Goal: Task Accomplishment & Management: Manage account settings

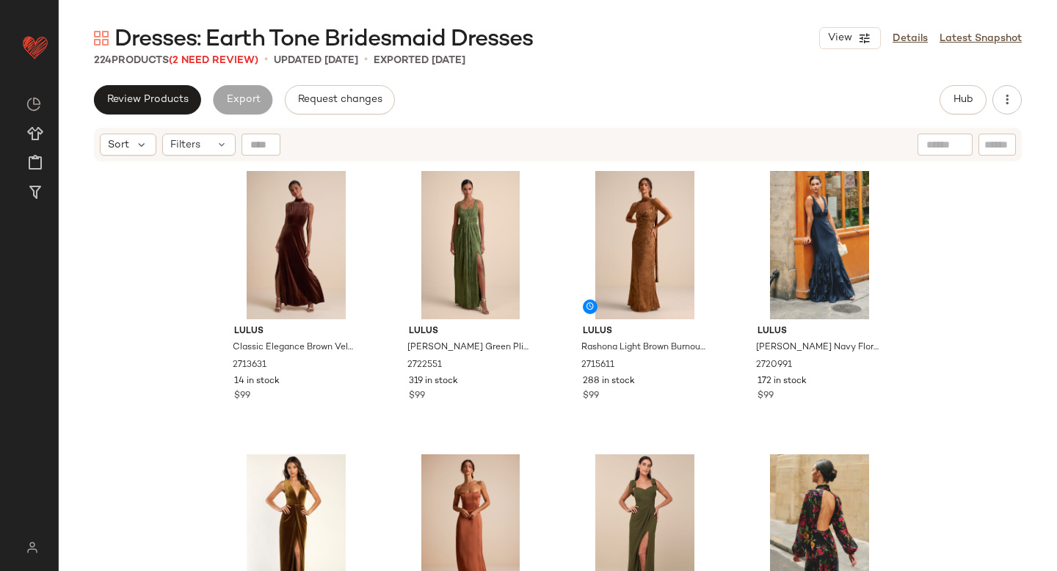
scroll to position [80, 0]
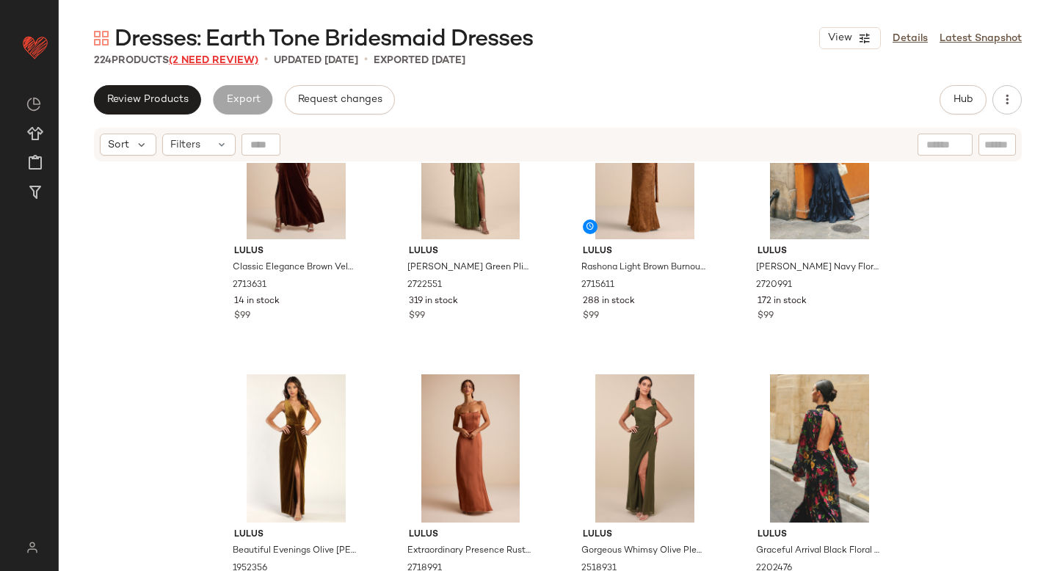
click at [222, 59] on span "(2 Need Review)" at bounding box center [214, 60] width 90 height 11
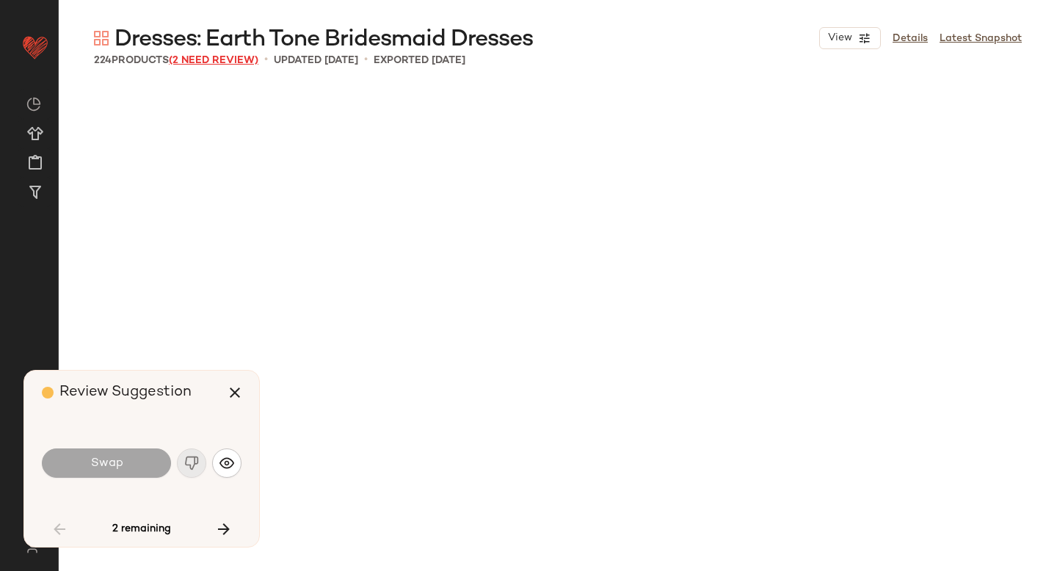
scroll to position [4250, 0]
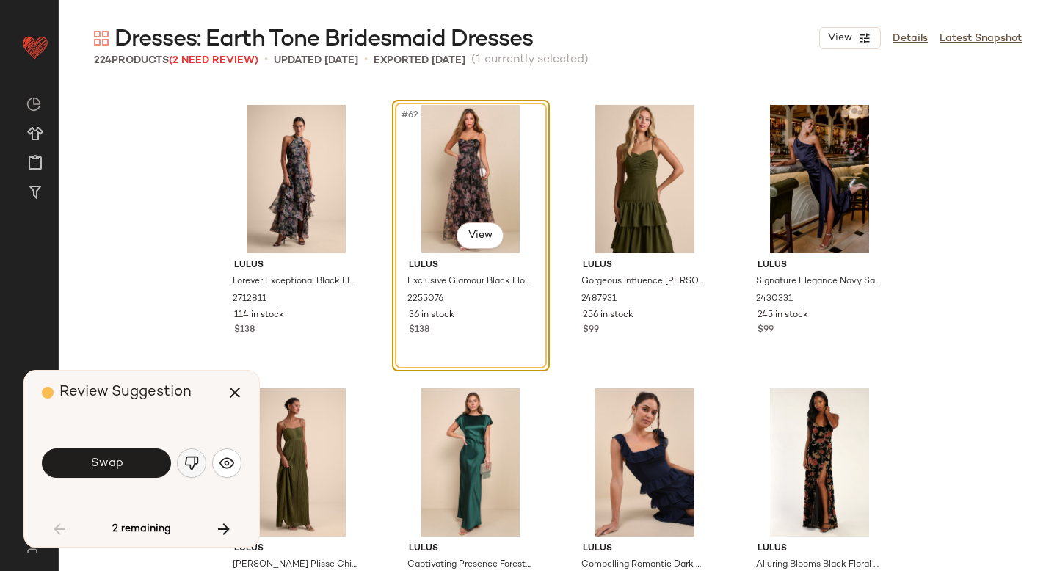
click at [193, 464] on img "button" at bounding box center [191, 463] width 15 height 15
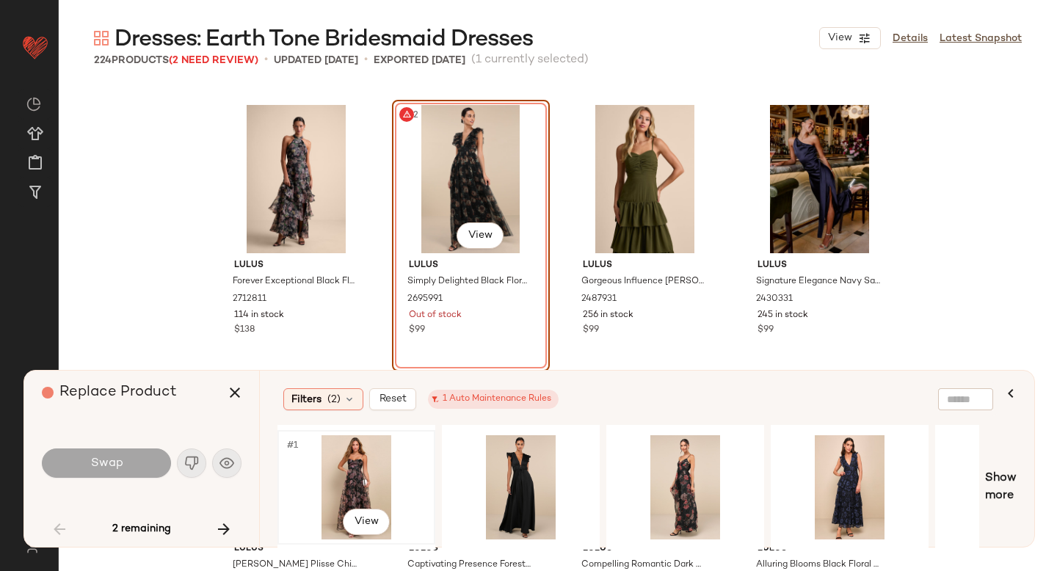
click at [357, 452] on div "#1 View" at bounding box center [357, 487] width 148 height 104
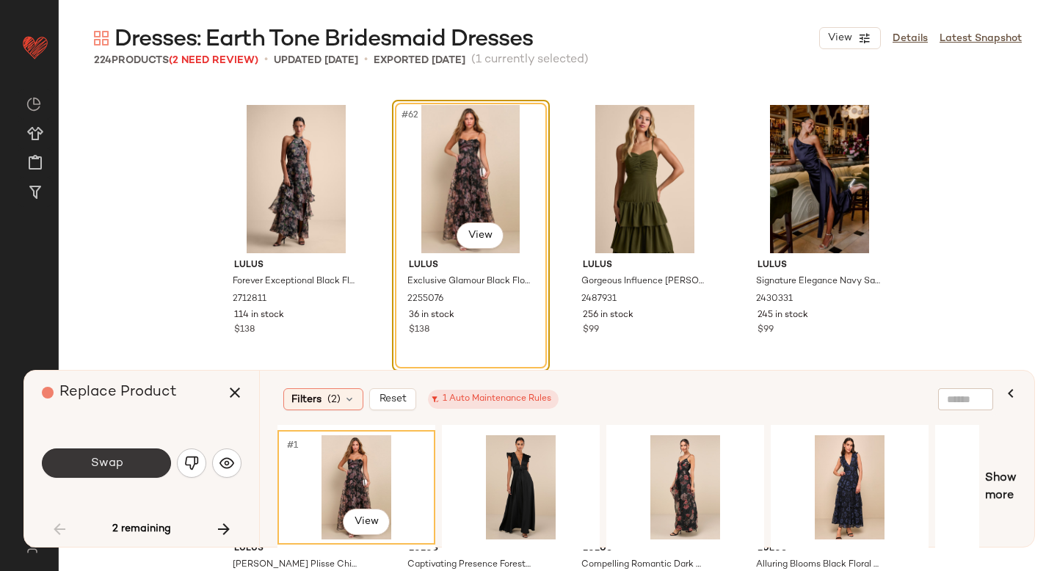
click at [102, 461] on span "Swap" at bounding box center [106, 464] width 33 height 14
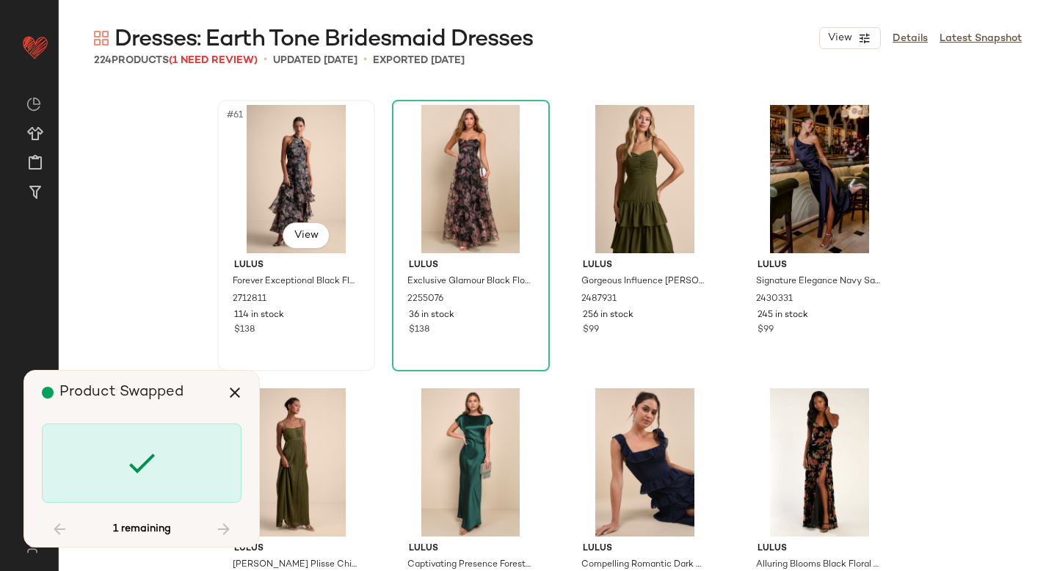
scroll to position [11616, 0]
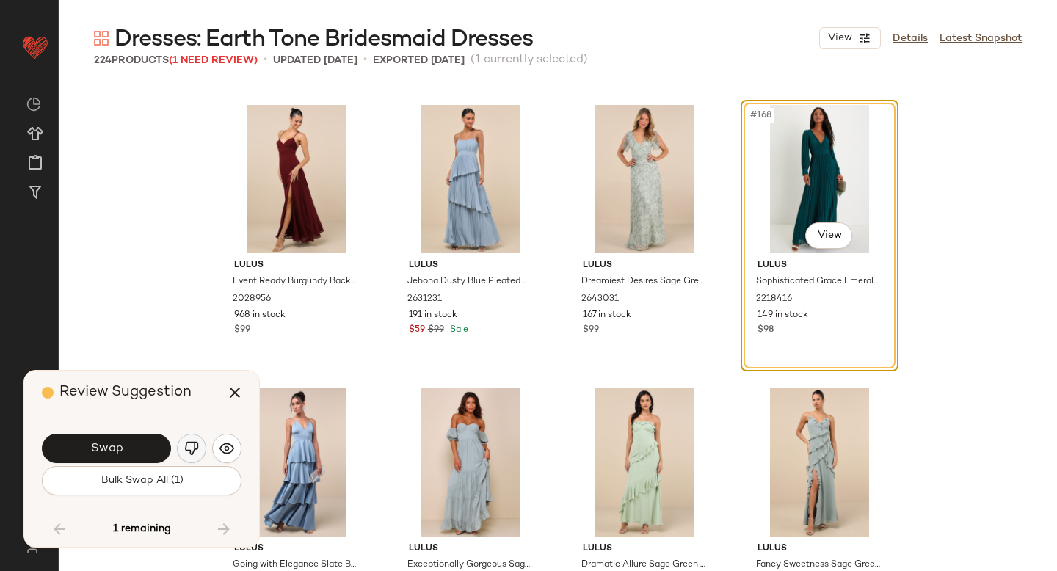
click at [195, 445] on img "button" at bounding box center [191, 448] width 15 height 15
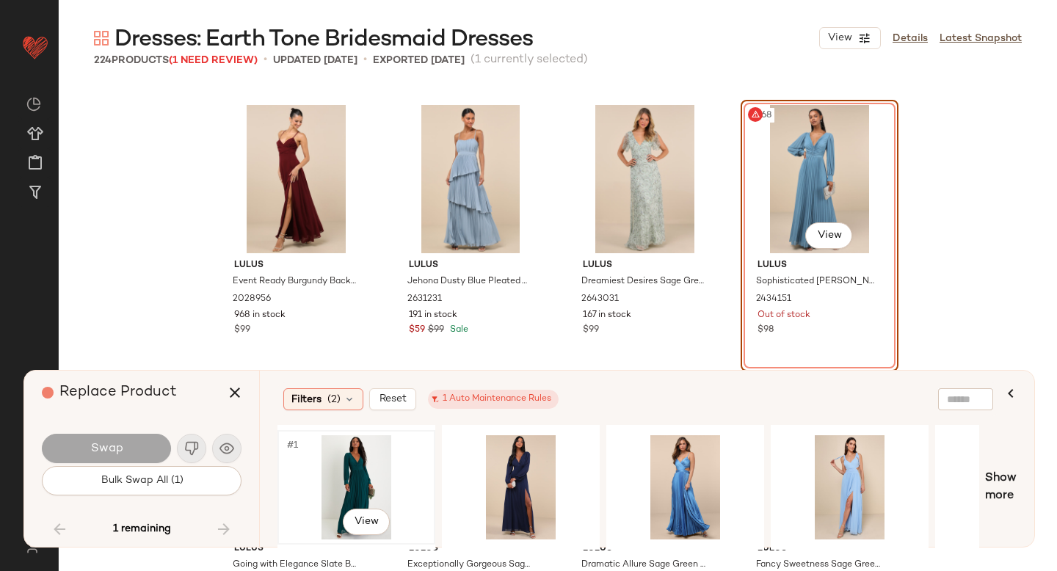
click at [379, 484] on div "#1 View" at bounding box center [357, 487] width 148 height 104
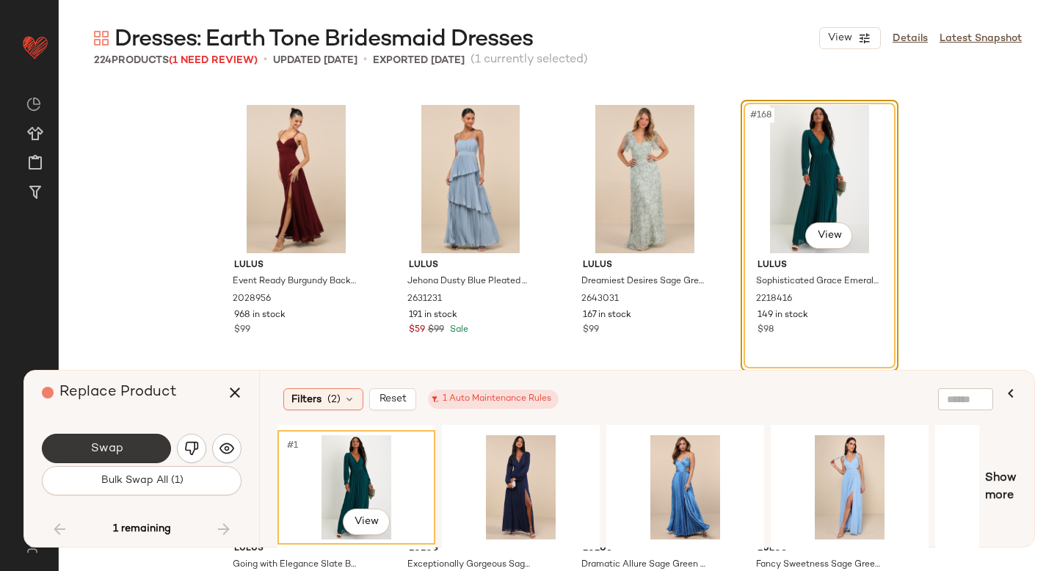
click at [111, 443] on span "Swap" at bounding box center [106, 449] width 33 height 14
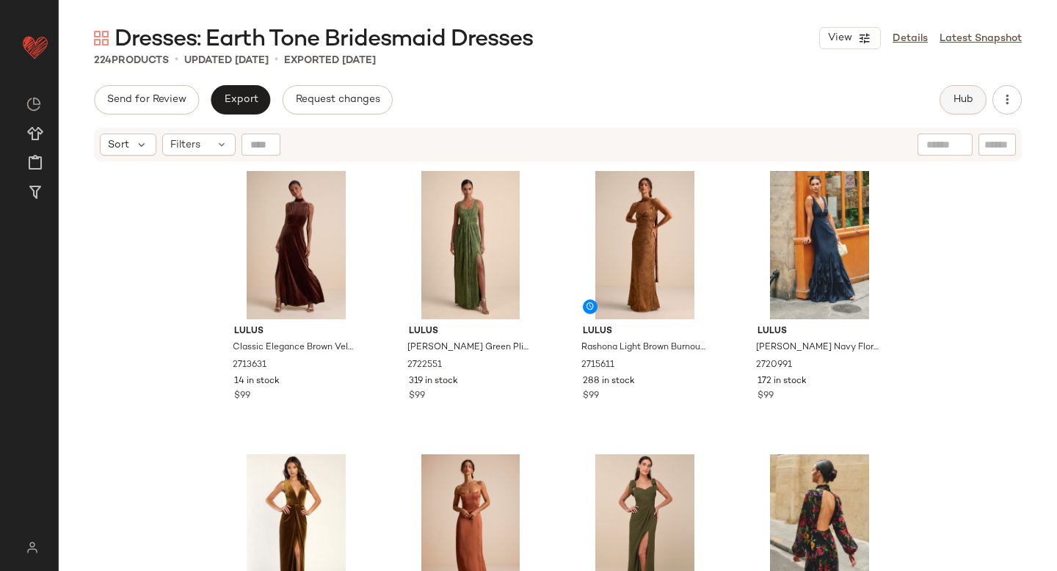
click at [970, 85] on button "Hub" at bounding box center [962, 99] width 47 height 29
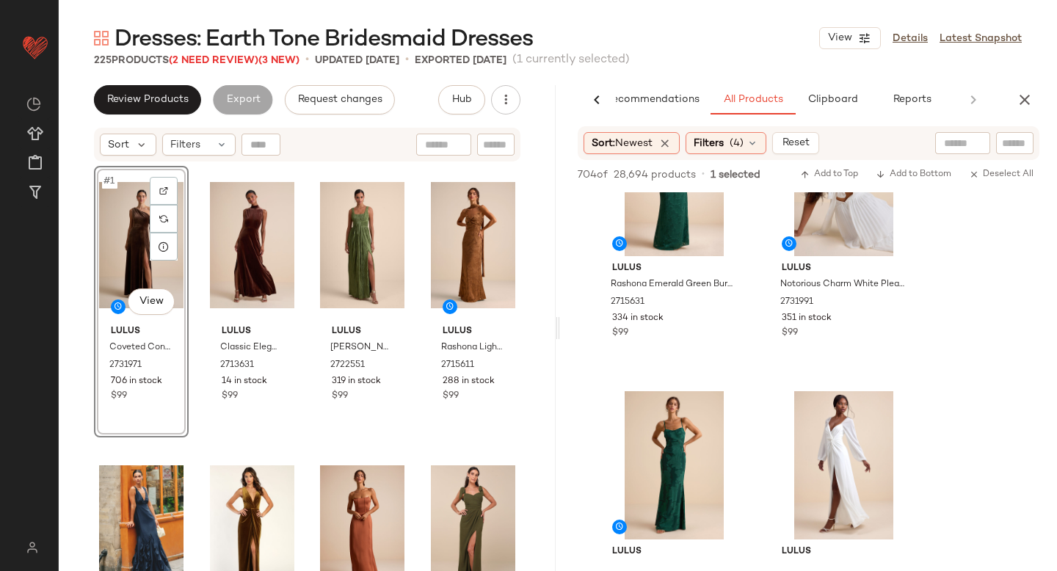
scroll to position [1096, 0]
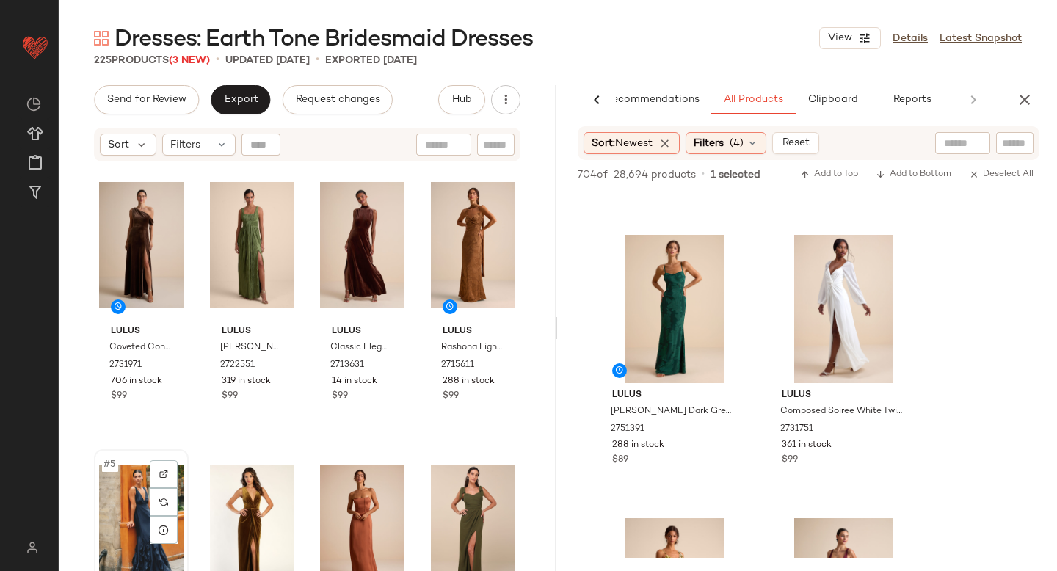
scroll to position [1, 0]
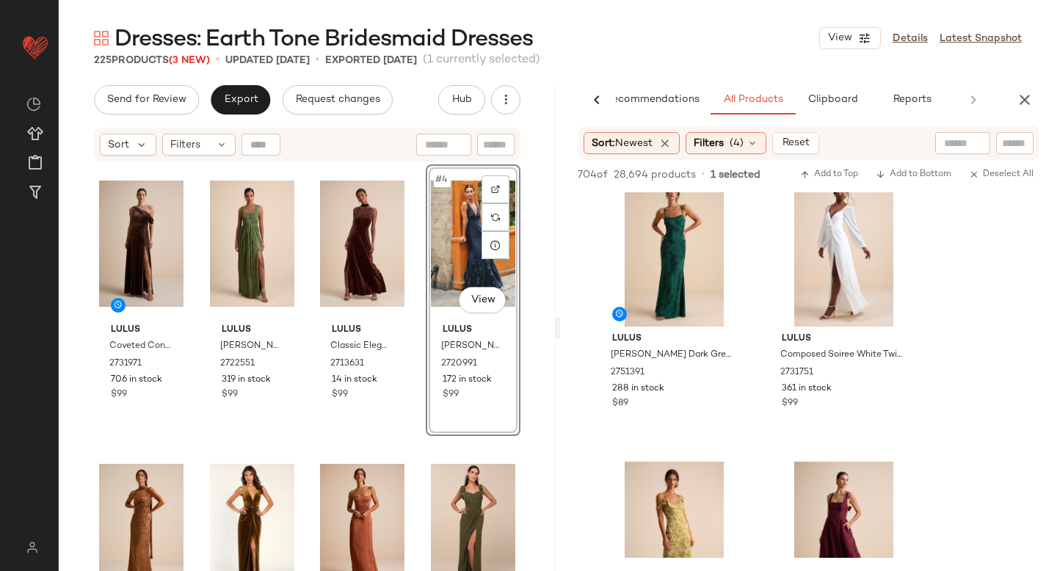
scroll to position [1158, 0]
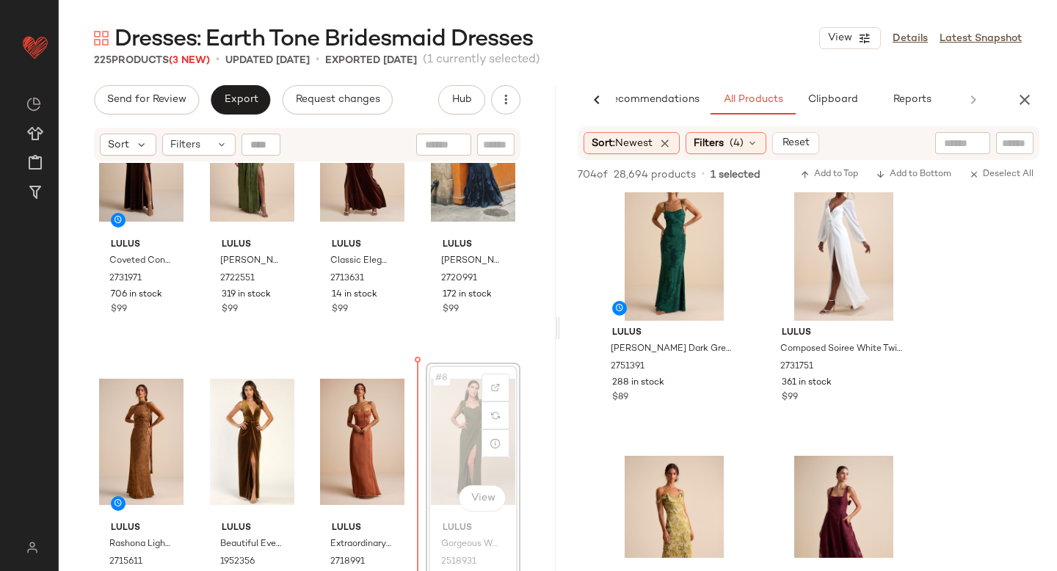
scroll to position [87, 0]
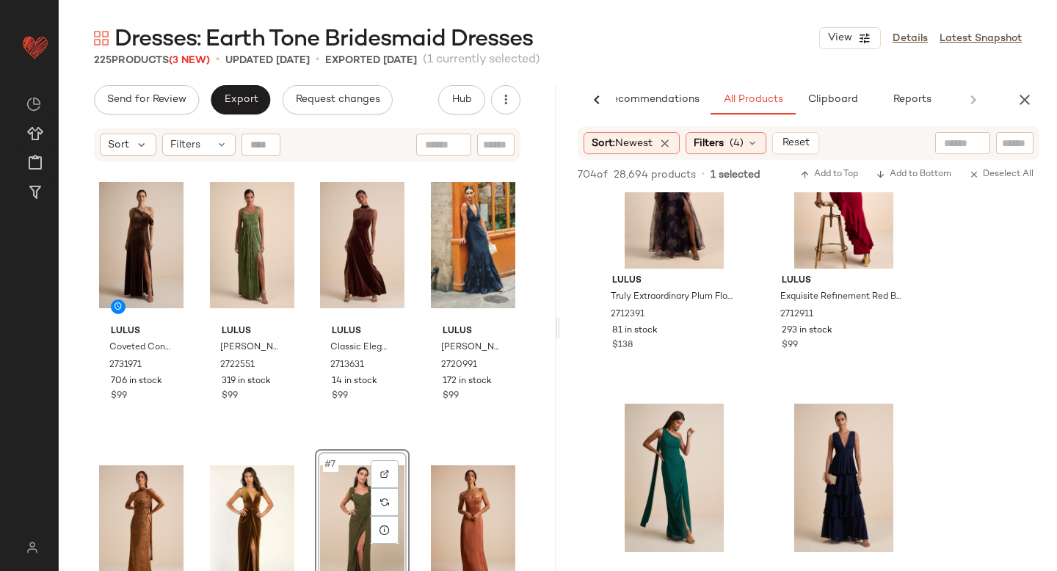
scroll to position [5754, 0]
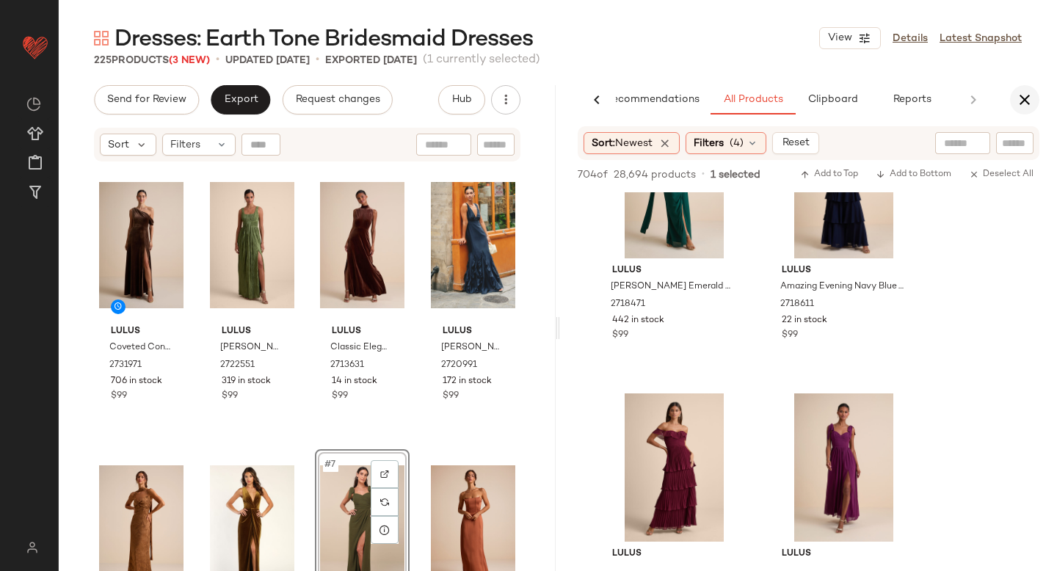
click at [1026, 97] on icon "button" at bounding box center [1025, 100] width 18 height 18
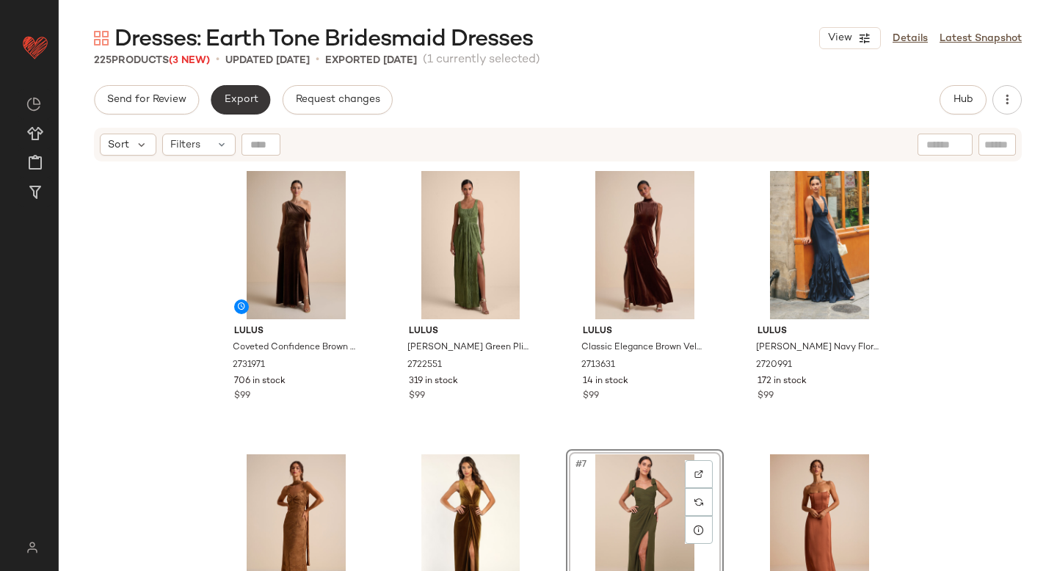
click at [244, 86] on button "Export" at bounding box center [240, 99] width 59 height 29
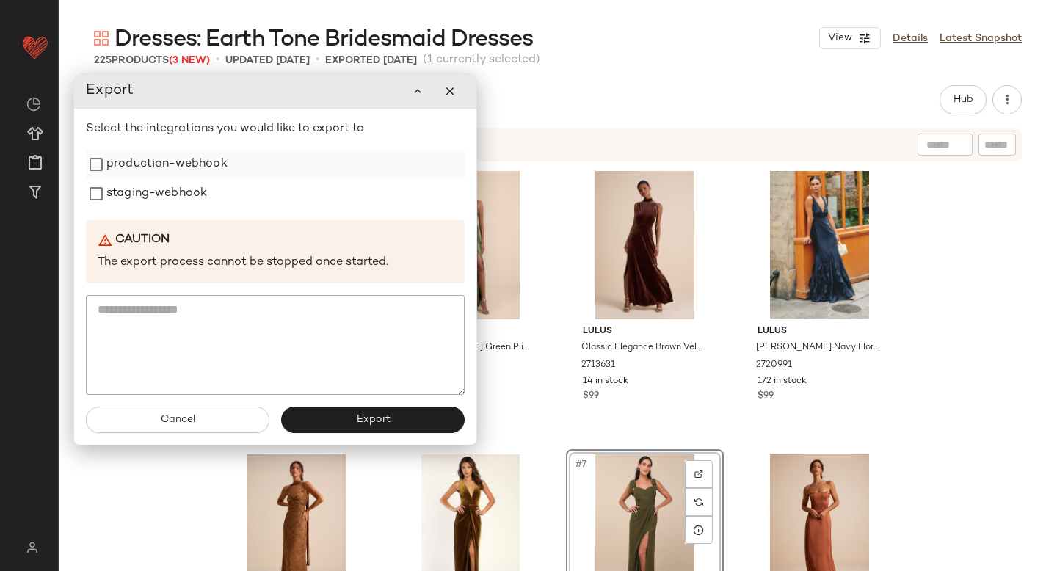
click at [170, 161] on label "production-webhook" at bounding box center [166, 164] width 121 height 29
click at [159, 197] on label "staging-webhook" at bounding box center [156, 193] width 101 height 29
click at [405, 429] on button "Export" at bounding box center [372, 420] width 183 height 26
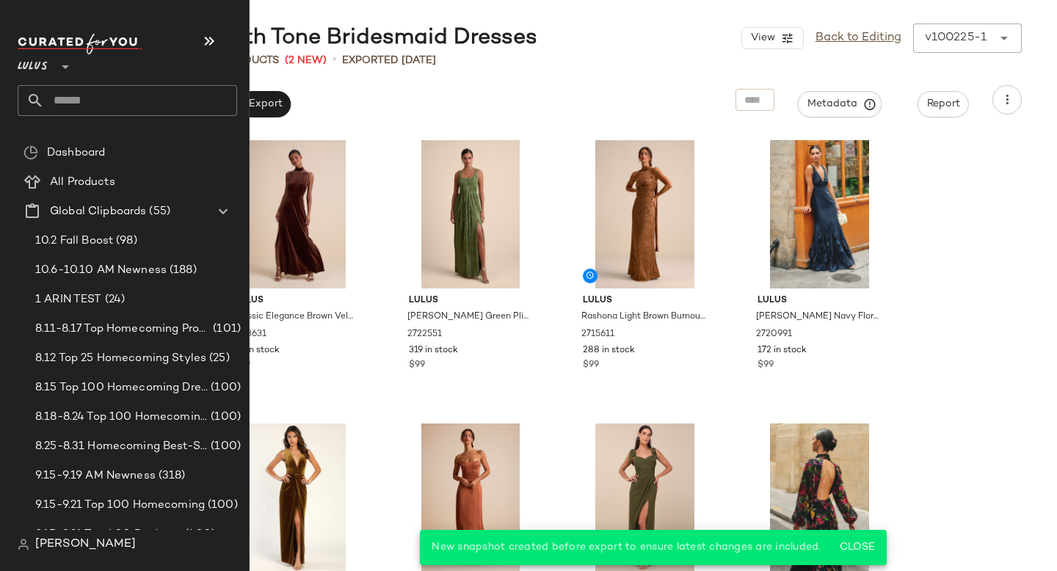
click at [79, 98] on input "text" at bounding box center [140, 100] width 193 height 31
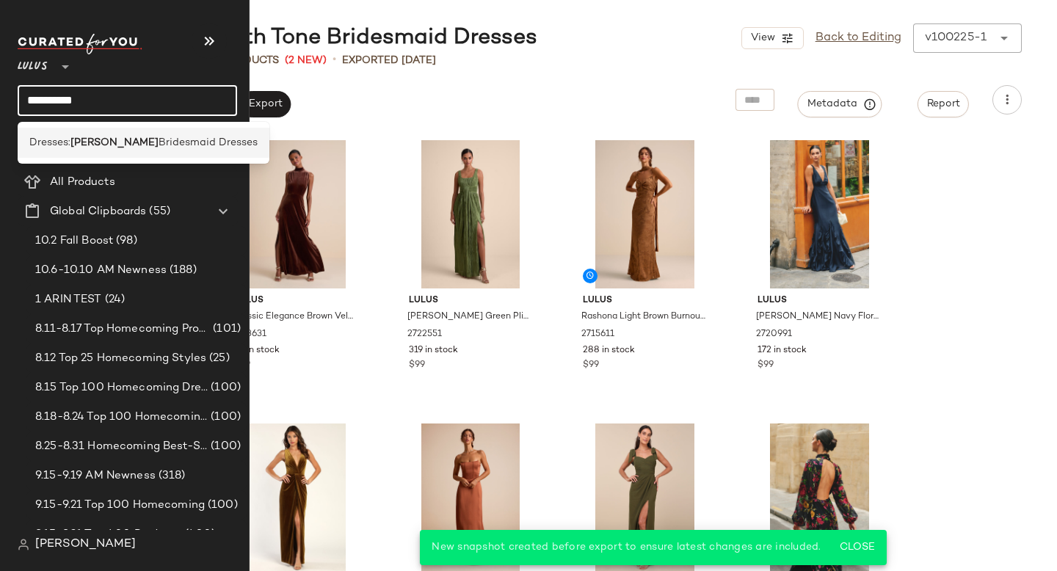
type input "**********"
click at [159, 150] on span "Bridesmaid Dresses" at bounding box center [208, 142] width 99 height 15
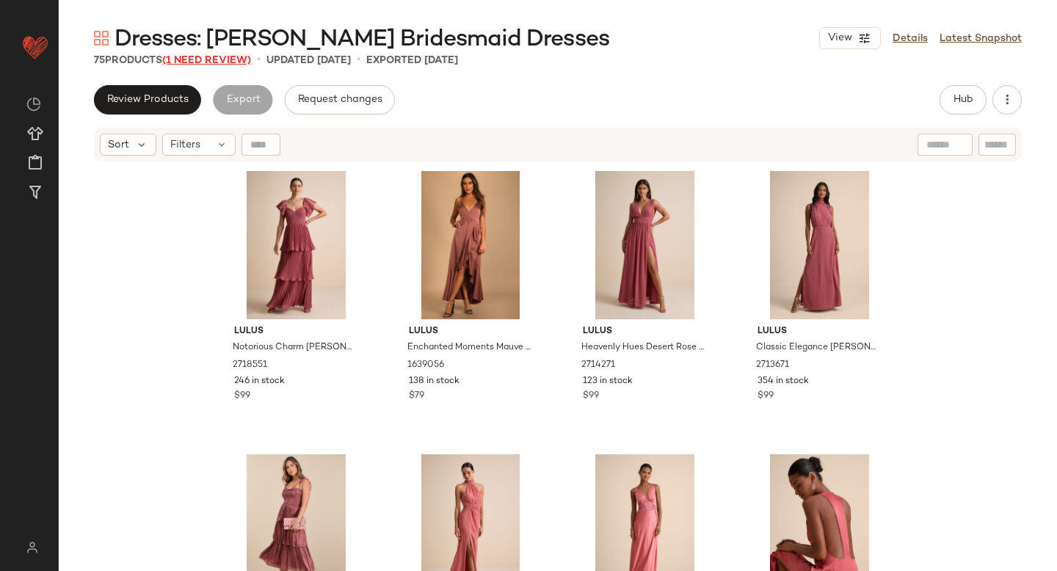
click at [203, 62] on span "(1 Need Review)" at bounding box center [206, 60] width 89 height 11
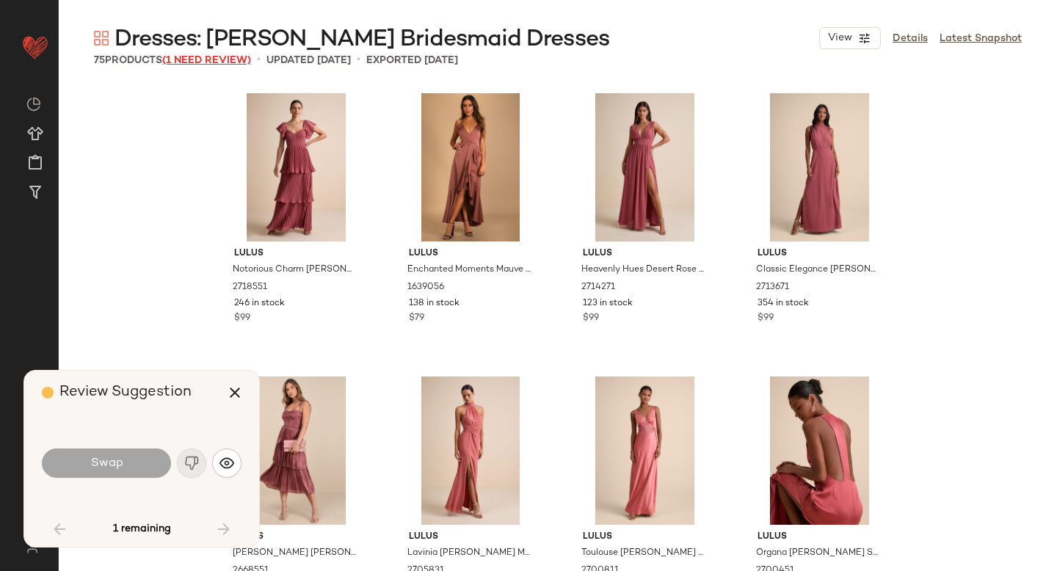
scroll to position [4816, 0]
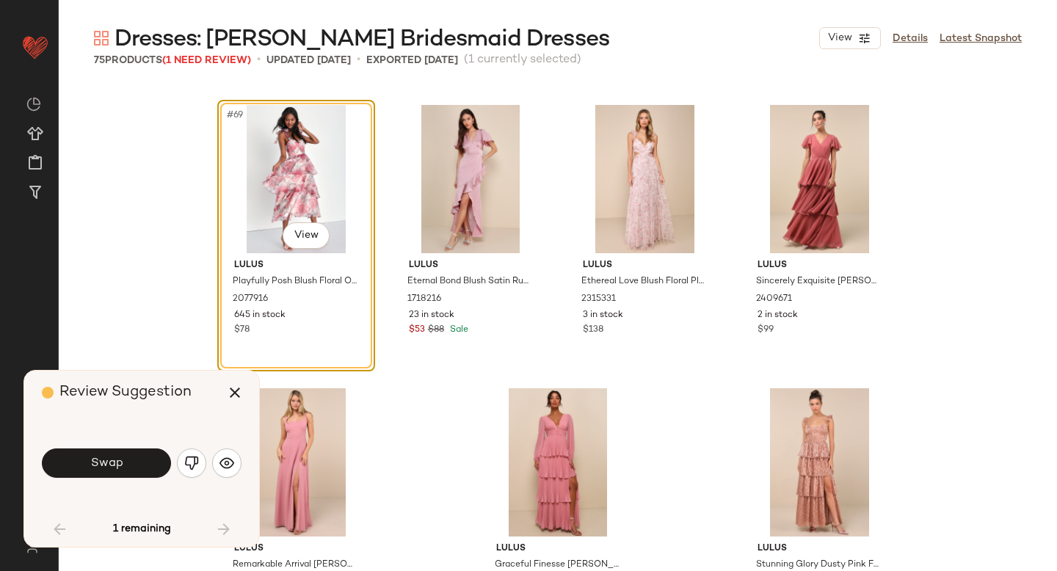
click at [188, 479] on div "Swap" at bounding box center [142, 463] width 200 height 35
click at [190, 462] on img "button" at bounding box center [191, 463] width 15 height 15
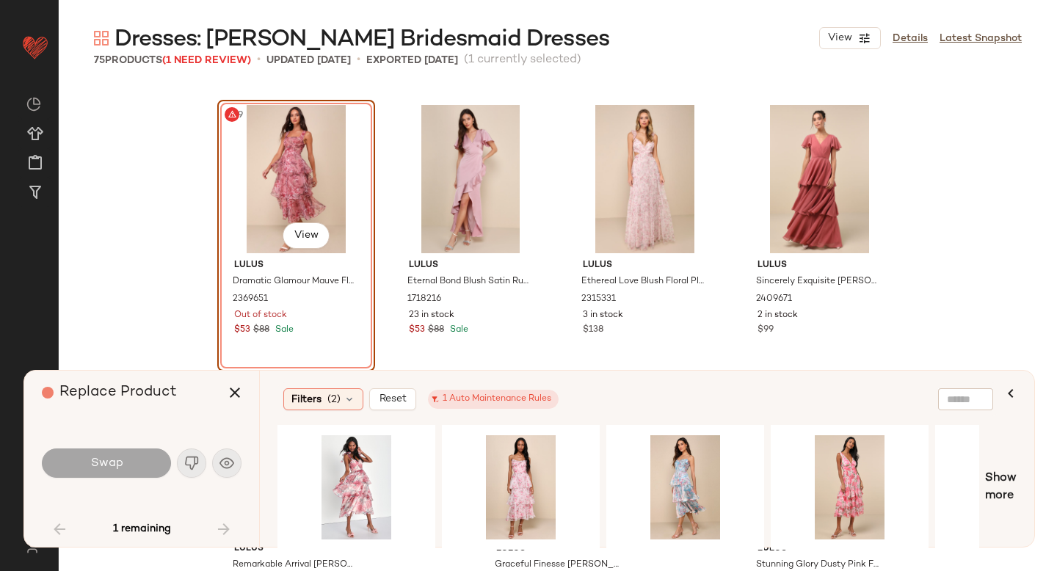
click at [294, 154] on div "#69 View" at bounding box center [296, 179] width 148 height 148
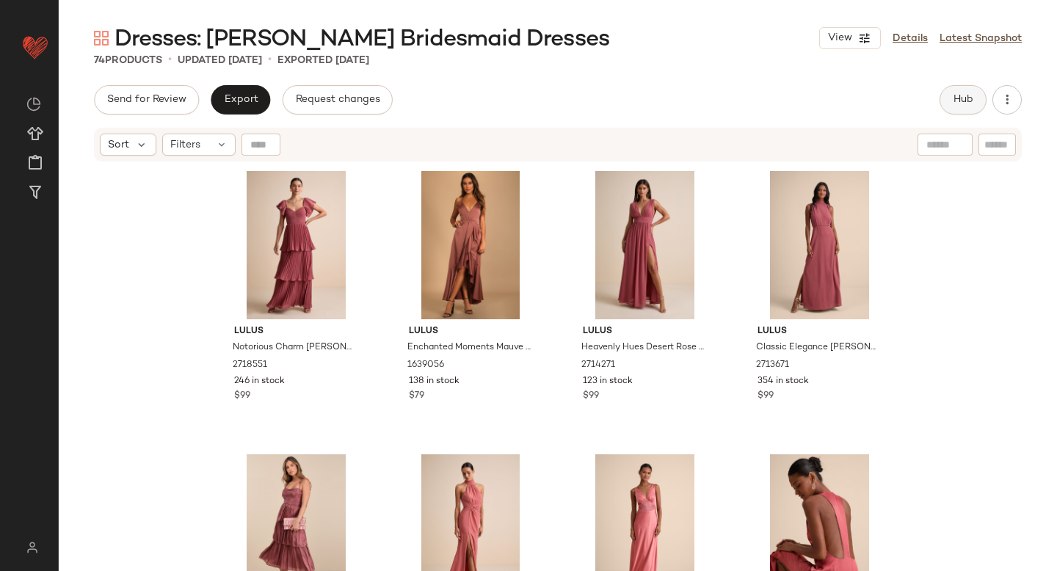
click at [959, 92] on button "Hub" at bounding box center [962, 99] width 47 height 29
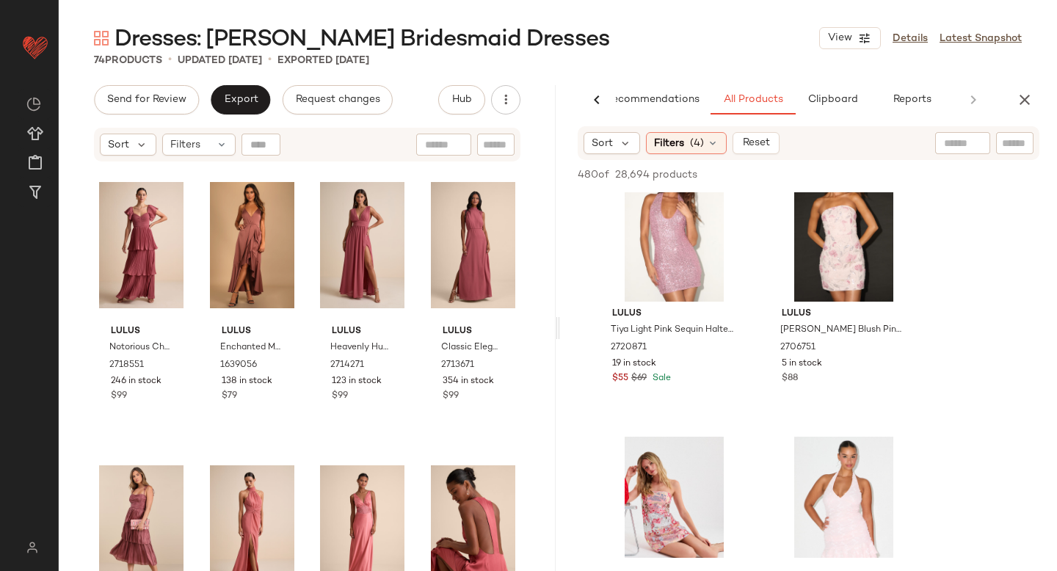
scroll to position [4495, 0]
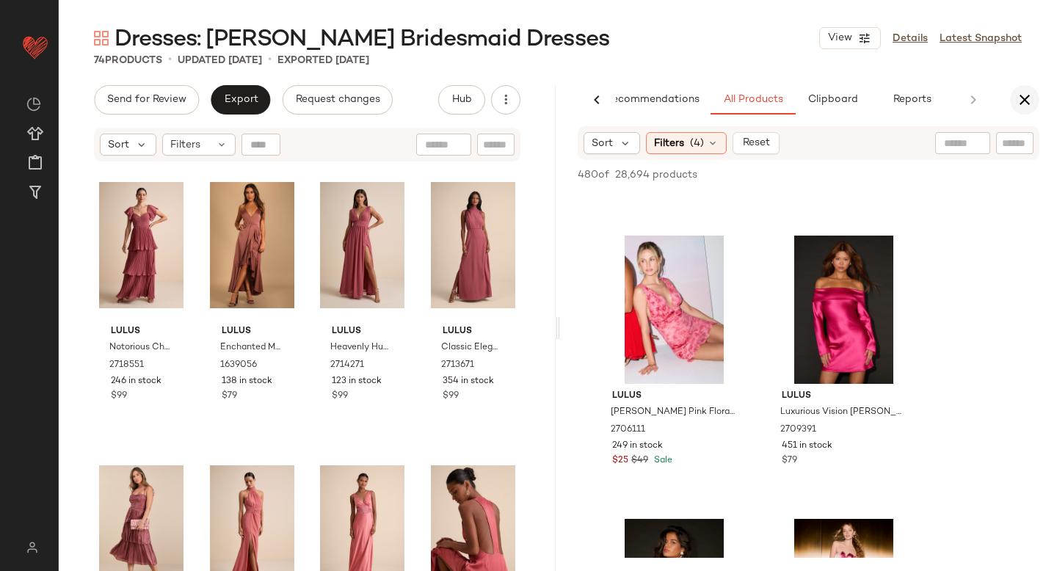
click at [1025, 105] on icon "button" at bounding box center [1025, 100] width 18 height 18
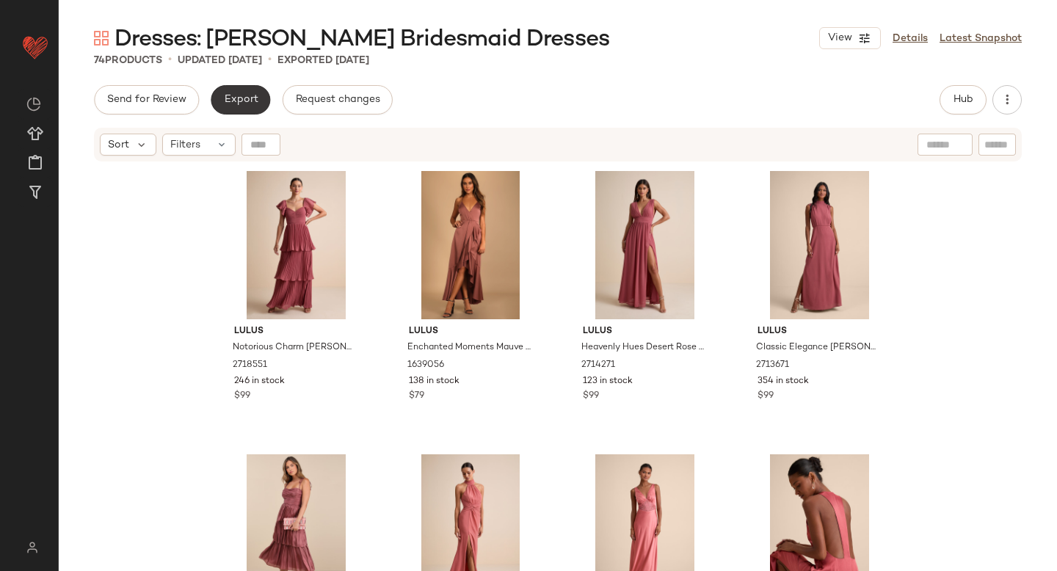
click at [222, 89] on button "Export" at bounding box center [240, 99] width 59 height 29
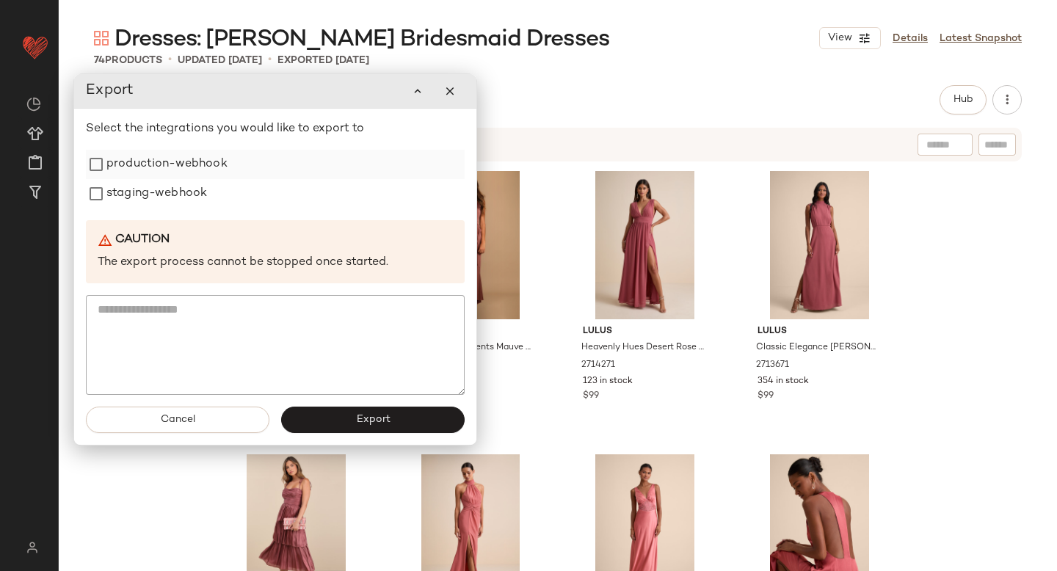
click at [138, 153] on label "production-webhook" at bounding box center [166, 164] width 121 height 29
click at [143, 208] on label "staging-webhook" at bounding box center [156, 193] width 101 height 29
click at [373, 418] on span "Export" at bounding box center [372, 420] width 34 height 12
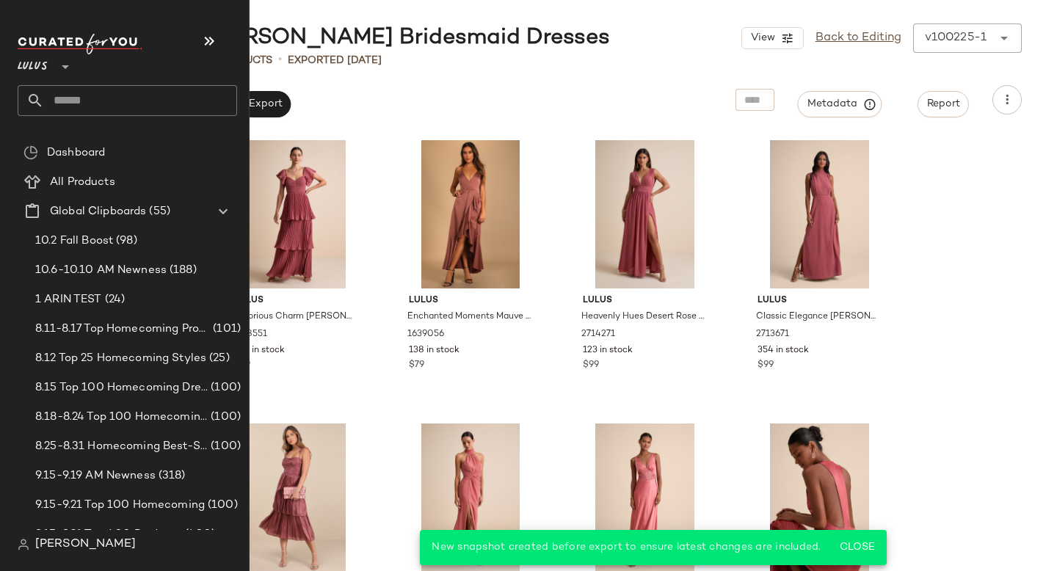
click at [89, 101] on input "text" at bounding box center [140, 100] width 193 height 31
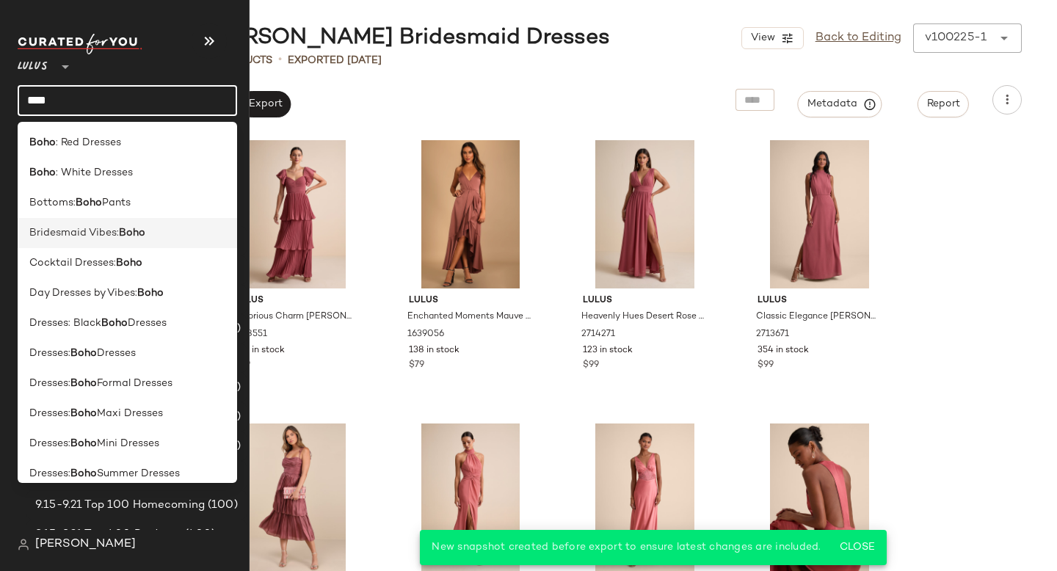
type input "****"
click at [102, 230] on span "Bridesmaid Vibes:" at bounding box center [74, 232] width 90 height 15
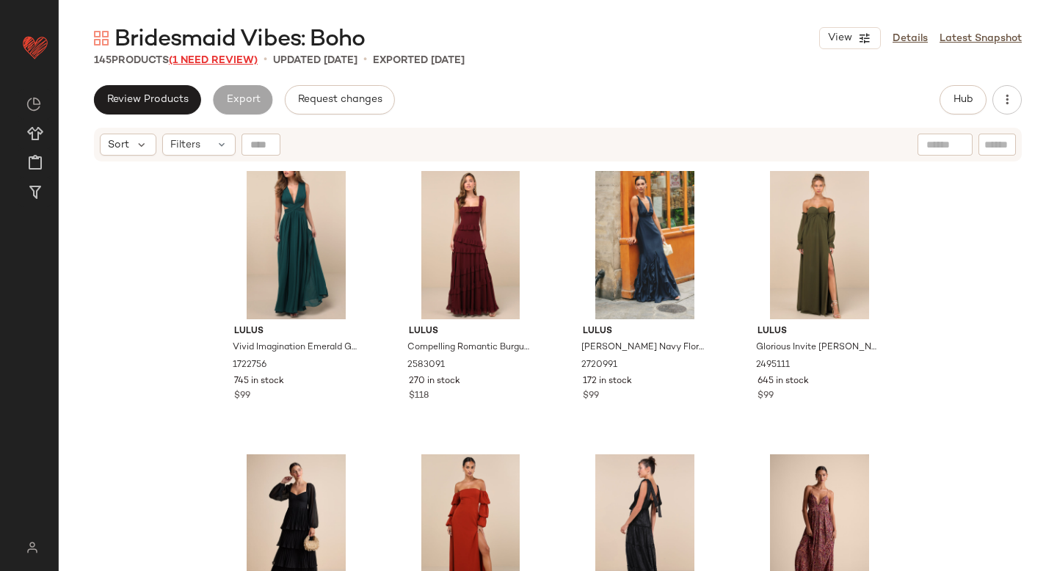
click at [223, 62] on span "(1 Need Review)" at bounding box center [213, 60] width 89 height 11
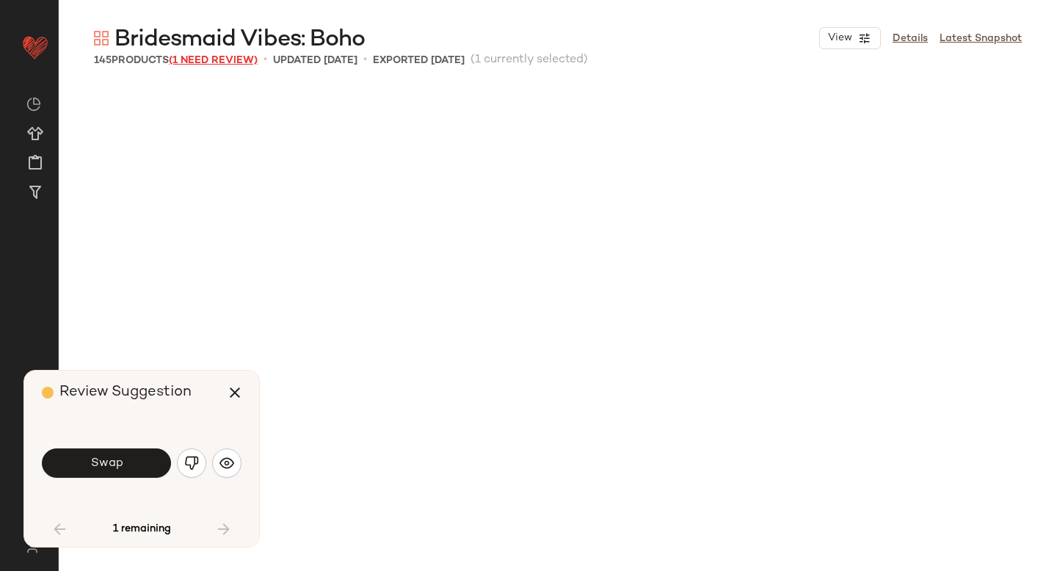
scroll to position [862, 0]
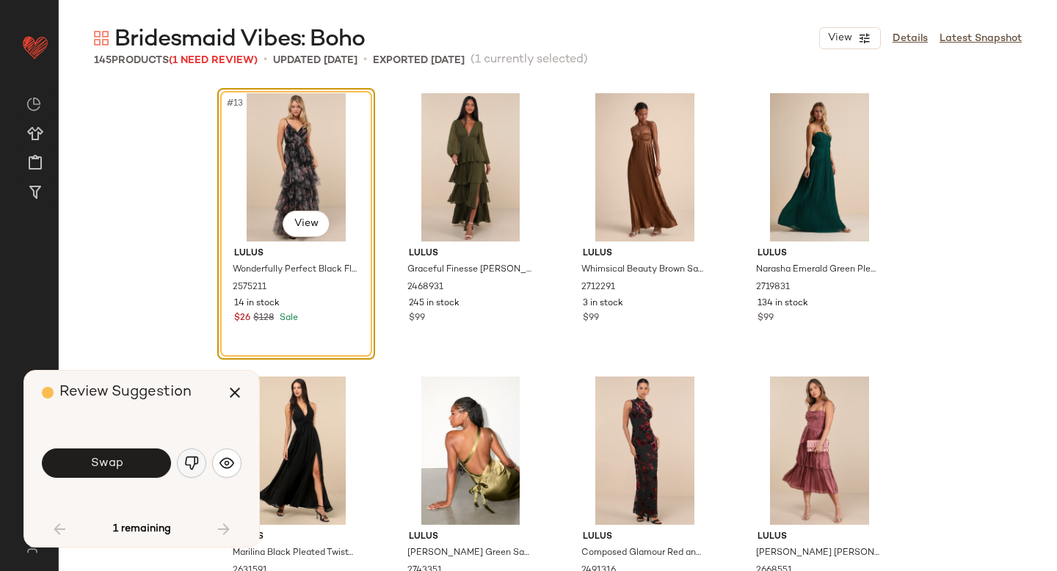
click at [191, 468] on img "button" at bounding box center [191, 463] width 15 height 15
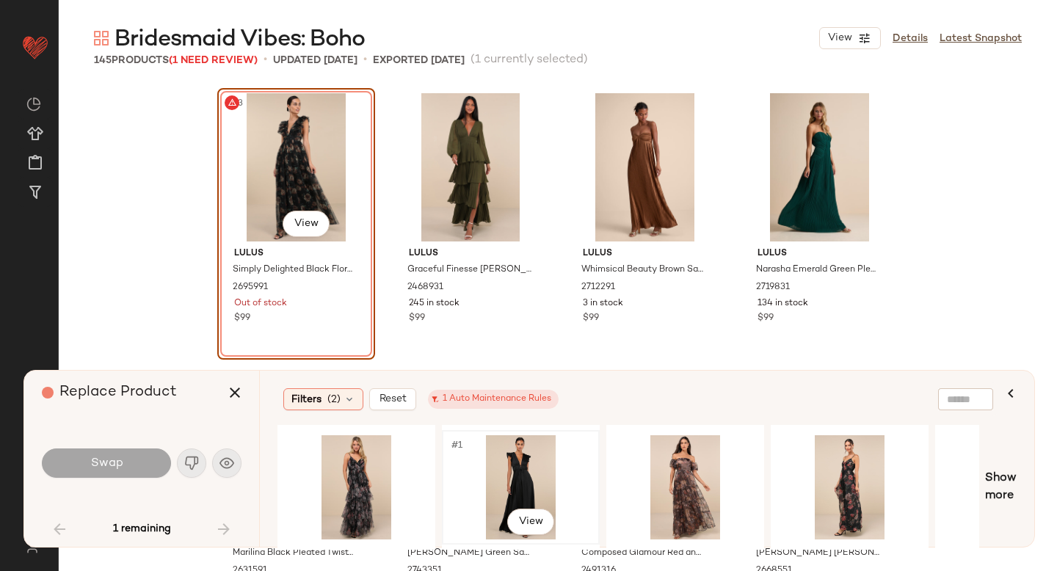
click at [559, 459] on div "#1 View" at bounding box center [521, 487] width 148 height 104
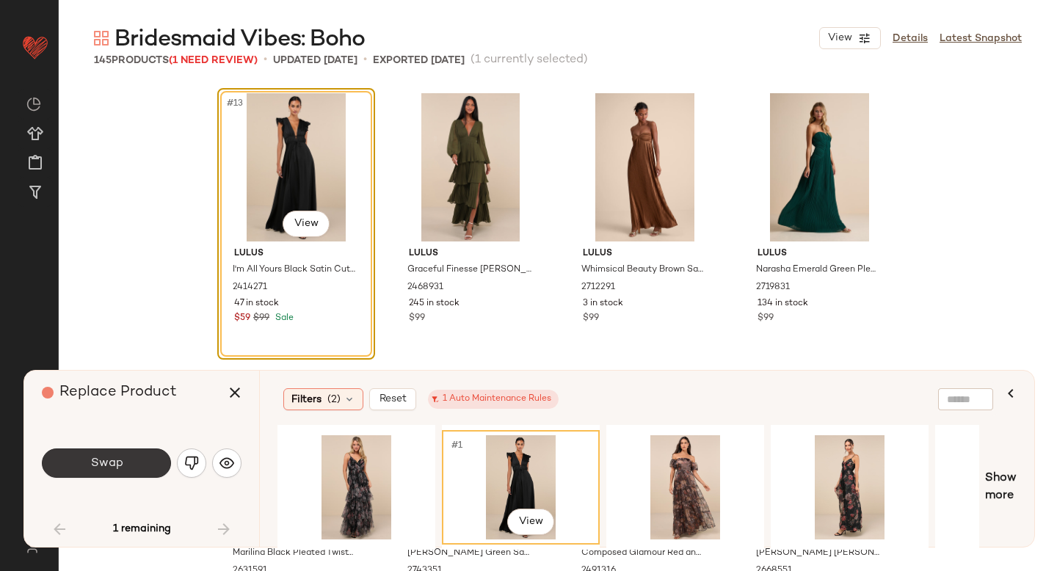
click at [92, 457] on span "Swap" at bounding box center [106, 464] width 33 height 14
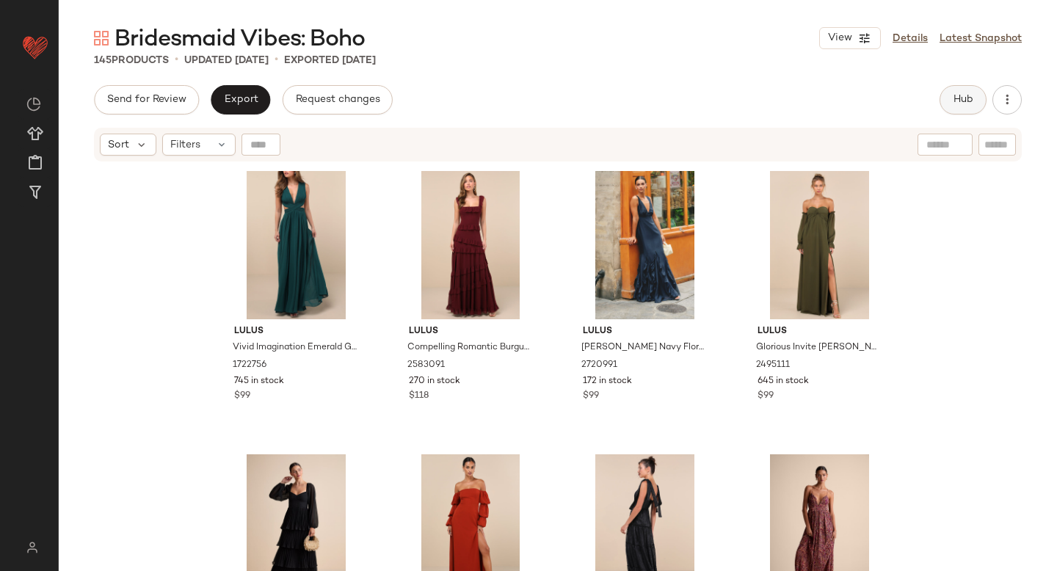
click at [959, 102] on span "Hub" at bounding box center [963, 100] width 21 height 12
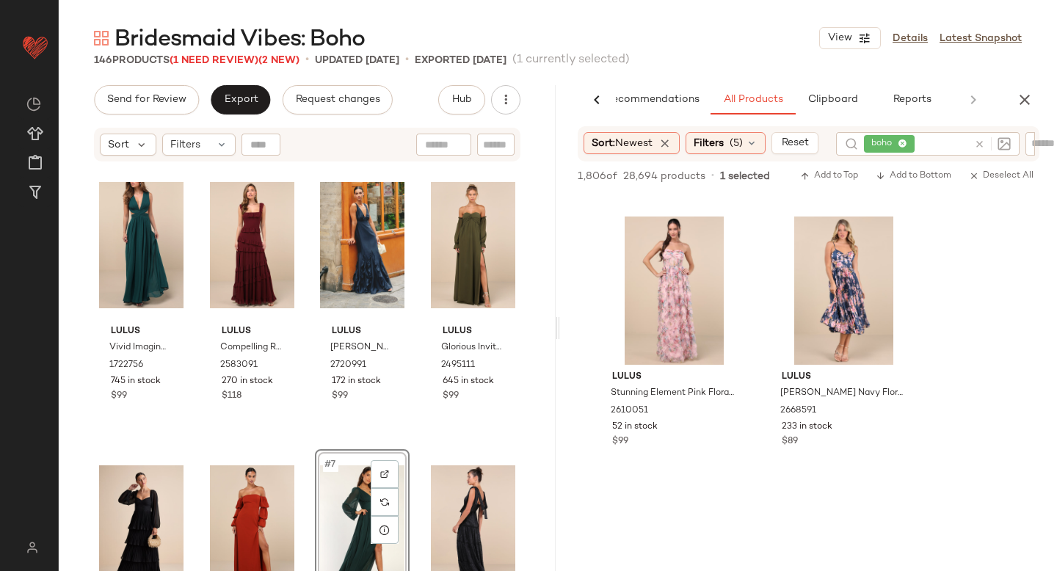
scroll to position [7939, 0]
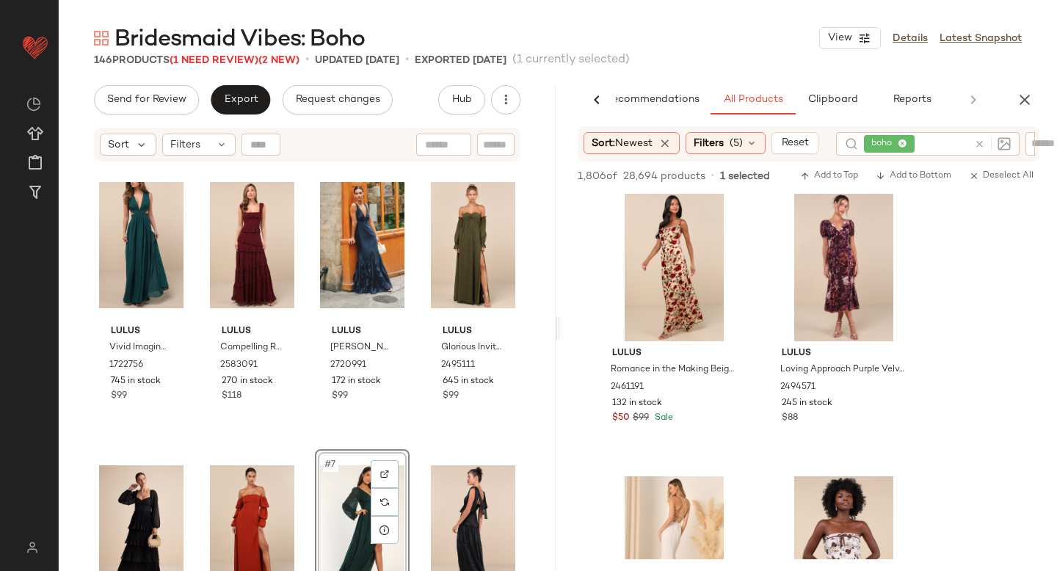
click at [983, 142] on icon at bounding box center [979, 144] width 11 height 11
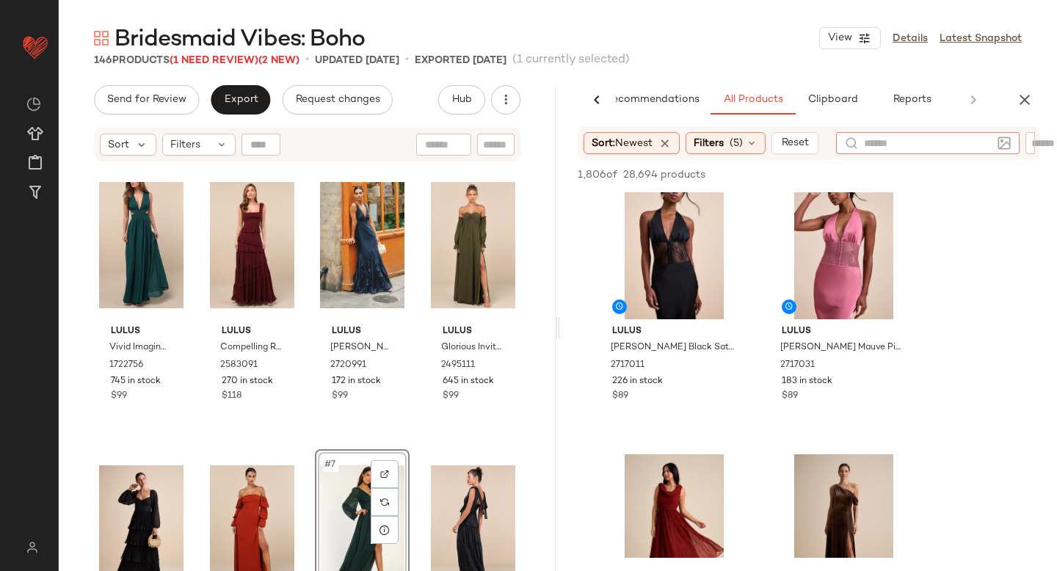
scroll to position [0, 0]
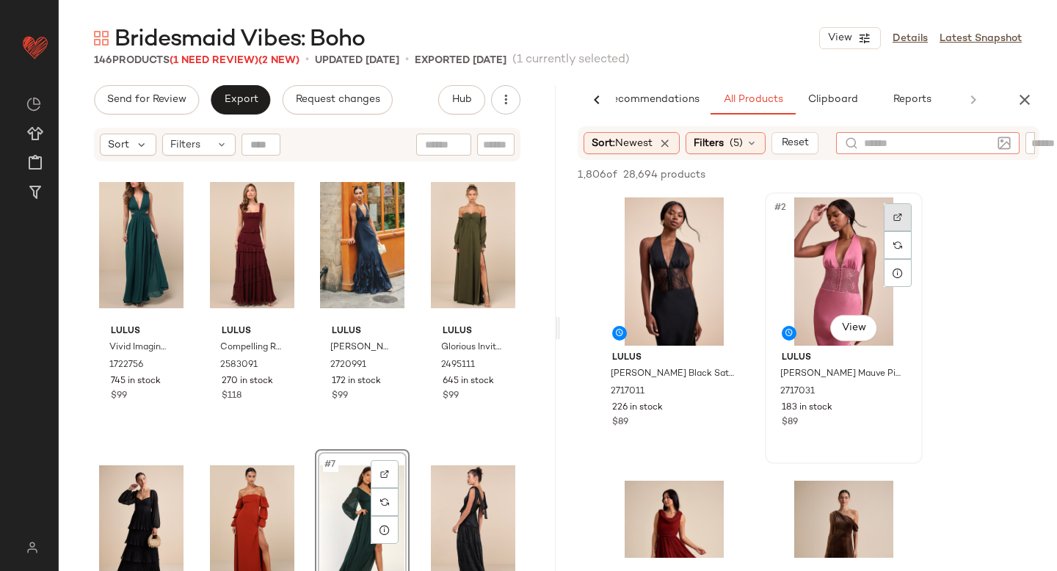
click at [901, 217] on img at bounding box center [897, 217] width 9 height 9
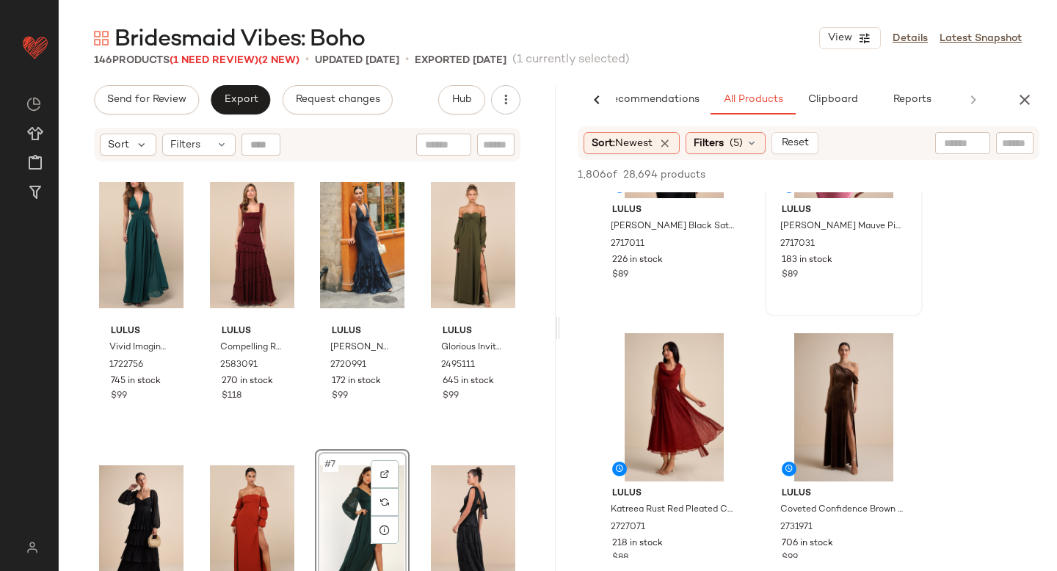
scroll to position [159, 0]
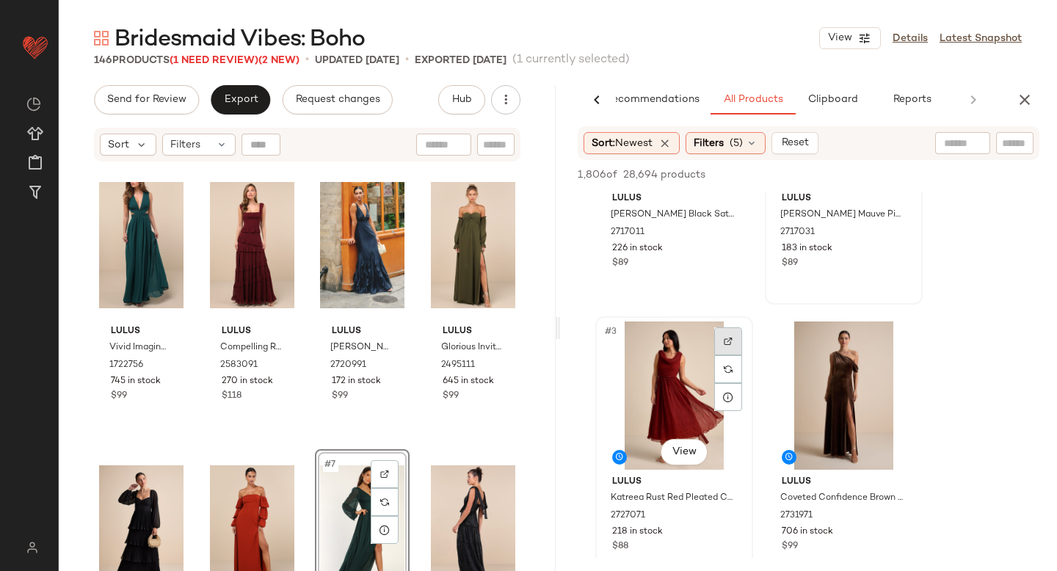
click at [727, 333] on div at bounding box center [728, 341] width 28 height 28
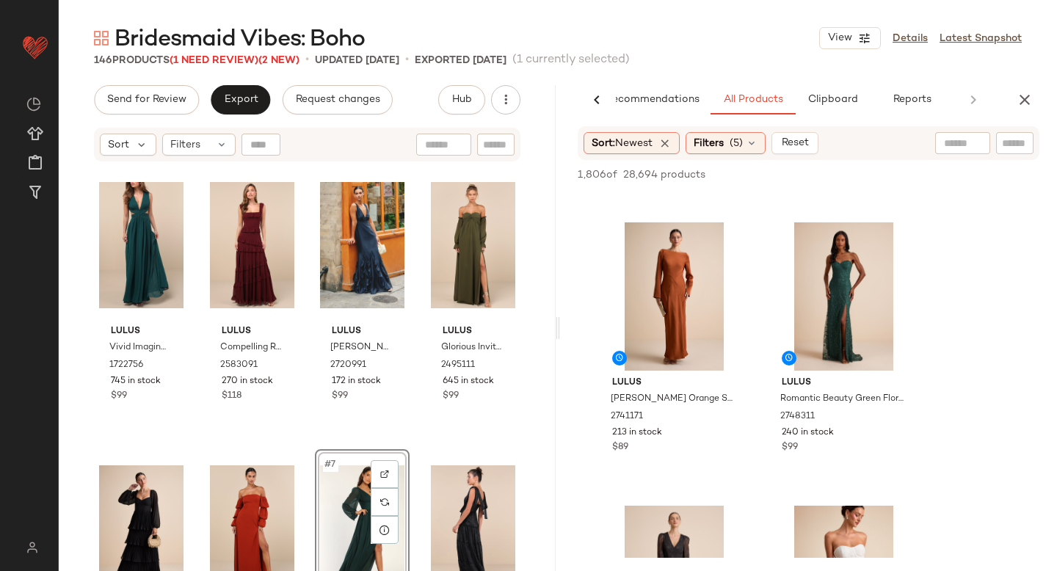
scroll to position [1676, 0]
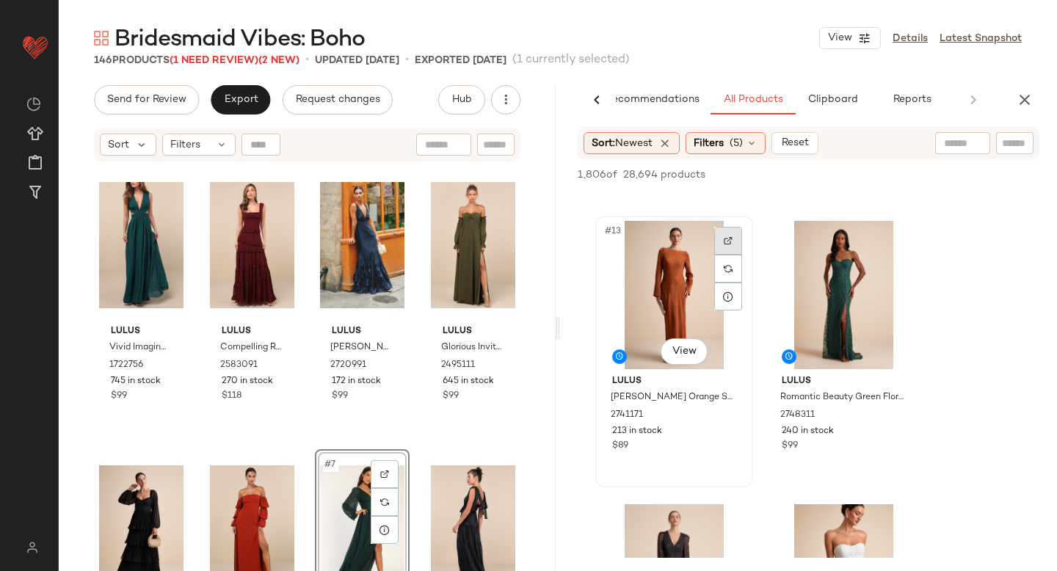
click at [738, 239] on div at bounding box center [728, 241] width 28 height 28
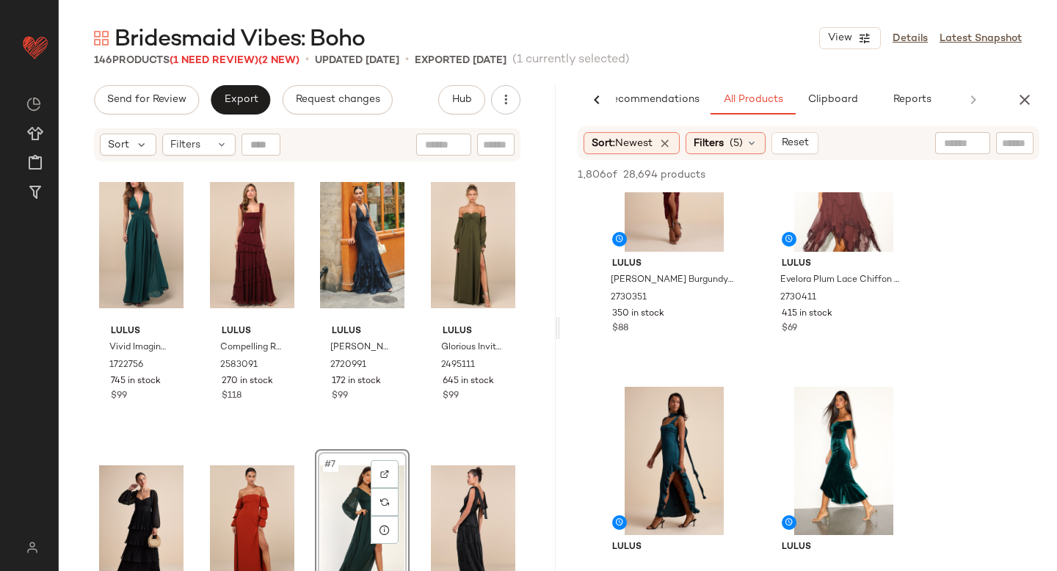
scroll to position [6891, 0]
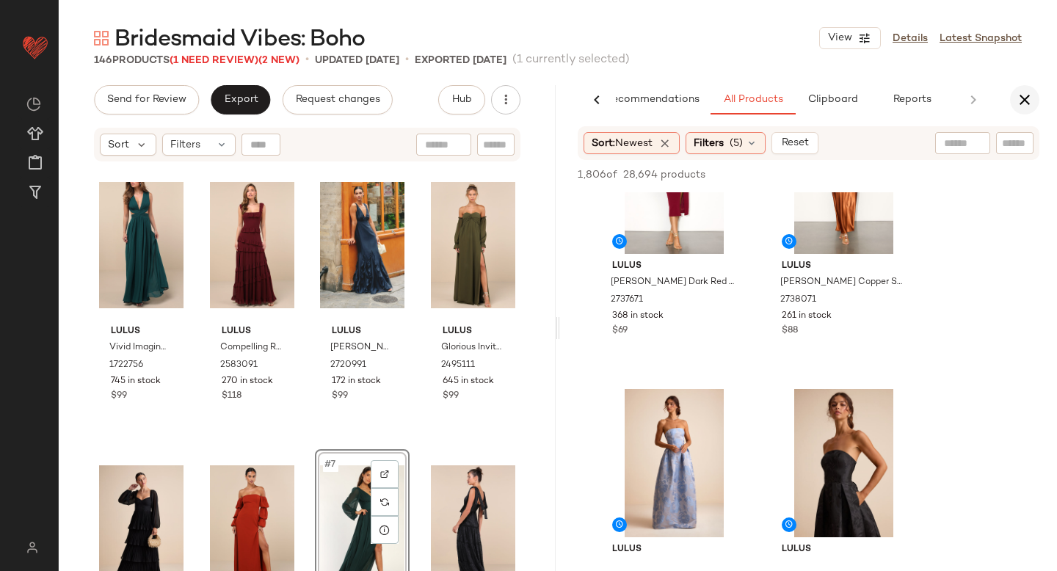
click at [1016, 94] on icon "button" at bounding box center [1025, 100] width 18 height 18
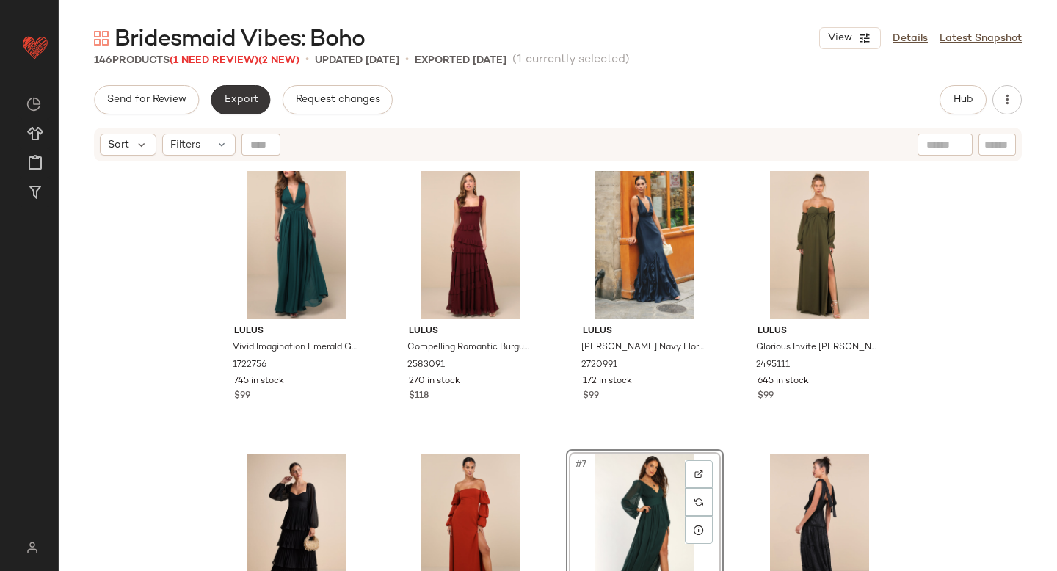
click at [238, 101] on span "Export" at bounding box center [240, 100] width 34 height 12
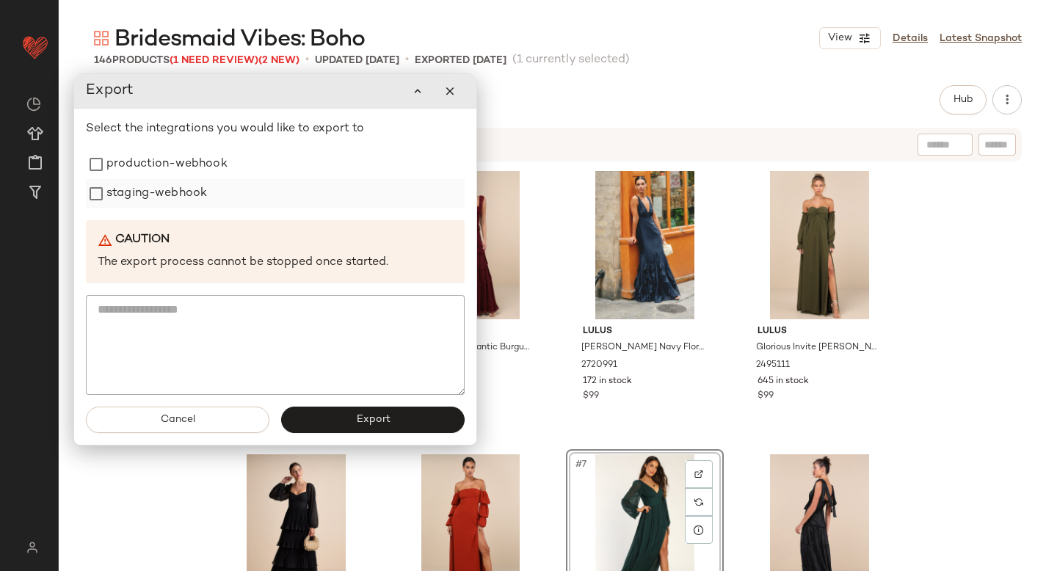
click at [166, 201] on label "staging-webhook" at bounding box center [156, 193] width 101 height 29
click at [165, 162] on label "production-webhook" at bounding box center [166, 164] width 121 height 29
click at [319, 422] on button "Export" at bounding box center [372, 420] width 183 height 26
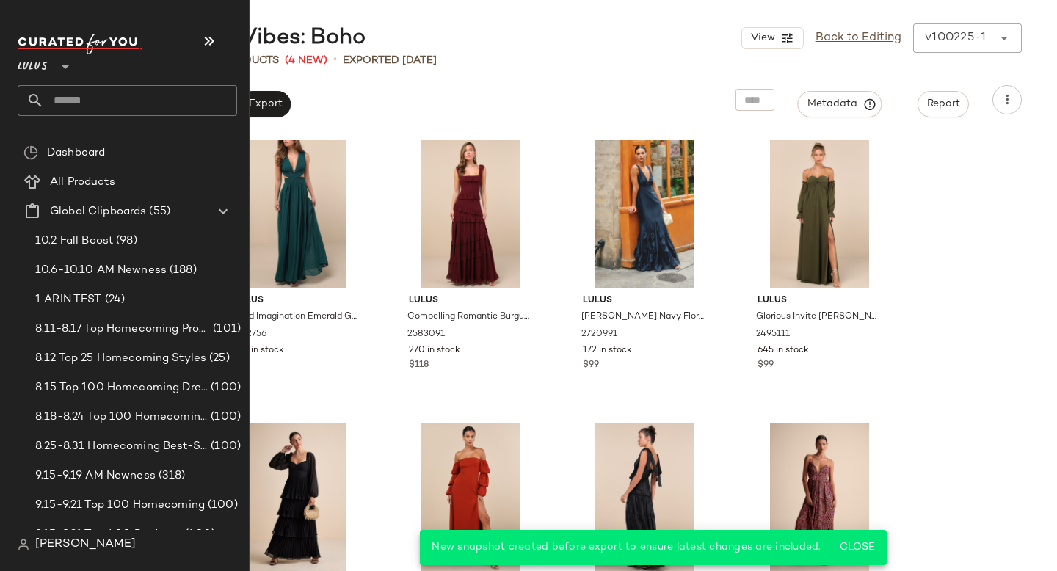
click at [88, 113] on input "text" at bounding box center [140, 100] width 193 height 31
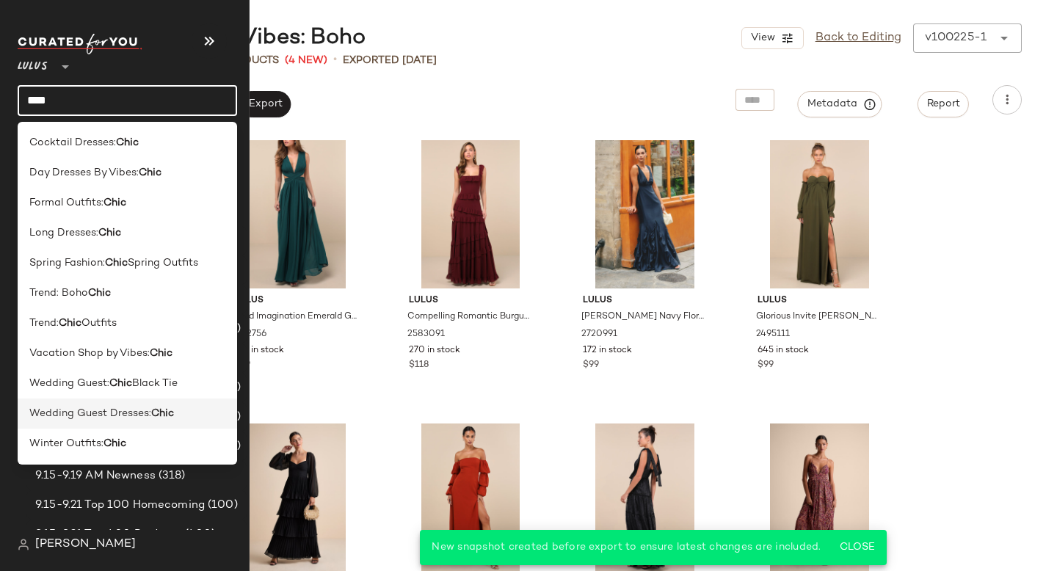
type input "****"
click at [142, 415] on span "Wedding Guest Dresses:" at bounding box center [90, 413] width 122 height 15
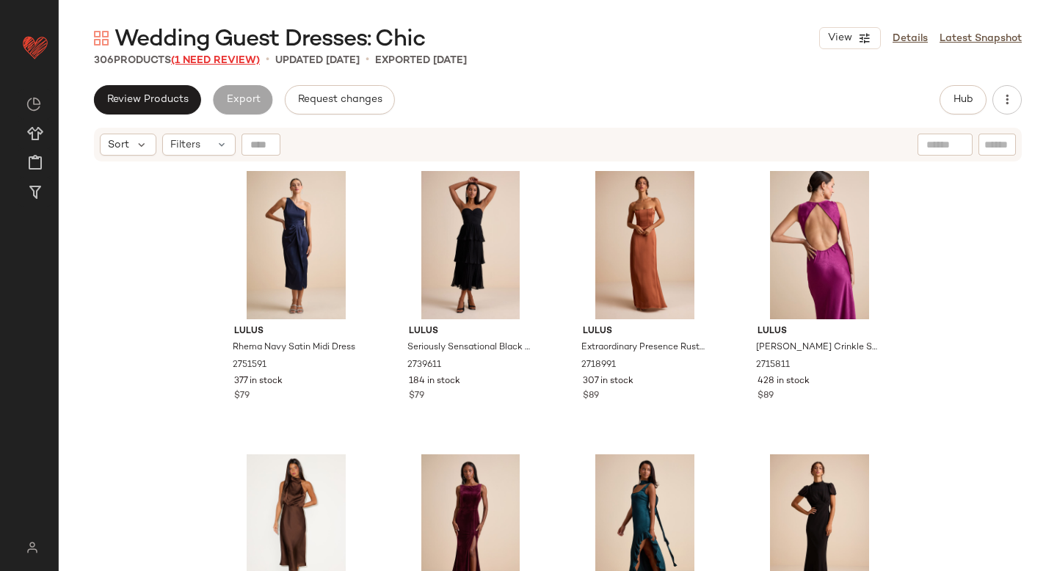
click at [197, 55] on span "(1 Need Review)" at bounding box center [215, 60] width 89 height 11
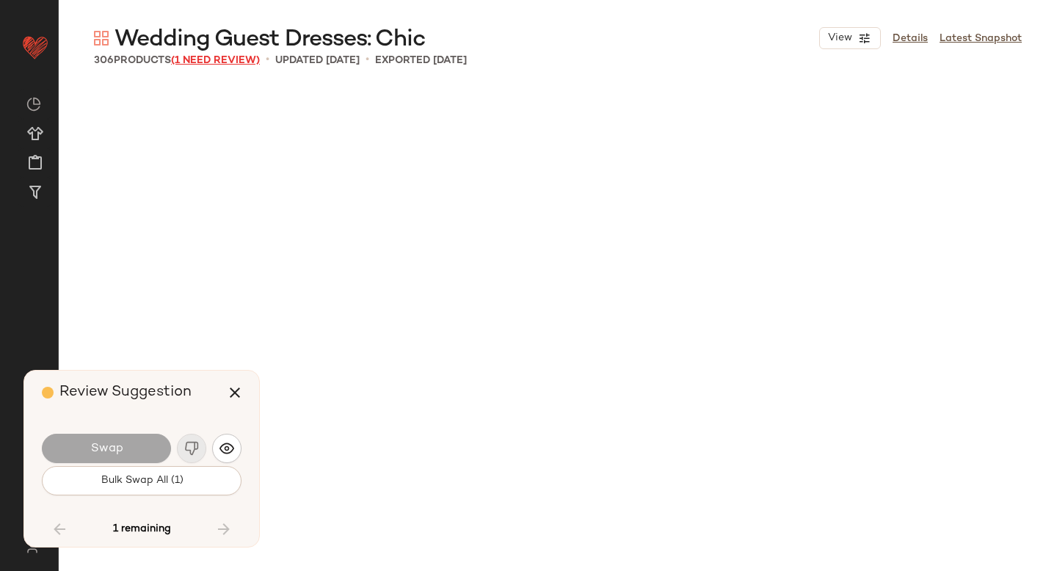
scroll to position [9633, 0]
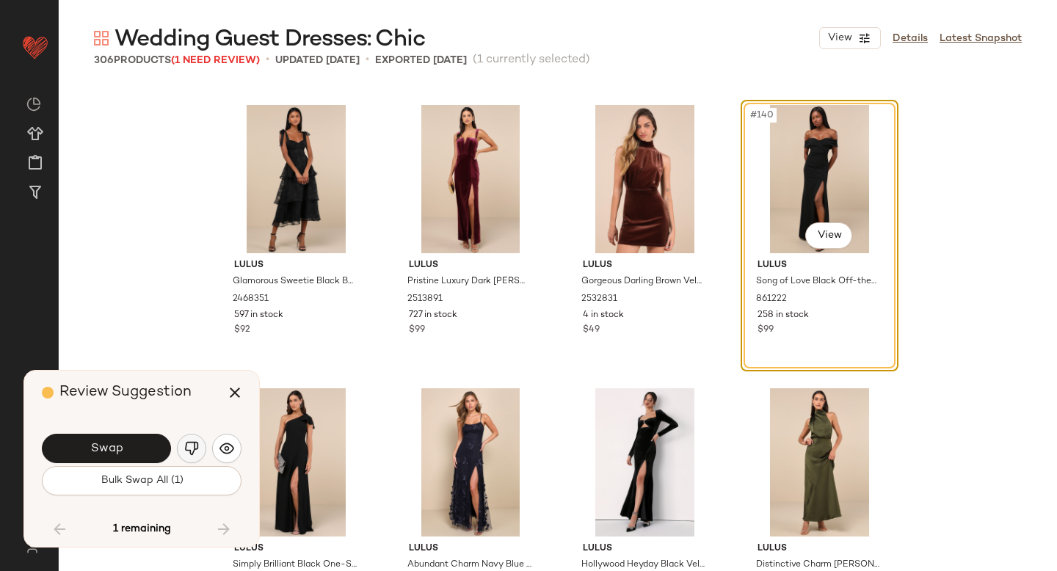
click at [184, 445] on img "button" at bounding box center [191, 448] width 15 height 15
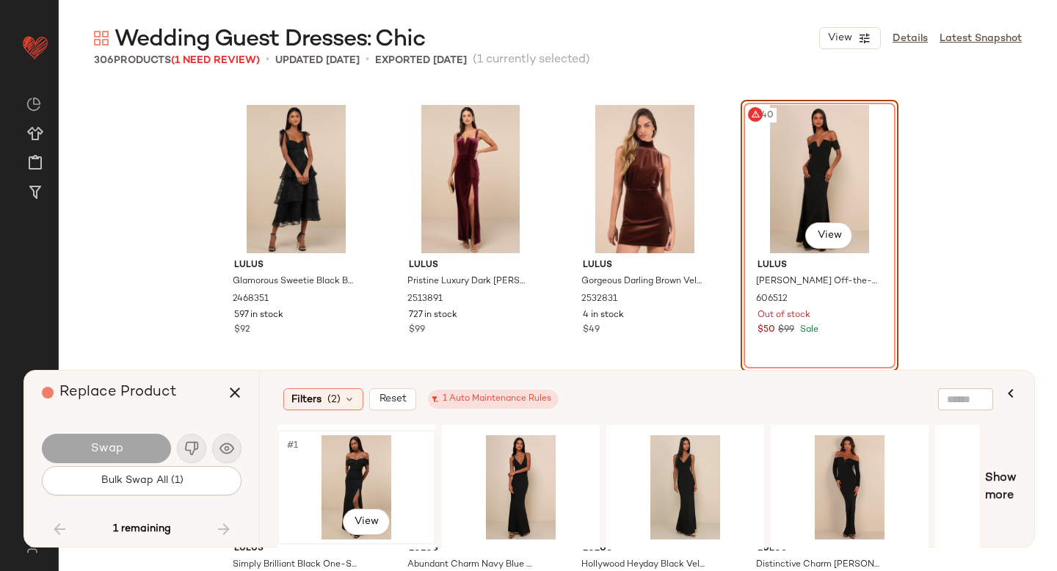
click at [361, 462] on div "#1 View" at bounding box center [357, 487] width 148 height 104
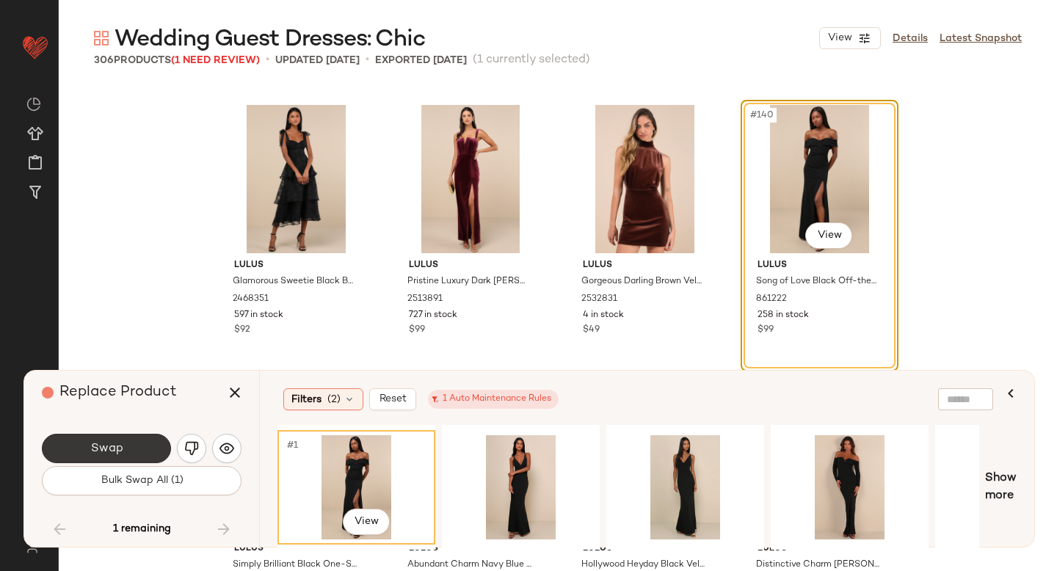
click at [143, 454] on button "Swap" at bounding box center [106, 448] width 129 height 29
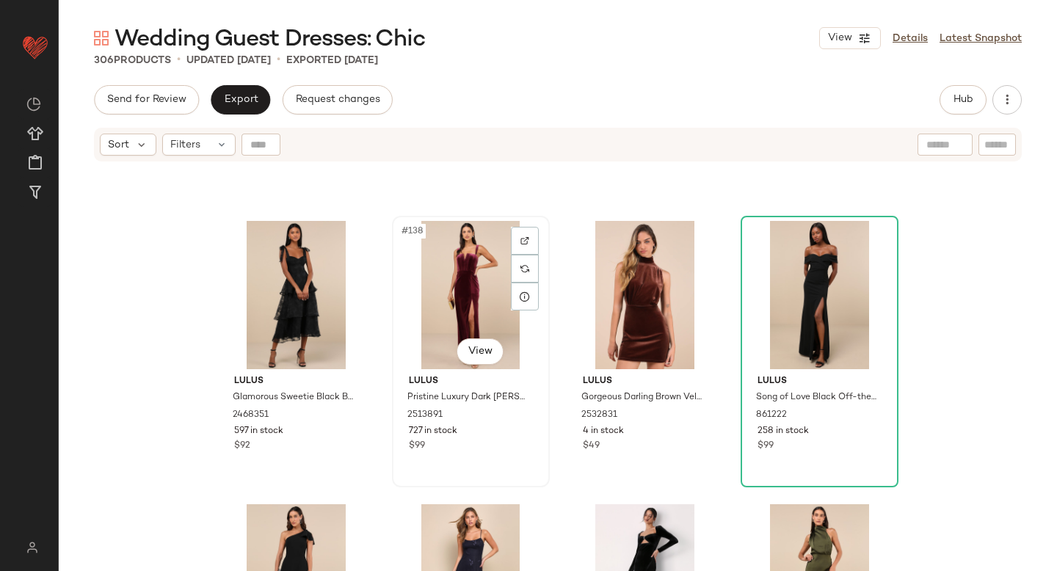
scroll to position [9595, 0]
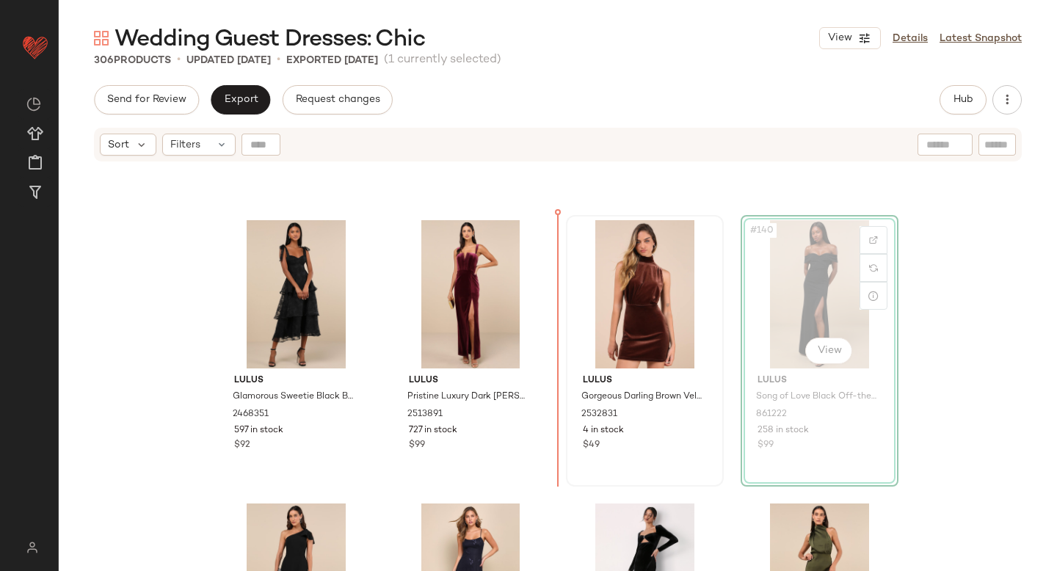
drag, startPoint x: 802, startPoint y: 288, endPoint x: 584, endPoint y: 327, distance: 221.4
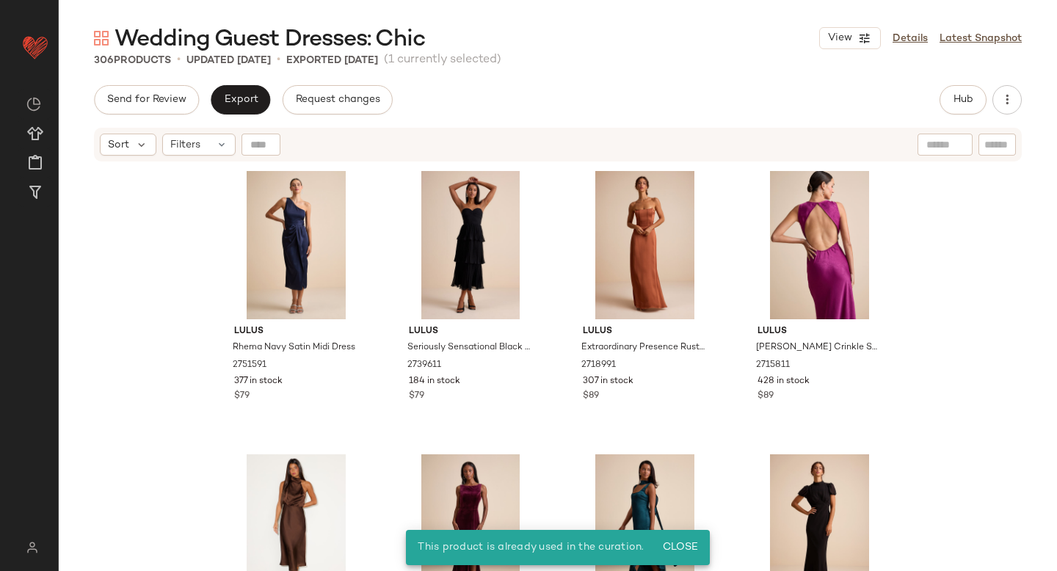
click at [636, 107] on div "Send for Review Export Request changes Hub Send for Review External Review Inte…" at bounding box center [558, 99] width 928 height 29
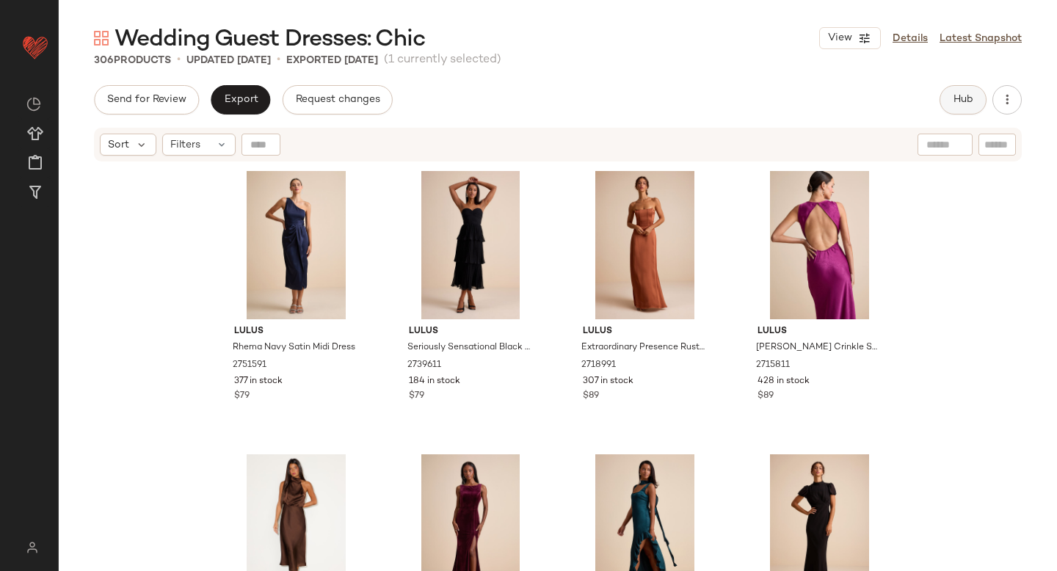
click at [963, 97] on span "Hub" at bounding box center [963, 100] width 21 height 12
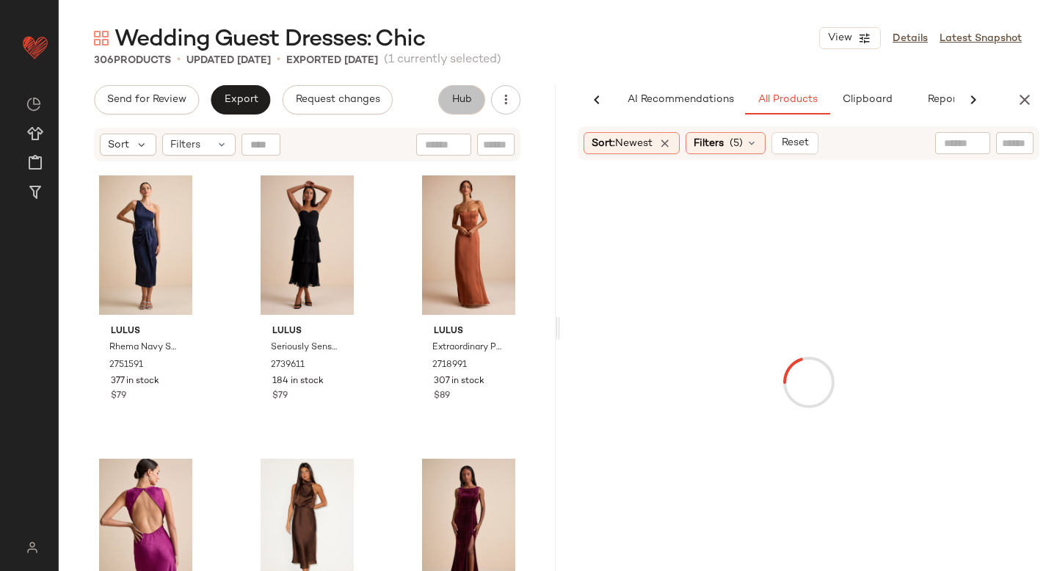
scroll to position [0, 34]
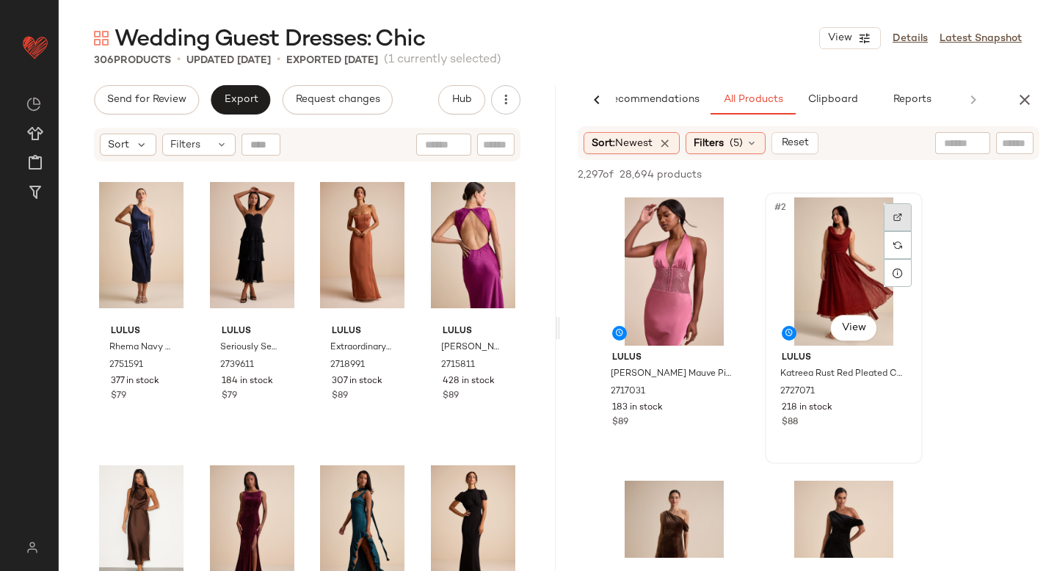
click at [902, 221] on div at bounding box center [898, 217] width 28 height 28
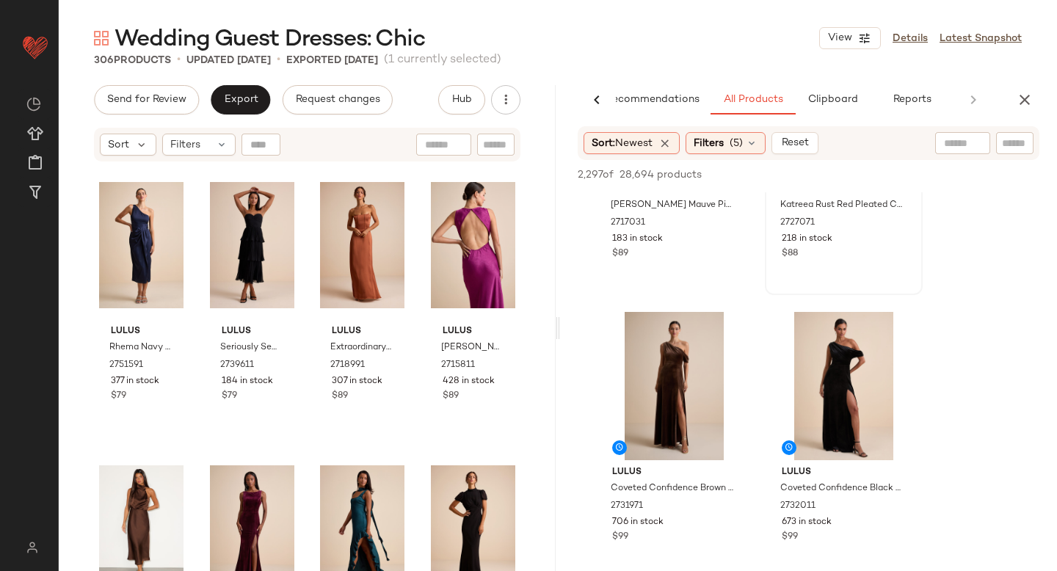
scroll to position [185, 0]
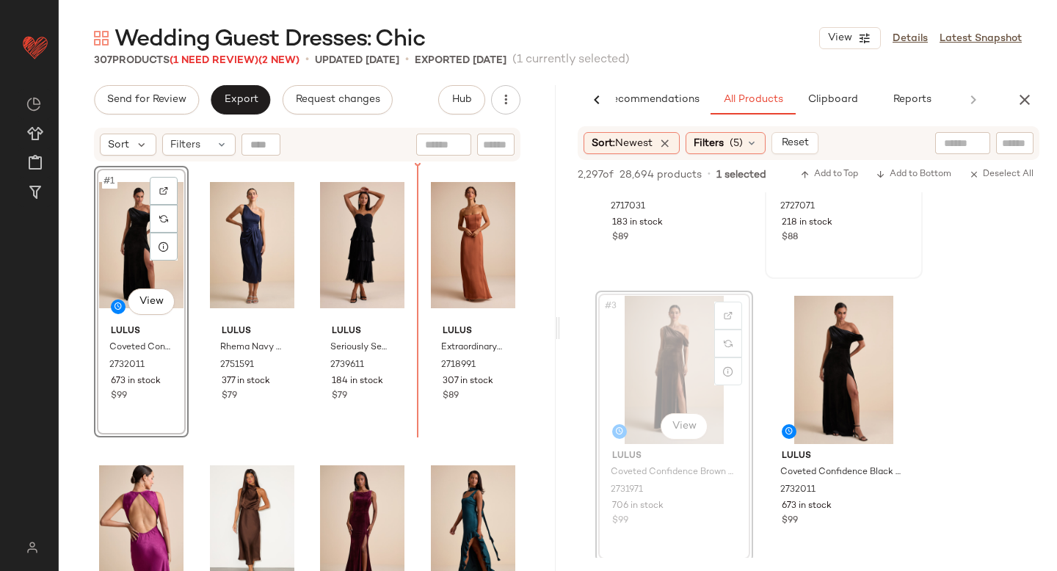
drag, startPoint x: 653, startPoint y: 372, endPoint x: 644, endPoint y: 372, distance: 8.8
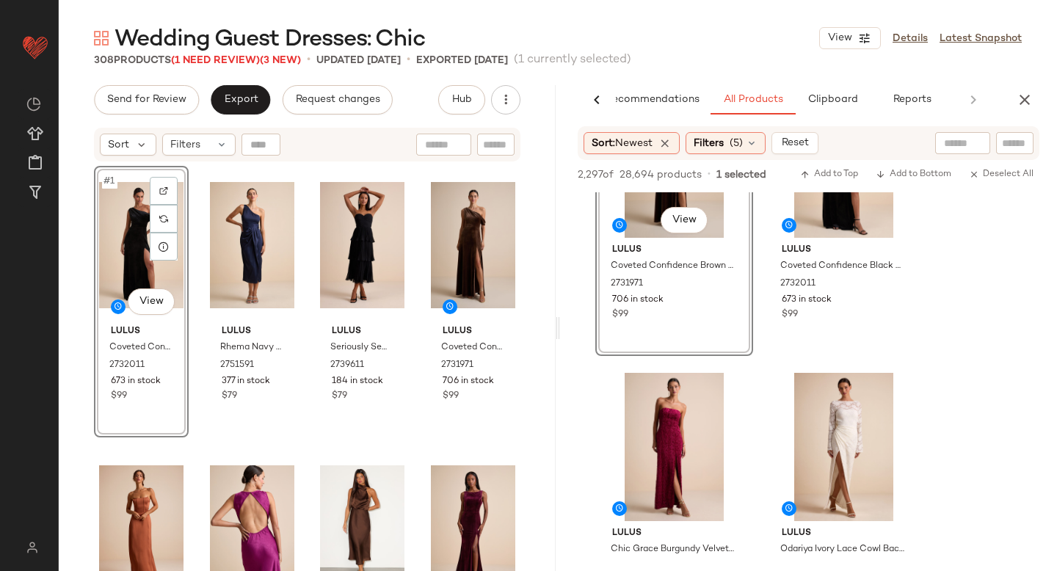
scroll to position [440, 0]
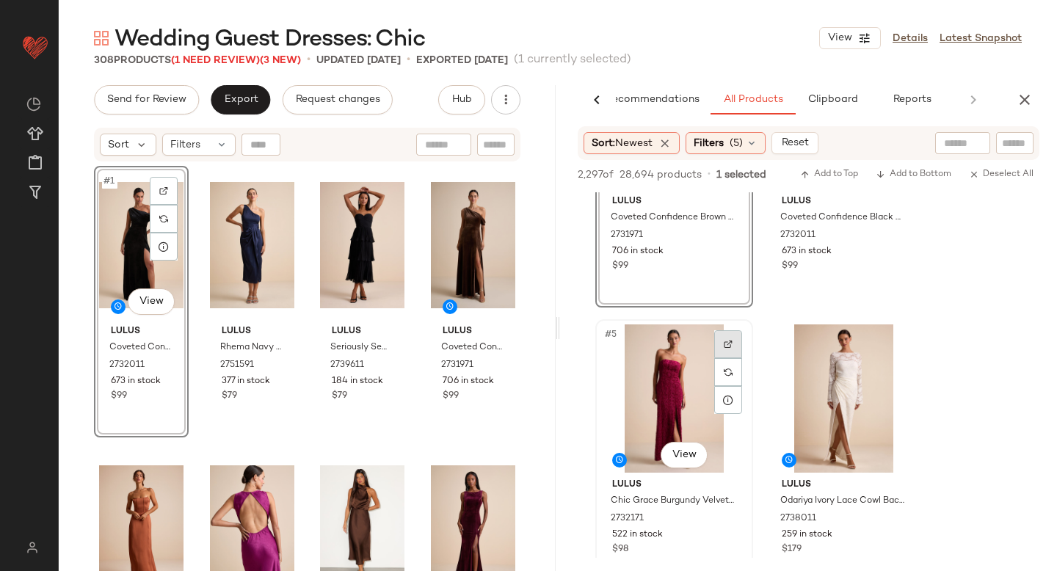
click at [735, 349] on div at bounding box center [728, 344] width 28 height 28
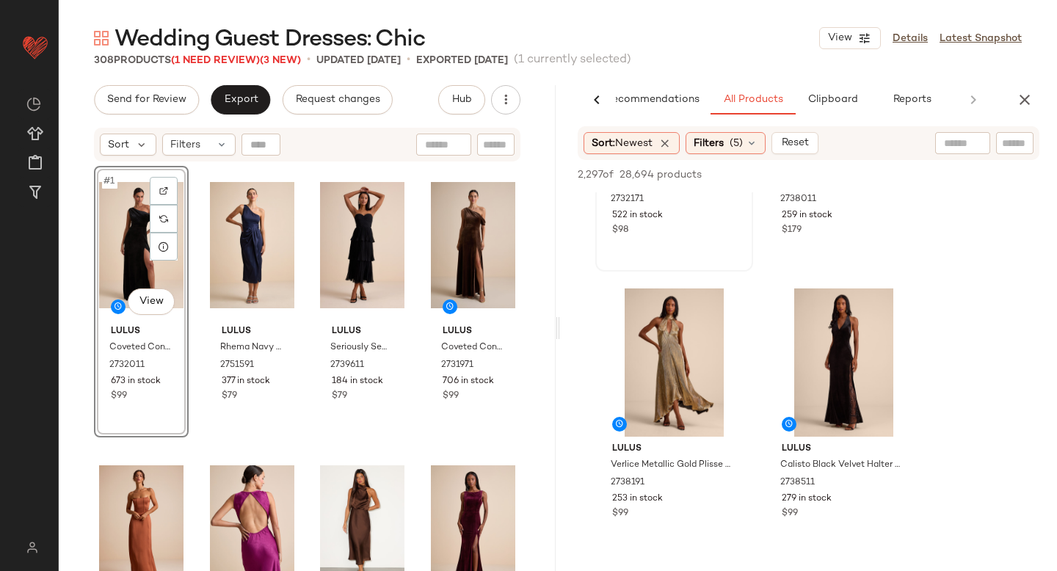
scroll to position [804, 0]
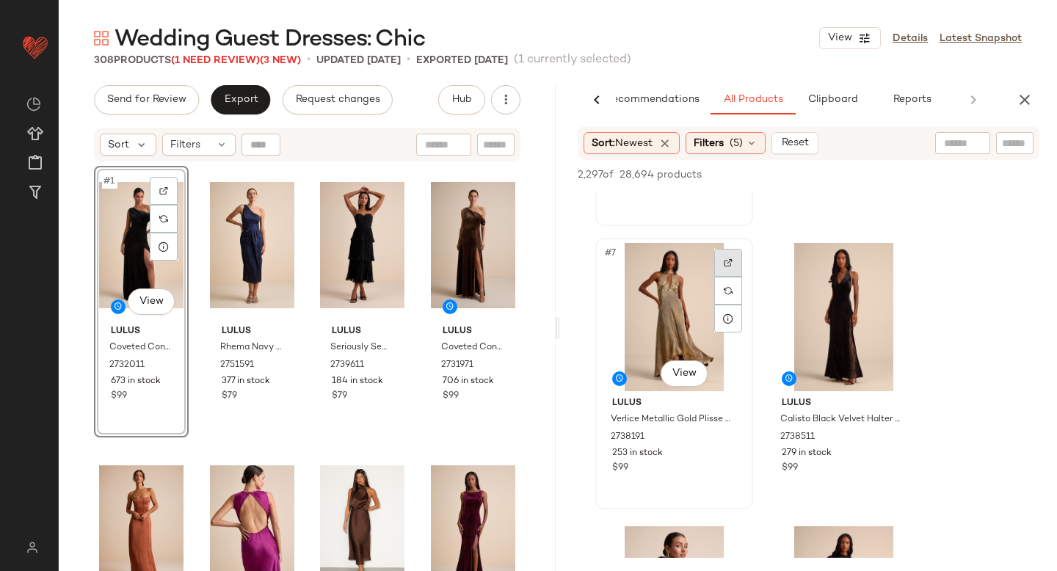
click at [736, 271] on div at bounding box center [728, 263] width 28 height 28
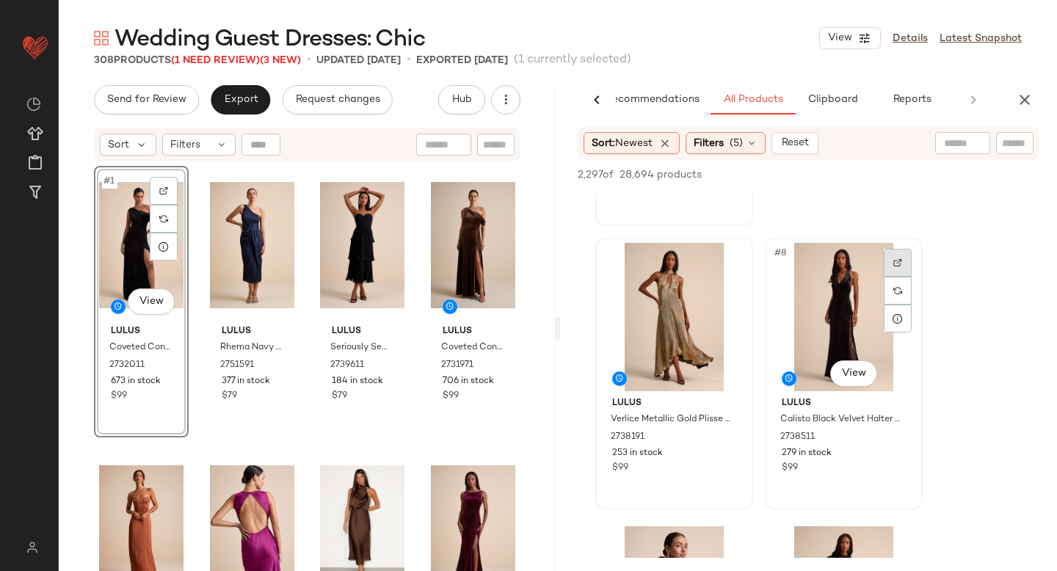
click at [900, 258] on div at bounding box center [898, 263] width 28 height 28
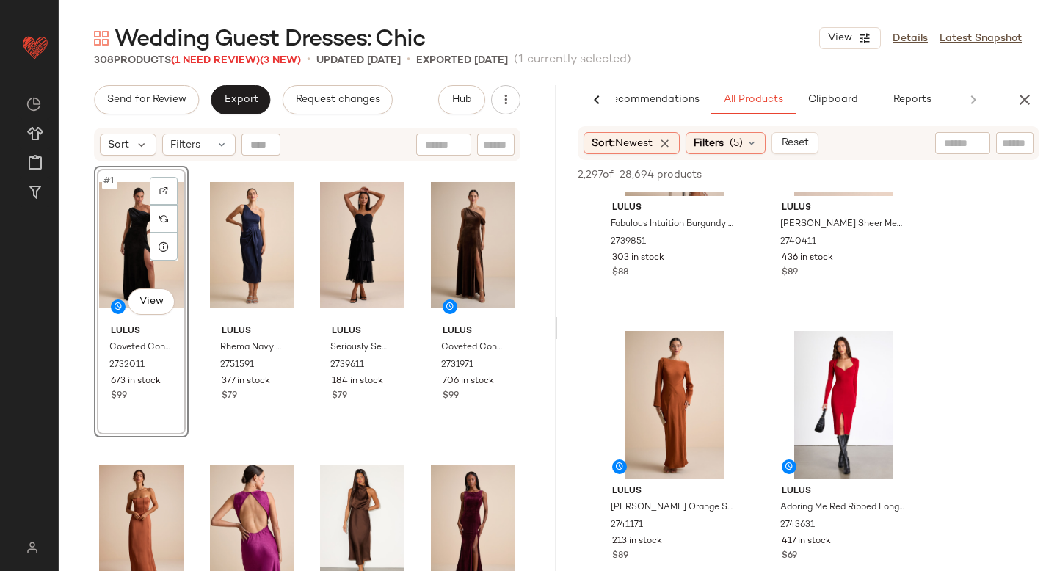
scroll to position [1458, 0]
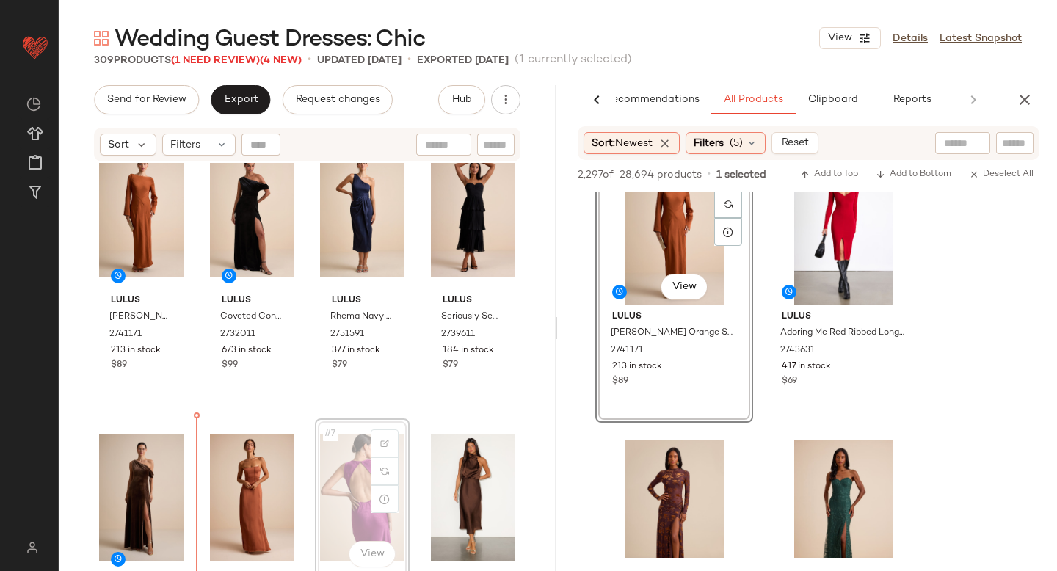
scroll to position [31, 0]
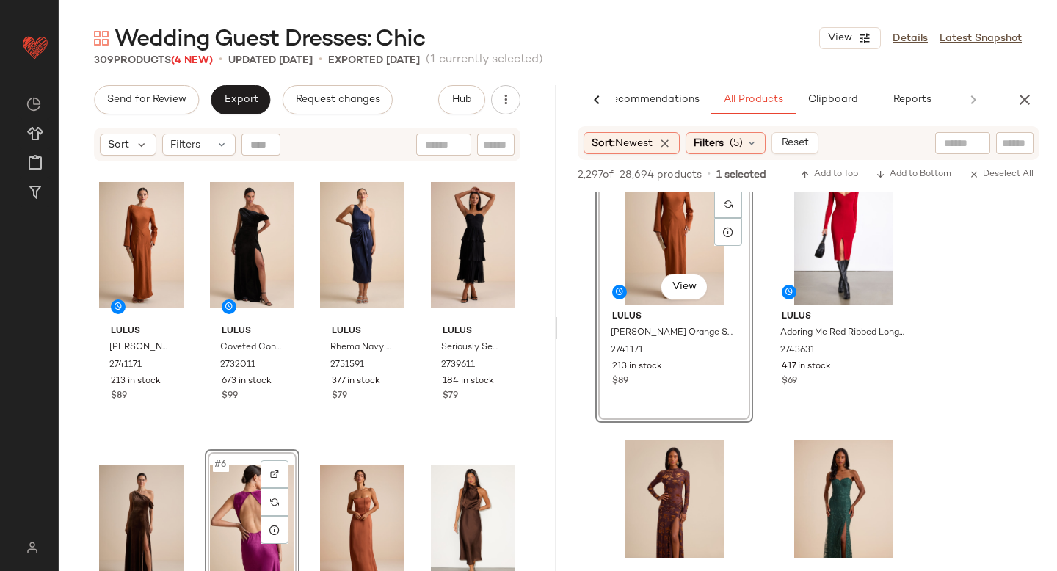
scroll to position [1638, 0]
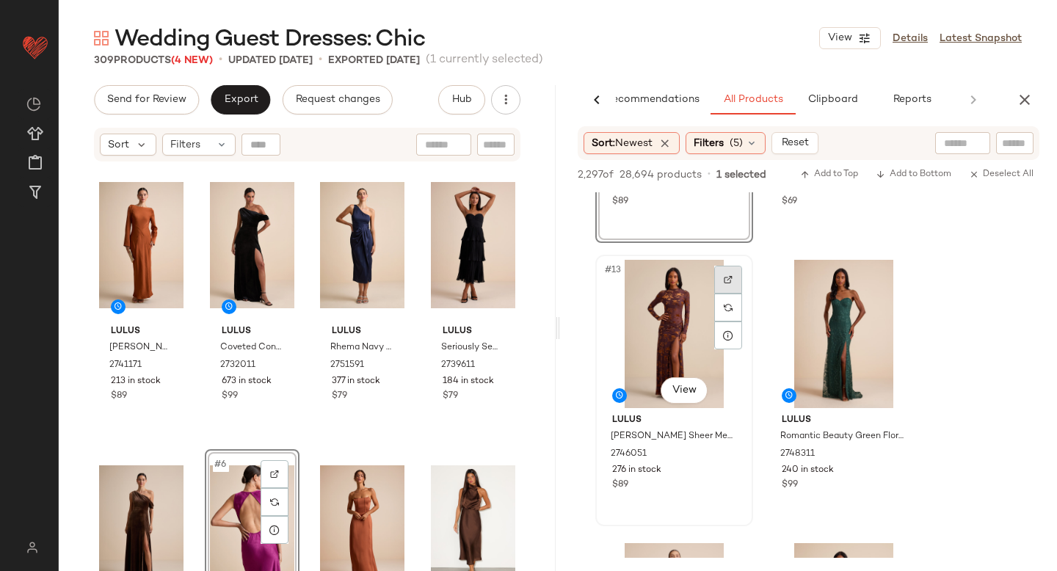
click at [722, 277] on div at bounding box center [728, 280] width 28 height 28
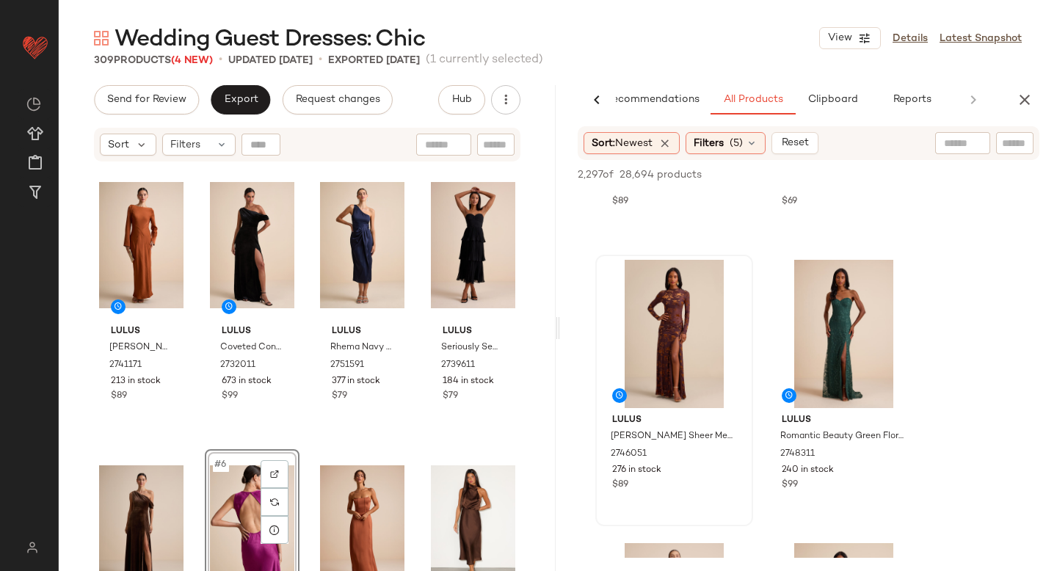
scroll to position [1889, 0]
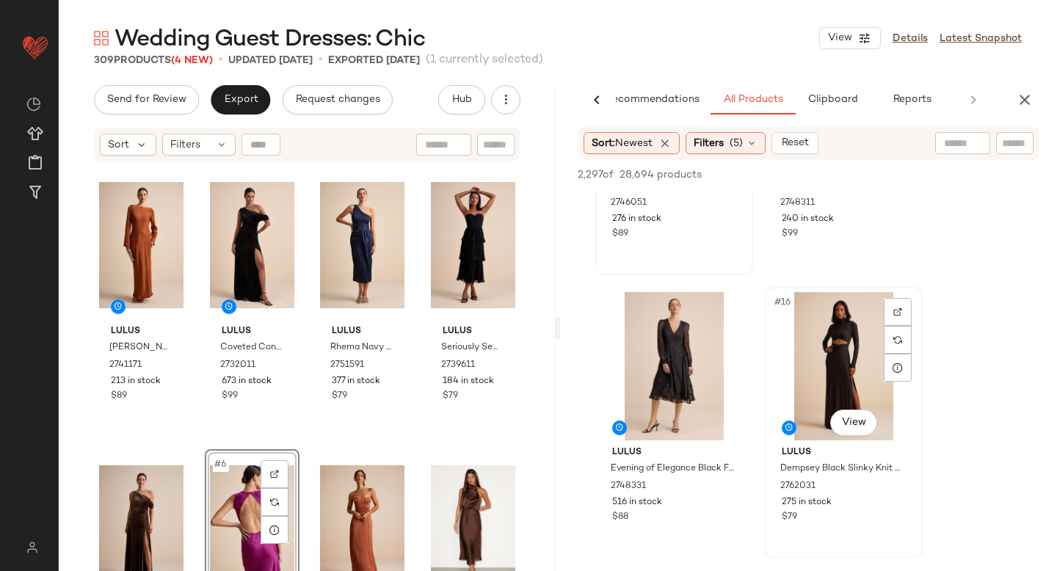
click at [881, 309] on div "#16 View" at bounding box center [844, 366] width 148 height 148
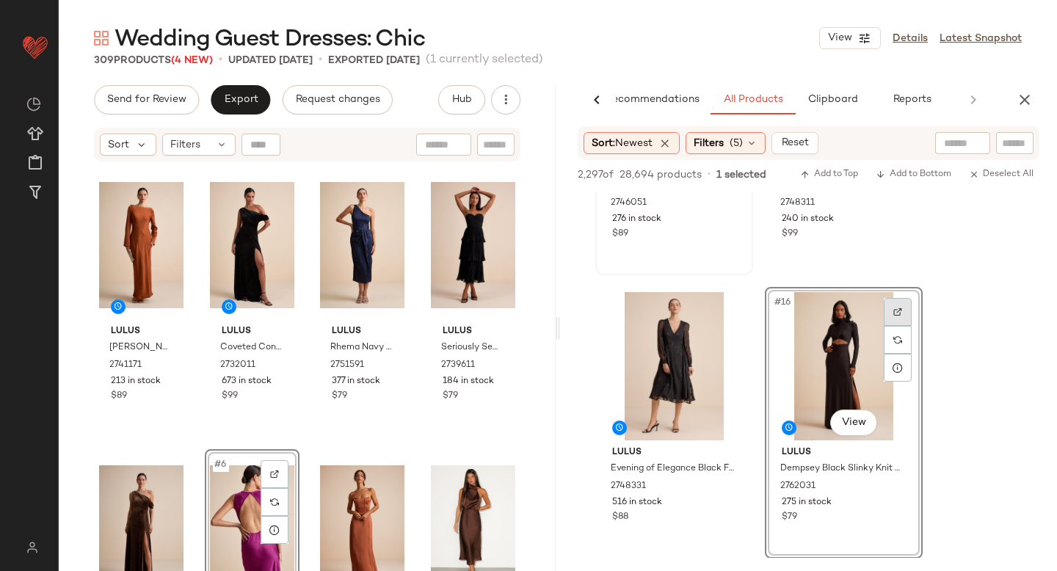
click at [894, 308] on img at bounding box center [897, 312] width 9 height 9
click at [903, 311] on div at bounding box center [898, 312] width 28 height 28
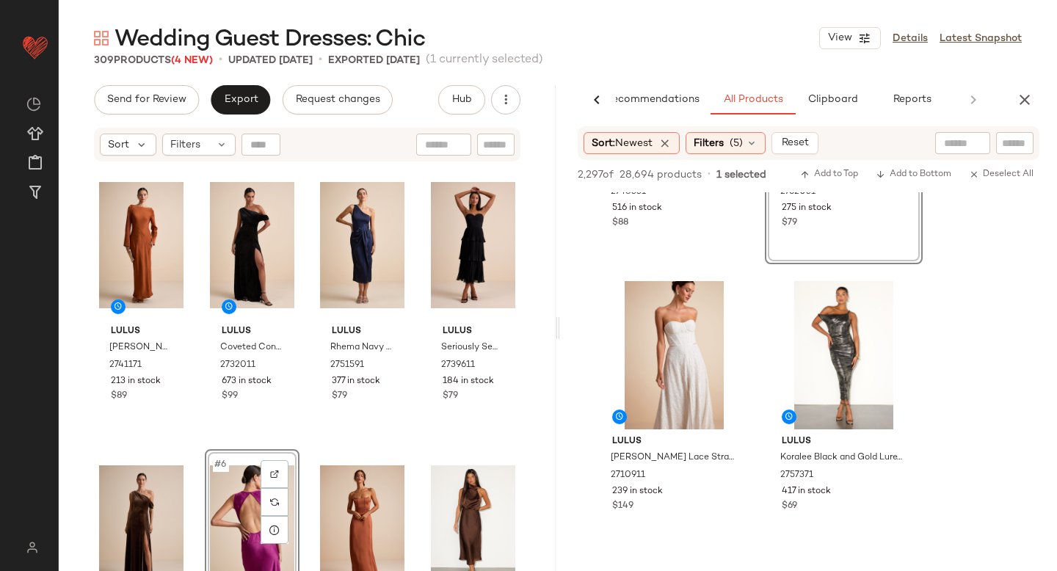
scroll to position [2435, 0]
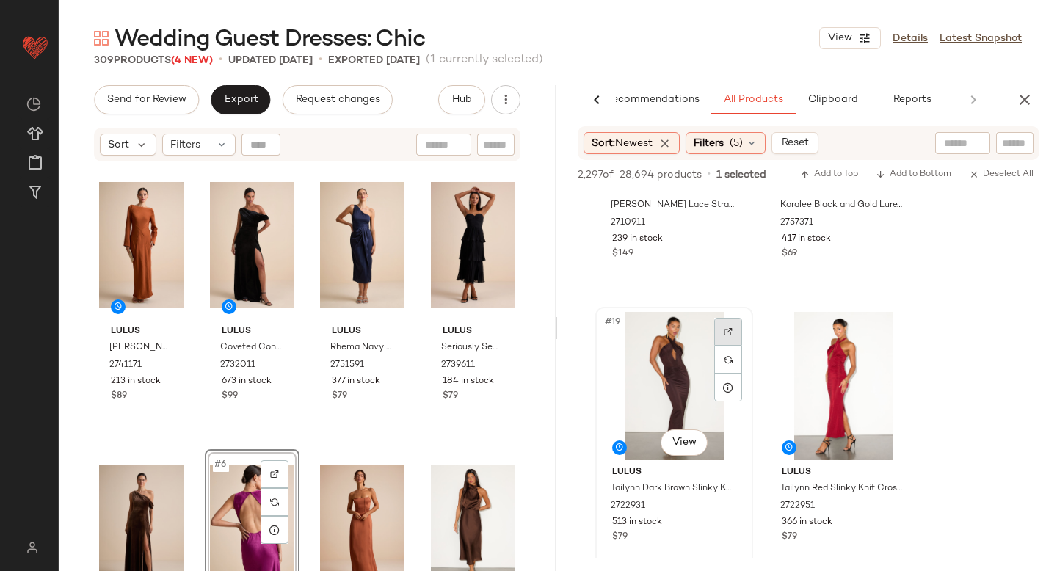
click at [734, 324] on div at bounding box center [728, 332] width 28 height 28
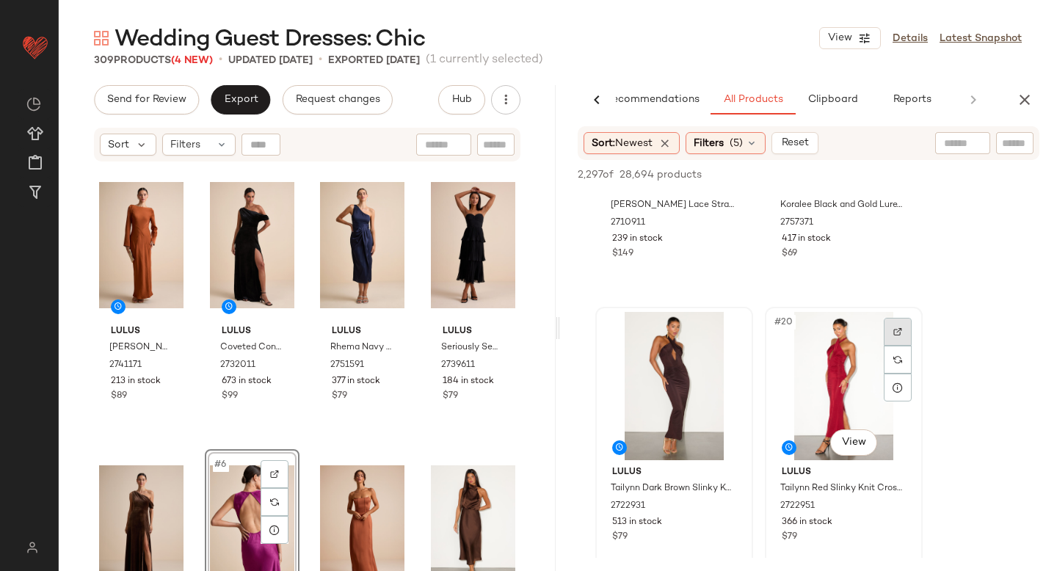
click at [890, 325] on div at bounding box center [898, 332] width 28 height 28
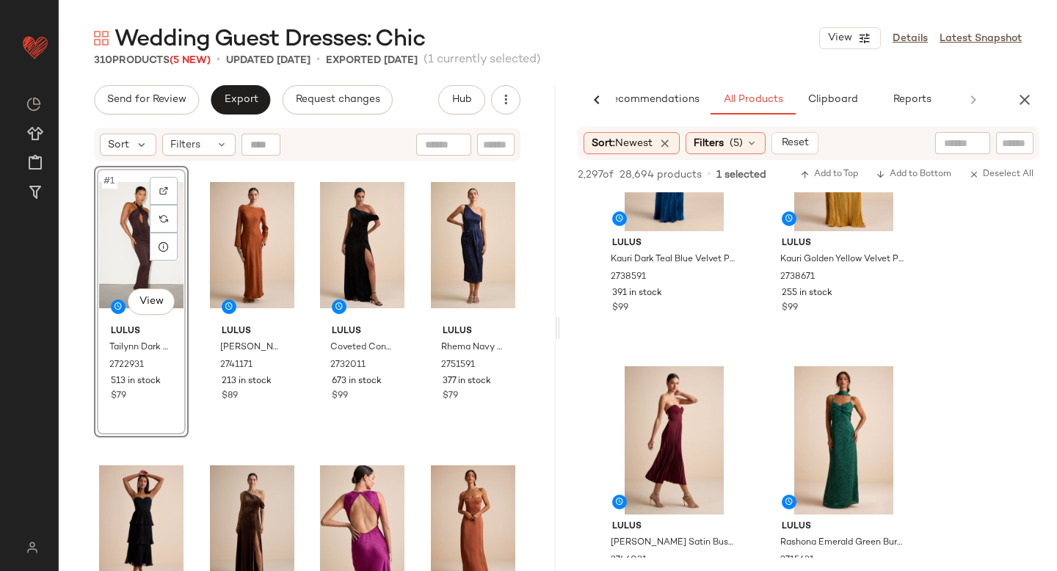
scroll to position [5299, 0]
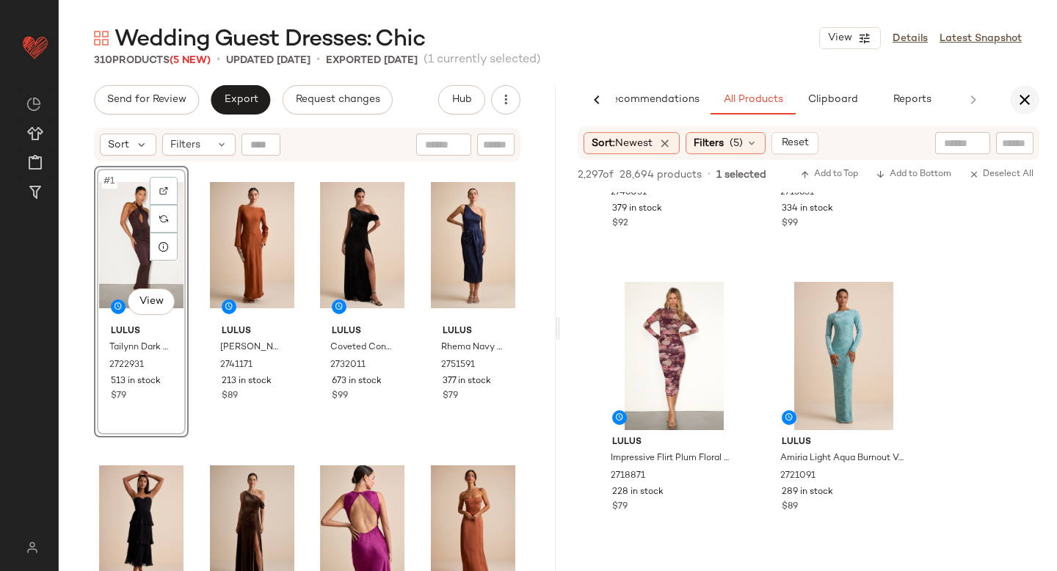
click at [1021, 94] on icon "button" at bounding box center [1025, 100] width 18 height 18
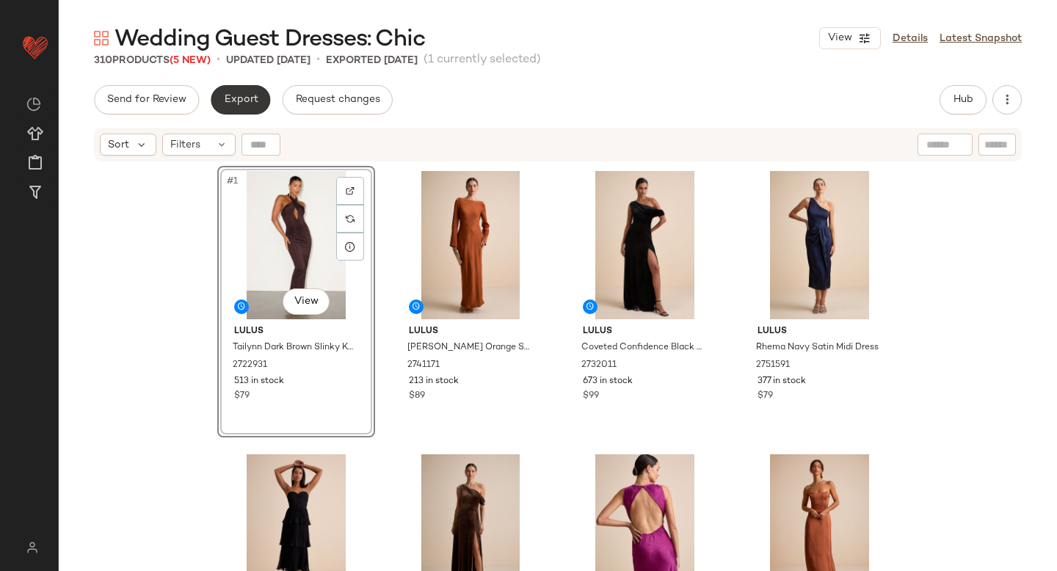
click at [238, 88] on button "Export" at bounding box center [240, 99] width 59 height 29
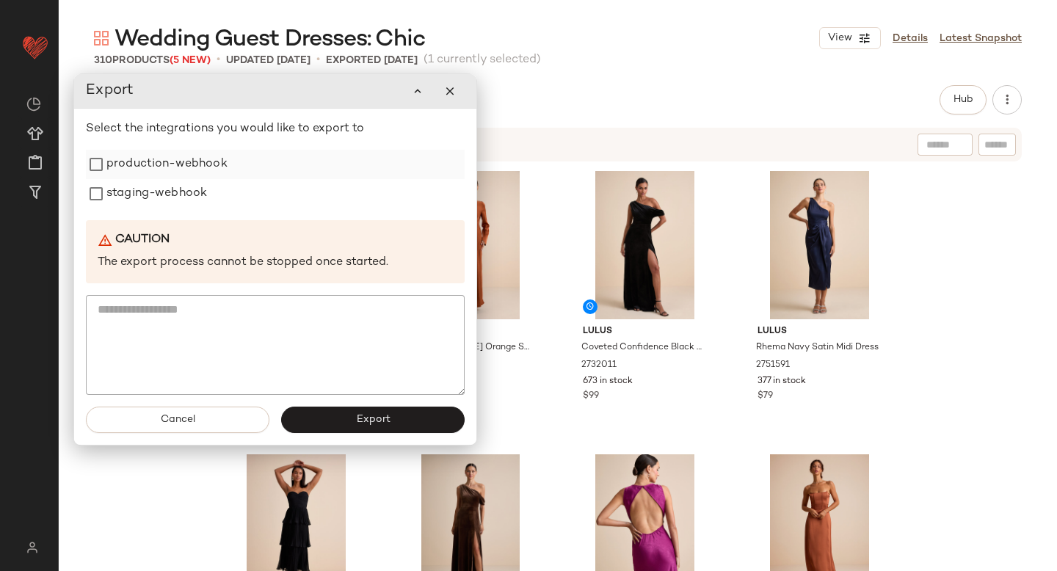
click at [178, 160] on label "production-webhook" at bounding box center [166, 164] width 121 height 29
click at [171, 193] on label "staging-webhook" at bounding box center [156, 193] width 101 height 29
click at [355, 426] on button "Export" at bounding box center [372, 420] width 183 height 26
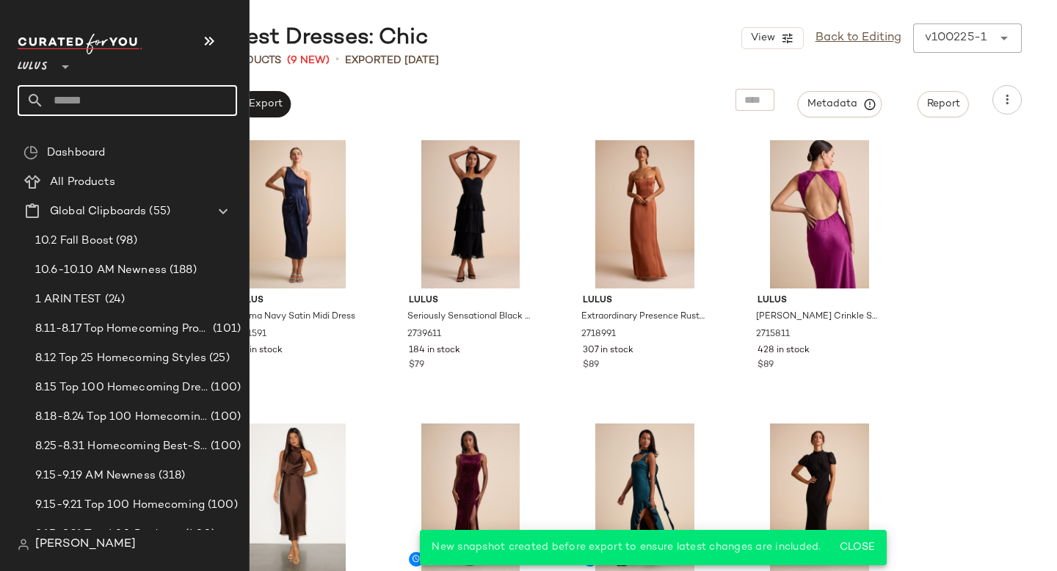
click at [132, 111] on input "text" at bounding box center [140, 100] width 193 height 31
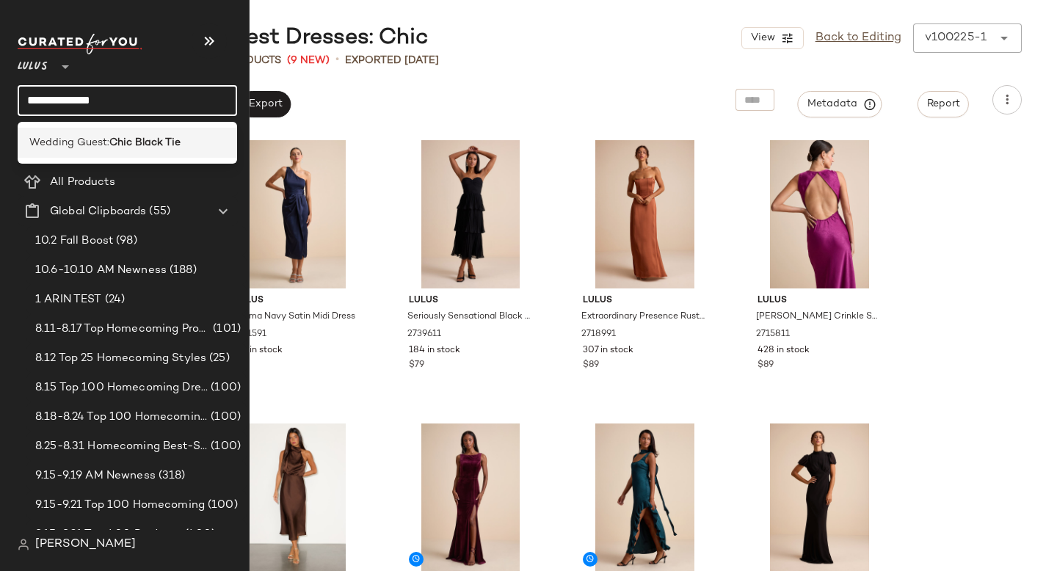
type input "**********"
click at [165, 139] on b "Chic Black Tie" at bounding box center [144, 142] width 71 height 15
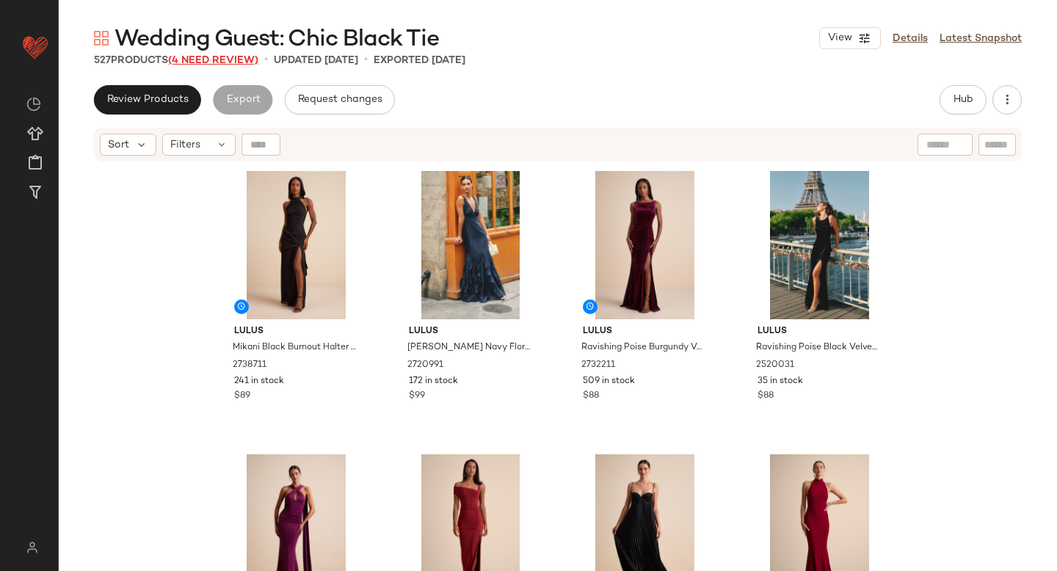
click at [212, 59] on span "(4 Need Review)" at bounding box center [213, 60] width 90 height 11
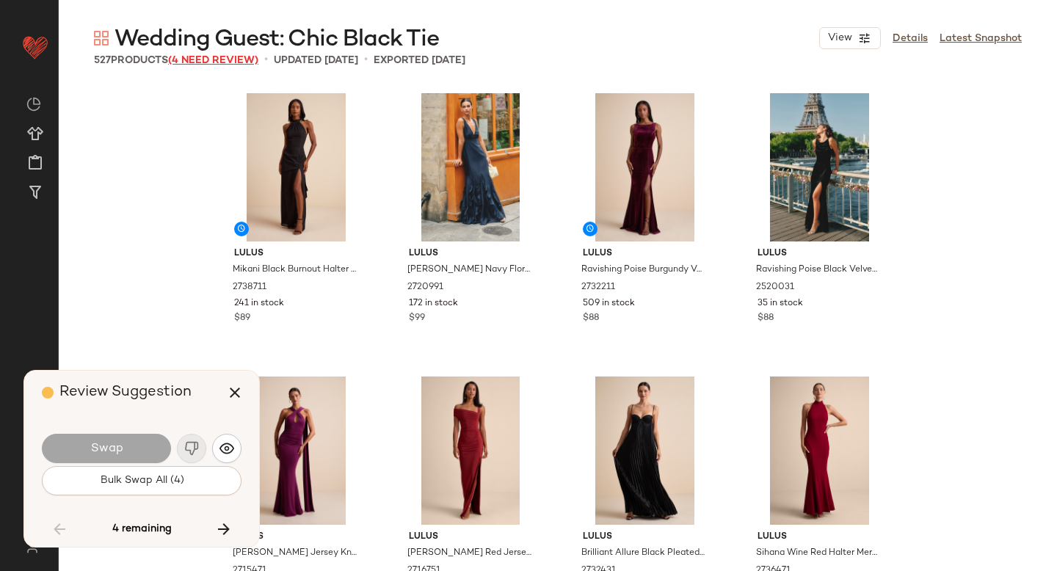
scroll to position [11616, 0]
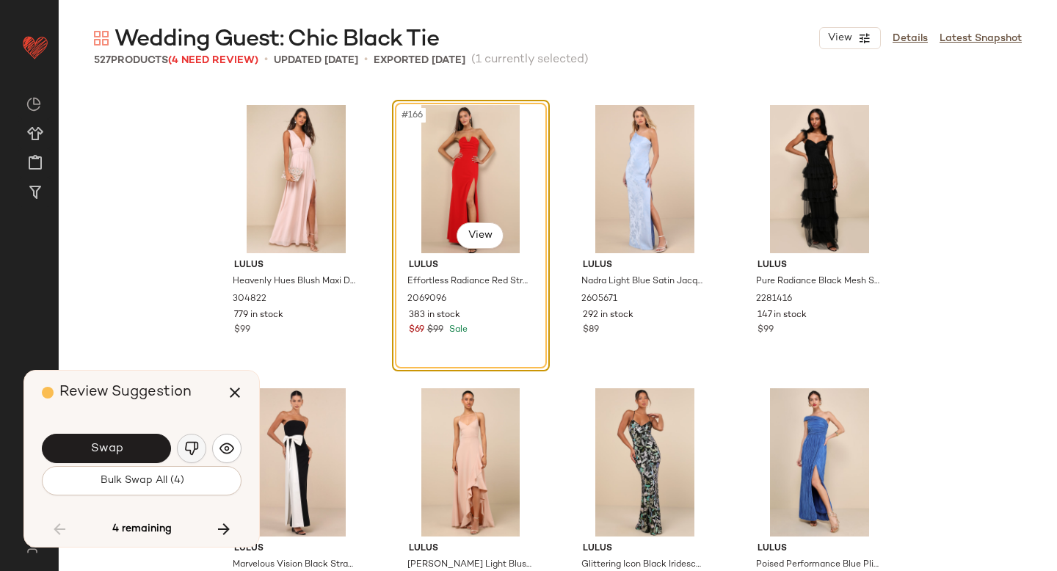
click at [197, 438] on button "button" at bounding box center [191, 448] width 29 height 29
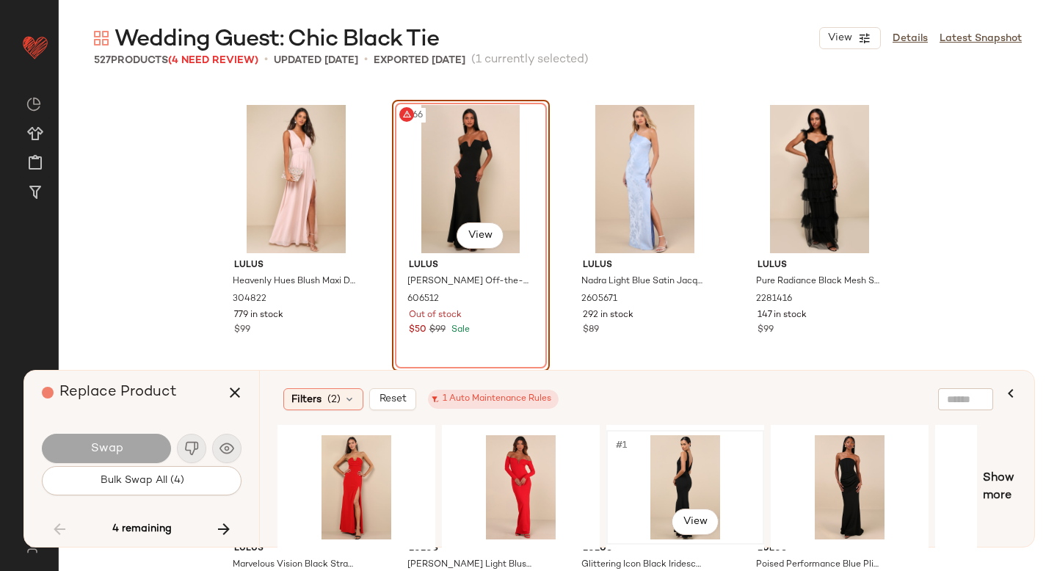
click at [712, 466] on div "#1 View" at bounding box center [685, 487] width 148 height 104
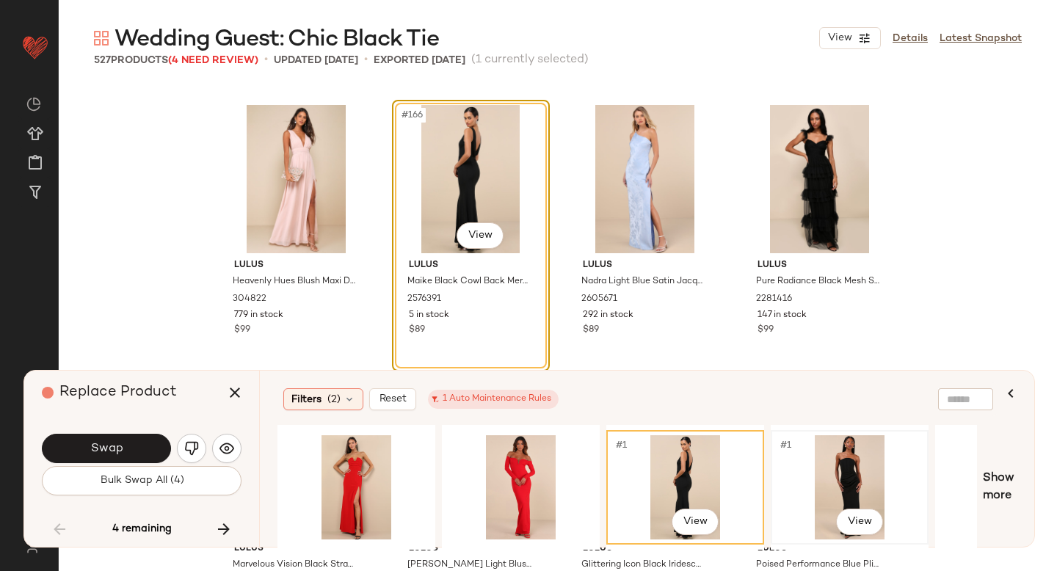
click at [836, 473] on div "#1 View" at bounding box center [850, 487] width 148 height 104
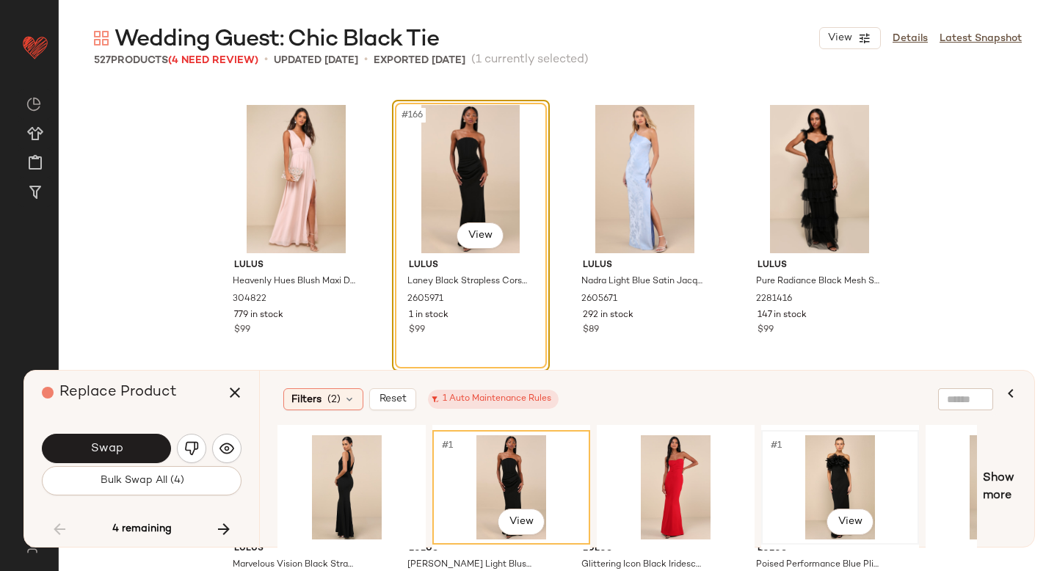
click at [823, 472] on div "#1 View" at bounding box center [840, 487] width 148 height 104
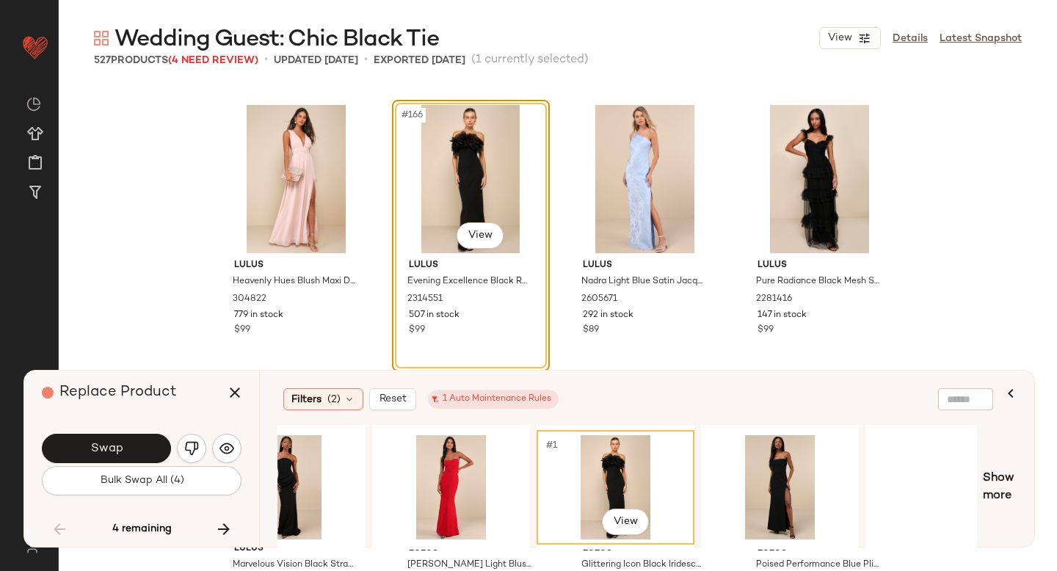
scroll to position [0, 608]
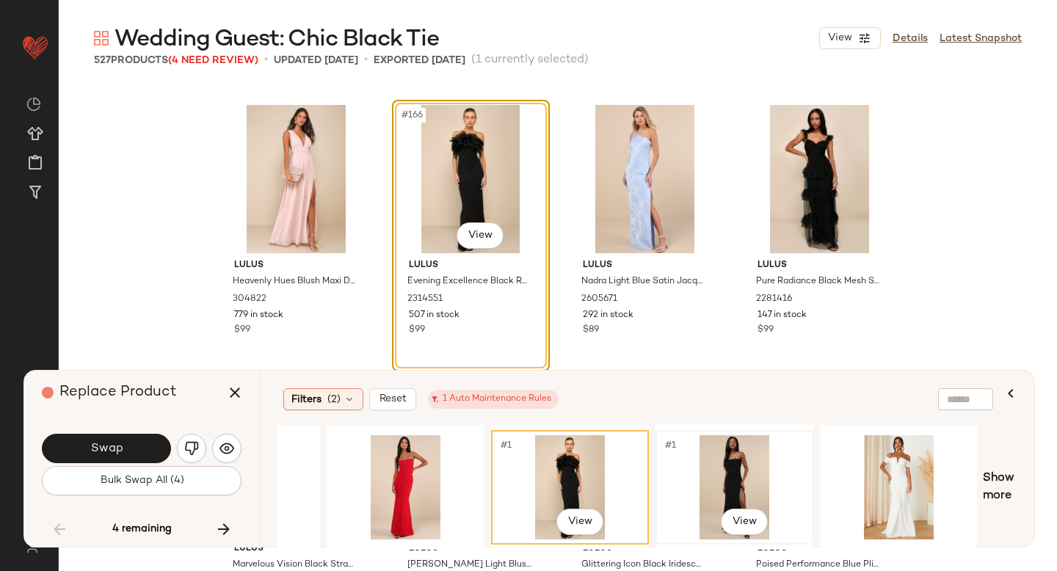
click at [762, 478] on div "#1 View" at bounding box center [735, 487] width 148 height 104
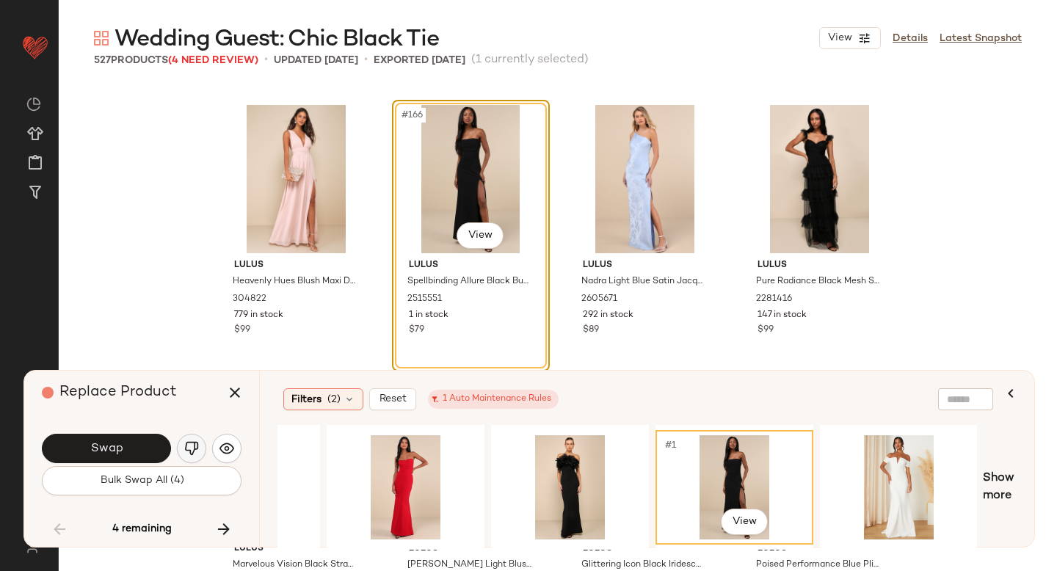
click at [182, 444] on button "button" at bounding box center [191, 448] width 29 height 29
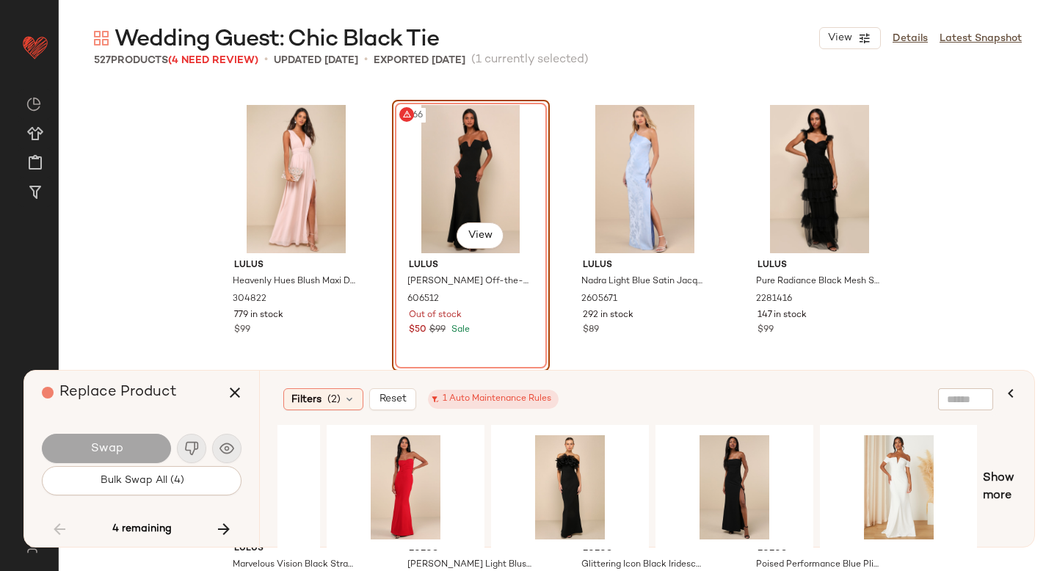
click at [512, 199] on div "#166 View" at bounding box center [471, 179] width 148 height 148
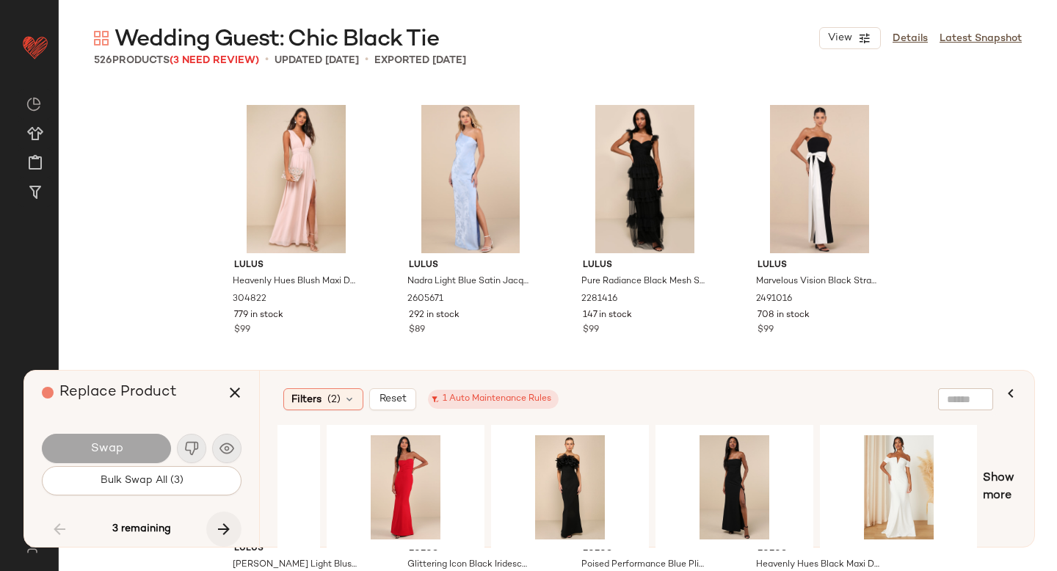
click at [226, 516] on button "button" at bounding box center [223, 529] width 35 height 35
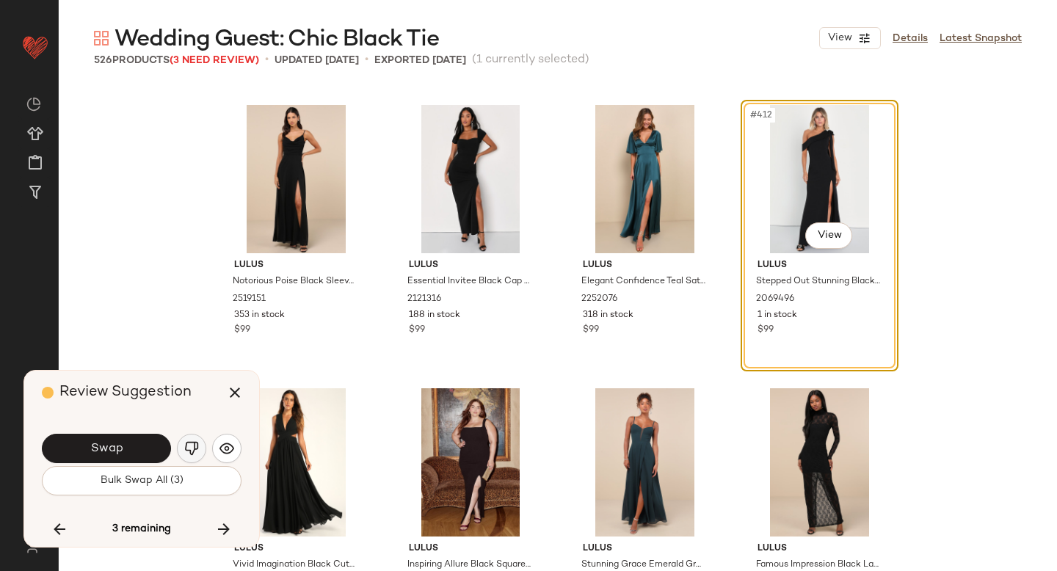
click at [192, 437] on button "button" at bounding box center [191, 448] width 29 height 29
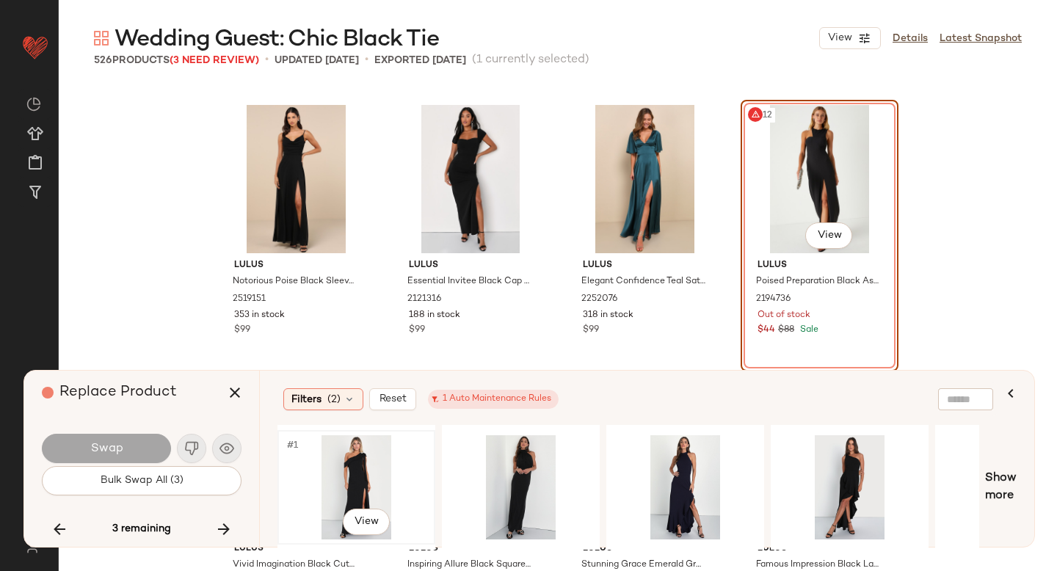
click at [366, 464] on div "#1 View" at bounding box center [357, 487] width 148 height 104
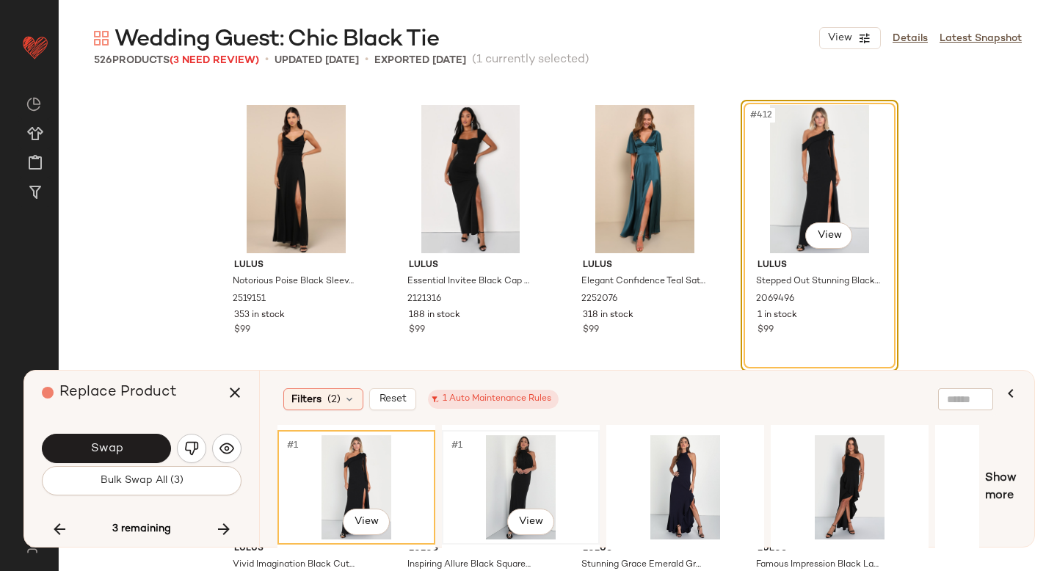
click at [537, 454] on div "#1 View" at bounding box center [521, 487] width 148 height 104
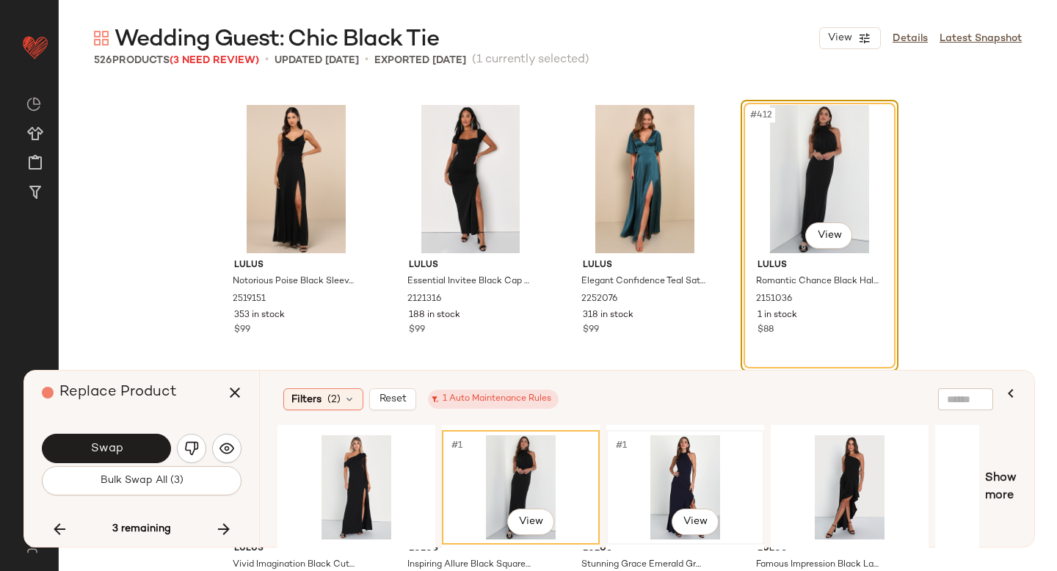
click at [716, 479] on div "#1 View" at bounding box center [685, 487] width 148 height 104
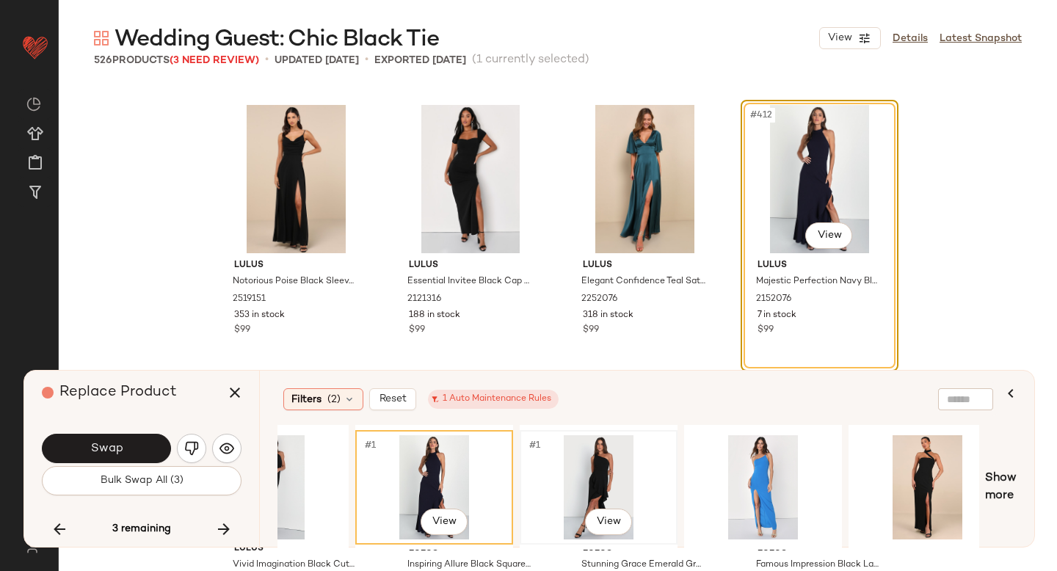
click at [619, 484] on div "#1 View" at bounding box center [599, 487] width 148 height 104
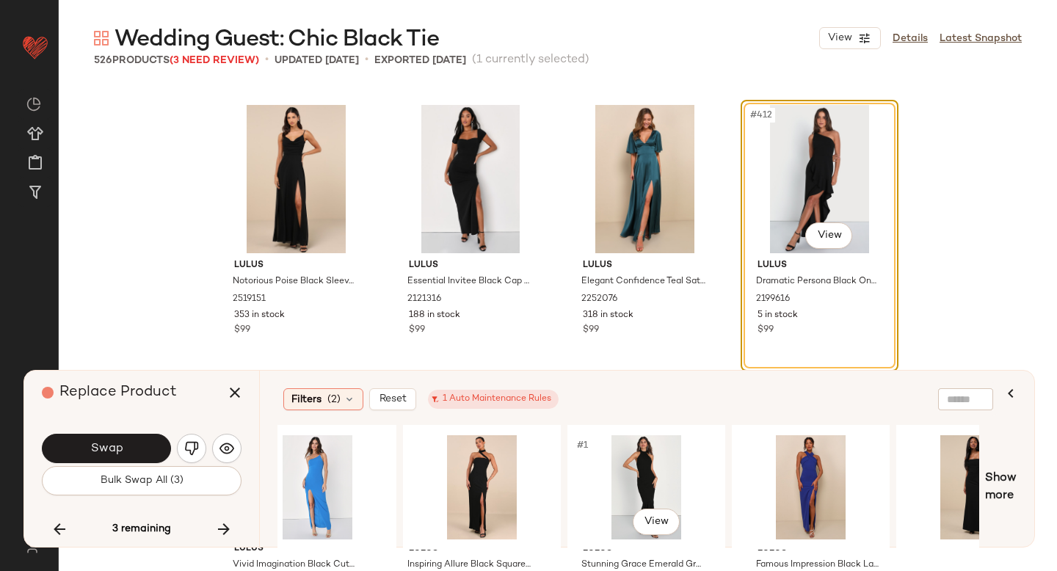
scroll to position [0, 713]
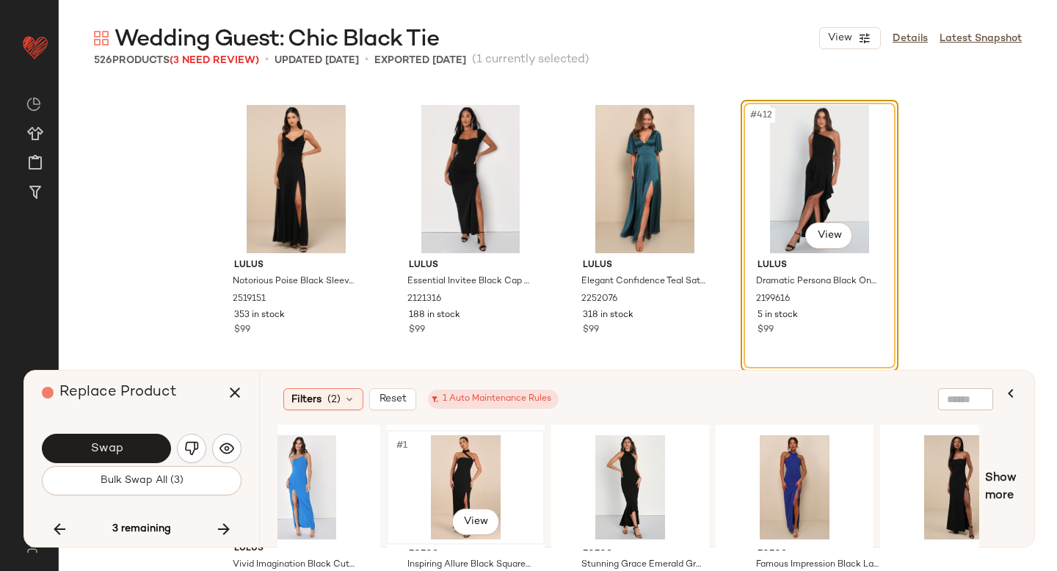
click at [458, 472] on div "#1 View" at bounding box center [466, 487] width 148 height 104
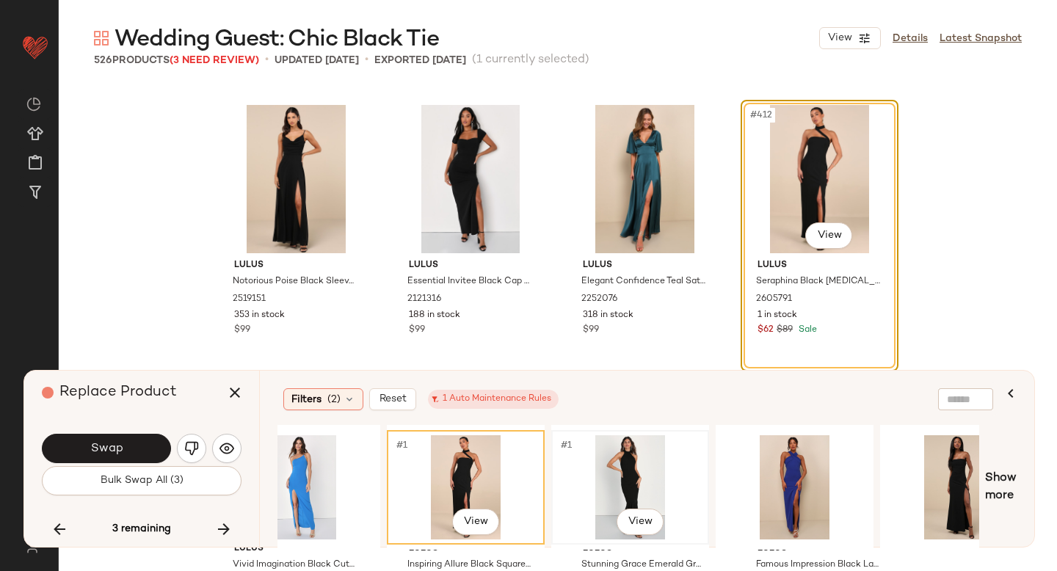
click at [667, 467] on div "#1 View" at bounding box center [630, 487] width 148 height 104
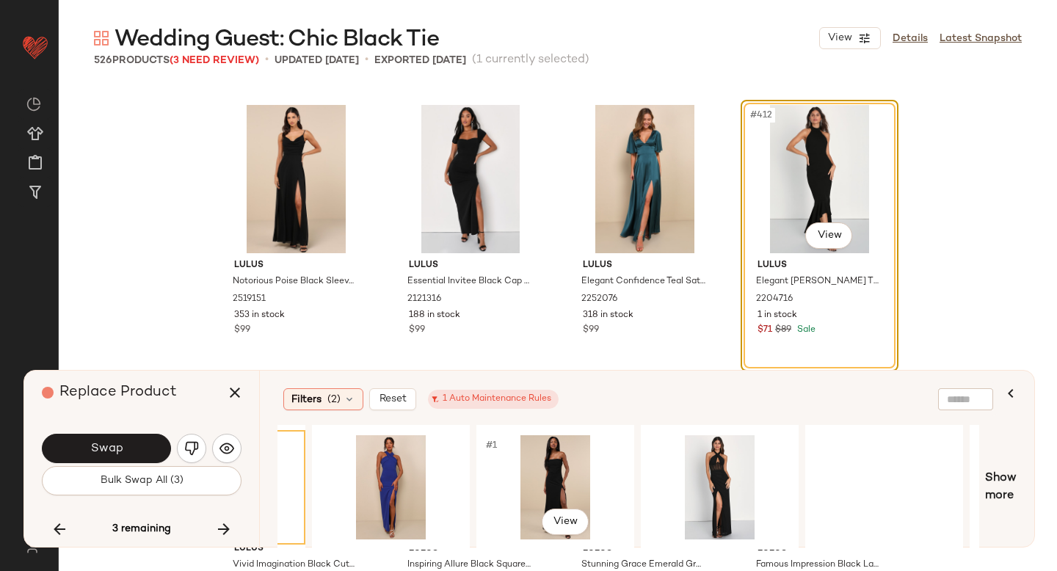
scroll to position [0, 1263]
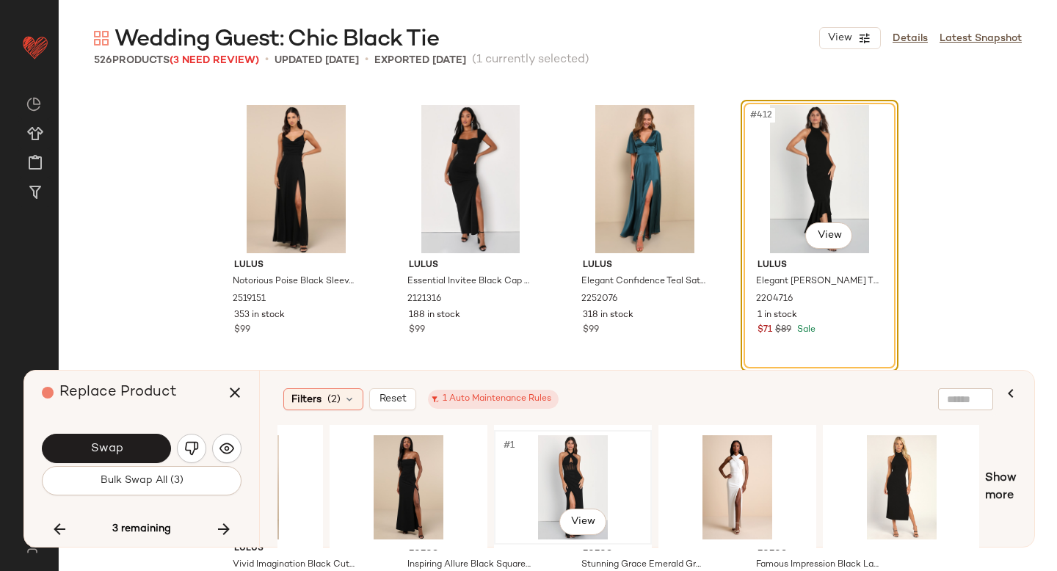
click at [534, 469] on div "#1 View" at bounding box center [573, 487] width 148 height 104
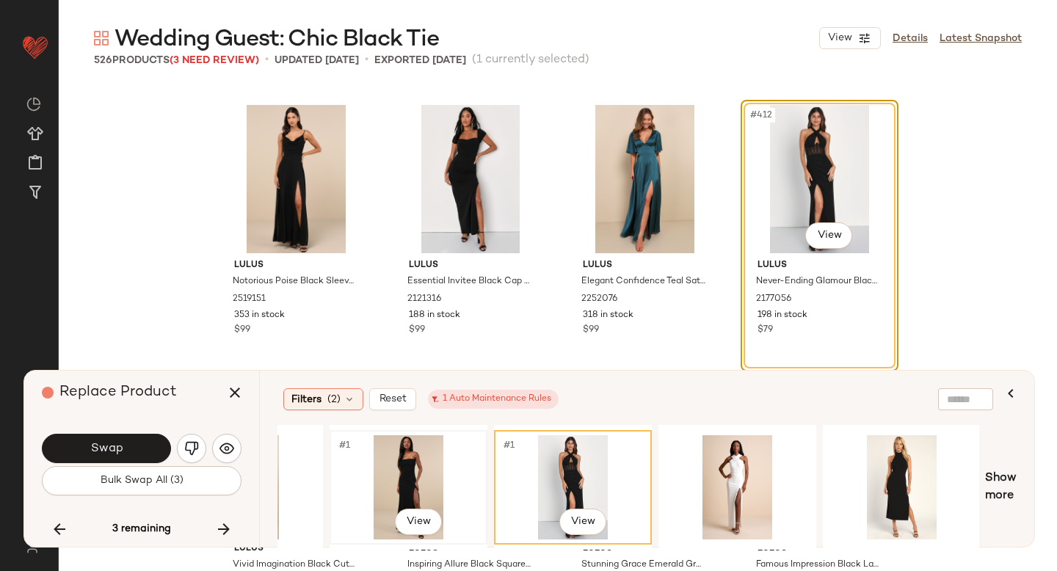
click at [408, 470] on div "#1 View" at bounding box center [409, 487] width 148 height 104
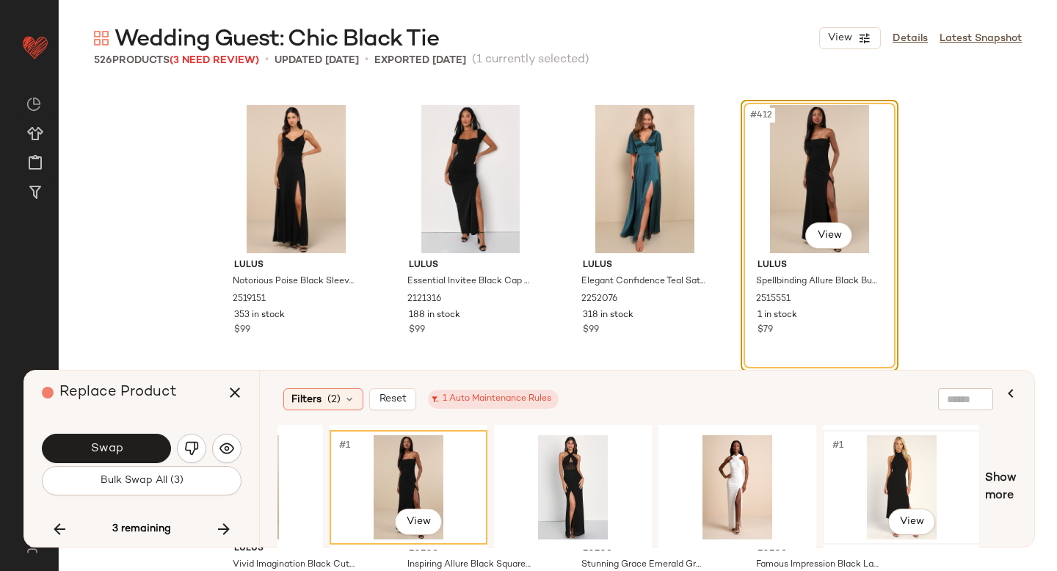
click at [905, 464] on div "#1 View" at bounding box center [902, 487] width 148 height 104
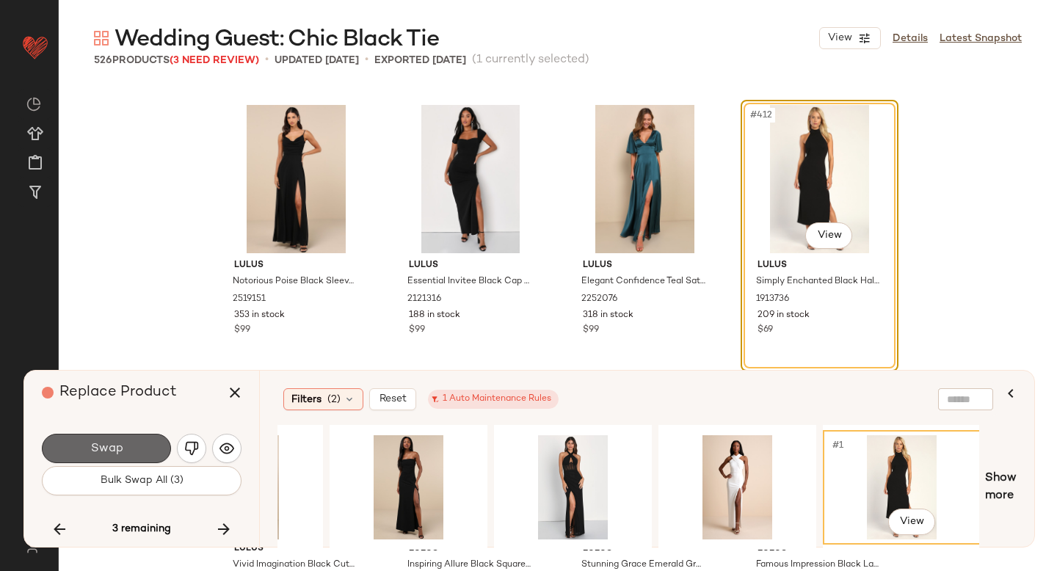
click at [113, 438] on button "Swap" at bounding box center [106, 448] width 129 height 29
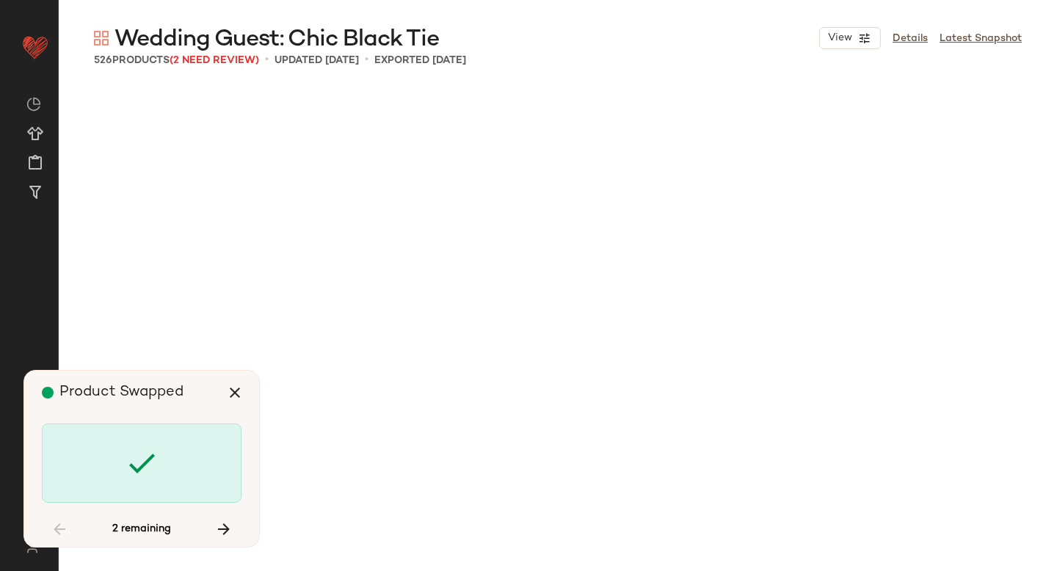
scroll to position [20399, 0]
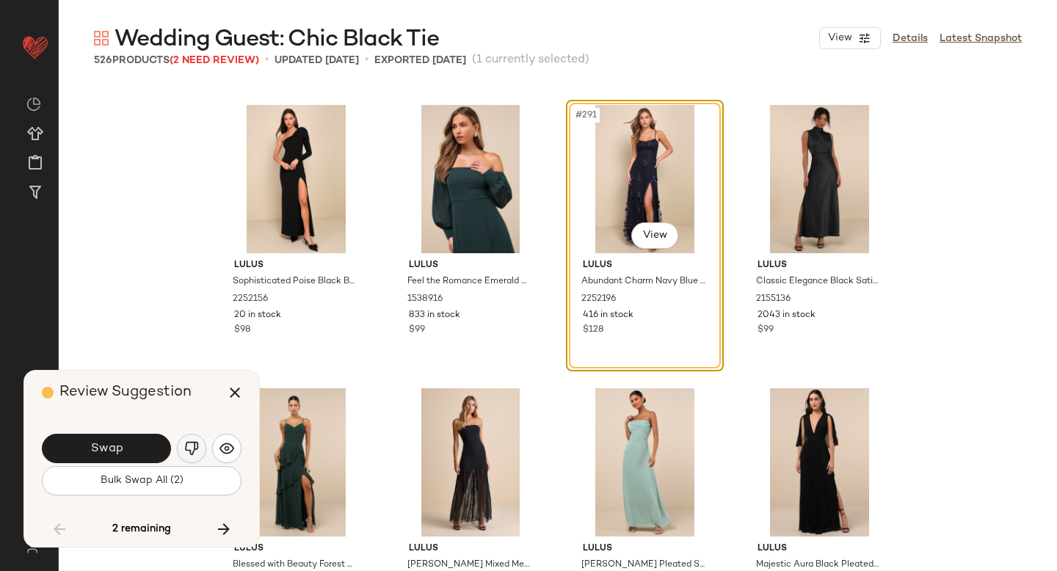
click at [187, 448] on img "button" at bounding box center [191, 448] width 15 height 15
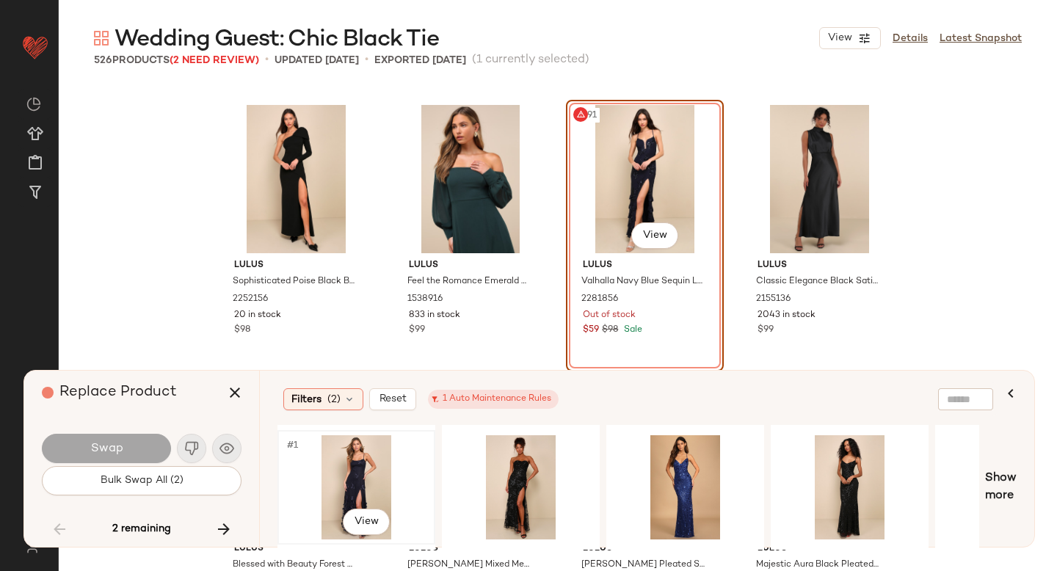
click at [373, 478] on div "#1 View" at bounding box center [357, 487] width 148 height 104
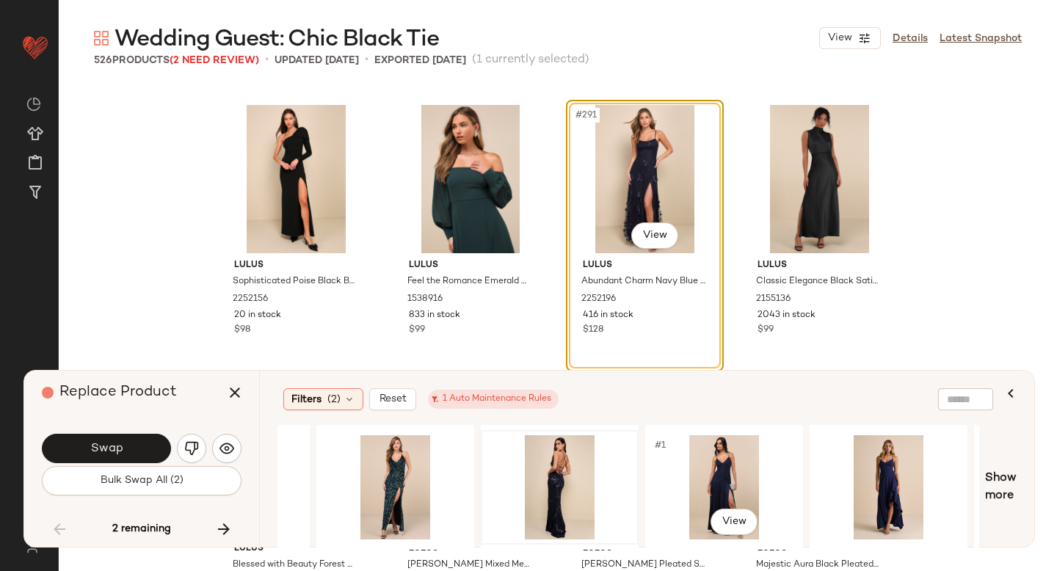
scroll to position [0, 868]
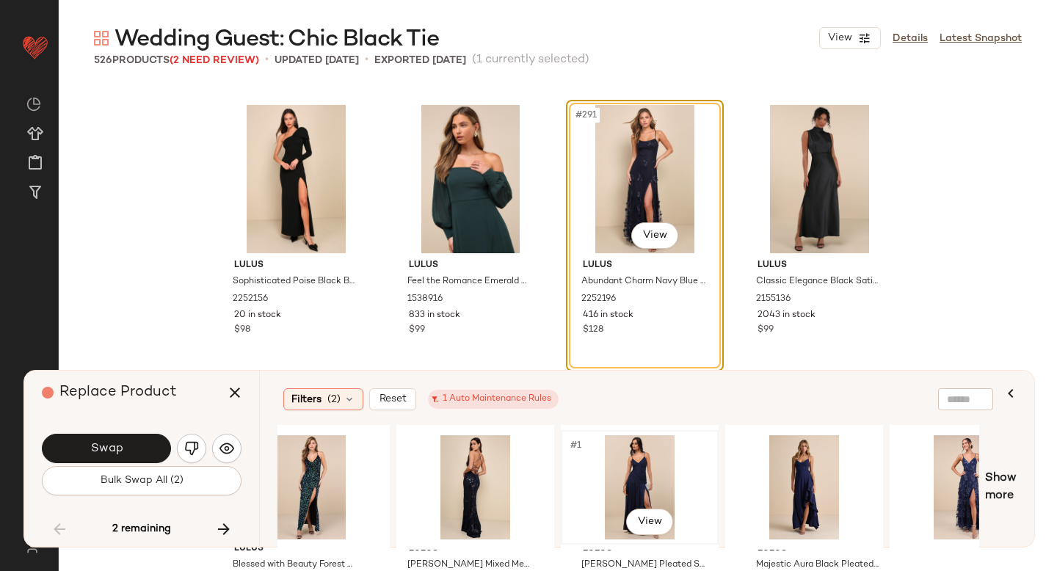
click at [610, 465] on div "#1 View" at bounding box center [640, 487] width 148 height 104
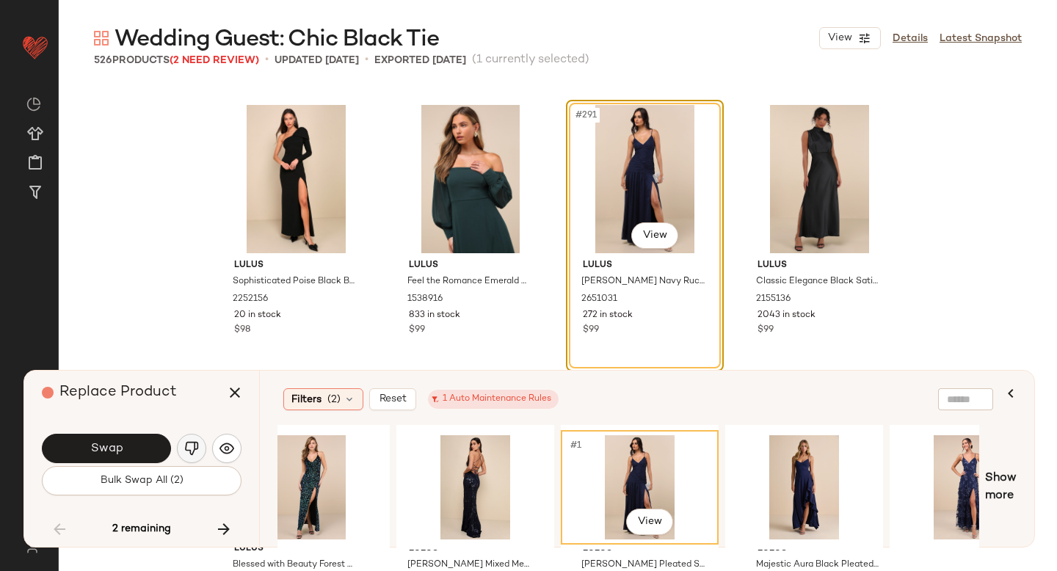
click at [195, 450] on img "button" at bounding box center [191, 448] width 15 height 15
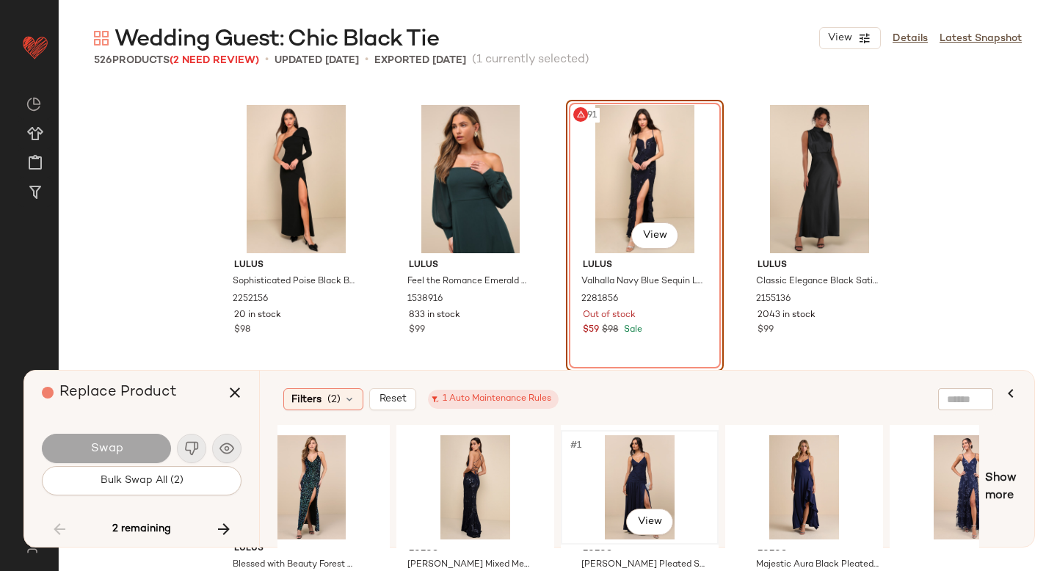
click at [664, 479] on div "#1 View" at bounding box center [640, 487] width 148 height 104
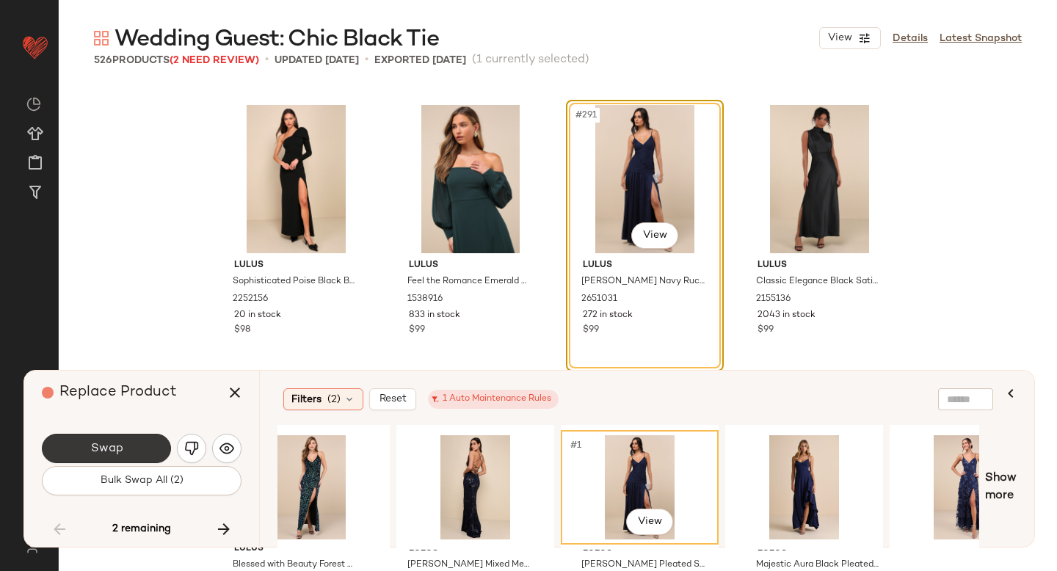
click at [106, 442] on span "Swap" at bounding box center [106, 449] width 33 height 14
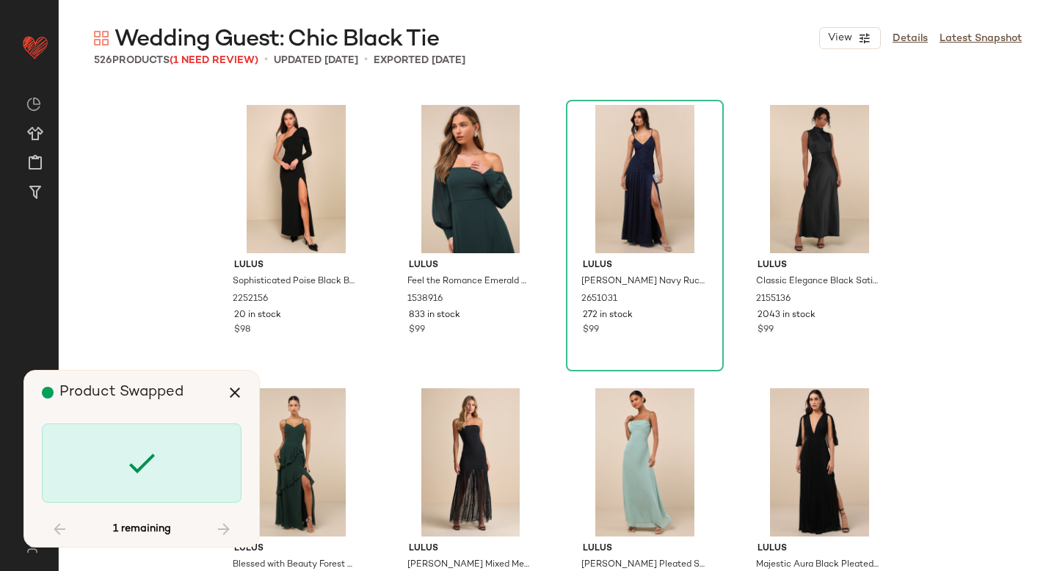
scroll to position [34565, 0]
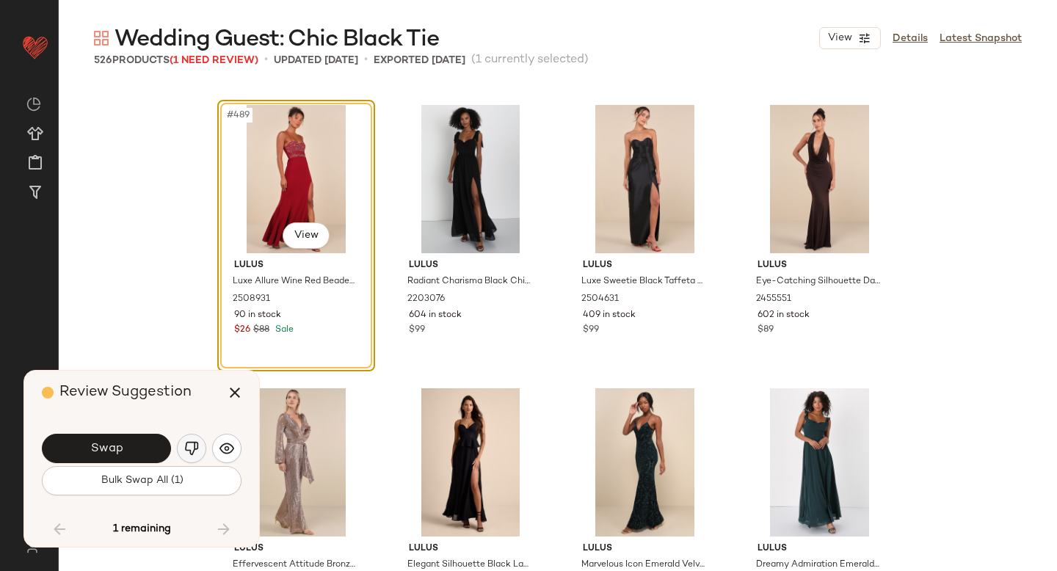
click at [193, 457] on button "button" at bounding box center [191, 448] width 29 height 29
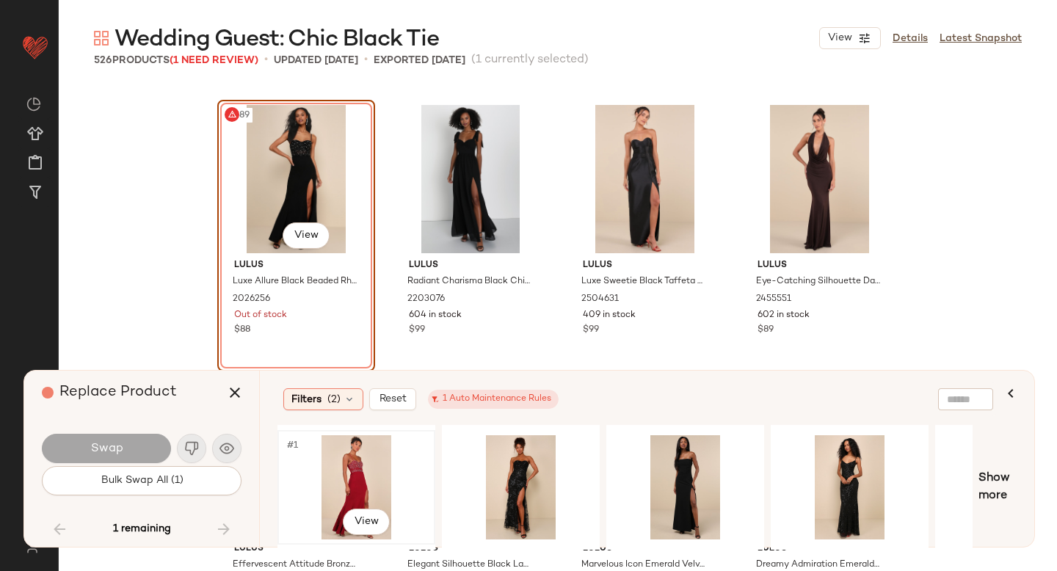
click at [348, 490] on div "#1 View" at bounding box center [357, 487] width 148 height 104
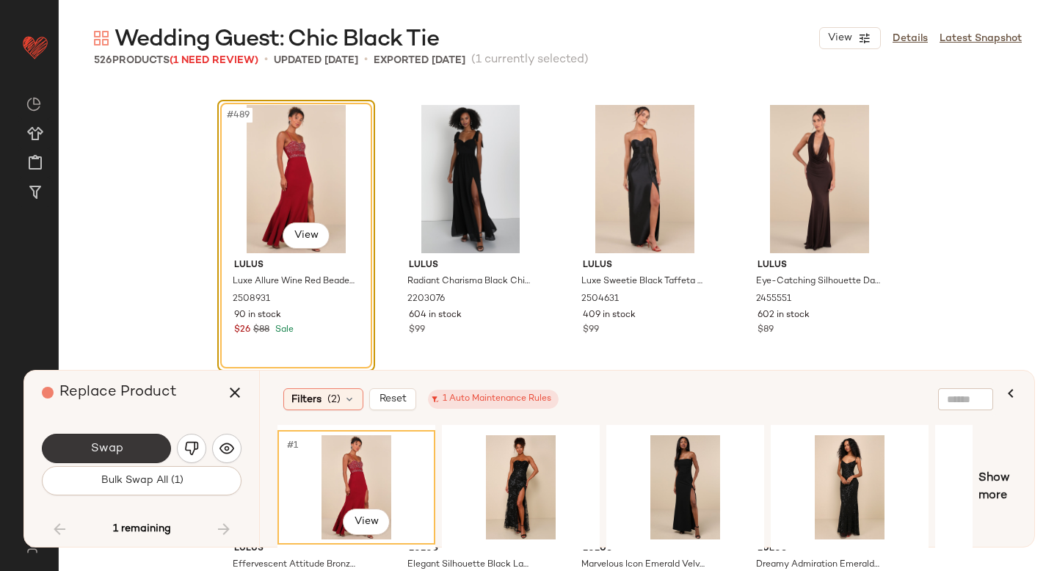
click at [123, 439] on button "Swap" at bounding box center [106, 448] width 129 height 29
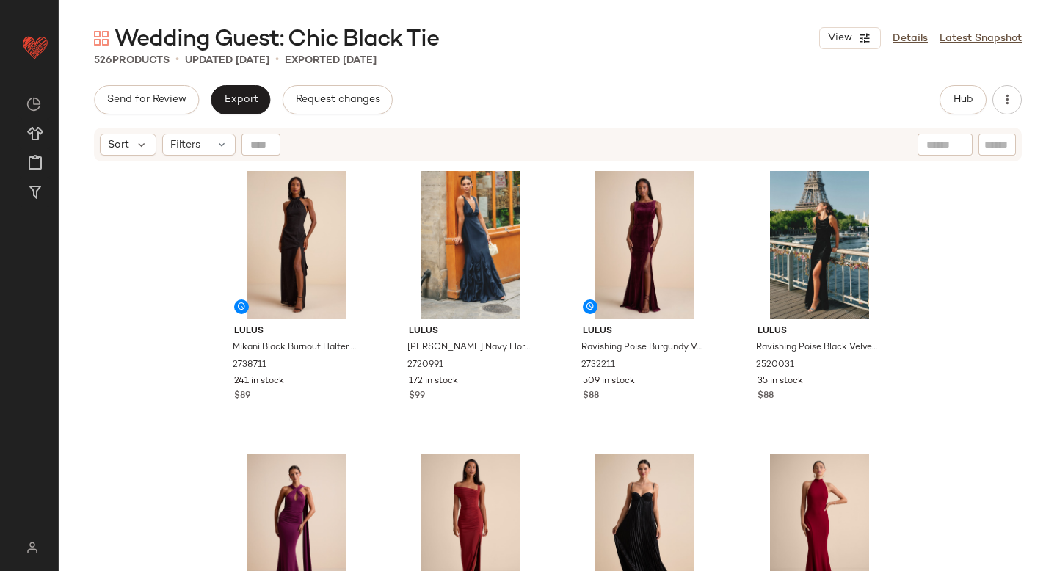
click at [939, 108] on div "Hub" at bounding box center [962, 99] width 47 height 29
click at [972, 98] on span "Hub" at bounding box center [963, 100] width 21 height 12
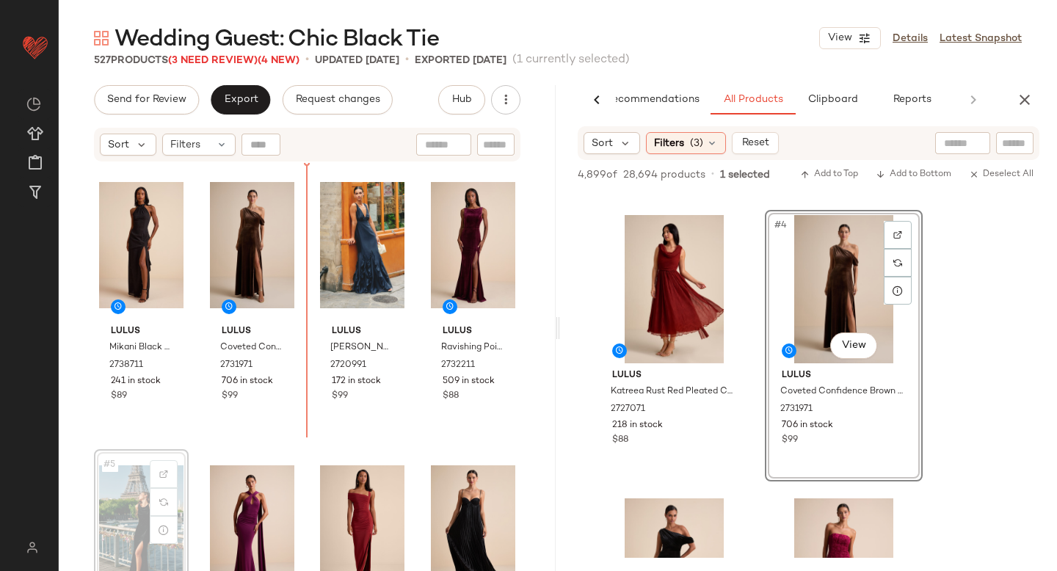
scroll to position [1, 0]
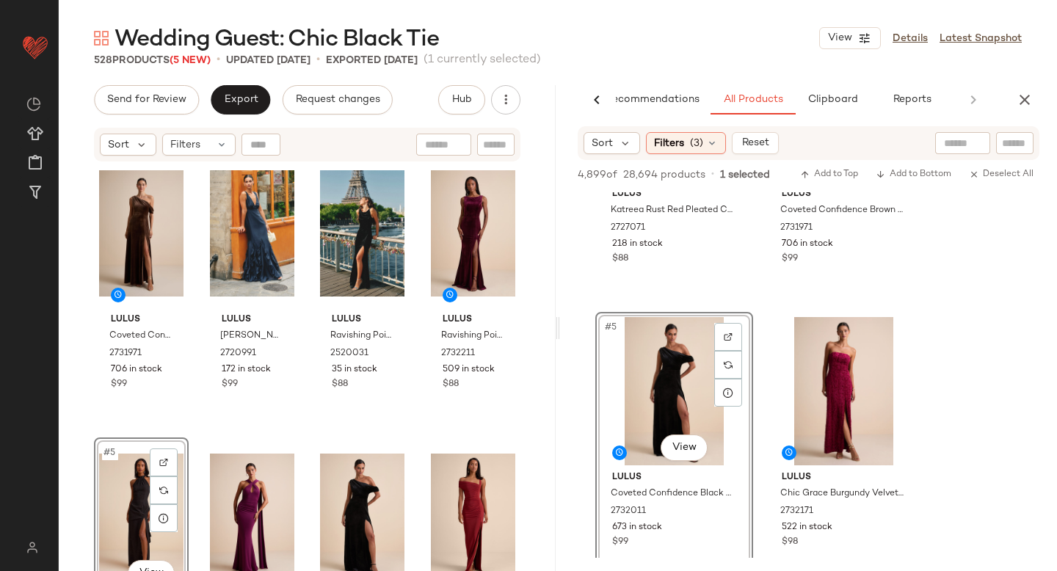
scroll to position [21, 0]
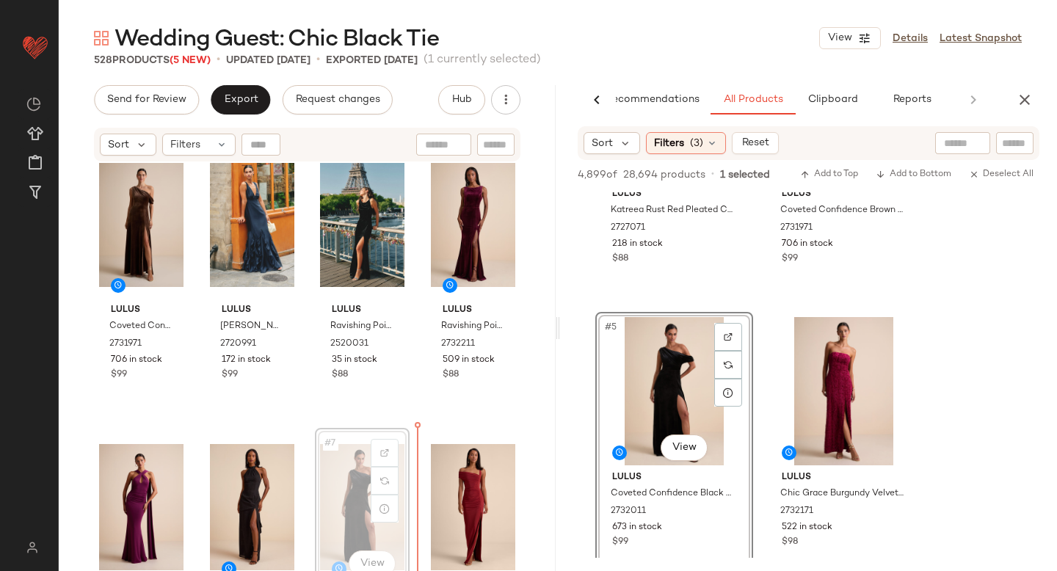
scroll to position [31, 0]
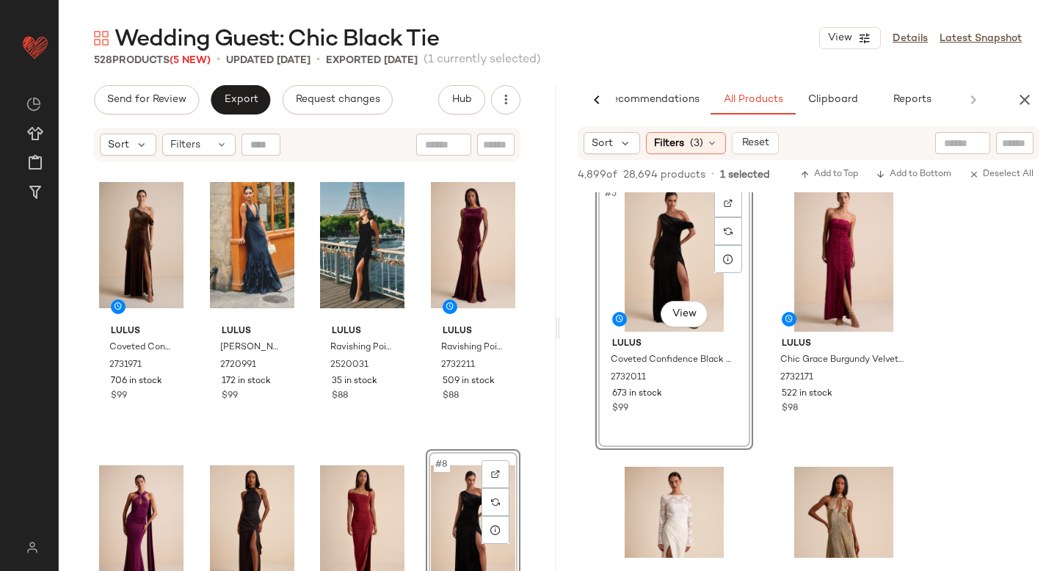
scroll to position [493, 0]
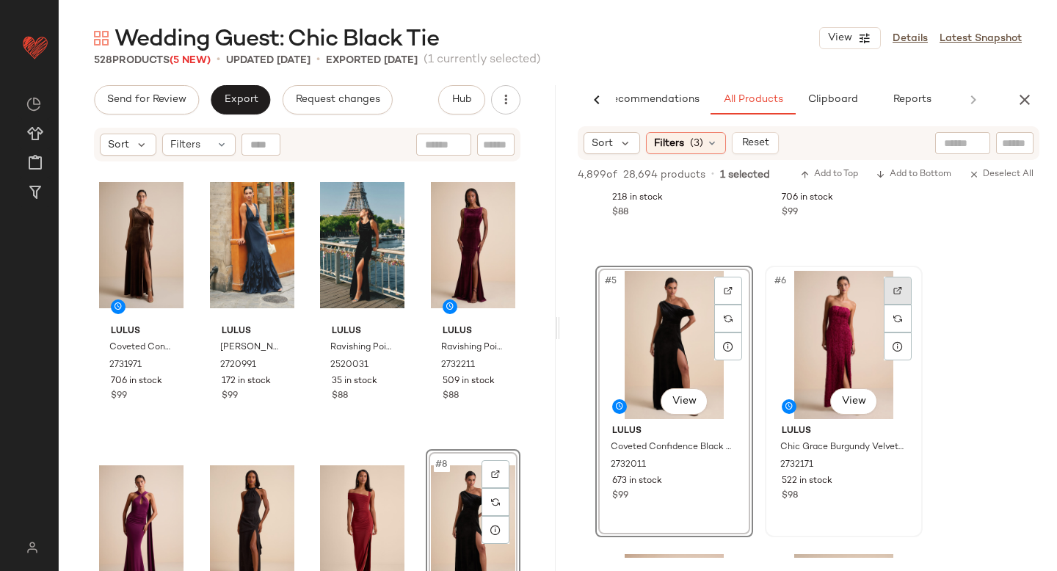
click at [895, 292] on img at bounding box center [897, 290] width 9 height 9
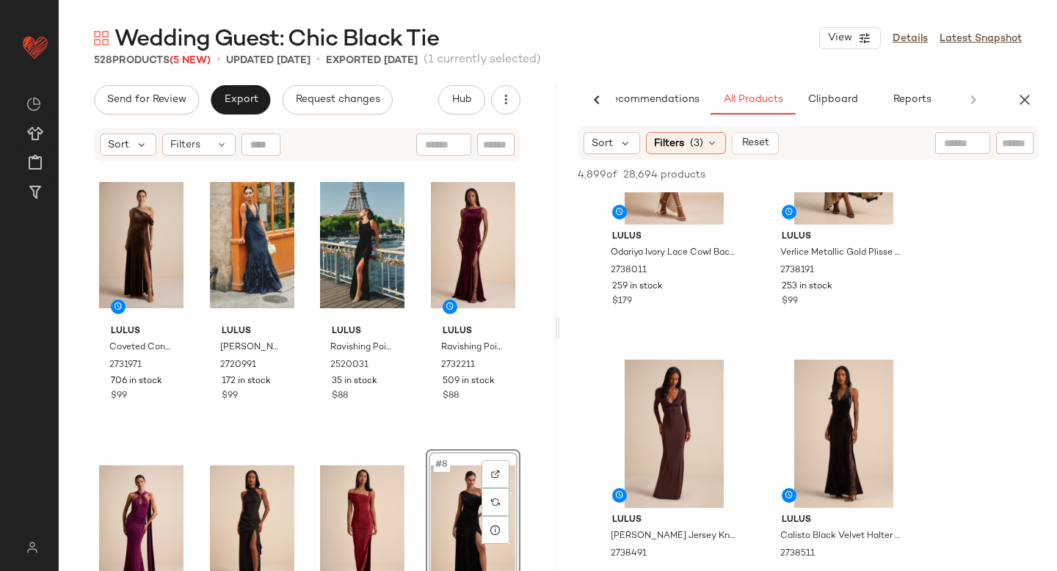
scroll to position [1005, 0]
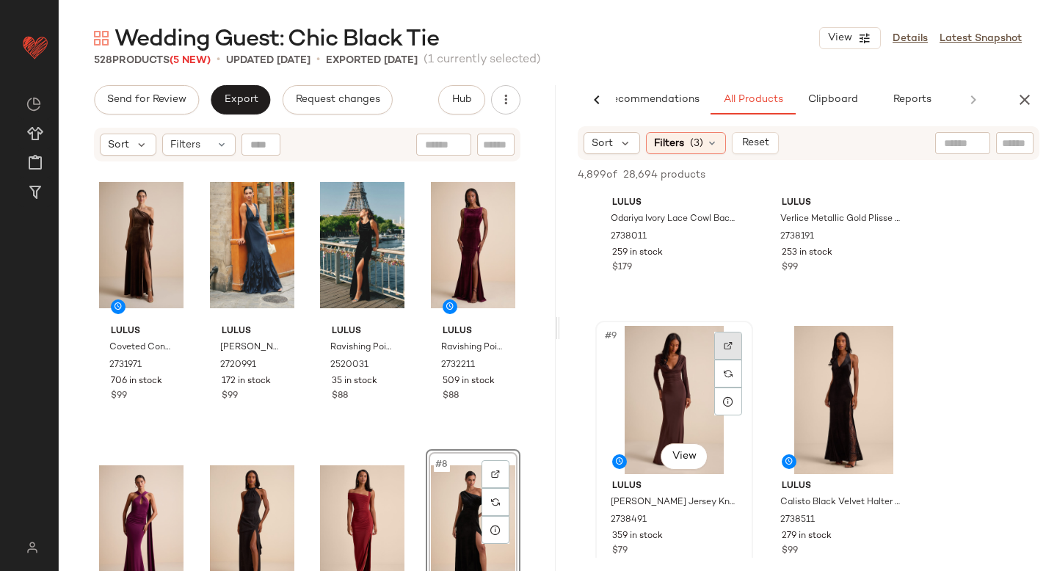
click at [731, 350] on div at bounding box center [728, 346] width 28 height 28
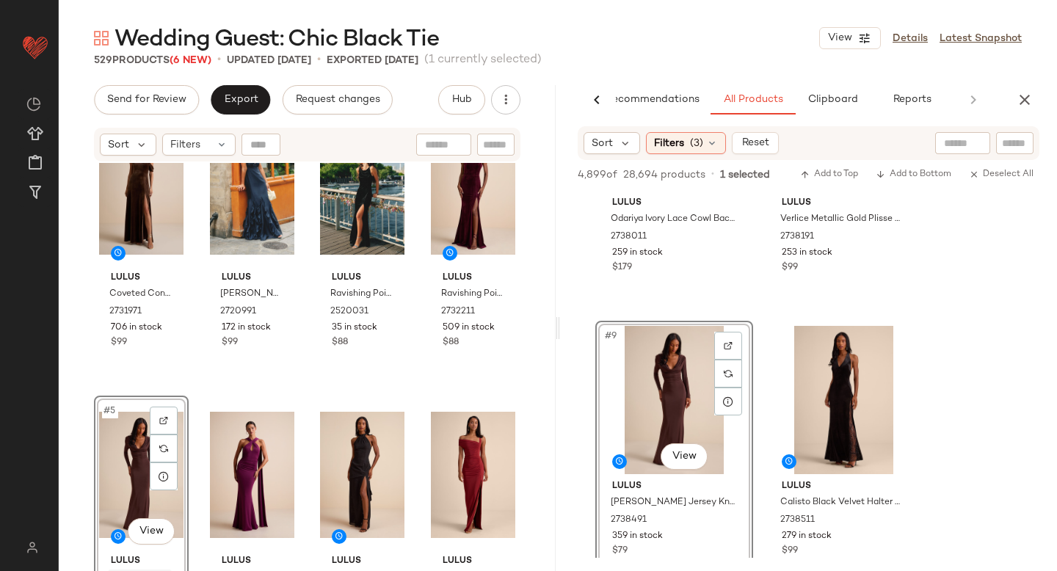
scroll to position [0, 0]
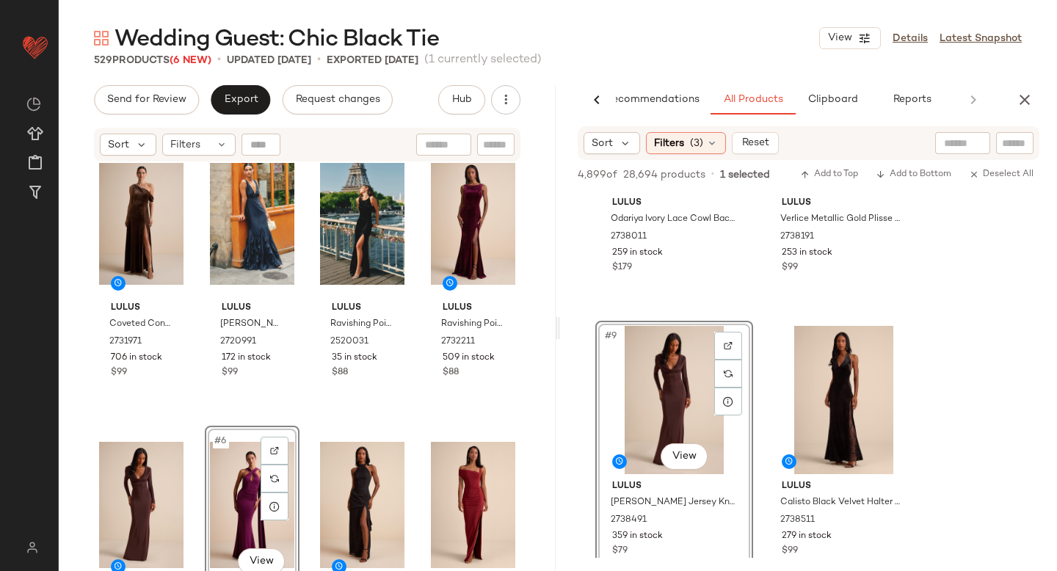
scroll to position [26, 0]
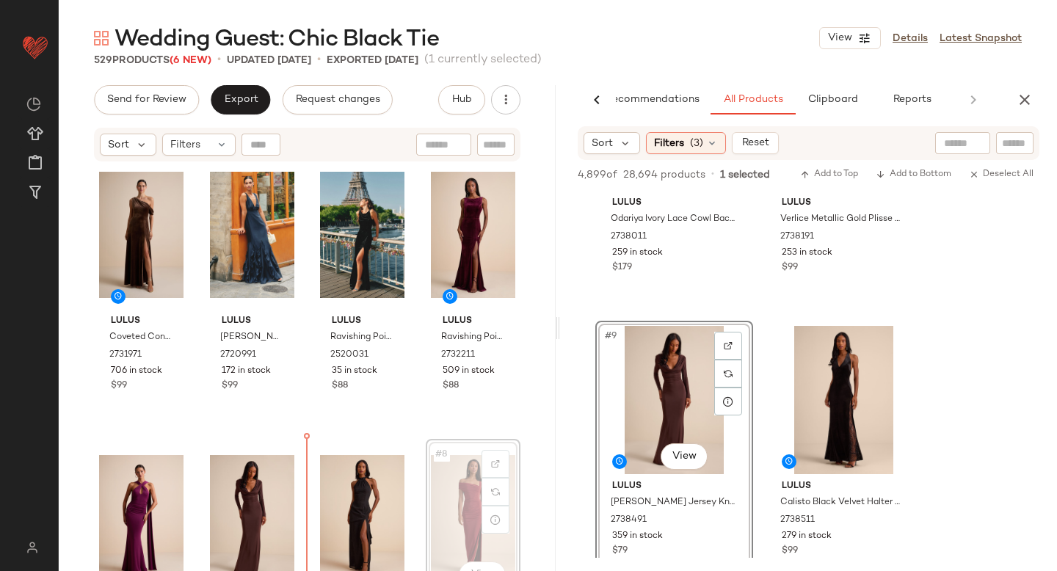
scroll to position [18, 0]
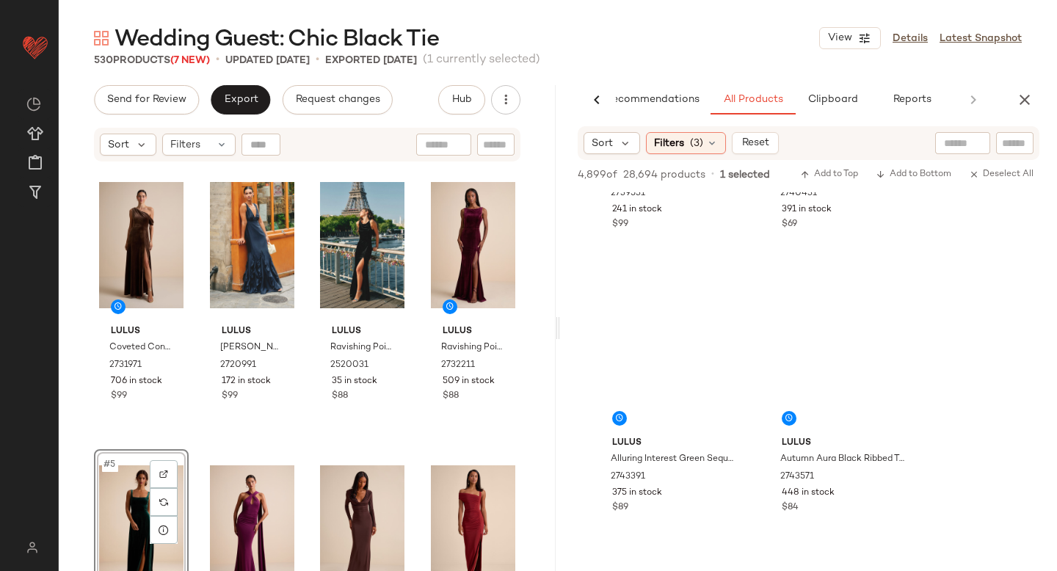
scroll to position [12488, 0]
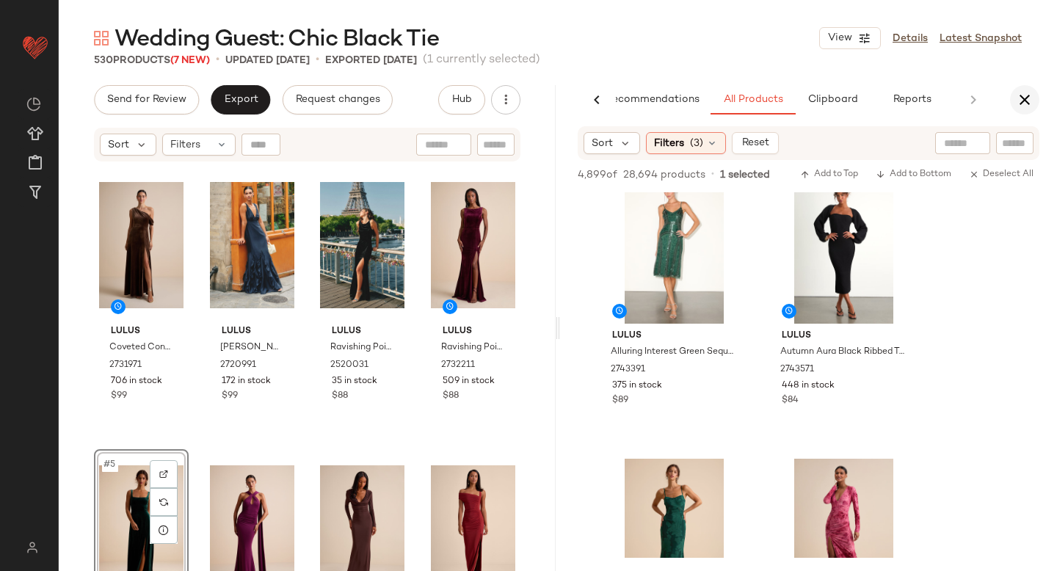
click at [1025, 97] on icon "button" at bounding box center [1025, 100] width 18 height 18
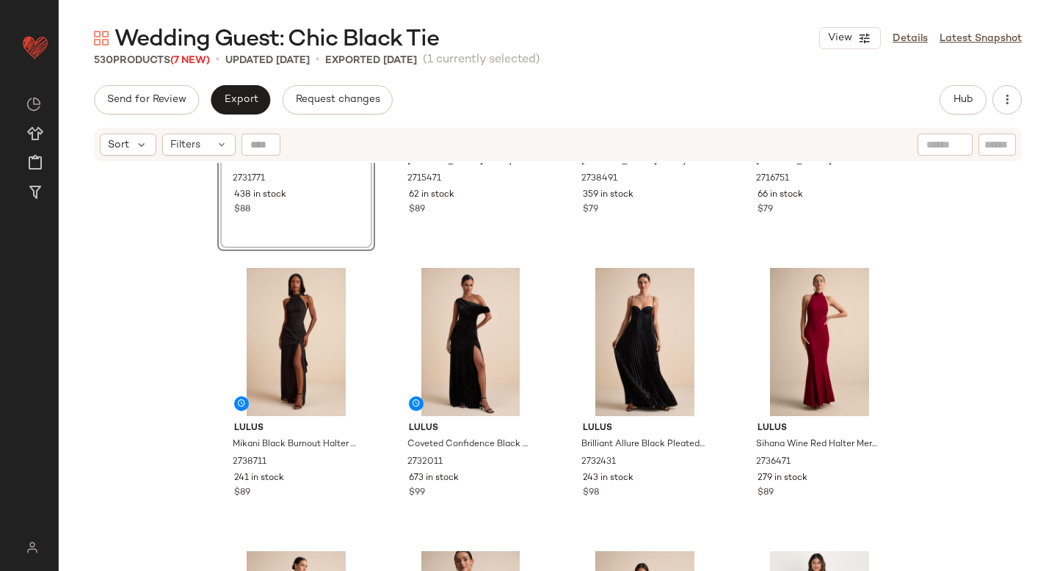
scroll to position [473, 0]
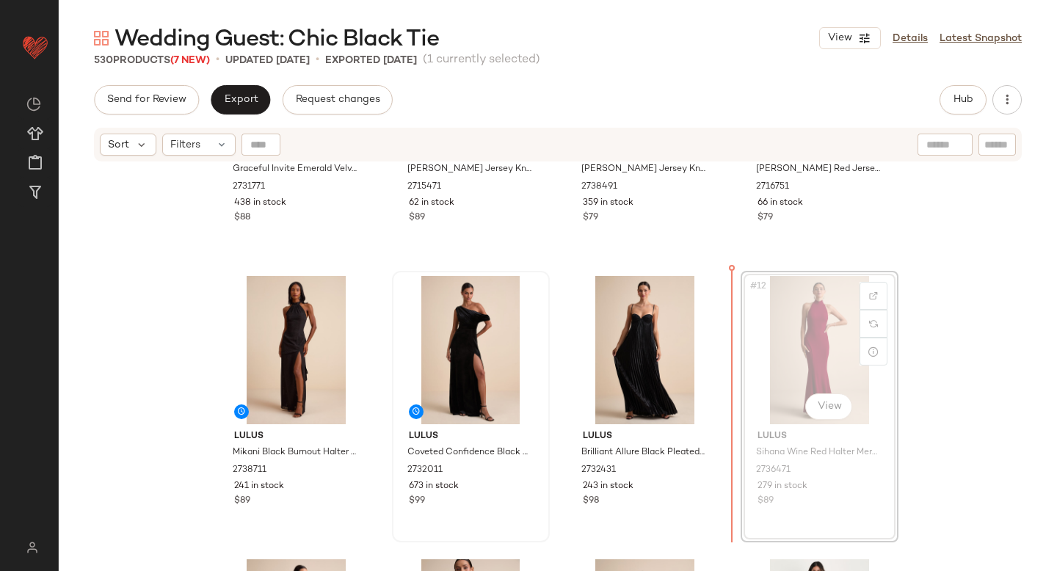
drag, startPoint x: 799, startPoint y: 336, endPoint x: 529, endPoint y: 400, distance: 277.5
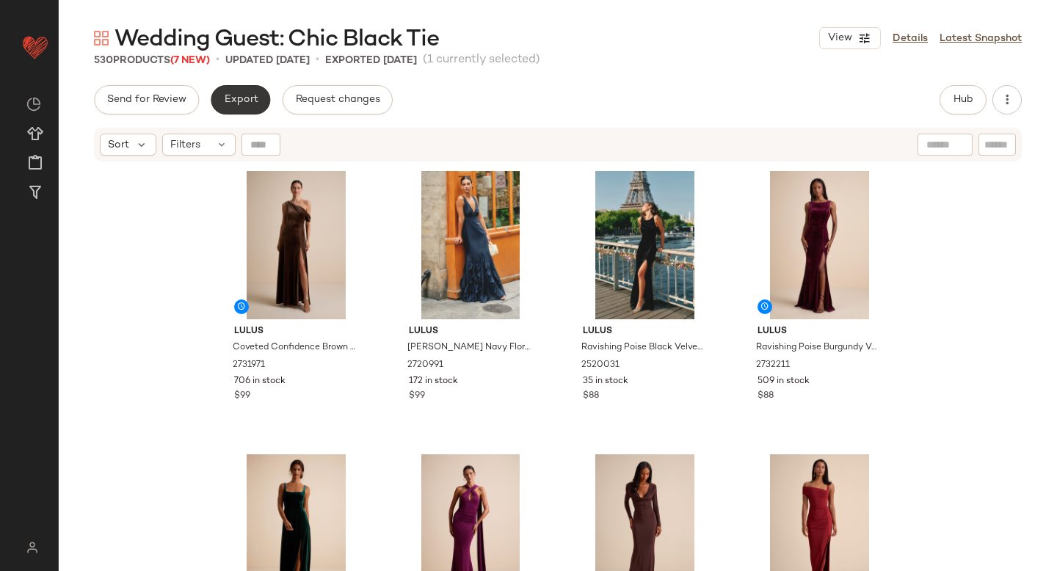
click at [237, 94] on span "Export" at bounding box center [240, 100] width 34 height 12
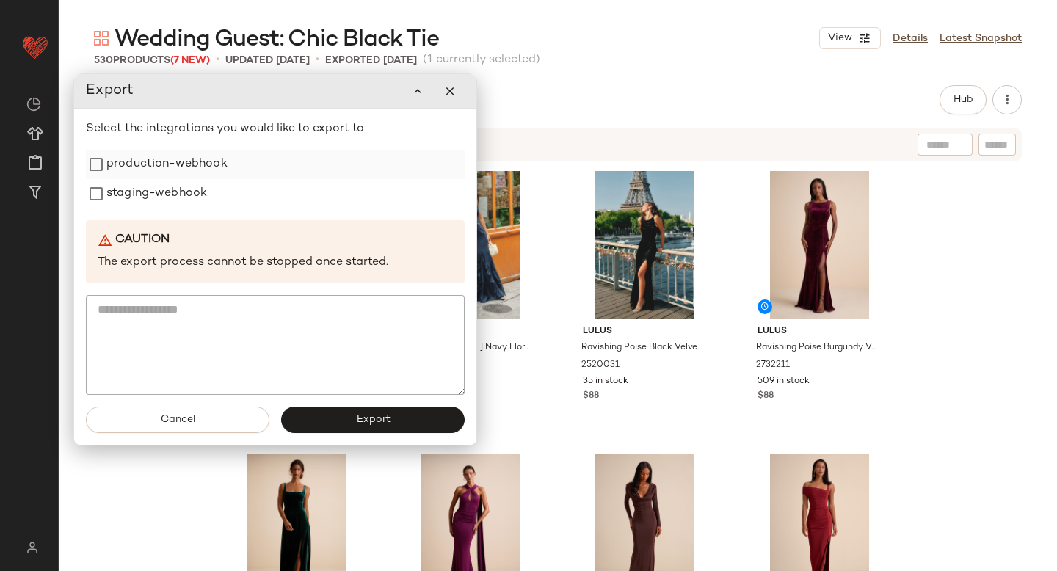
click at [150, 160] on label "production-webhook" at bounding box center [166, 164] width 121 height 29
click at [146, 201] on label "staging-webhook" at bounding box center [156, 193] width 101 height 29
click at [355, 412] on button "Export" at bounding box center [372, 420] width 183 height 26
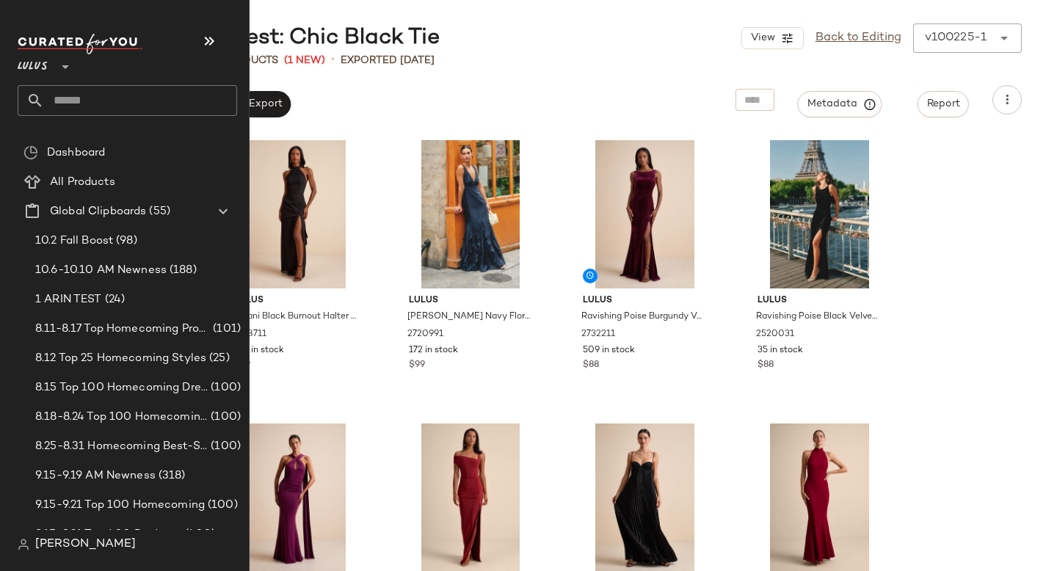
click at [107, 92] on input "text" at bounding box center [140, 100] width 193 height 31
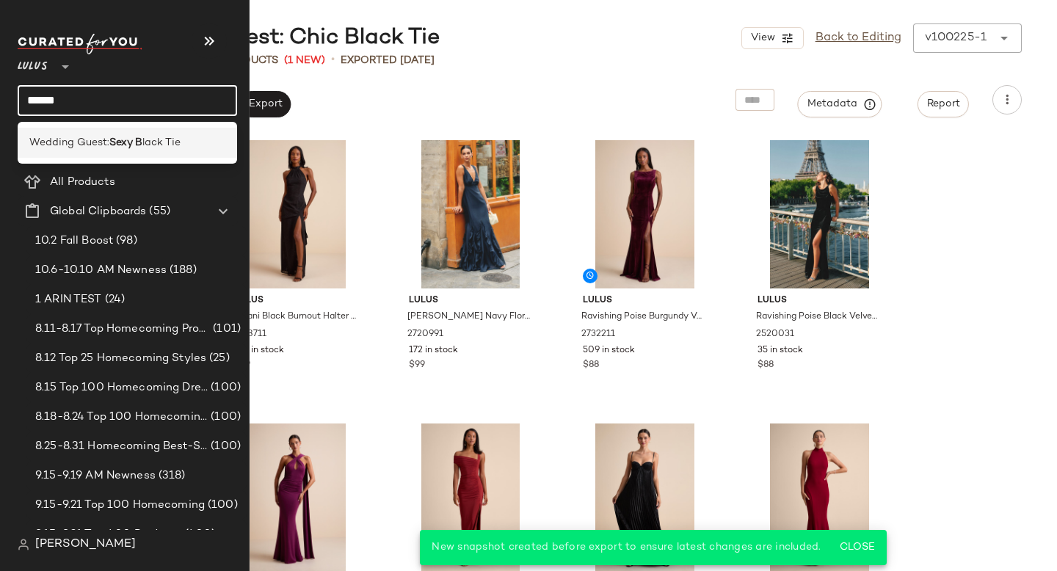
type input "******"
click at [112, 140] on b "Sexy B" at bounding box center [125, 142] width 33 height 15
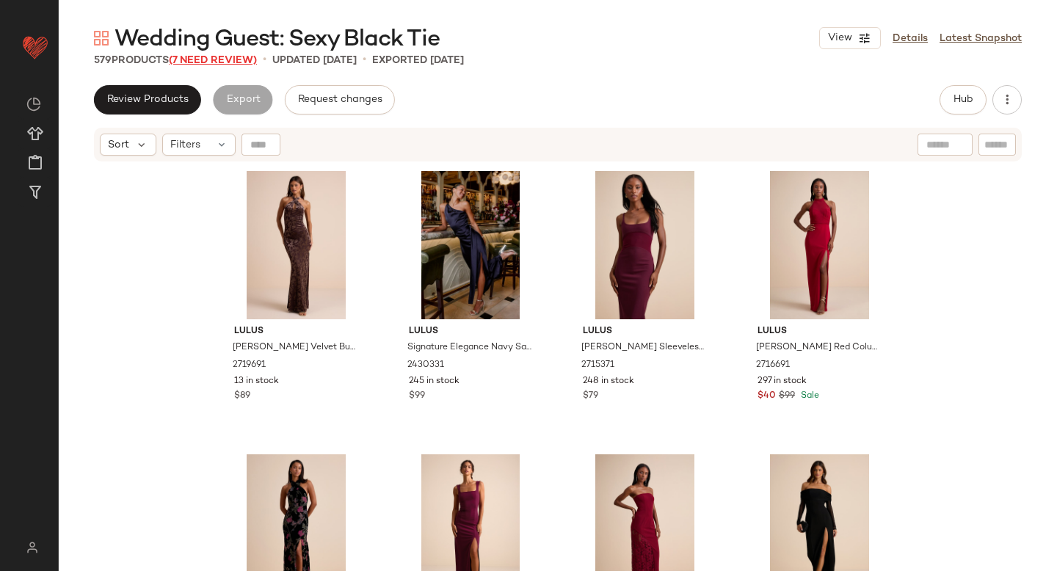
click at [206, 56] on span "(7 Need Review)" at bounding box center [213, 60] width 88 height 11
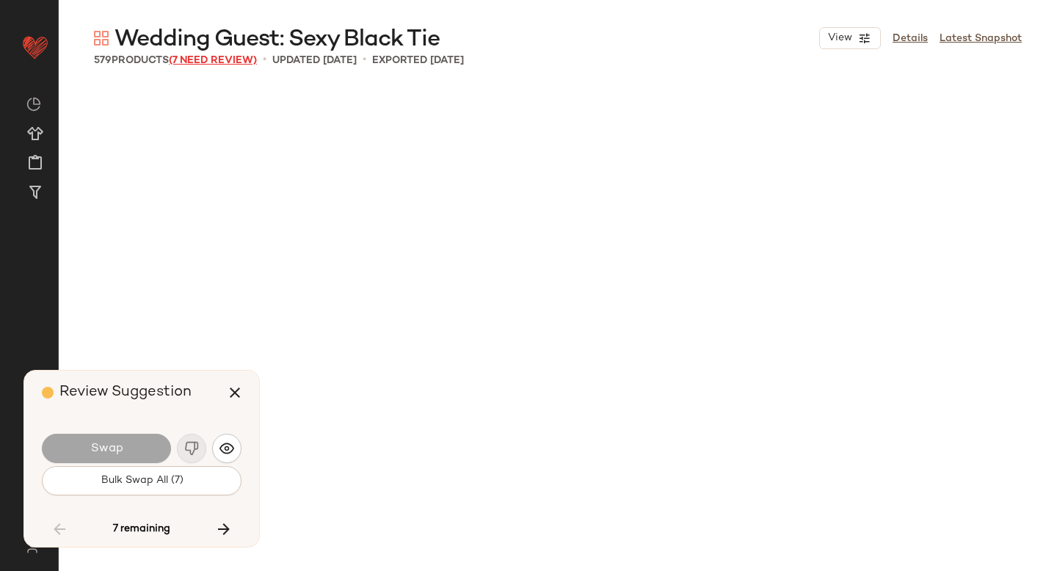
scroll to position [7366, 0]
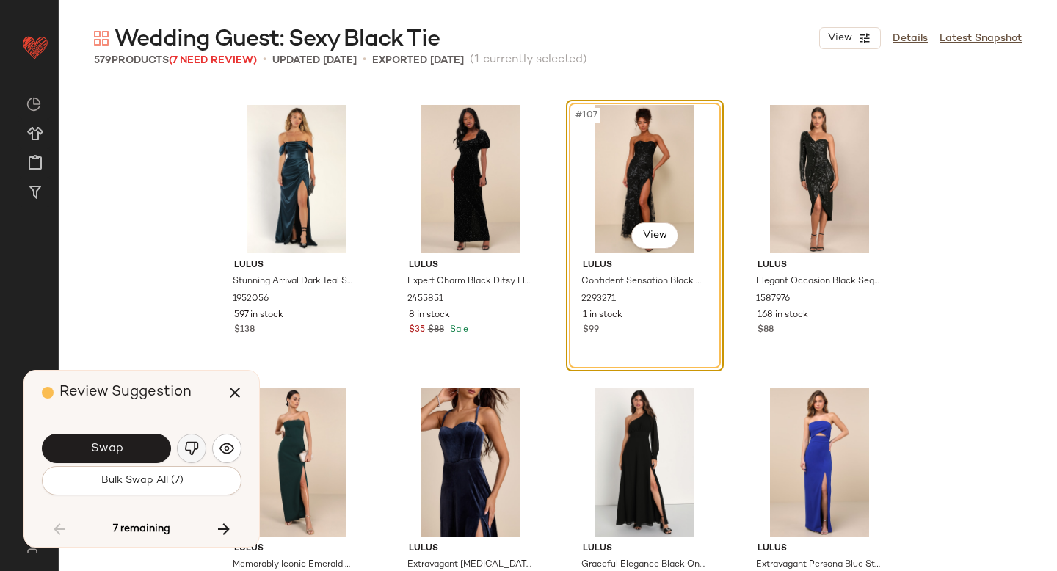
click at [192, 451] on img "button" at bounding box center [191, 448] width 15 height 15
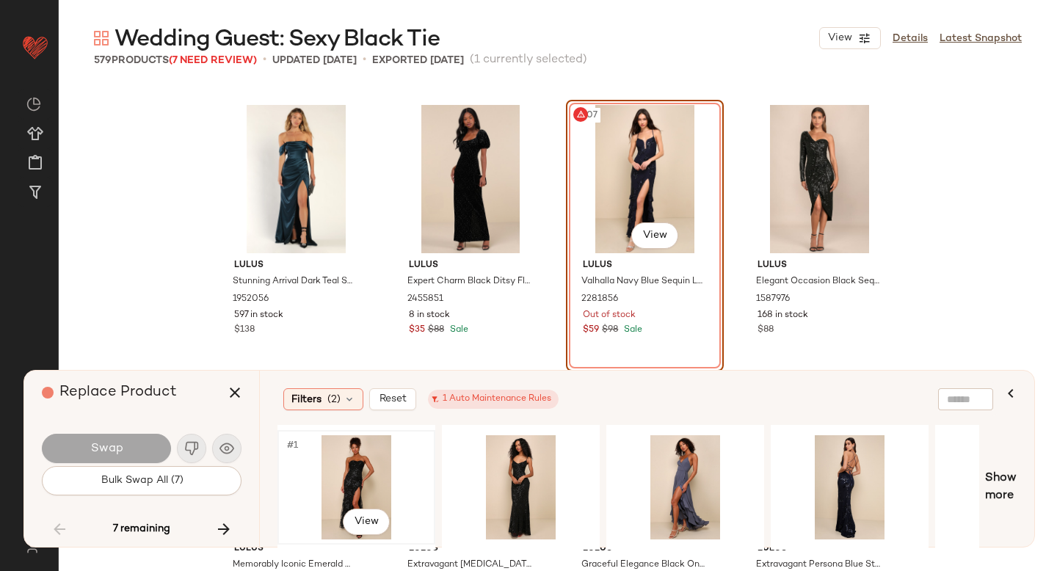
click at [395, 477] on div "#1 View" at bounding box center [357, 487] width 148 height 104
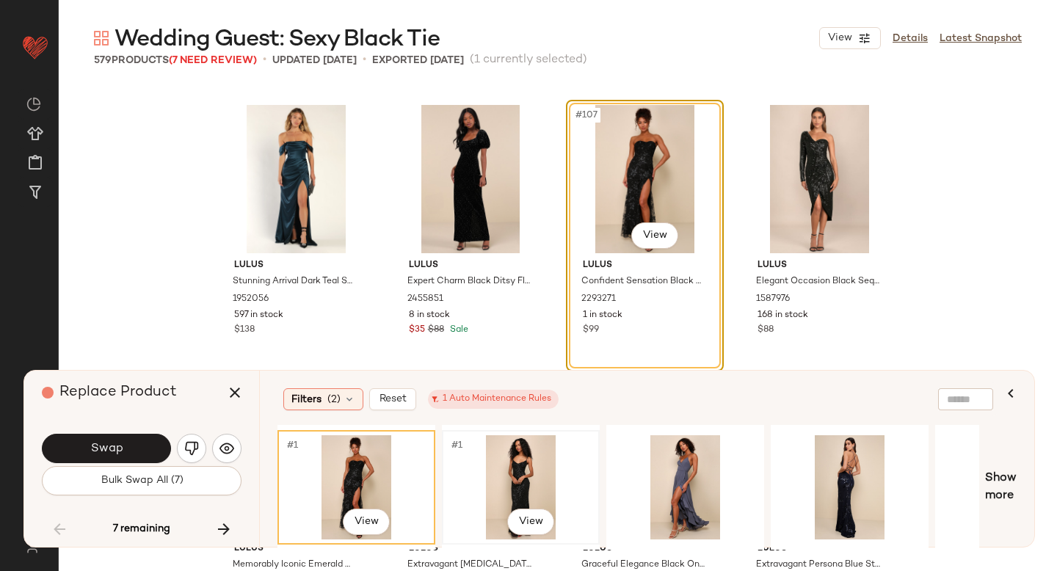
click at [517, 454] on div "#1 View" at bounding box center [521, 487] width 148 height 104
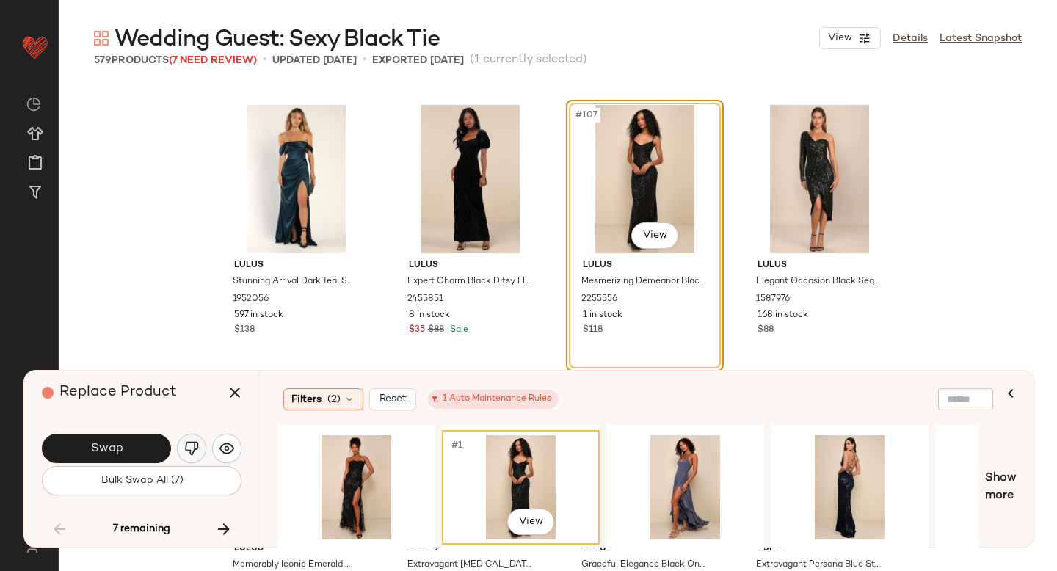
click at [189, 448] on img "button" at bounding box center [191, 448] width 15 height 15
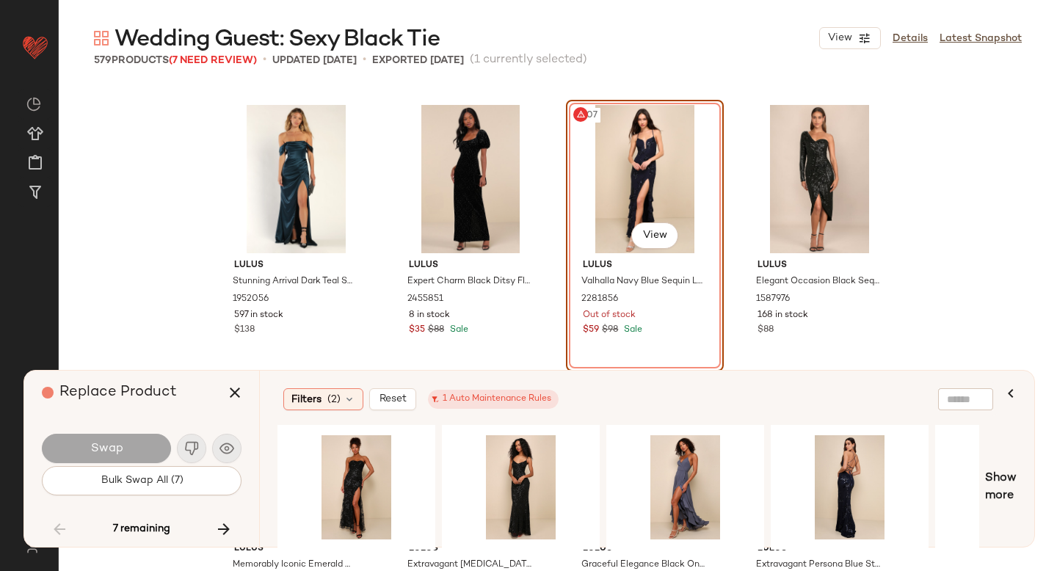
click at [655, 139] on div "#107 View" at bounding box center [645, 179] width 148 height 148
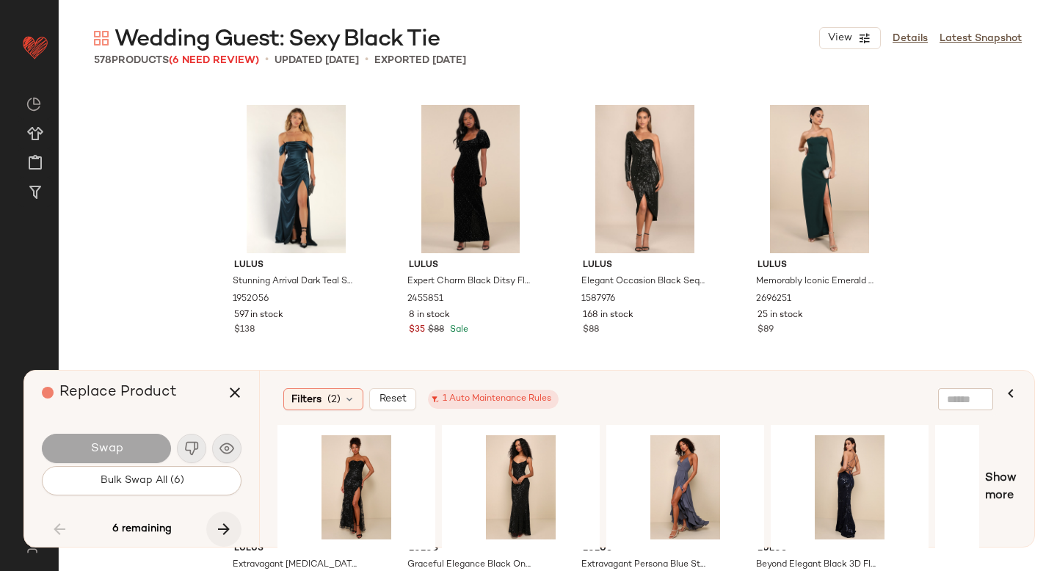
click at [224, 520] on icon "button" at bounding box center [224, 529] width 18 height 18
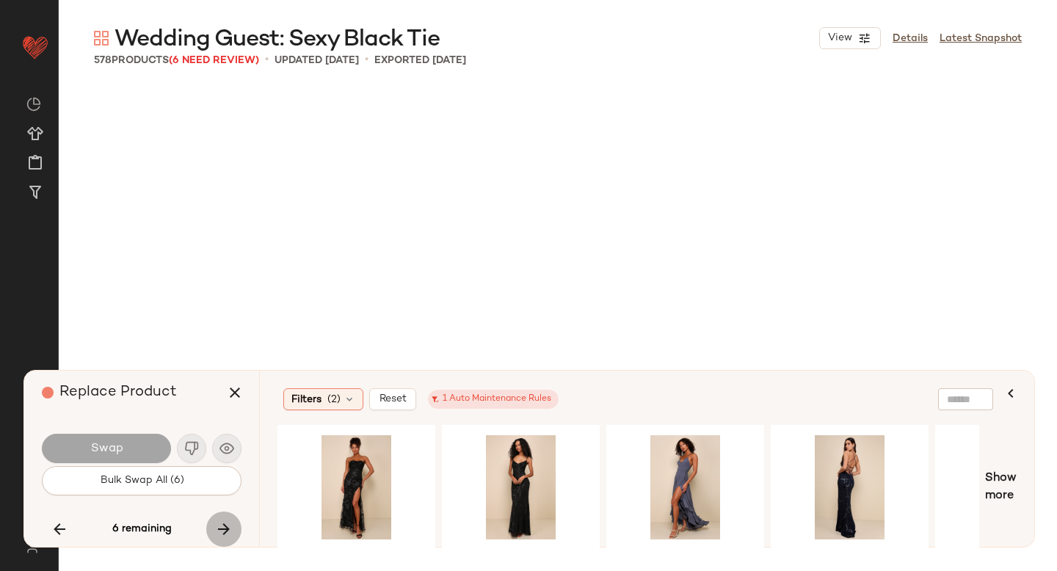
scroll to position [17566, 0]
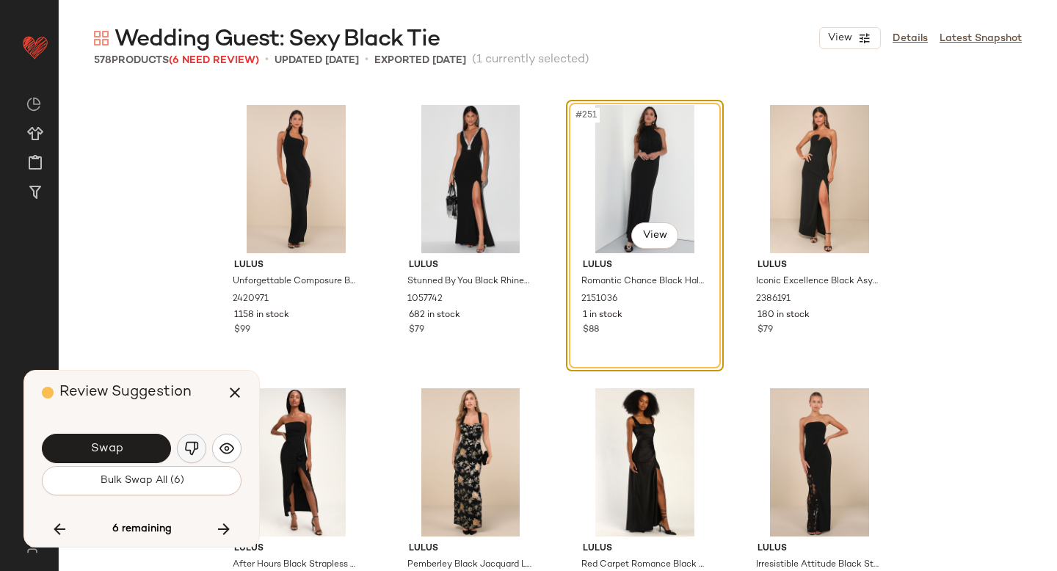
click at [190, 446] on img "button" at bounding box center [191, 448] width 15 height 15
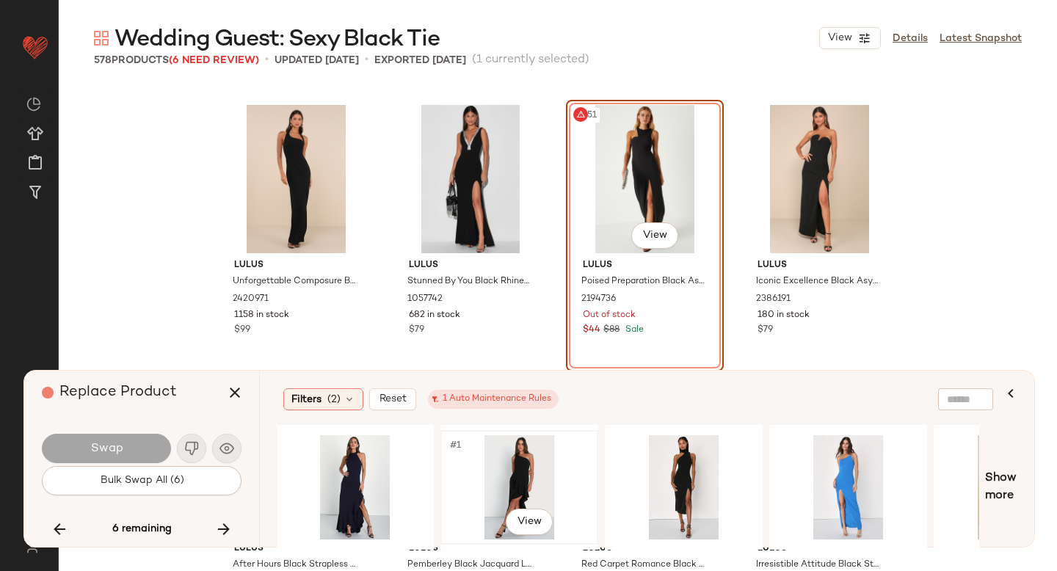
scroll to position [0, 329]
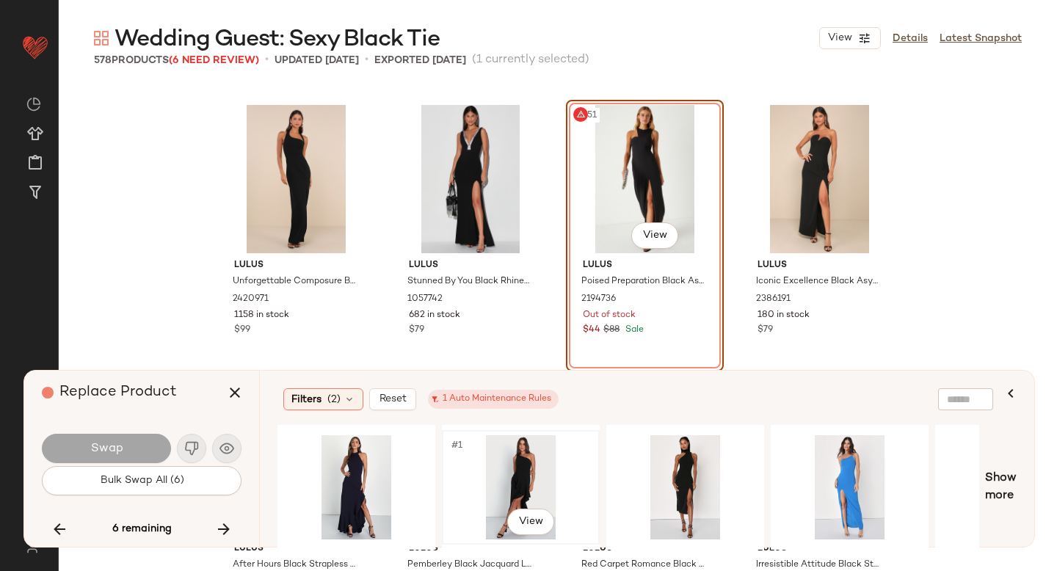
click at [530, 454] on div "#1 View" at bounding box center [521, 487] width 148 height 104
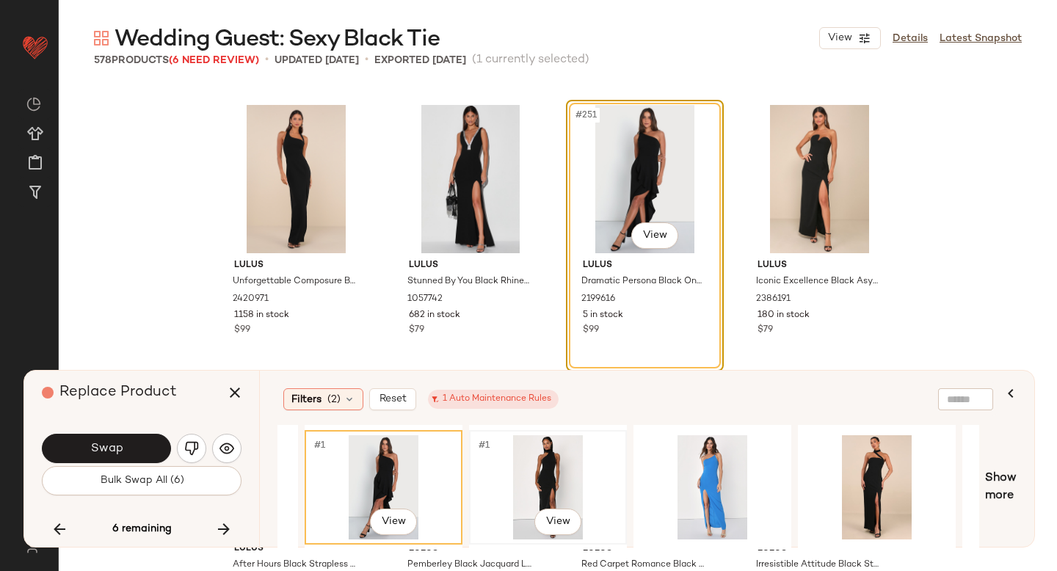
scroll to position [0, 470]
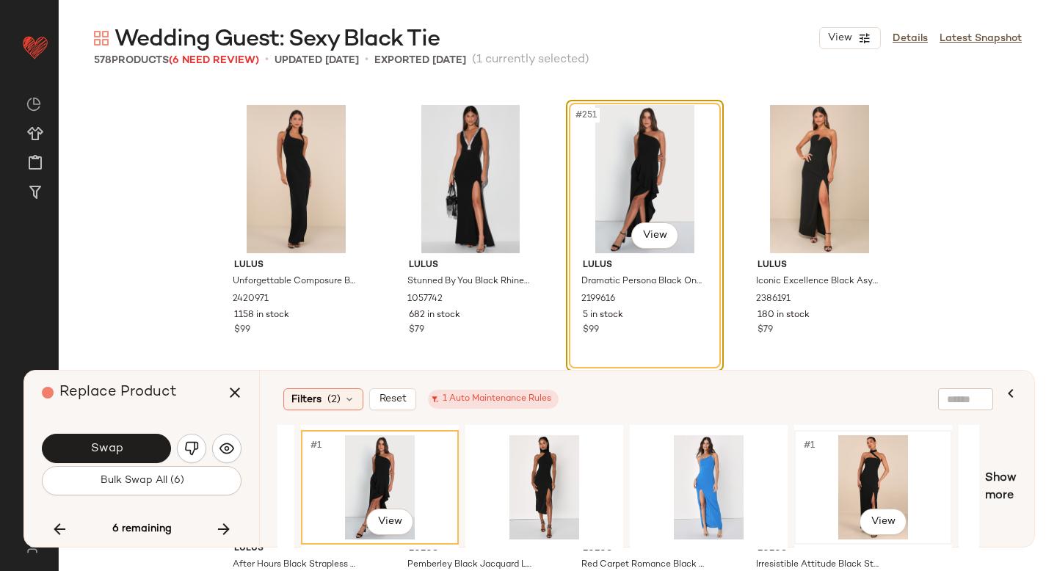
click at [868, 460] on div "#1 View" at bounding box center [873, 487] width 148 height 104
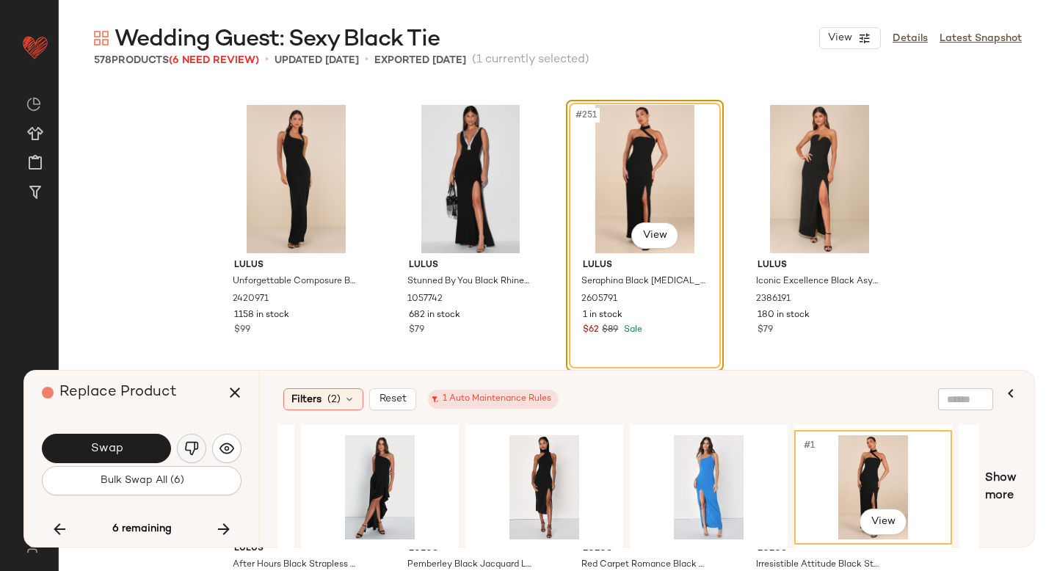
click at [200, 447] on button "button" at bounding box center [191, 448] width 29 height 29
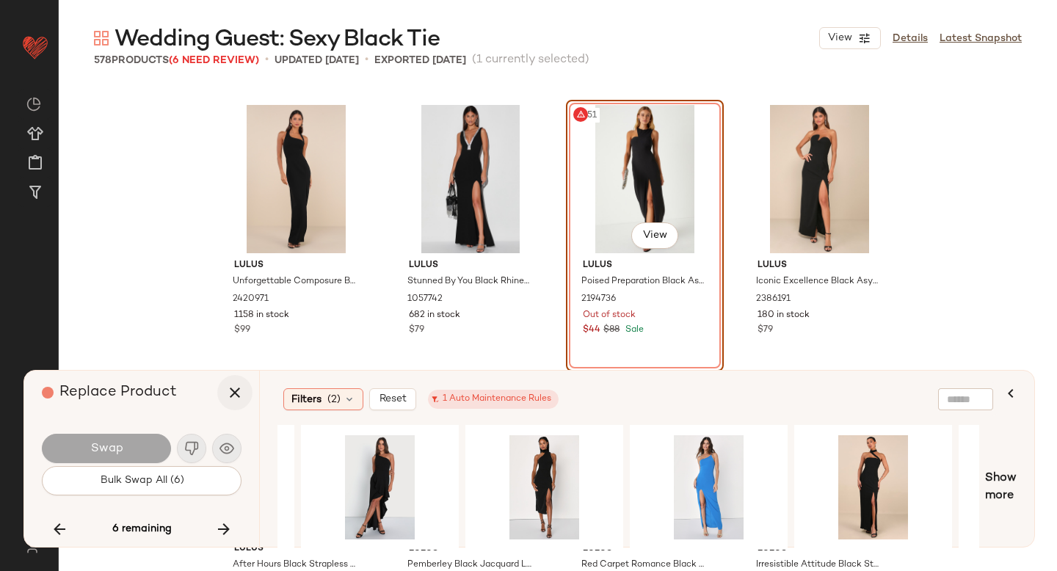
click at [233, 381] on button "button" at bounding box center [234, 392] width 35 height 35
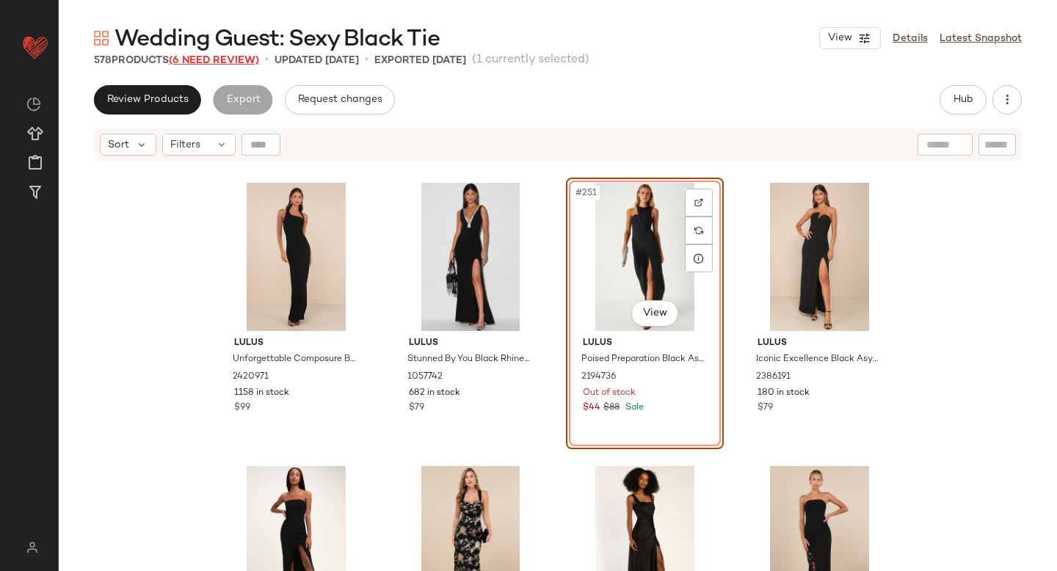
click at [230, 59] on span "(6 Need Review)" at bounding box center [214, 60] width 90 height 11
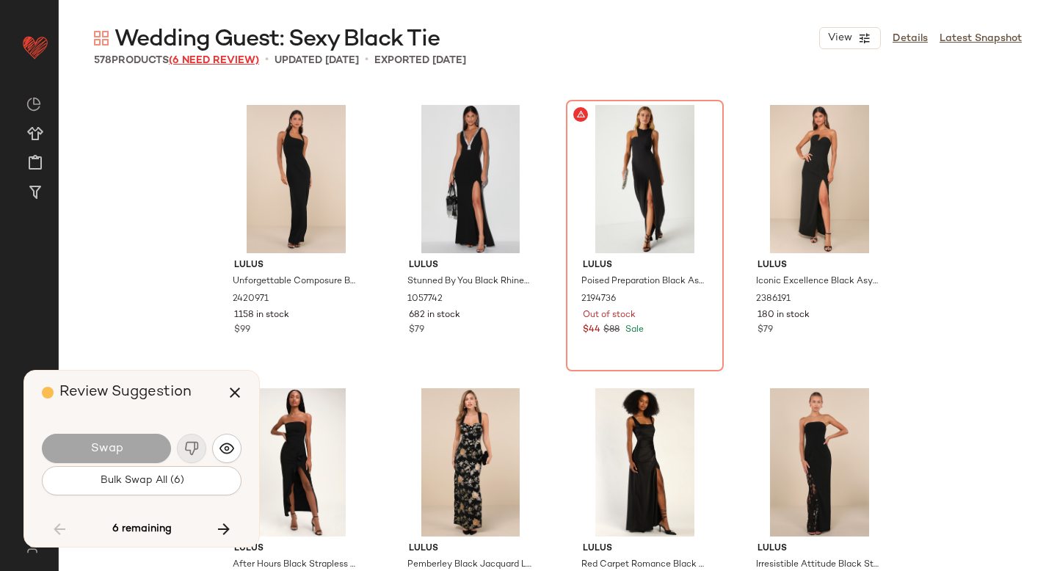
scroll to position [14166, 0]
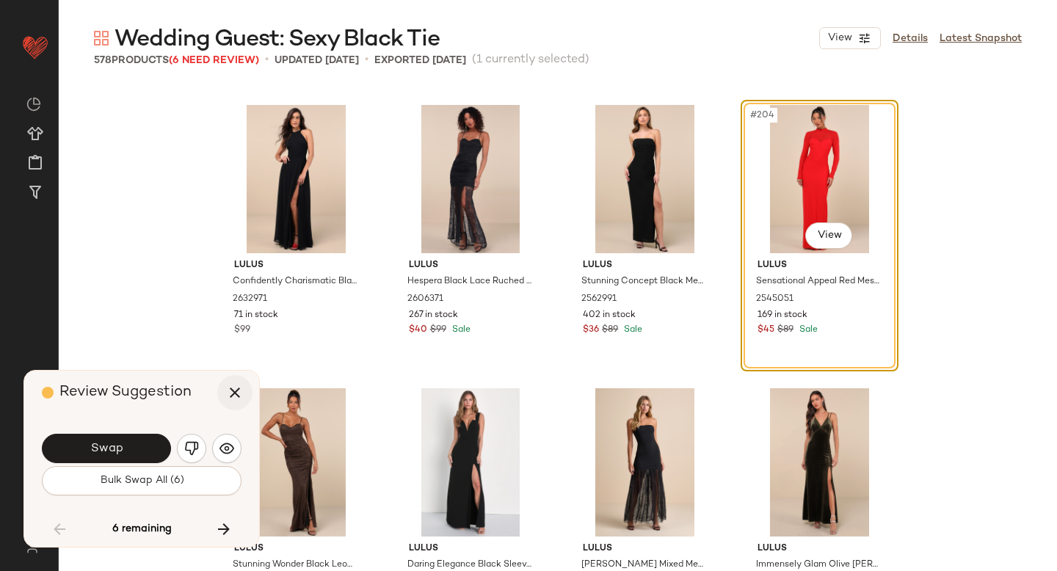
click at [234, 391] on icon "button" at bounding box center [235, 393] width 18 height 18
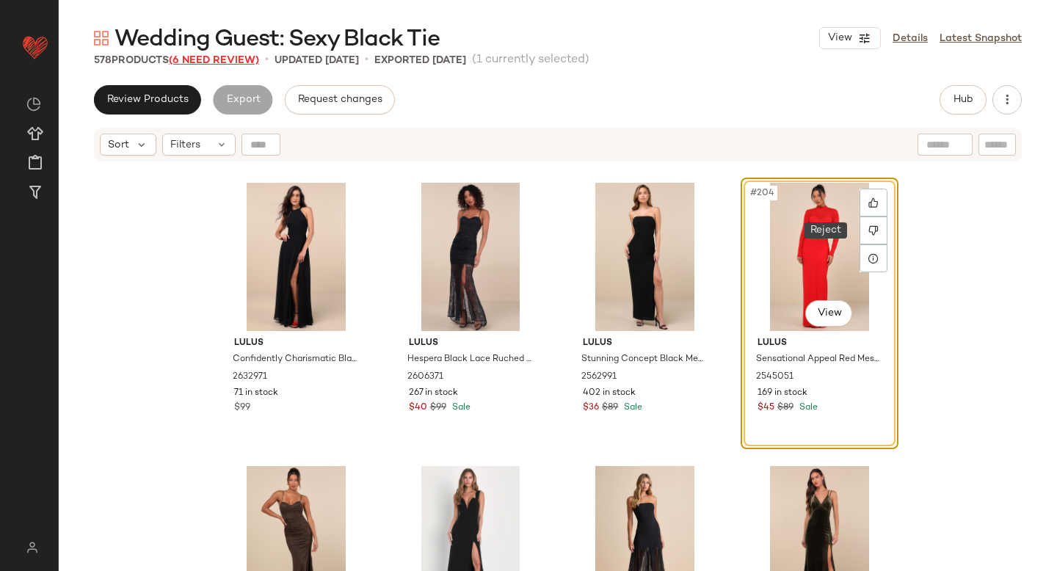
click at [219, 56] on span "(6 Need Review)" at bounding box center [214, 60] width 90 height 11
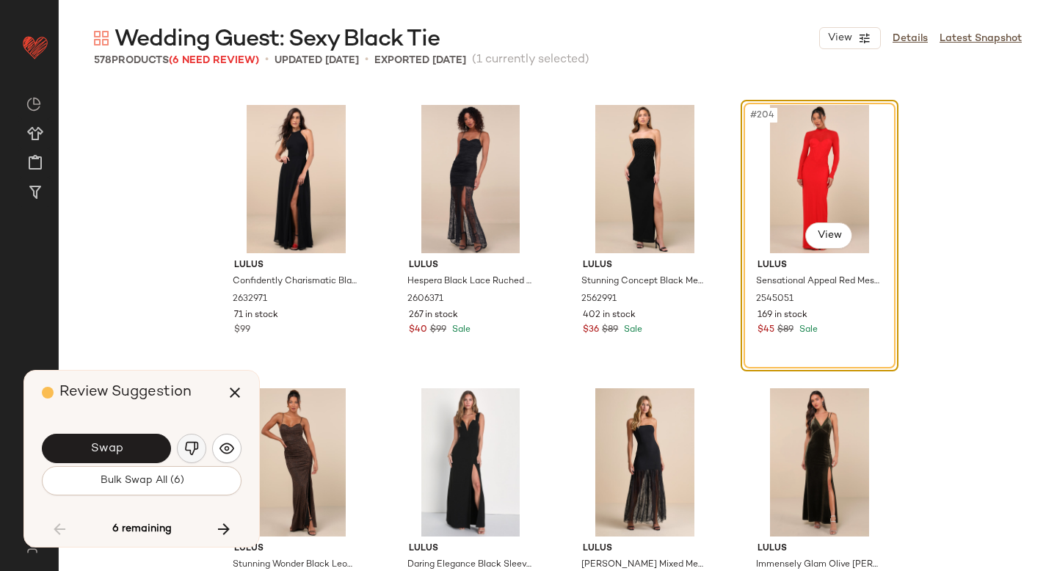
click at [186, 443] on img "button" at bounding box center [191, 448] width 15 height 15
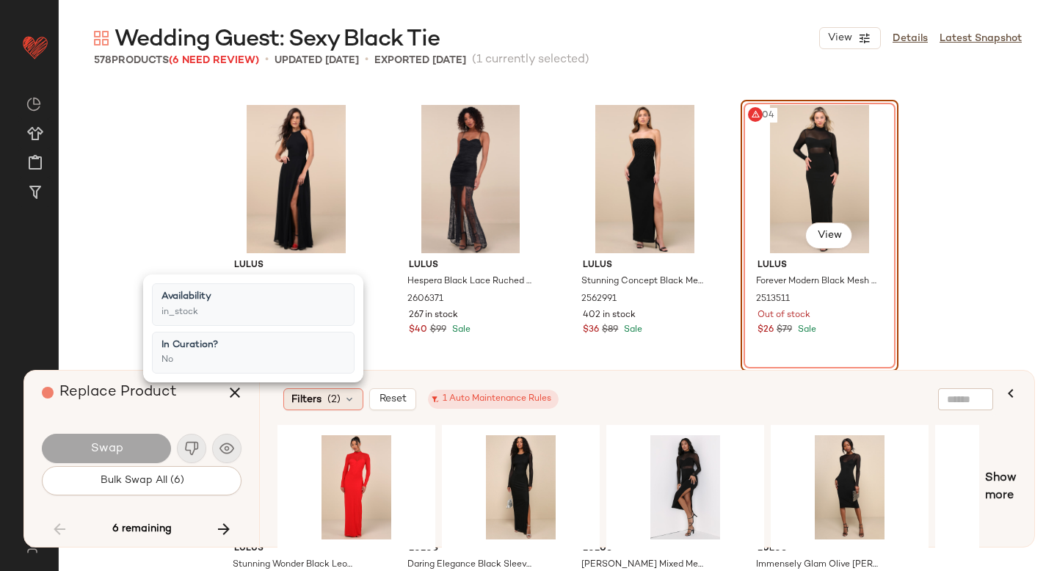
click at [349, 401] on icon at bounding box center [350, 399] width 12 height 12
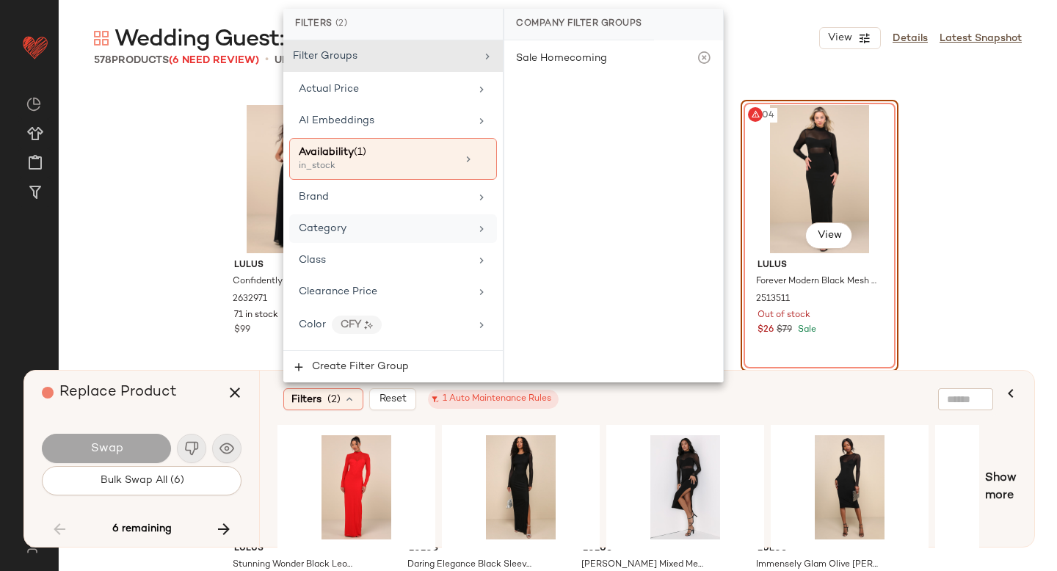
click at [368, 230] on div "Category" at bounding box center [384, 228] width 171 height 15
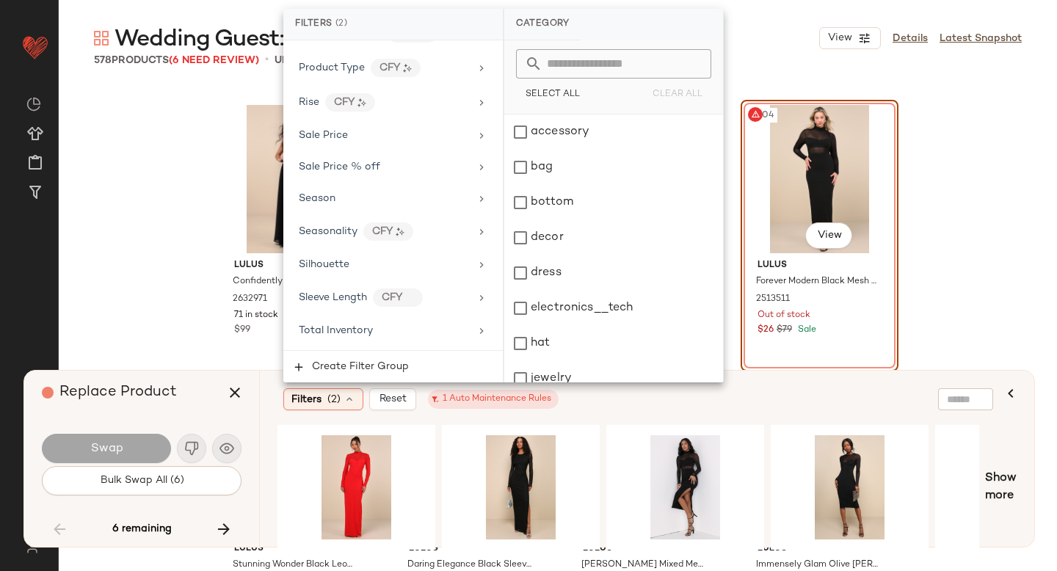
scroll to position [1259, 0]
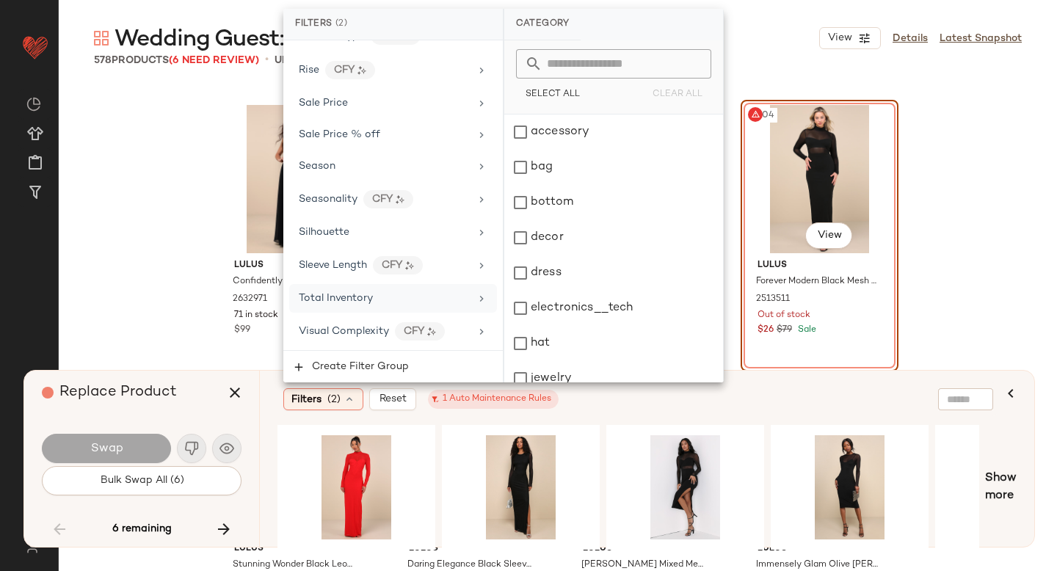
click at [349, 292] on div "Total Inventory" at bounding box center [336, 298] width 74 height 15
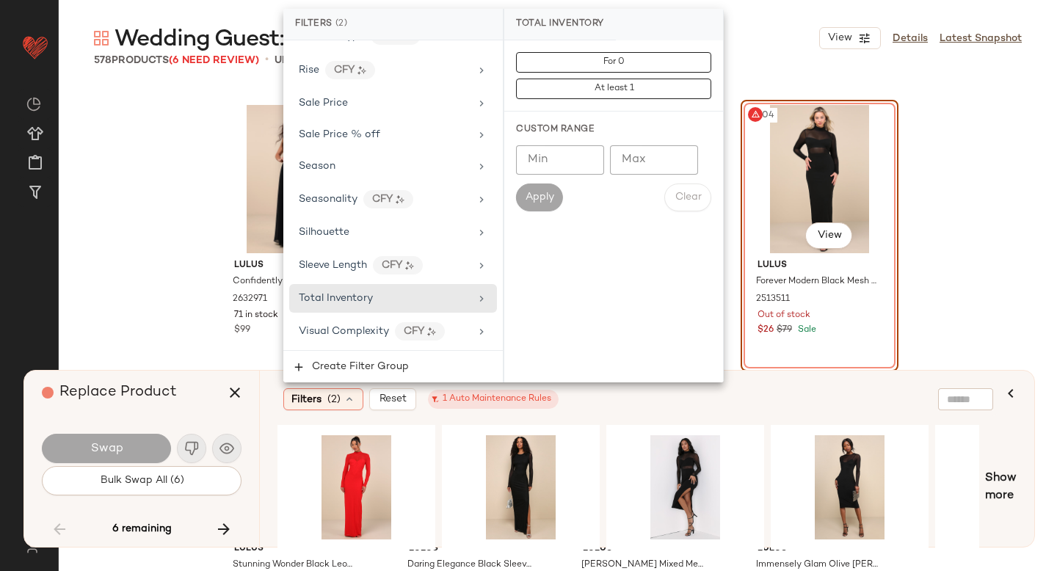
click at [567, 146] on input "Min" at bounding box center [560, 159] width 88 height 29
type input "**"
click at [539, 206] on button "Apply" at bounding box center [539, 197] width 47 height 28
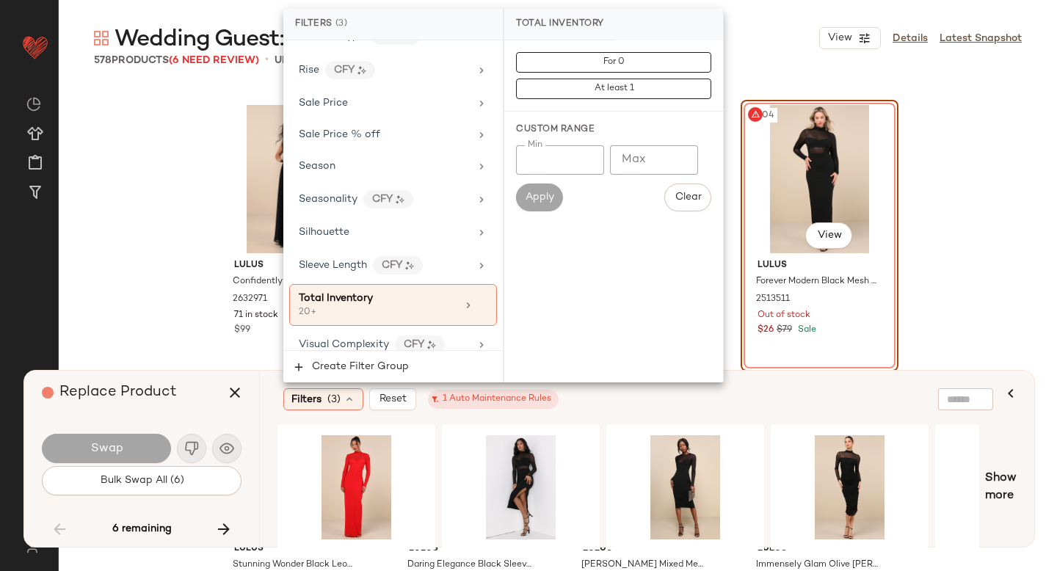
click at [810, 408] on div "Filters (3) Reset 1 Auto Maintenance Rules" at bounding box center [575, 399] width 585 height 22
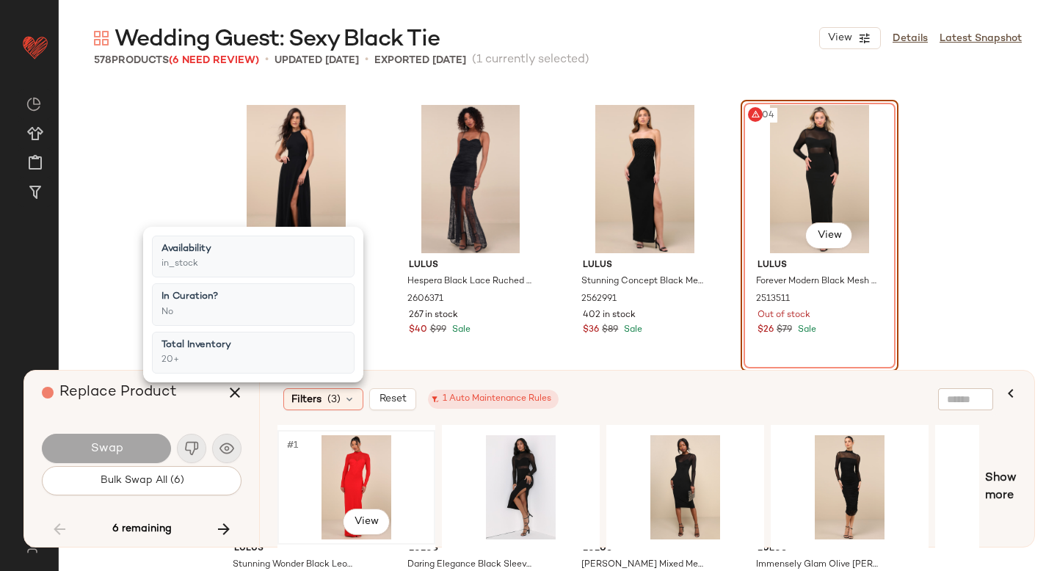
click at [357, 469] on div "#1 View" at bounding box center [357, 487] width 148 height 104
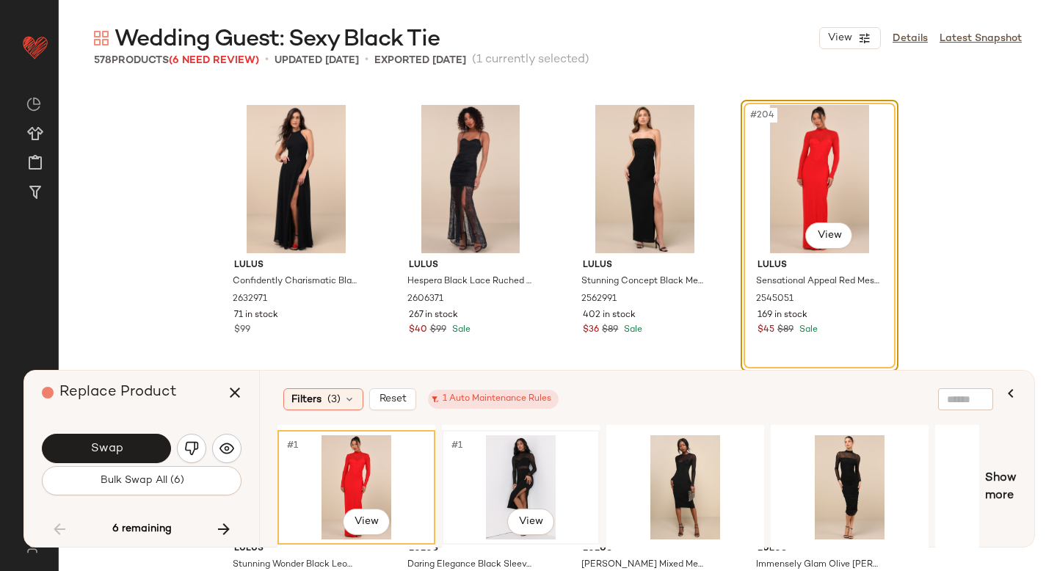
click at [514, 468] on div "#1 View" at bounding box center [521, 487] width 148 height 104
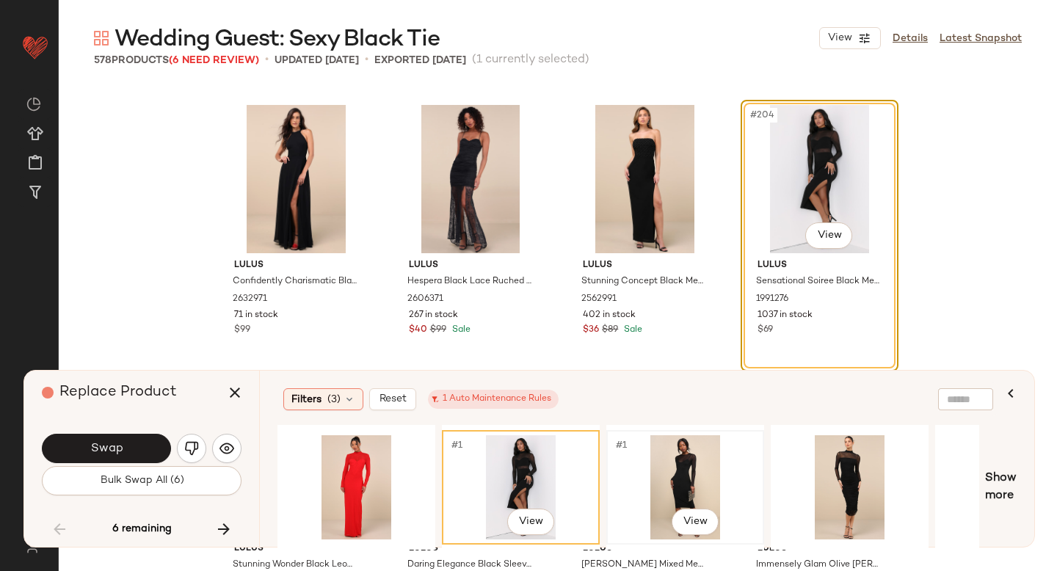
click at [652, 468] on div "#1 View" at bounding box center [685, 487] width 148 height 104
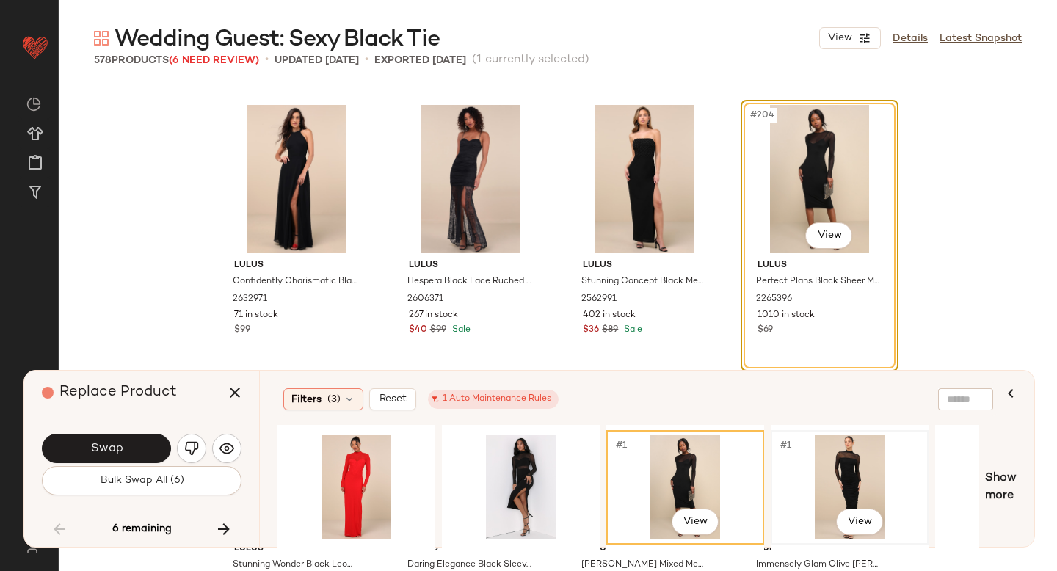
click at [795, 461] on div "#1 View" at bounding box center [850, 487] width 148 height 104
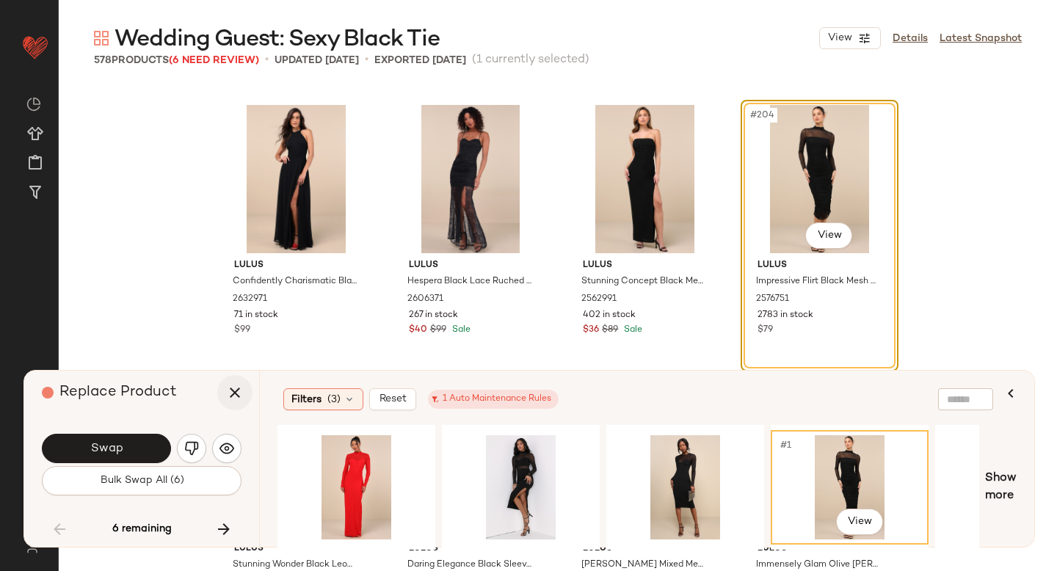
click at [237, 390] on icon "button" at bounding box center [235, 393] width 18 height 18
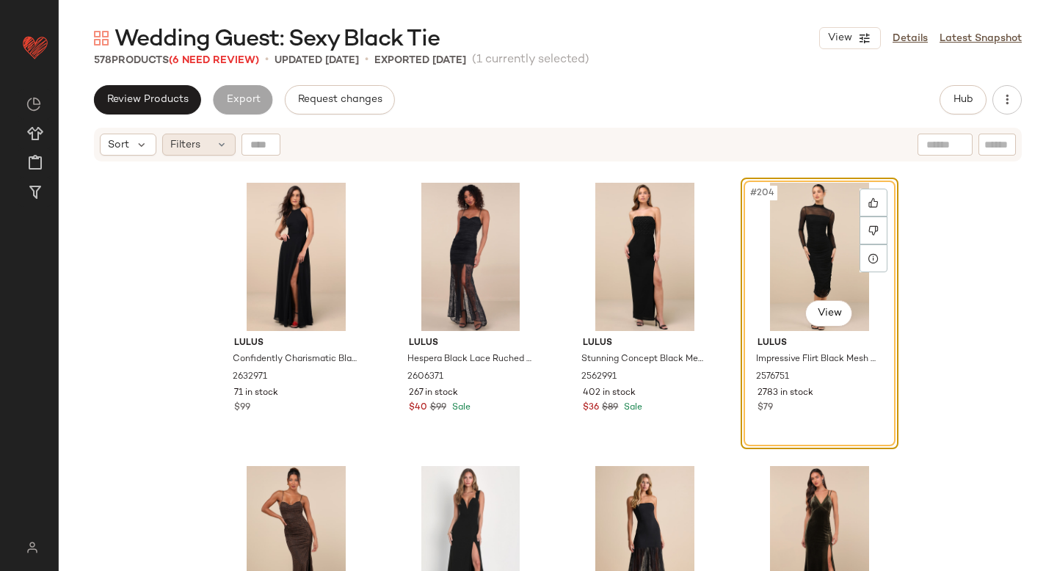
click at [214, 146] on div "Filters" at bounding box center [198, 145] width 73 height 22
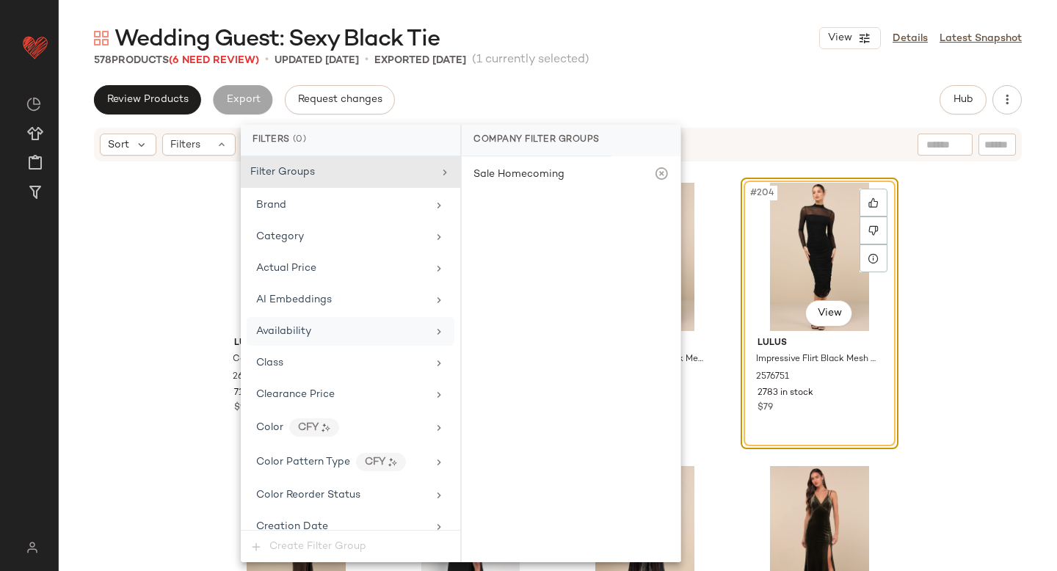
click at [283, 322] on div "Availability" at bounding box center [351, 331] width 208 height 29
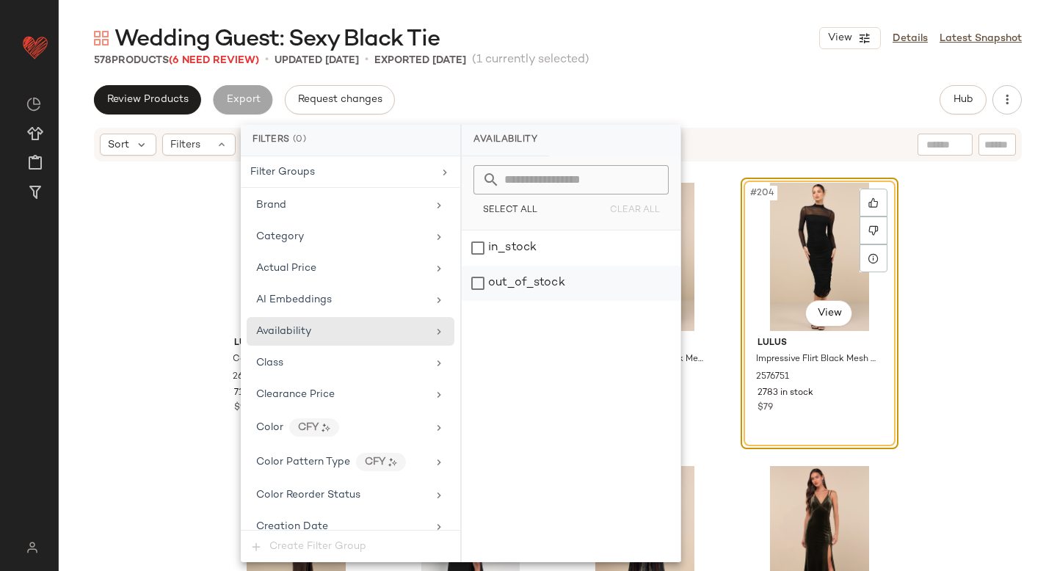
click at [516, 299] on div "out_of_stock" at bounding box center [571, 283] width 219 height 35
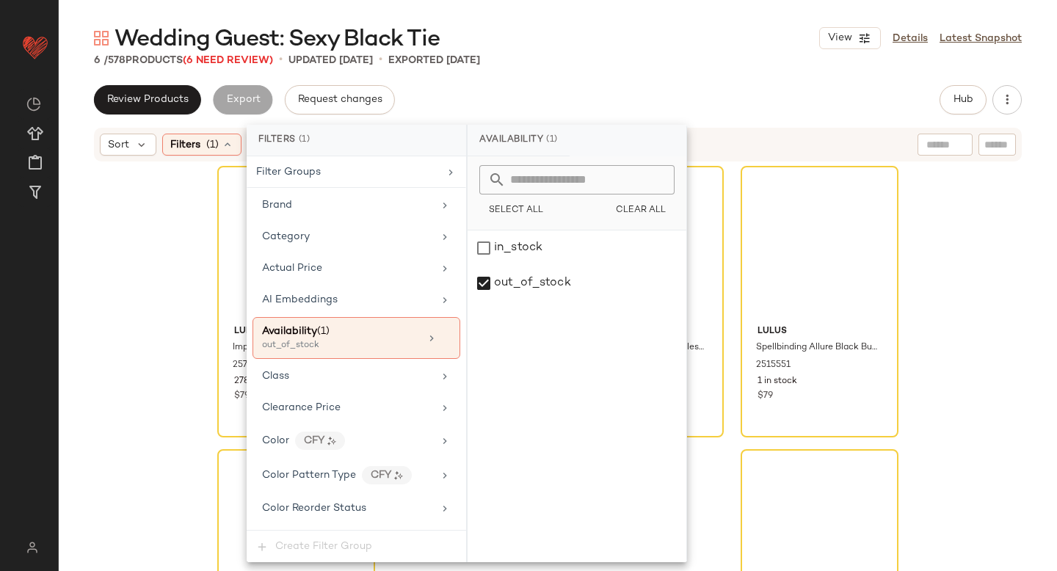
click at [1004, 261] on div "Lulus Impressive Flirt Black Mesh Ruched Mock Neck Midi Dress 2576751 2783 in s…" at bounding box center [558, 385] width 998 height 445
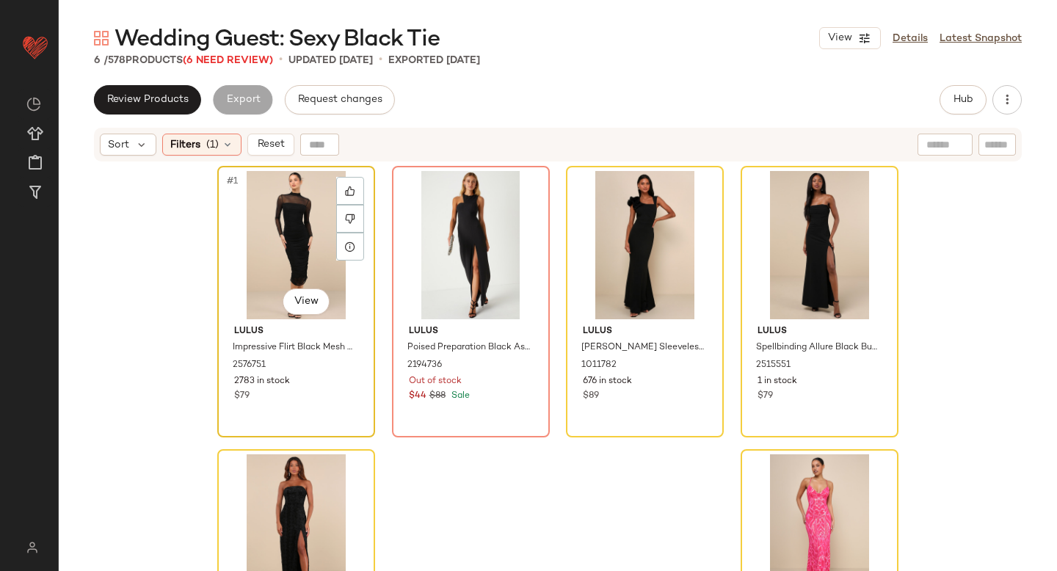
click at [294, 214] on div "#1 View" at bounding box center [296, 245] width 148 height 148
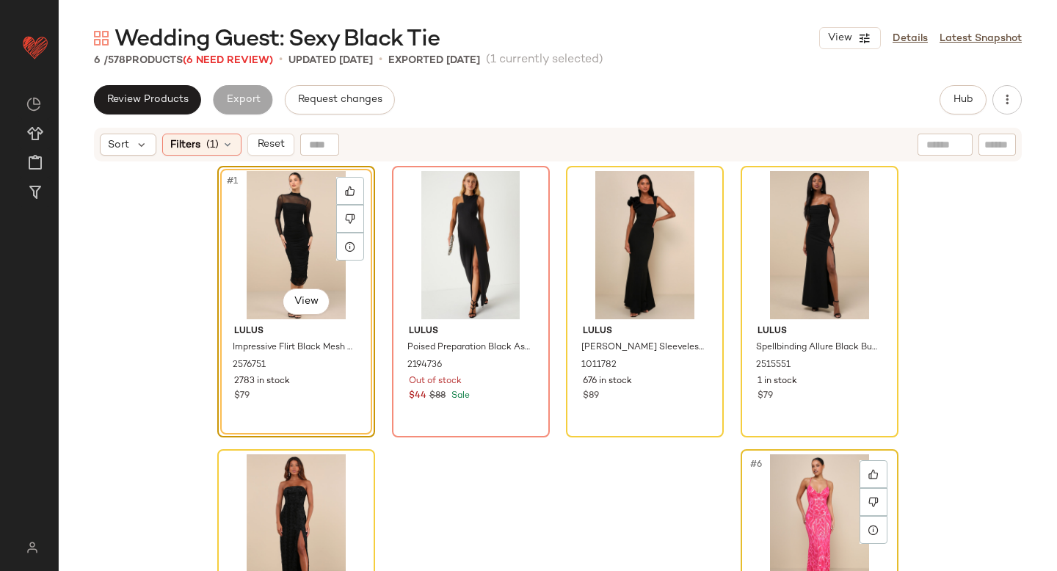
click at [747, 488] on div "#6 View" at bounding box center [820, 528] width 148 height 148
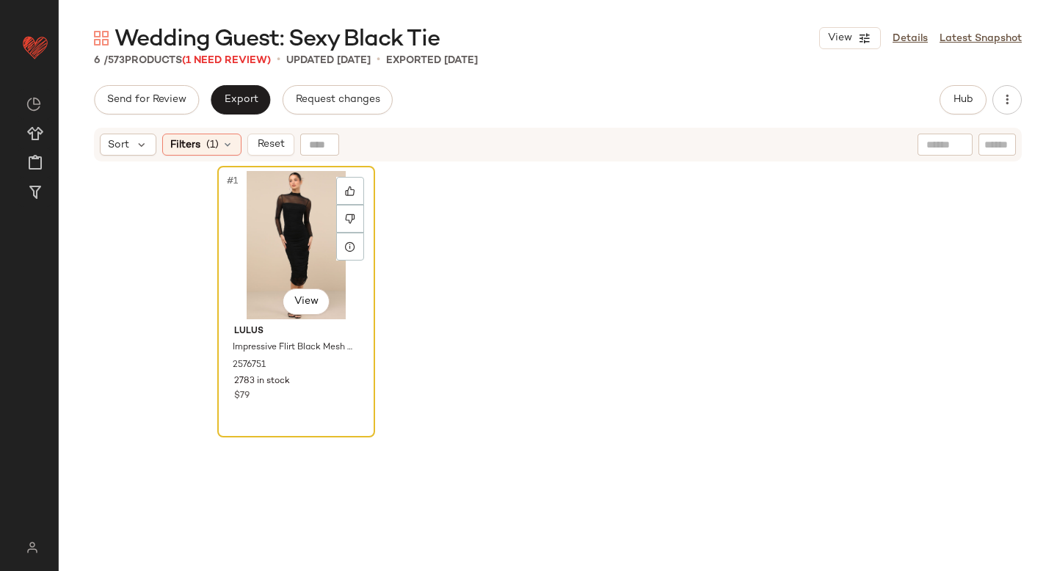
click at [290, 166] on div "#1 View Lulus Impressive Flirt Black Mesh Ruched Mock Neck Midi Dress 2576751 2…" at bounding box center [296, 302] width 158 height 272
click at [270, 140] on span "Reset" at bounding box center [270, 145] width 28 height 12
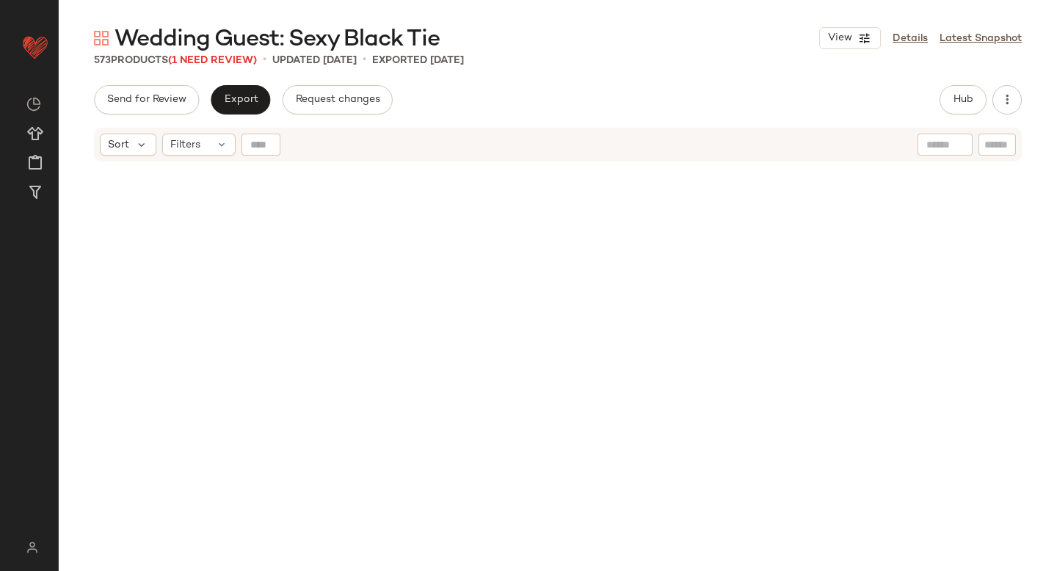
scroll to position [14166, 0]
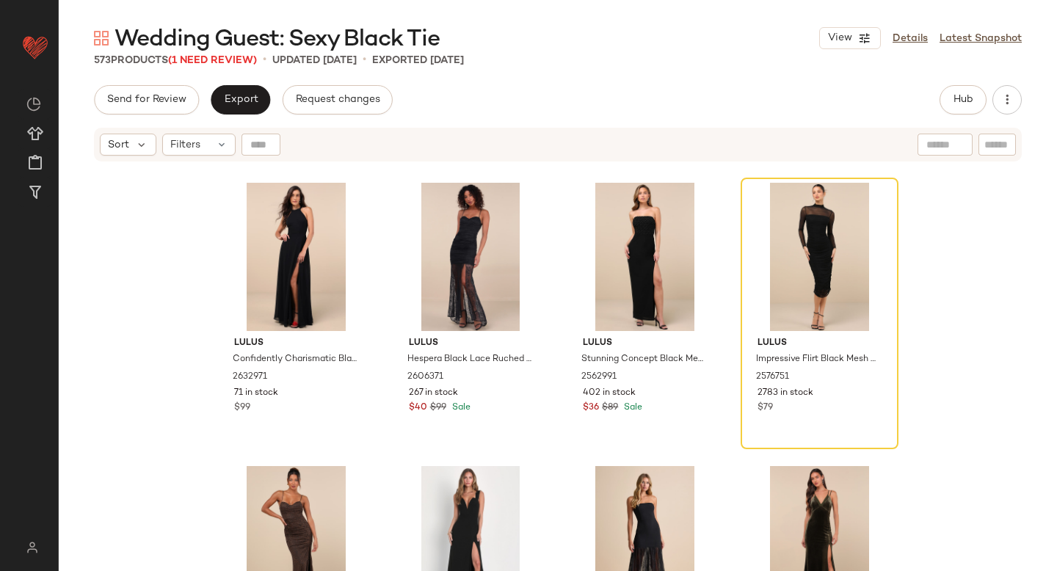
click at [227, 54] on span "Wedding Guest: Sexy Black Tie" at bounding box center [277, 39] width 325 height 29
click at [222, 60] on span "(1 Need Review)" at bounding box center [212, 60] width 89 height 11
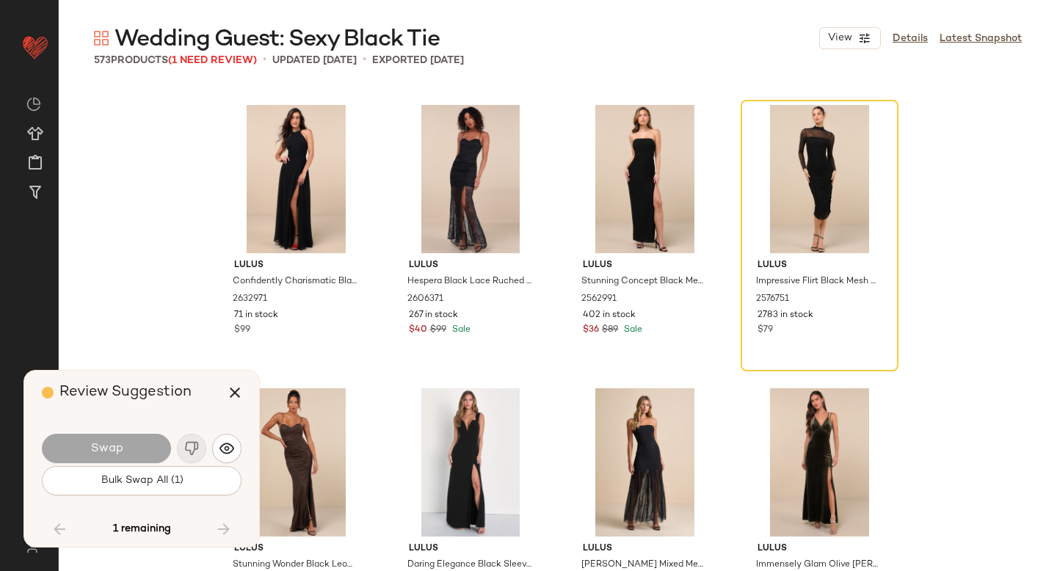
click at [201, 444] on div "Swap" at bounding box center [142, 448] width 200 height 35
click at [813, 156] on div "#204 View" at bounding box center [820, 179] width 148 height 148
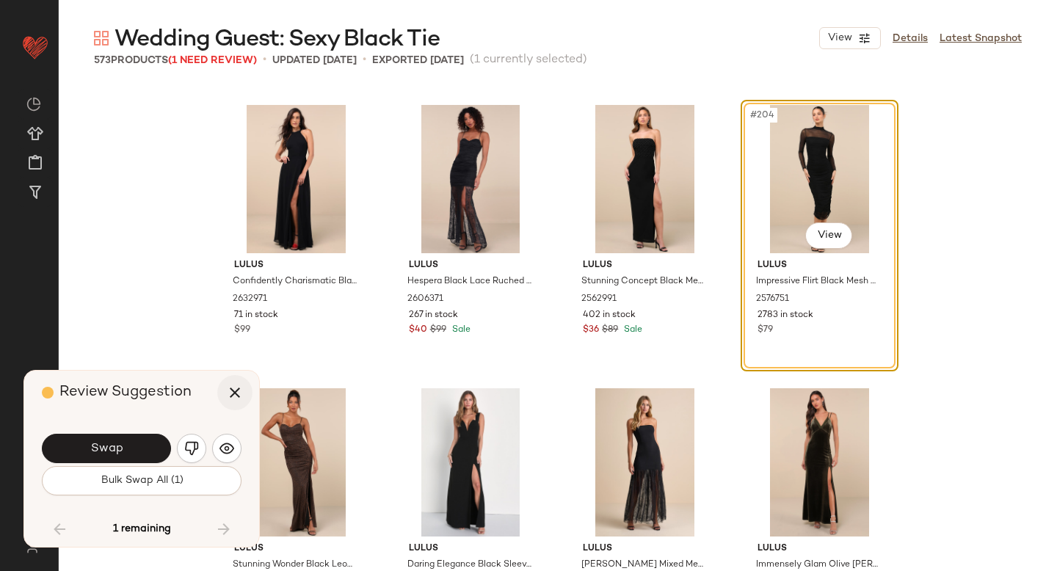
click at [242, 390] on icon "button" at bounding box center [235, 393] width 18 height 18
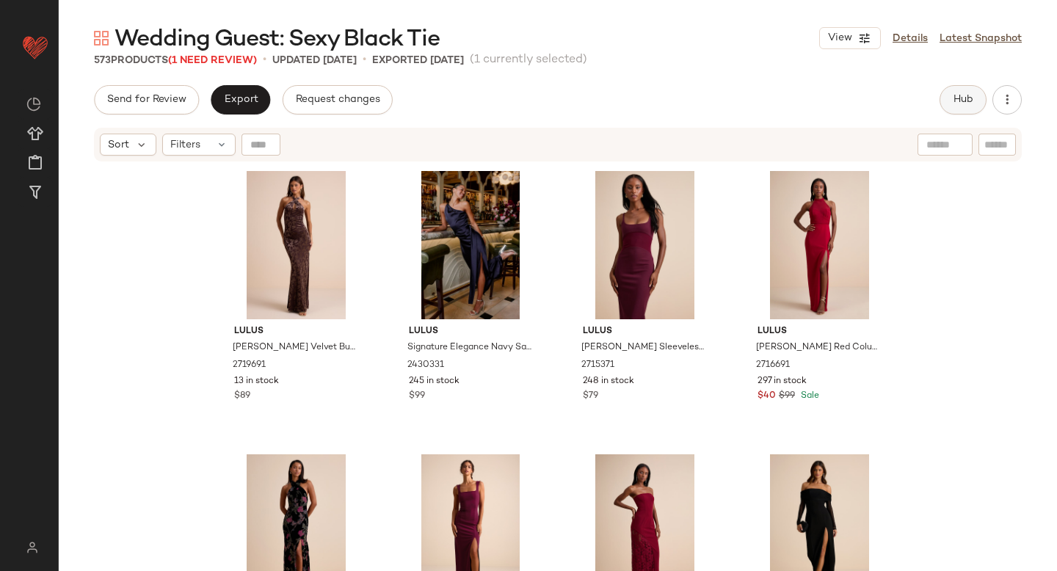
click at [964, 92] on button "Hub" at bounding box center [962, 99] width 47 height 29
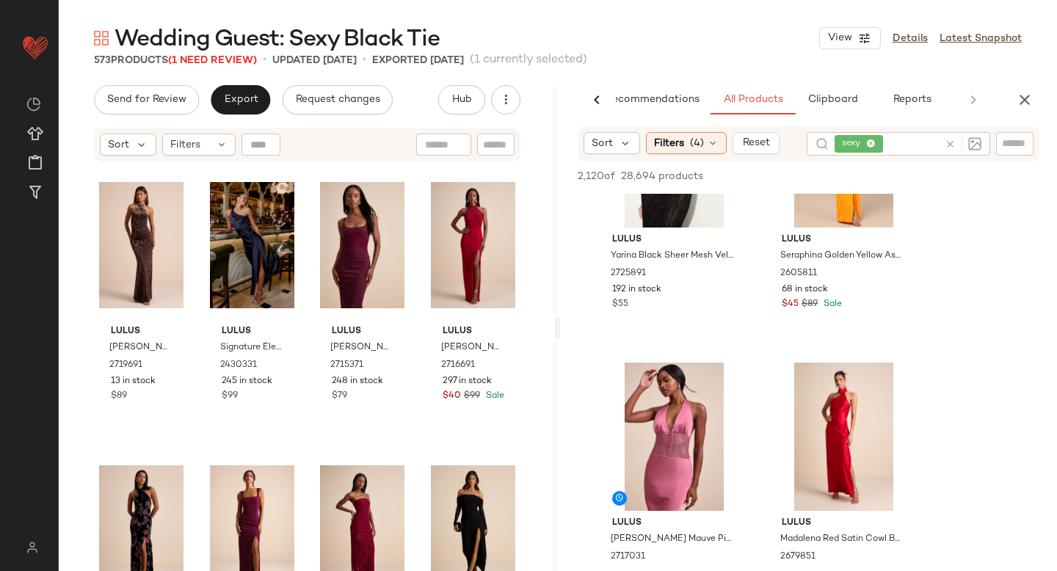
scroll to position [541, 0]
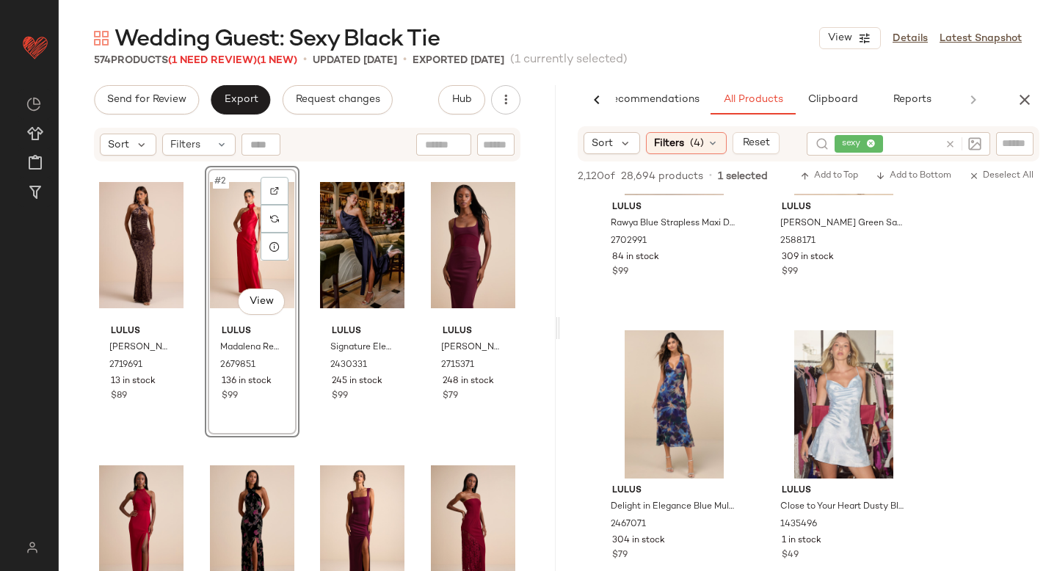
scroll to position [6986, 0]
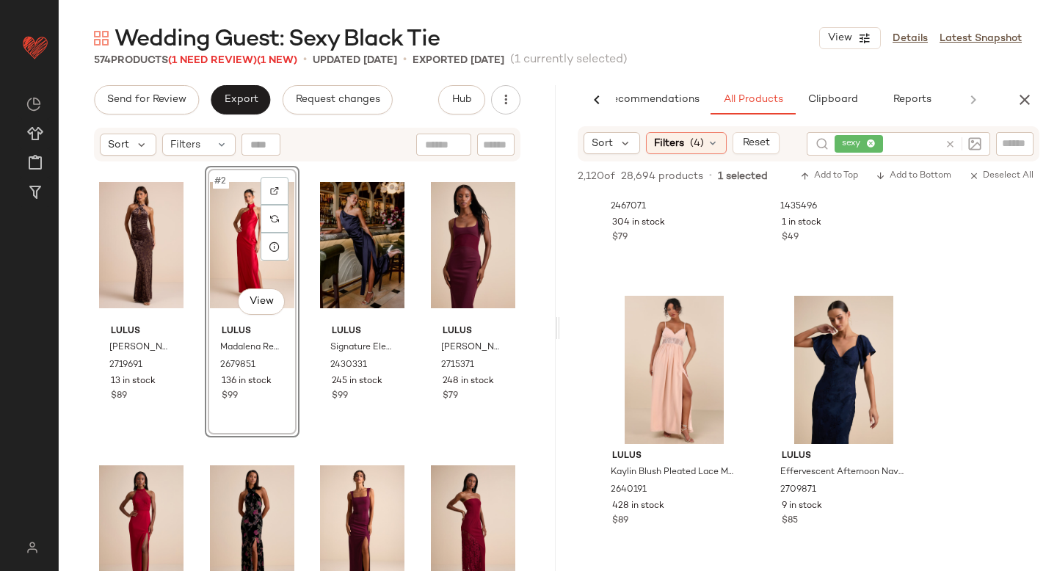
click at [951, 144] on icon at bounding box center [950, 144] width 11 height 11
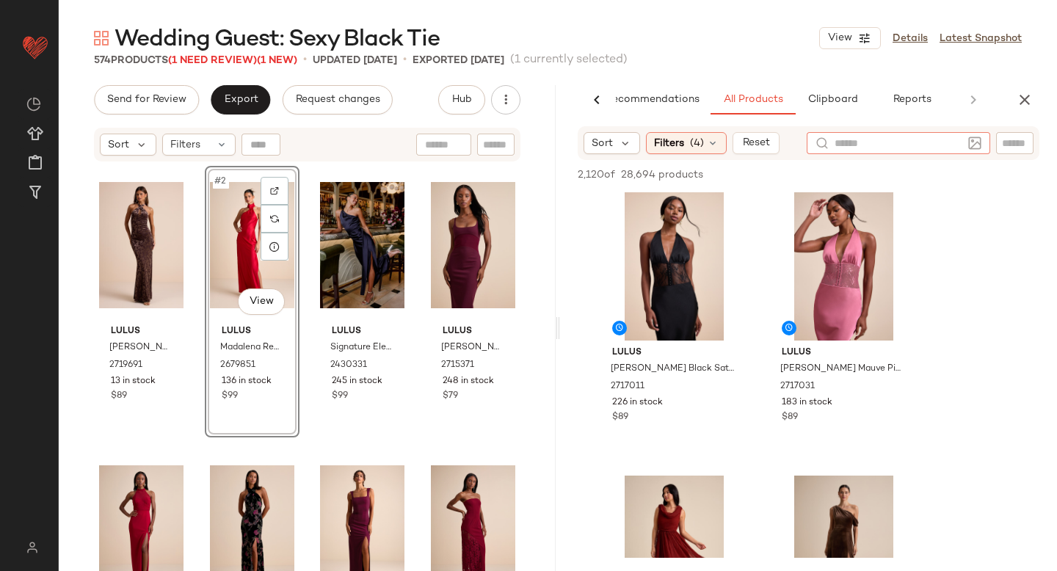
scroll to position [0, 0]
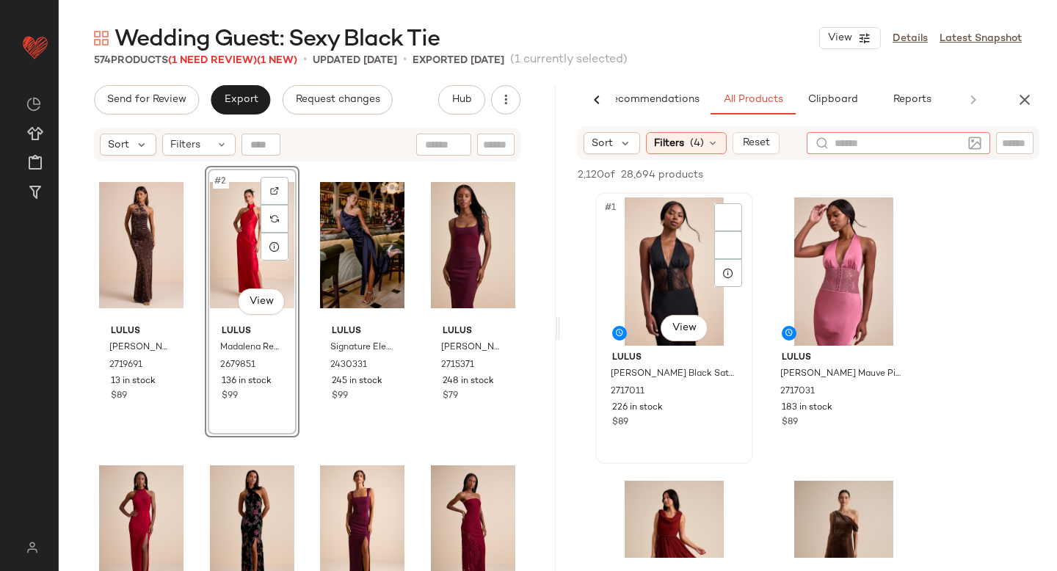
click at [711, 218] on div "#1 View" at bounding box center [674, 271] width 148 height 148
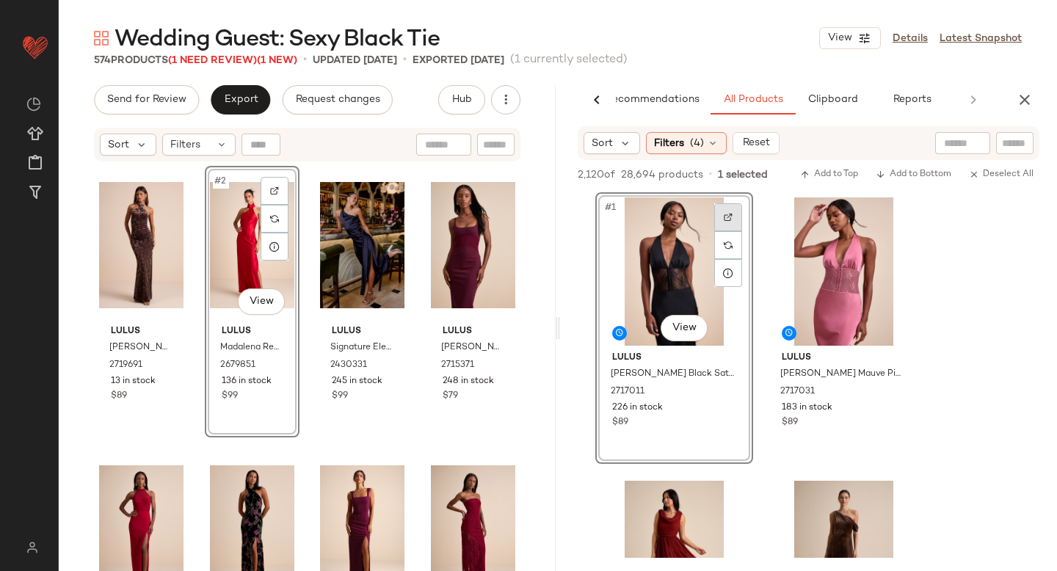
click at [729, 213] on img at bounding box center [728, 217] width 9 height 9
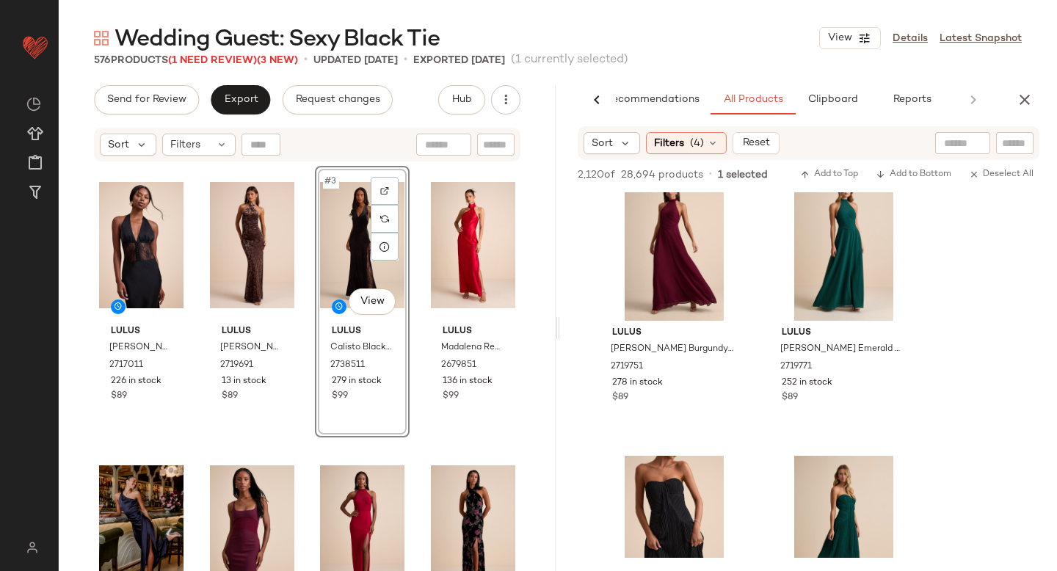
scroll to position [24522, 0]
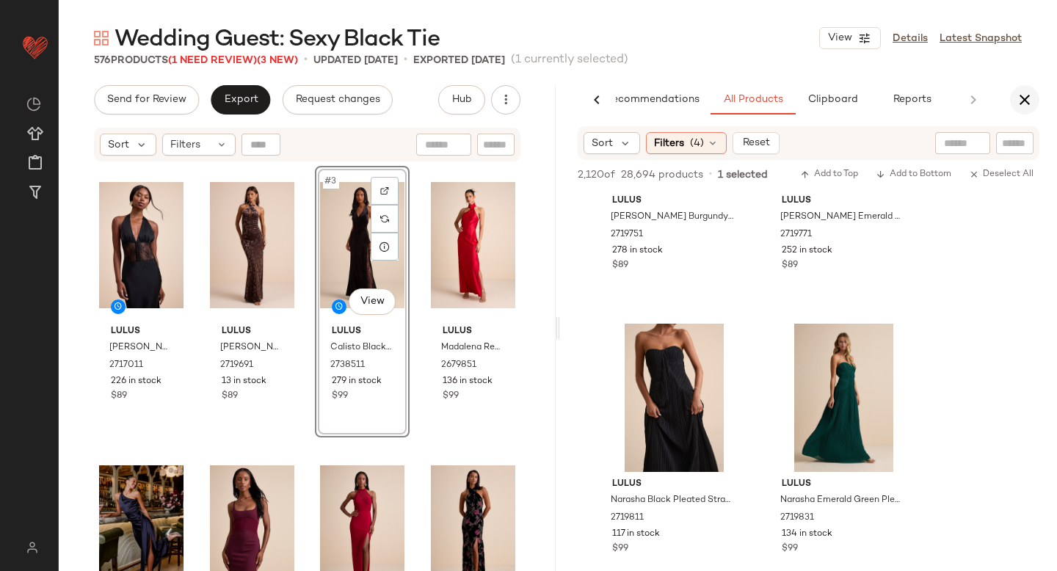
click at [1021, 101] on icon "button" at bounding box center [1025, 100] width 18 height 18
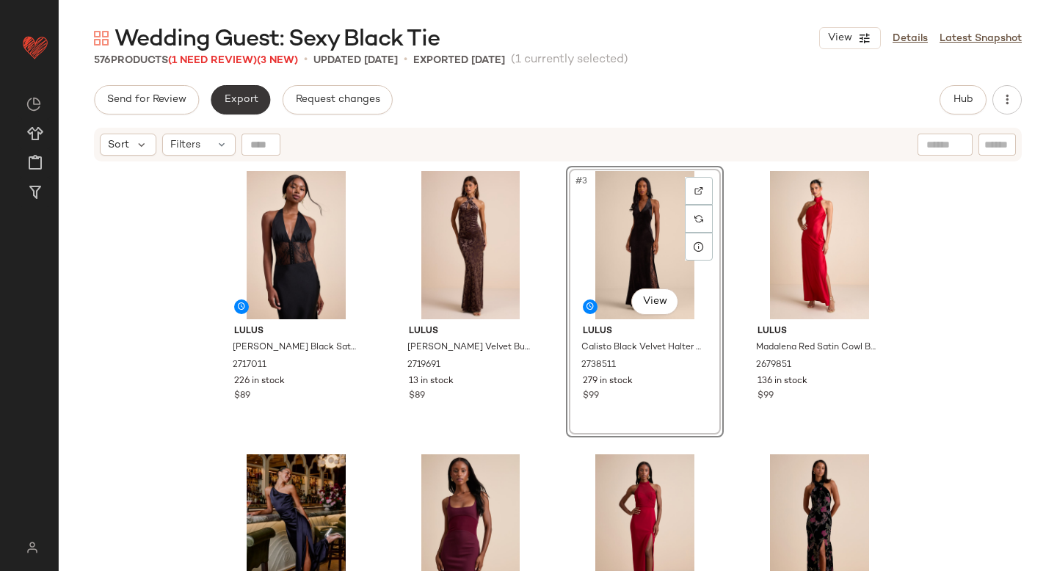
click at [242, 102] on span "Export" at bounding box center [240, 100] width 34 height 12
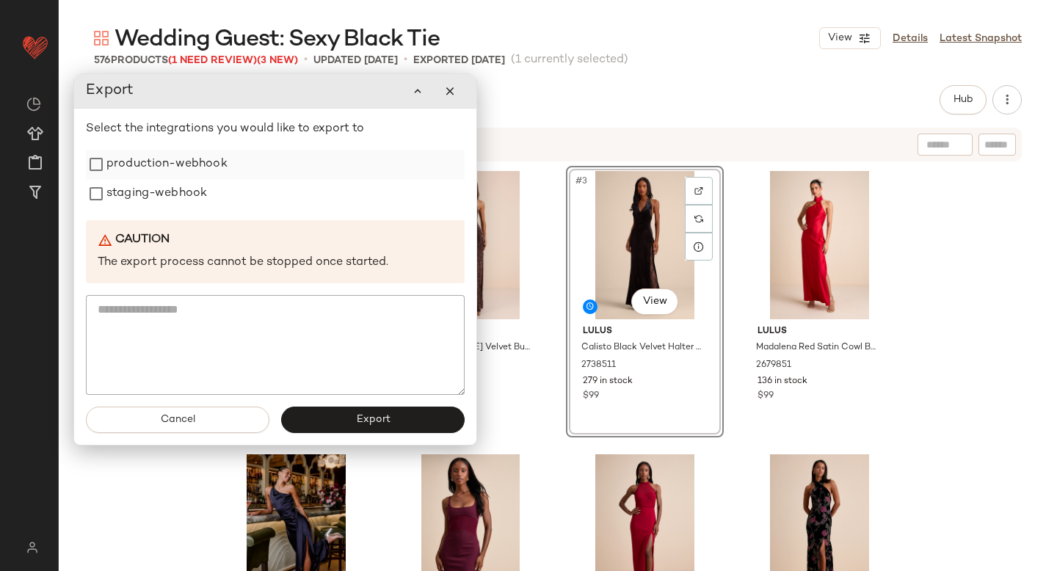
click at [139, 171] on label "production-webhook" at bounding box center [166, 164] width 121 height 29
click at [134, 192] on label "staging-webhook" at bounding box center [156, 193] width 101 height 29
click at [341, 426] on button "Export" at bounding box center [372, 420] width 183 height 26
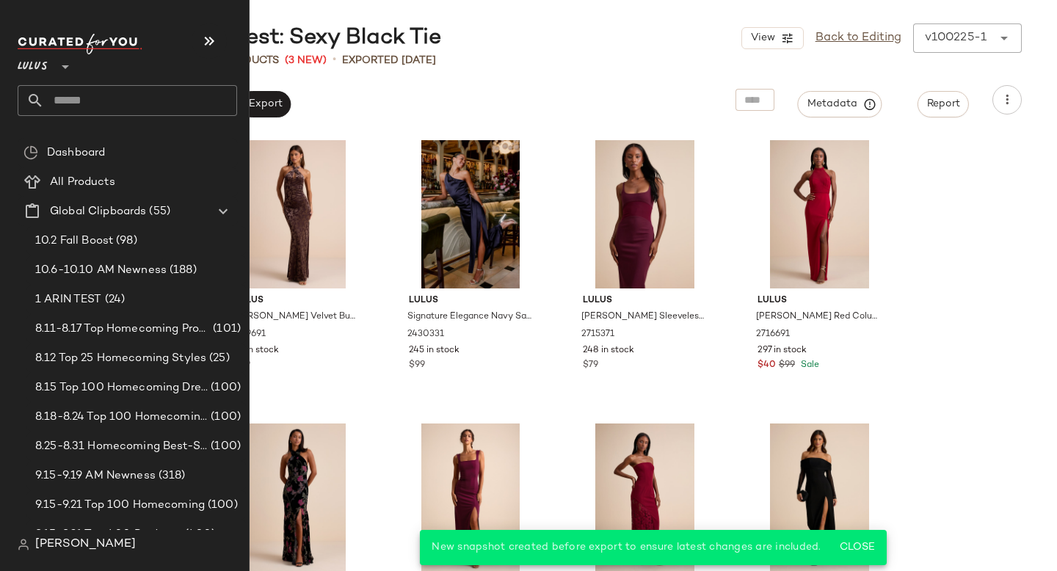
click at [94, 109] on input "text" at bounding box center [140, 100] width 193 height 31
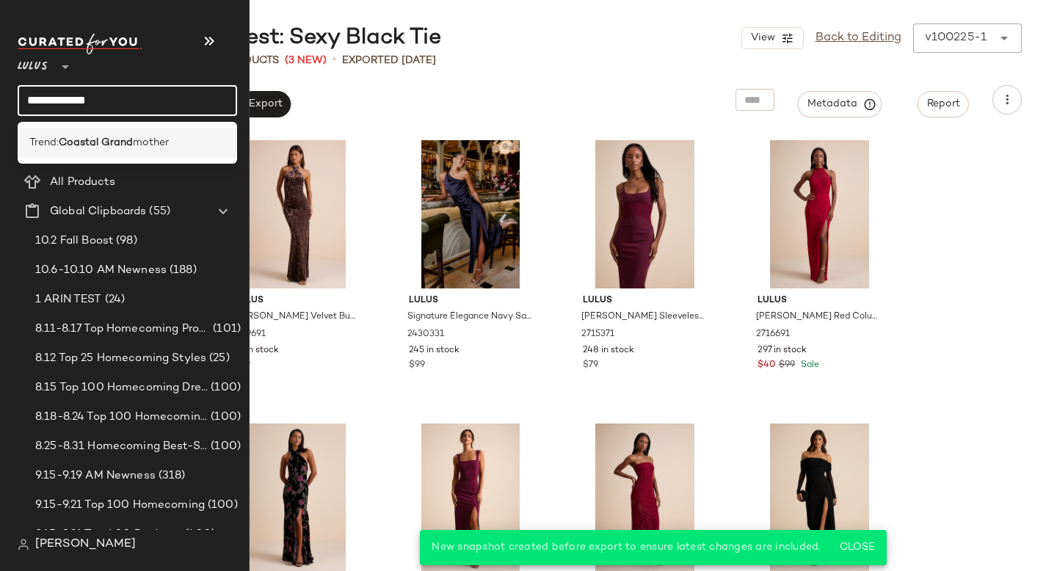
type input "**********"
click at [76, 156] on div "Trend: Coastal Grand mother" at bounding box center [127, 143] width 219 height 30
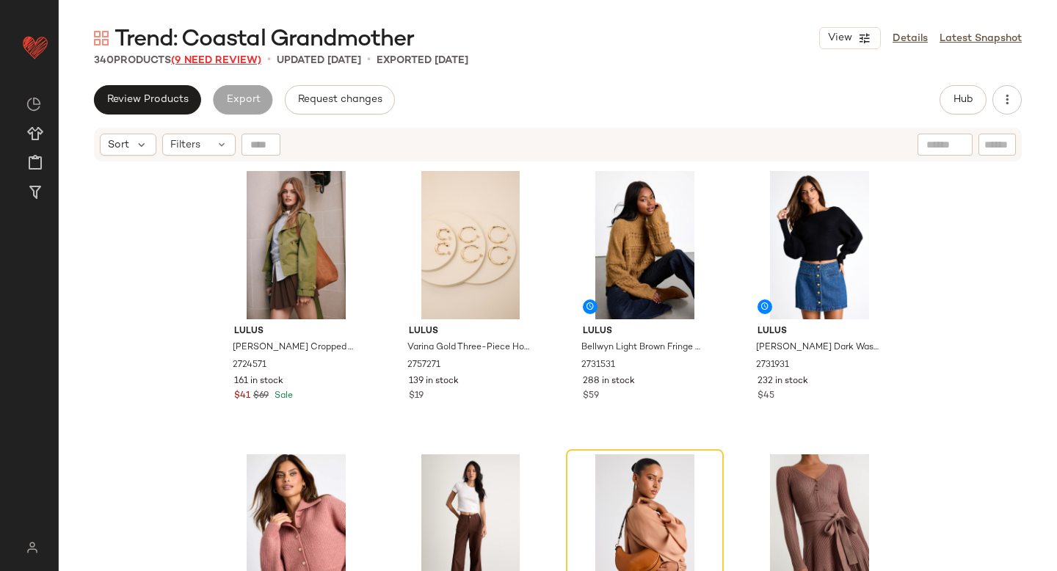
click at [206, 62] on span "(9 Need Review)" at bounding box center [216, 60] width 90 height 11
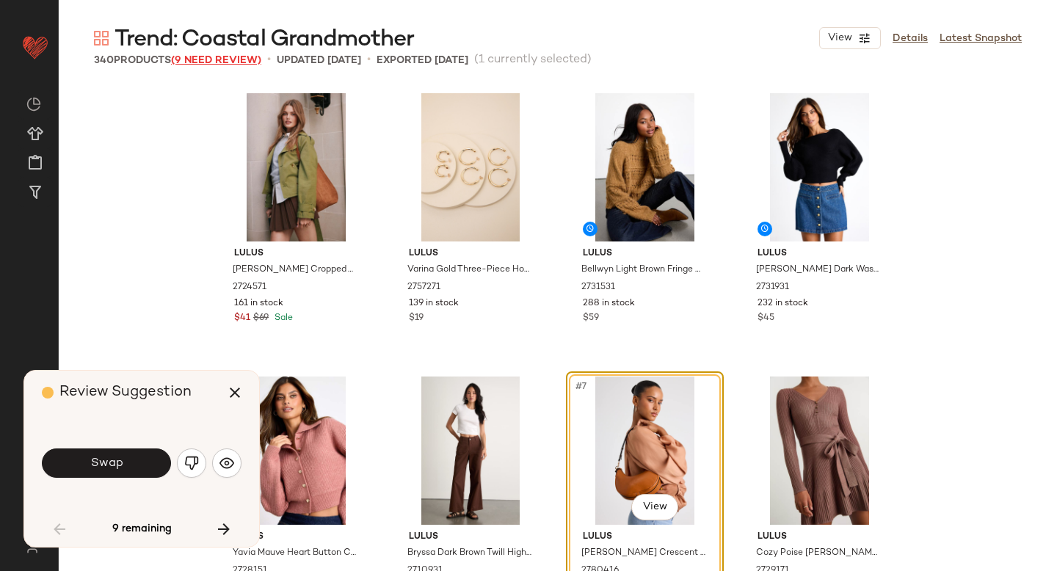
scroll to position [295, 0]
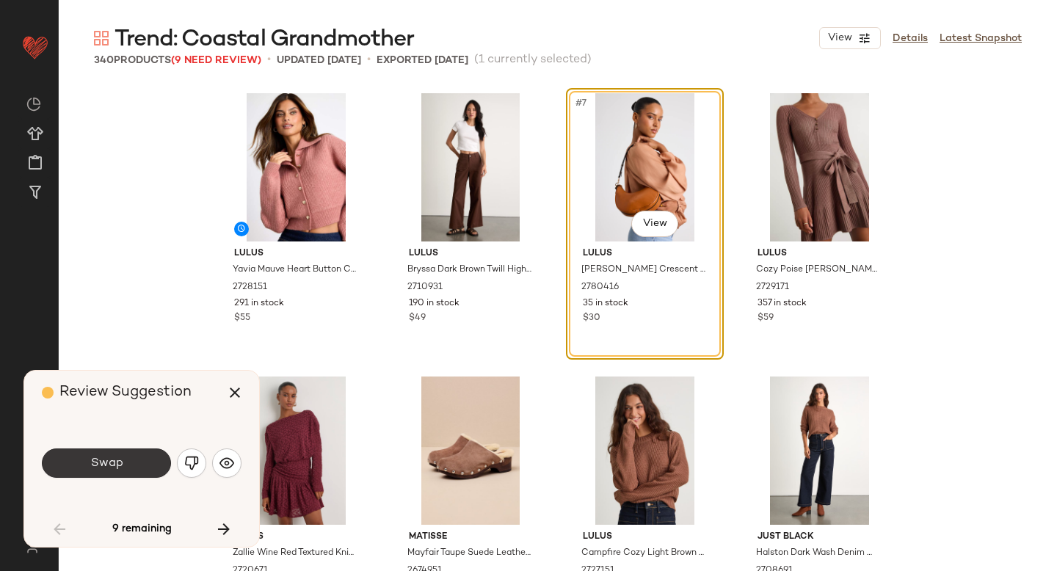
click at [142, 461] on button "Swap" at bounding box center [106, 462] width 129 height 29
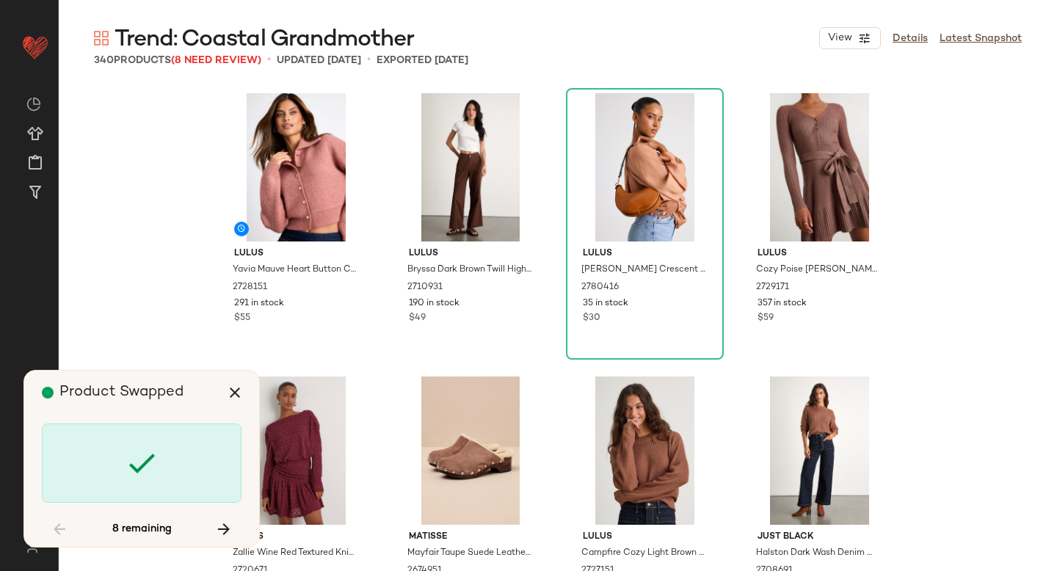
scroll to position [3400, 0]
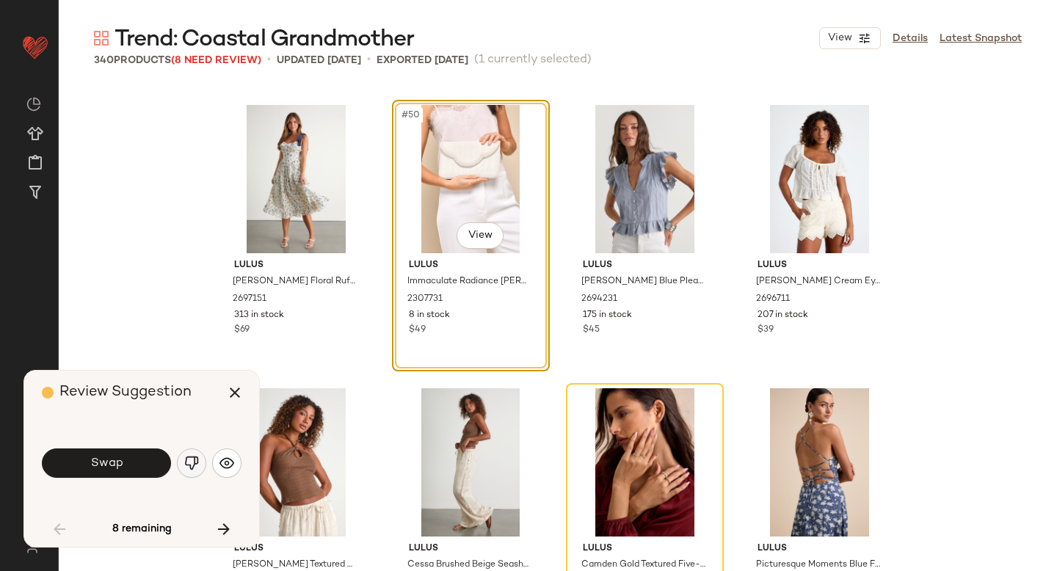
click at [195, 454] on button "button" at bounding box center [191, 462] width 29 height 29
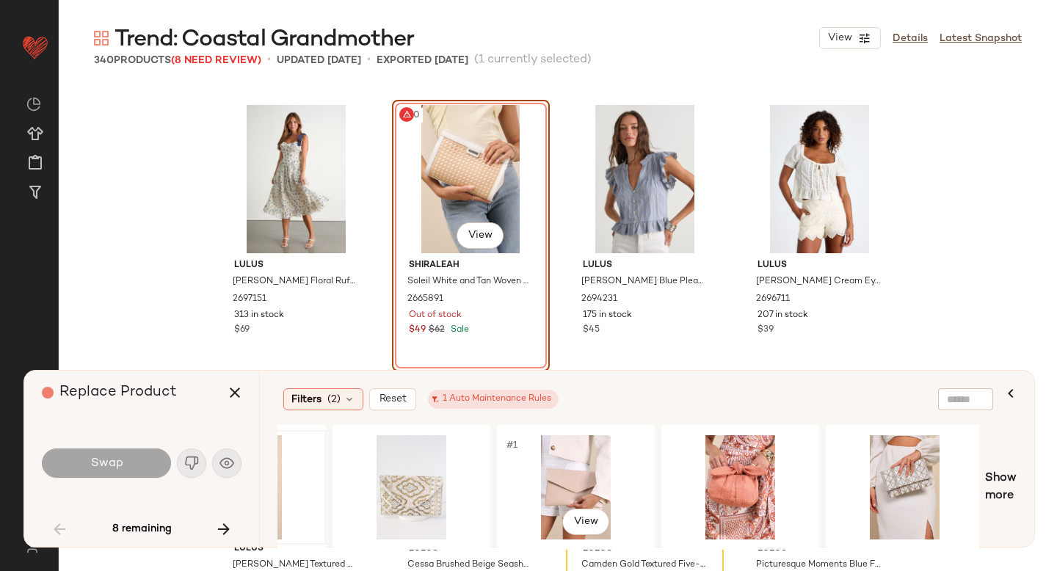
scroll to position [0, 467]
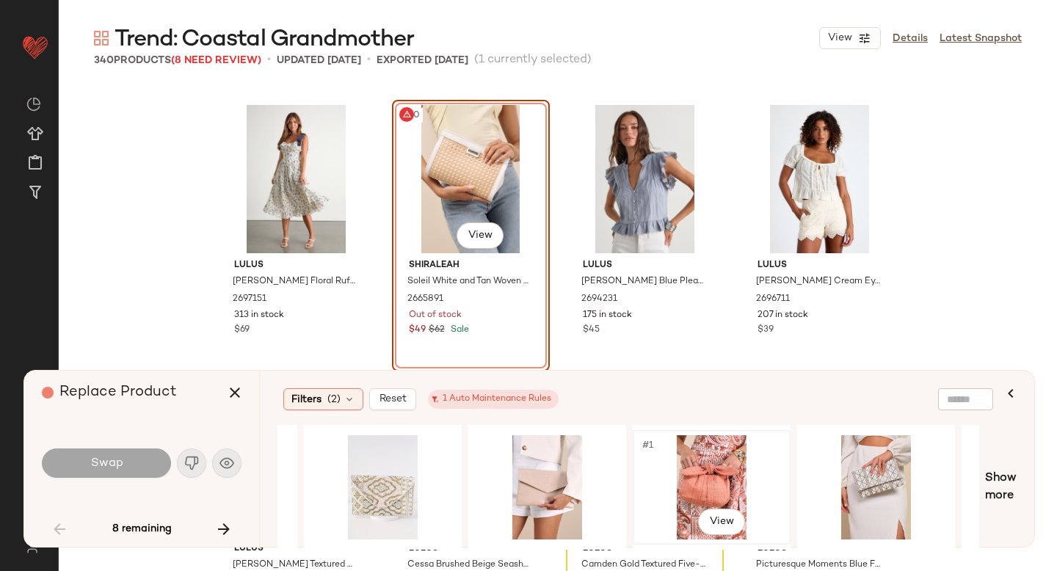
click at [708, 469] on div "#1 View" at bounding box center [712, 487] width 148 height 104
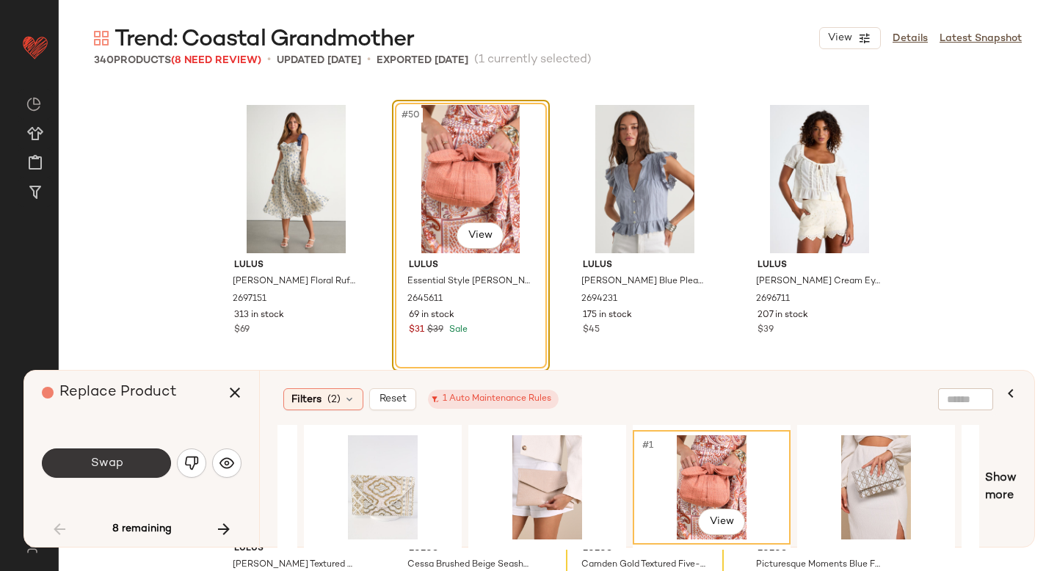
click at [146, 474] on button "Swap" at bounding box center [106, 462] width 129 height 29
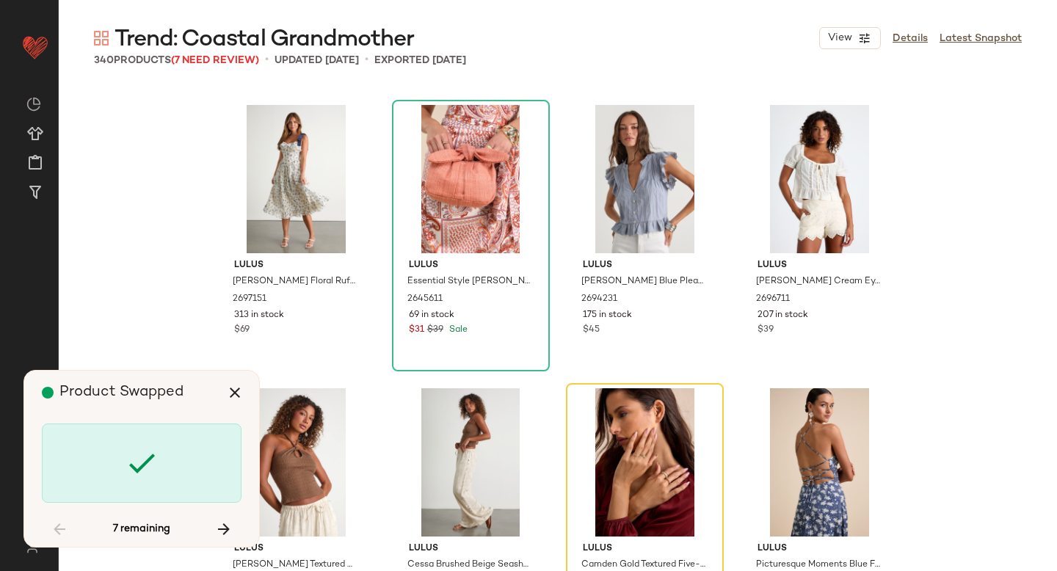
scroll to position [3683, 0]
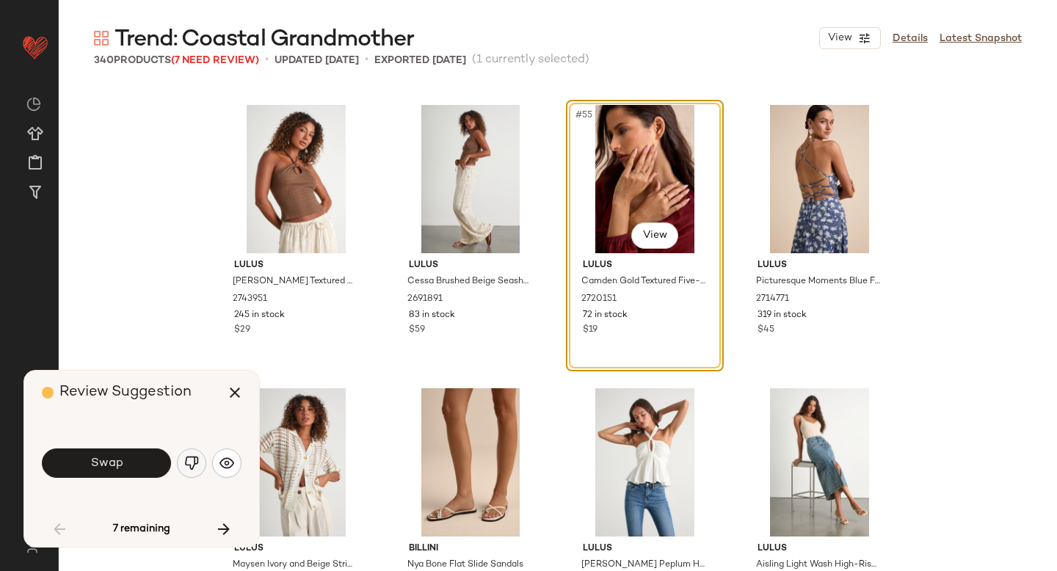
click at [188, 467] on img "button" at bounding box center [191, 463] width 15 height 15
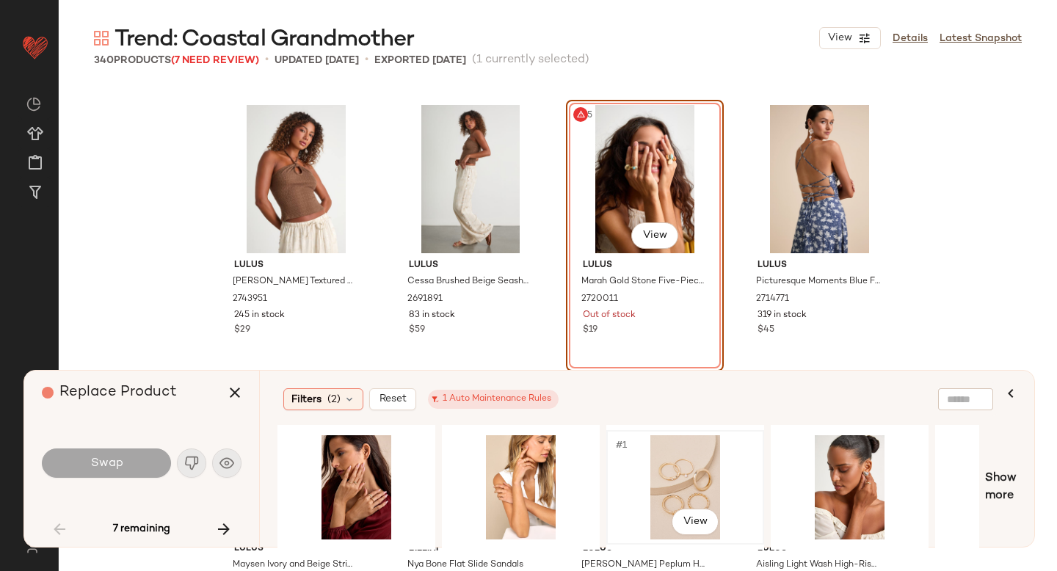
click at [642, 437] on div "#1 View" at bounding box center [685, 487] width 148 height 104
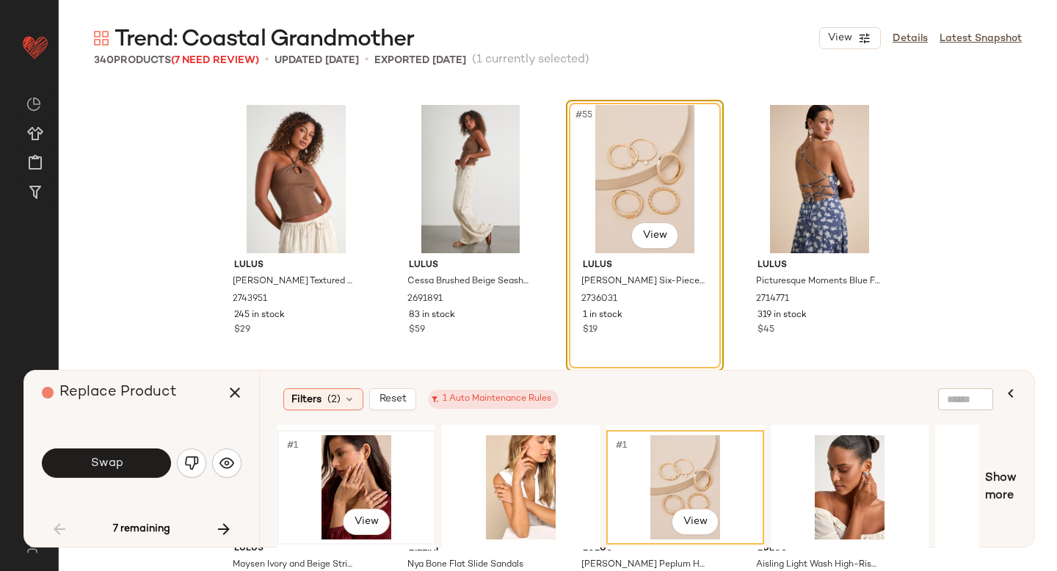
click at [349, 484] on div "#1 View" at bounding box center [357, 487] width 148 height 104
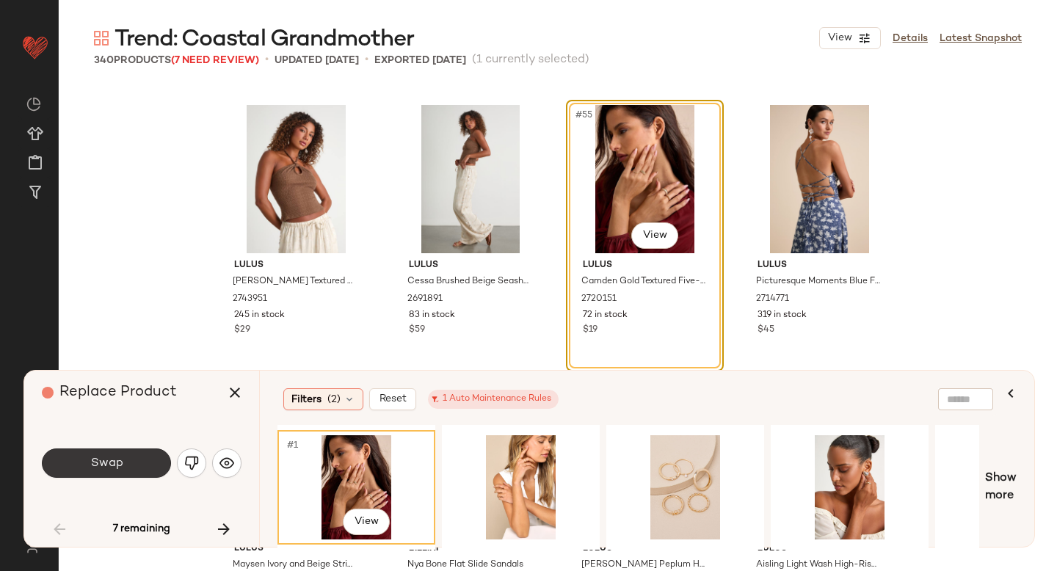
click at [136, 459] on button "Swap" at bounding box center [106, 462] width 129 height 29
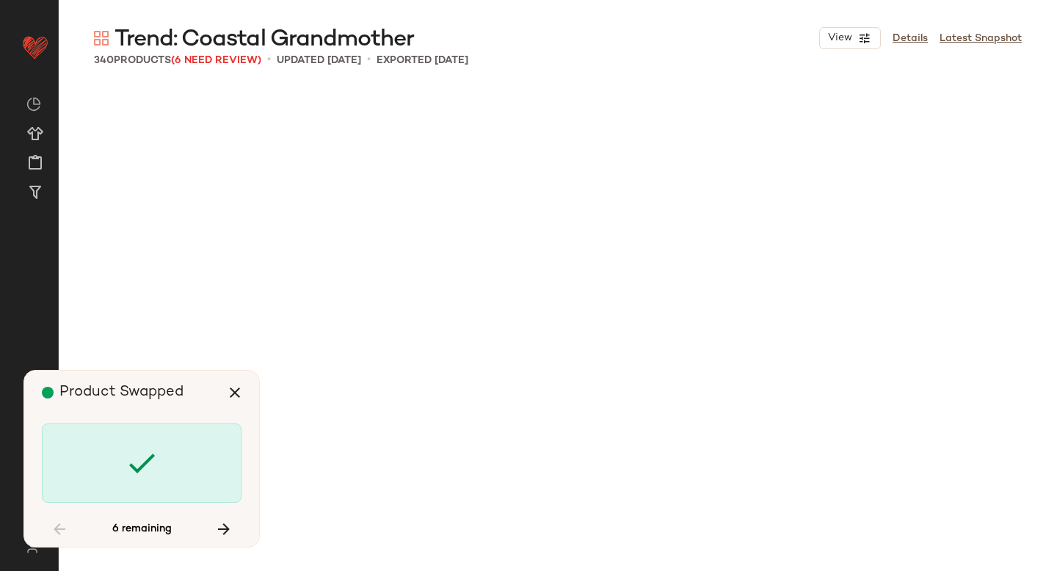
scroll to position [5100, 0]
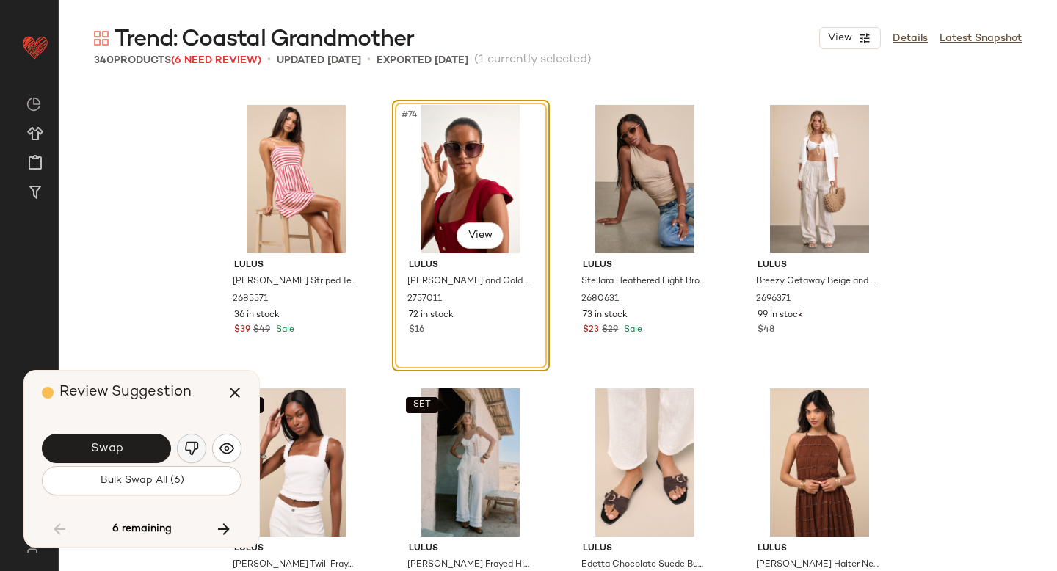
click at [192, 441] on img "button" at bounding box center [191, 448] width 15 height 15
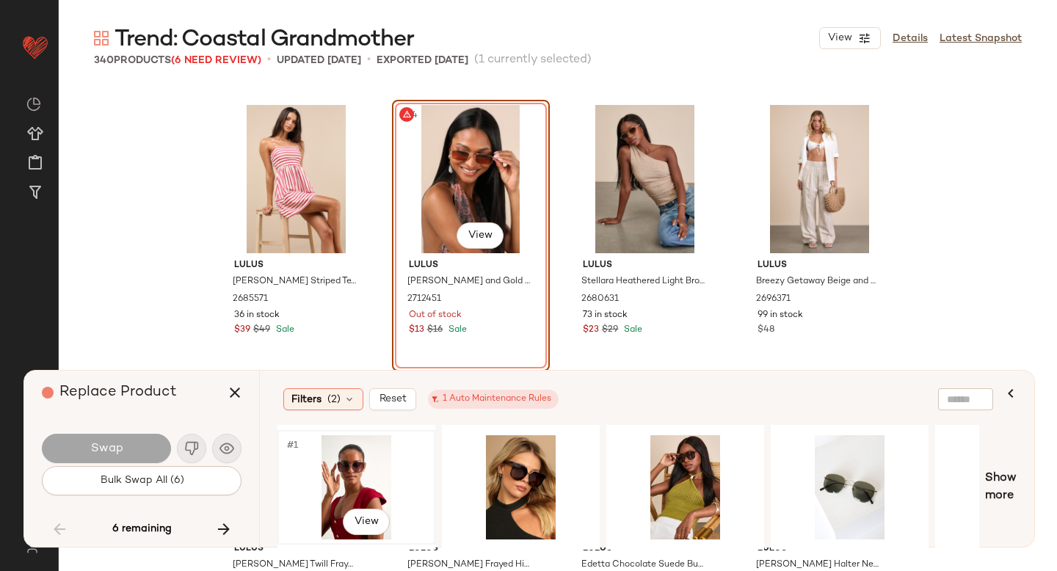
click at [347, 483] on div "#1 View" at bounding box center [357, 487] width 148 height 104
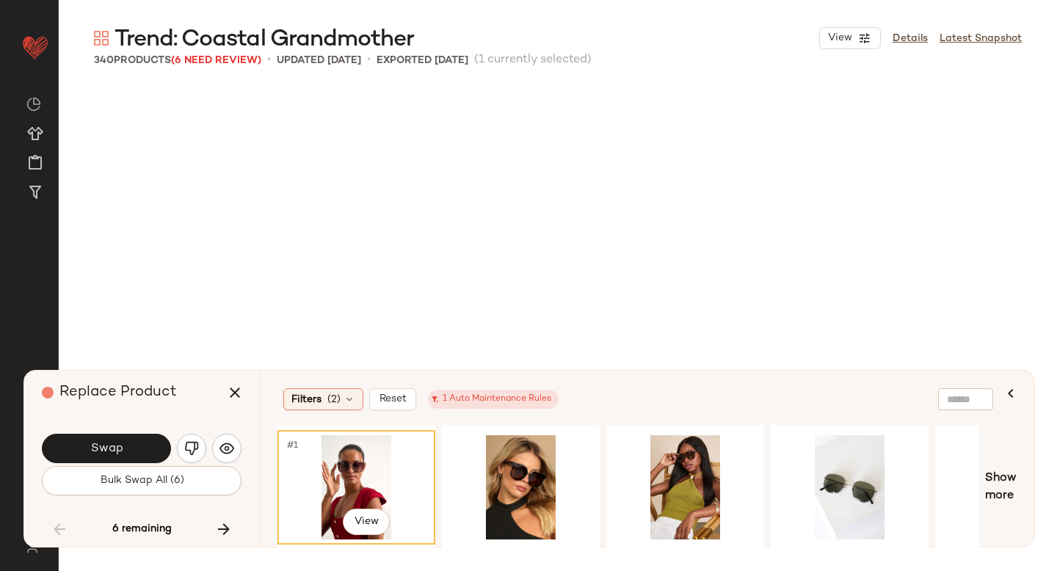
scroll to position [5100, 0]
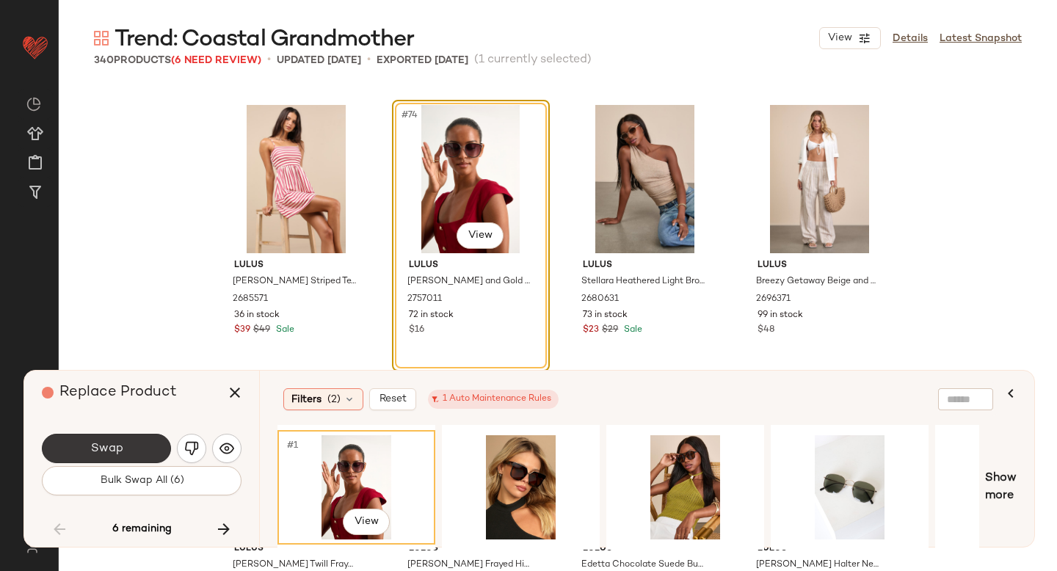
click at [88, 442] on button "Swap" at bounding box center [106, 448] width 129 height 29
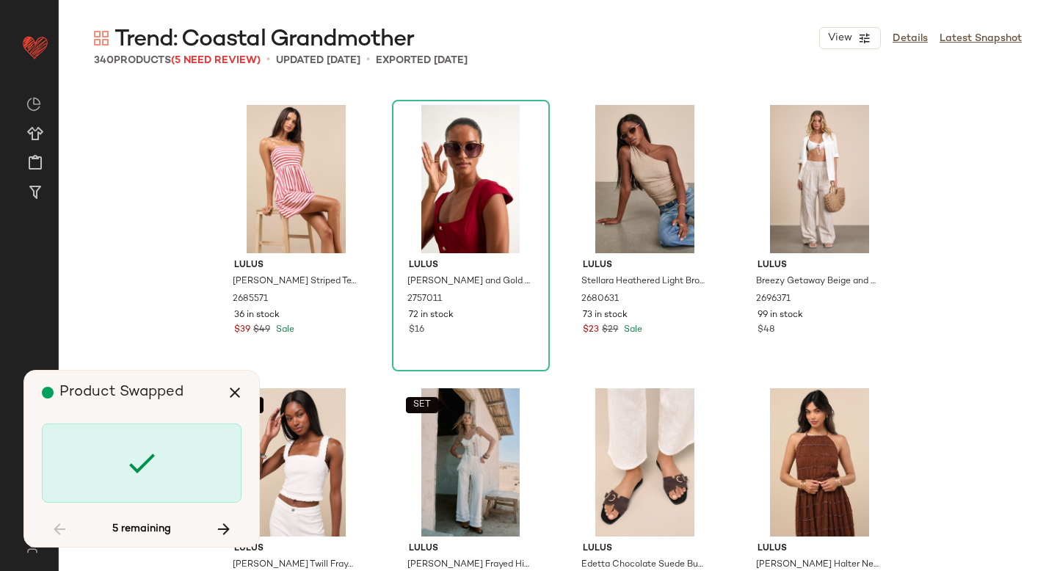
scroll to position [8783, 0]
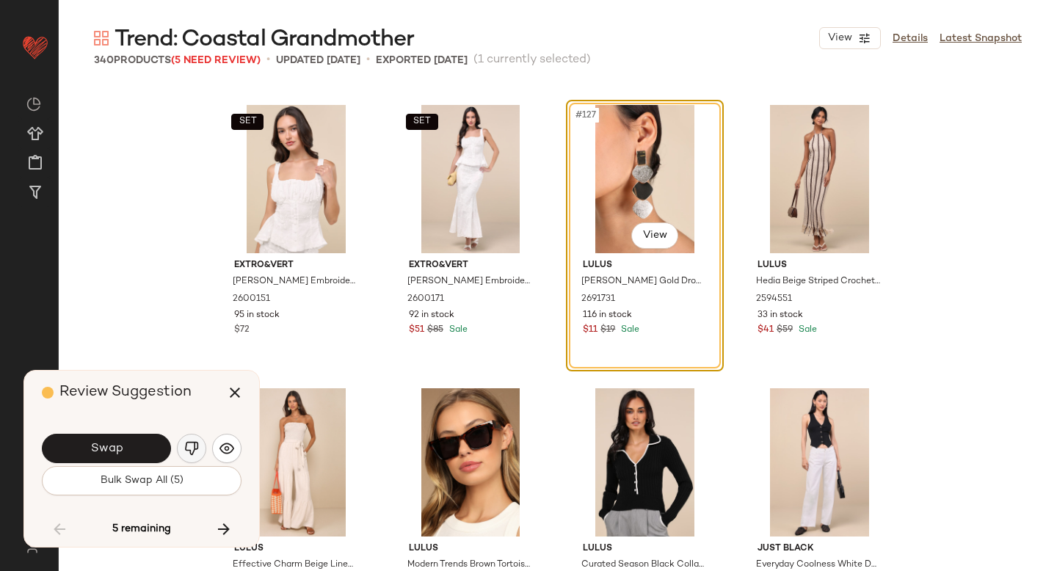
click at [192, 450] on img "button" at bounding box center [191, 448] width 15 height 15
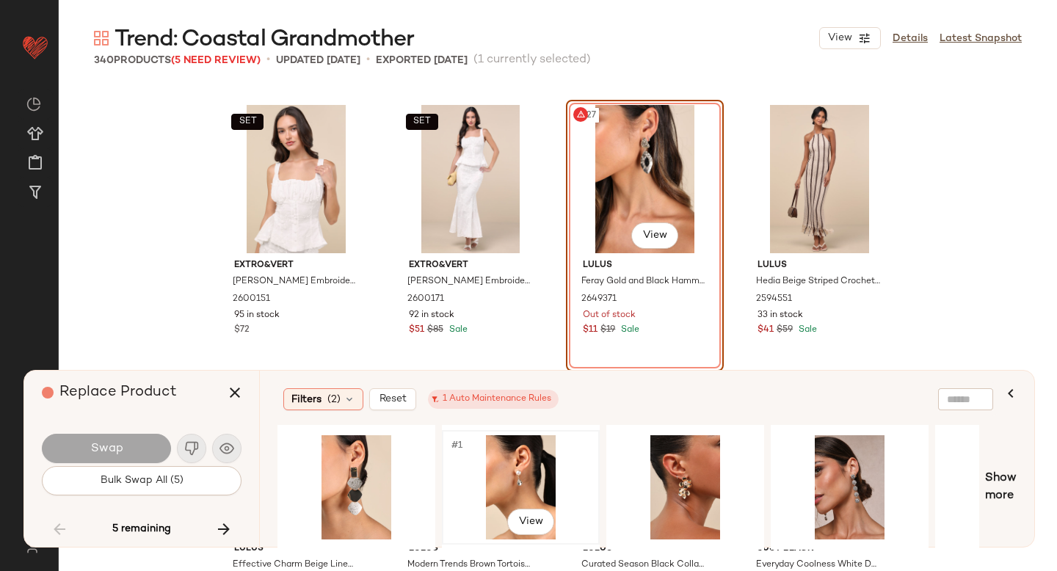
click at [479, 487] on div "#1 View" at bounding box center [521, 487] width 148 height 104
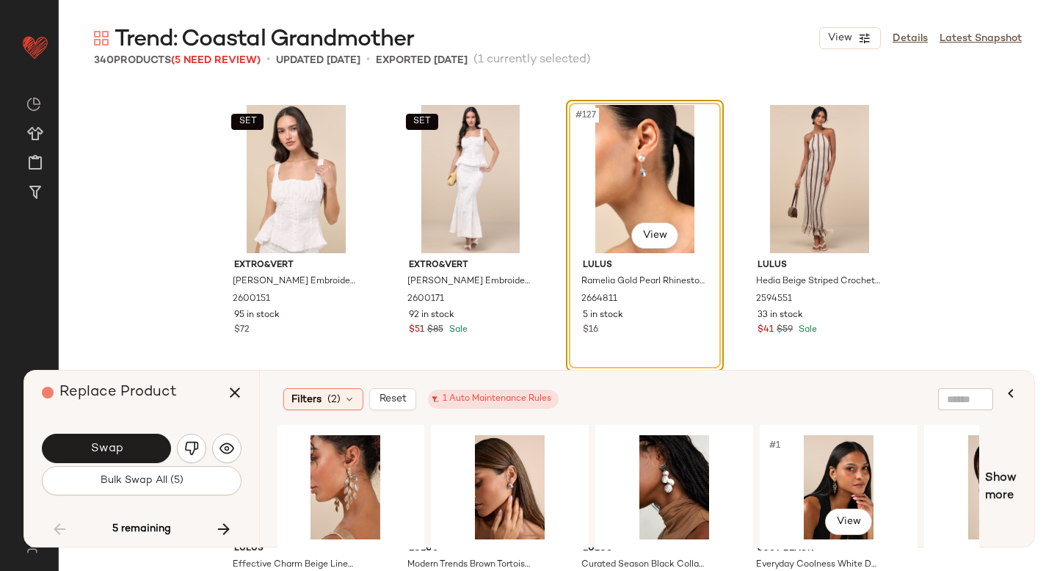
scroll to position [0, 1166]
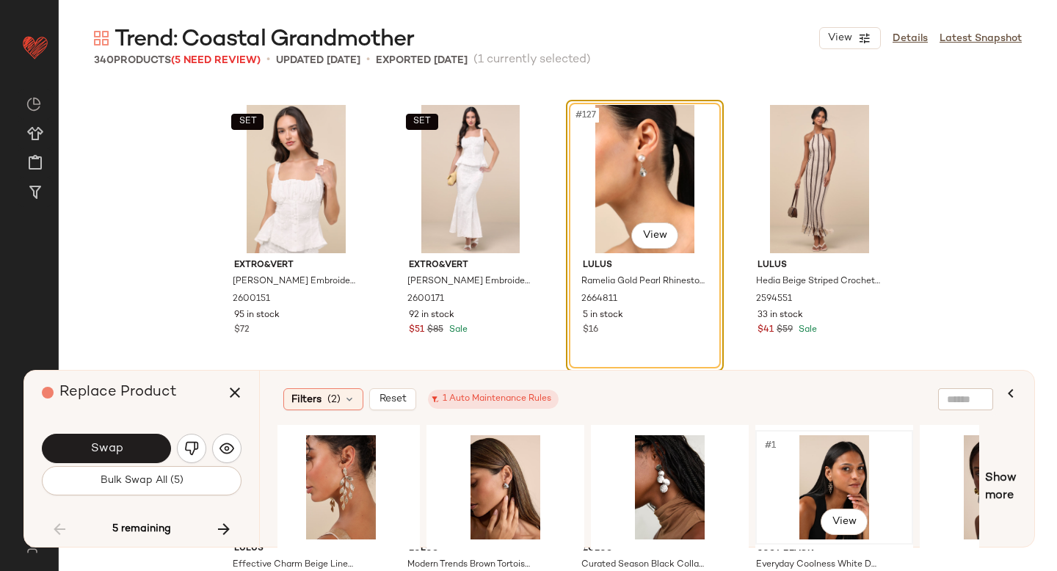
click at [826, 462] on div "#1 View" at bounding box center [834, 487] width 148 height 104
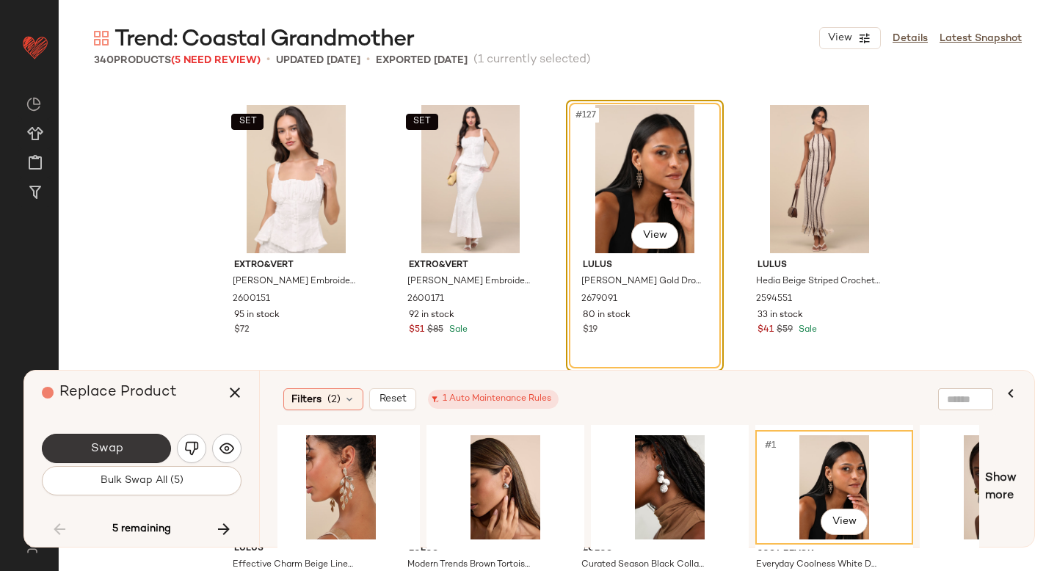
click at [135, 441] on button "Swap" at bounding box center [106, 448] width 129 height 29
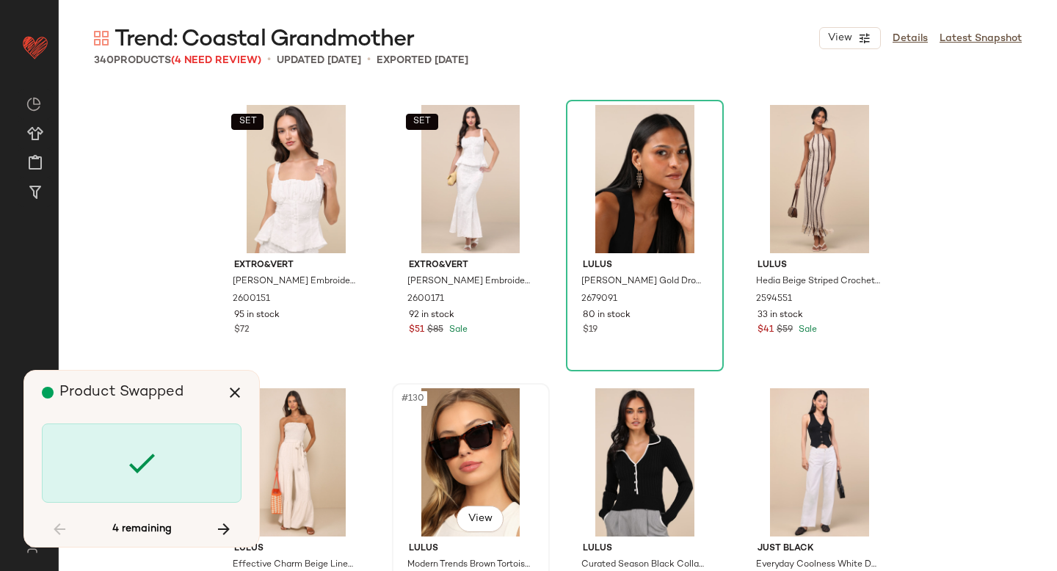
scroll to position [10483, 0]
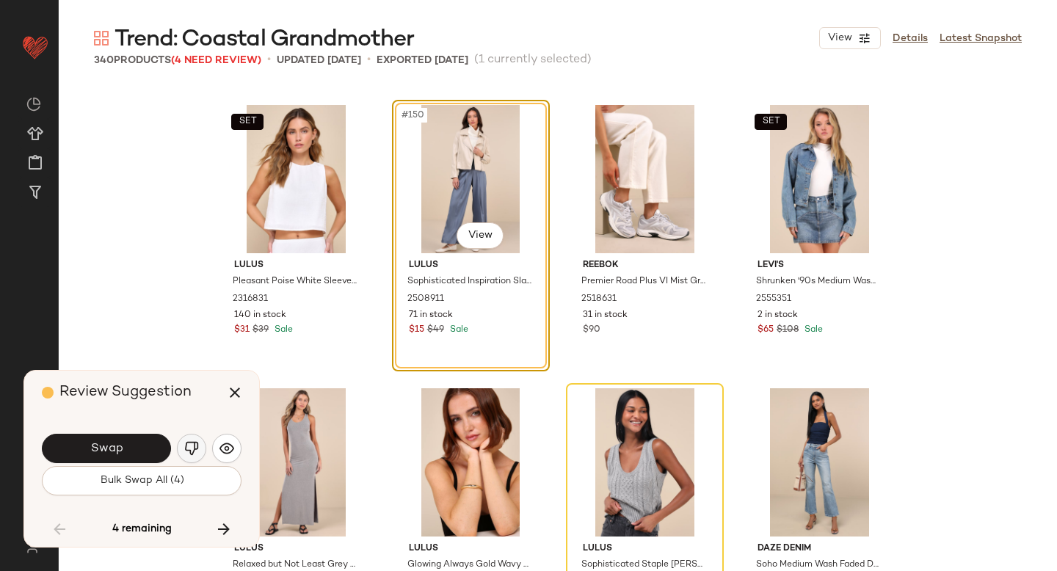
click at [185, 442] on img "button" at bounding box center [191, 448] width 15 height 15
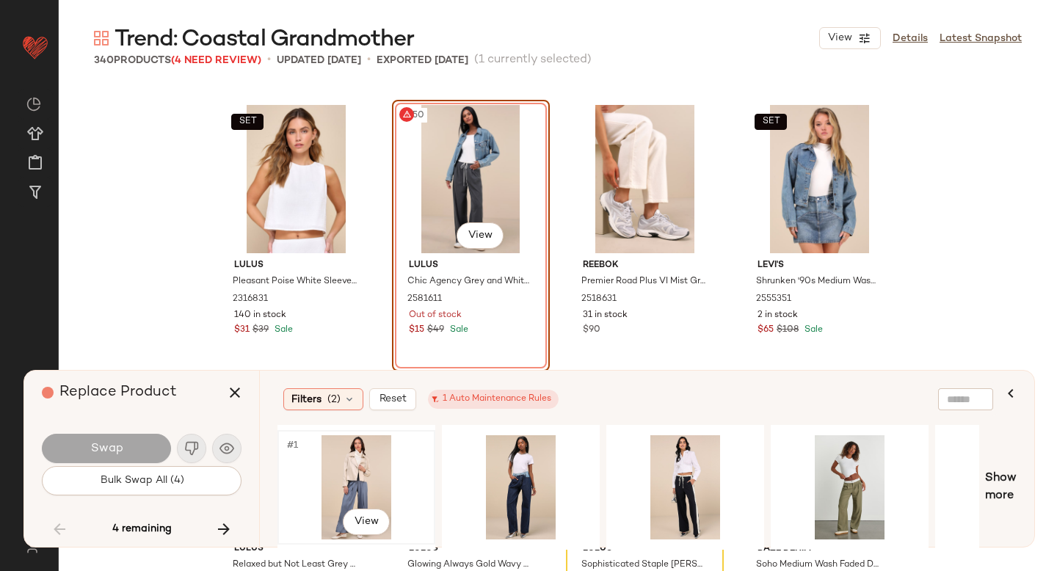
click at [366, 467] on div "#1 View" at bounding box center [357, 487] width 148 height 104
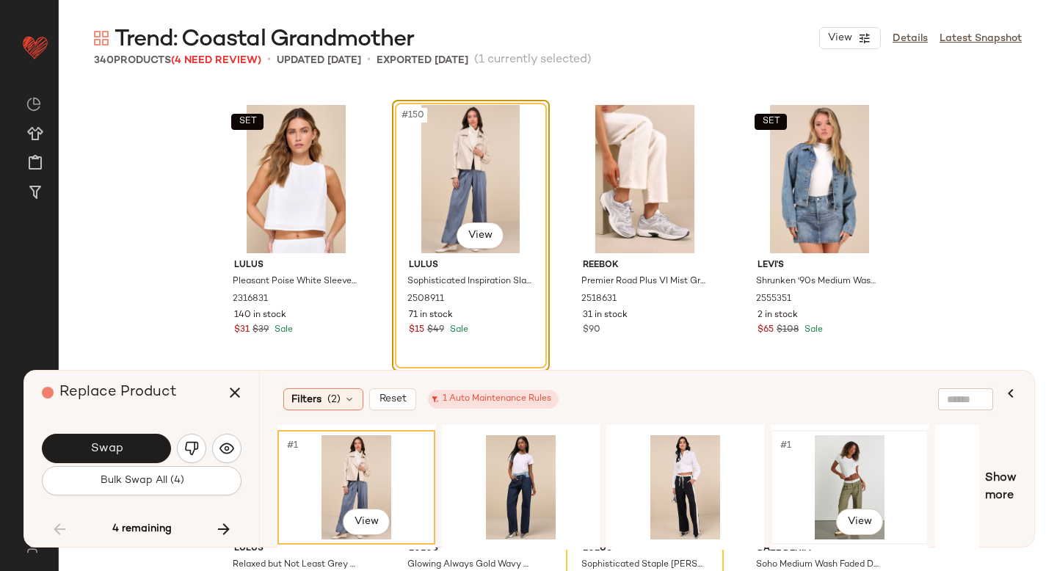
click at [820, 487] on div "#1 View" at bounding box center [850, 487] width 148 height 104
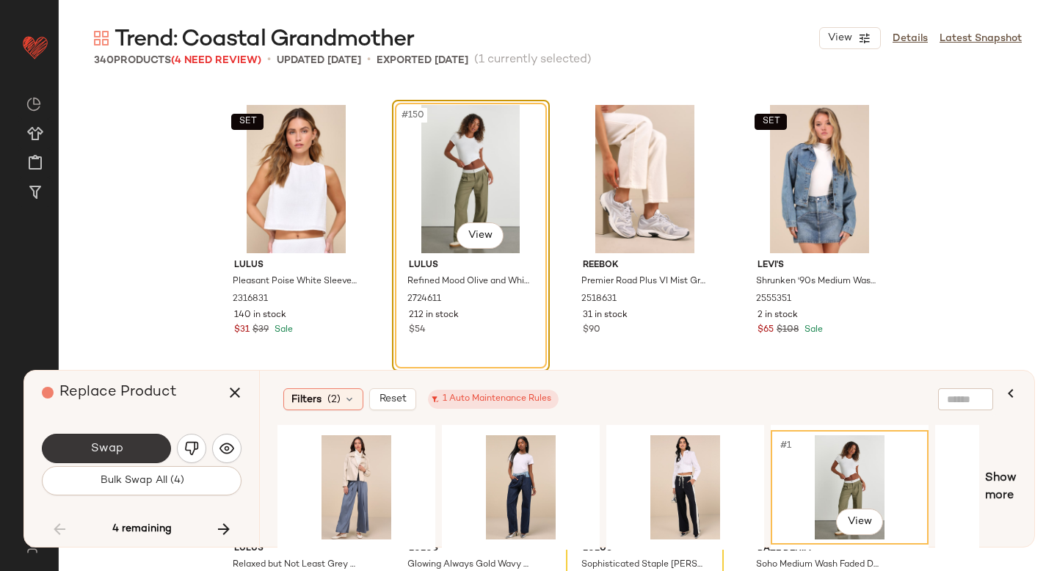
click at [153, 442] on button "Swap" at bounding box center [106, 448] width 129 height 29
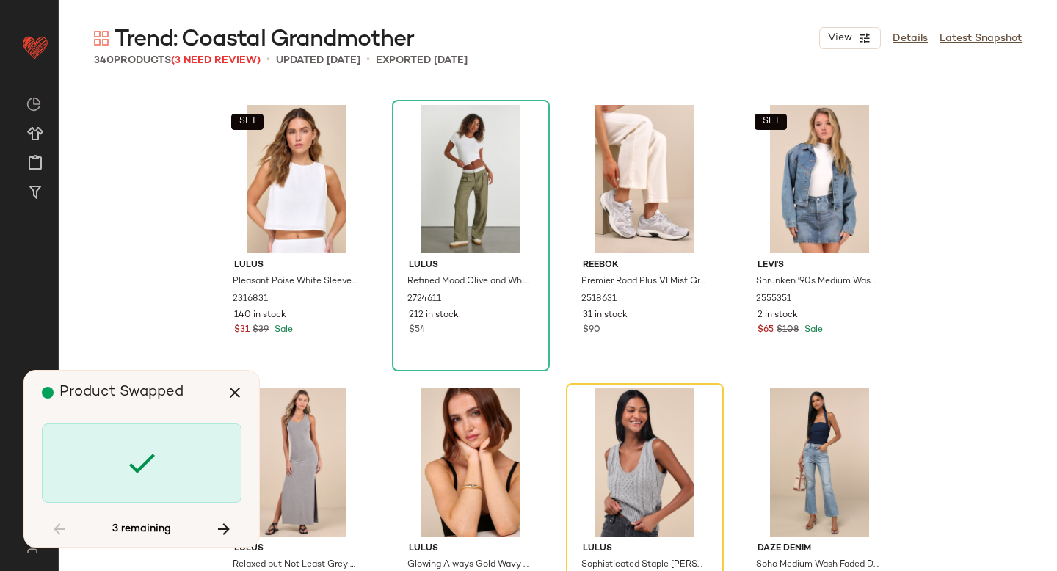
scroll to position [10766, 0]
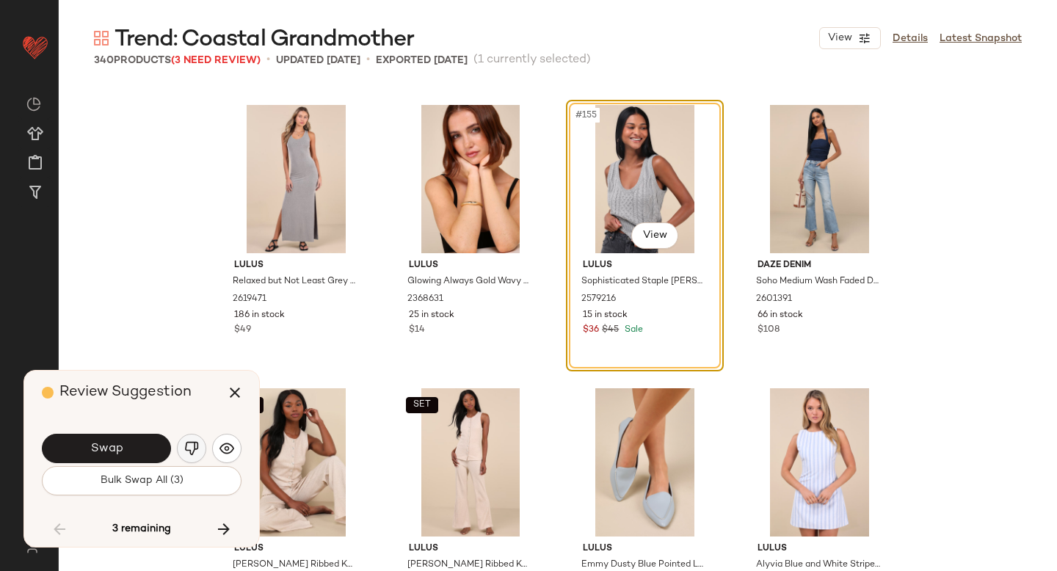
click at [189, 443] on img "button" at bounding box center [191, 448] width 15 height 15
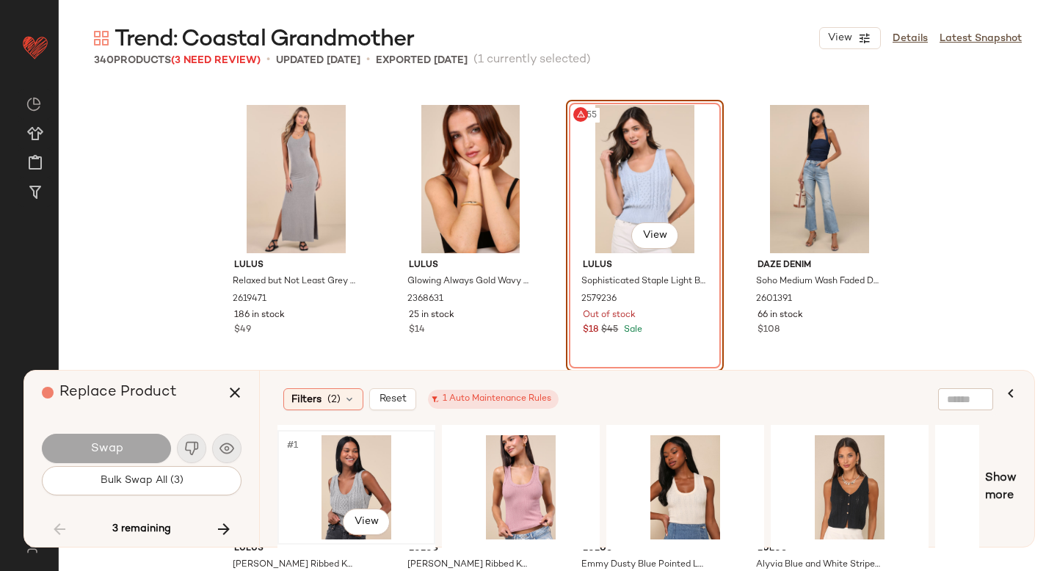
click at [339, 498] on div "#1 View" at bounding box center [357, 487] width 148 height 104
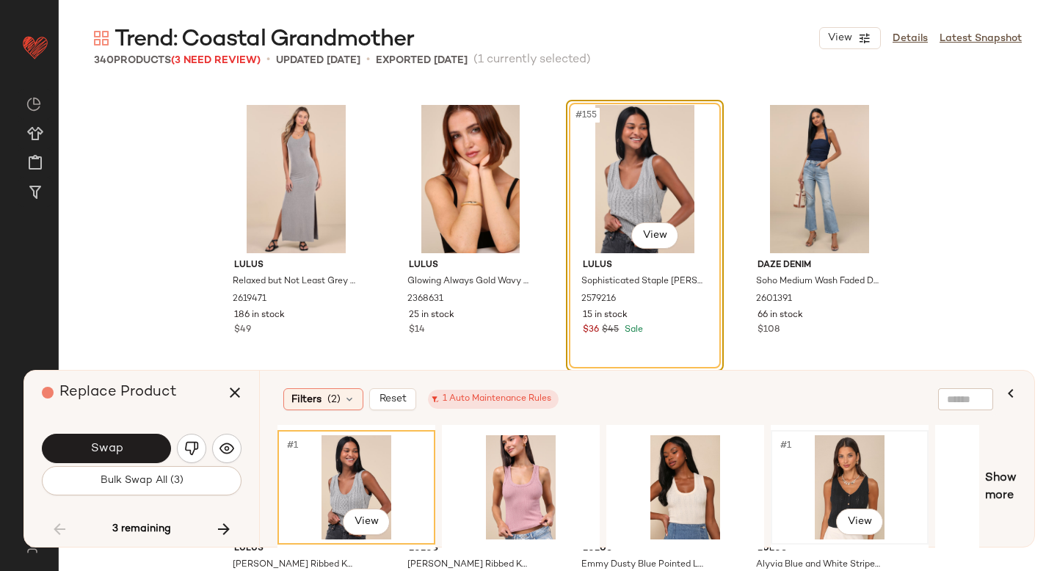
click at [819, 498] on div "#1 View" at bounding box center [850, 487] width 148 height 104
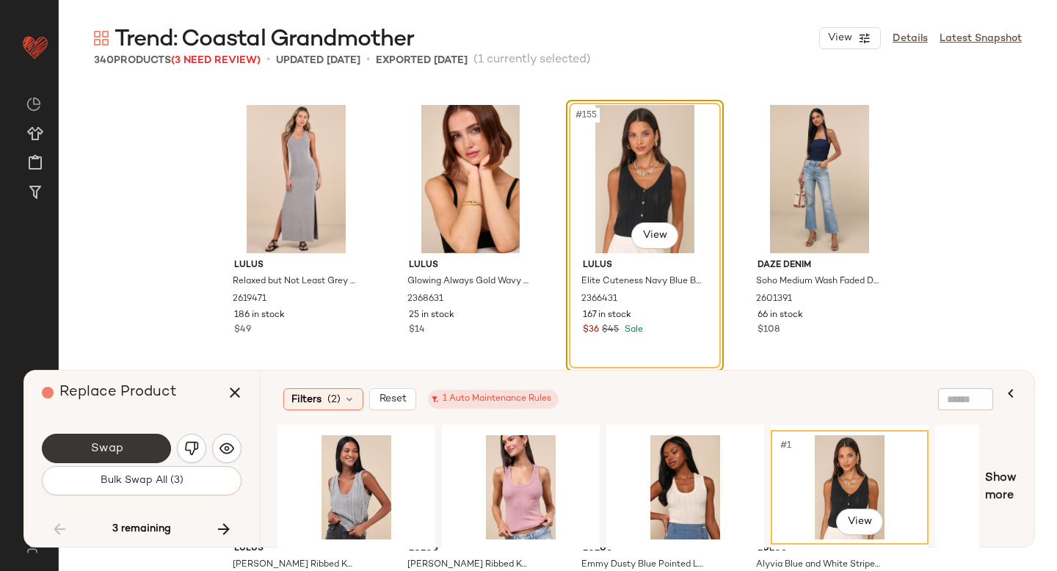
click at [100, 442] on span "Swap" at bounding box center [106, 449] width 33 height 14
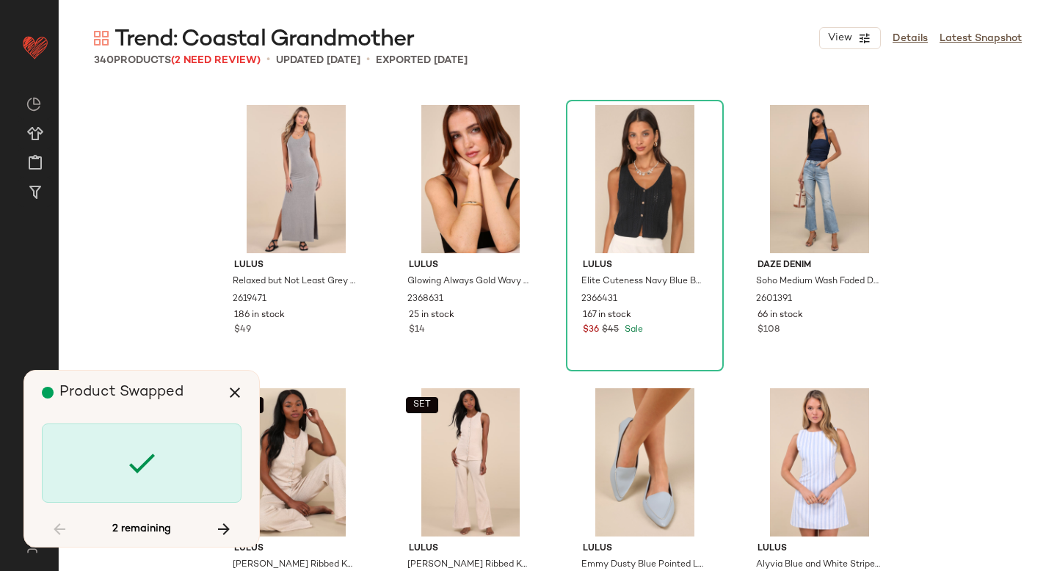
scroll to position [14449, 0]
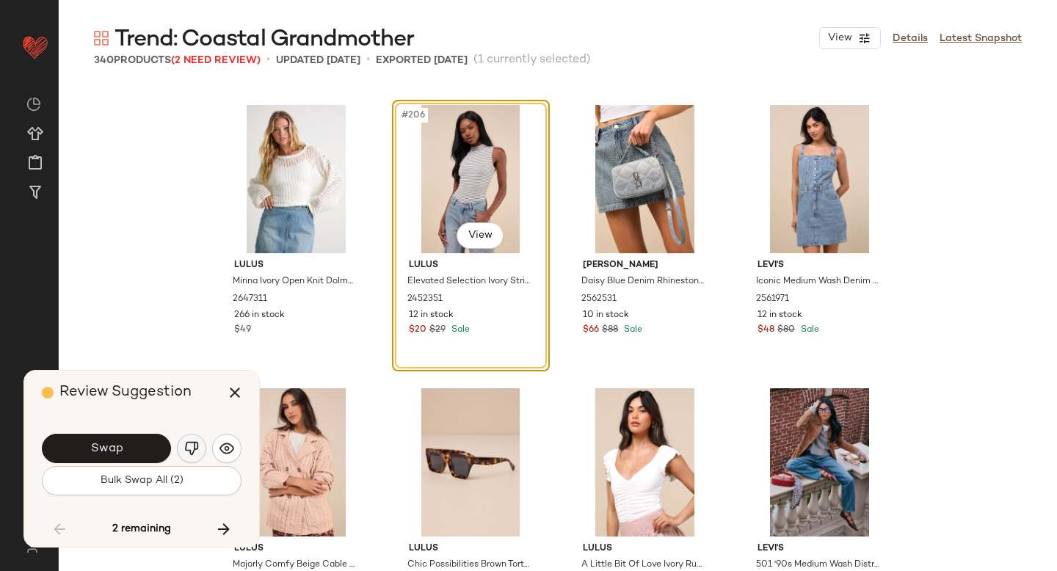
click at [191, 444] on img "button" at bounding box center [191, 448] width 15 height 15
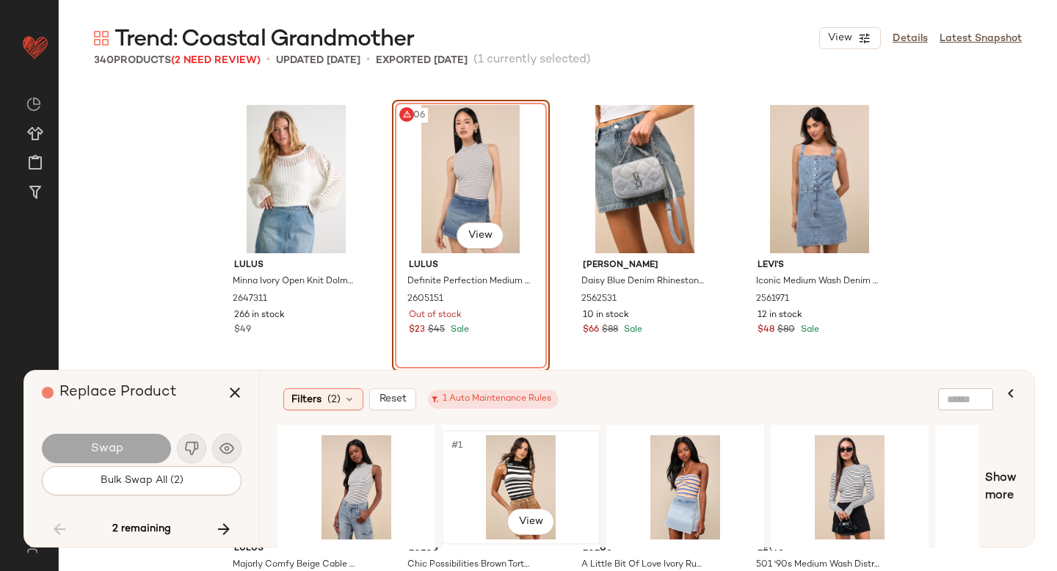
click at [503, 473] on div "#1 View" at bounding box center [521, 487] width 148 height 104
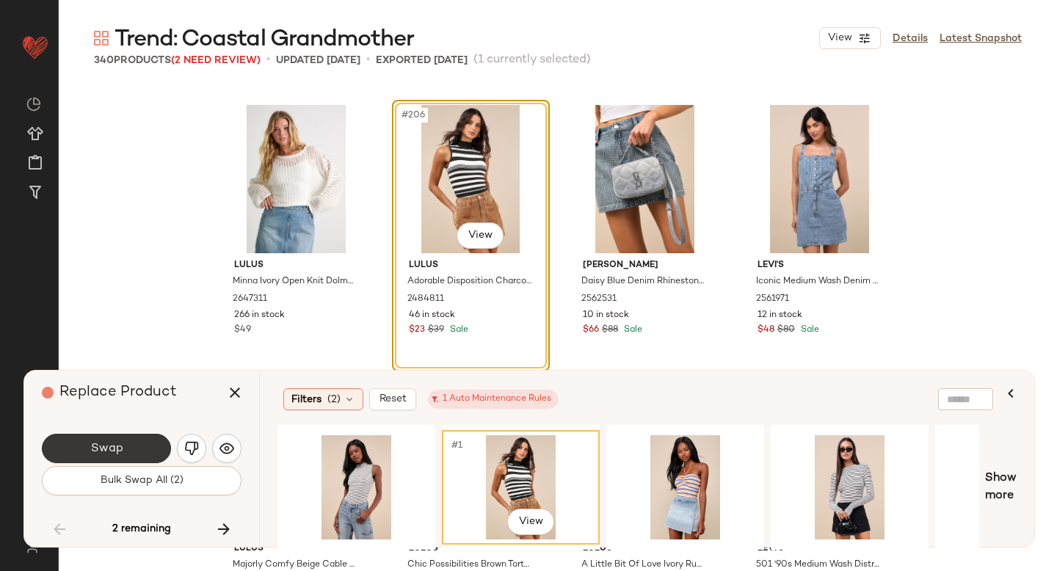
click at [112, 445] on span "Swap" at bounding box center [106, 449] width 33 height 14
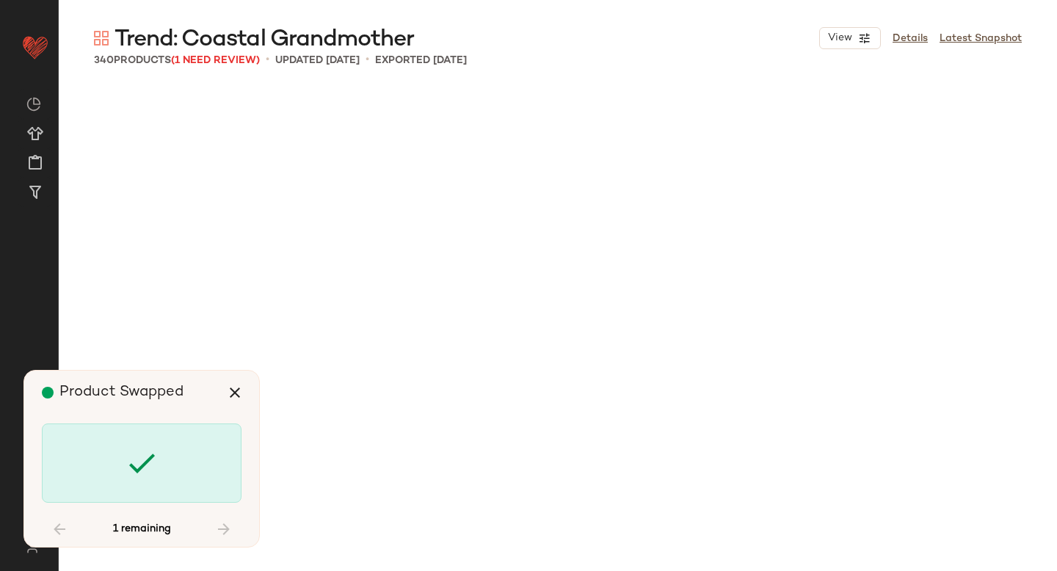
scroll to position [15582, 0]
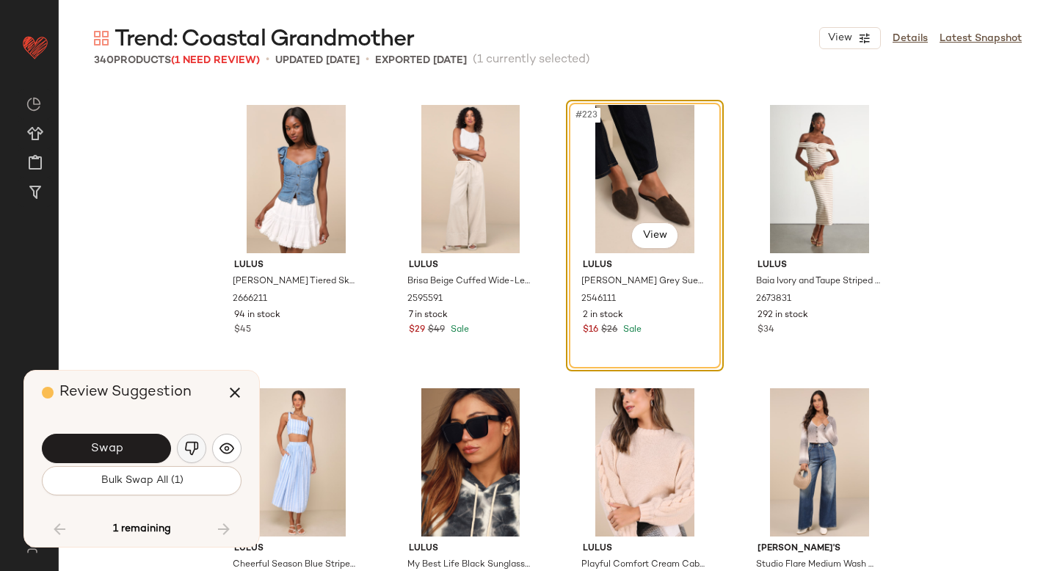
click at [181, 441] on button "button" at bounding box center [191, 448] width 29 height 29
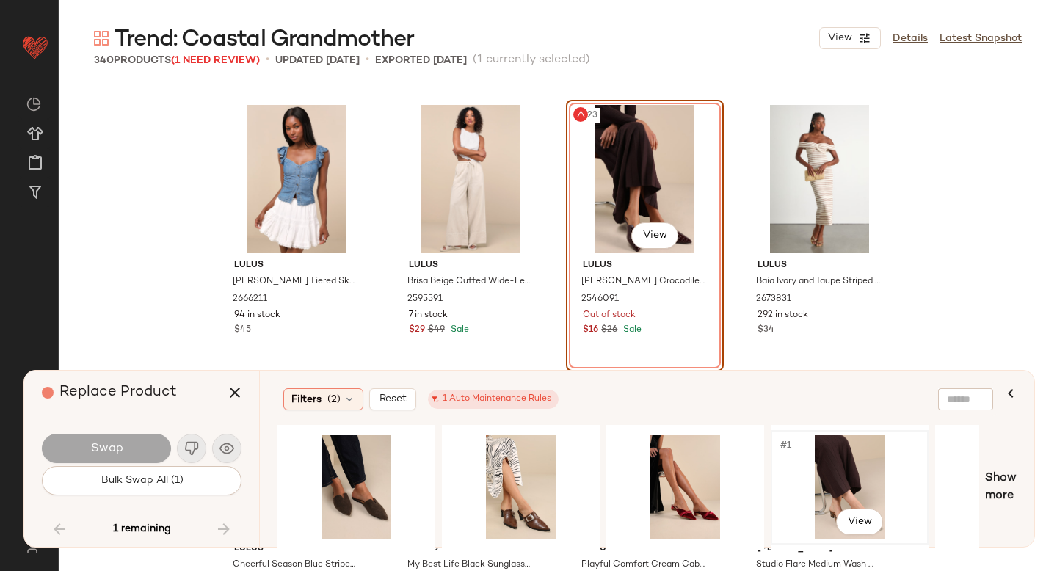
click at [795, 484] on div "#1 View" at bounding box center [850, 487] width 148 height 104
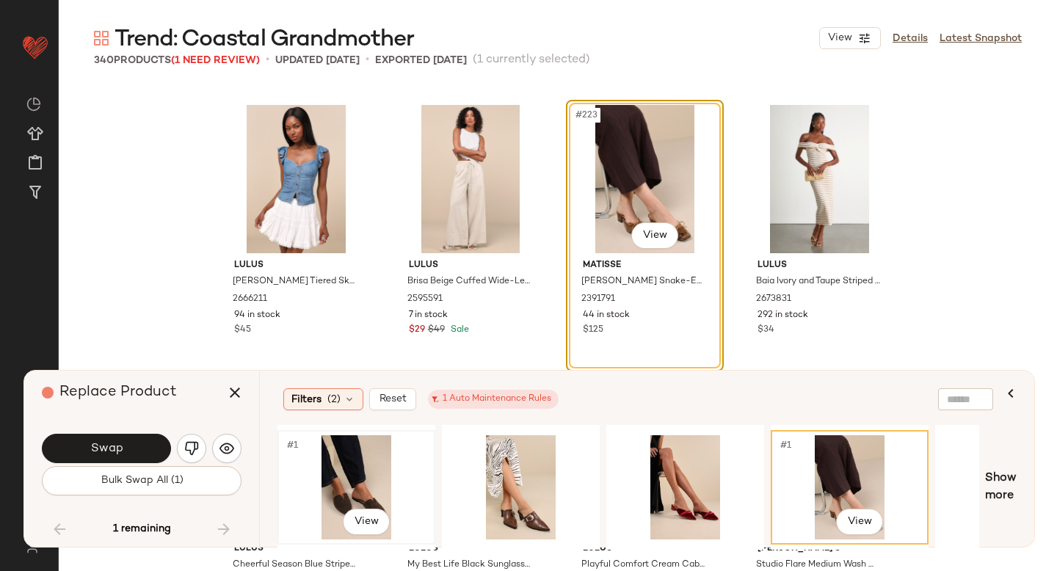
click at [338, 464] on div "#1 View" at bounding box center [357, 487] width 148 height 104
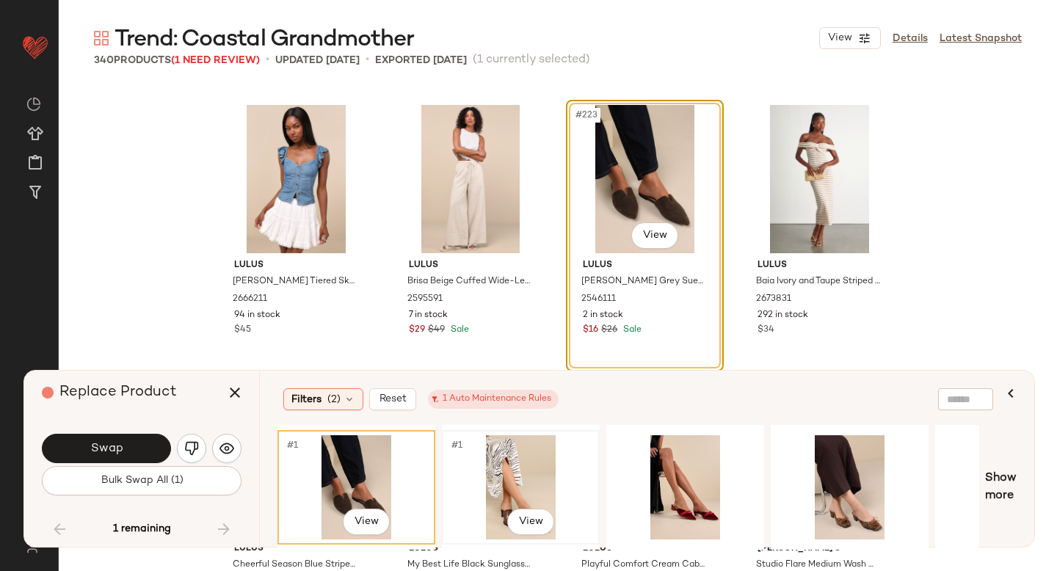
click at [549, 464] on div "#1 View" at bounding box center [521, 487] width 148 height 104
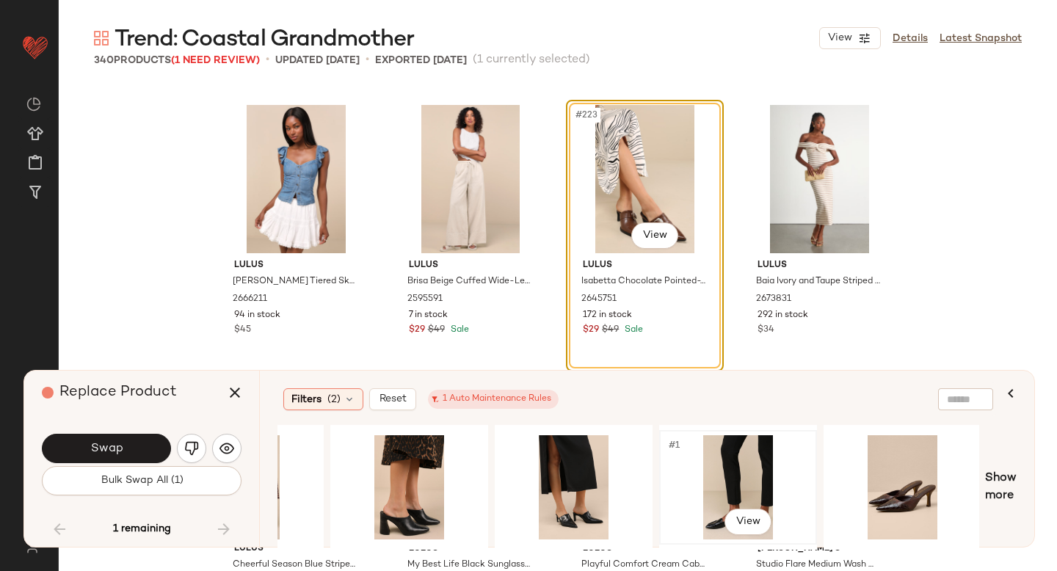
scroll to position [0, 770]
click at [754, 473] on div "#1 View" at bounding box center [738, 487] width 148 height 104
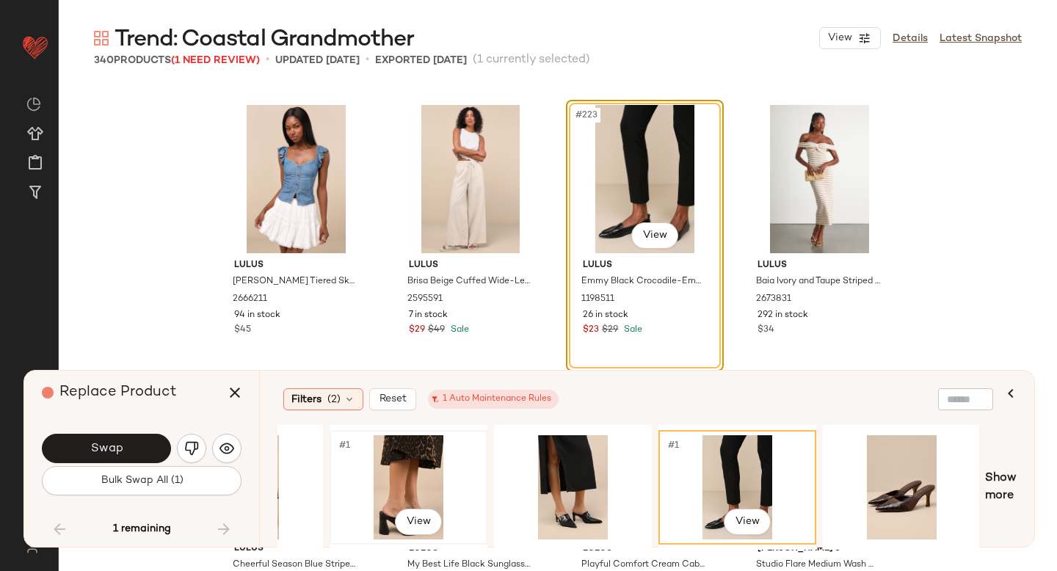
click at [398, 457] on div "#1 View" at bounding box center [409, 487] width 148 height 104
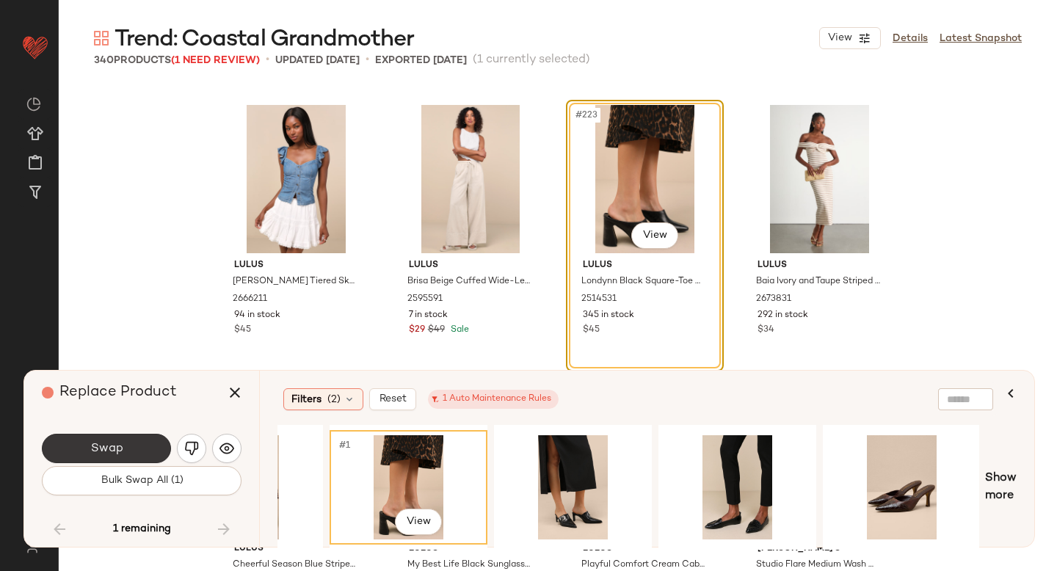
click at [142, 446] on button "Swap" at bounding box center [106, 448] width 129 height 29
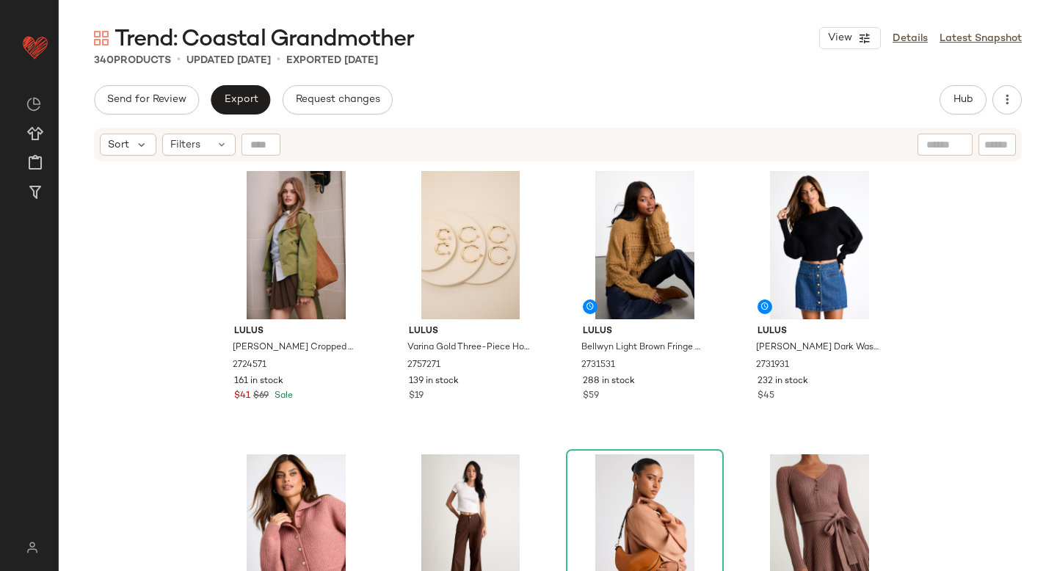
click at [553, 104] on div "Send for Review Export Request changes Hub Send for Review External Review Inte…" at bounding box center [558, 99] width 928 height 29
click at [977, 104] on button "Hub" at bounding box center [962, 99] width 47 height 29
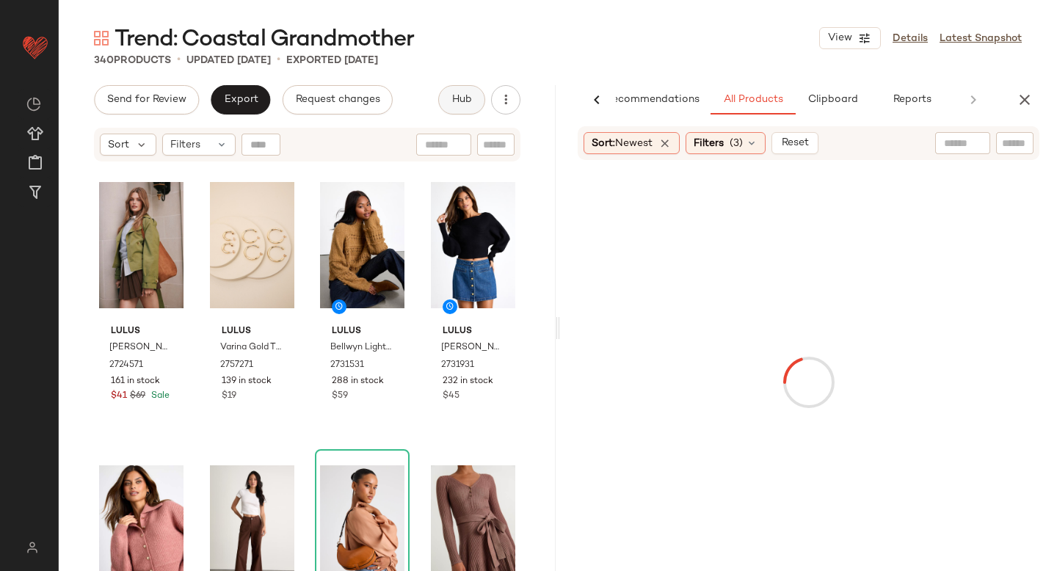
scroll to position [0, 34]
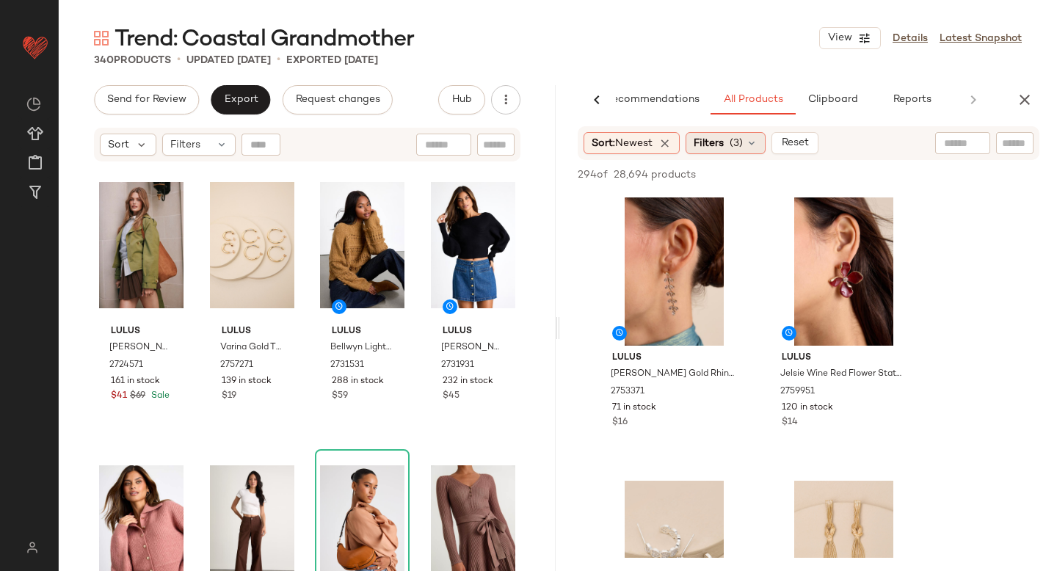
click at [740, 139] on span "(3)" at bounding box center [736, 143] width 13 height 15
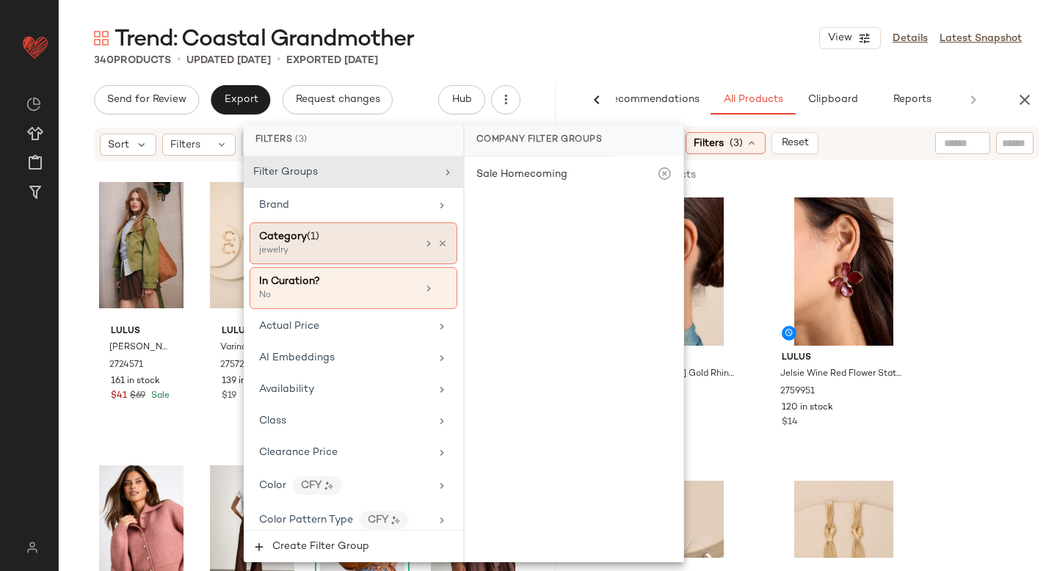
click at [283, 249] on div "jewelry" at bounding box center [332, 250] width 147 height 13
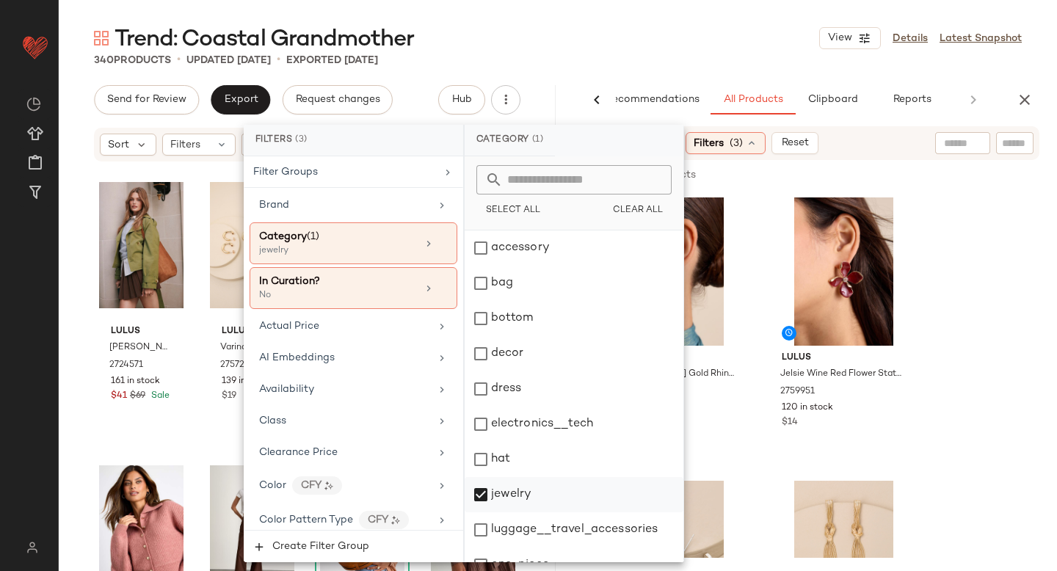
click at [477, 492] on div "jewelry" at bounding box center [574, 494] width 219 height 35
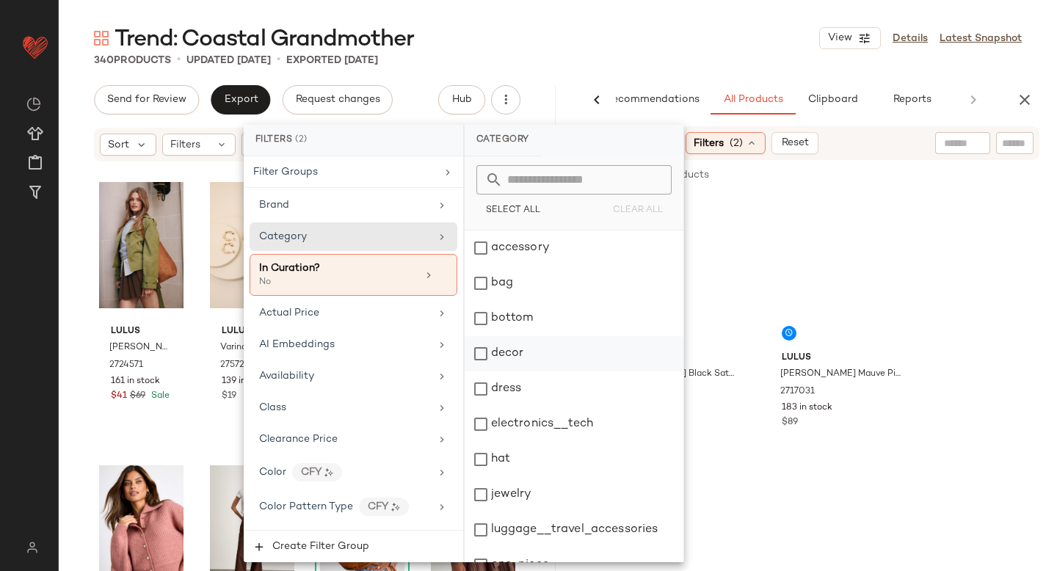
click at [495, 336] on div "decor" at bounding box center [574, 353] width 219 height 35
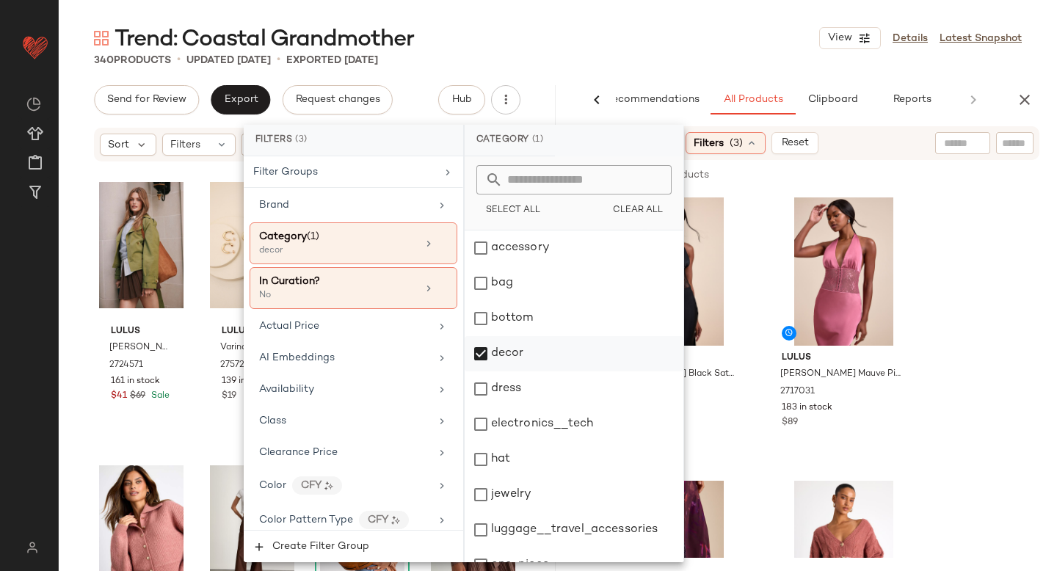
click at [487, 357] on div "decor" at bounding box center [574, 353] width 219 height 35
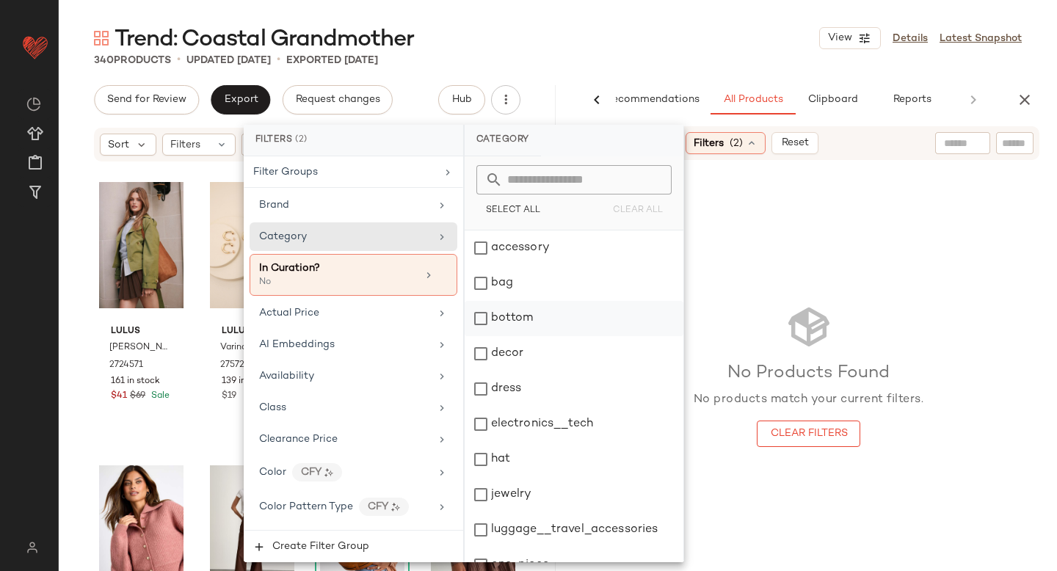
click at [481, 321] on div "bottom" at bounding box center [574, 318] width 219 height 35
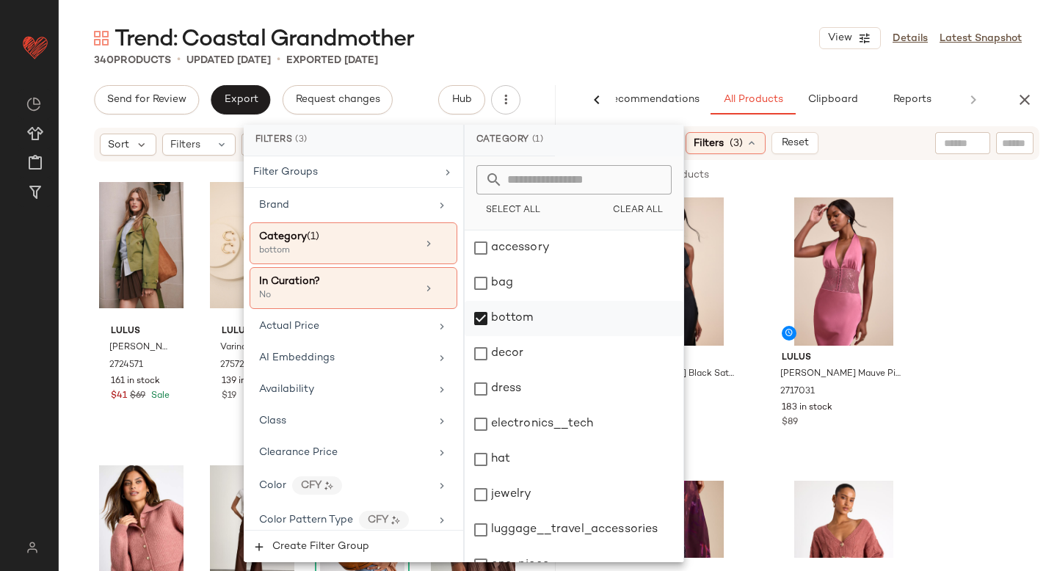
scroll to position [267, 0]
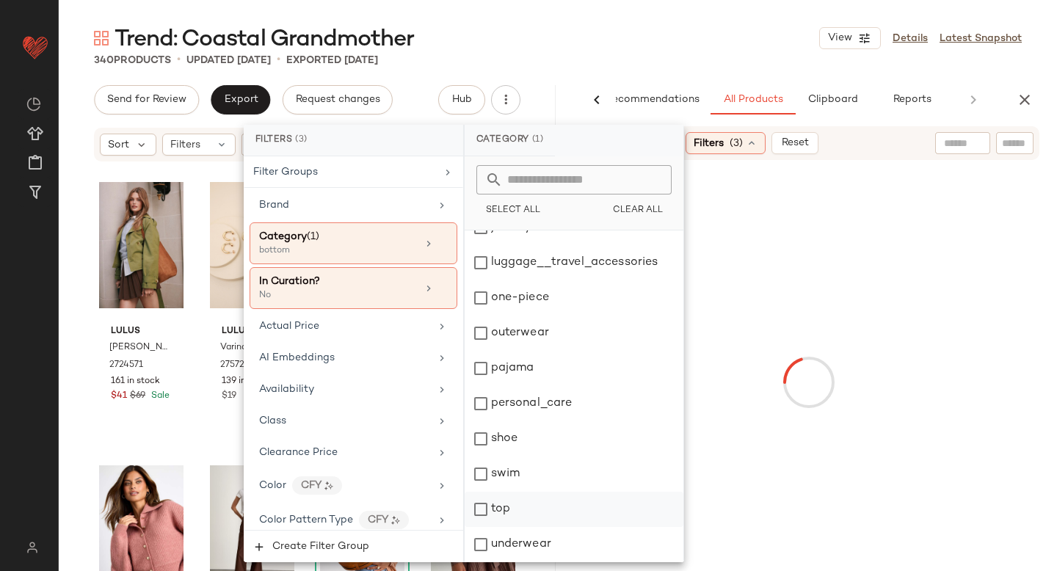
click at [481, 500] on div "top" at bounding box center [574, 509] width 219 height 35
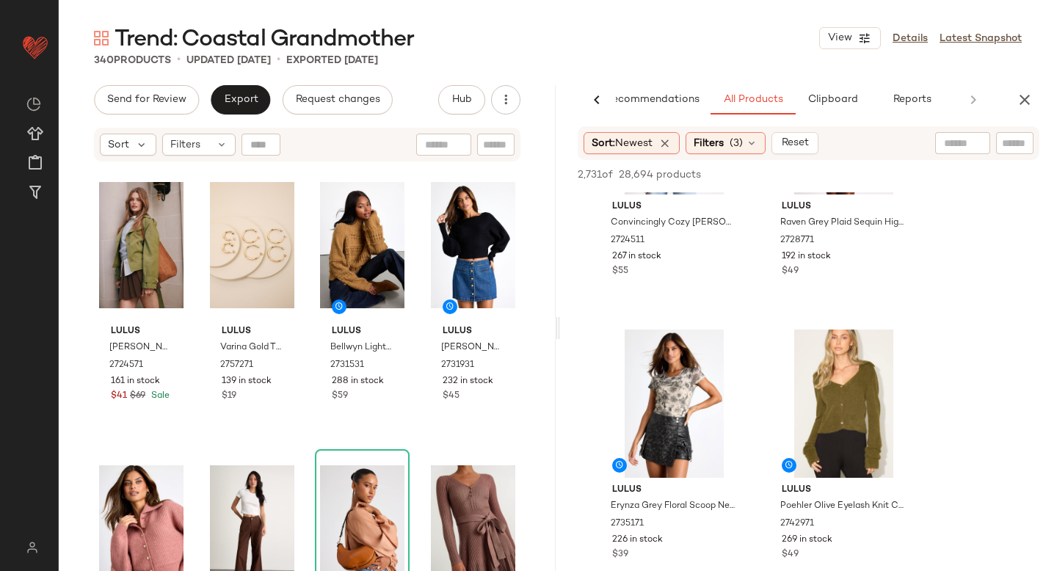
scroll to position [195, 0]
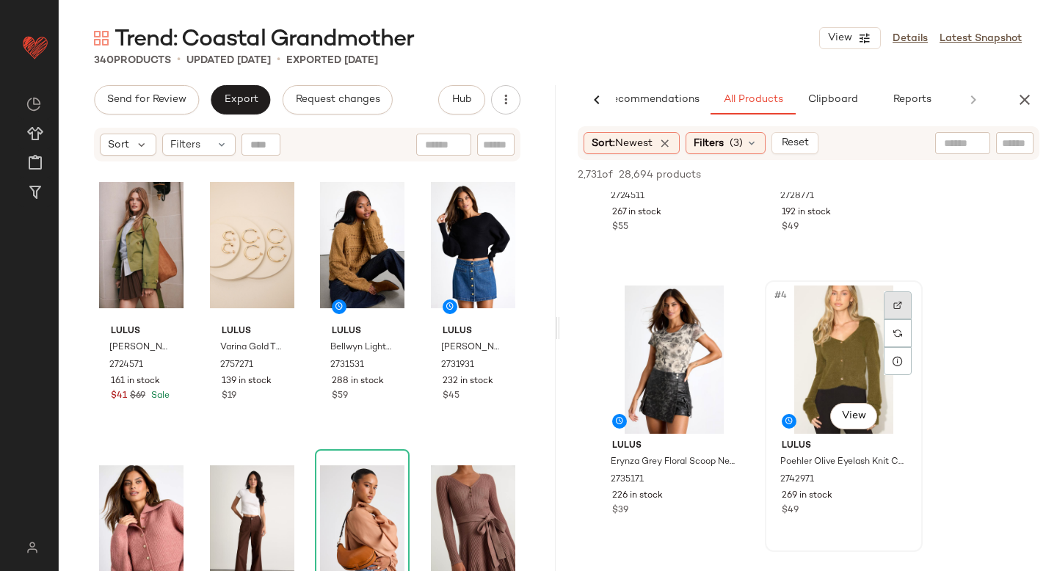
click at [906, 305] on div at bounding box center [898, 305] width 28 height 28
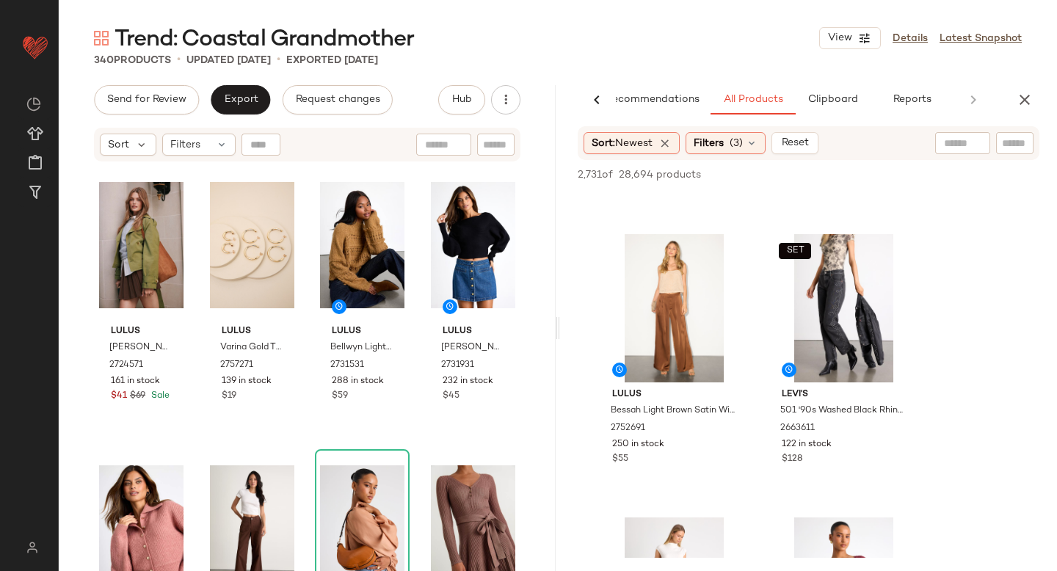
scroll to position [1111, 0]
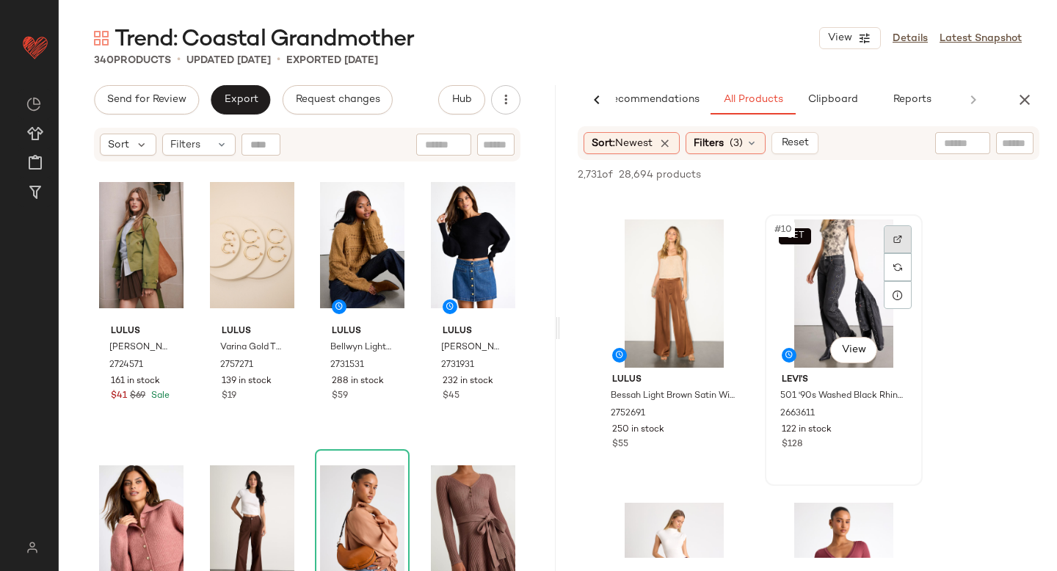
click at [891, 227] on div at bounding box center [898, 239] width 28 height 28
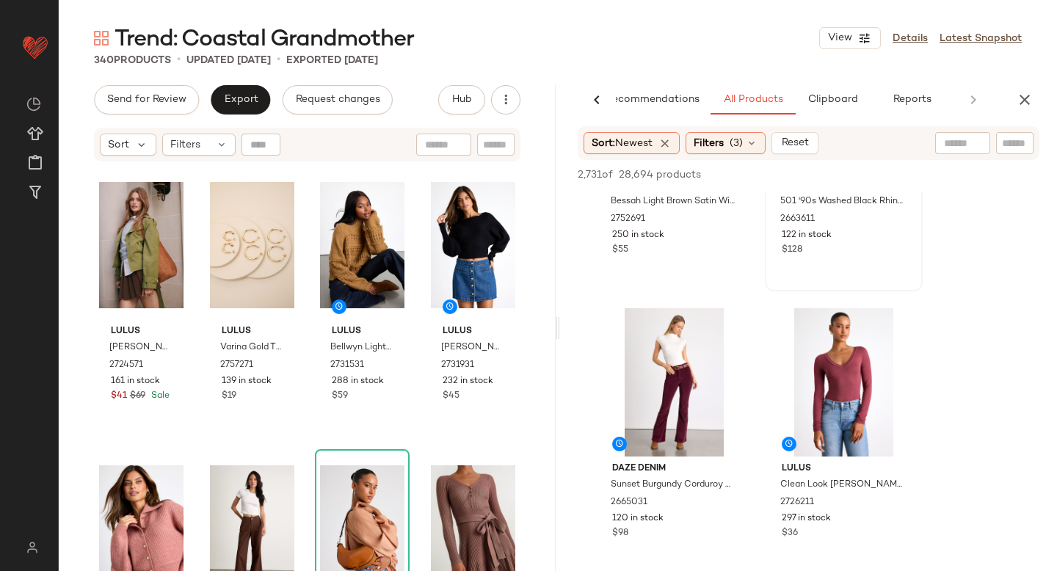
scroll to position [1346, 0]
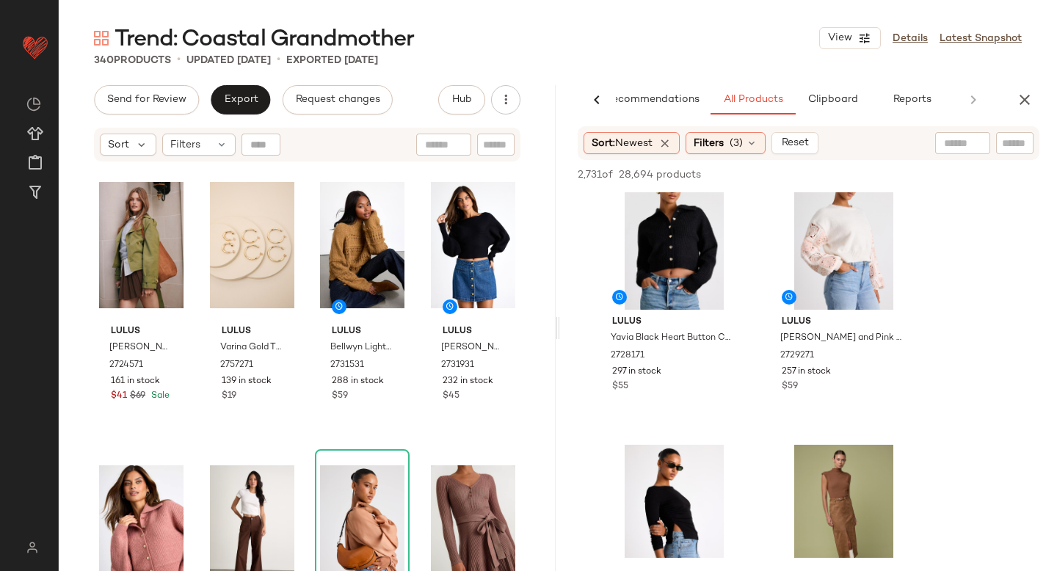
scroll to position [2271, 0]
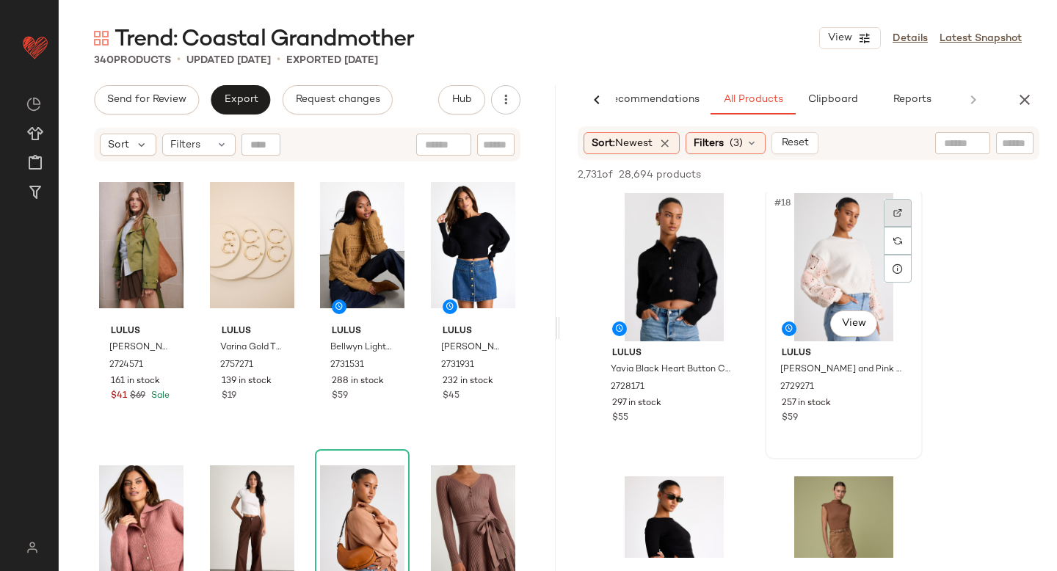
click at [898, 220] on div at bounding box center [898, 213] width 28 height 28
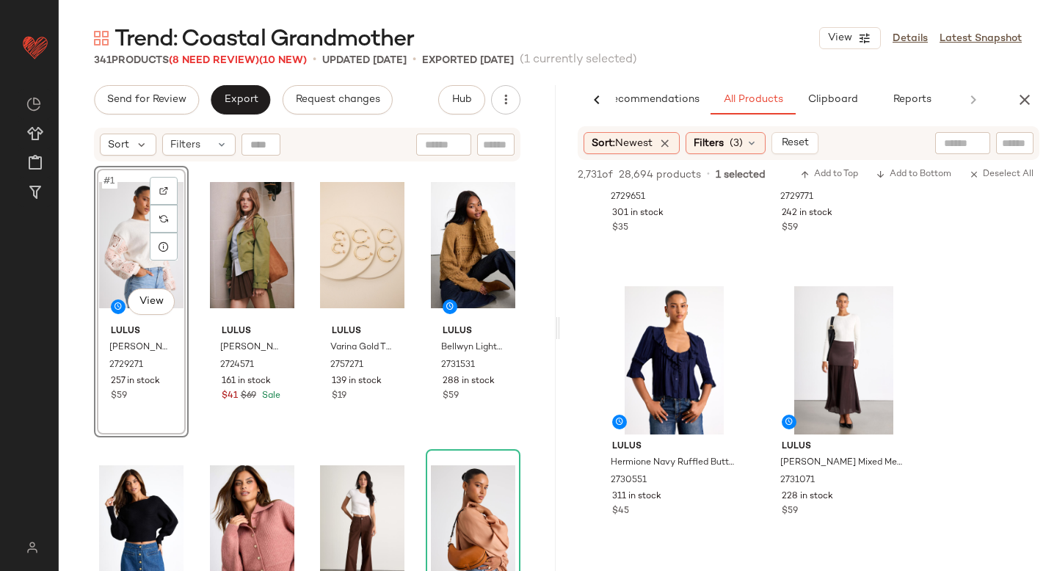
scroll to position [2750, 0]
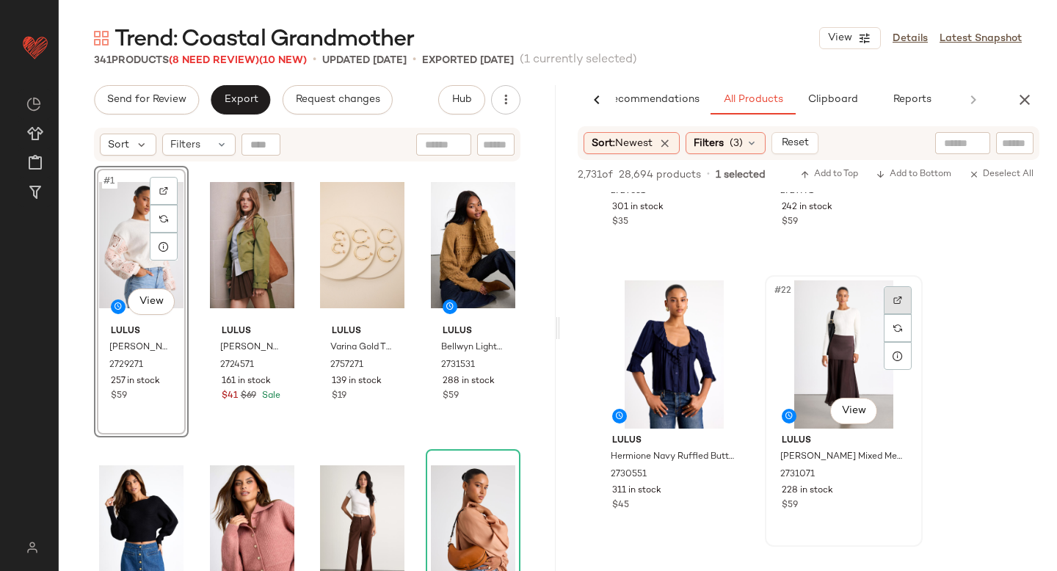
click at [896, 298] on img at bounding box center [897, 300] width 9 height 9
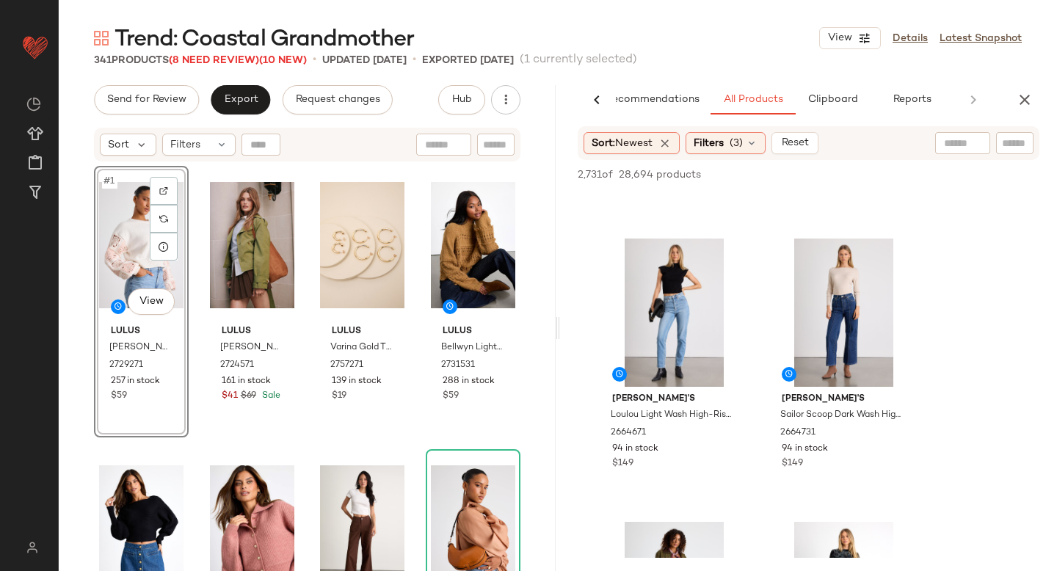
scroll to position [3912, 0]
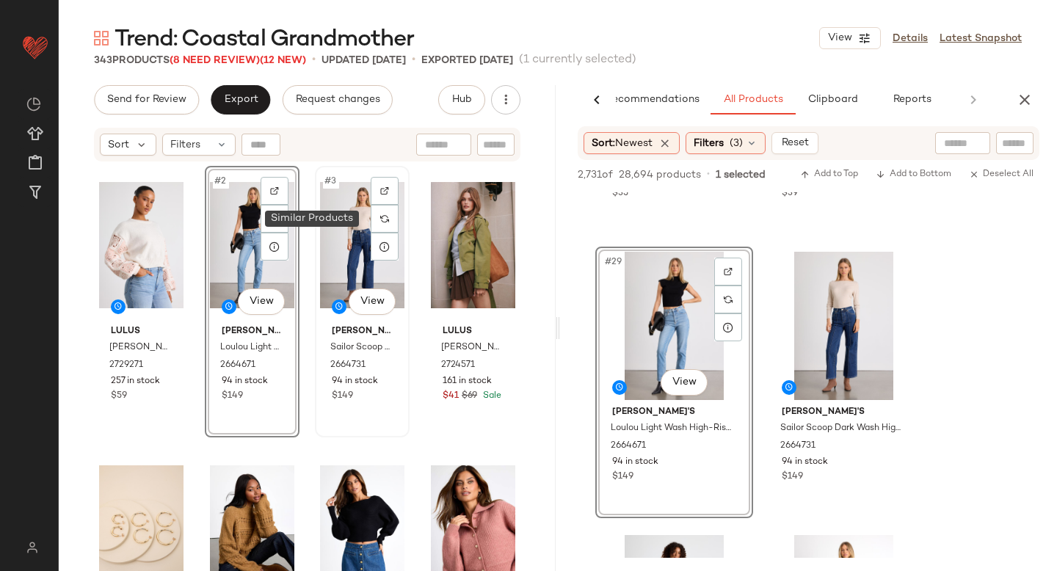
click at [364, 231] on div "#3 View" at bounding box center [362, 245] width 84 height 148
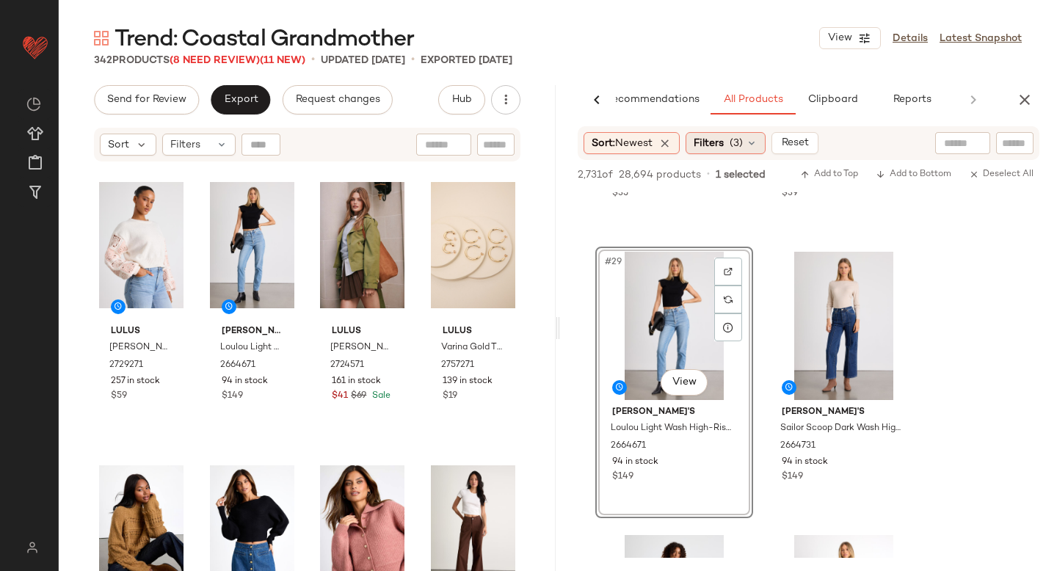
click at [716, 144] on span "Filters" at bounding box center [709, 143] width 30 height 15
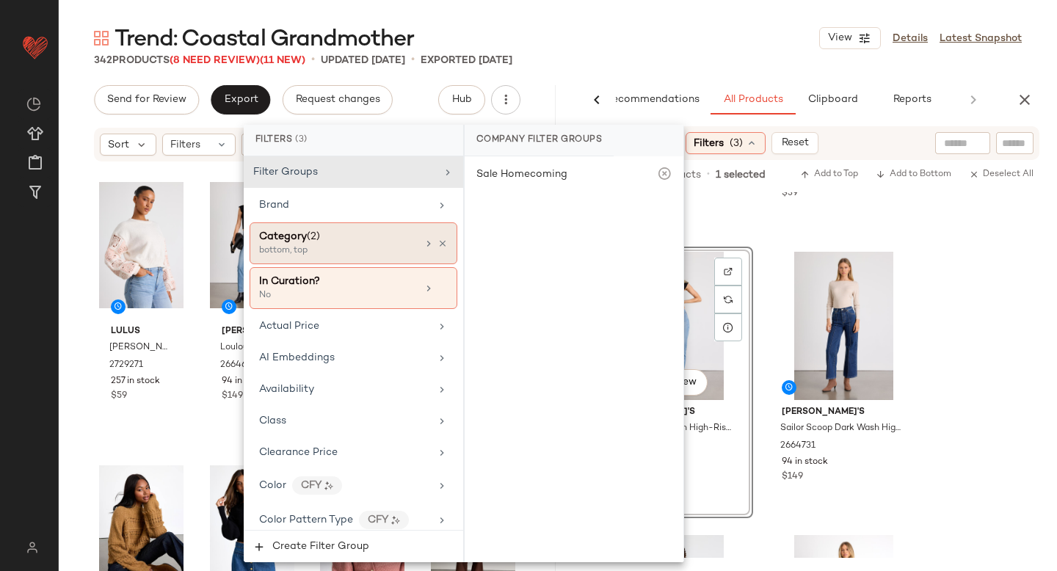
click at [355, 240] on div "Category (2)" at bounding box center [338, 236] width 158 height 15
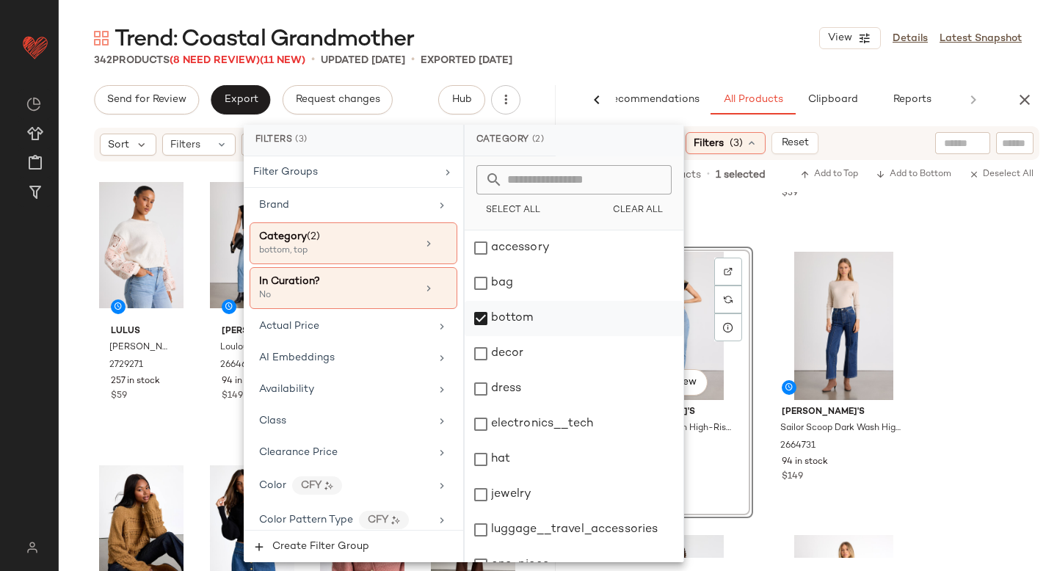
click at [479, 318] on div "bottom" at bounding box center [574, 318] width 219 height 35
click at [479, 385] on div "dress" at bounding box center [574, 388] width 219 height 35
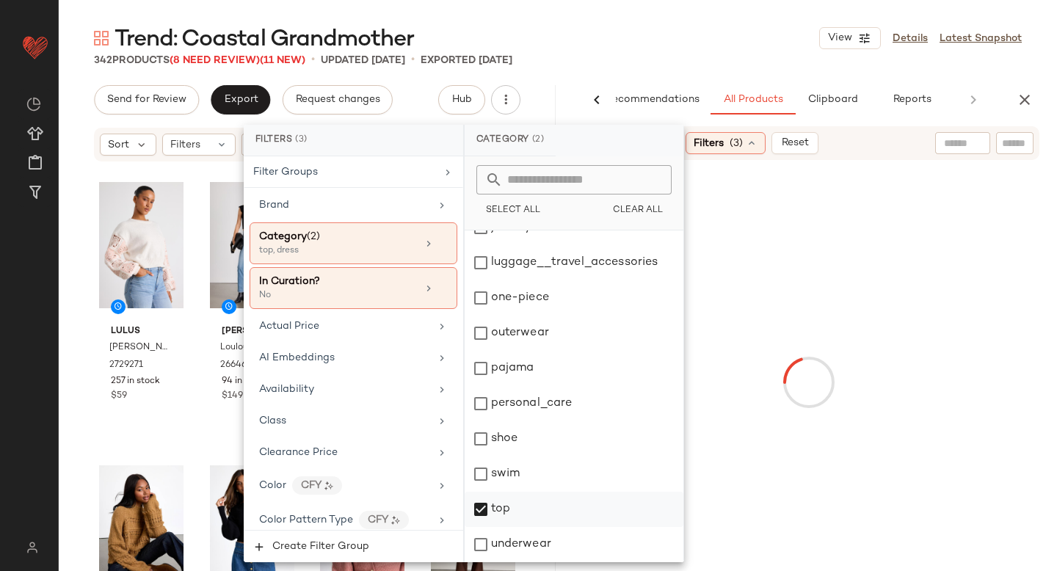
click at [480, 510] on div "top" at bounding box center [574, 509] width 219 height 35
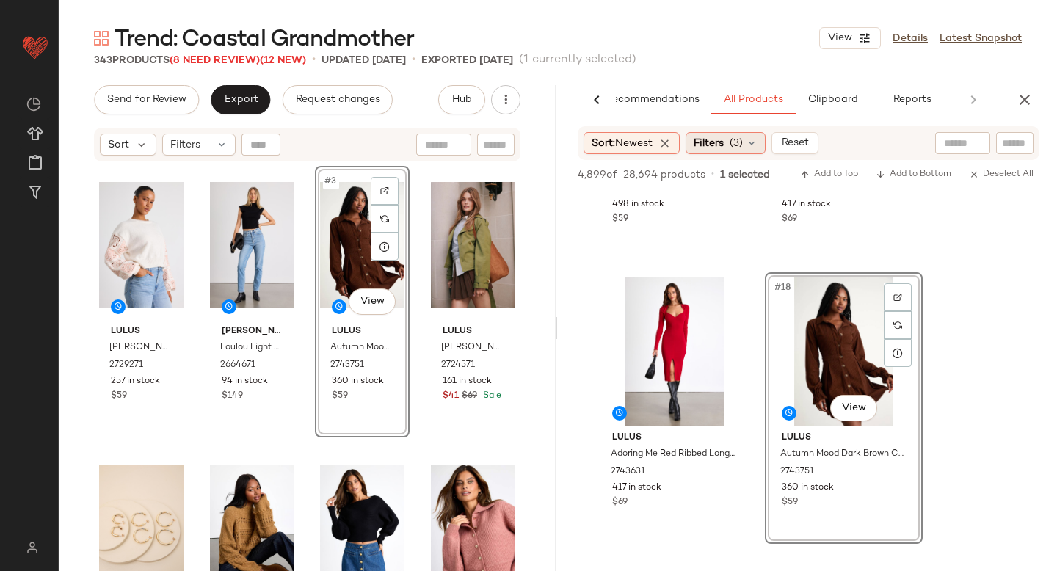
click at [743, 136] on span "(3)" at bounding box center [736, 143] width 13 height 15
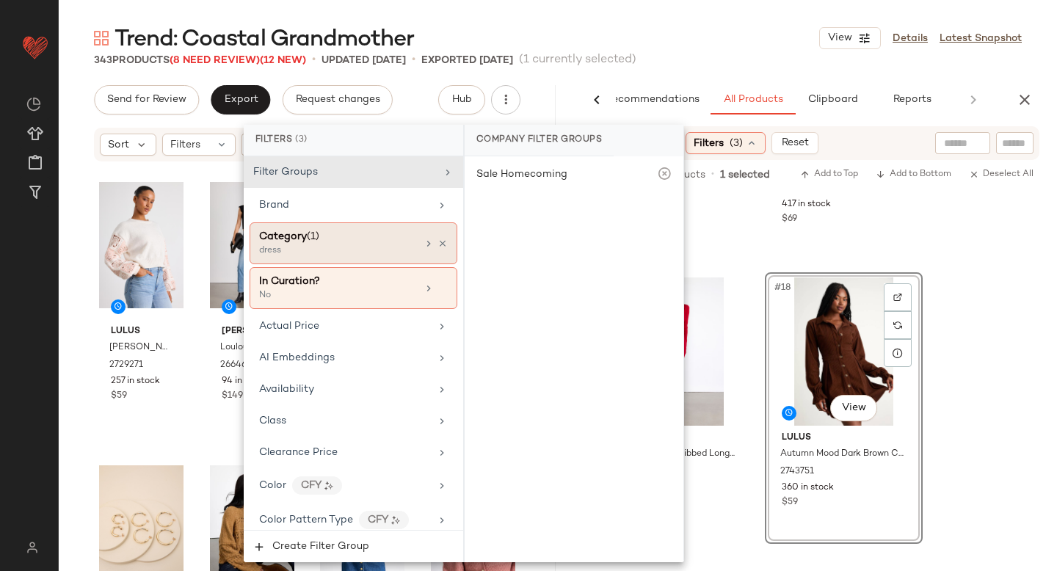
click at [297, 237] on span "Category" at bounding box center [283, 236] width 48 height 11
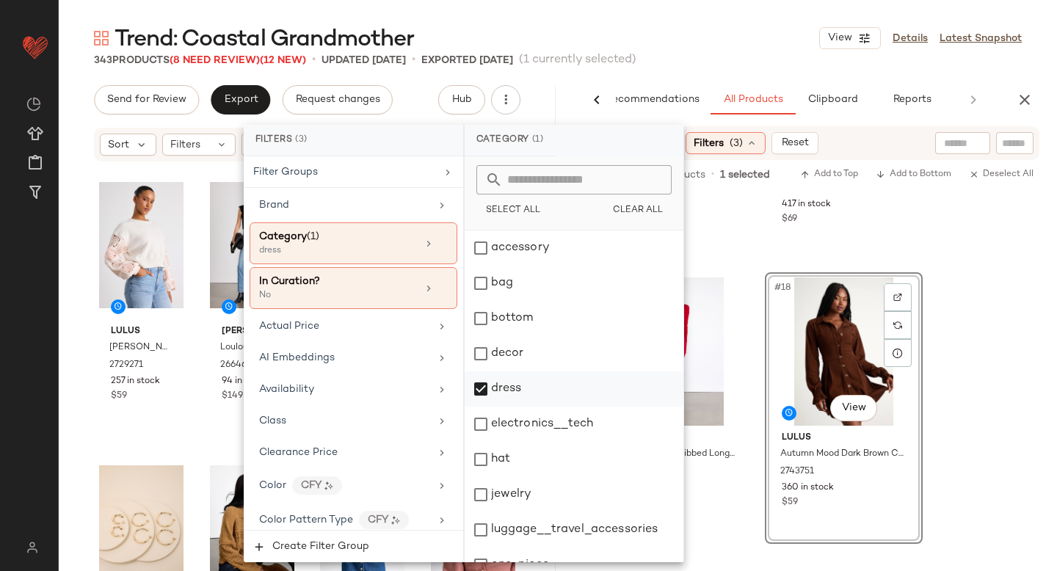
click at [486, 391] on div "dress" at bounding box center [574, 388] width 219 height 35
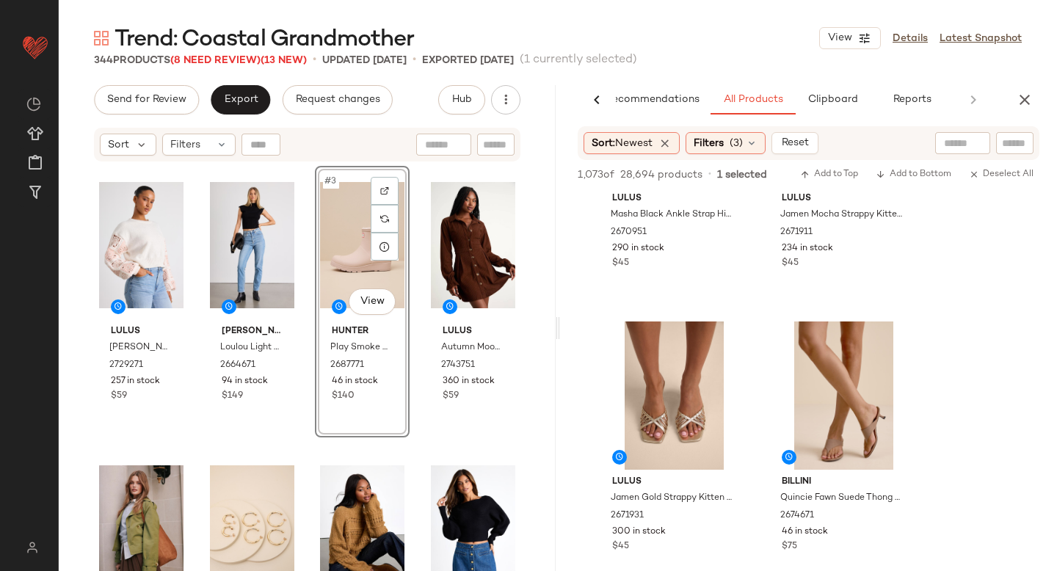
scroll to position [1511, 0]
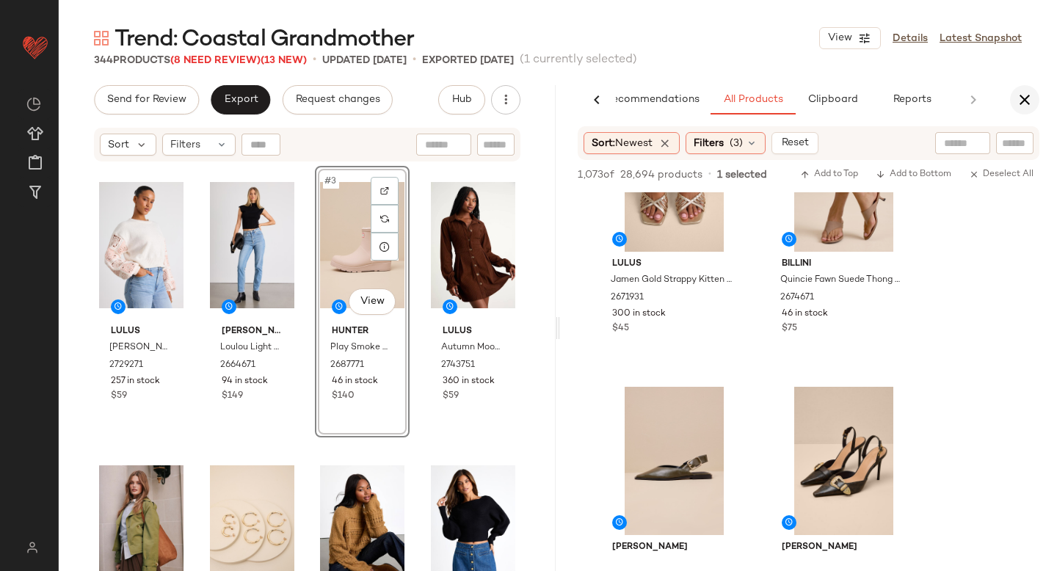
click at [1027, 101] on icon "button" at bounding box center [1025, 100] width 18 height 18
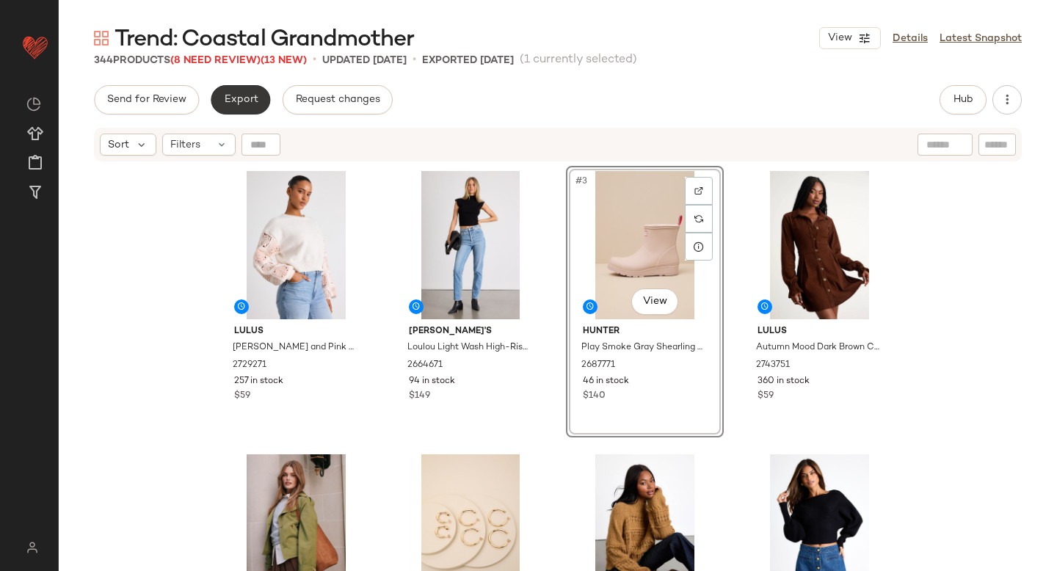
click at [246, 92] on button "Export" at bounding box center [240, 99] width 59 height 29
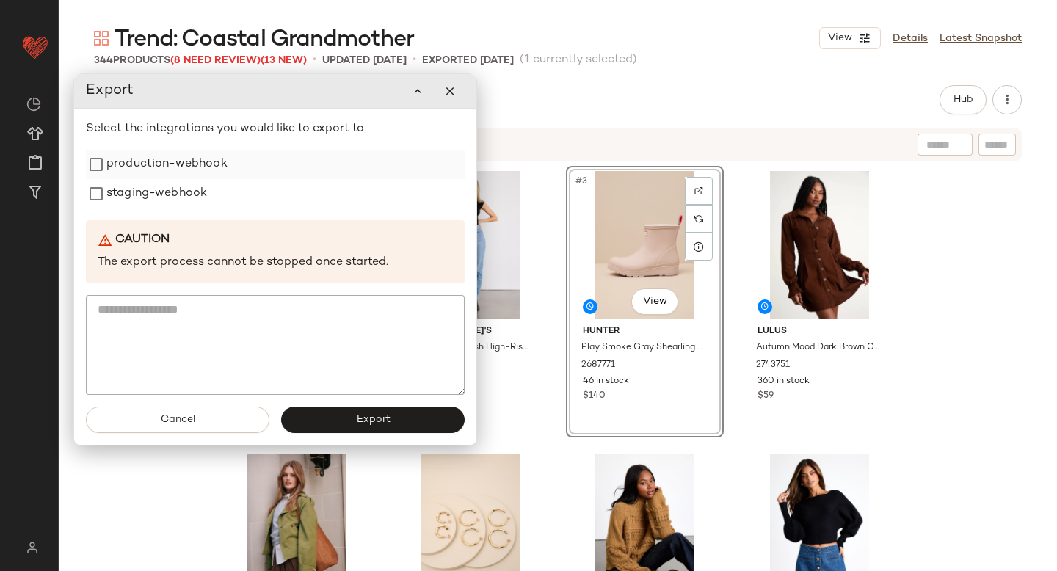
click at [207, 158] on label "production-webhook" at bounding box center [166, 164] width 121 height 29
click at [177, 189] on label "staging-webhook" at bounding box center [156, 193] width 101 height 29
click at [344, 428] on button "Export" at bounding box center [372, 420] width 183 height 26
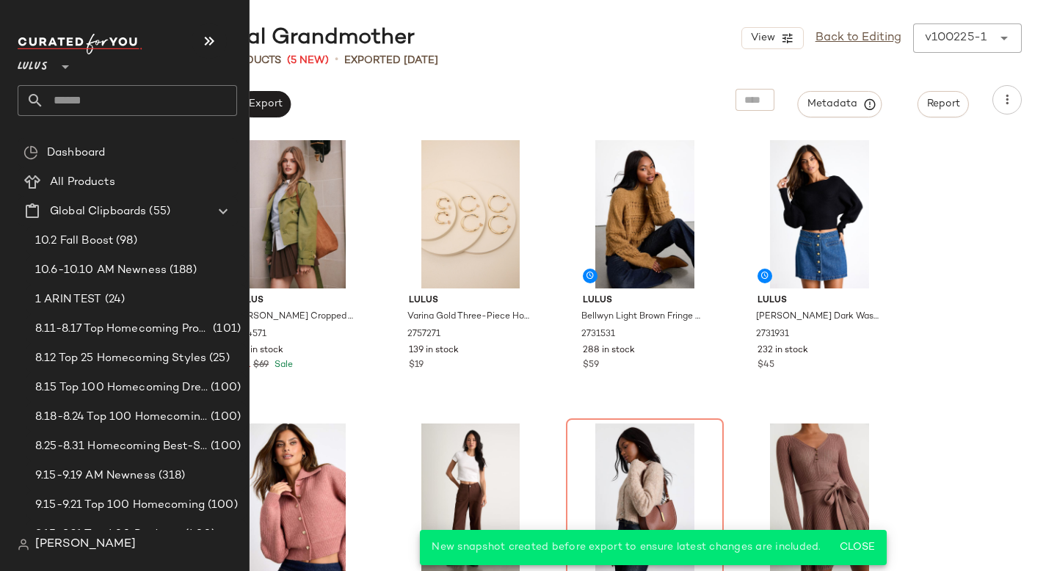
click at [98, 100] on input "text" at bounding box center [140, 100] width 193 height 31
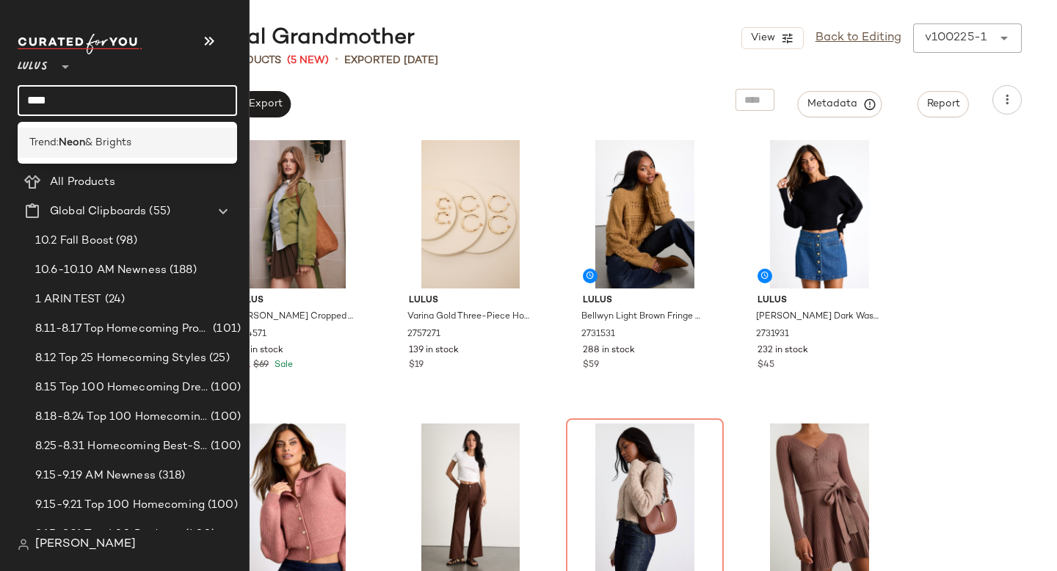
type input "****"
click at [113, 145] on span "& Brights" at bounding box center [108, 142] width 46 height 15
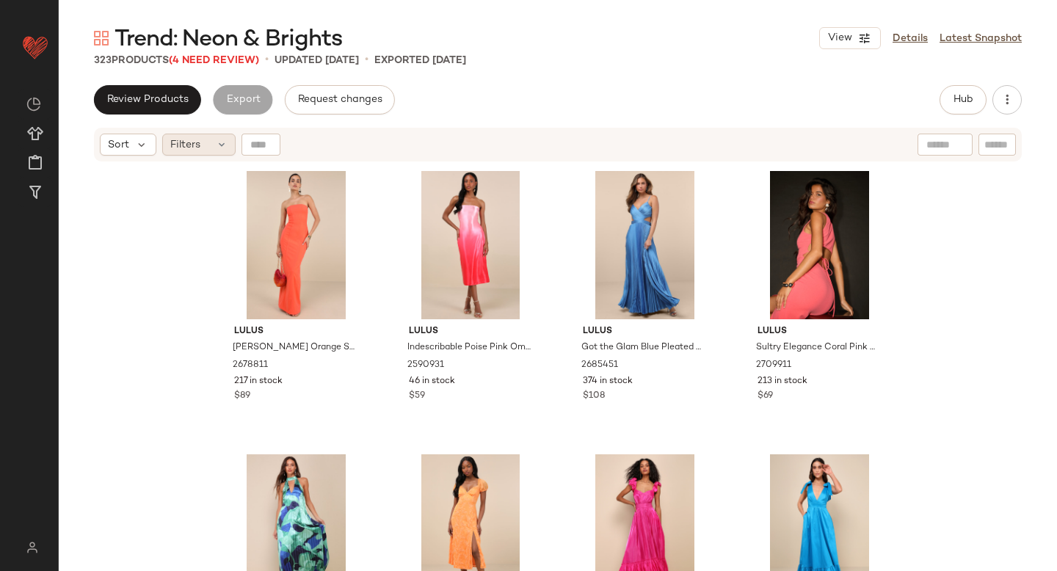
click at [217, 139] on icon at bounding box center [222, 145] width 12 height 12
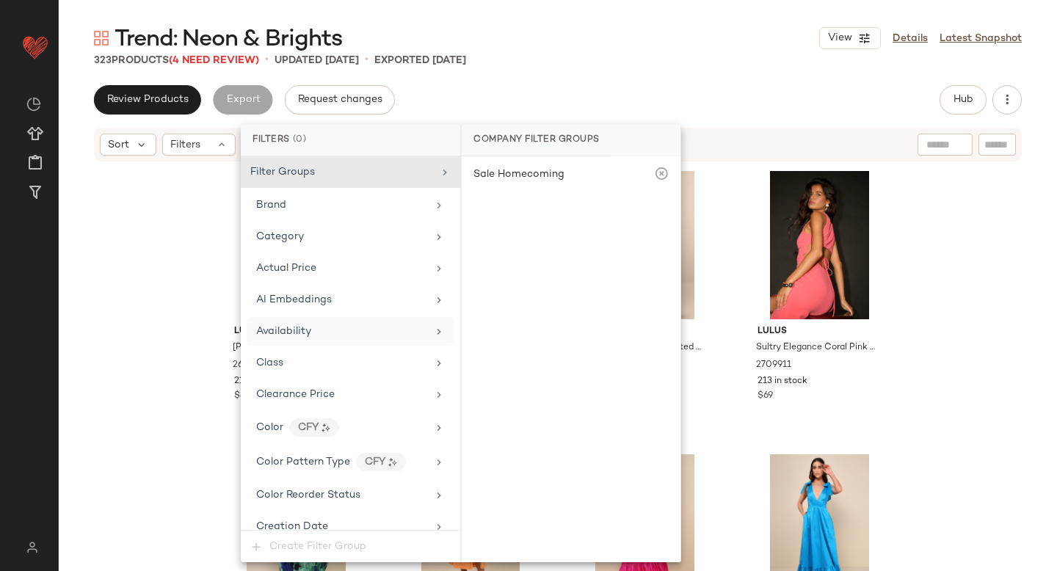
click at [283, 334] on span "Availability" at bounding box center [283, 331] width 55 height 11
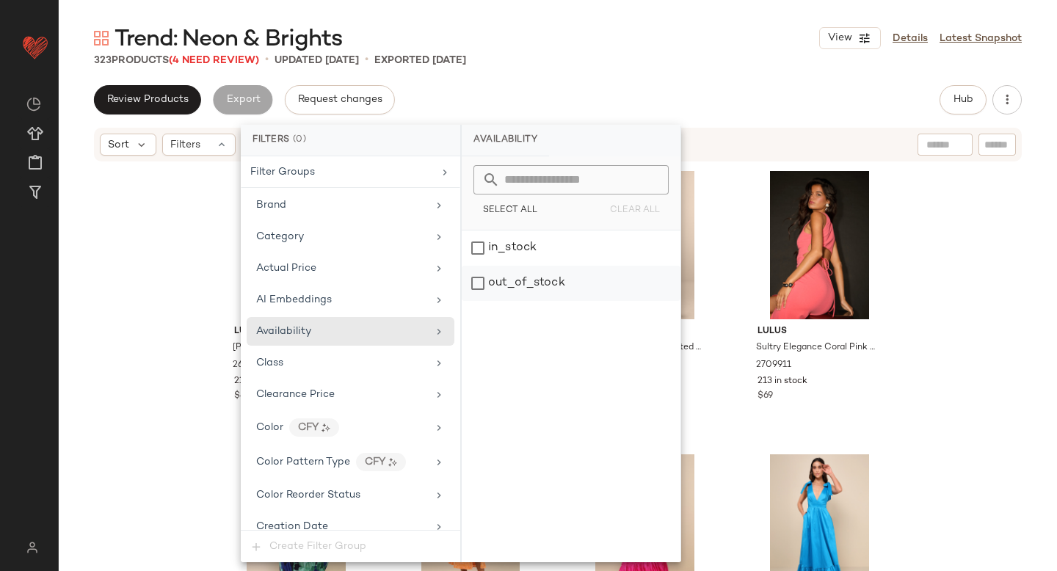
click at [493, 282] on div "out_of_stock" at bounding box center [571, 283] width 219 height 35
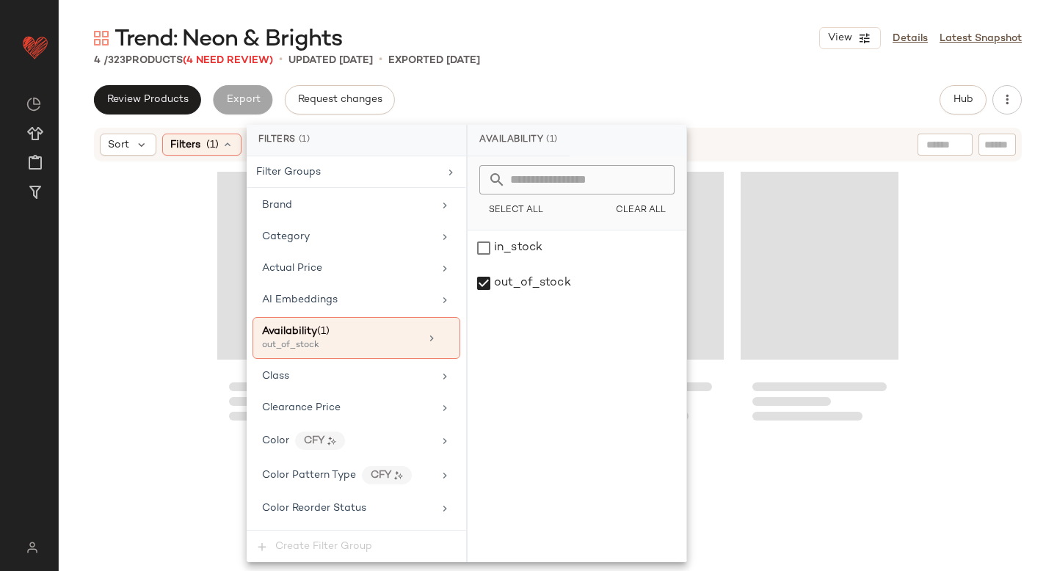
click at [648, 49] on div "Trend: Neon & Brights View Details Latest Snapshot" at bounding box center [558, 37] width 998 height 29
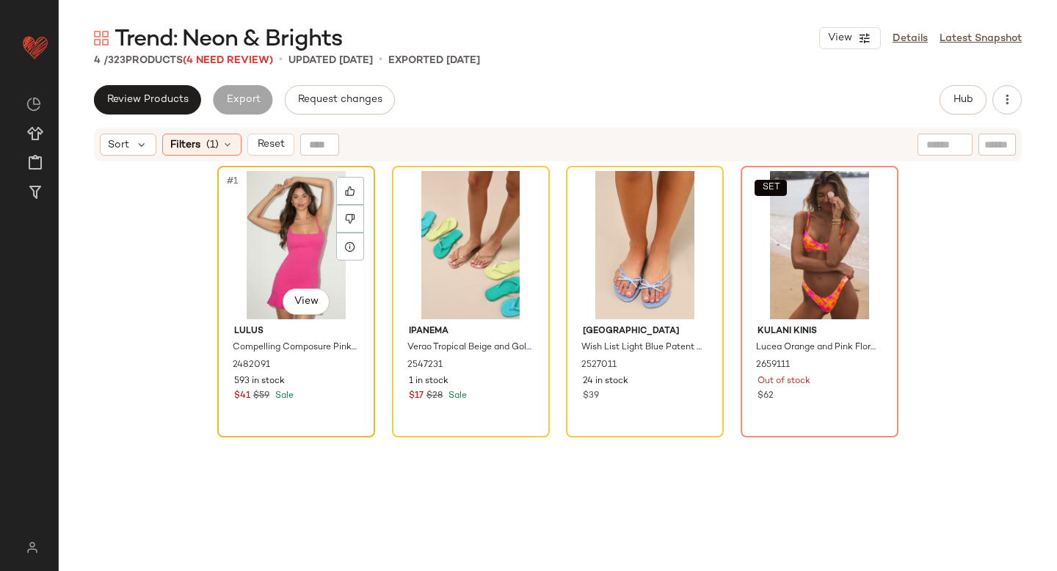
click at [256, 229] on div "#1 View" at bounding box center [296, 245] width 148 height 148
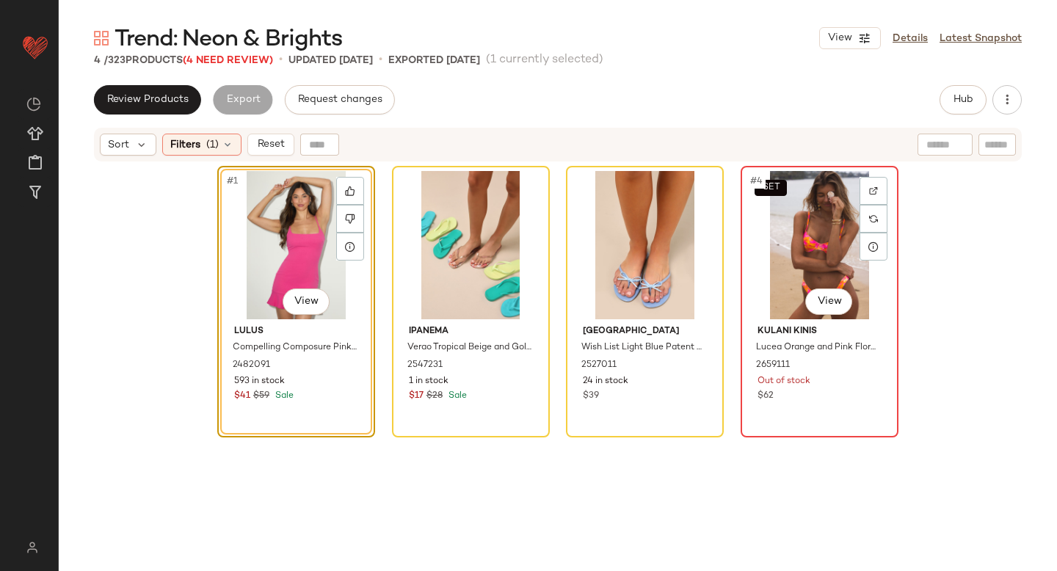
click at [807, 265] on div "SET #4 View" at bounding box center [820, 245] width 148 height 148
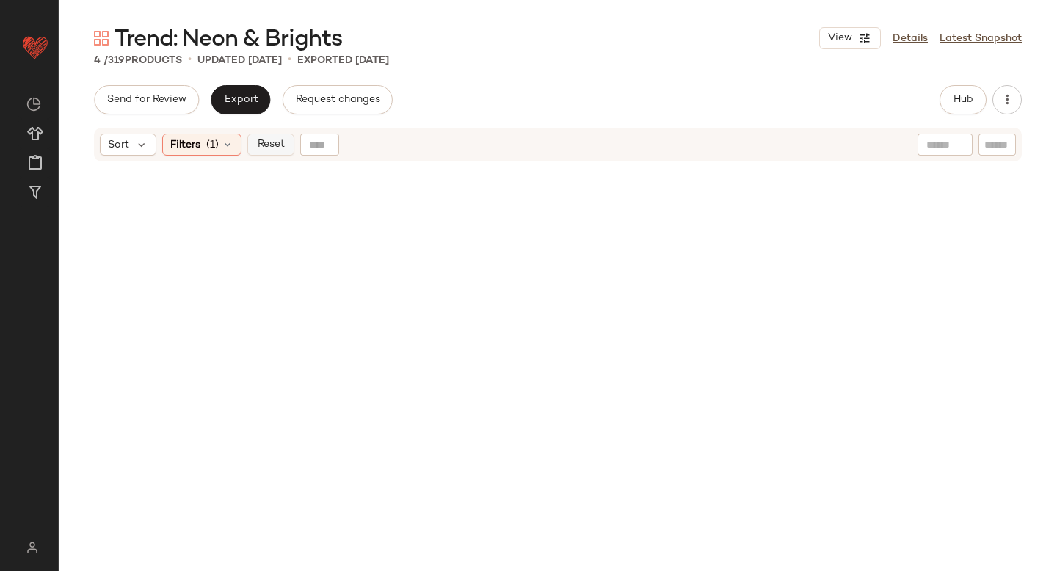
click at [270, 145] on span "Reset" at bounding box center [270, 145] width 28 height 12
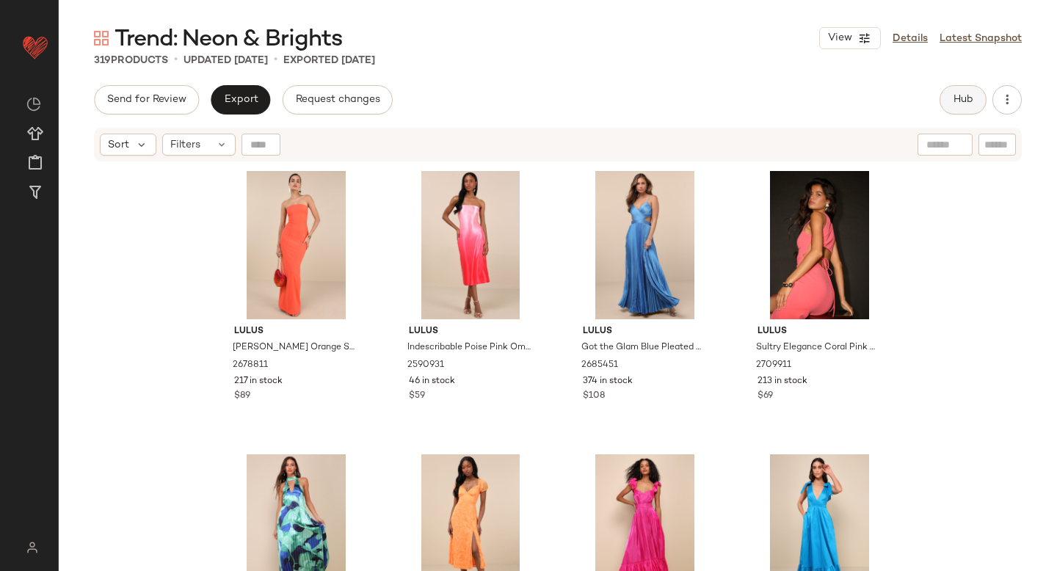
click at [958, 106] on button "Hub" at bounding box center [962, 99] width 47 height 29
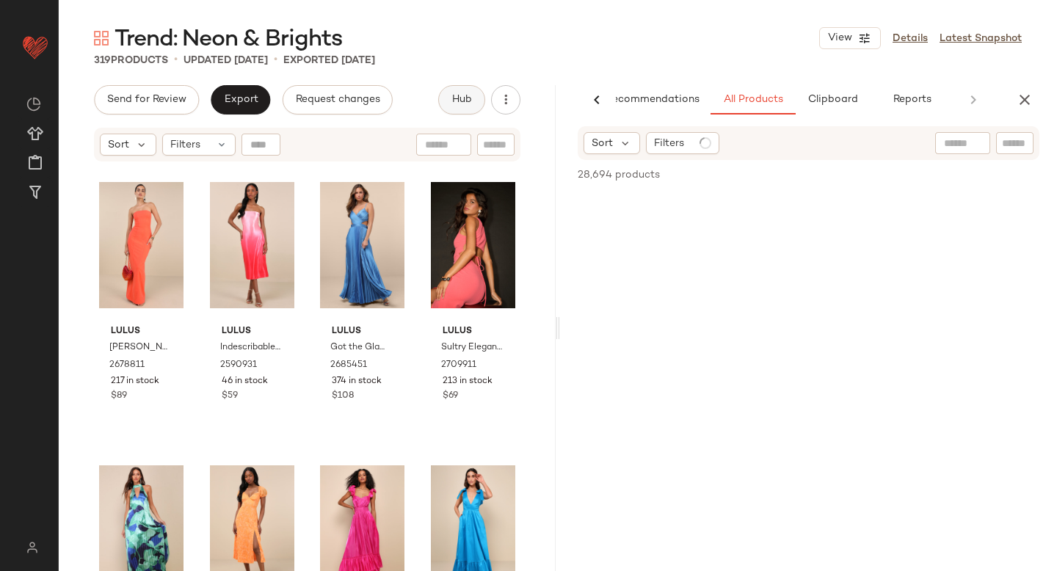
scroll to position [0, 34]
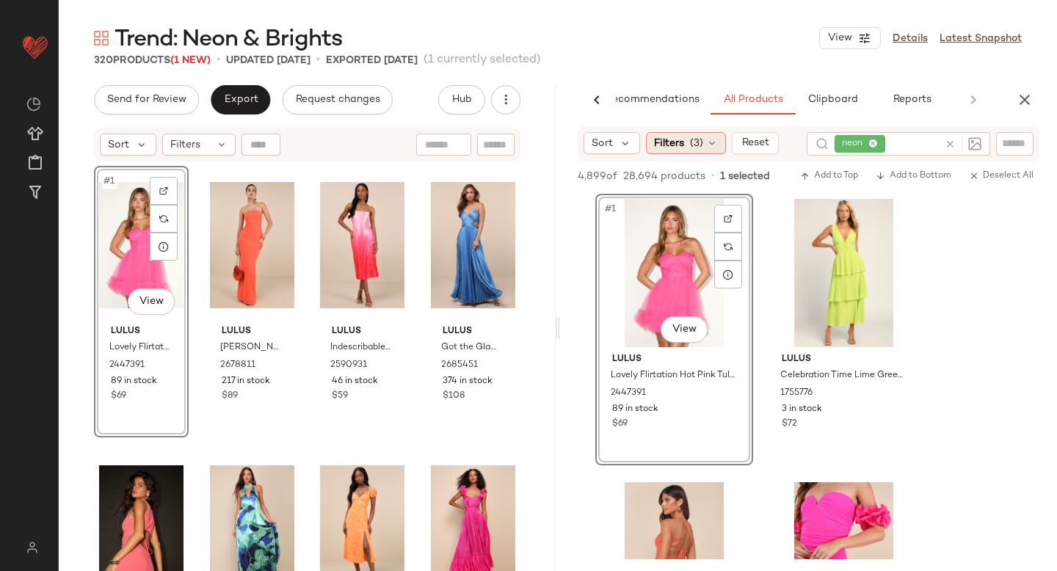
click at [692, 145] on span "(3)" at bounding box center [696, 143] width 13 height 15
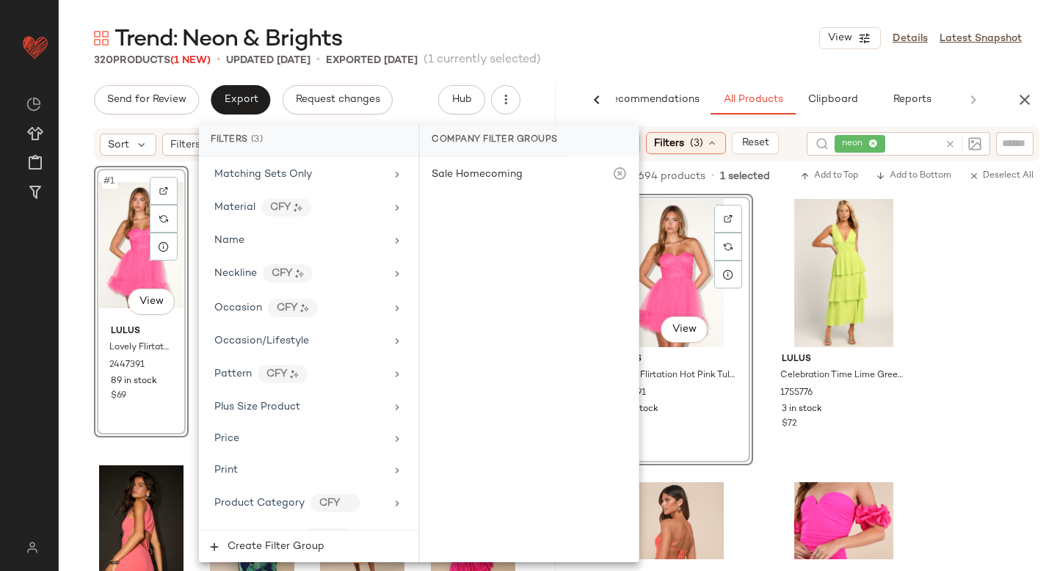
scroll to position [1208, 0]
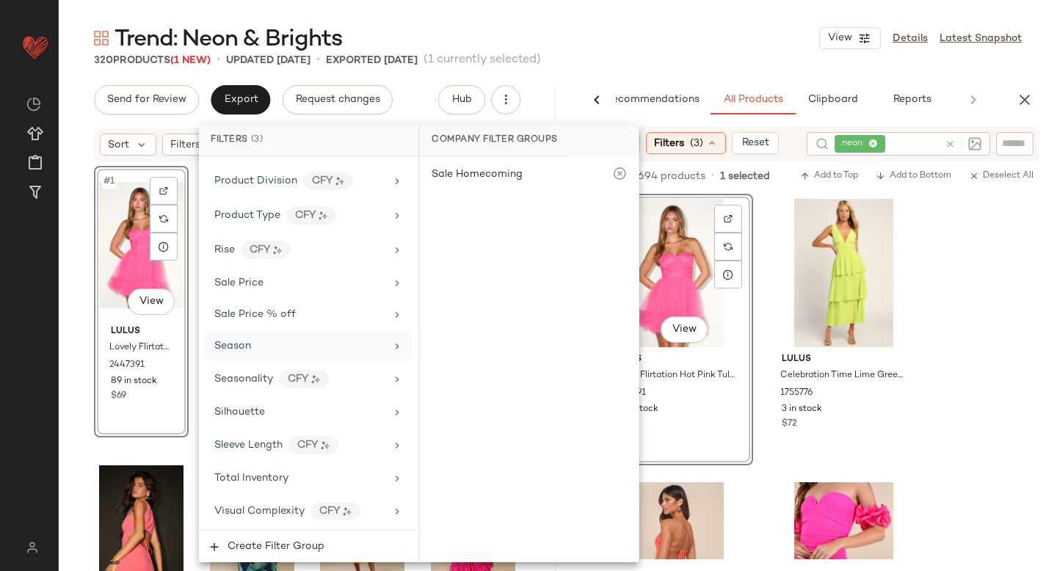
click at [243, 349] on span "Season" at bounding box center [232, 346] width 37 height 11
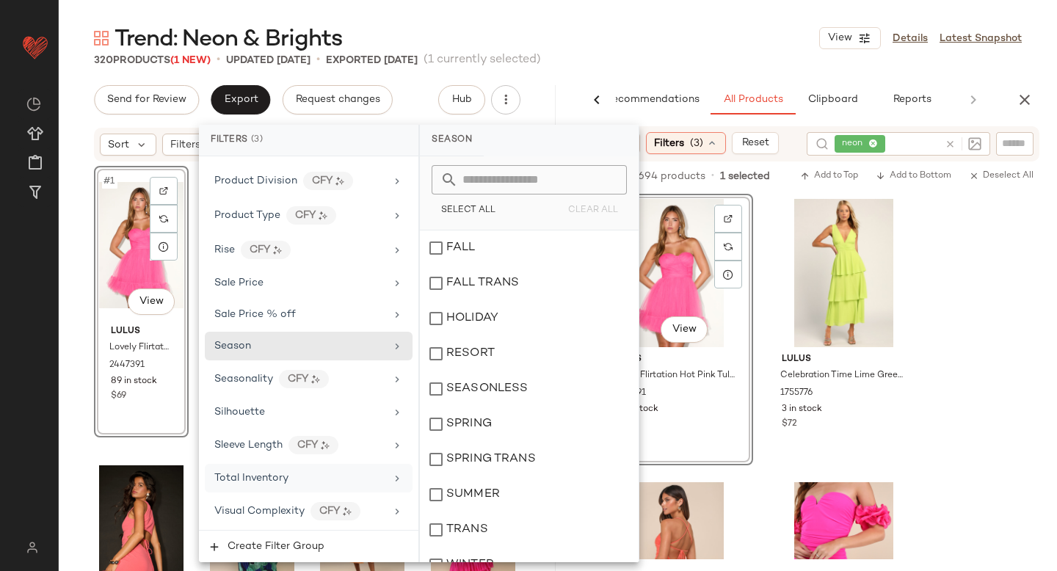
click at [253, 481] on span "Total Inventory" at bounding box center [251, 478] width 74 height 11
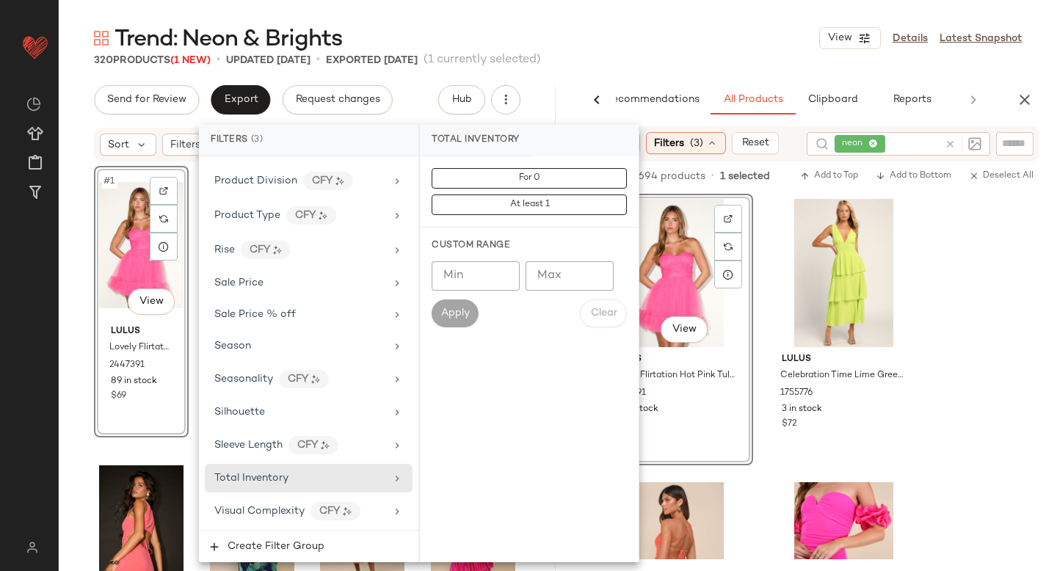
click at [472, 271] on input "Min" at bounding box center [476, 275] width 88 height 29
type input "**"
click at [468, 309] on span "Apply" at bounding box center [454, 314] width 29 height 12
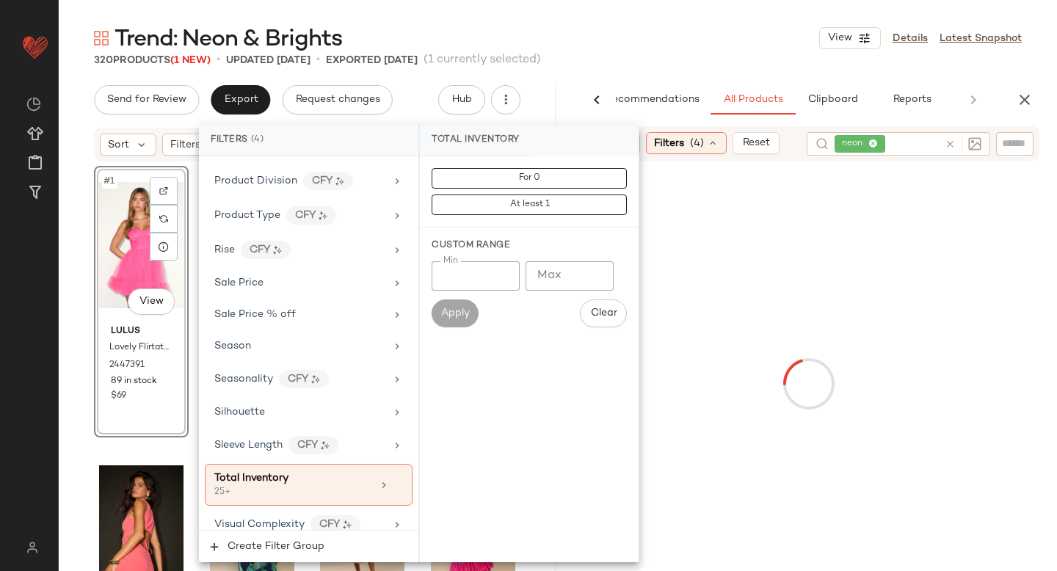
click at [1006, 272] on div at bounding box center [808, 383] width 491 height 439
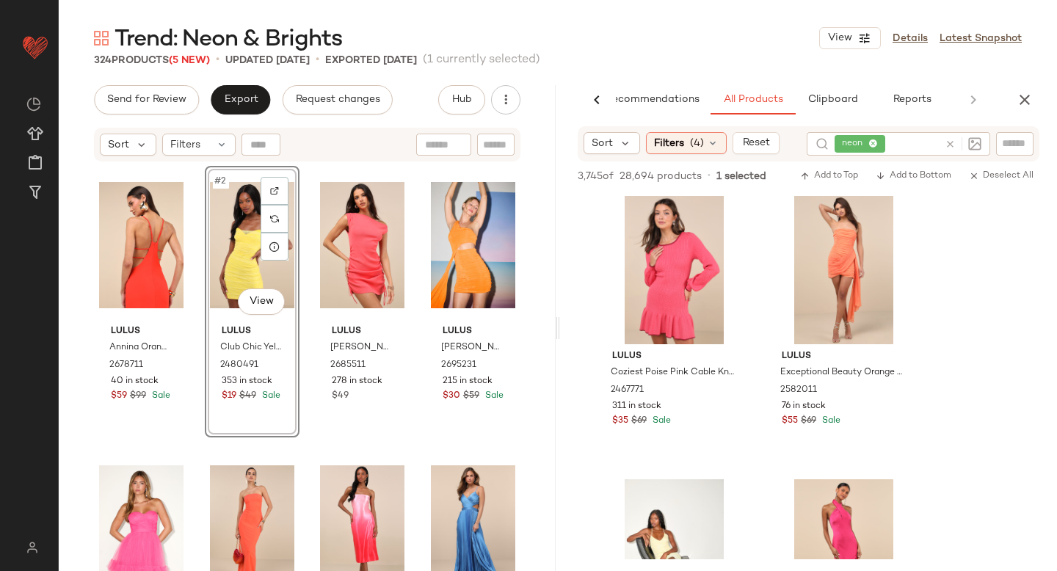
scroll to position [4252, 0]
click at [685, 147] on div "Filters (4)" at bounding box center [686, 143] width 81 height 22
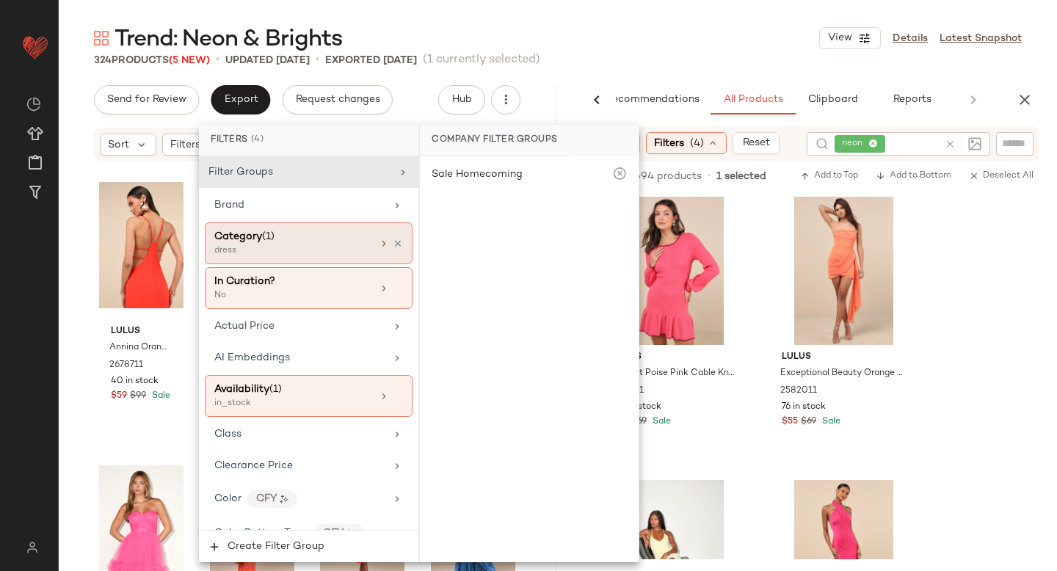
click at [312, 256] on div "dress" at bounding box center [287, 250] width 147 height 13
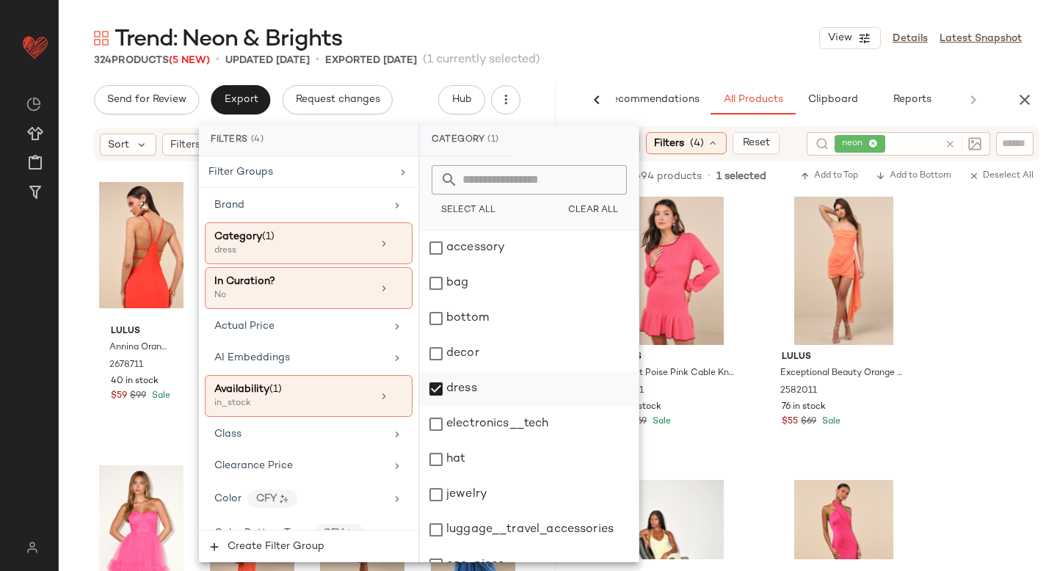
click at [440, 399] on div "dress" at bounding box center [529, 388] width 219 height 35
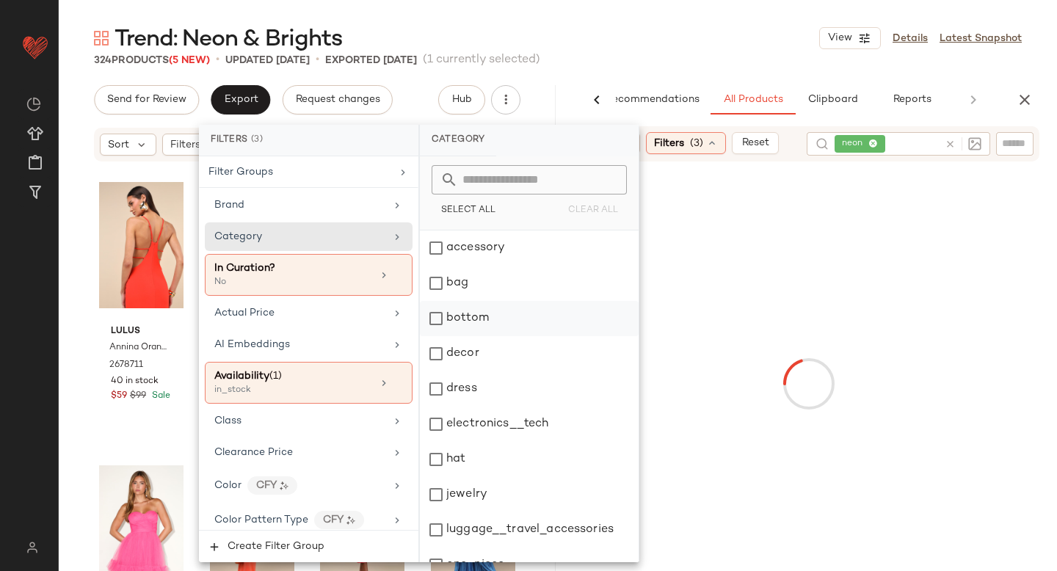
click at [435, 316] on div "bottom" at bounding box center [529, 318] width 219 height 35
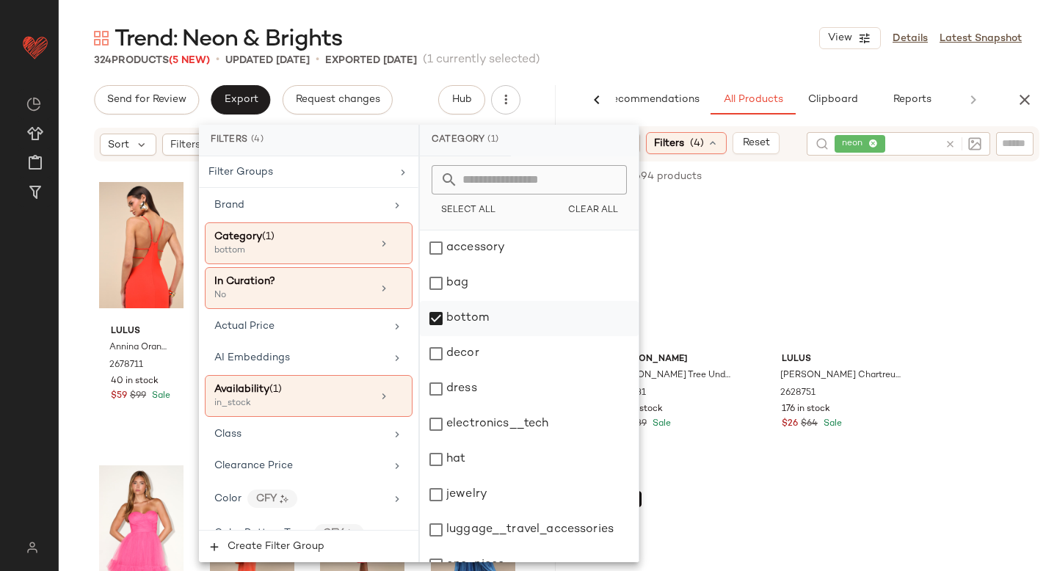
scroll to position [267, 0]
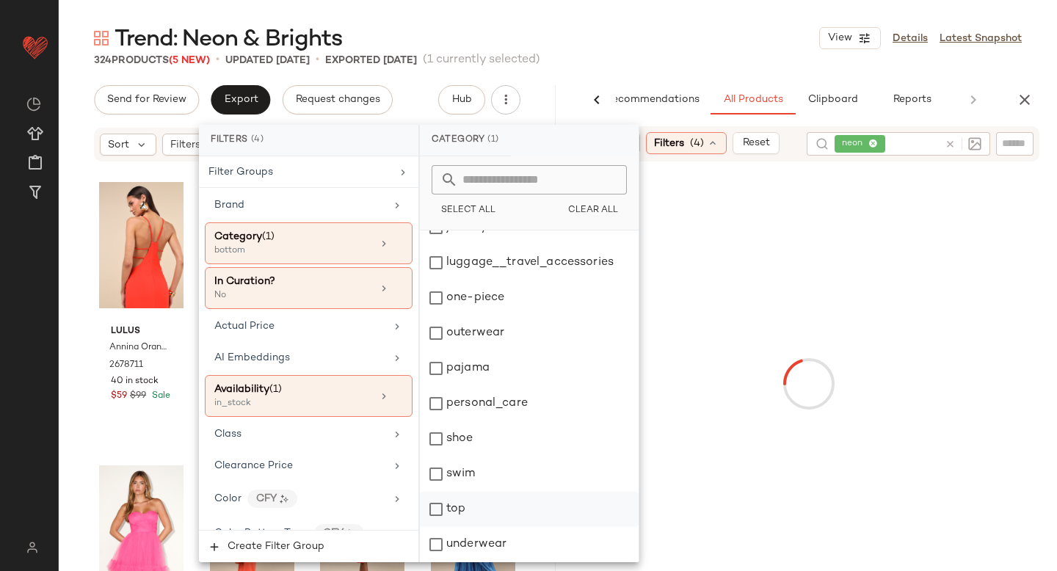
click at [435, 513] on div "top" at bounding box center [529, 509] width 219 height 35
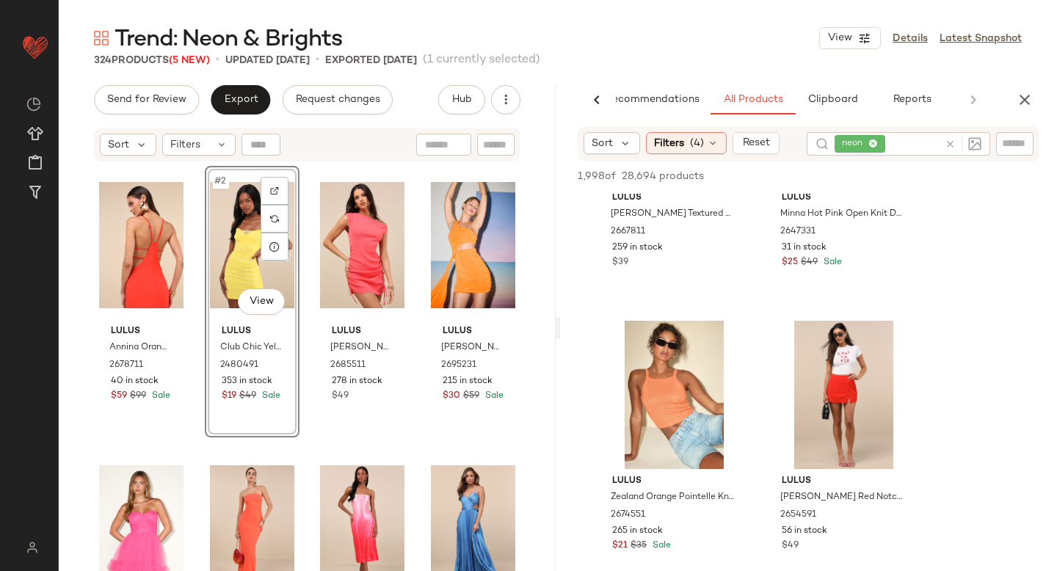
scroll to position [1358, 0]
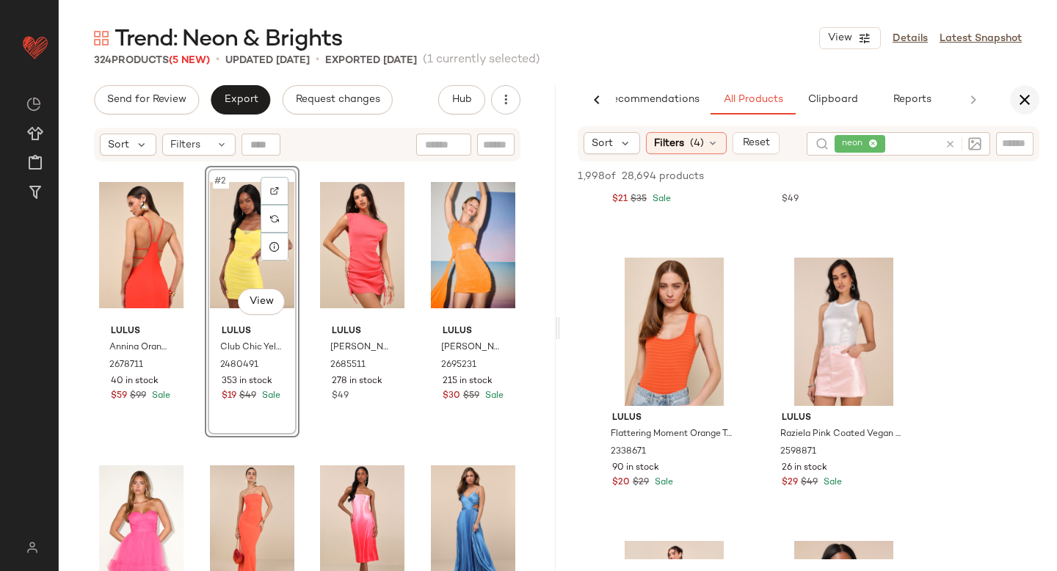
click at [1017, 99] on icon "button" at bounding box center [1025, 100] width 18 height 18
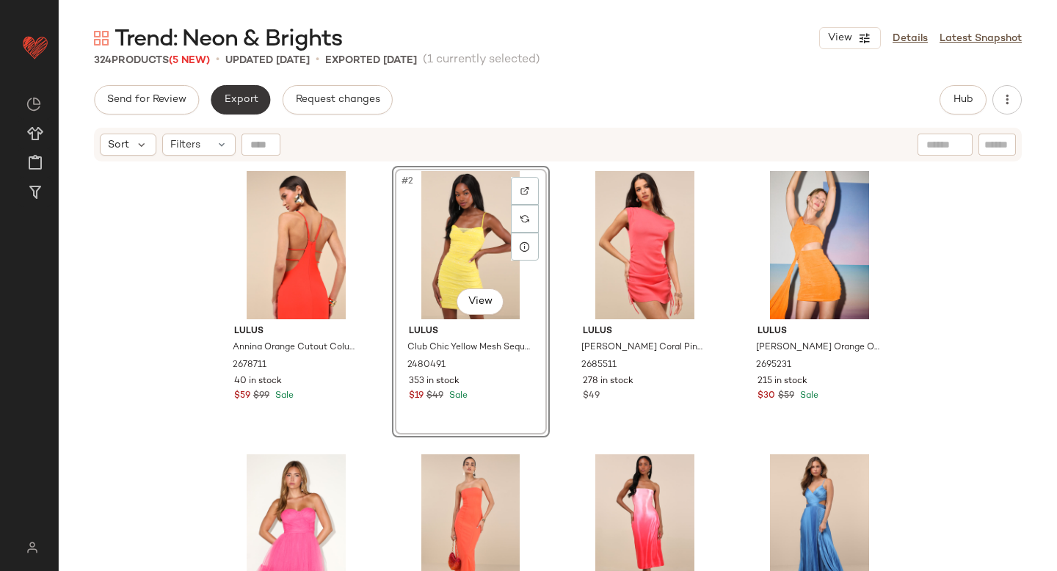
click at [248, 101] on span "Export" at bounding box center [240, 100] width 34 height 12
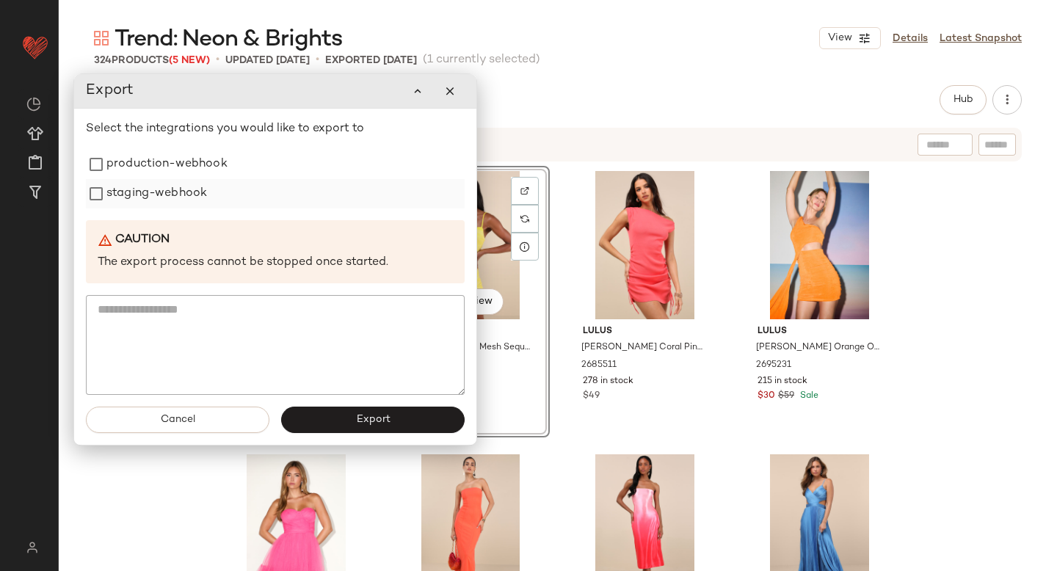
click at [179, 181] on label "staging-webhook" at bounding box center [156, 193] width 101 height 29
click at [173, 166] on label "production-webhook" at bounding box center [166, 164] width 121 height 29
click at [334, 420] on button "Export" at bounding box center [372, 420] width 183 height 26
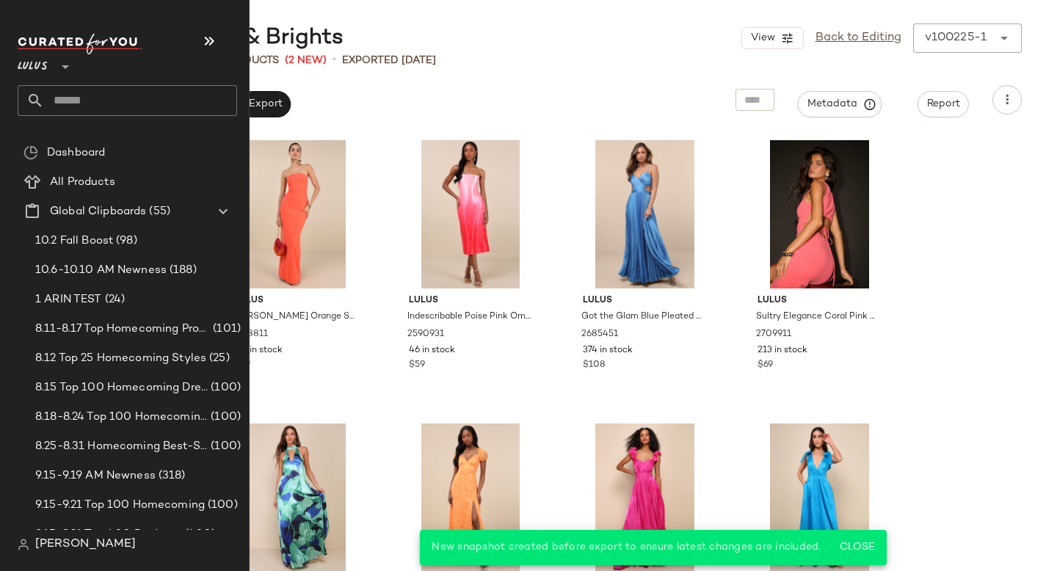
click at [138, 106] on input "text" at bounding box center [140, 100] width 193 height 31
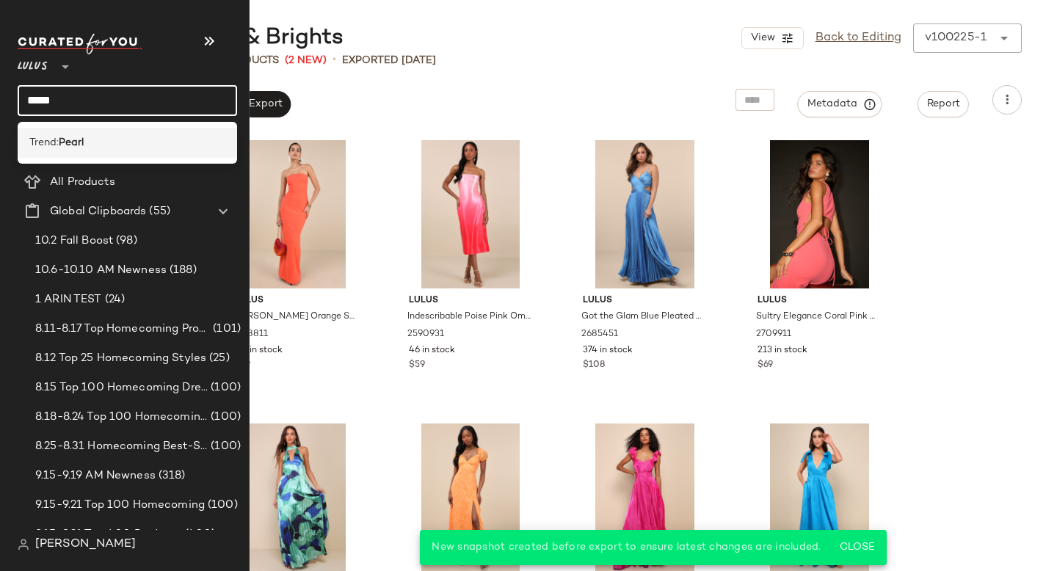
type input "*****"
click at [130, 128] on div "Trend: Pearl" at bounding box center [127, 143] width 219 height 30
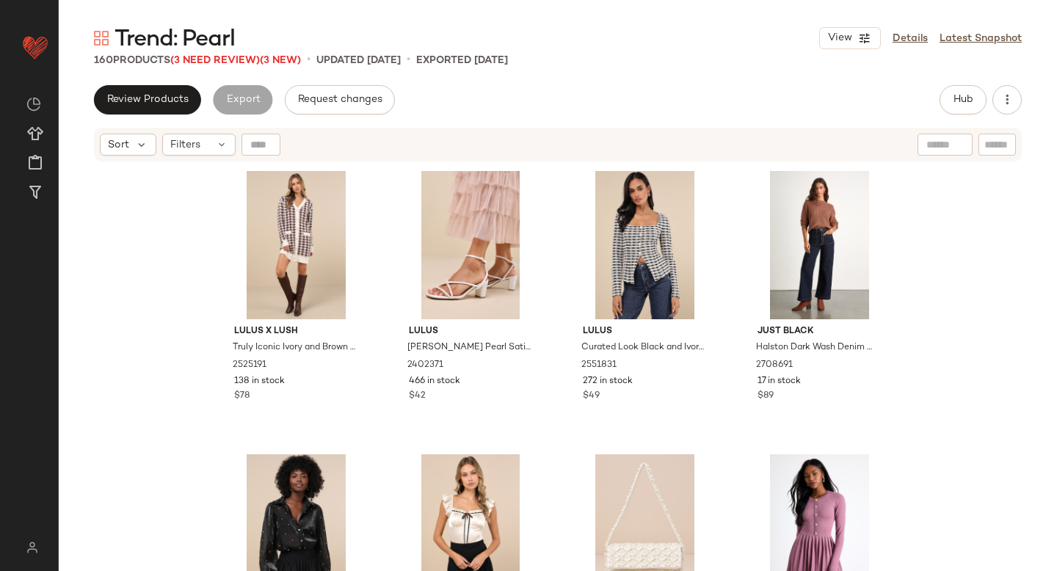
click at [222, 54] on span "Trend: Pearl" at bounding box center [175, 39] width 120 height 29
click at [220, 62] on span "(3 Need Review)" at bounding box center [215, 60] width 90 height 11
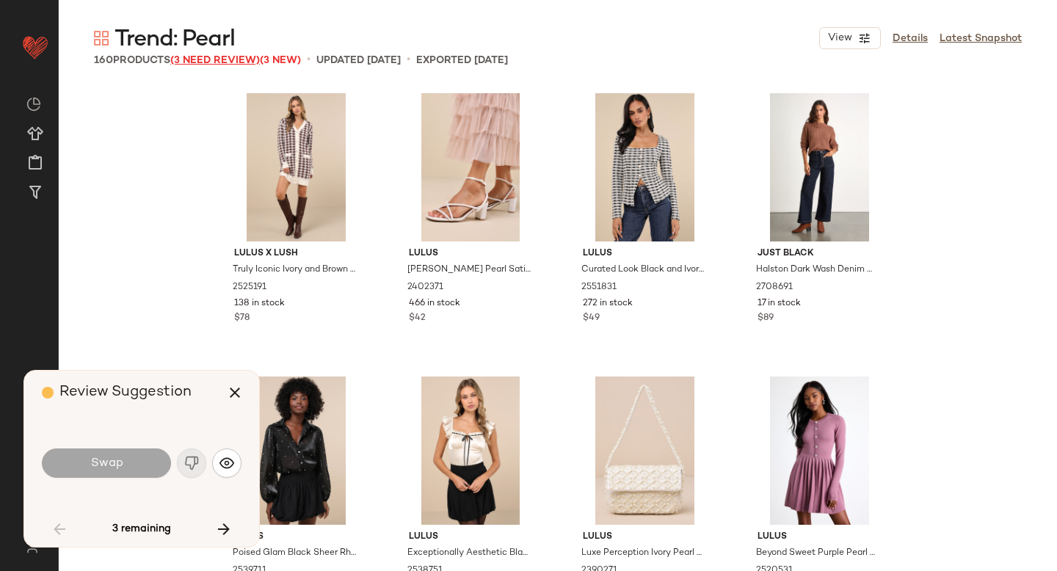
scroll to position [3966, 0]
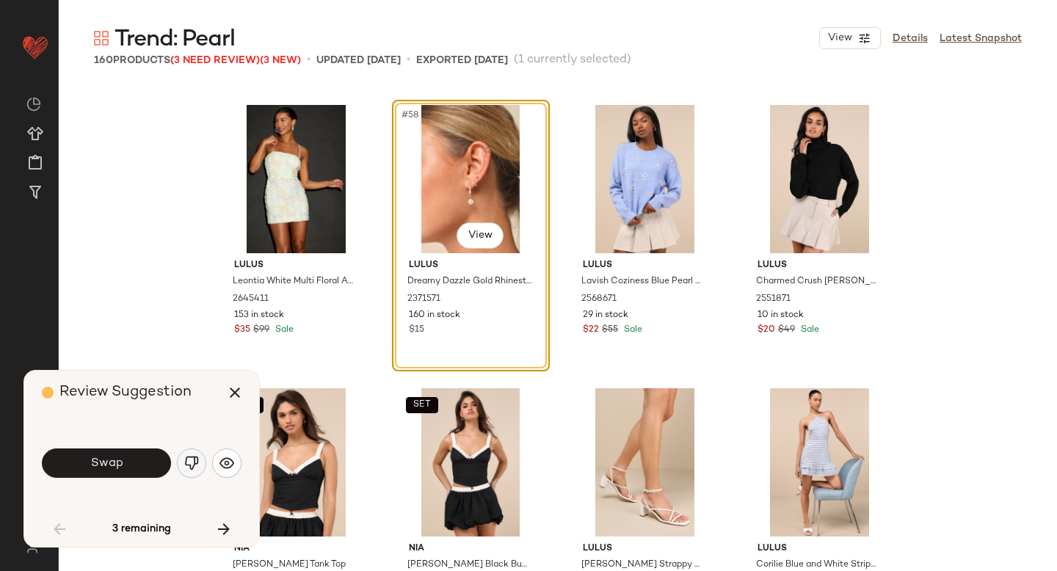
click at [191, 460] on img "button" at bounding box center [191, 463] width 15 height 15
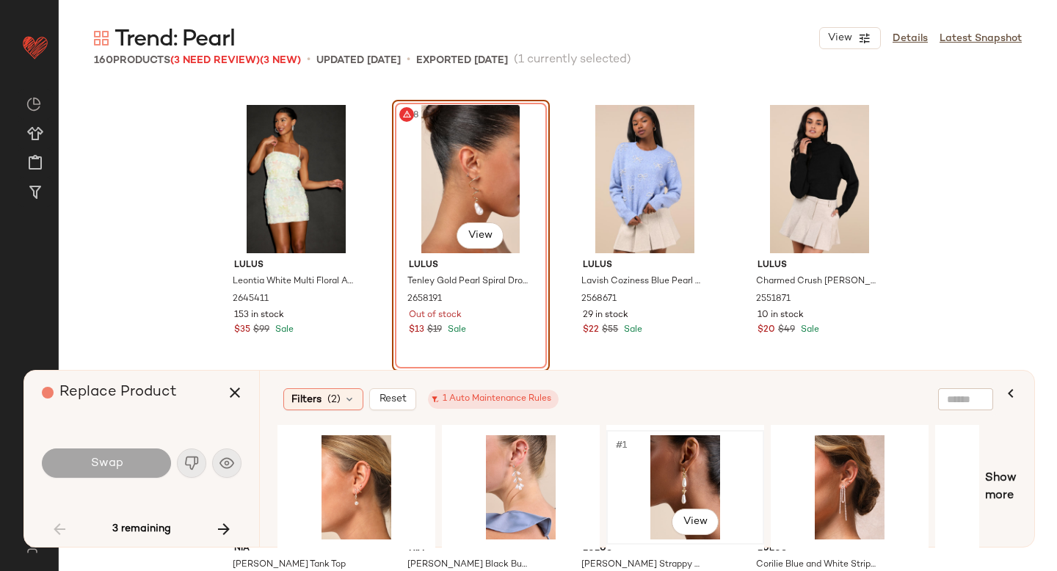
click at [665, 454] on div "#1 View" at bounding box center [685, 487] width 148 height 104
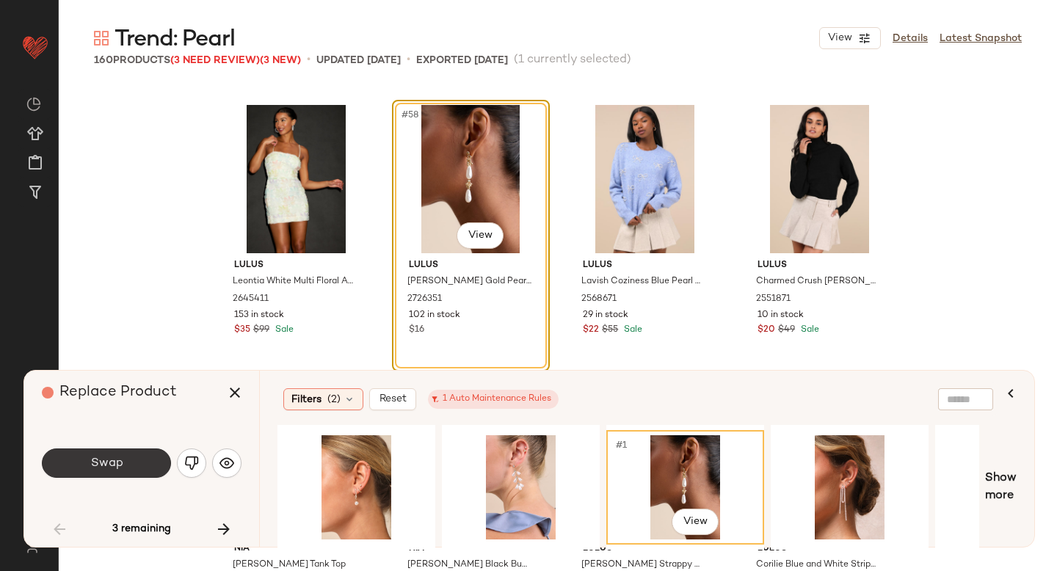
click at [102, 454] on button "Swap" at bounding box center [106, 462] width 129 height 29
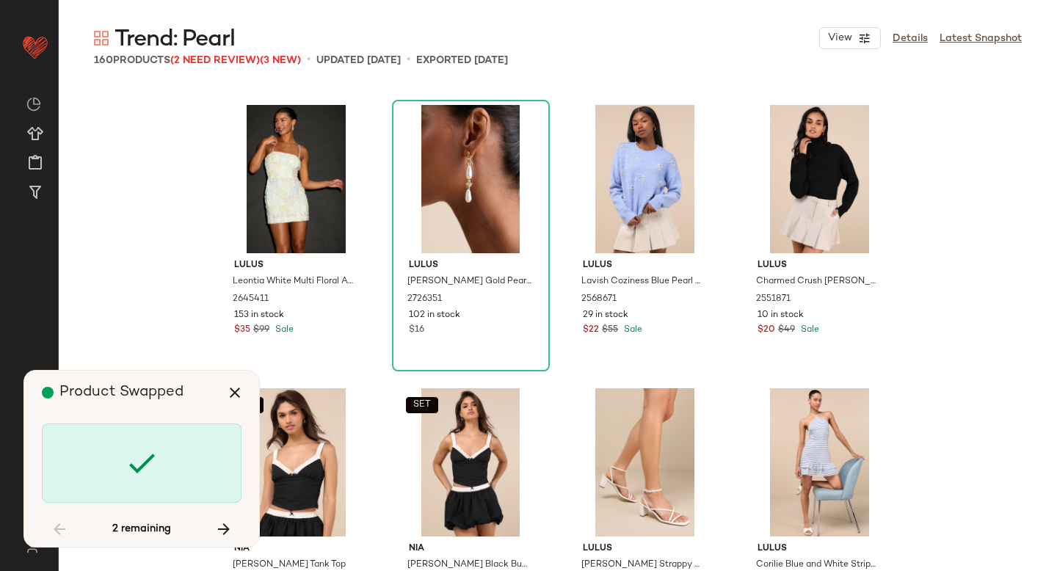
scroll to position [7650, 0]
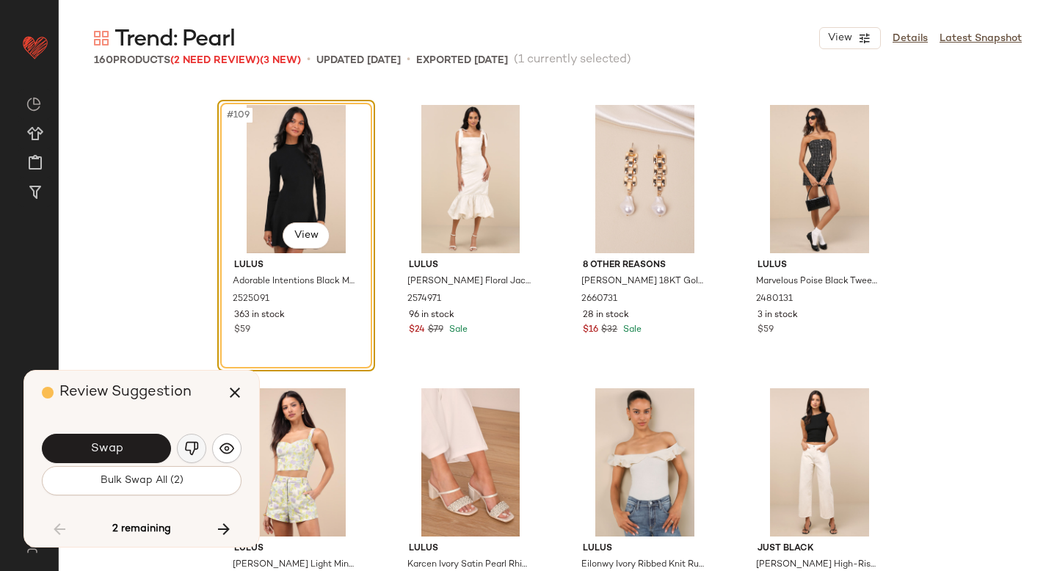
click at [192, 446] on img "button" at bounding box center [191, 448] width 15 height 15
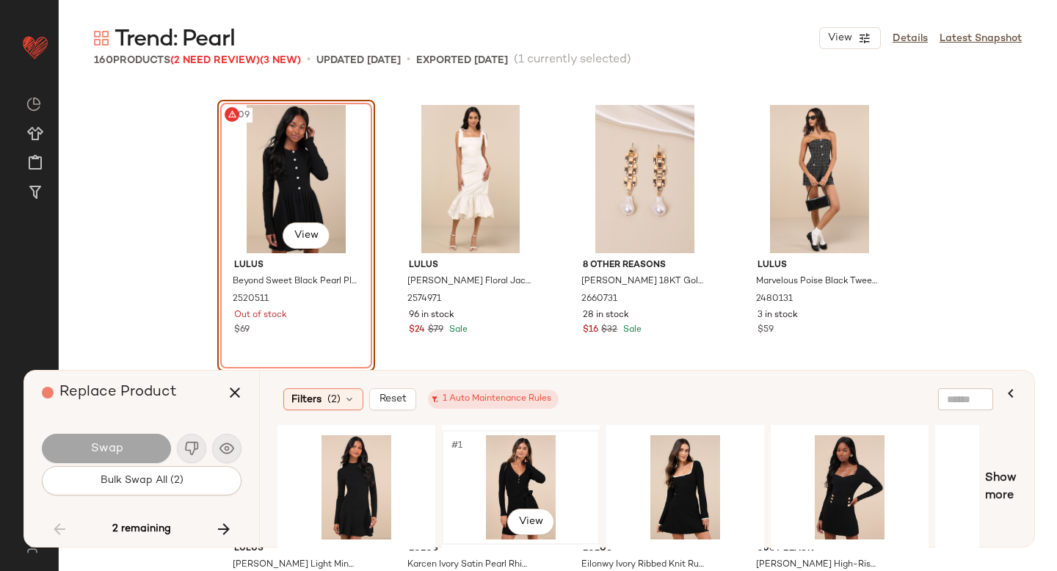
click at [487, 471] on div "#1 View" at bounding box center [521, 487] width 148 height 104
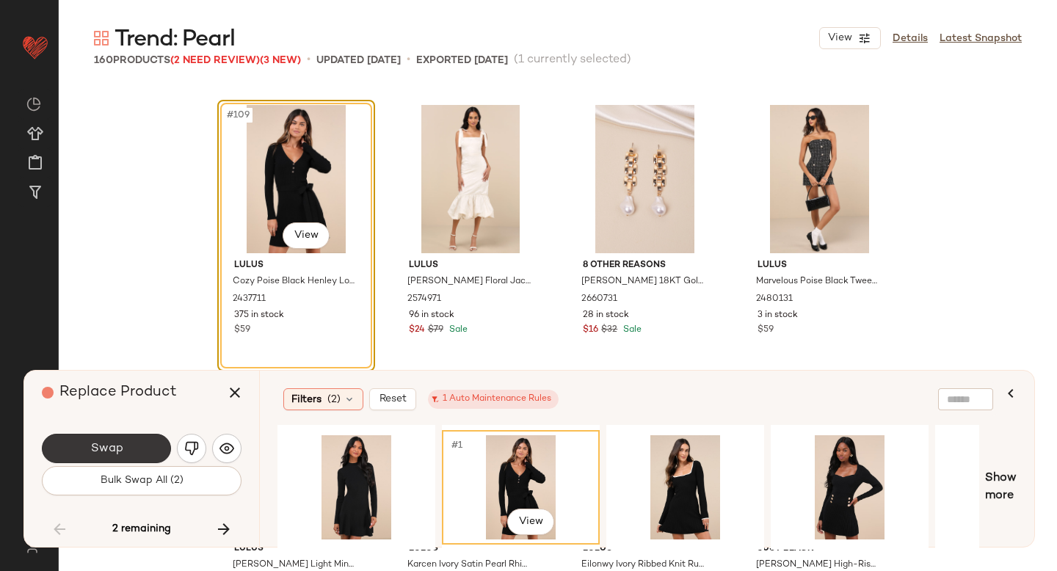
click at [108, 453] on span "Swap" at bounding box center [106, 449] width 33 height 14
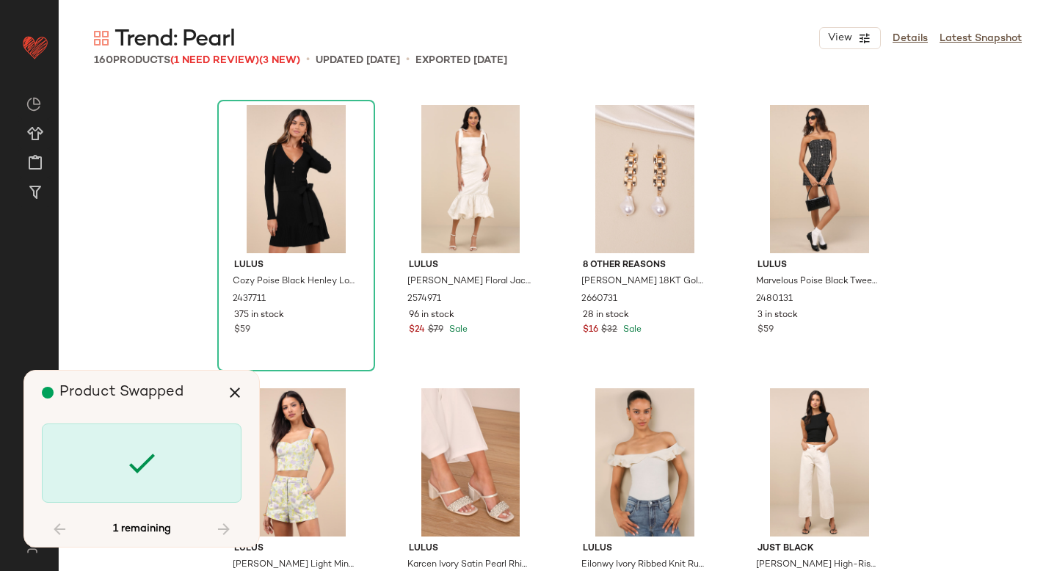
scroll to position [8499, 0]
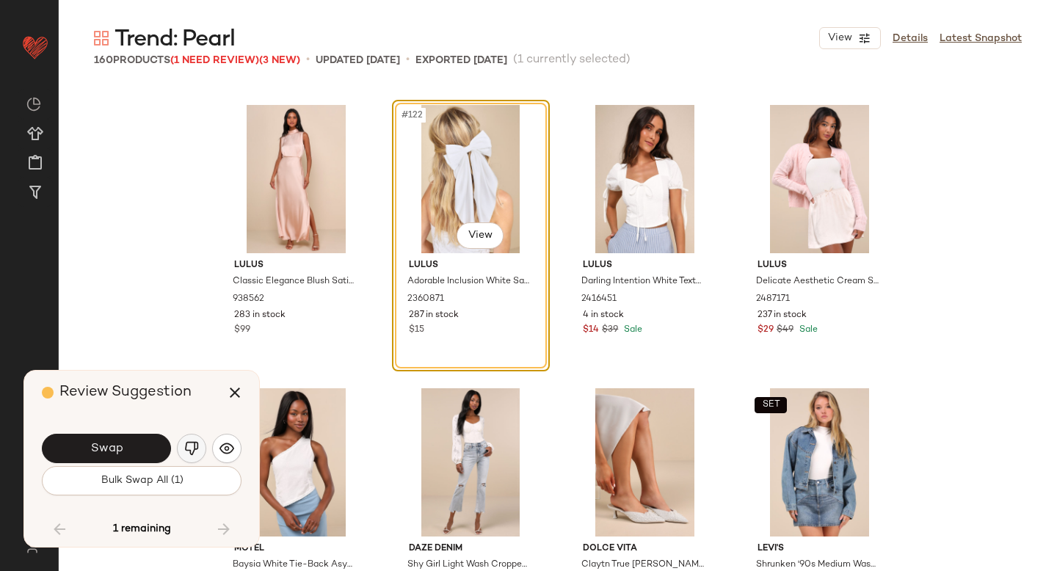
click at [186, 444] on img "button" at bounding box center [191, 448] width 15 height 15
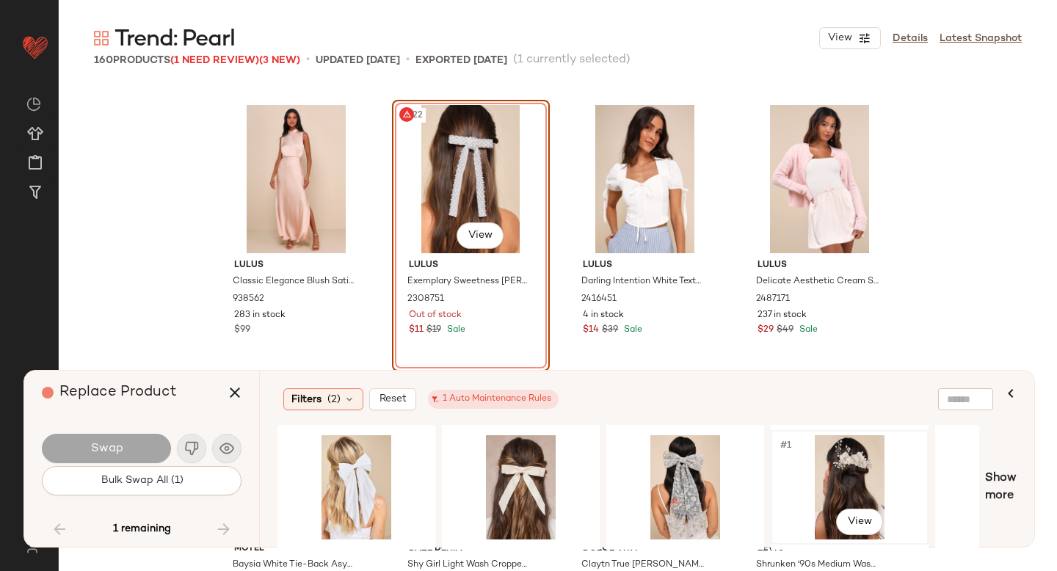
click at [793, 459] on div "#1 View" at bounding box center [850, 487] width 148 height 104
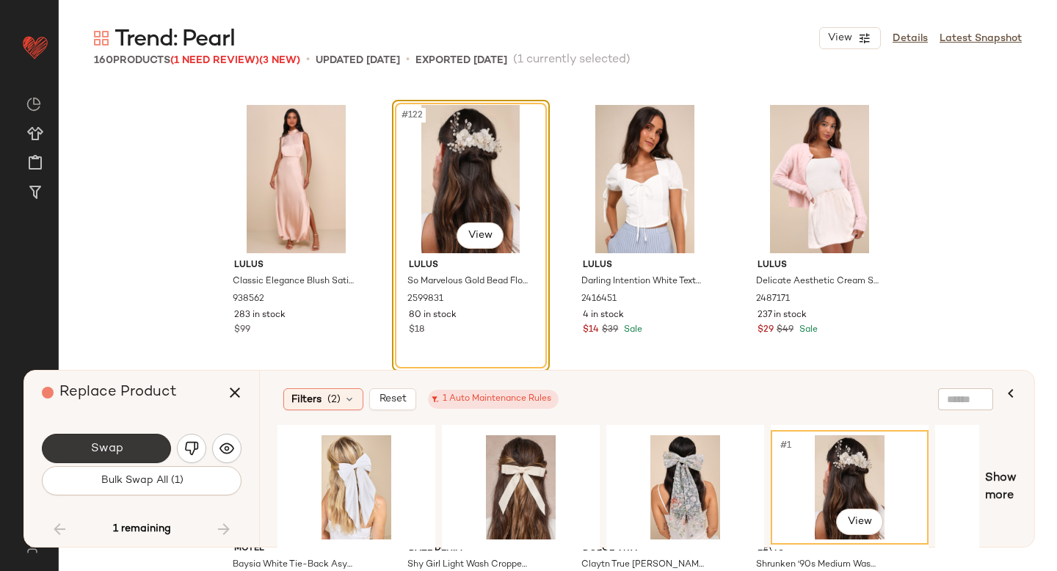
click at [133, 448] on button "Swap" at bounding box center [106, 448] width 129 height 29
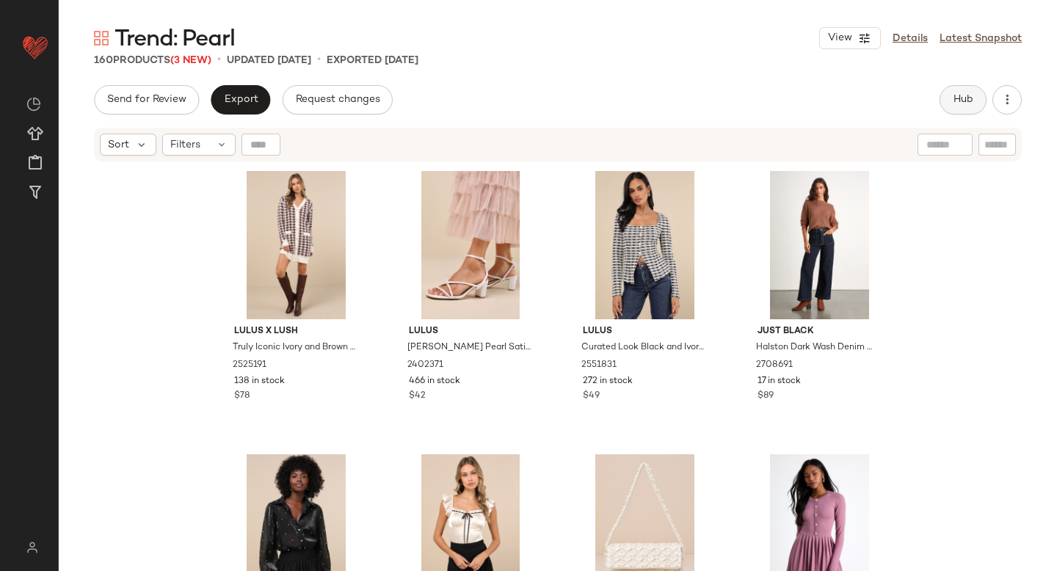
click at [947, 87] on button "Hub" at bounding box center [962, 99] width 47 height 29
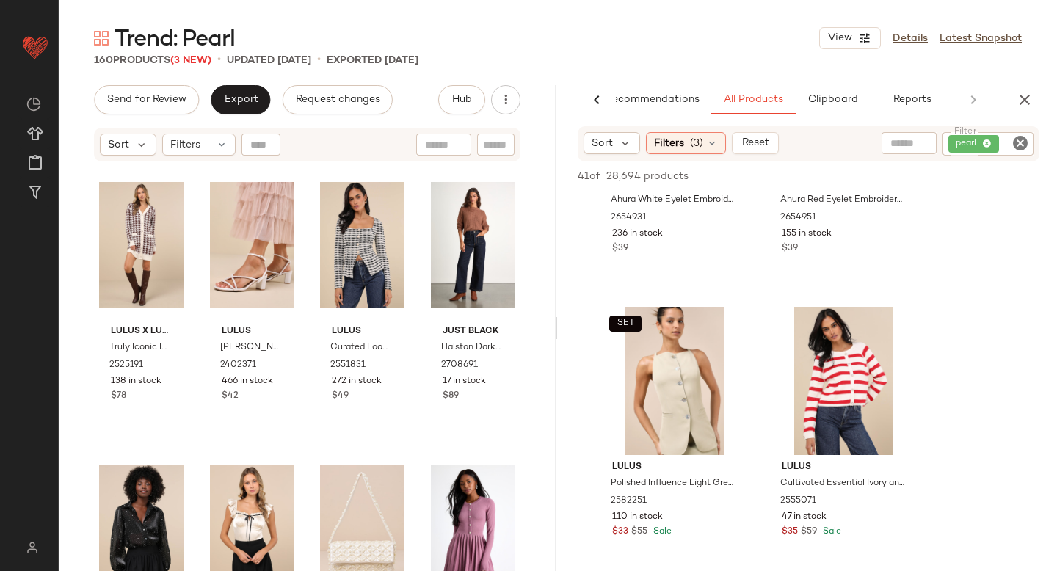
scroll to position [195, 0]
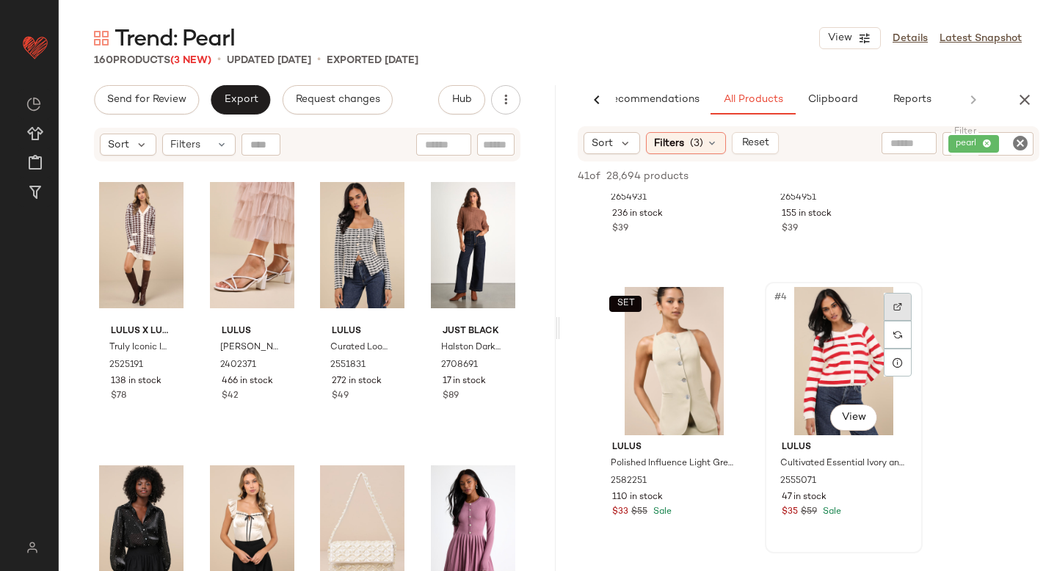
click at [893, 312] on div at bounding box center [898, 307] width 28 height 28
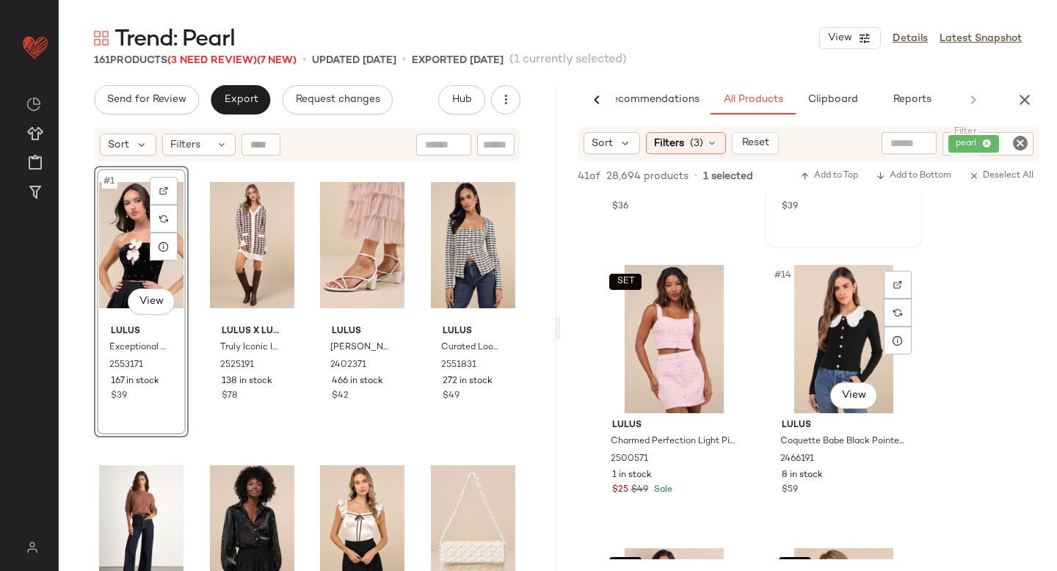
scroll to position [1982, 0]
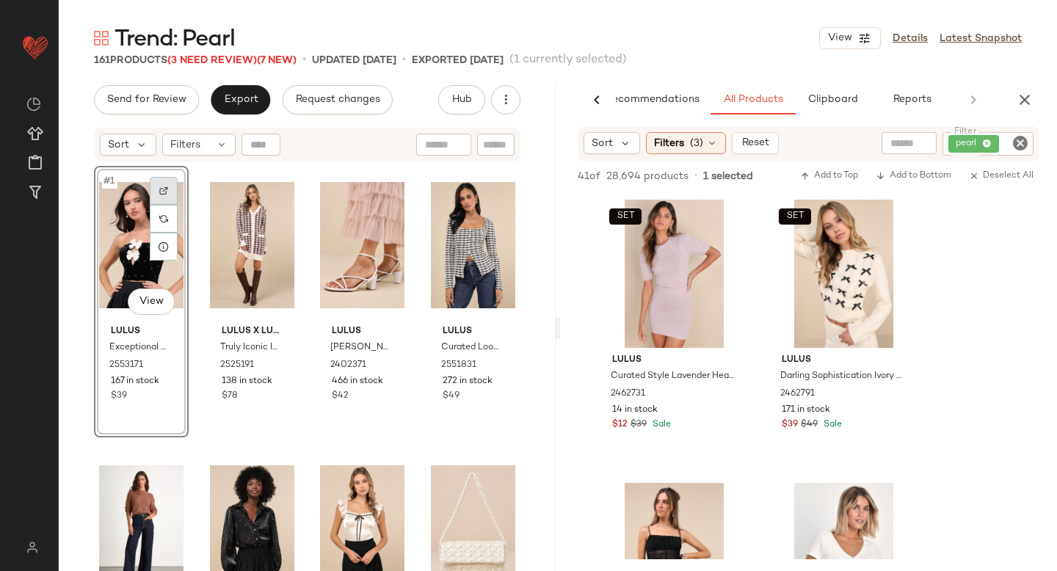
click at [164, 192] on img at bounding box center [163, 190] width 9 height 9
click at [1024, 148] on icon "Clear Filter" at bounding box center [1020, 143] width 18 height 18
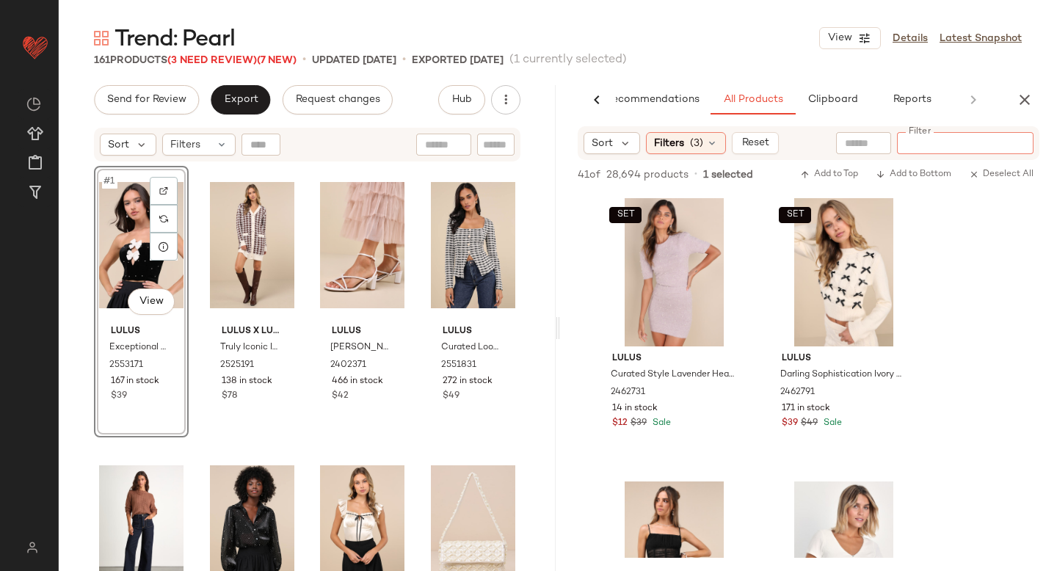
paste input "*******"
type input "*******"
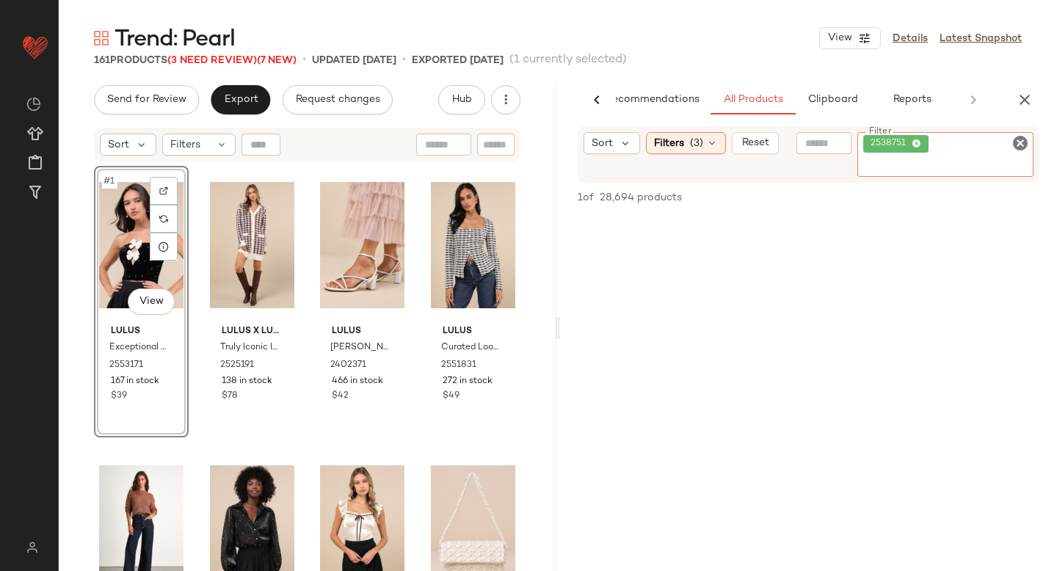
scroll to position [0, 0]
click at [691, 137] on span "(3)" at bounding box center [696, 143] width 13 height 15
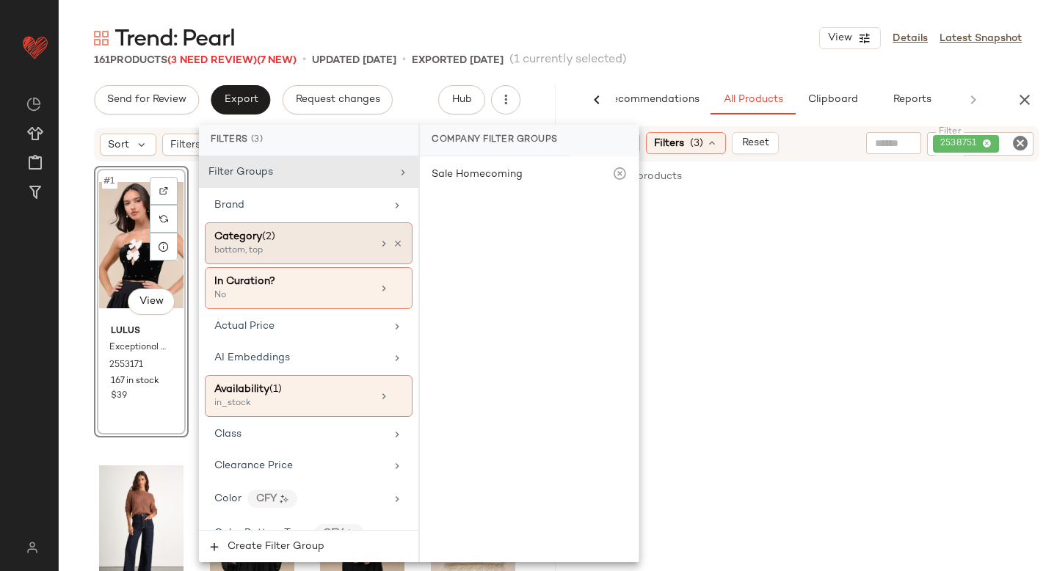
click at [295, 253] on div "bottom, top" at bounding box center [287, 250] width 147 height 13
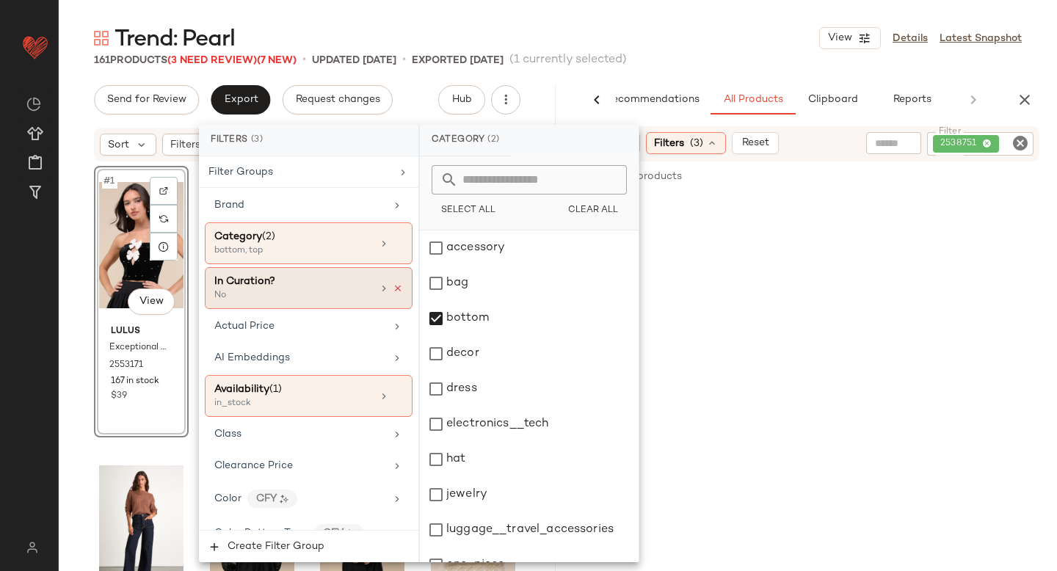
click at [393, 287] on icon at bounding box center [398, 288] width 10 height 10
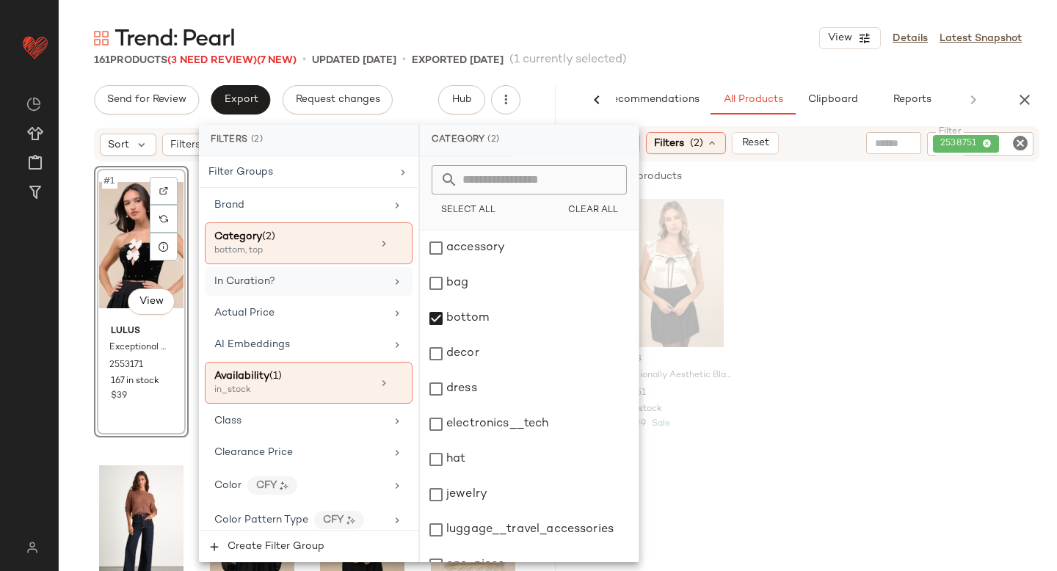
click at [908, 341] on div "[PERSON_NAME] Exceptionally Aesthetic Black High-Rise Bubble-Hem Mini Skirt 253…" at bounding box center [808, 330] width 497 height 272
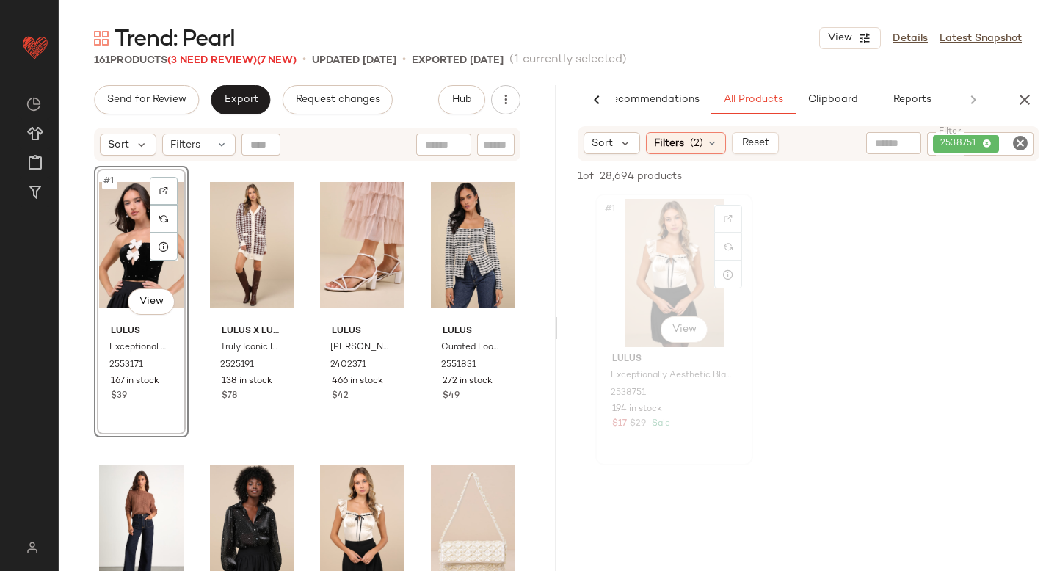
click at [678, 266] on div "#1 View" at bounding box center [674, 273] width 148 height 148
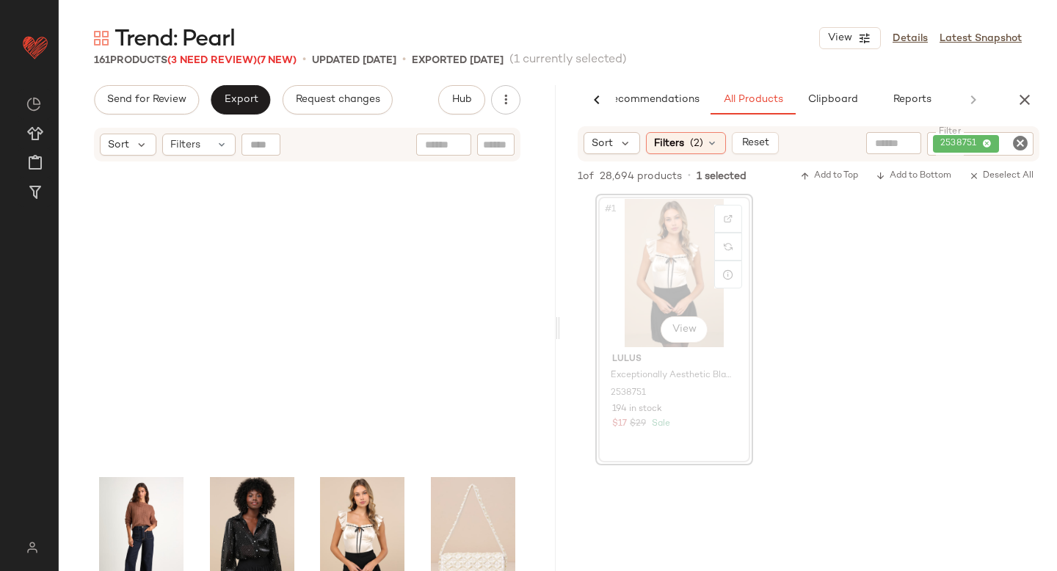
scroll to position [295, 0]
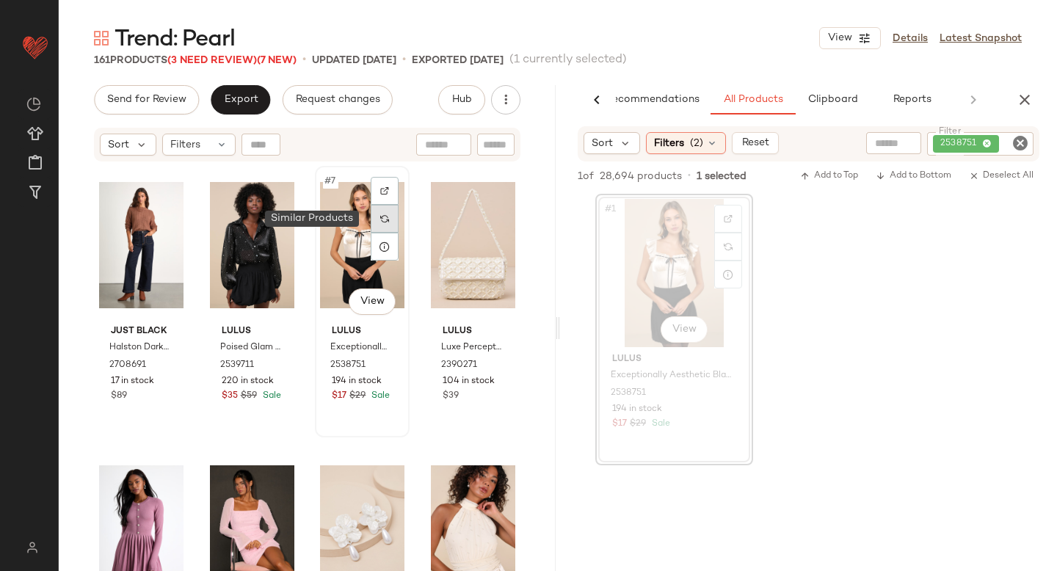
click at [380, 221] on img at bounding box center [384, 218] width 9 height 9
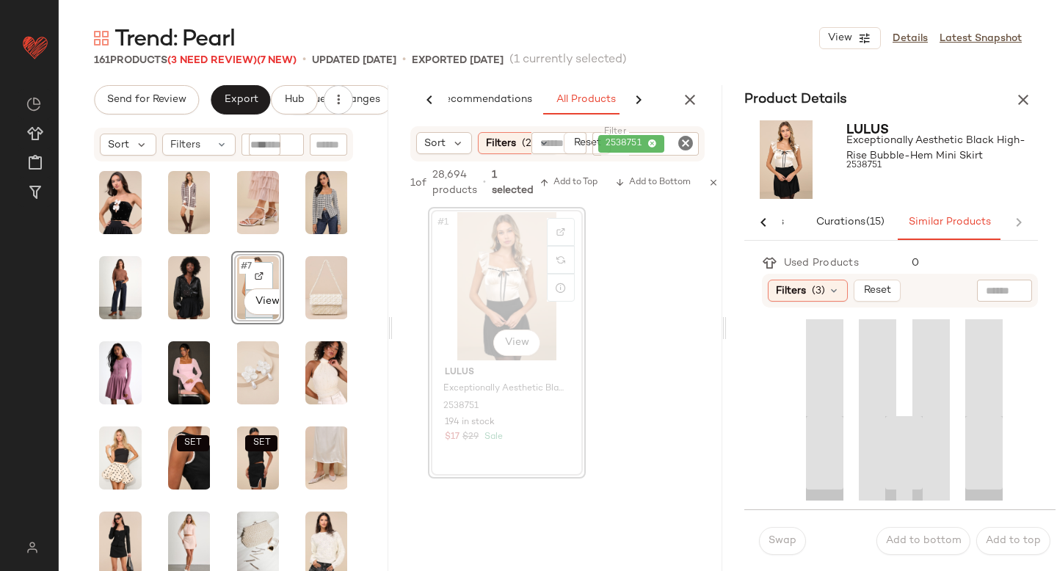
scroll to position [0, 72]
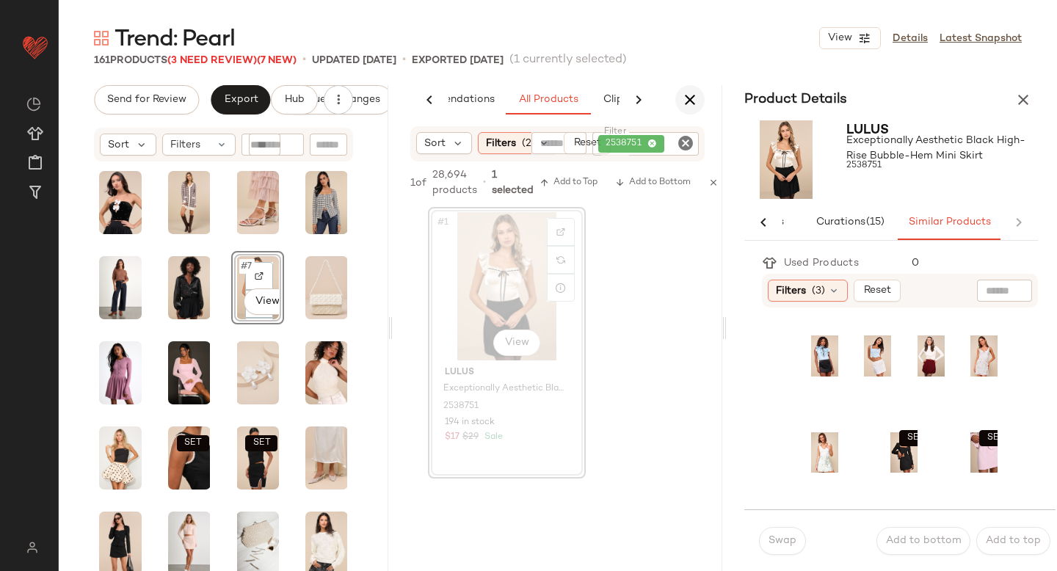
click at [687, 96] on icon "button" at bounding box center [690, 100] width 18 height 18
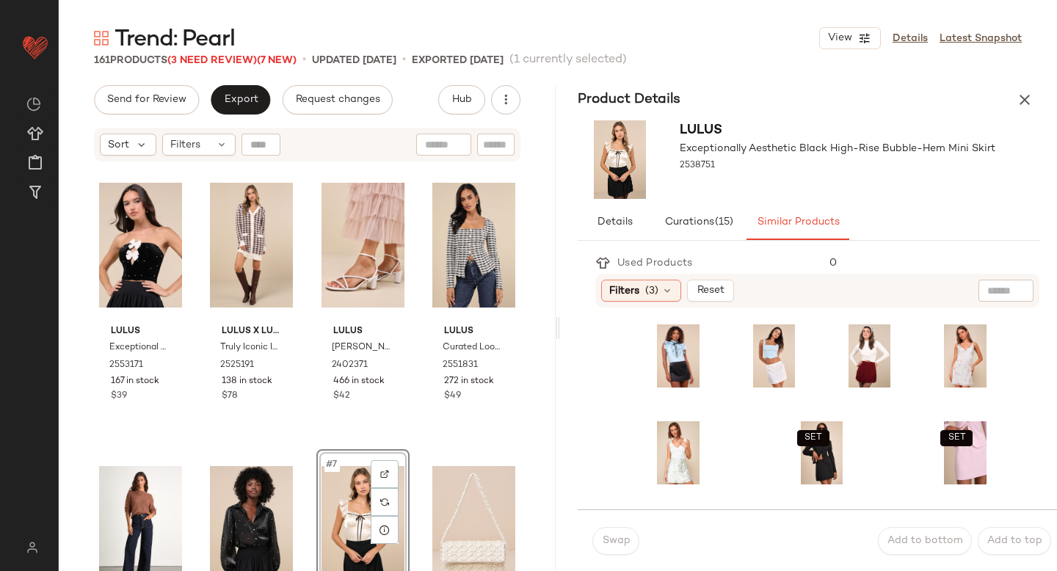
scroll to position [295, 0]
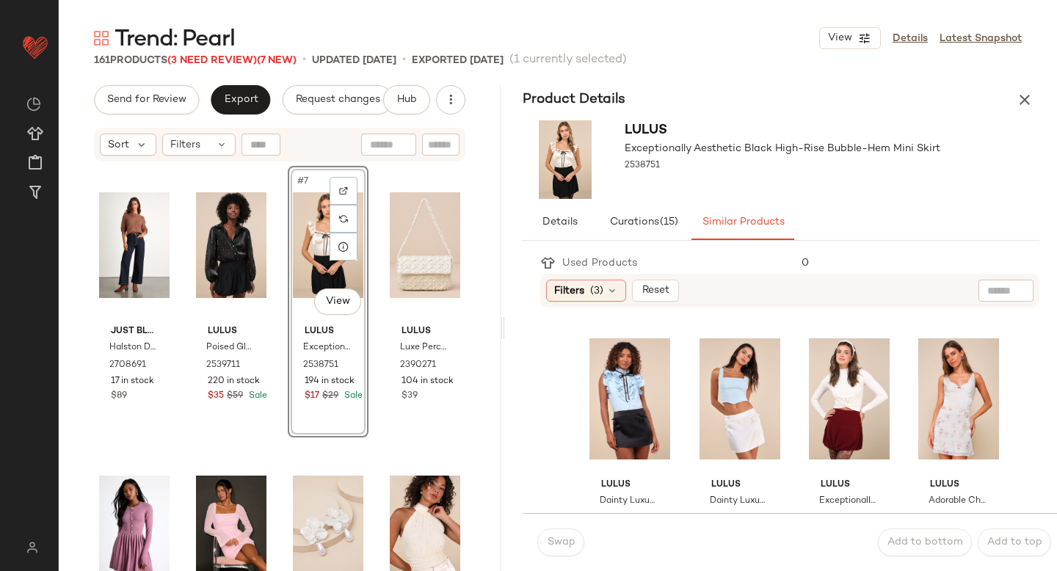
drag, startPoint x: 558, startPoint y: 322, endPoint x: 506, endPoint y: 338, distance: 53.9
click at [506, 338] on div "Trend: Pearl View Details Latest Snapshot 161 Products (3 Need Review) (7 New) …" at bounding box center [558, 297] width 998 height 548
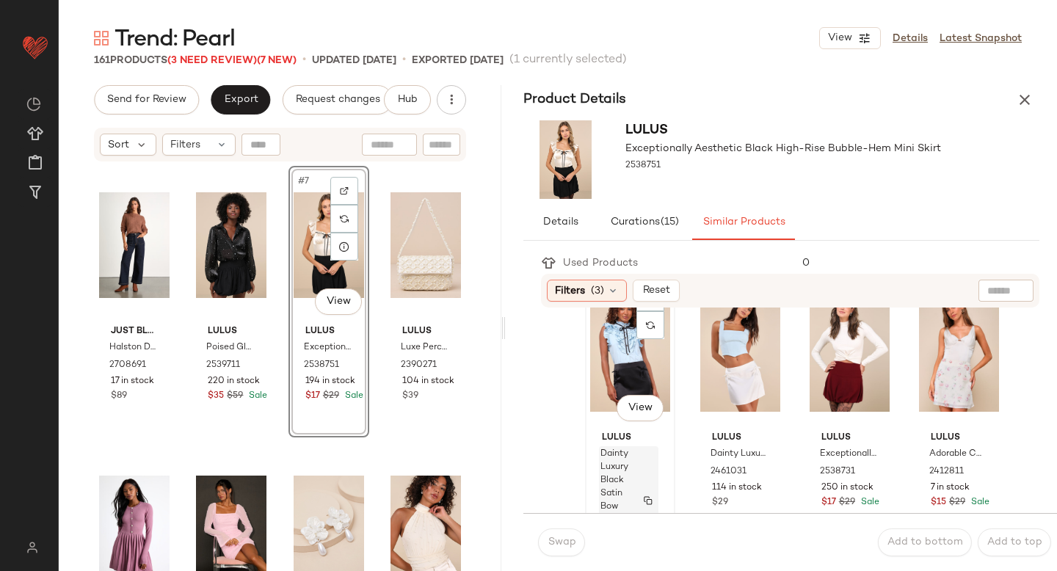
scroll to position [8, 0]
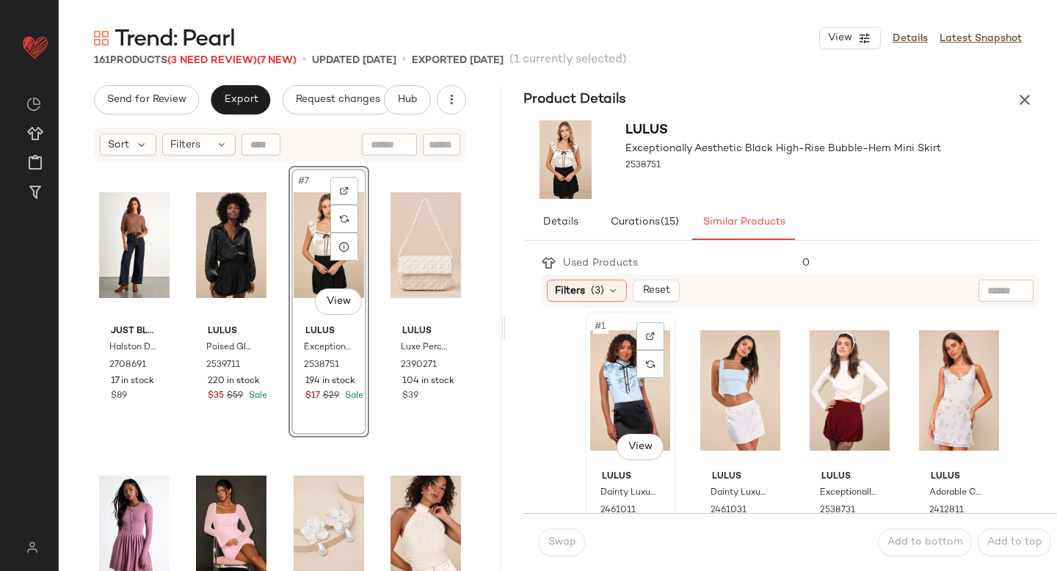
click at [615, 388] on div "#1 View" at bounding box center [630, 390] width 80 height 148
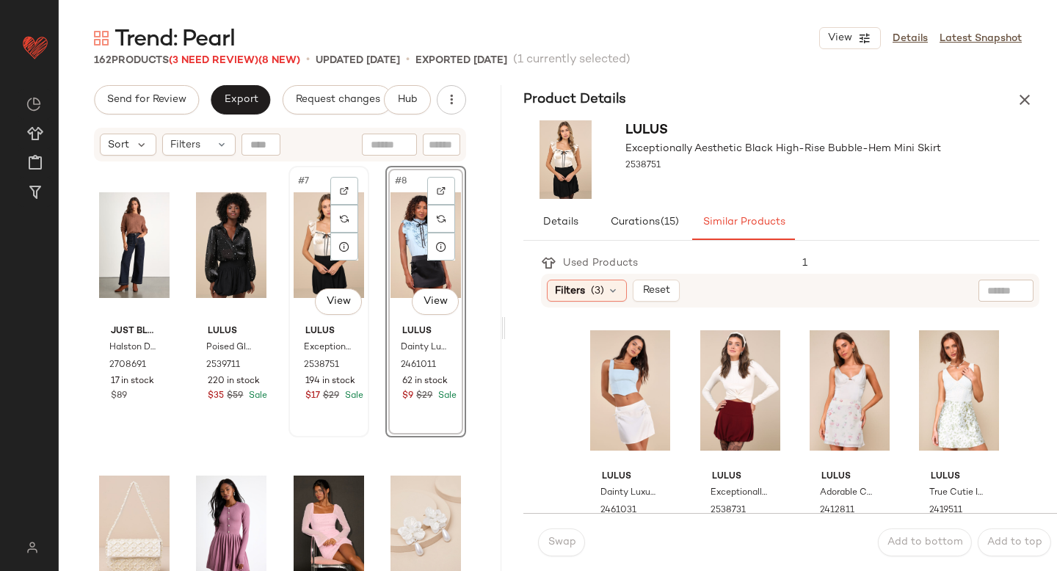
click at [307, 257] on div "#7 View" at bounding box center [329, 245] width 70 height 148
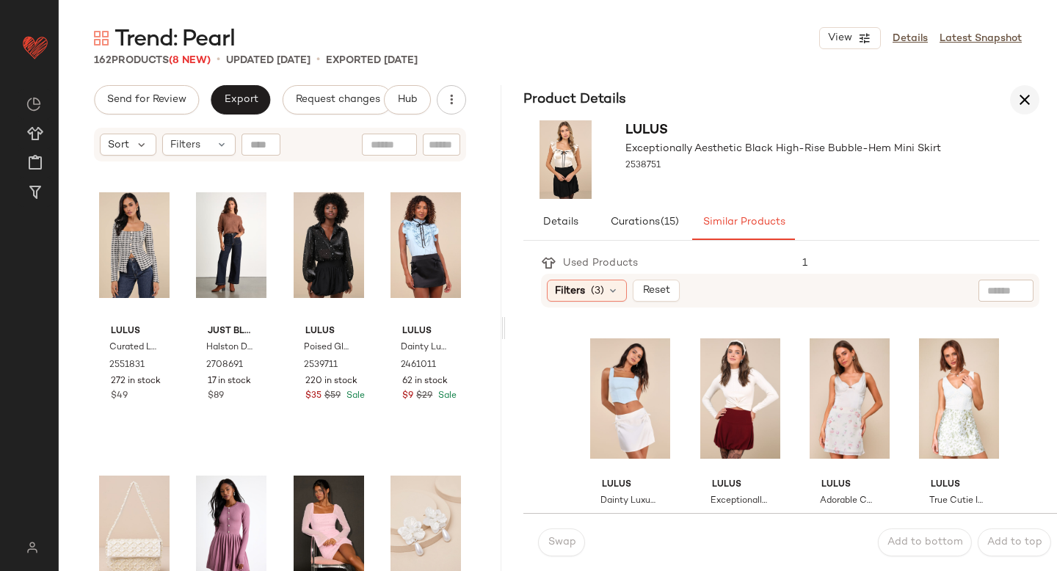
click at [1023, 98] on icon "button" at bounding box center [1025, 100] width 18 height 18
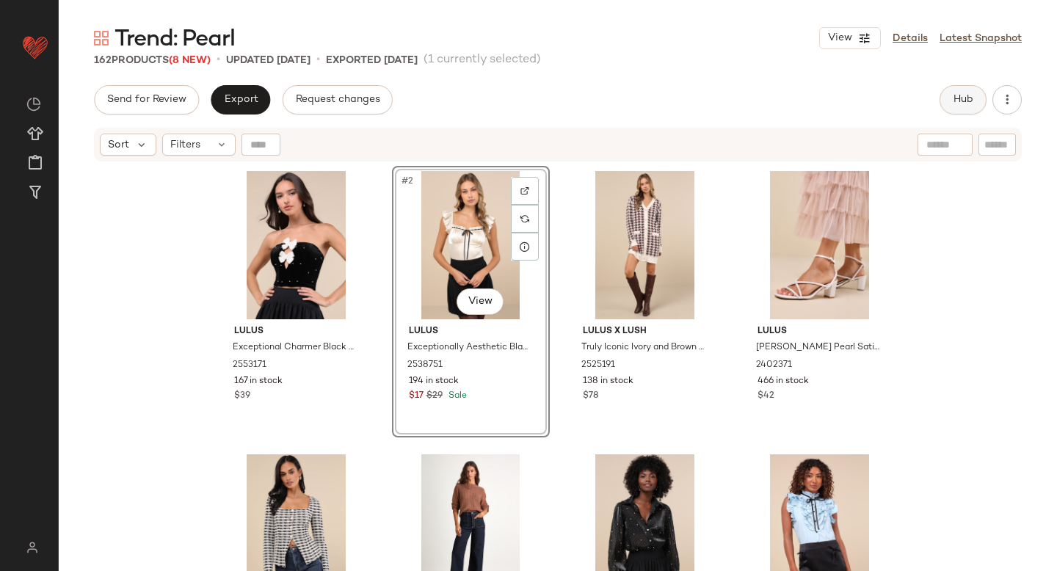
click at [940, 96] on button "Hub" at bounding box center [962, 99] width 47 height 29
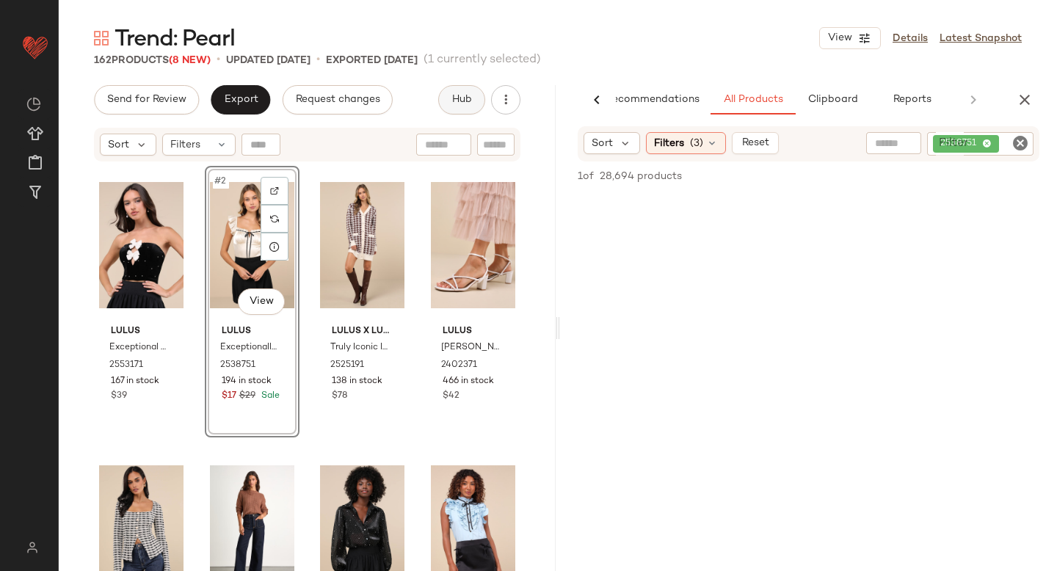
scroll to position [0, 34]
click at [1022, 145] on icon "Clear Filter" at bounding box center [1020, 143] width 18 height 18
click at [687, 142] on div "Filters (3)" at bounding box center [686, 143] width 80 height 22
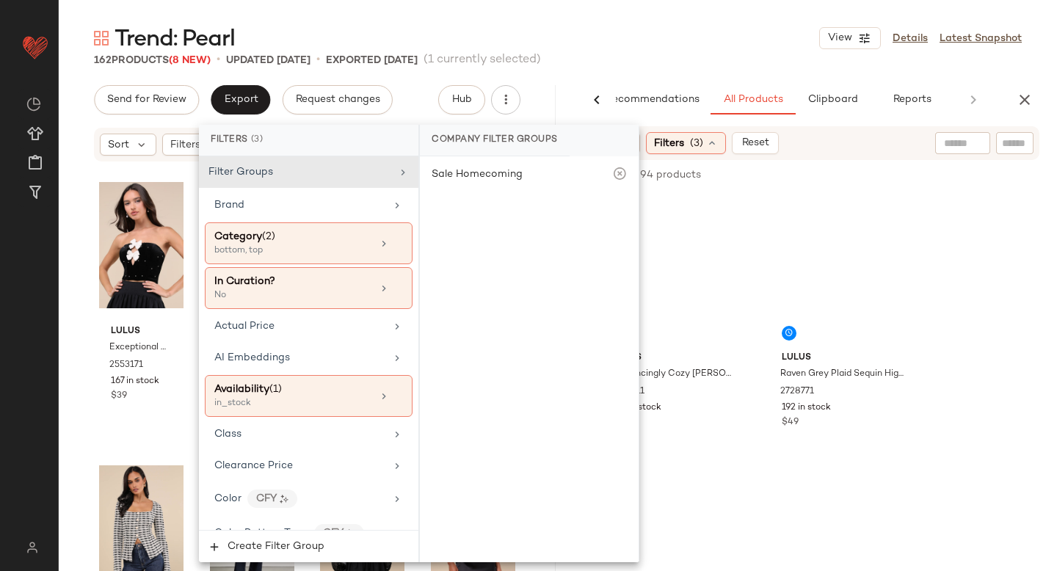
click at [279, 244] on div "bottom, top" at bounding box center [287, 250] width 147 height 13
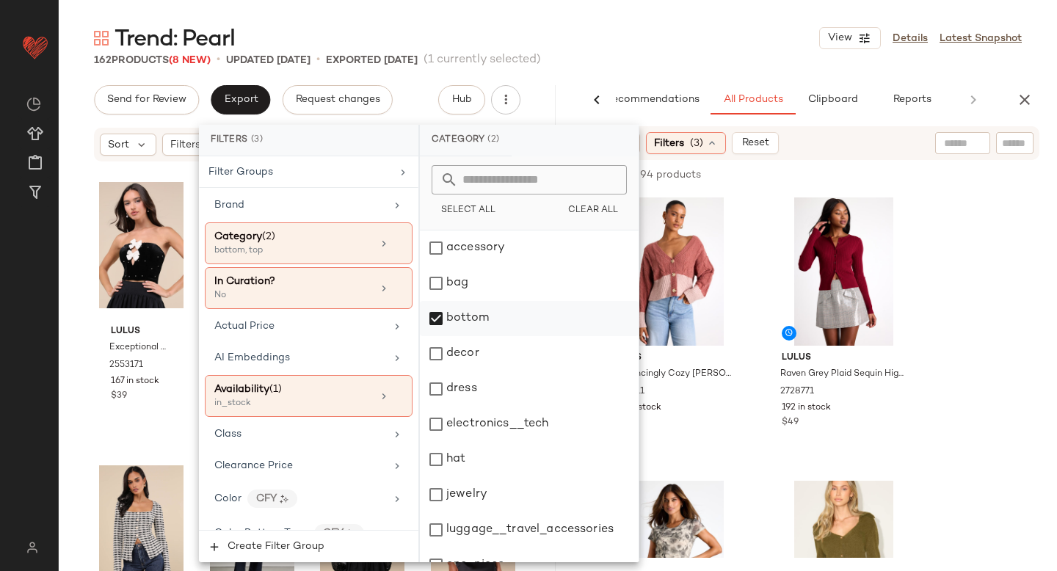
click at [441, 313] on div "bottom" at bounding box center [529, 318] width 219 height 35
click at [442, 393] on div "dress" at bounding box center [529, 388] width 219 height 35
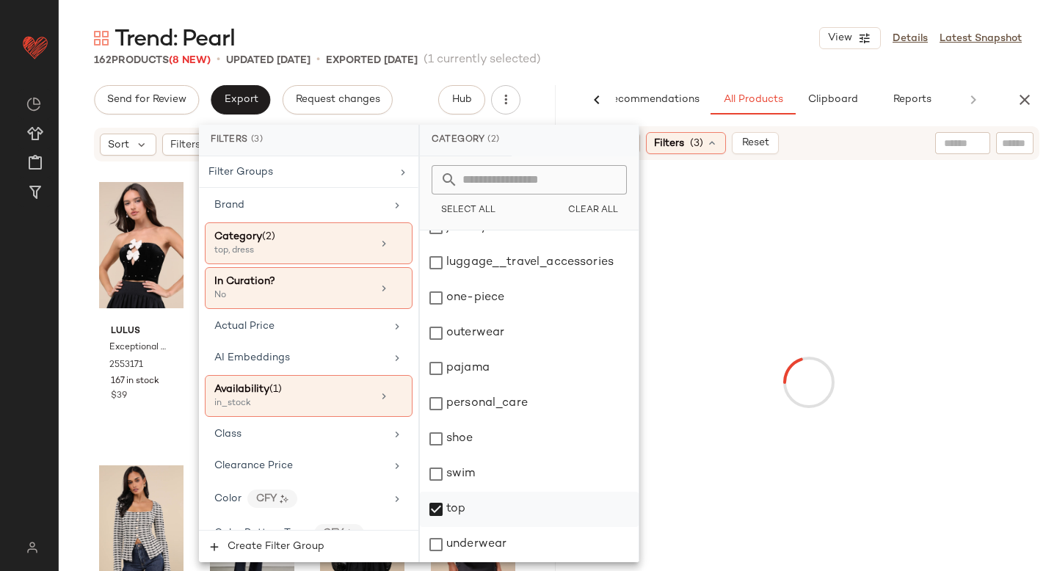
click at [434, 513] on div "top" at bounding box center [529, 509] width 219 height 35
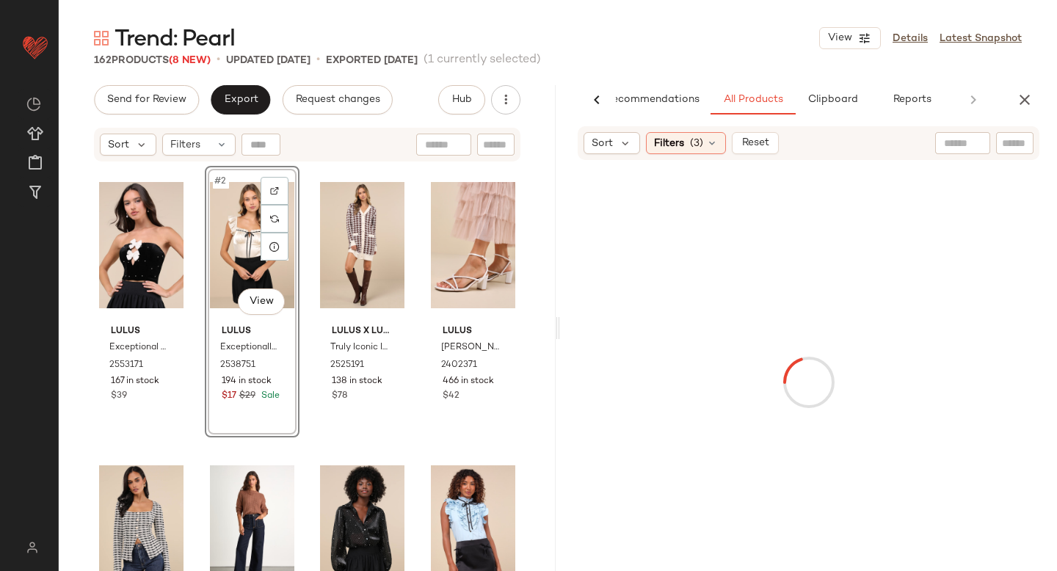
click at [1017, 139] on input "text" at bounding box center [1015, 143] width 26 height 15
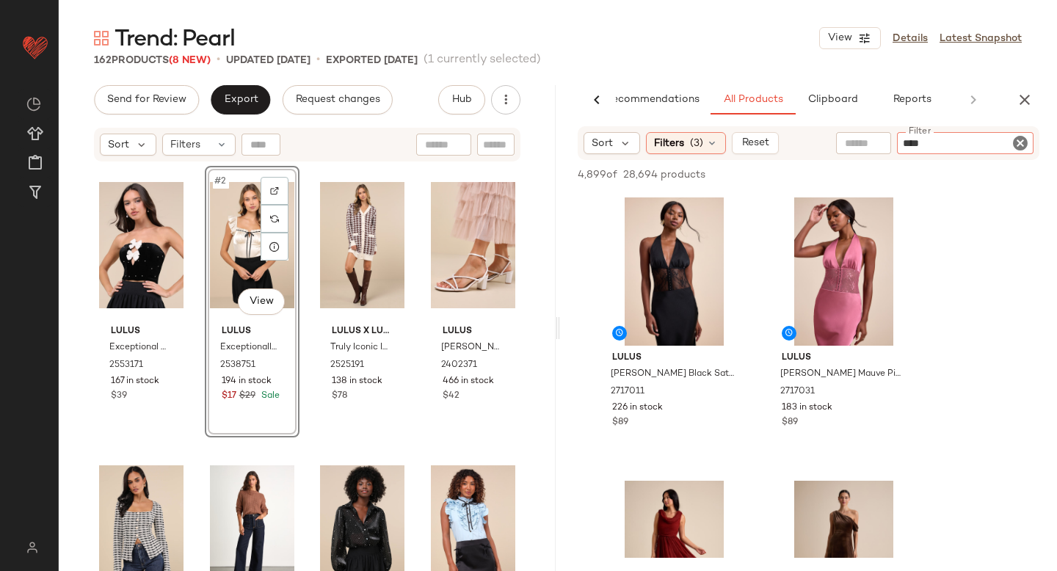
type input "*****"
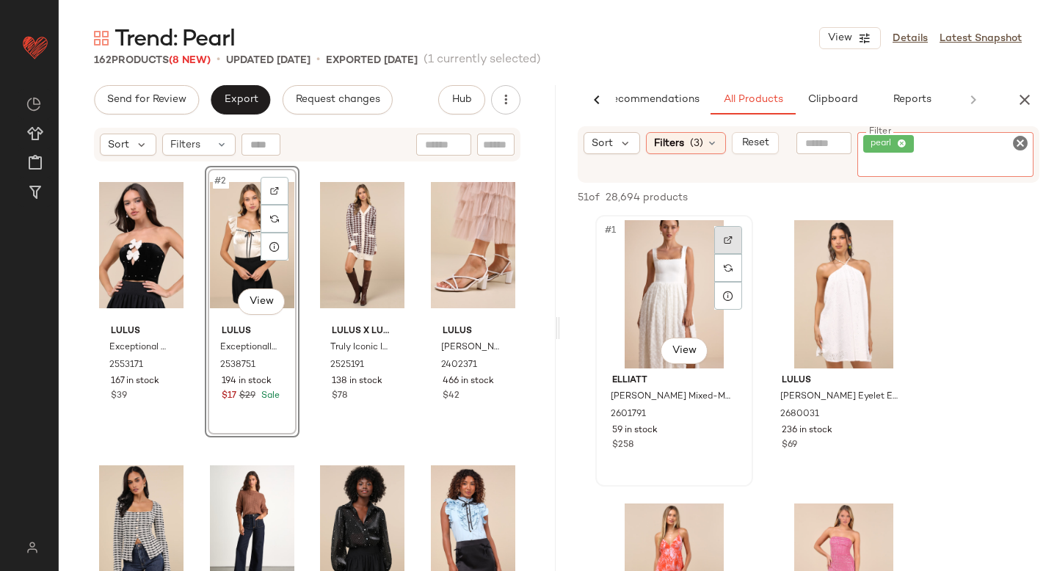
click at [727, 242] on div at bounding box center [728, 268] width 28 height 84
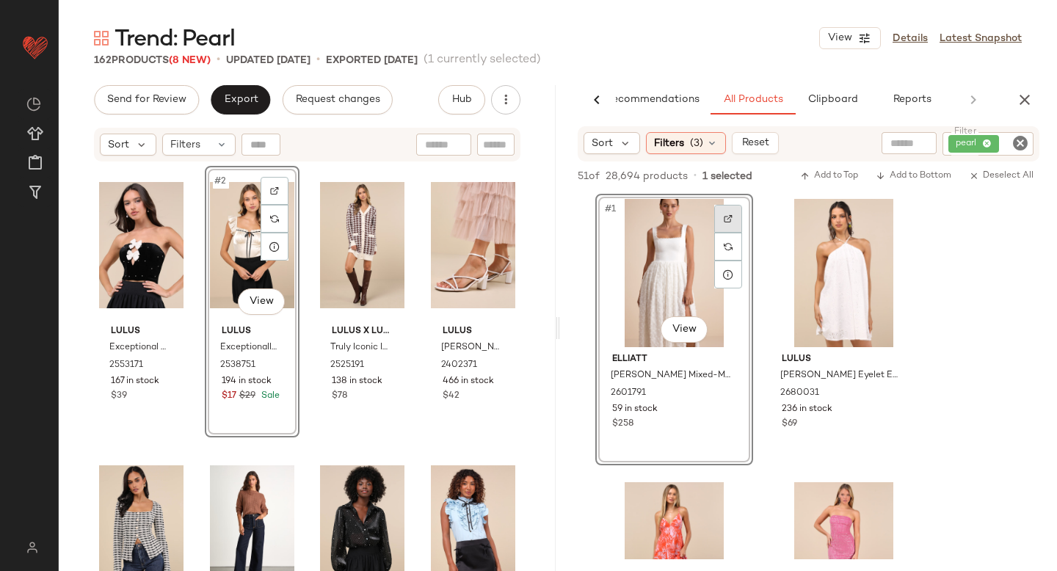
click at [727, 214] on img at bounding box center [728, 218] width 9 height 9
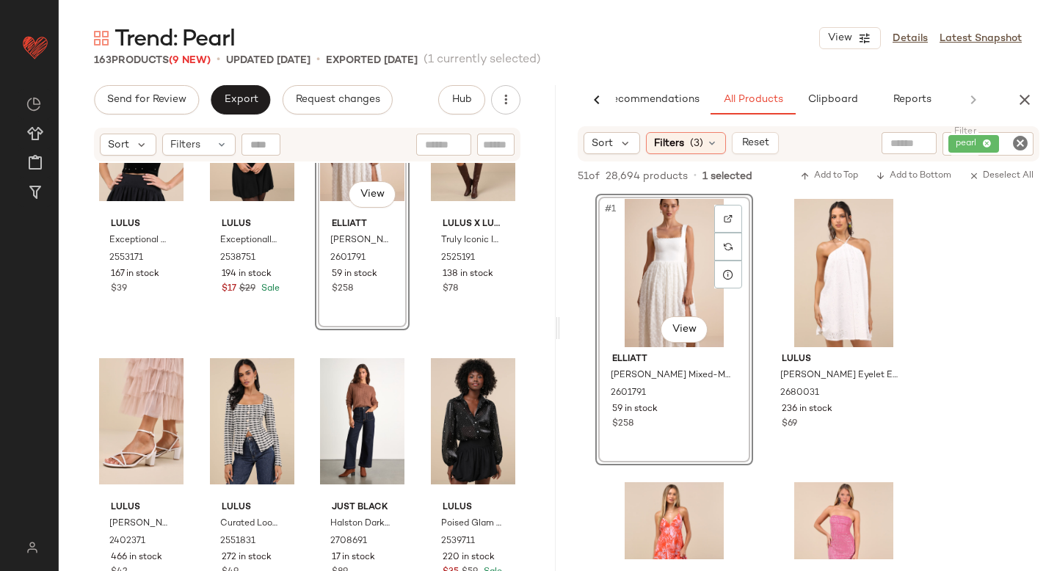
scroll to position [0, 0]
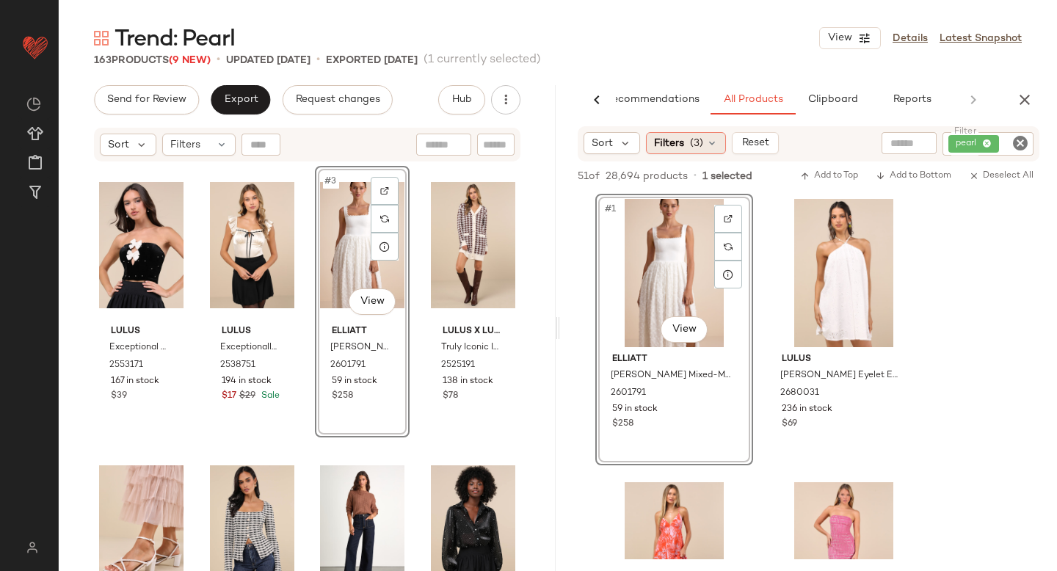
click at [696, 144] on span "(3)" at bounding box center [696, 143] width 13 height 15
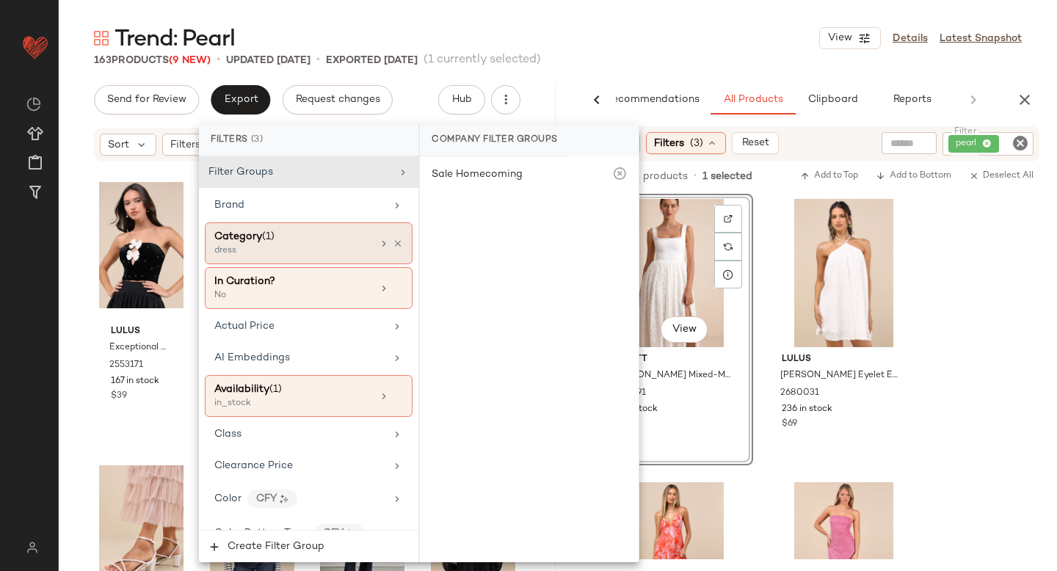
click at [321, 233] on div "Category (1)" at bounding box center [293, 236] width 158 height 15
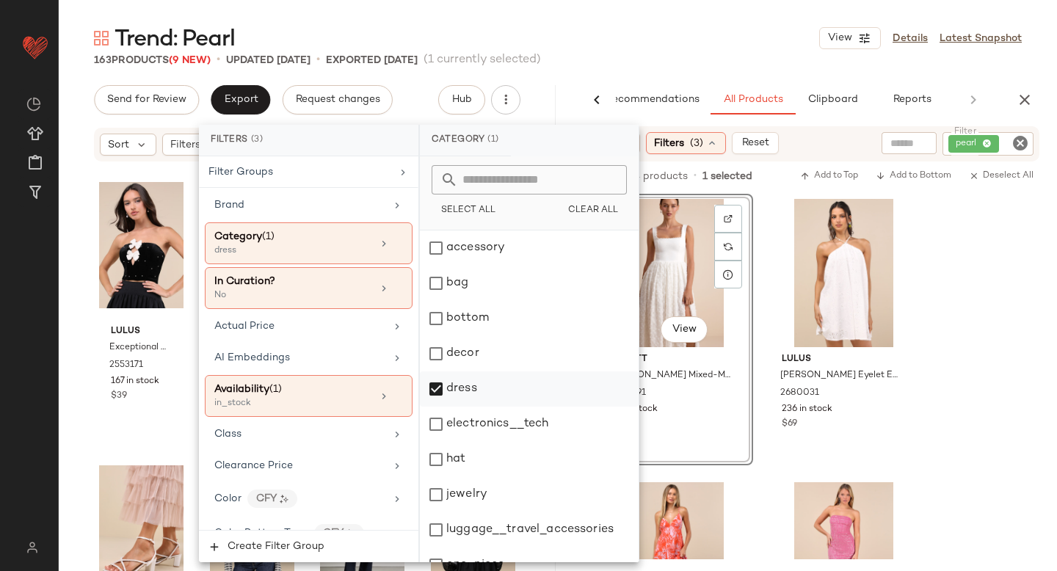
click at [440, 390] on div "dress" at bounding box center [529, 388] width 219 height 35
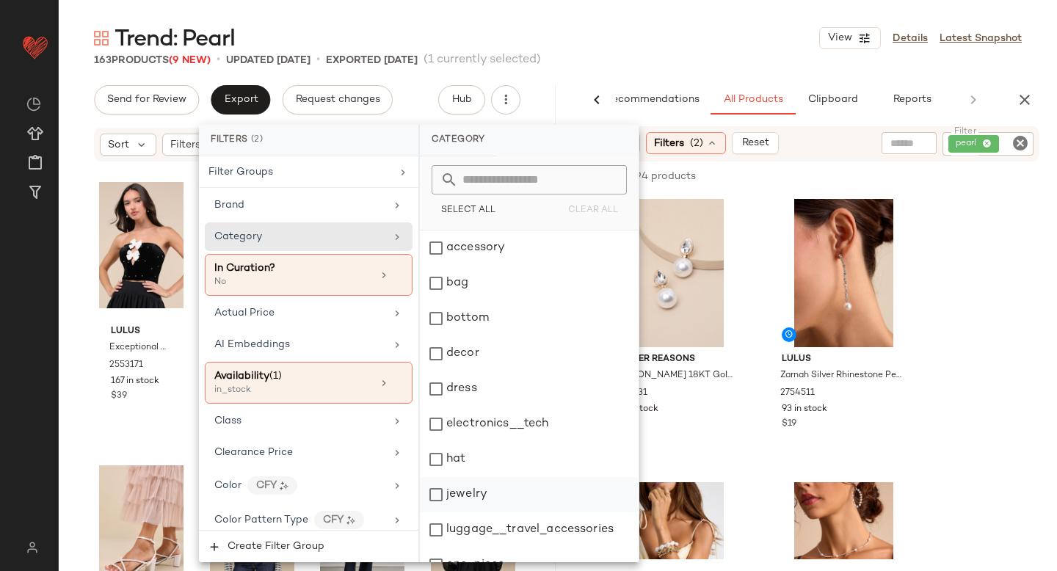
click at [435, 498] on div "jewelry" at bounding box center [529, 494] width 219 height 35
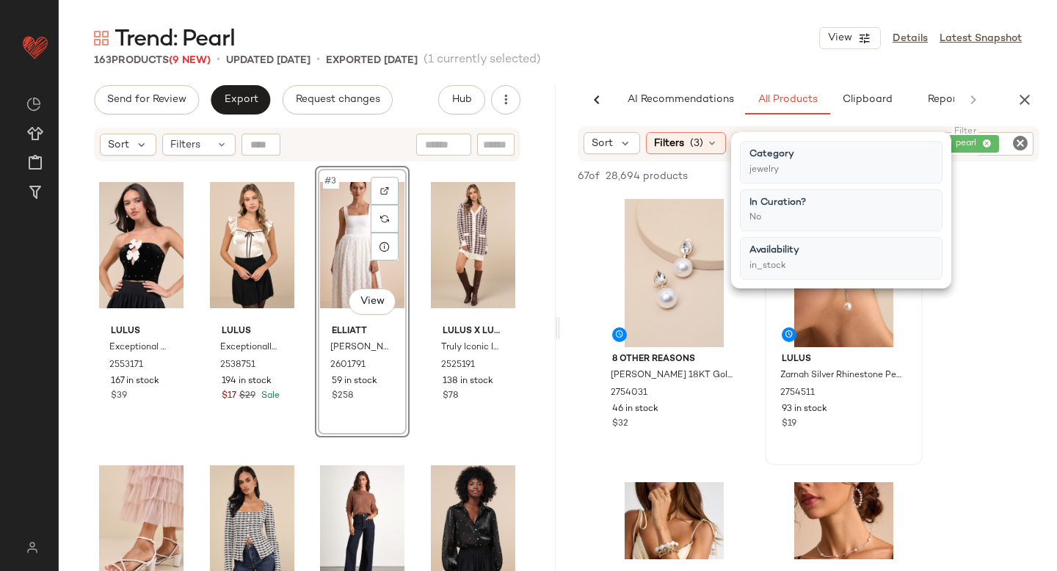
scroll to position [0, 34]
click at [766, 439] on div "#2 View Lulus Zarnah Silver Rhinestone Pearl Drop Earrings 2754511 93 in stock …" at bounding box center [843, 329] width 155 height 269
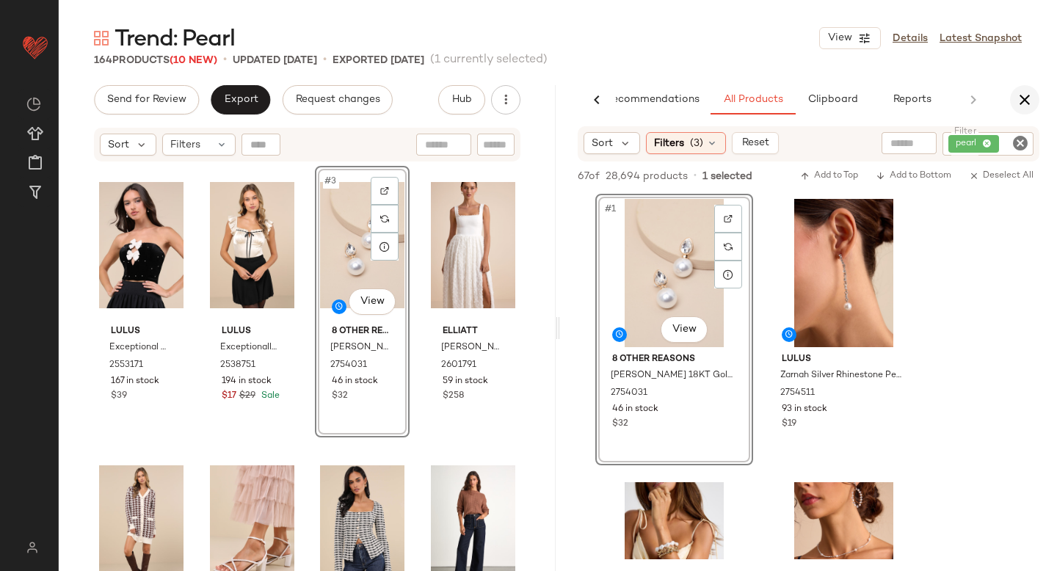
click at [1028, 92] on icon "button" at bounding box center [1025, 100] width 18 height 18
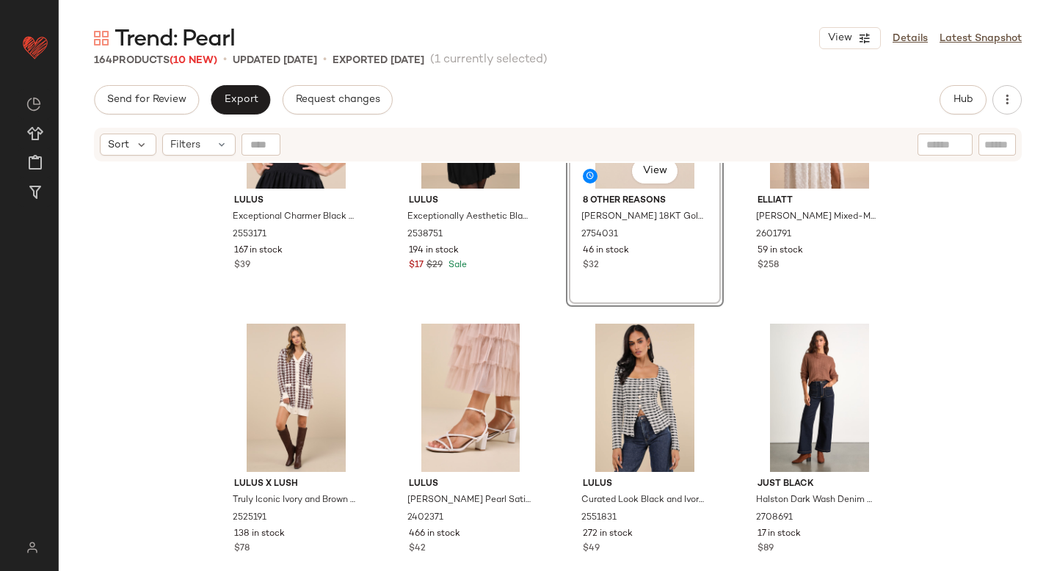
scroll to position [0, 0]
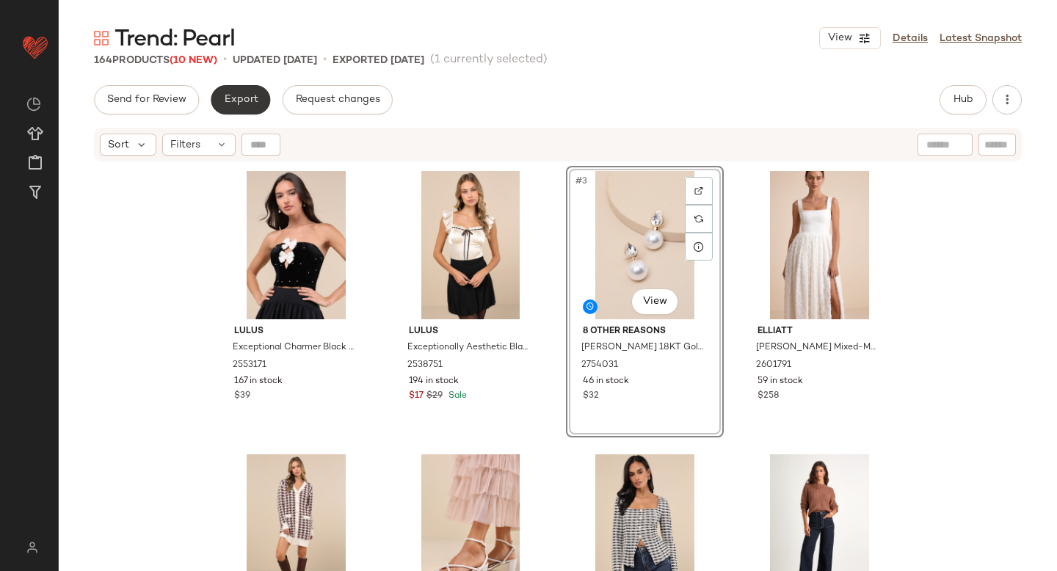
click at [230, 101] on span "Export" at bounding box center [240, 100] width 34 height 12
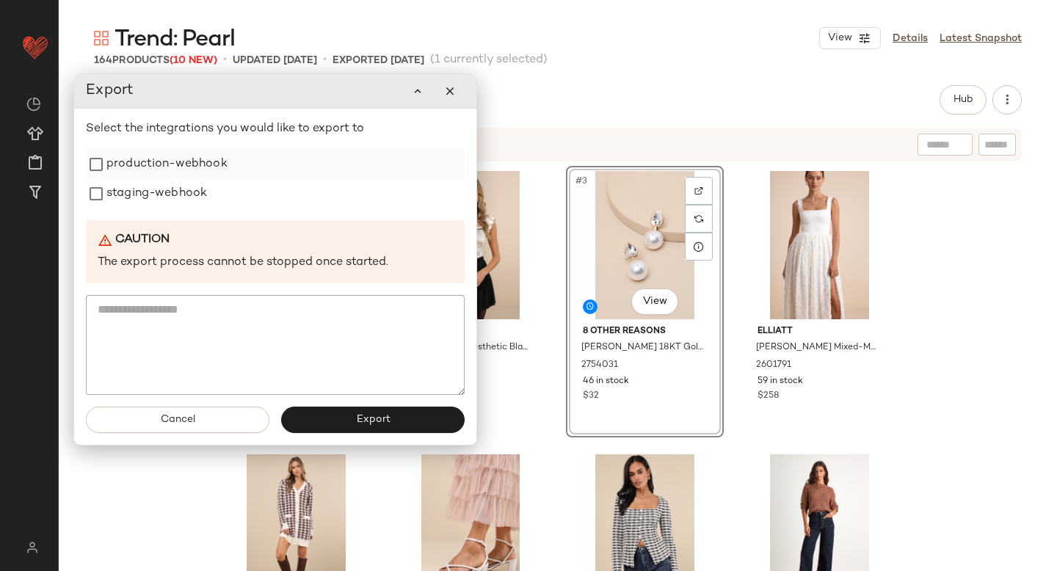
click at [138, 164] on label "production-webhook" at bounding box center [166, 164] width 121 height 29
click at [137, 199] on label "staging-webhook" at bounding box center [156, 193] width 101 height 29
click at [363, 418] on span "Export" at bounding box center [372, 420] width 34 height 12
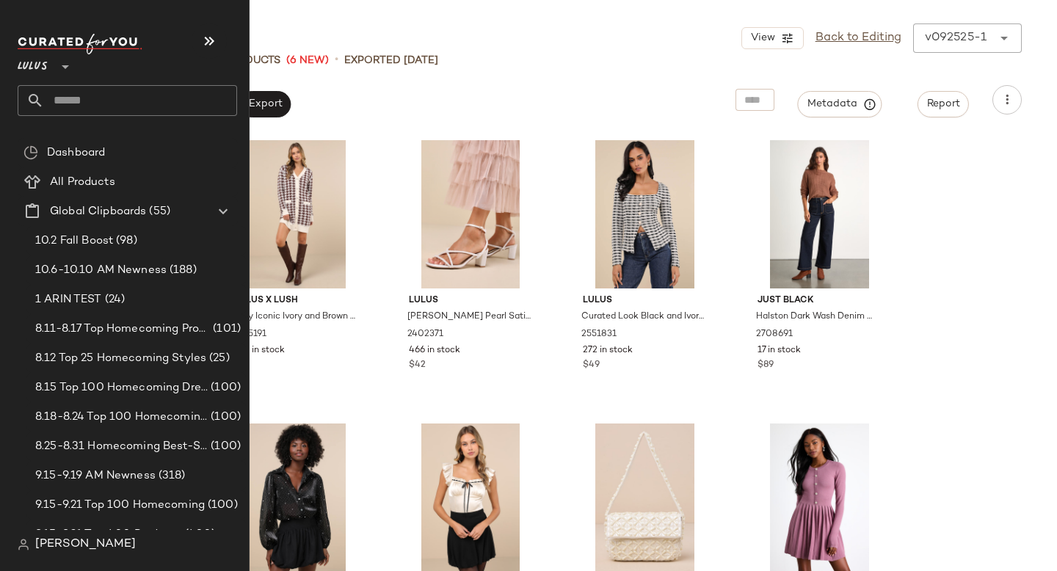
click at [88, 105] on input "text" at bounding box center [140, 100] width 193 height 31
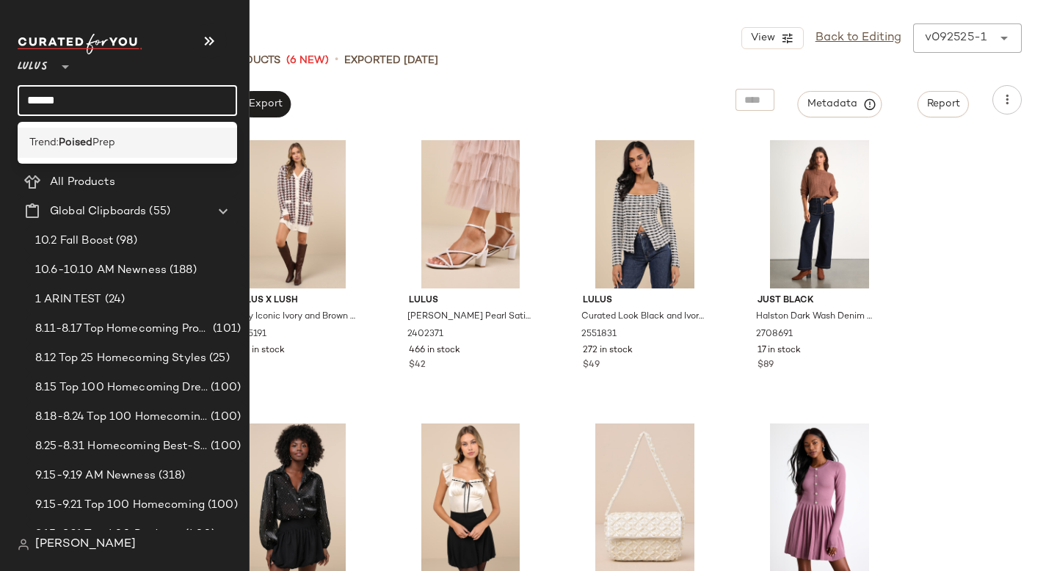
type input "******"
click at [70, 145] on b "Poised" at bounding box center [76, 142] width 34 height 15
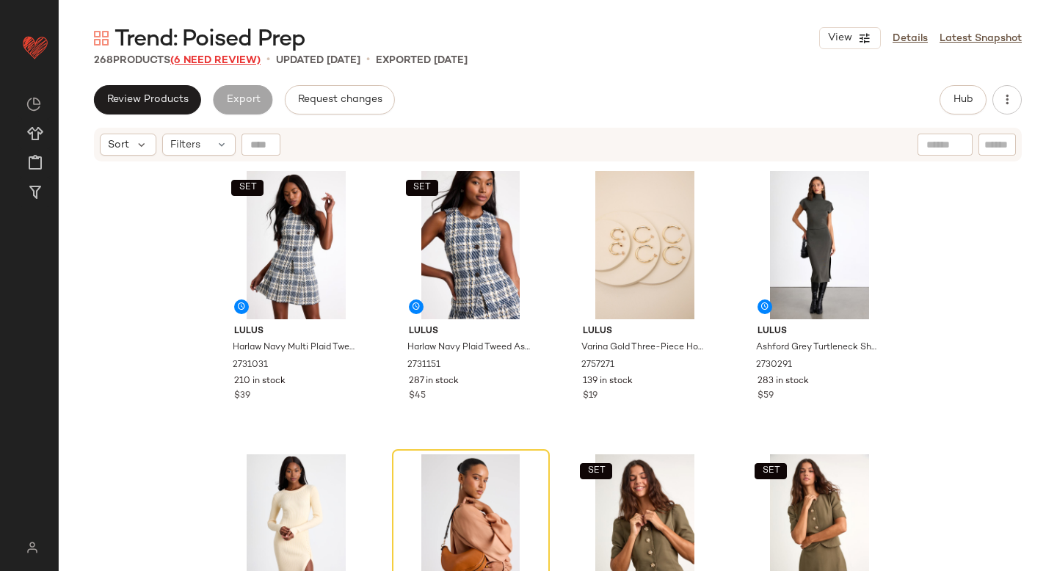
click at [211, 55] on span "(6 Need Review)" at bounding box center [215, 60] width 90 height 11
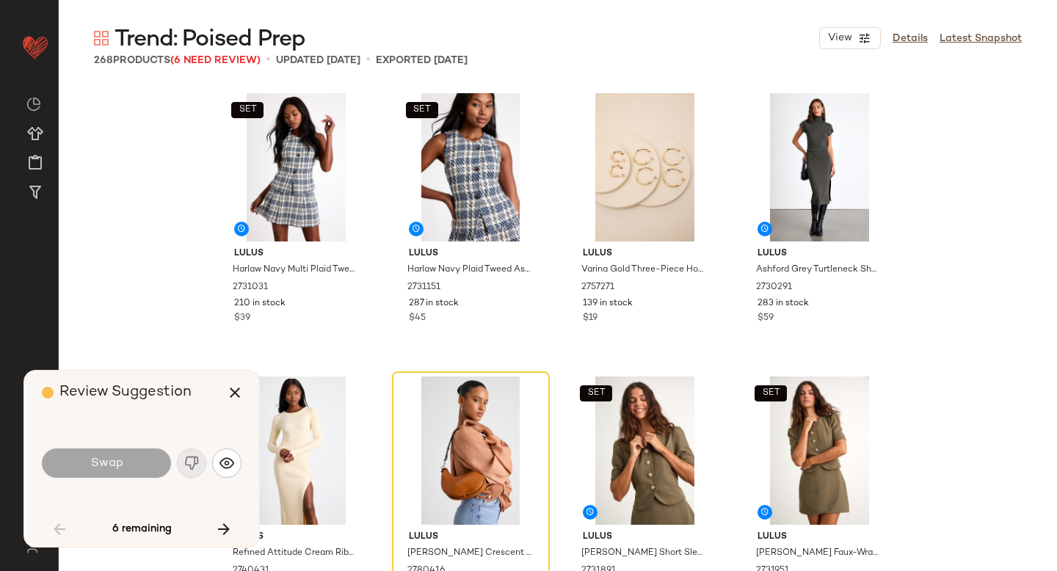
scroll to position [295, 0]
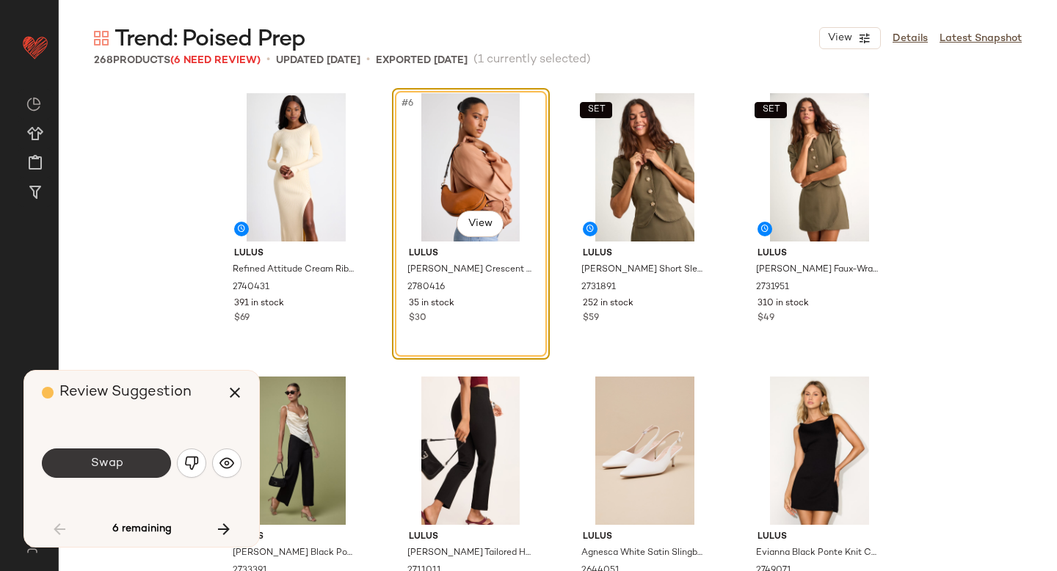
click at [128, 467] on button "Swap" at bounding box center [106, 462] width 129 height 29
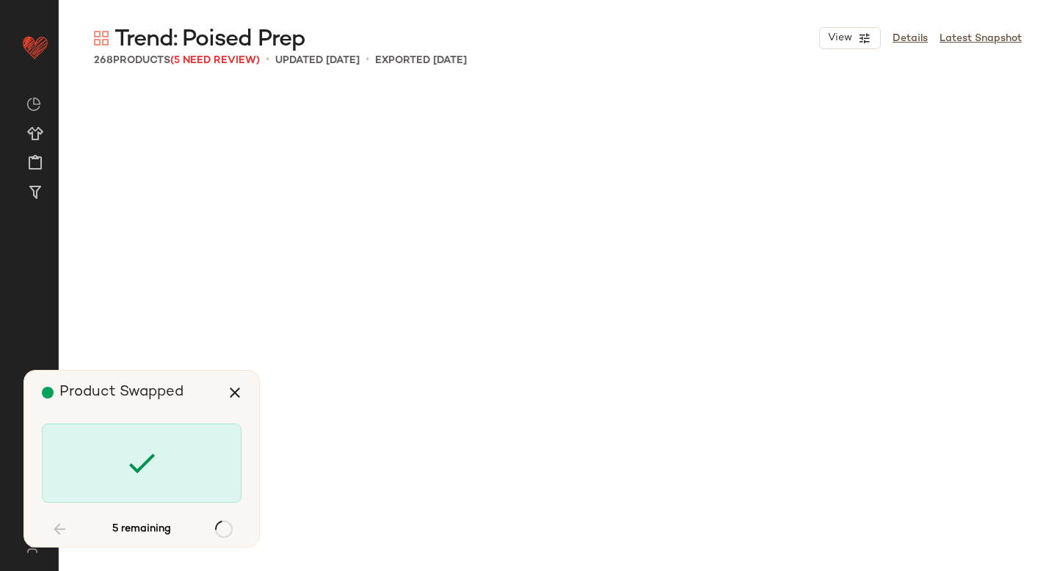
scroll to position [6800, 0]
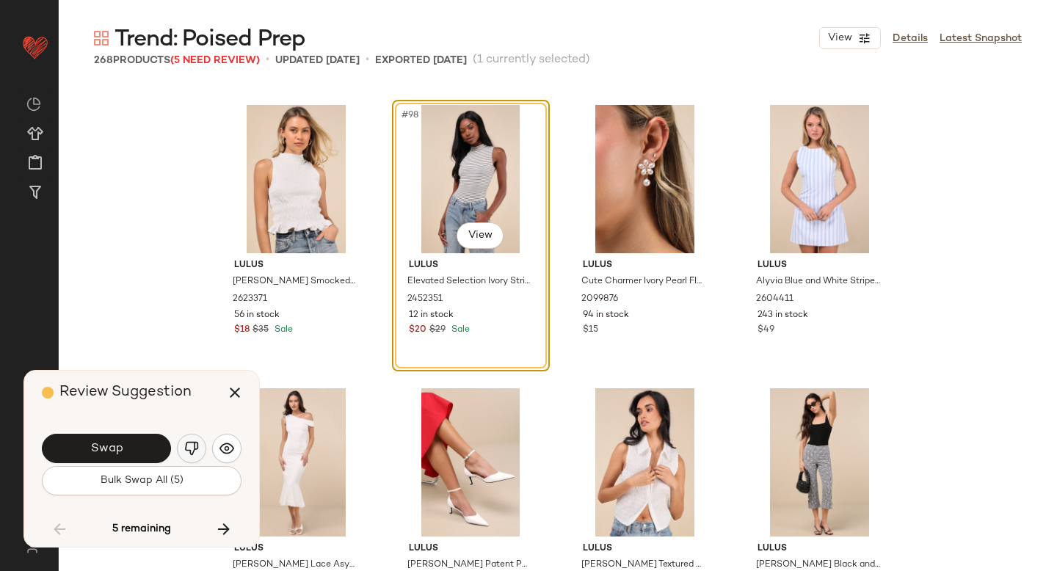
click at [203, 449] on button "button" at bounding box center [191, 448] width 29 height 29
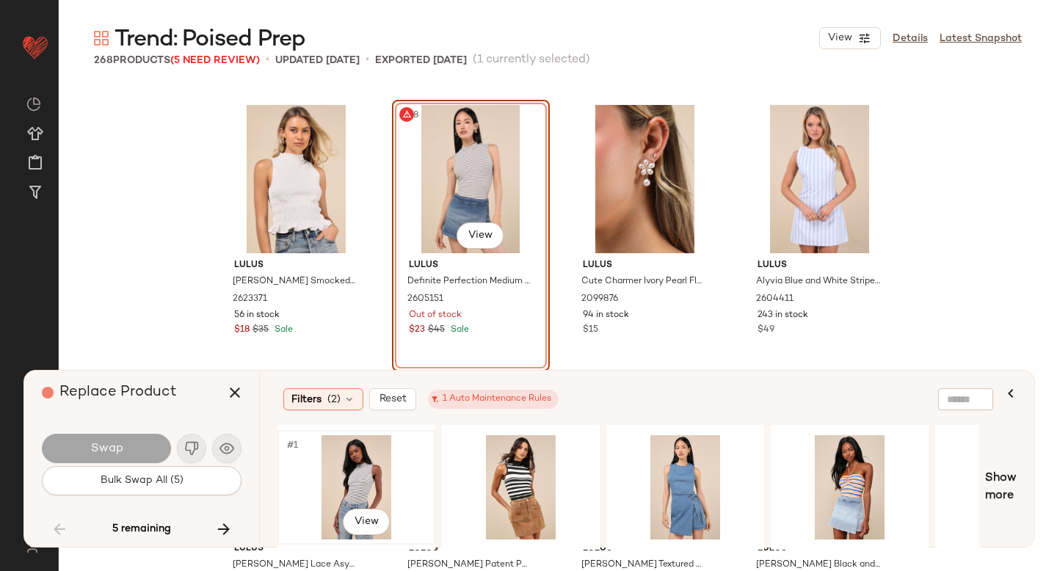
click at [374, 445] on div "#1 View" at bounding box center [357, 487] width 148 height 104
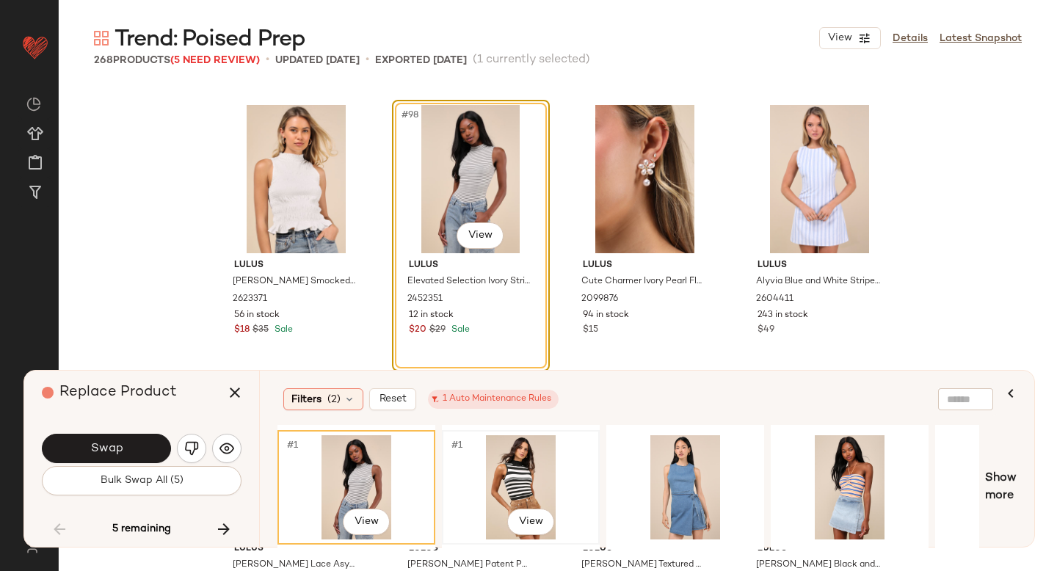
click at [531, 481] on div "#1 View" at bounding box center [521, 487] width 148 height 104
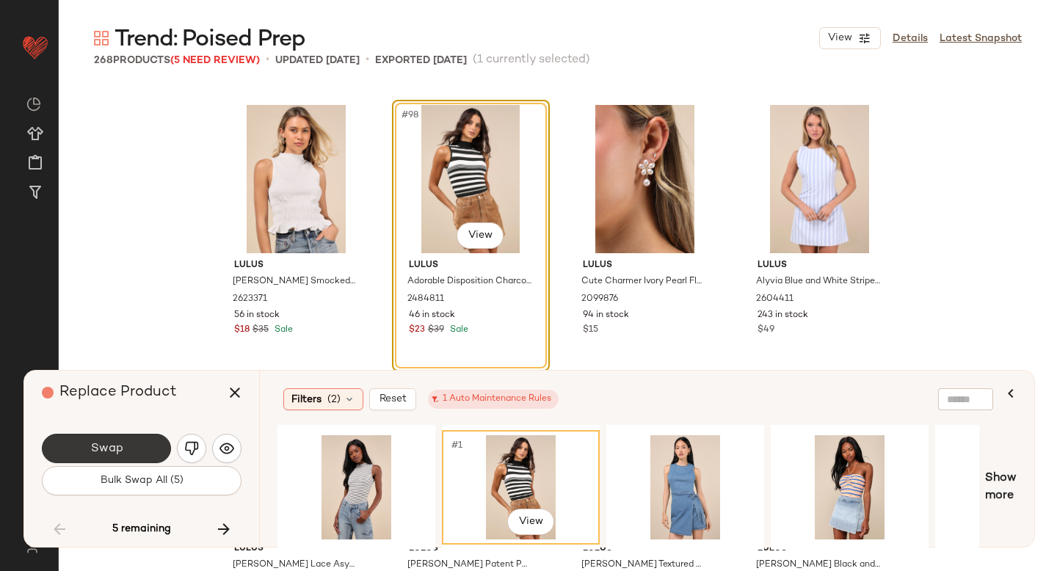
click at [138, 442] on button "Swap" at bounding box center [106, 448] width 129 height 29
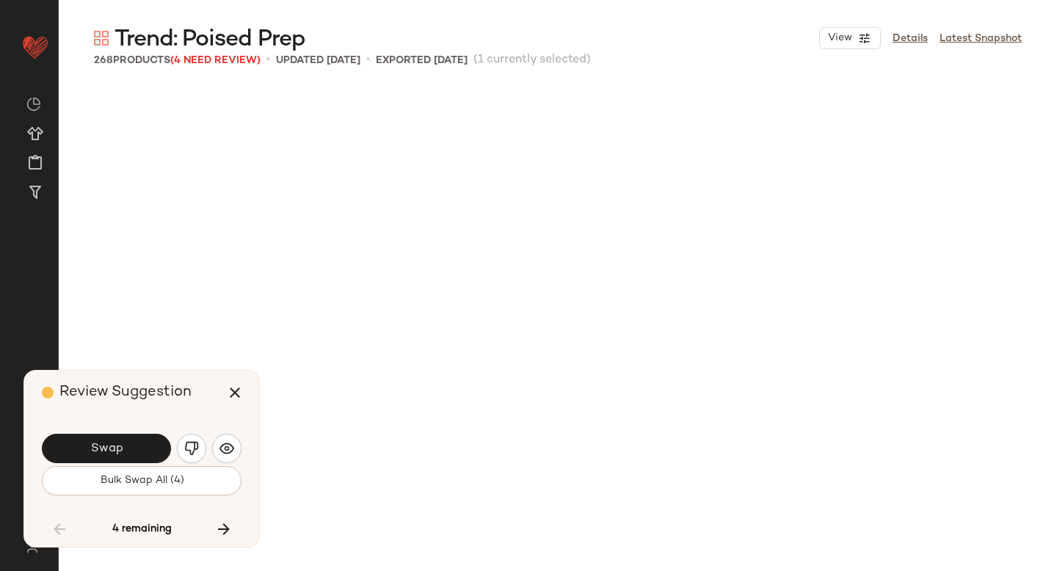
scroll to position [7366, 0]
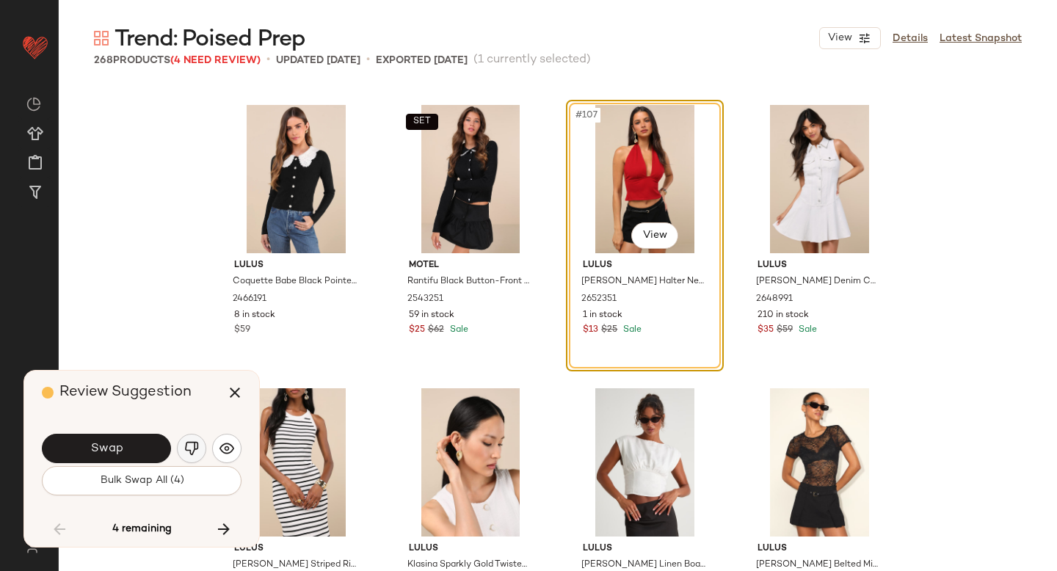
click at [191, 447] on img "button" at bounding box center [191, 448] width 15 height 15
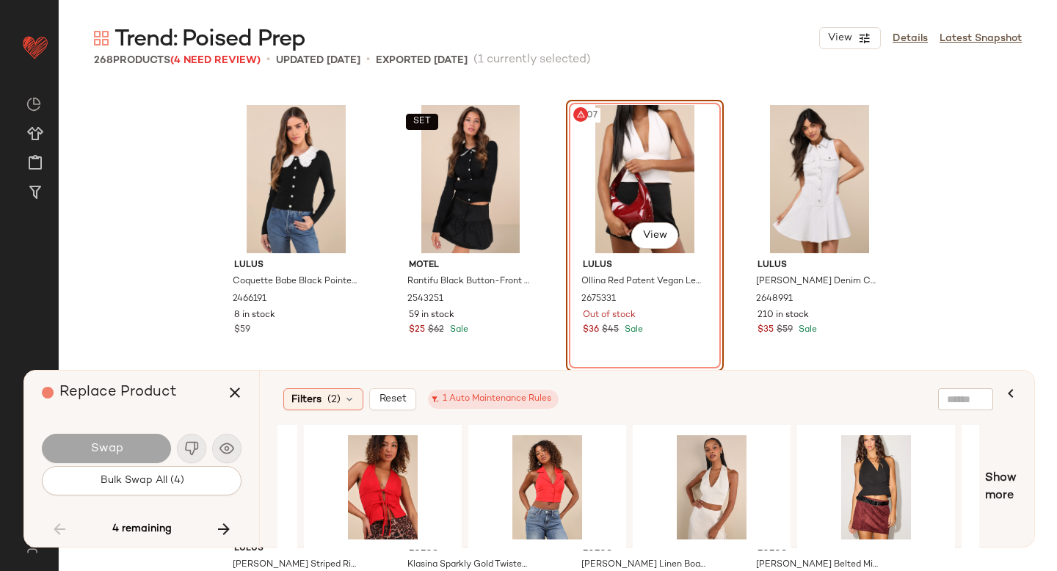
scroll to position [0, 0]
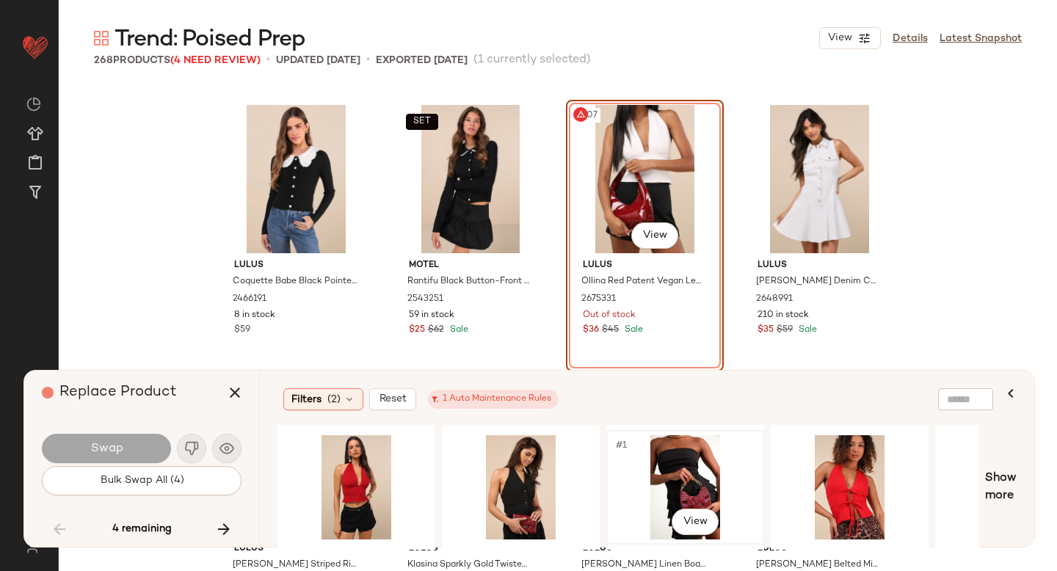
click at [696, 472] on div "#1 View" at bounding box center [685, 487] width 148 height 104
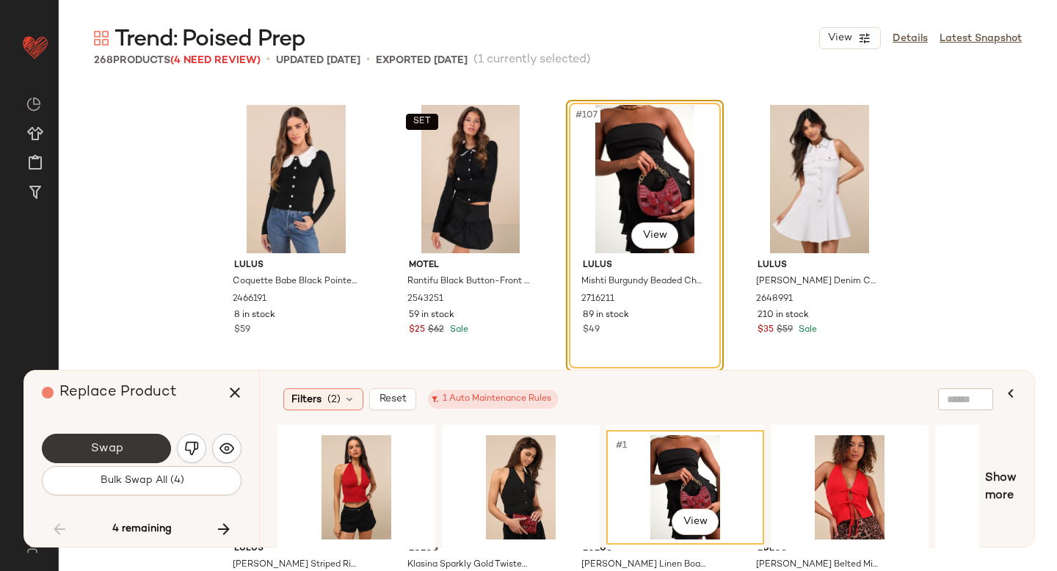
click at [101, 455] on button "Swap" at bounding box center [106, 448] width 129 height 29
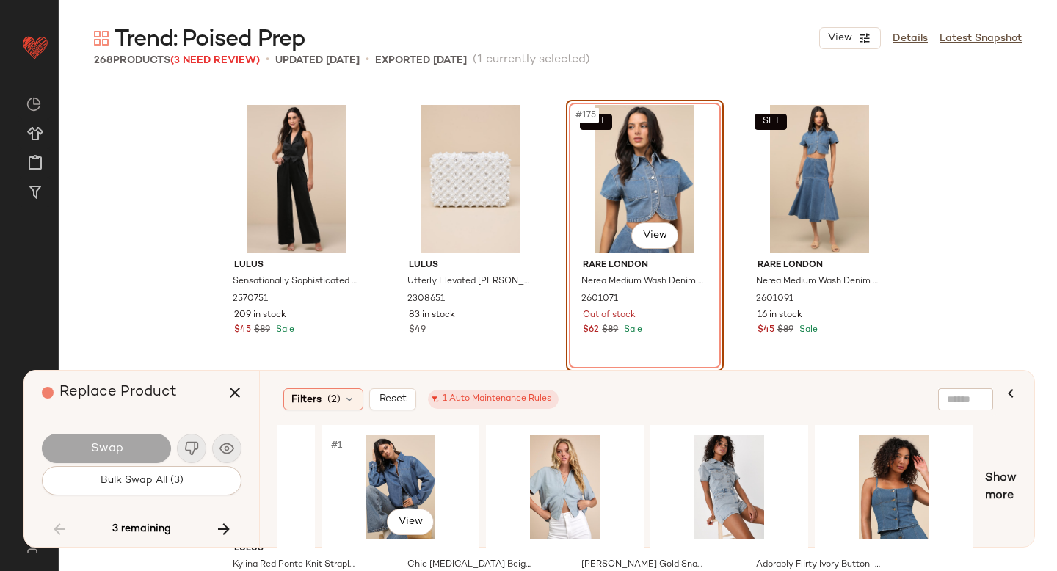
scroll to position [0, 288]
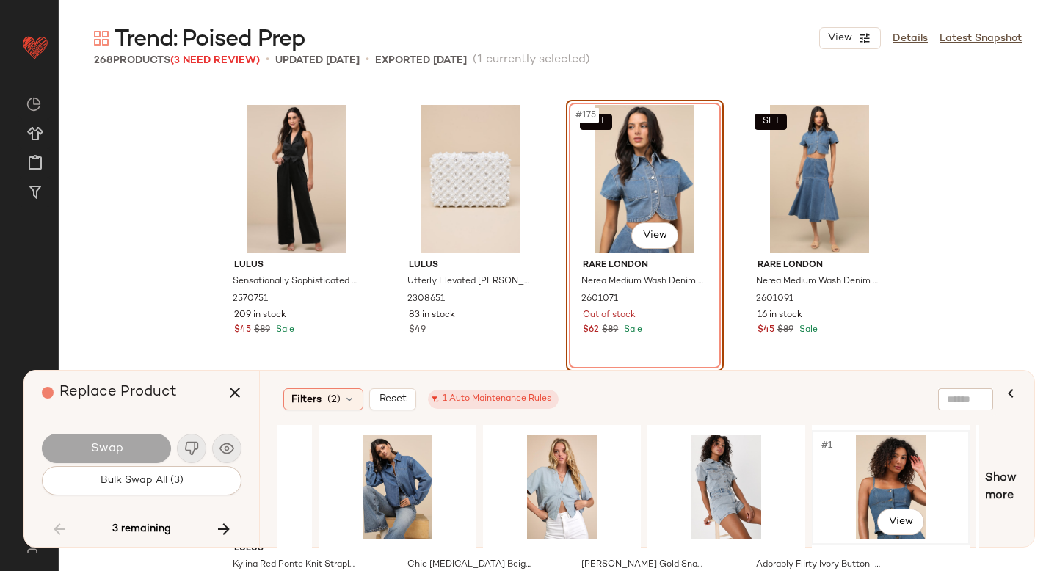
click at [893, 478] on div "#1 View" at bounding box center [891, 487] width 148 height 104
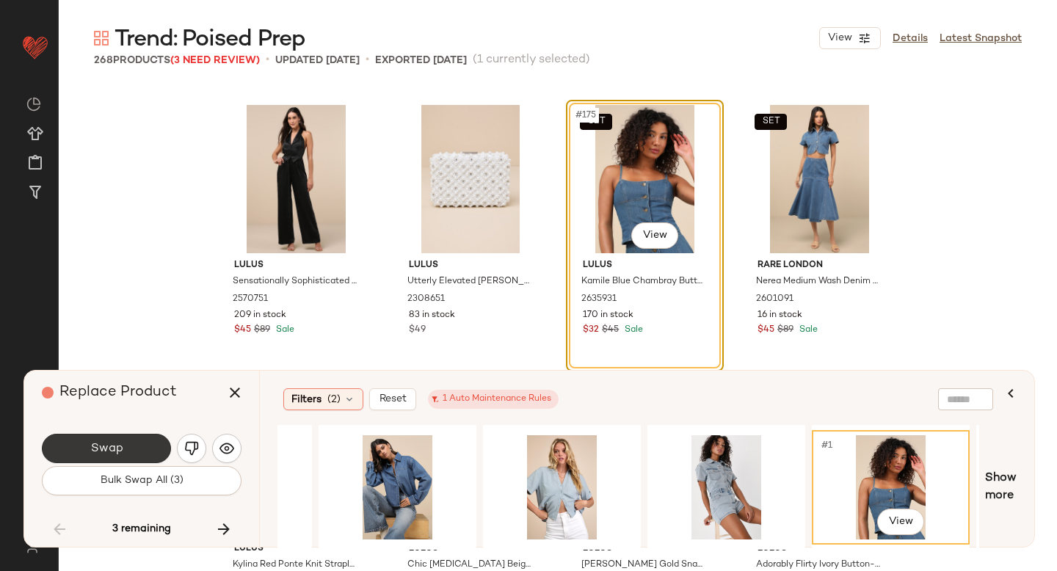
click at [137, 444] on button "Swap" at bounding box center [106, 448] width 129 height 29
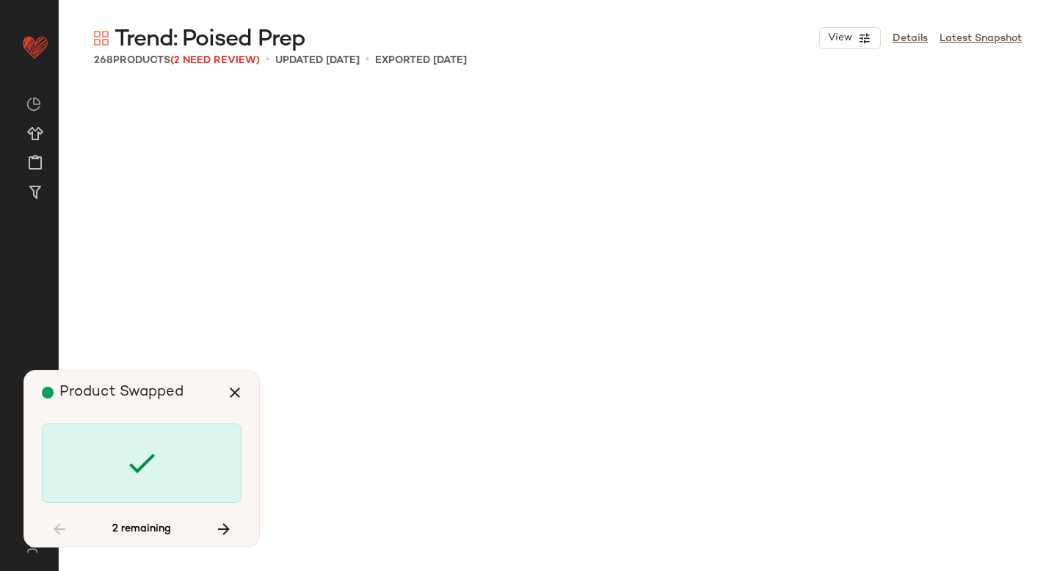
scroll to position [15016, 0]
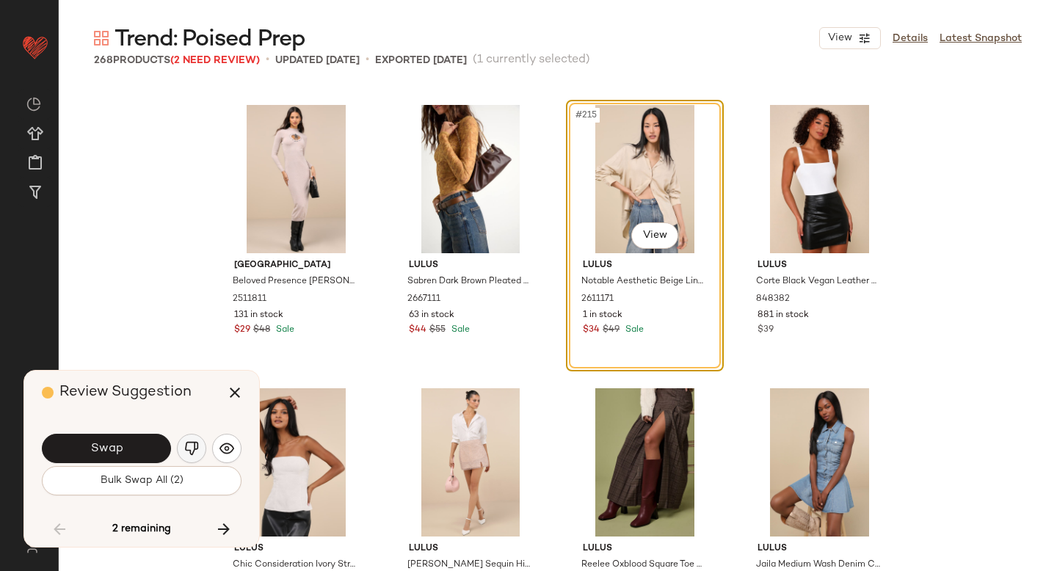
click at [185, 448] on img "button" at bounding box center [191, 448] width 15 height 15
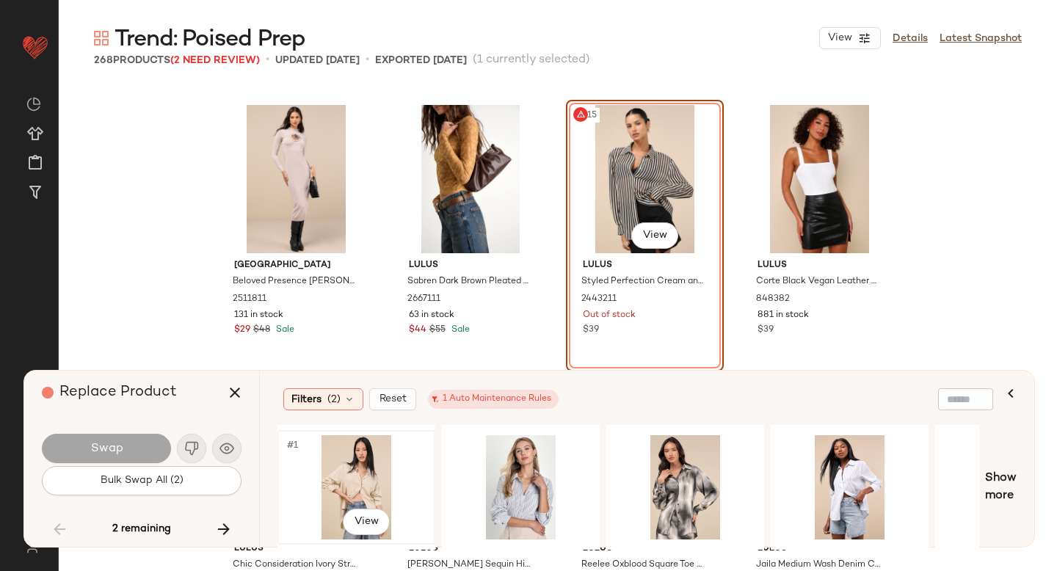
click at [364, 476] on div "#1 View" at bounding box center [357, 487] width 148 height 104
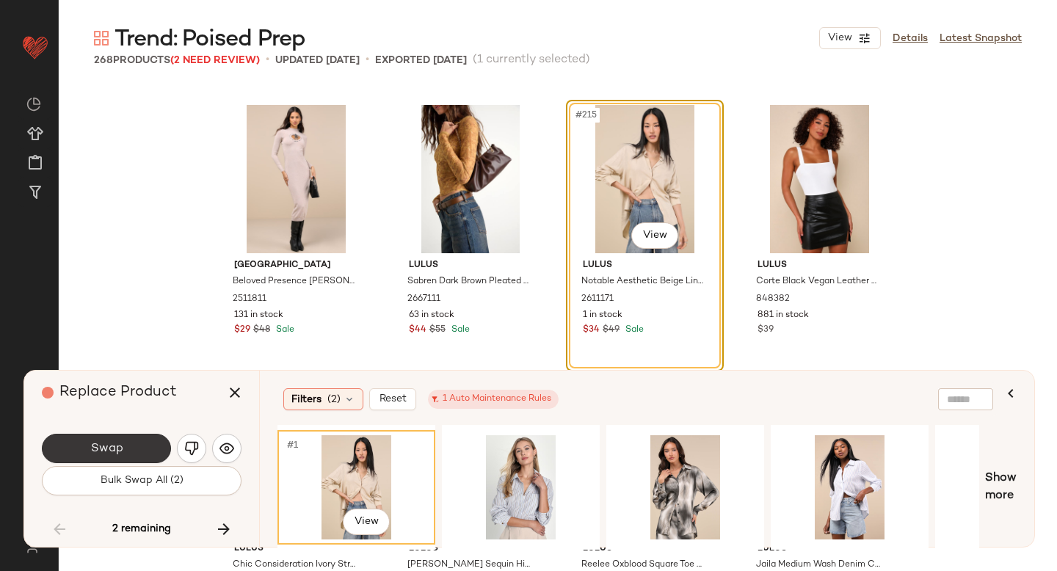
click at [106, 449] on span "Swap" at bounding box center [106, 449] width 33 height 14
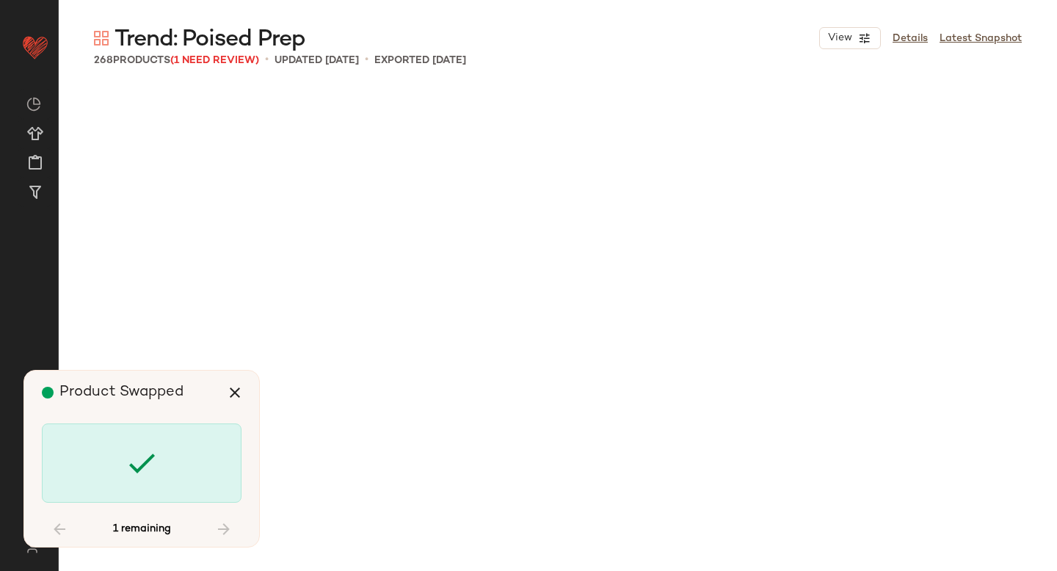
scroll to position [18132, 0]
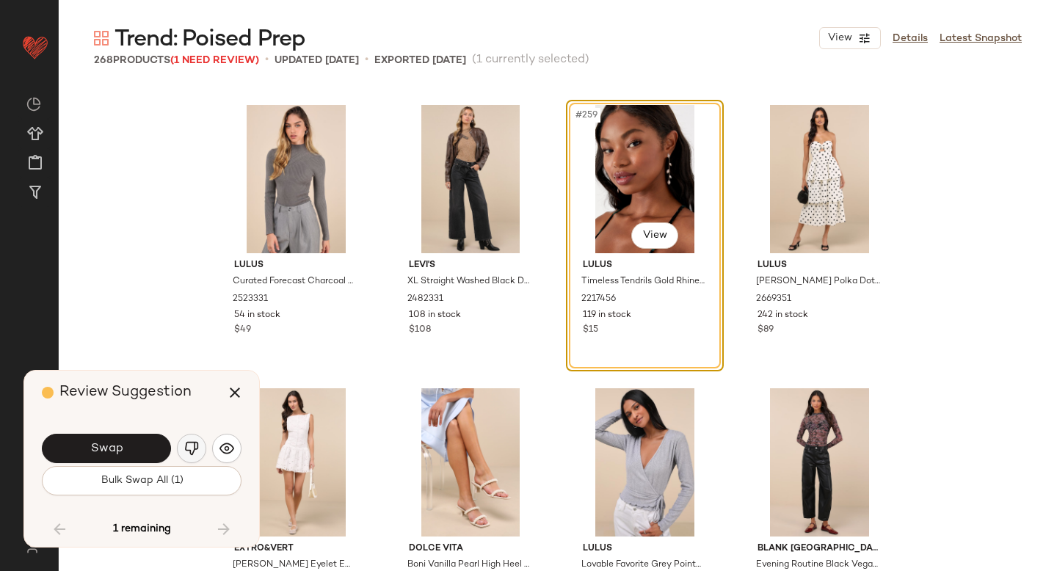
click at [186, 437] on button "button" at bounding box center [191, 448] width 29 height 29
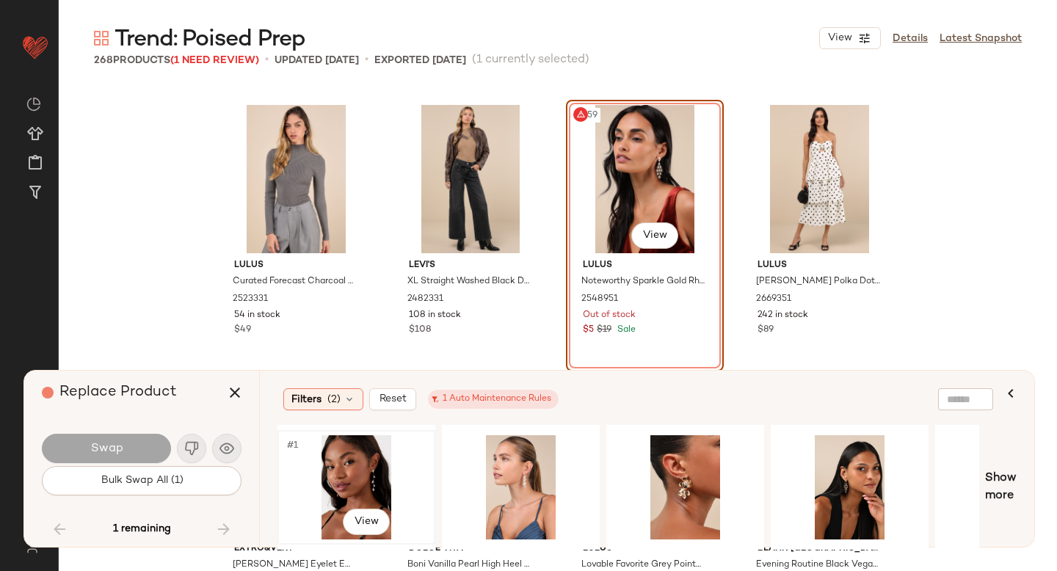
click at [372, 473] on div "#1 View" at bounding box center [357, 487] width 148 height 104
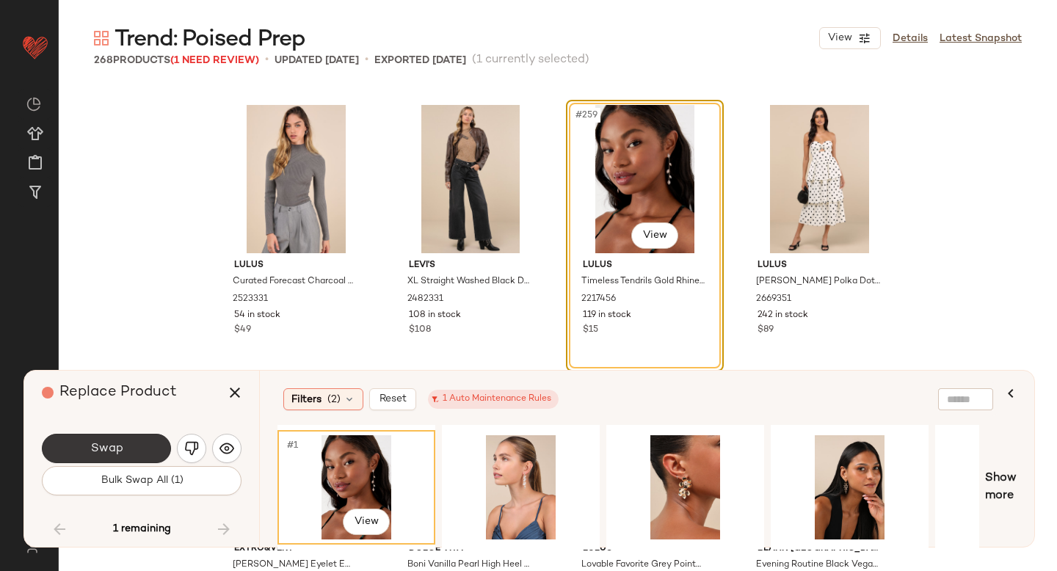
click at [133, 447] on button "Swap" at bounding box center [106, 448] width 129 height 29
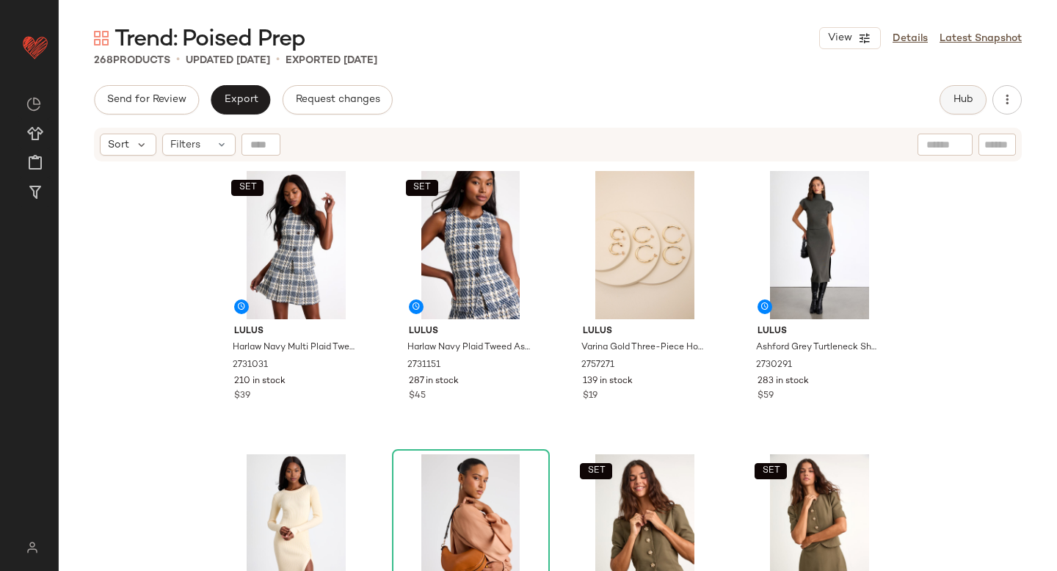
click at [954, 103] on span "Hub" at bounding box center [963, 100] width 21 height 12
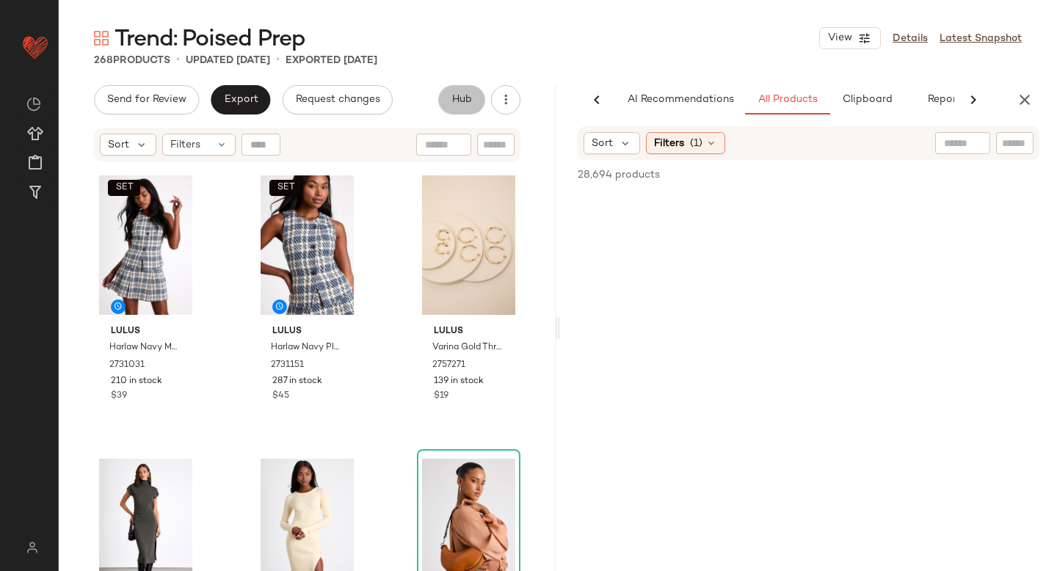
scroll to position [0, 34]
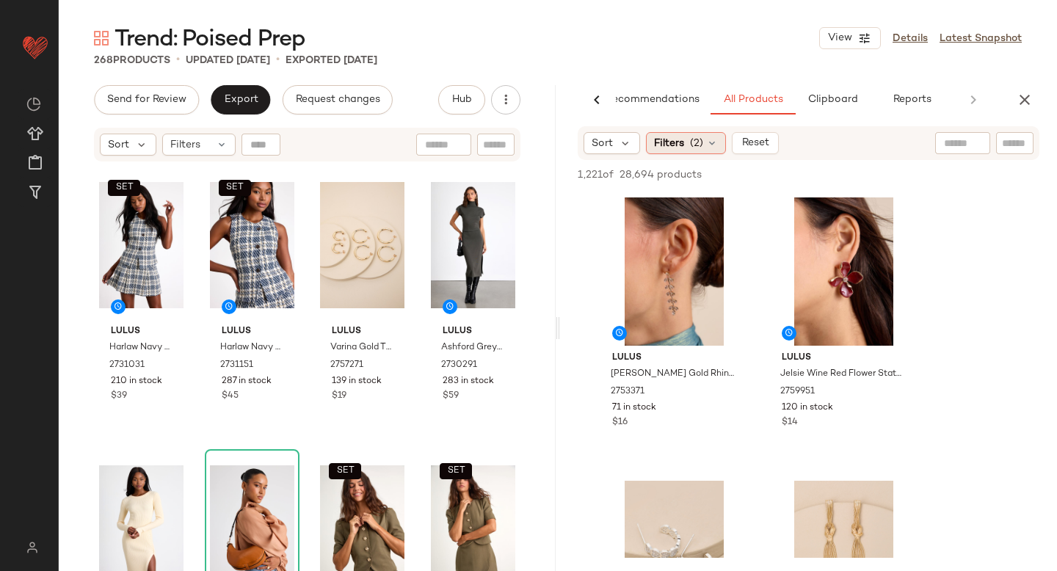
click at [684, 149] on div "Filters (2)" at bounding box center [686, 143] width 80 height 22
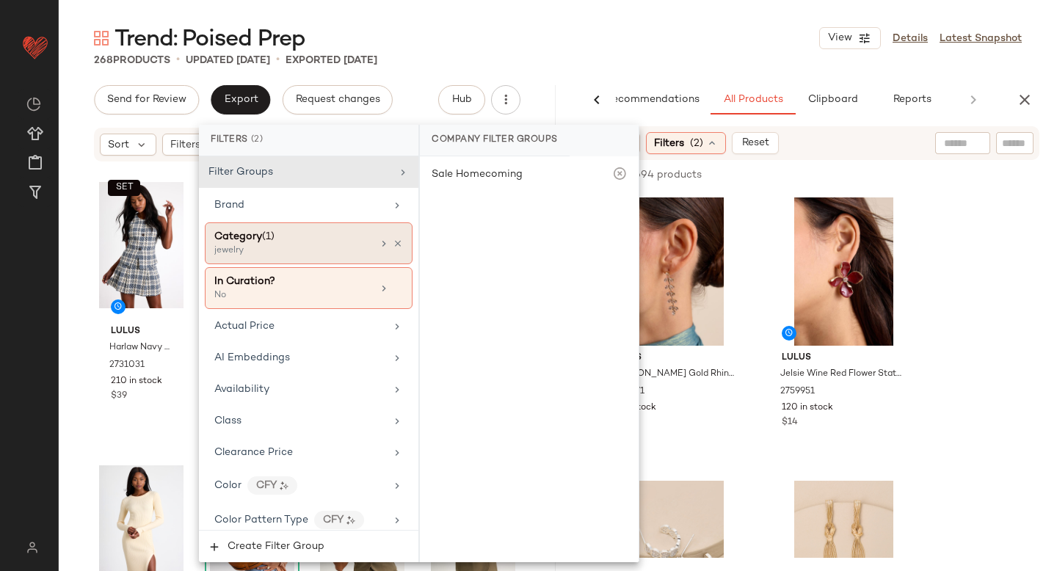
click at [285, 237] on div "Category (1)" at bounding box center [293, 236] width 158 height 15
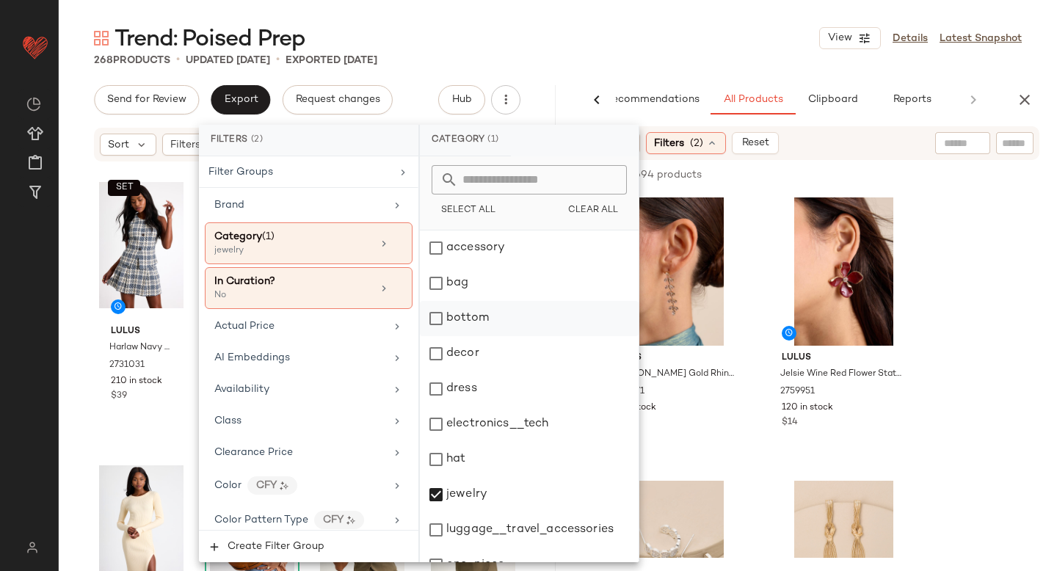
click at [437, 316] on div "bottom" at bounding box center [529, 318] width 219 height 35
click at [437, 497] on div "jewelry" at bounding box center [529, 494] width 219 height 35
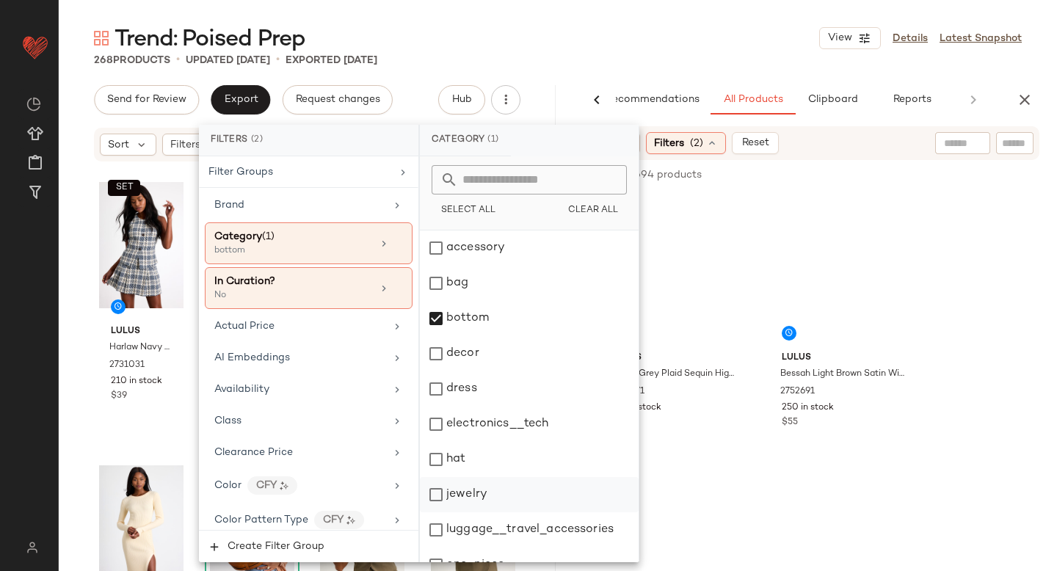
scroll to position [267, 0]
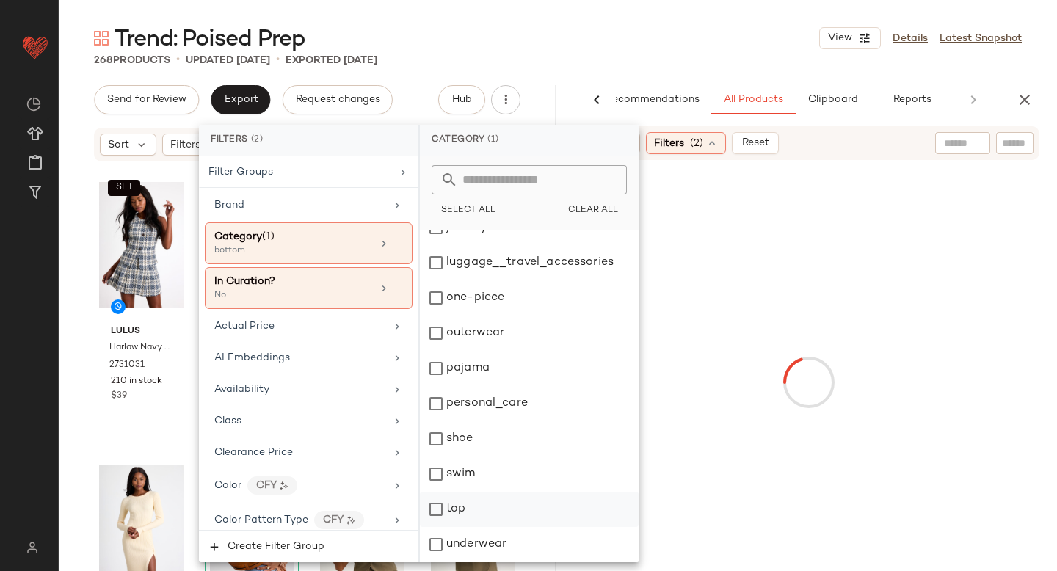
click at [434, 517] on div "top" at bounding box center [529, 509] width 219 height 35
click at [984, 271] on div at bounding box center [808, 382] width 491 height 439
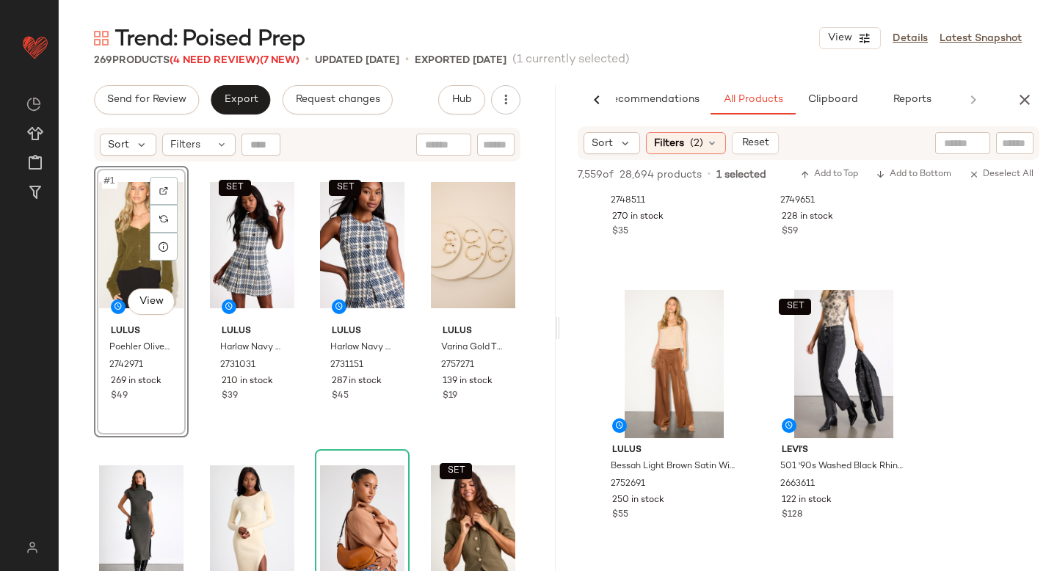
scroll to position [1065, 0]
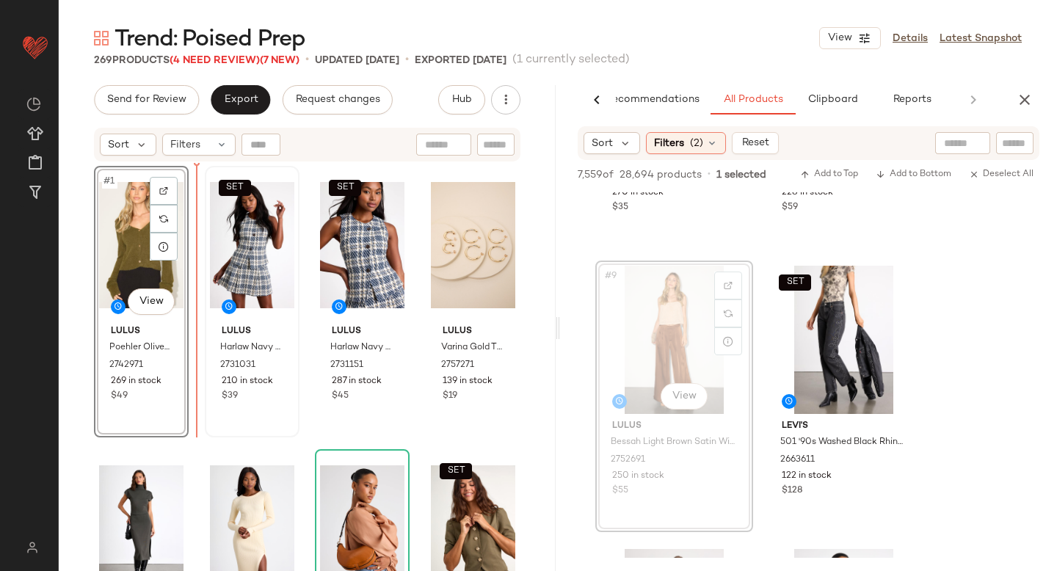
drag, startPoint x: 704, startPoint y: 321, endPoint x: 217, endPoint y: 393, distance: 492.6
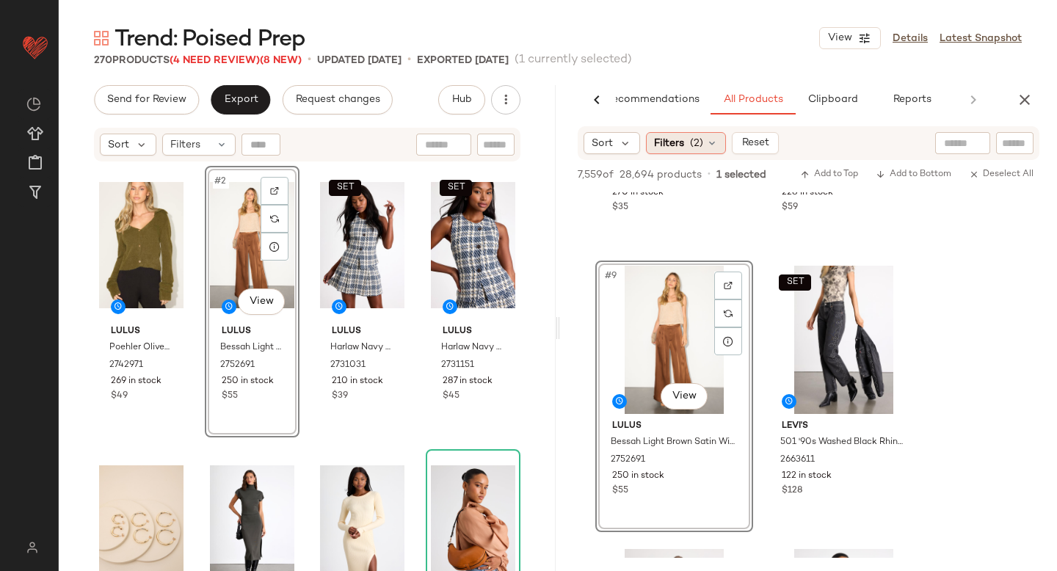
click at [692, 150] on span "(2)" at bounding box center [696, 143] width 13 height 15
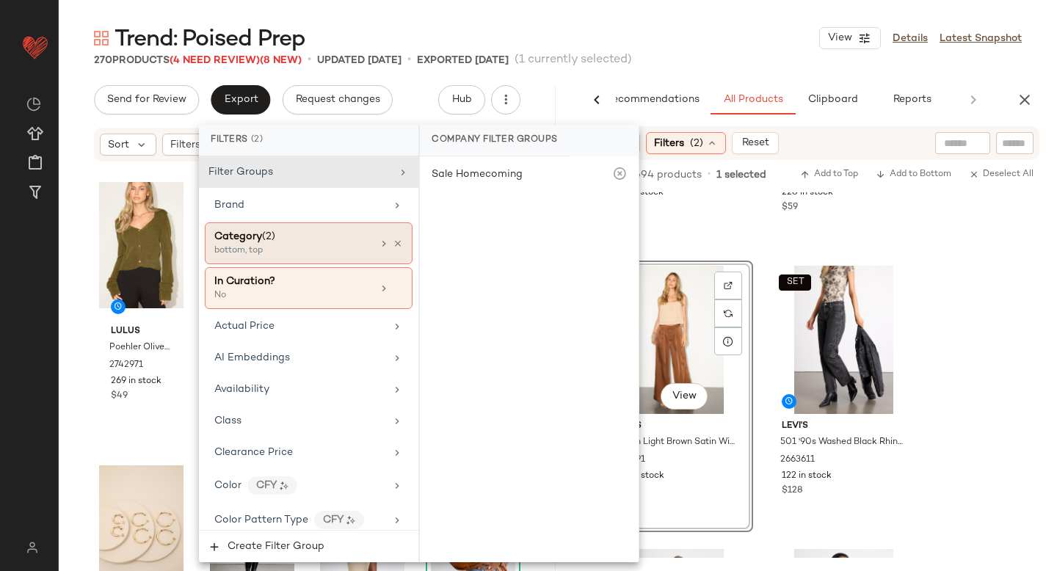
click at [258, 254] on div "bottom, top" at bounding box center [287, 250] width 147 height 13
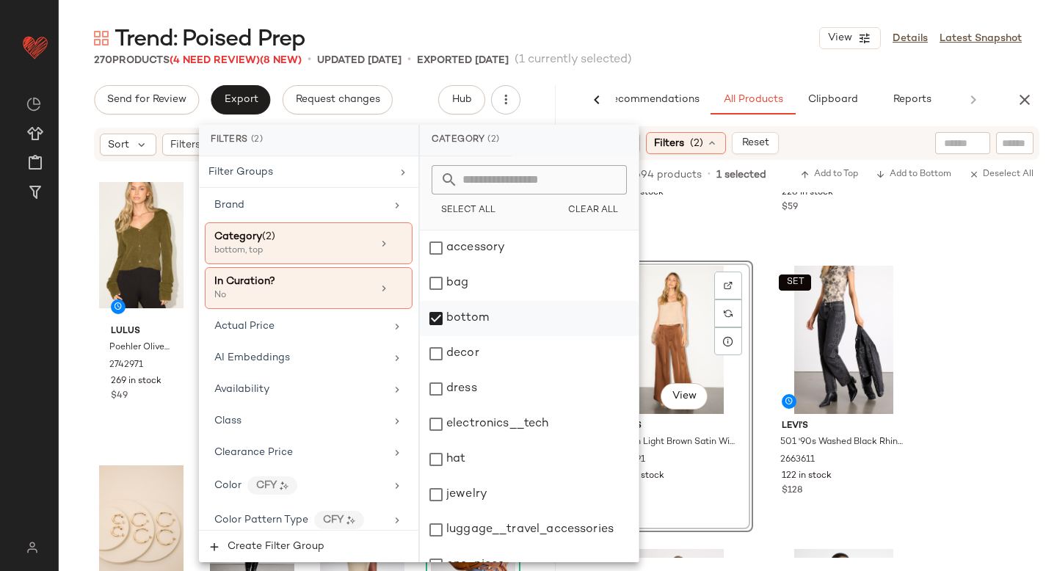
click at [421, 320] on div "bottom" at bounding box center [529, 318] width 219 height 35
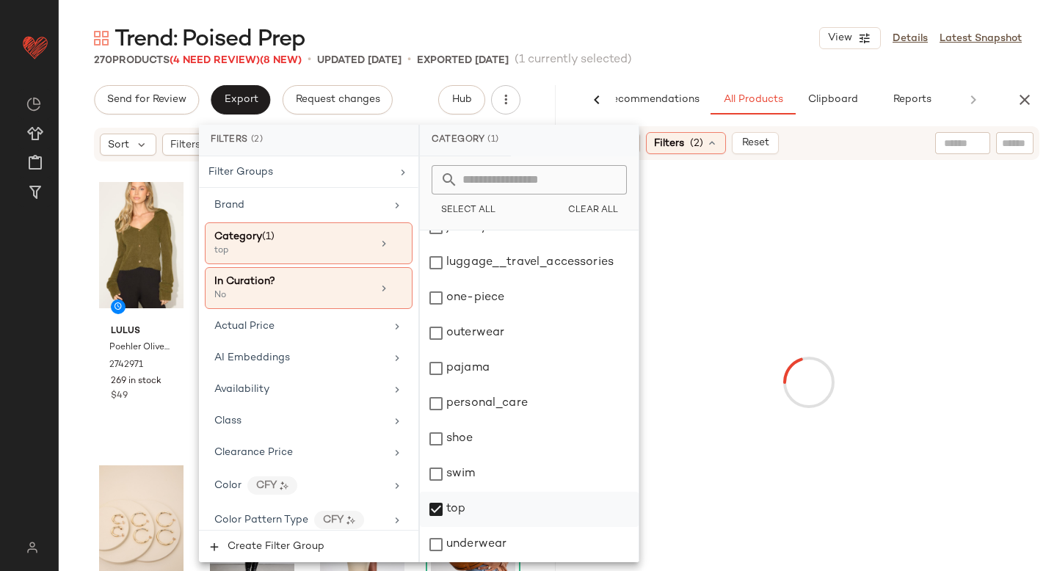
click at [435, 508] on div "top" at bounding box center [529, 509] width 219 height 35
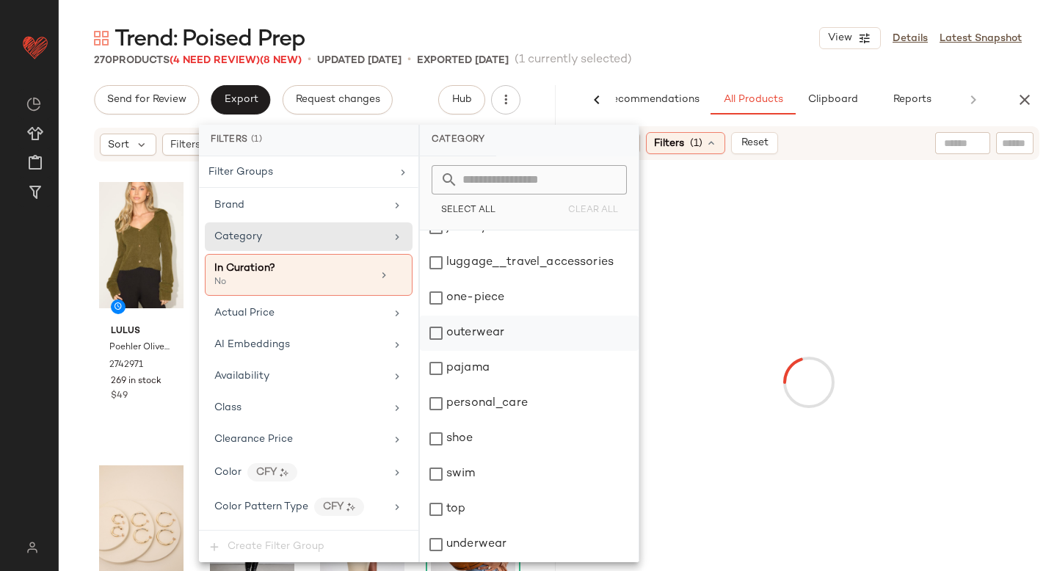
click at [434, 320] on div "outerwear" at bounding box center [529, 333] width 219 height 35
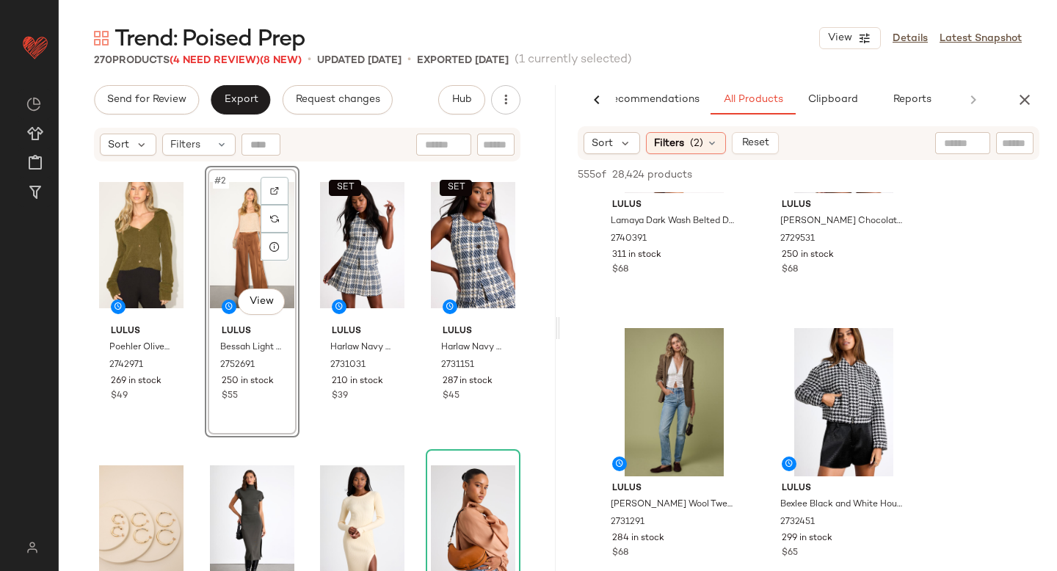
scroll to position [1108, 0]
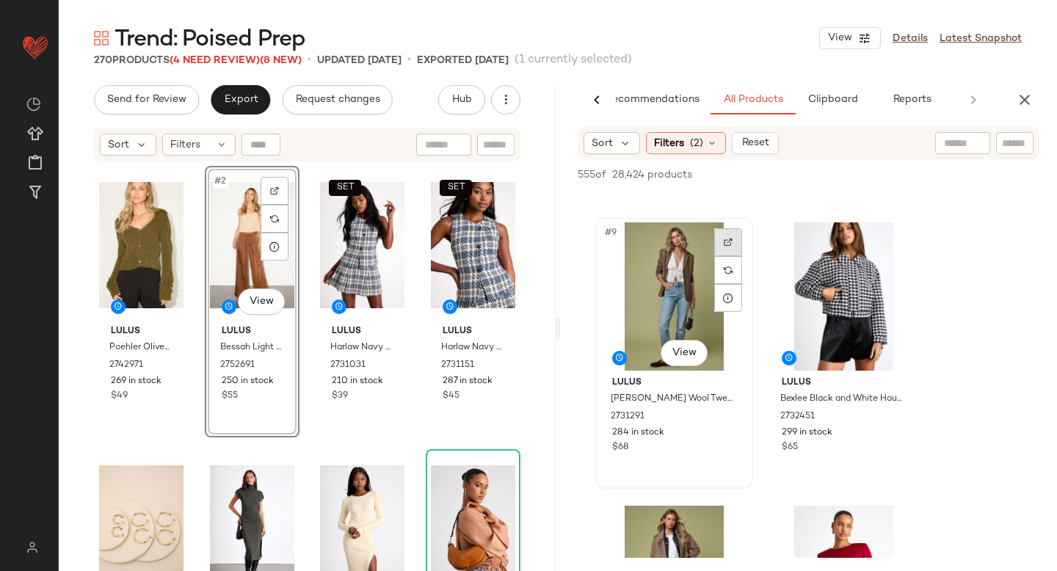
click at [724, 248] on div at bounding box center [728, 242] width 28 height 28
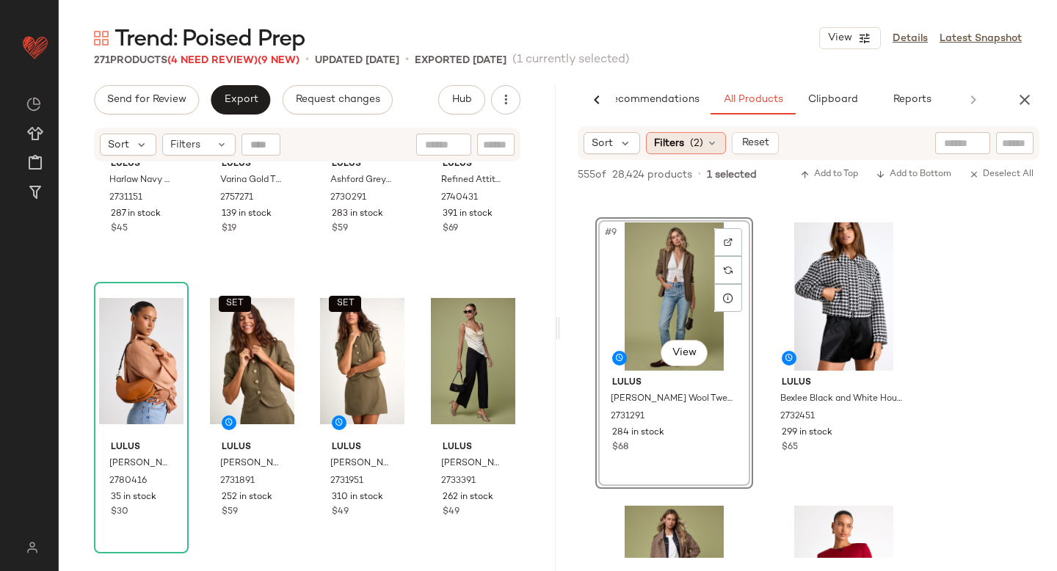
scroll to position [0, 0]
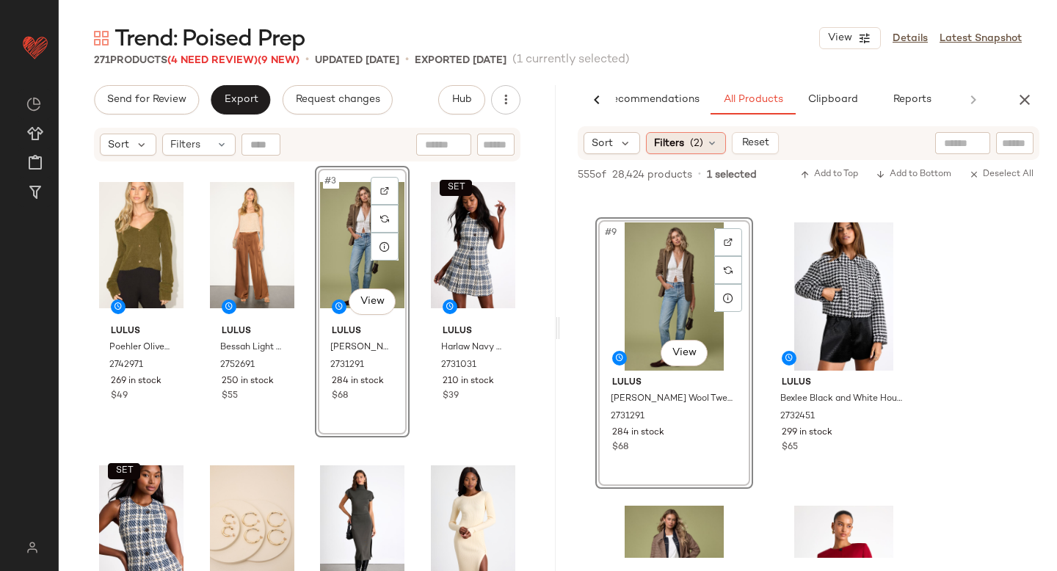
click at [697, 151] on div "Filters (2)" at bounding box center [686, 143] width 80 height 22
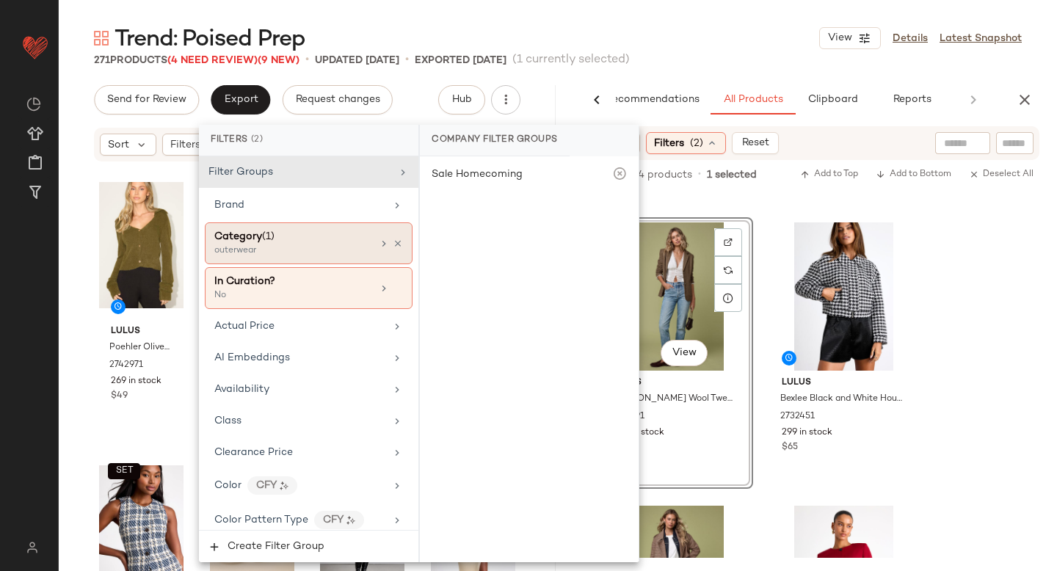
click at [319, 227] on div "Category (1) outerwear" at bounding box center [309, 243] width 208 height 42
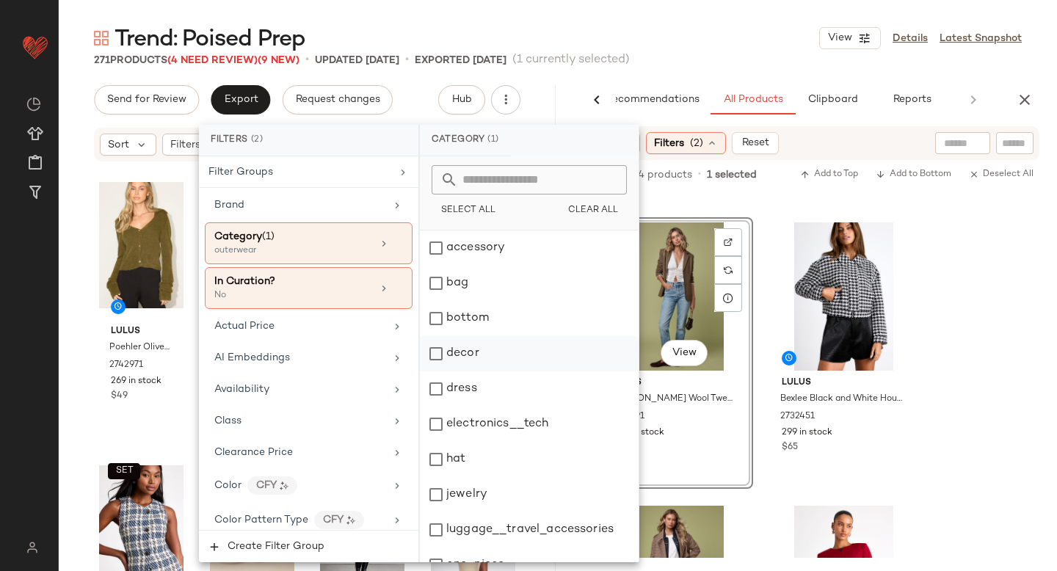
scroll to position [267, 0]
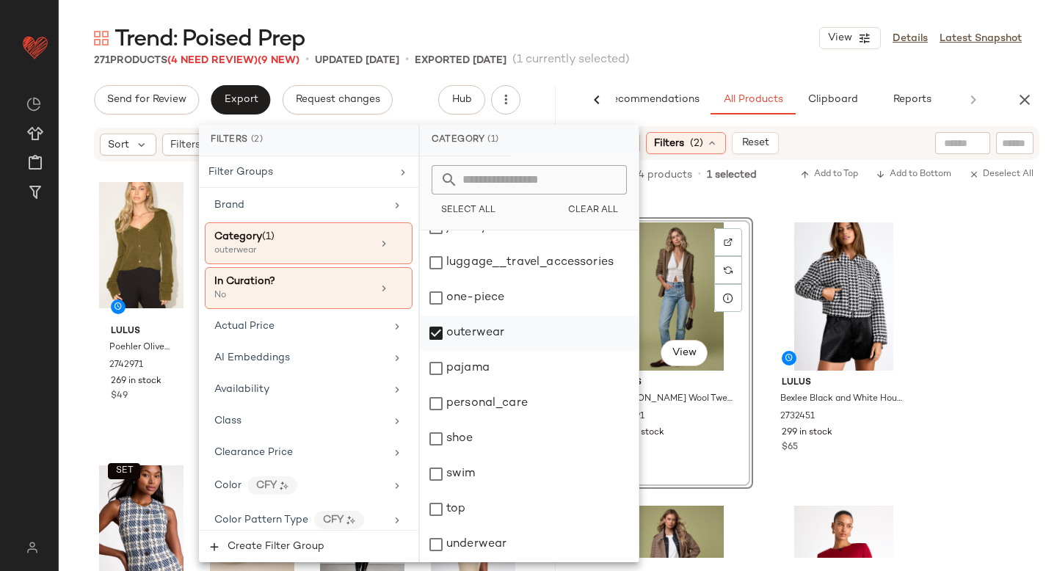
click at [436, 337] on div "outerwear" at bounding box center [529, 333] width 219 height 35
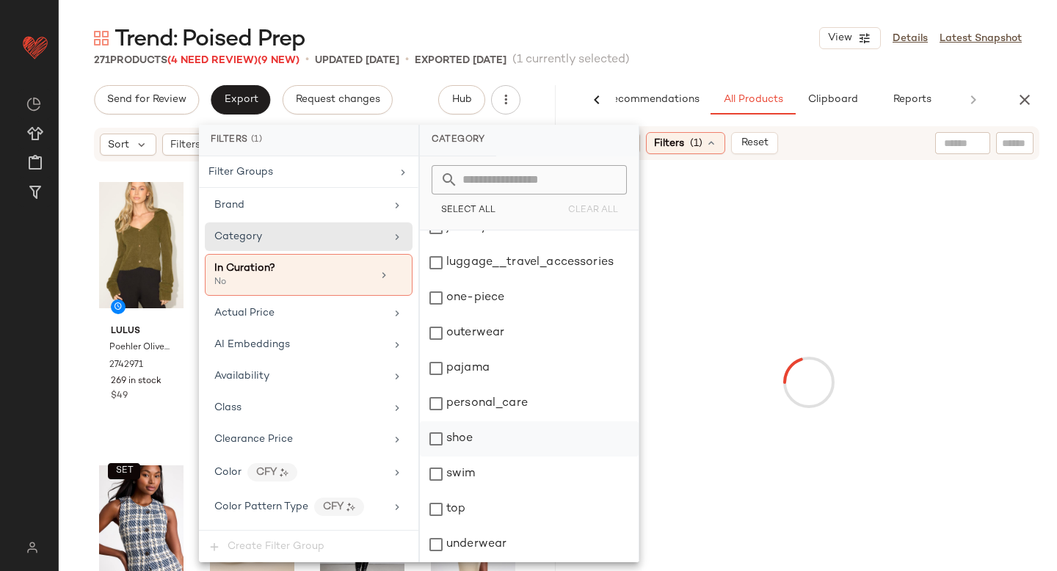
click at [447, 435] on div "shoe" at bounding box center [529, 438] width 219 height 35
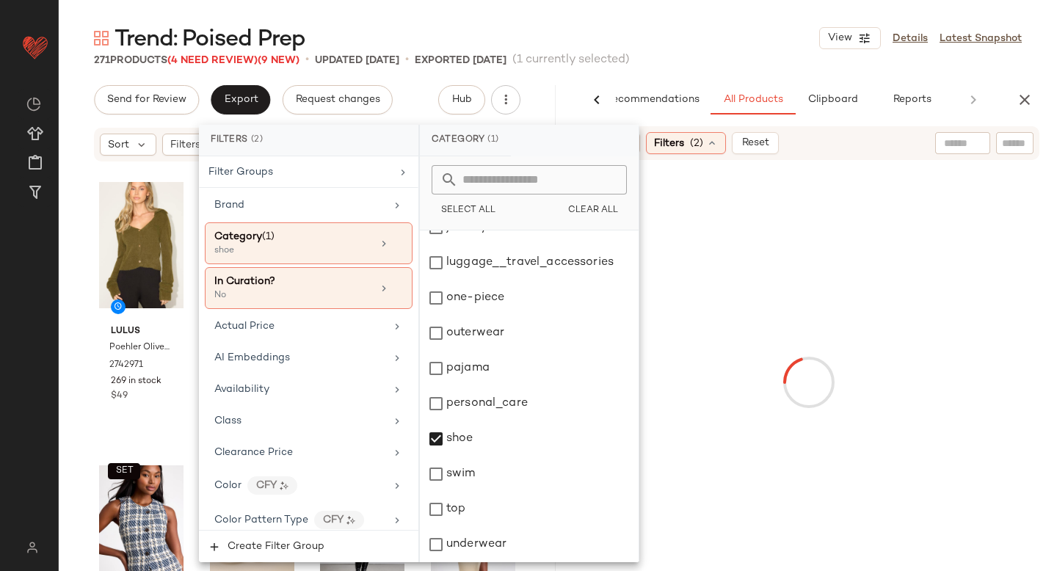
click at [970, 253] on div at bounding box center [808, 382] width 491 height 439
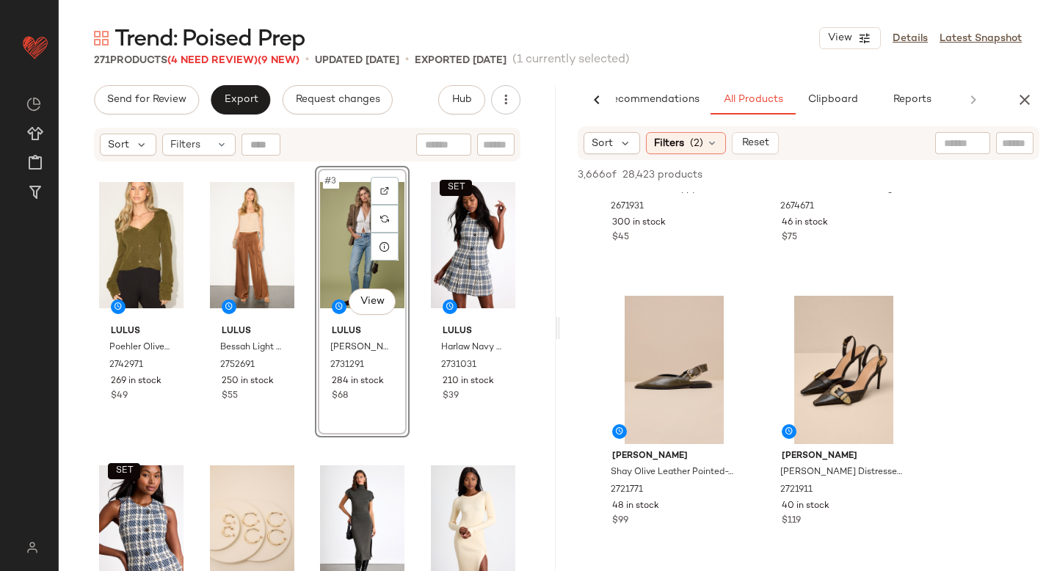
scroll to position [1632, 0]
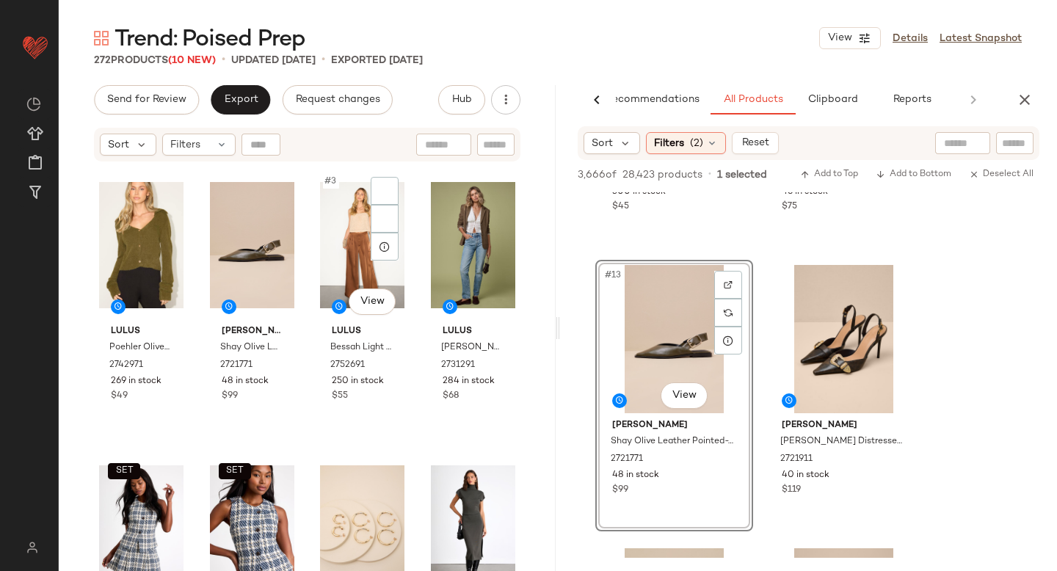
drag, startPoint x: 93, startPoint y: 262, endPoint x: 301, endPoint y: 261, distance: 207.7
click at [307, 261] on div "Lulus Poehler Olive Eyelash Knit Collared Cropped Cardigan 2742971 269 in stock…" at bounding box center [307, 387] width 426 height 442
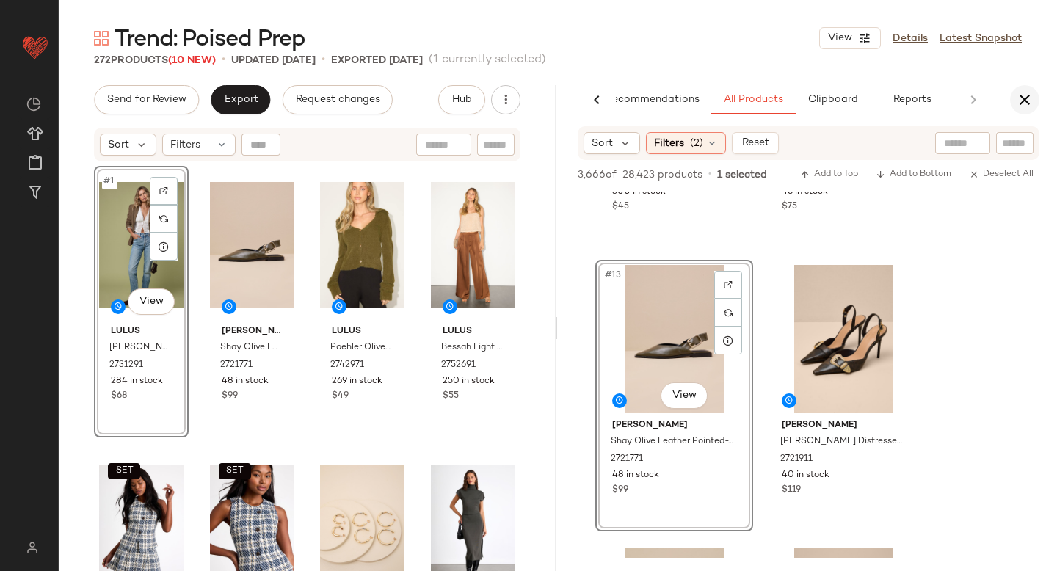
click at [1029, 96] on icon "button" at bounding box center [1025, 100] width 18 height 18
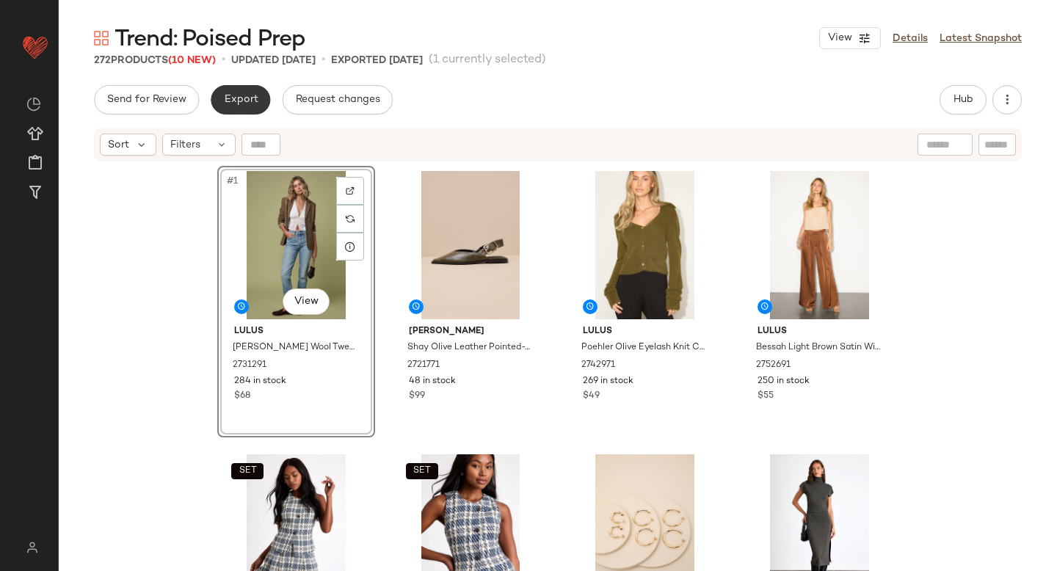
click at [257, 94] on button "Export" at bounding box center [240, 99] width 59 height 29
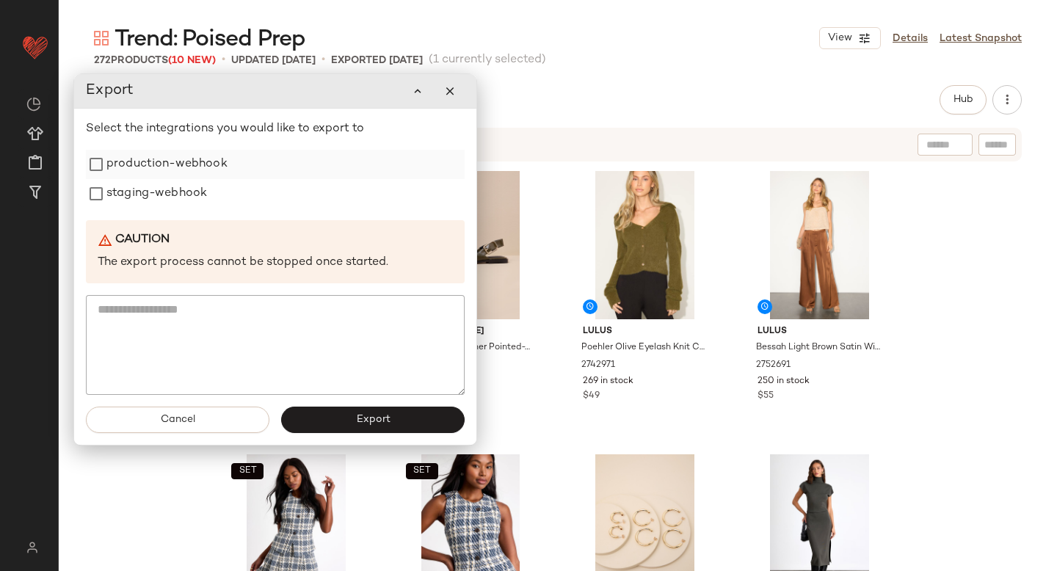
click at [183, 165] on label "production-webhook" at bounding box center [166, 164] width 121 height 29
click at [171, 186] on label "staging-webhook" at bounding box center [156, 193] width 101 height 29
click at [321, 413] on button "Export" at bounding box center [372, 420] width 183 height 26
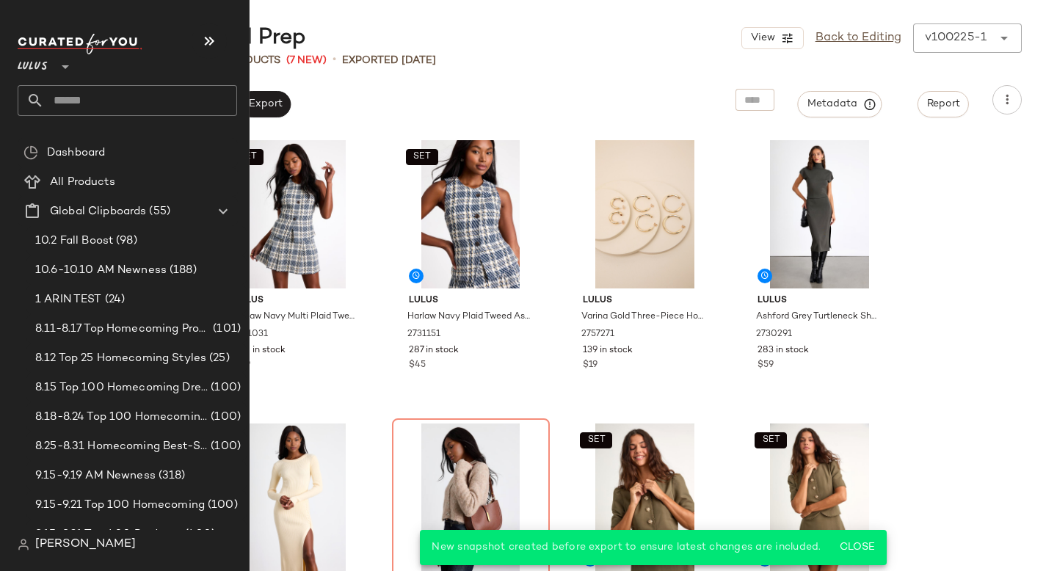
click at [69, 92] on input "text" at bounding box center [140, 100] width 193 height 31
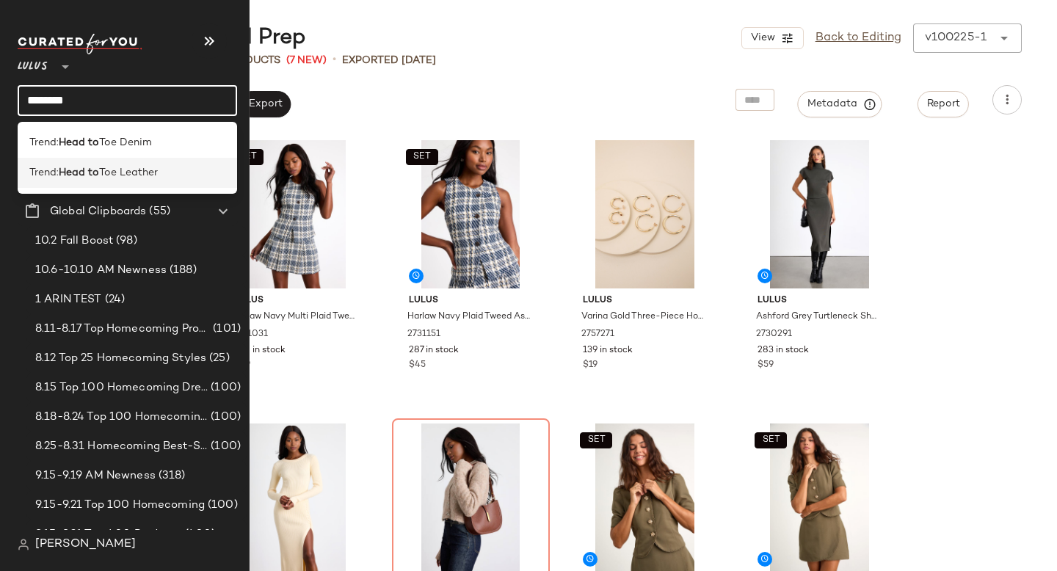
type input "*******"
click at [115, 167] on span "Toe Leather" at bounding box center [128, 172] width 59 height 15
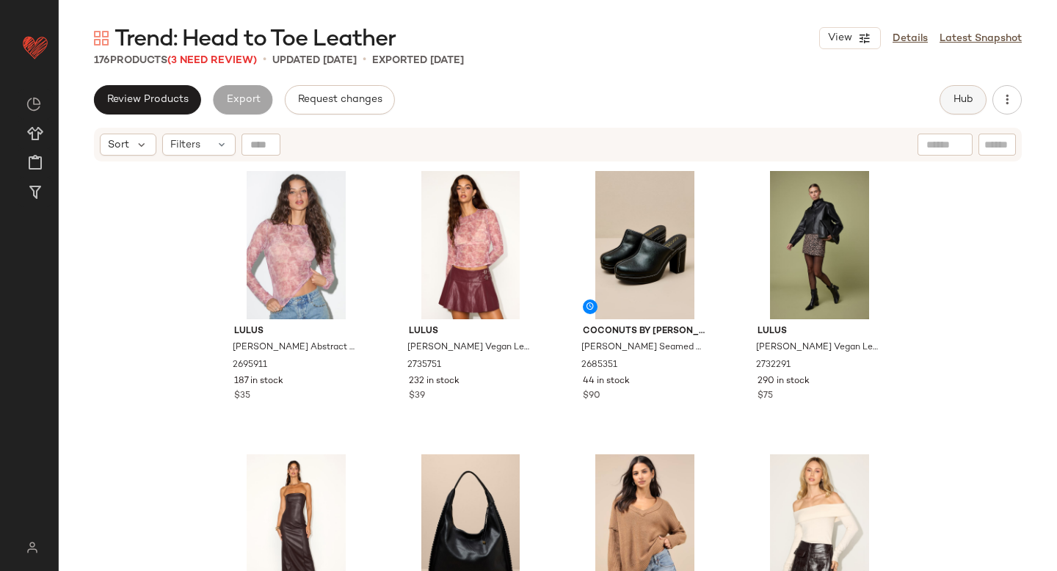
click at [954, 98] on span "Hub" at bounding box center [963, 100] width 21 height 12
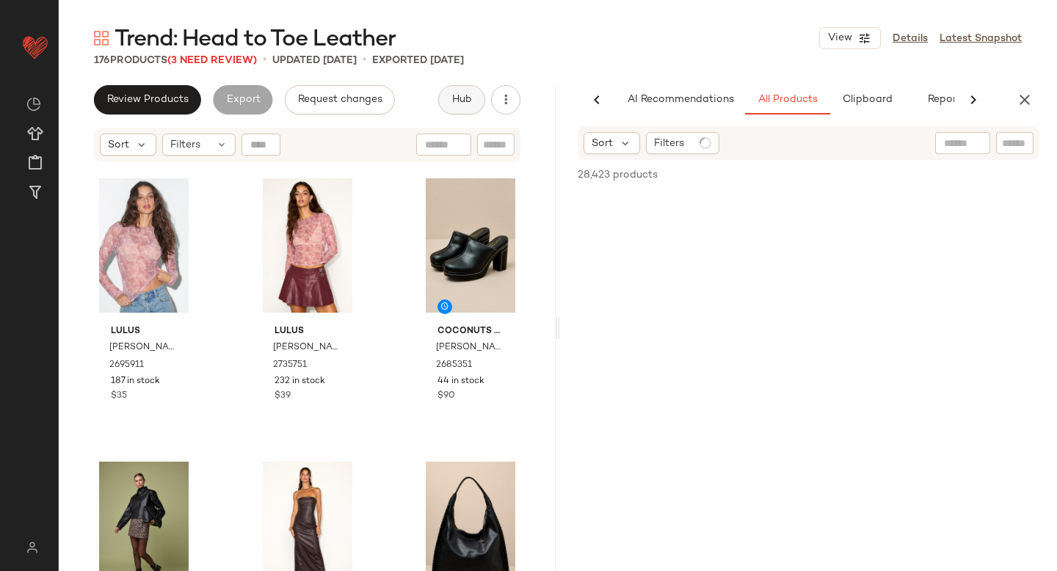
scroll to position [0, 34]
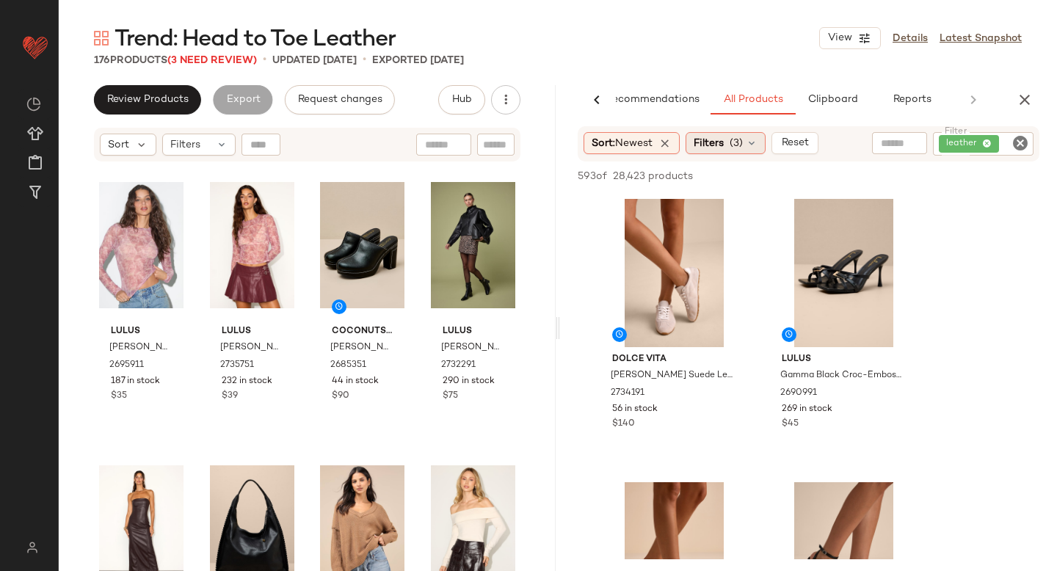
click at [730, 133] on div "Filters (3)" at bounding box center [726, 143] width 80 height 22
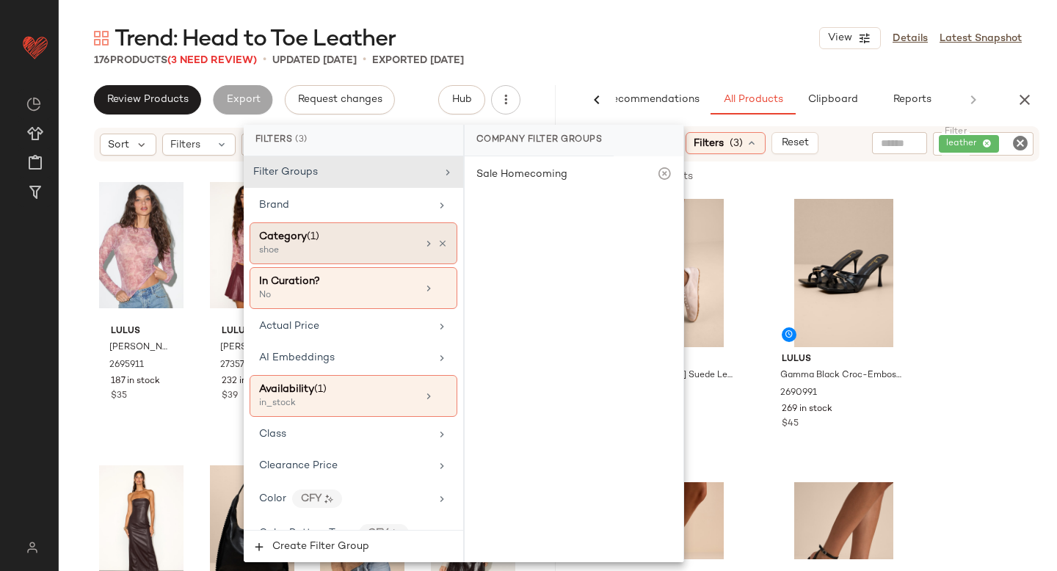
click at [290, 245] on div "shoe" at bounding box center [332, 250] width 147 height 13
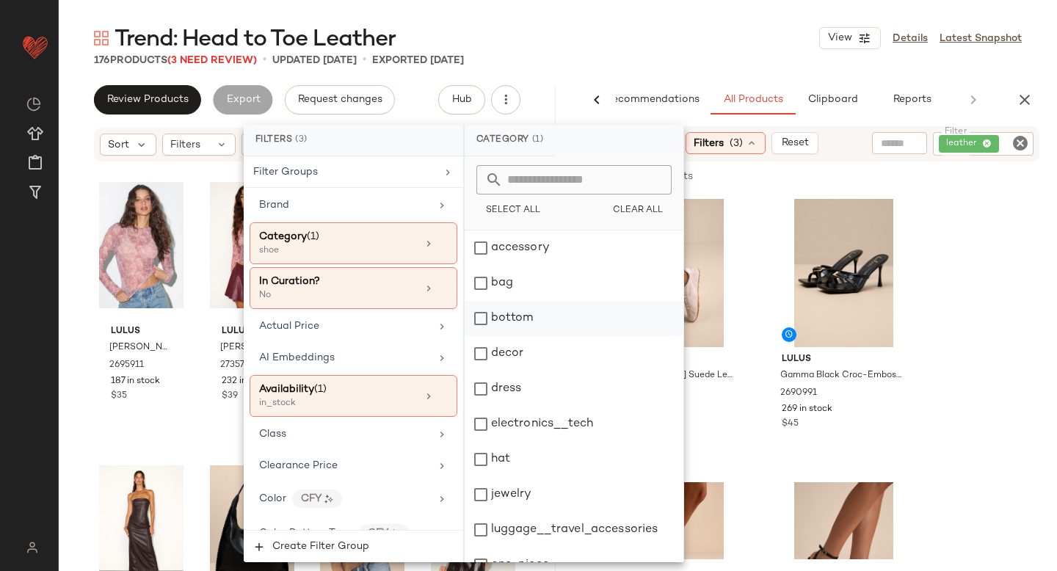
click at [481, 325] on div "bottom" at bounding box center [574, 318] width 219 height 35
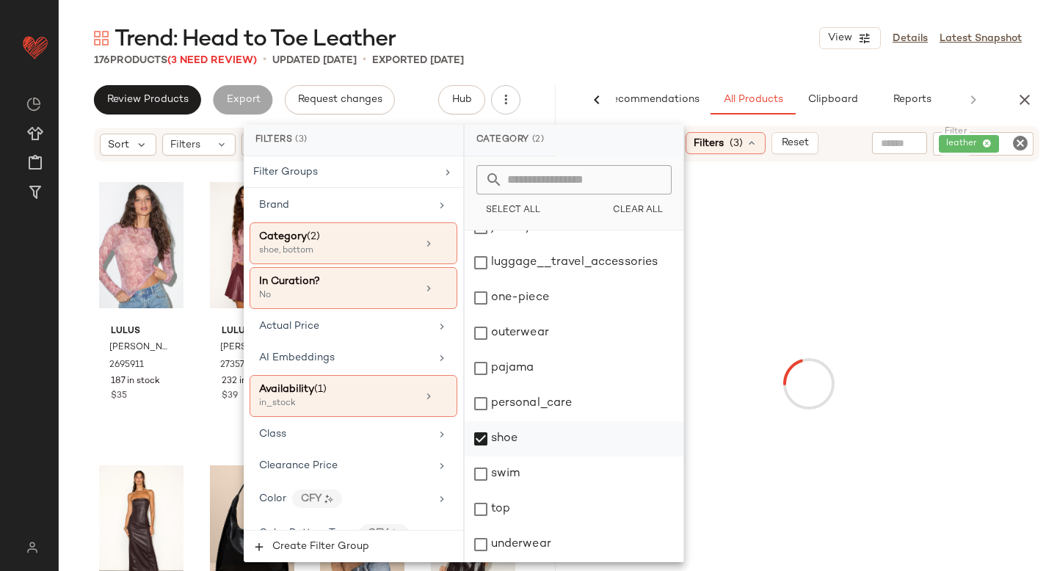
click at [484, 442] on div "shoe" at bounding box center [574, 438] width 219 height 35
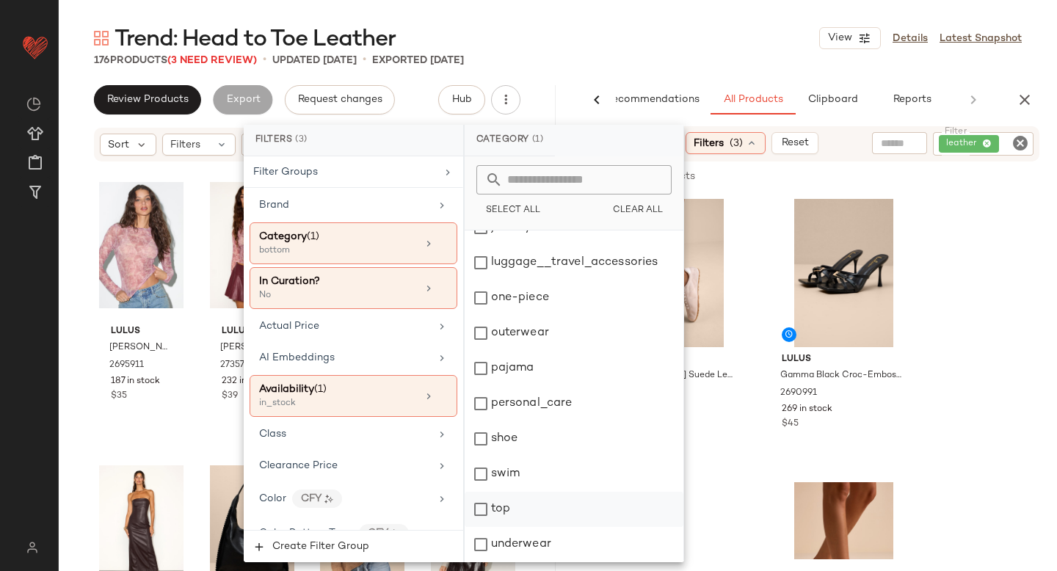
click at [481, 512] on div "top" at bounding box center [574, 509] width 219 height 35
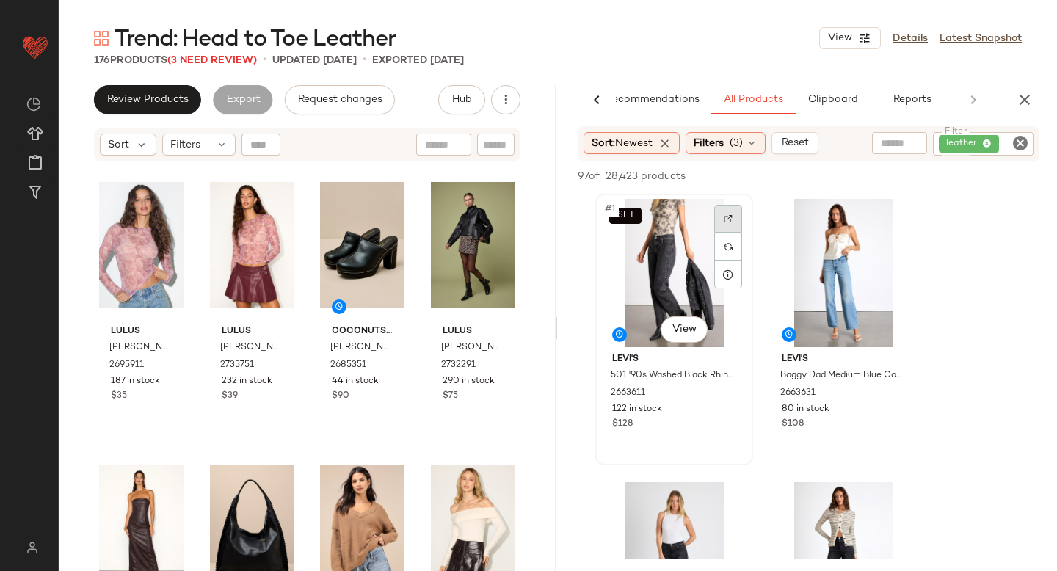
click at [728, 220] on img at bounding box center [728, 218] width 9 height 9
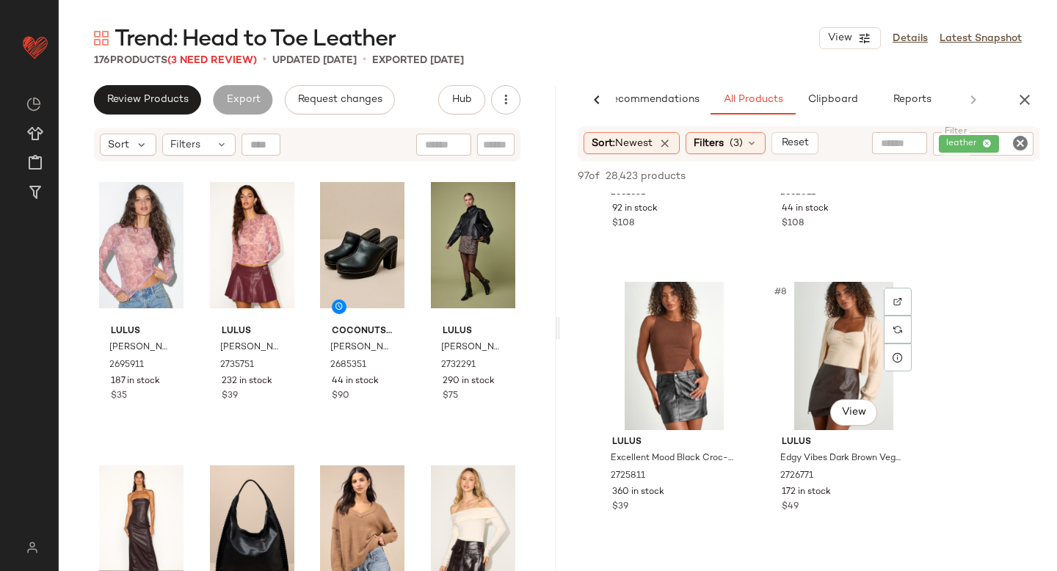
scroll to position [756, 0]
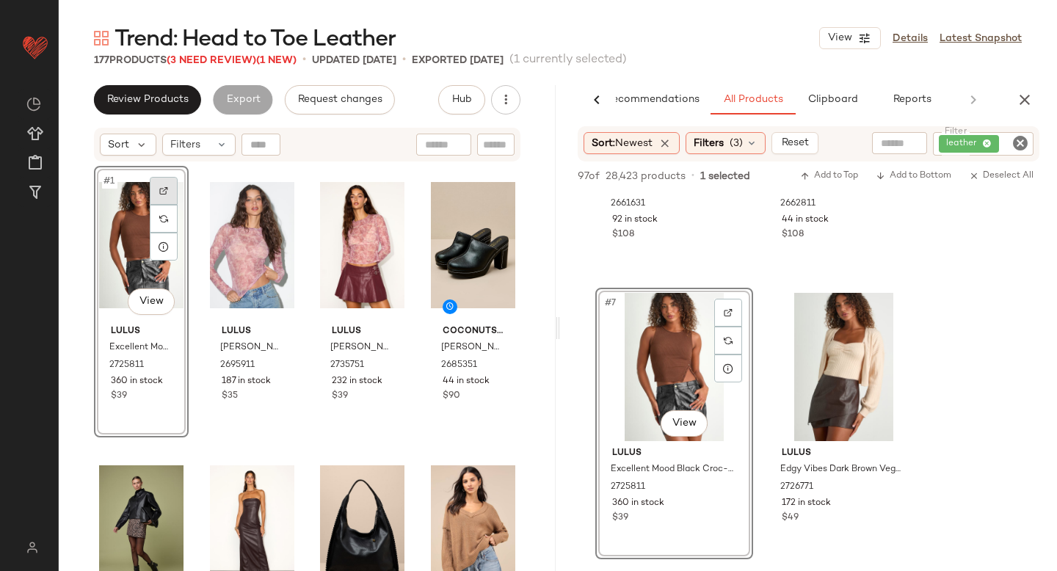
click at [167, 196] on div at bounding box center [164, 191] width 28 height 28
click at [1019, 147] on icon "Clear Filter" at bounding box center [1020, 143] width 18 height 18
paste input "*******"
type input "*******"
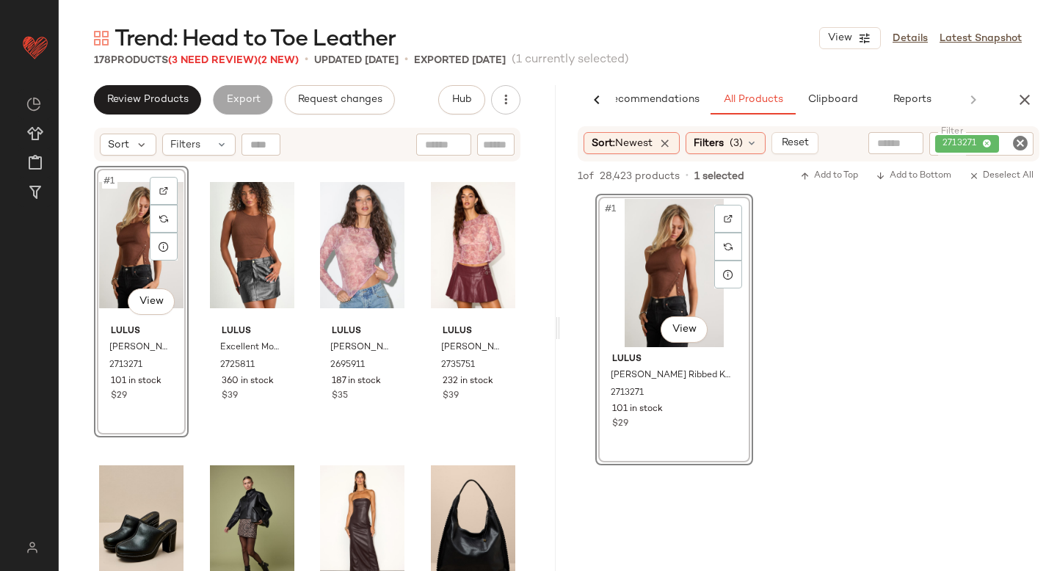
click at [1023, 145] on icon "Clear Filter" at bounding box center [1020, 143] width 18 height 18
click at [714, 152] on div "Filters (3)" at bounding box center [726, 143] width 80 height 22
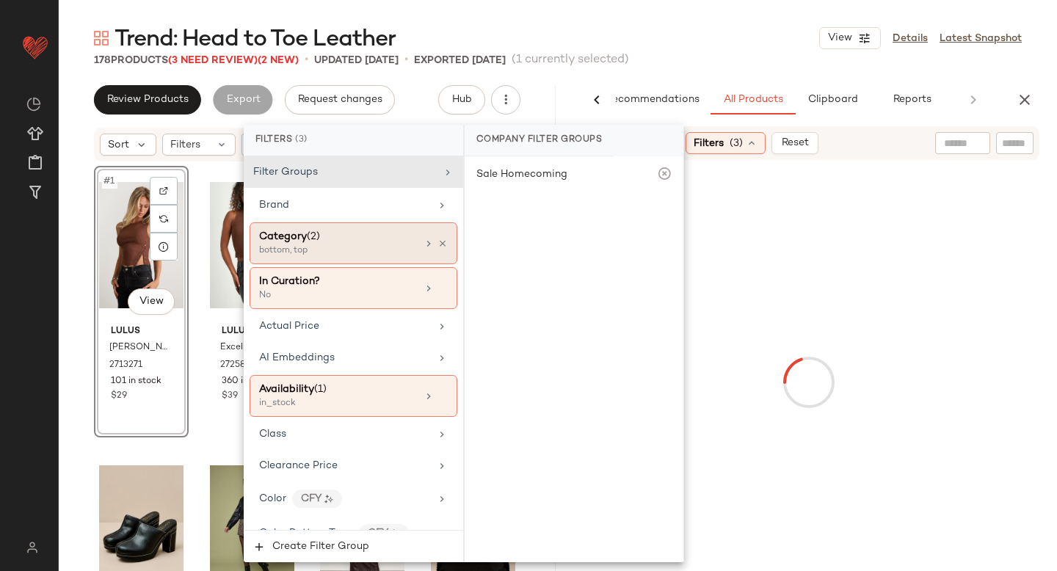
click at [313, 236] on span "(2)" at bounding box center [313, 236] width 13 height 11
click at [363, 252] on div "bottom, top" at bounding box center [332, 250] width 147 height 13
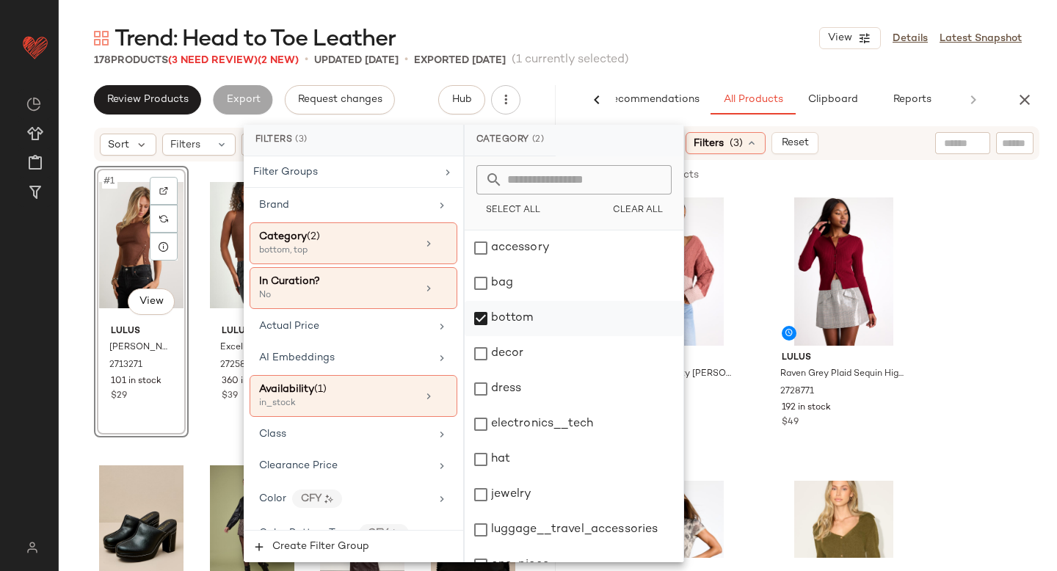
click at [479, 318] on div "bottom" at bounding box center [574, 318] width 219 height 35
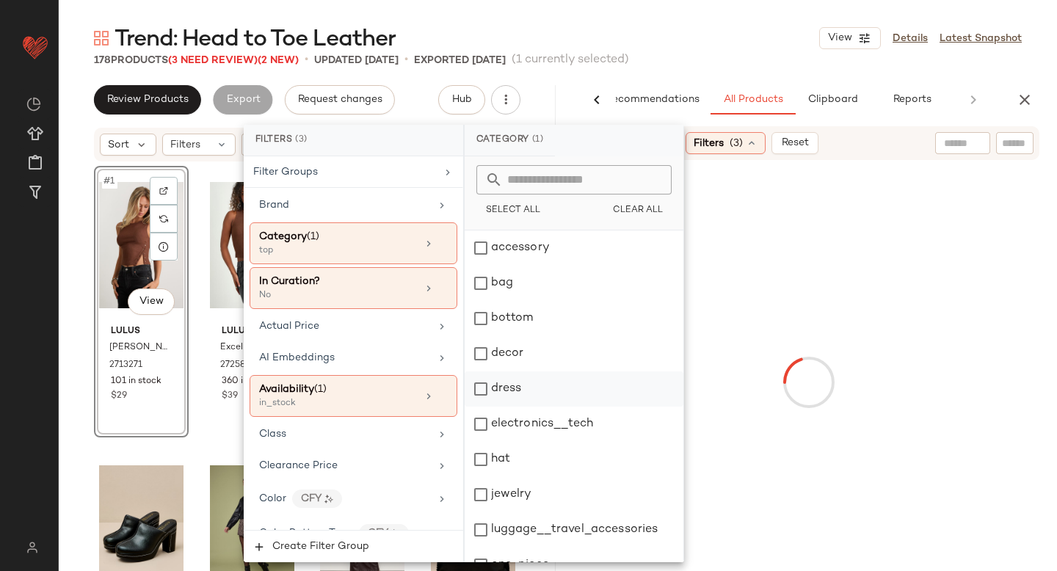
click at [481, 382] on div "dress" at bounding box center [574, 388] width 219 height 35
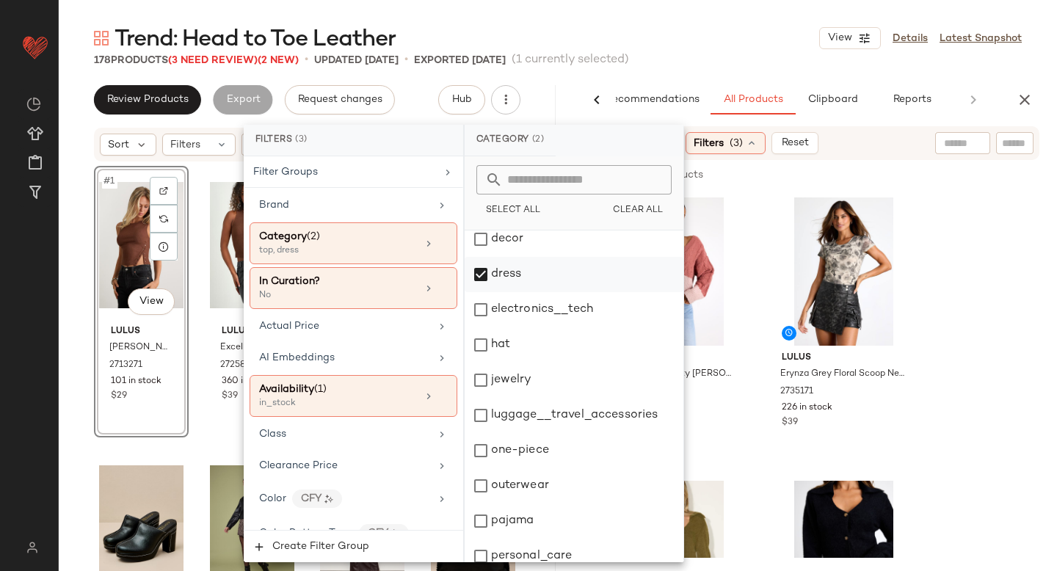
scroll to position [267, 0]
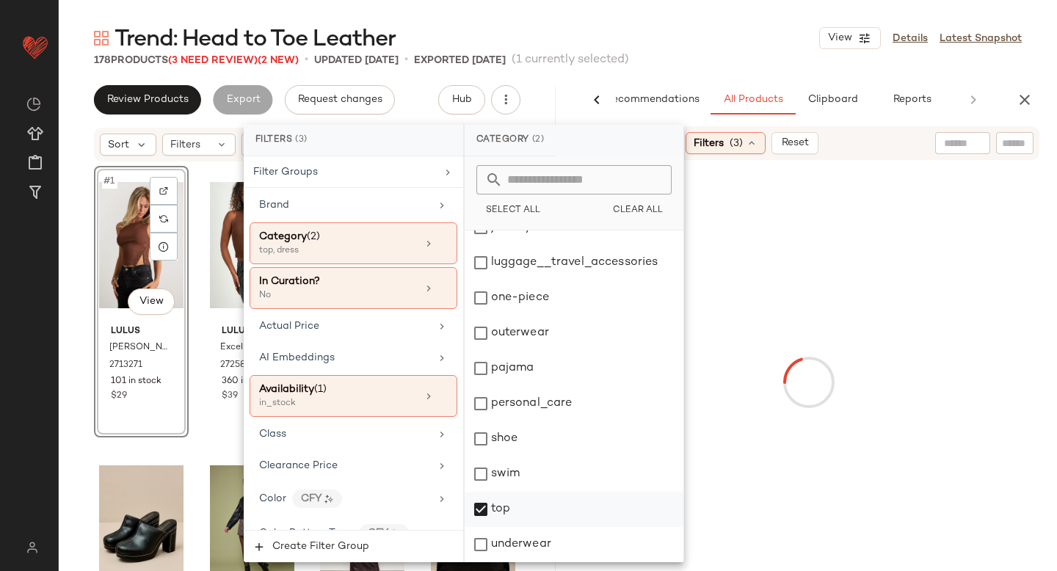
click at [489, 511] on div "top" at bounding box center [574, 509] width 219 height 35
click at [476, 330] on div "outerwear" at bounding box center [574, 333] width 219 height 35
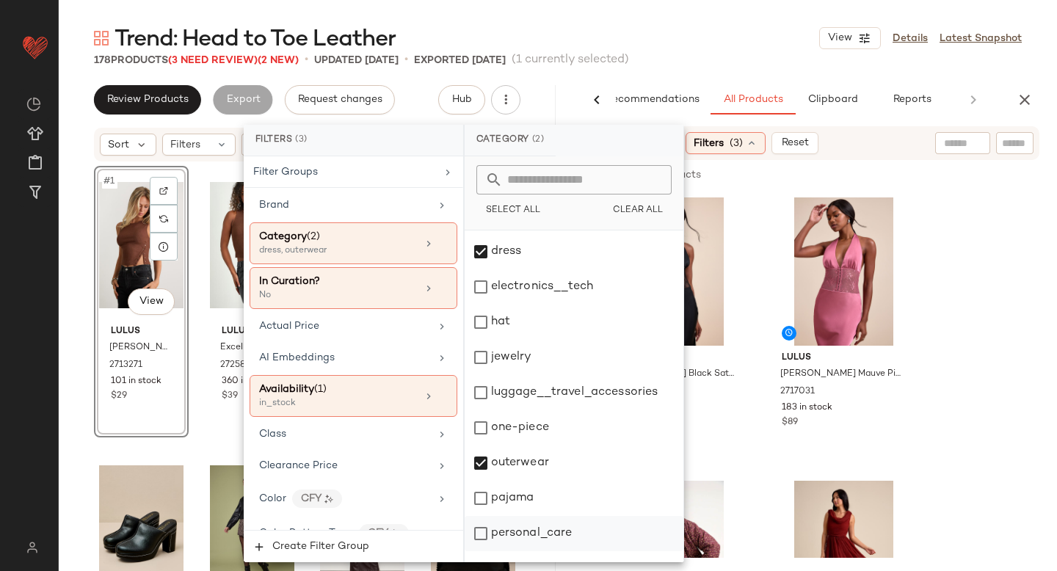
scroll to position [137, 0]
click at [480, 428] on div "one-piece" at bounding box center [574, 428] width 219 height 35
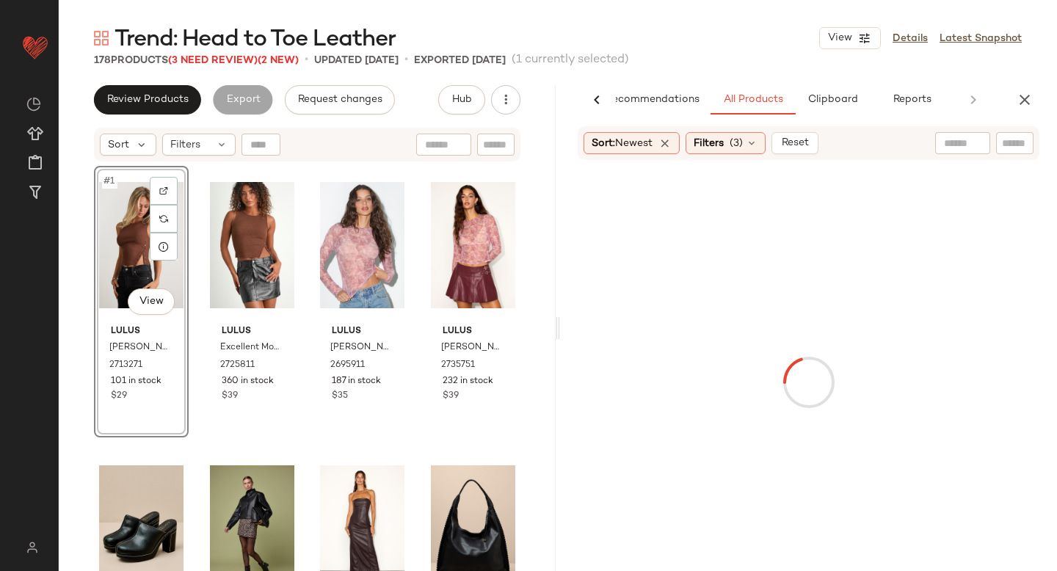
click at [1018, 137] on input "text" at bounding box center [1015, 143] width 26 height 15
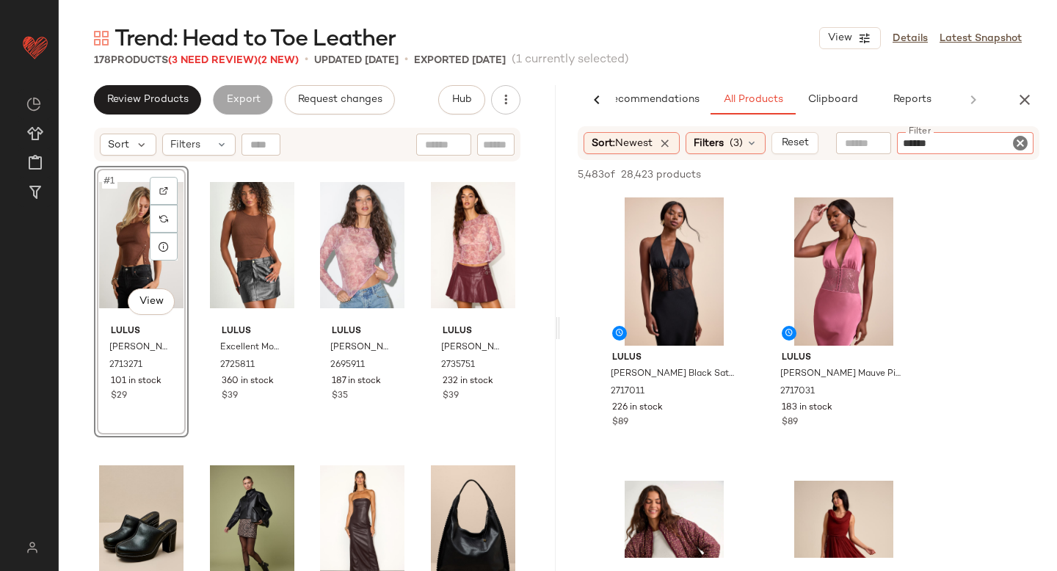
type input "*******"
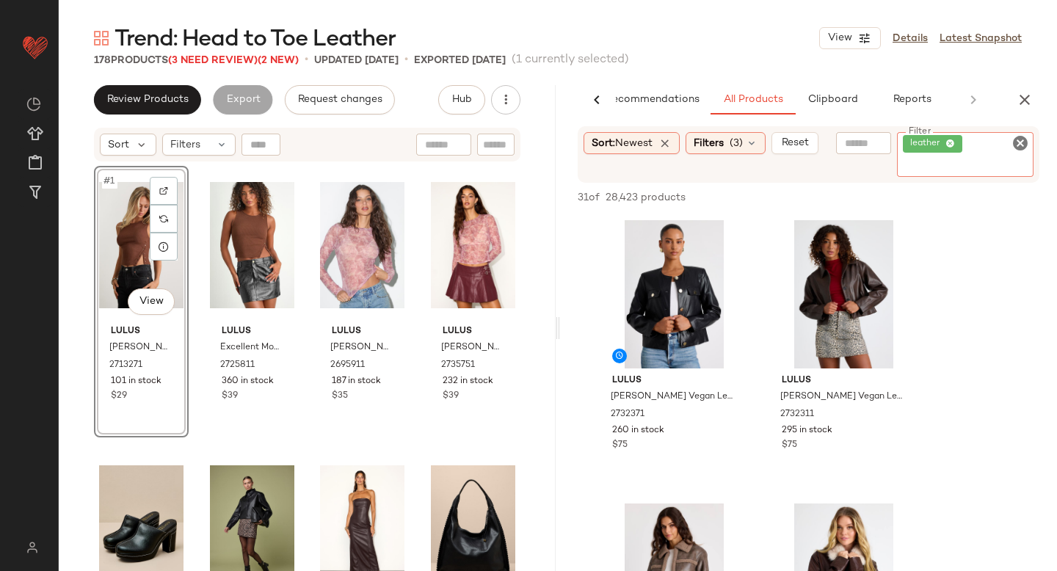
click at [1010, 164] on input "Filter" at bounding box center [966, 166] width 126 height 15
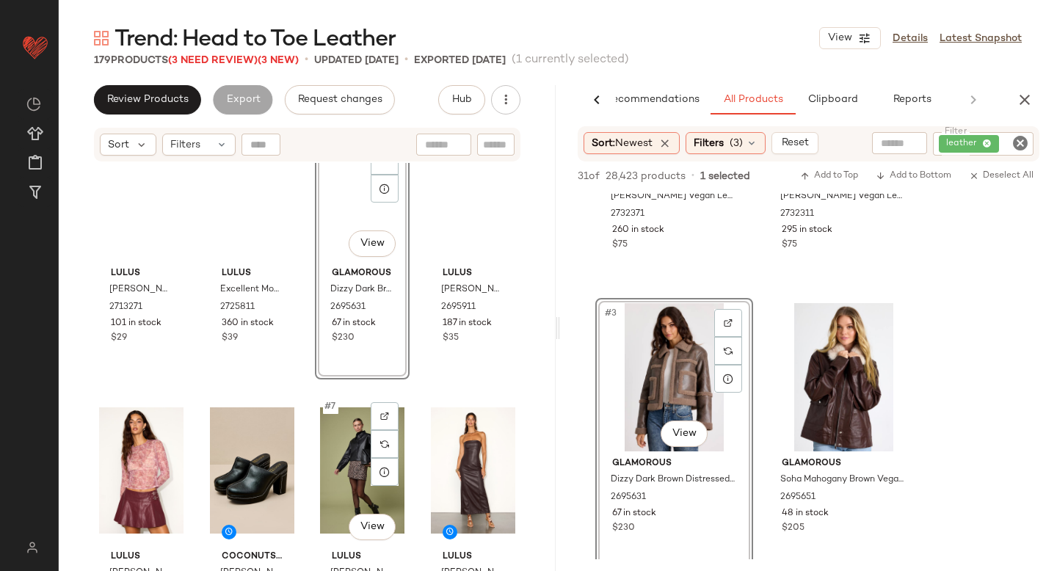
scroll to position [0, 0]
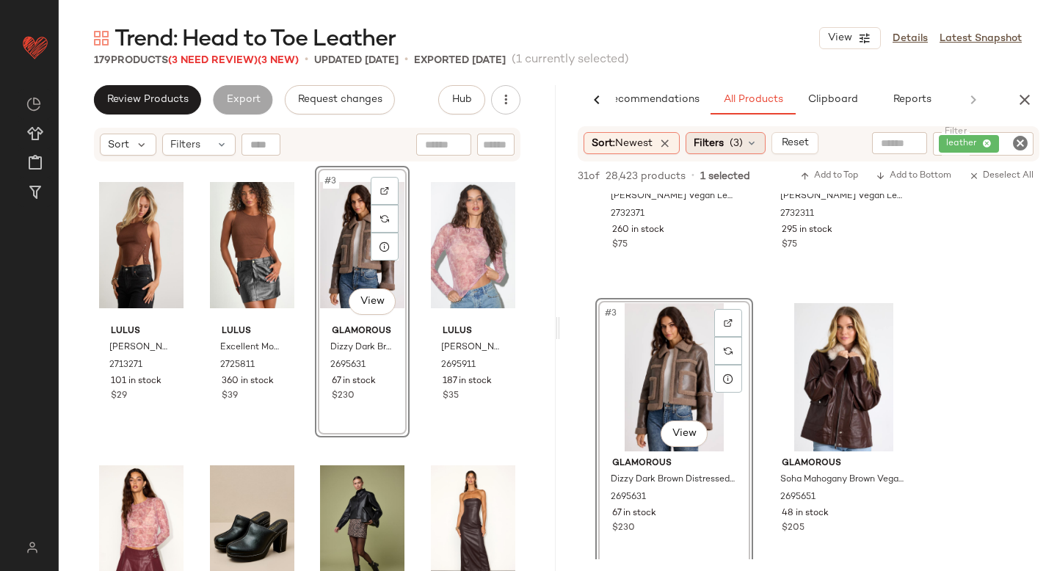
click at [739, 147] on span "(3)" at bounding box center [736, 143] width 13 height 15
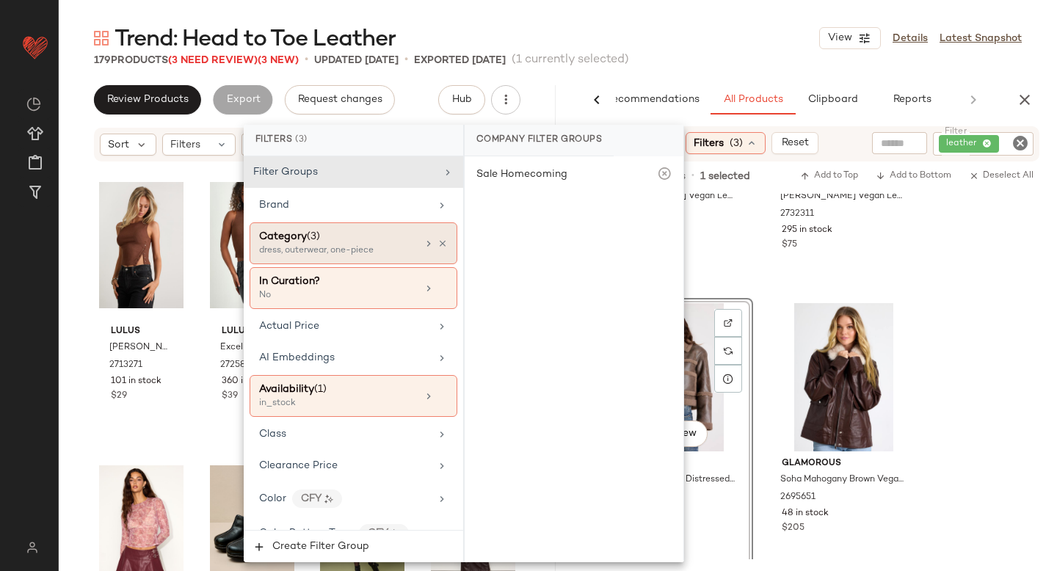
click at [322, 251] on div "dress, outerwear, one-piece" at bounding box center [332, 250] width 147 height 13
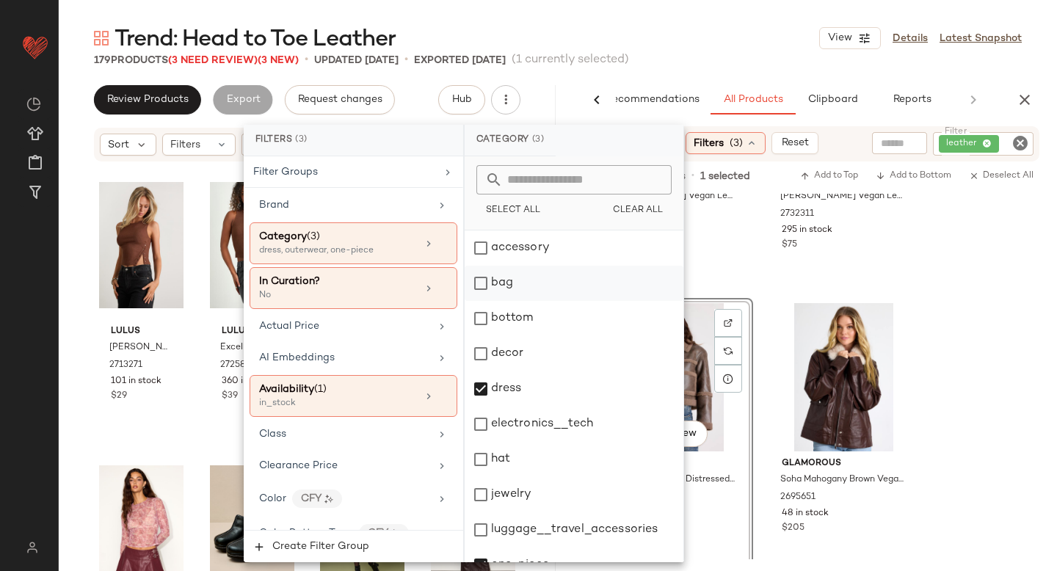
click at [484, 281] on div "bag" at bounding box center [574, 283] width 219 height 35
click at [481, 383] on div "dress" at bounding box center [574, 388] width 219 height 35
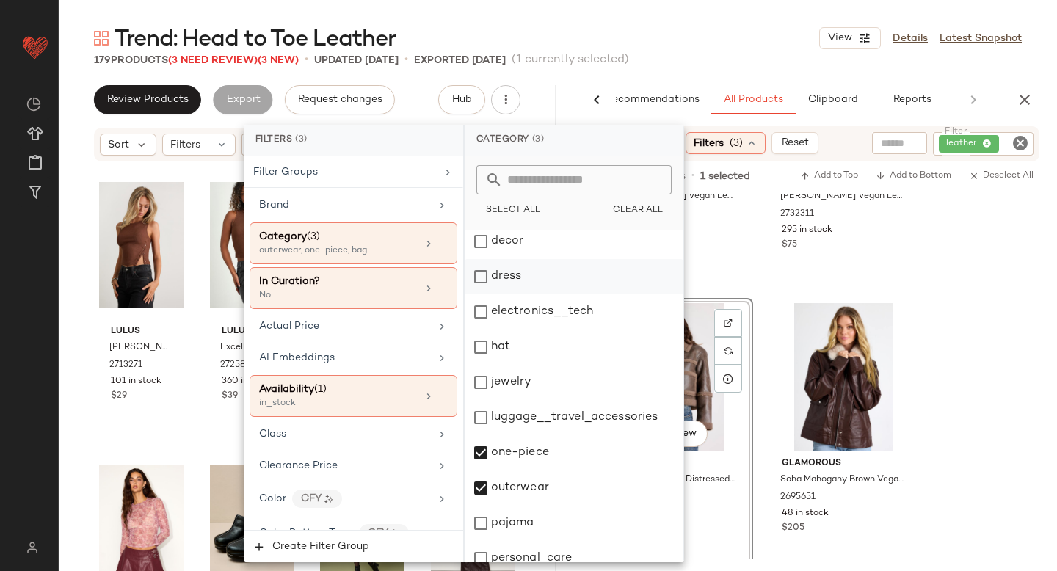
scroll to position [267, 0]
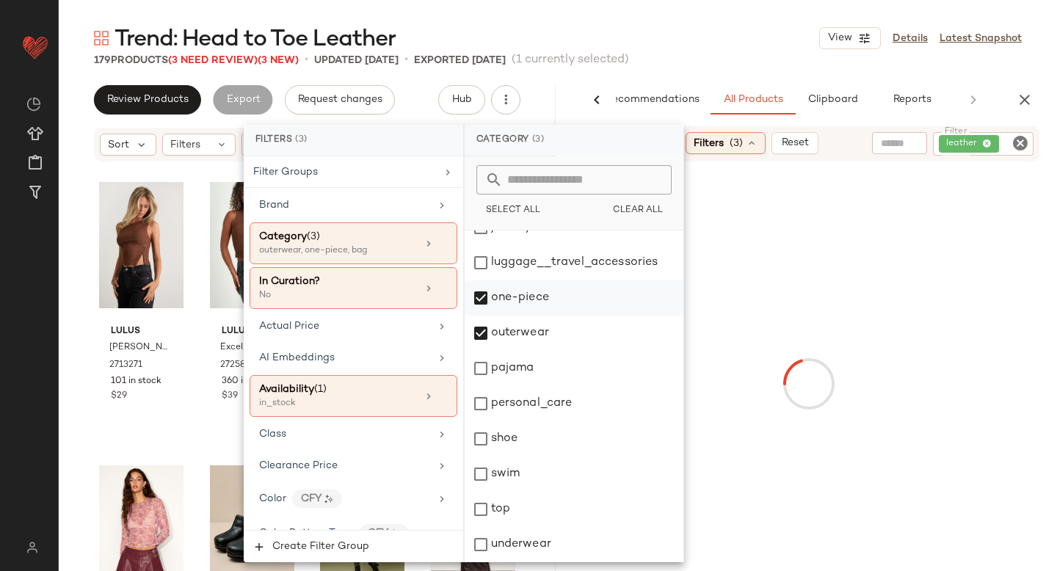
click at [494, 304] on div "one-piece" at bounding box center [574, 297] width 219 height 35
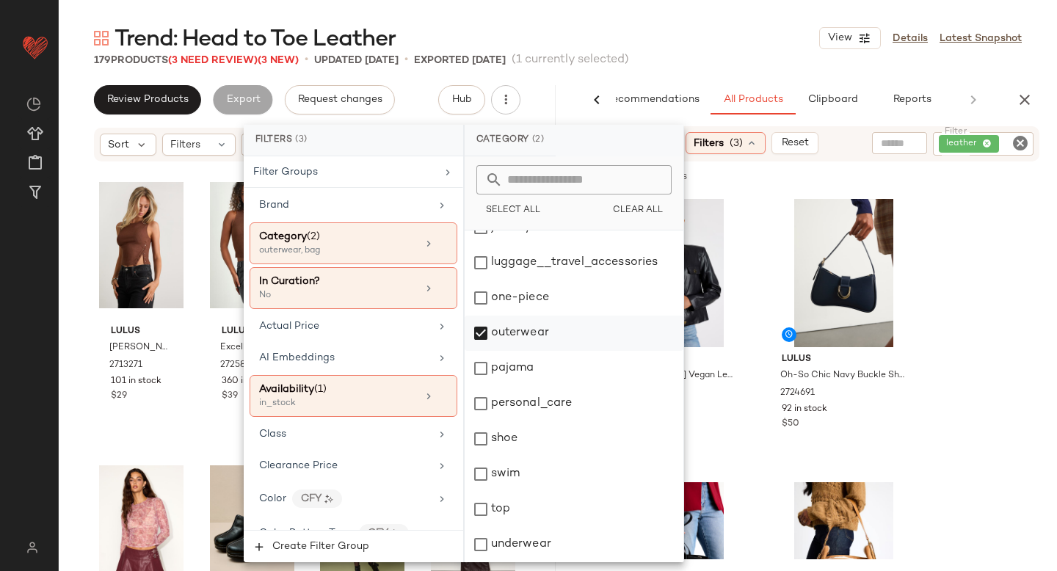
click at [492, 323] on div "outerwear" at bounding box center [574, 333] width 219 height 35
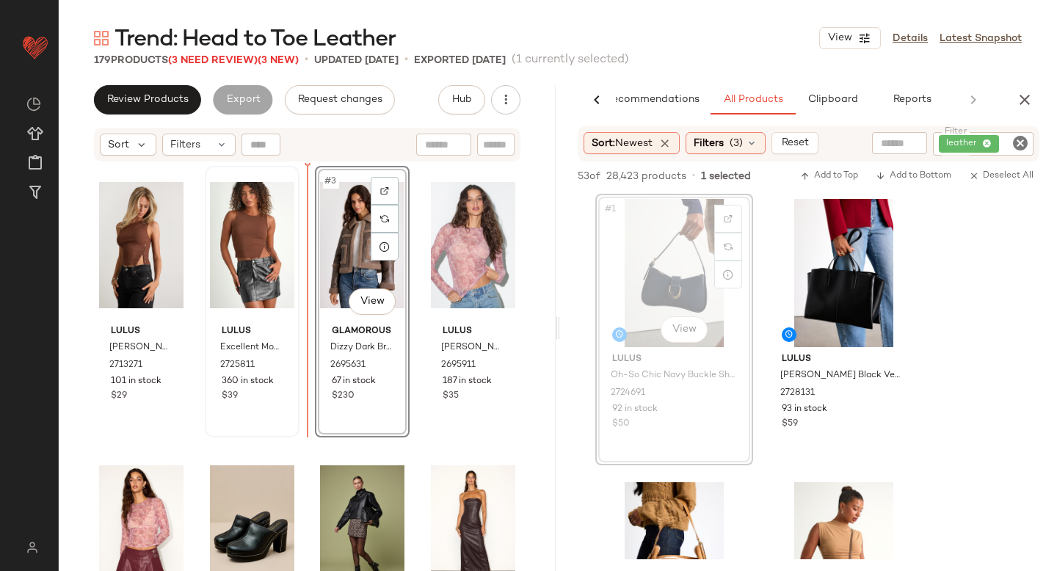
drag, startPoint x: 628, startPoint y: 258, endPoint x: 281, endPoint y: 351, distance: 358.6
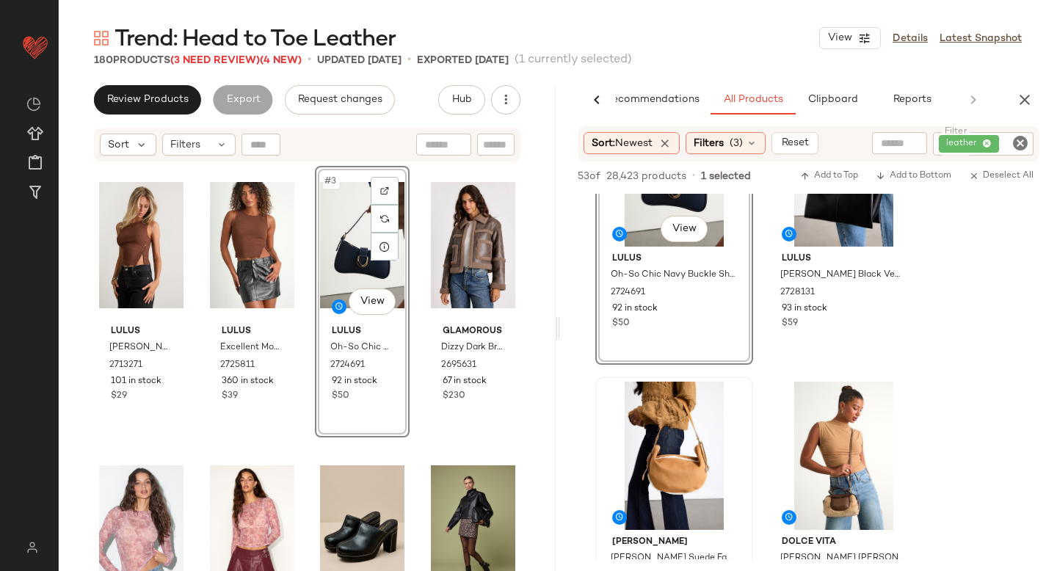
scroll to position [0, 0]
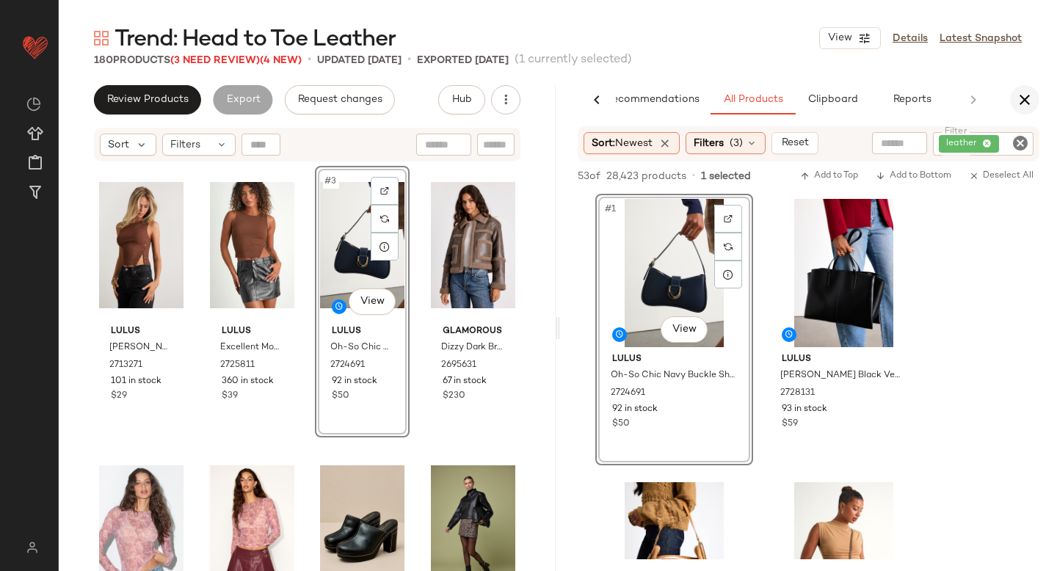
click at [1025, 99] on icon "button" at bounding box center [1025, 100] width 18 height 18
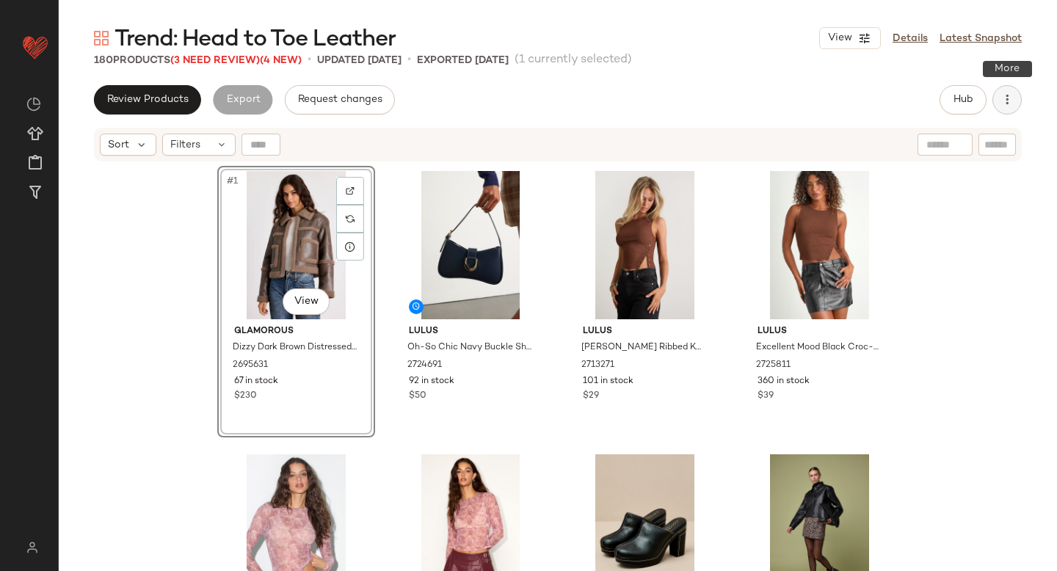
click at [1012, 94] on icon "button" at bounding box center [1007, 99] width 15 height 15
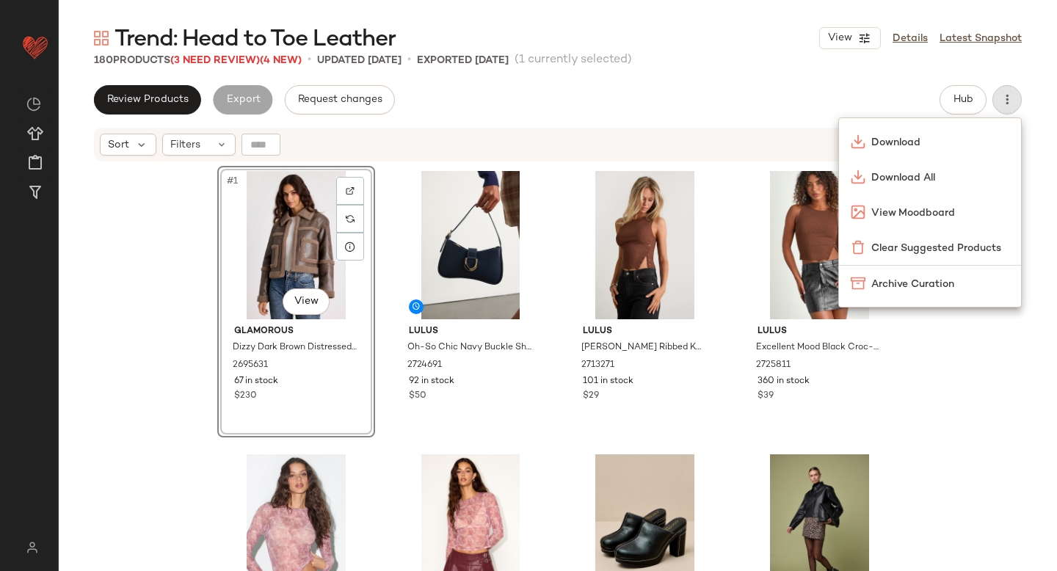
click at [698, 103] on div "Review Products Export Request changes Hub Send for Review External Review Inte…" at bounding box center [558, 99] width 928 height 29
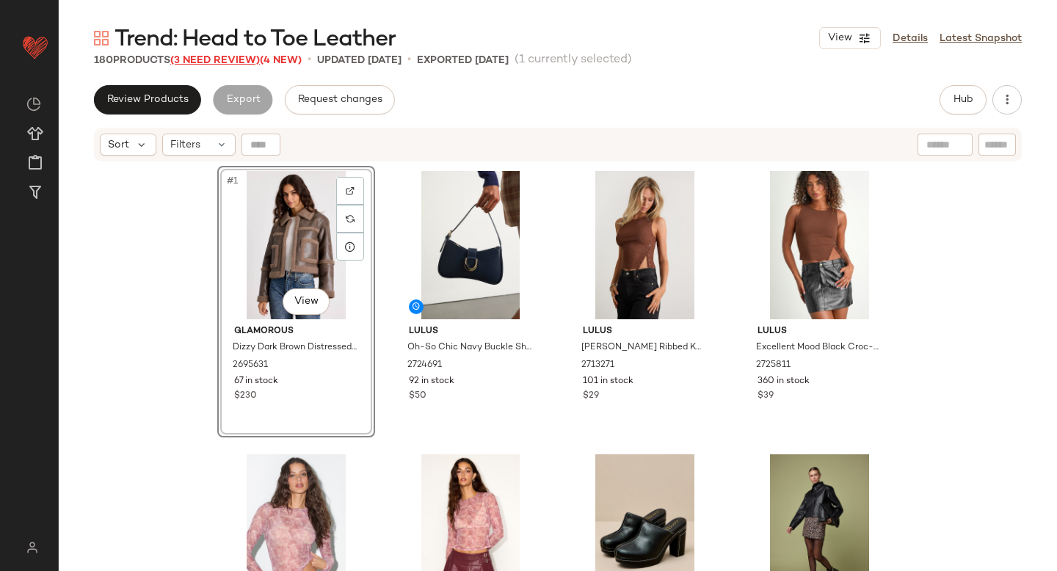
click at [222, 60] on span "(3 Need Review)" at bounding box center [215, 60] width 90 height 11
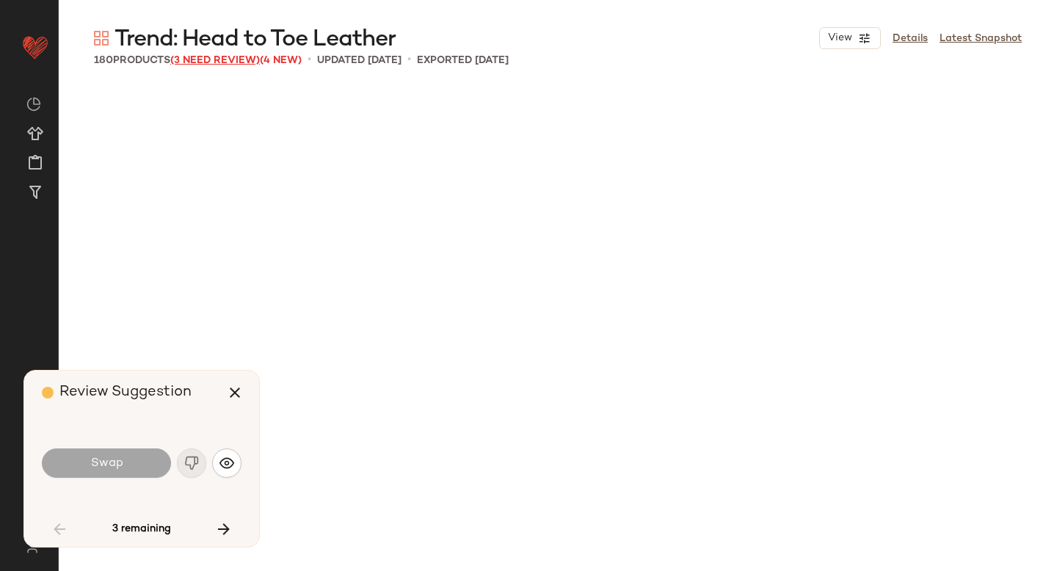
scroll to position [3966, 0]
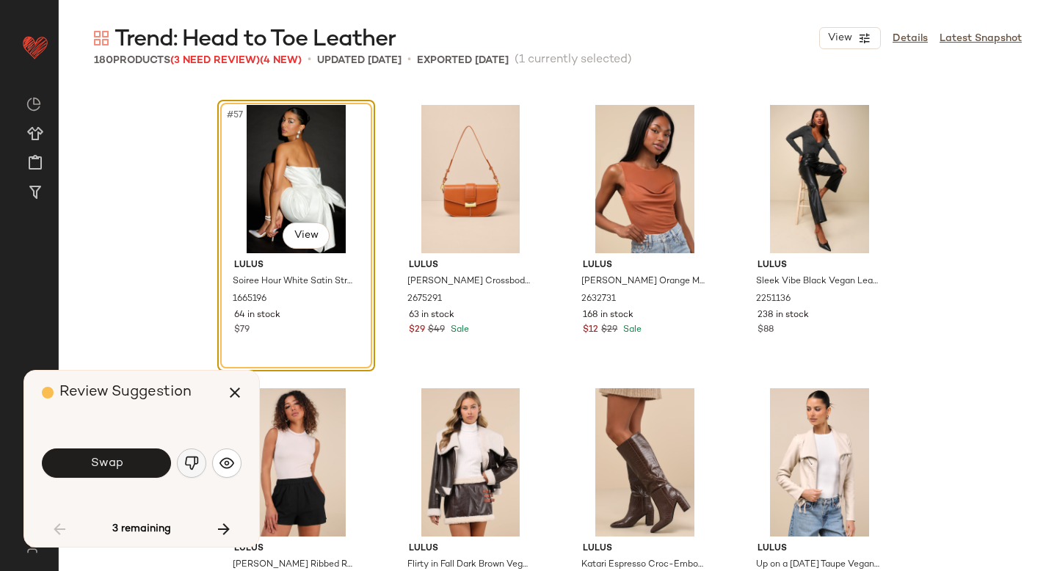
click at [195, 468] on img "button" at bounding box center [191, 463] width 15 height 15
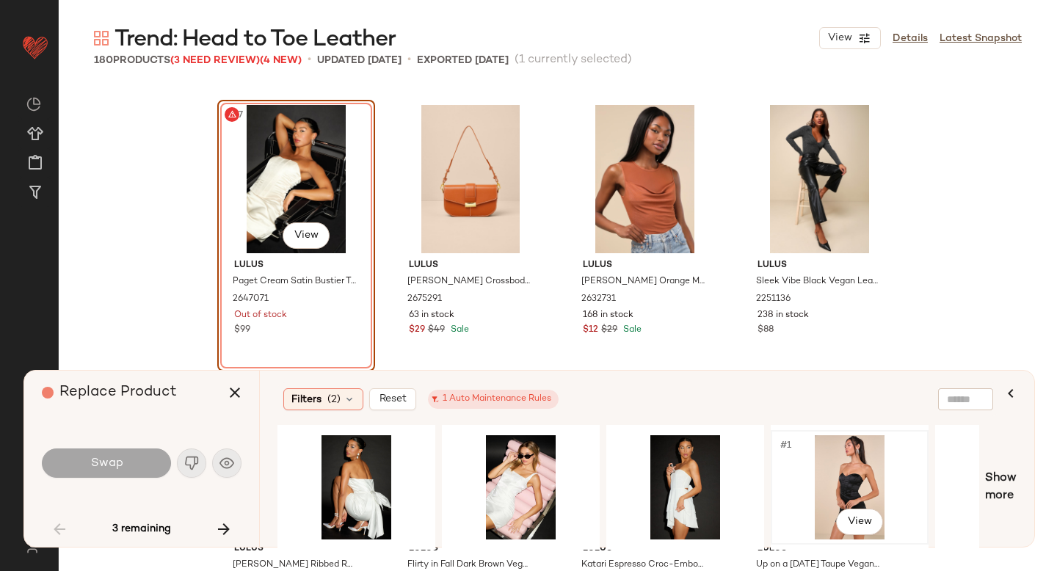
click at [851, 440] on div "#1 View" at bounding box center [850, 487] width 148 height 104
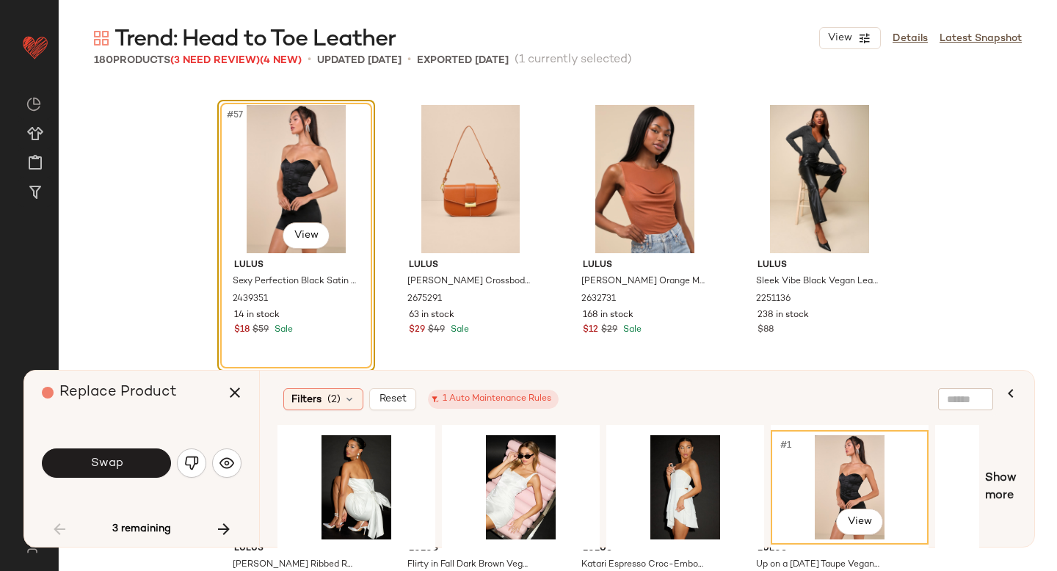
click at [145, 479] on div "Swap" at bounding box center [142, 463] width 200 height 35
click at [145, 471] on button "Swap" at bounding box center [106, 462] width 129 height 29
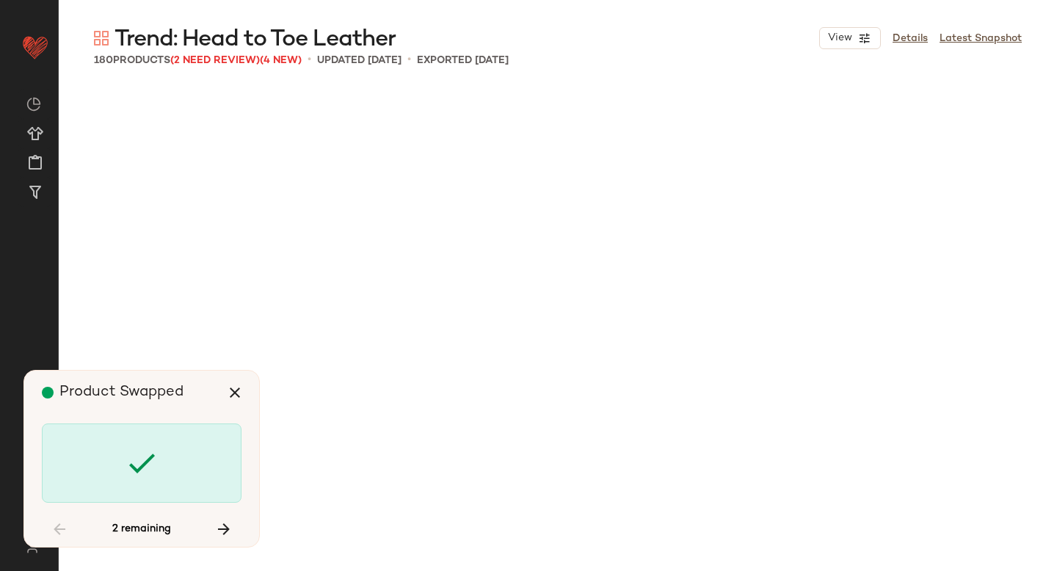
scroll to position [5100, 0]
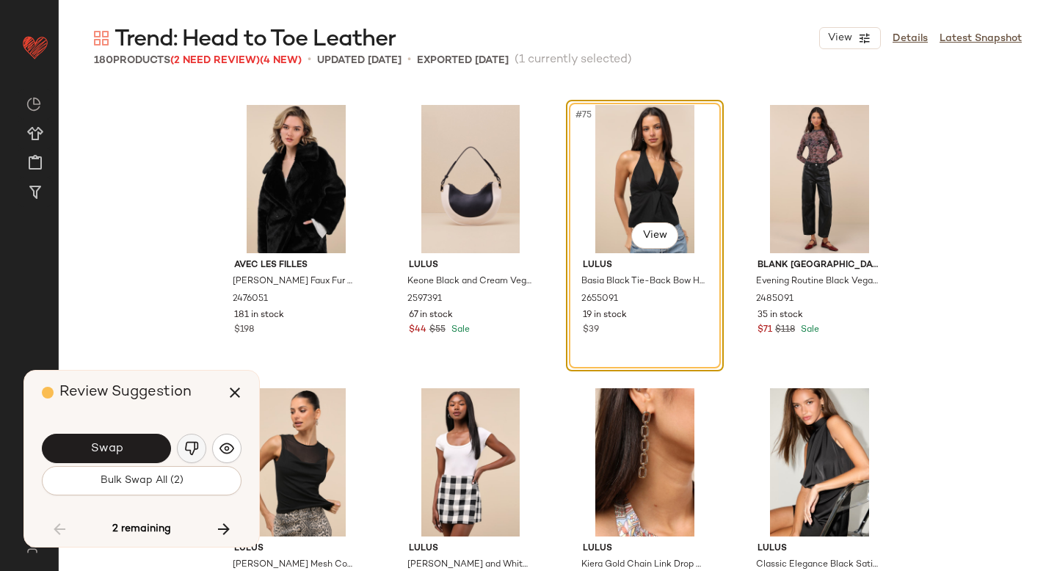
click at [186, 452] on img "button" at bounding box center [191, 448] width 15 height 15
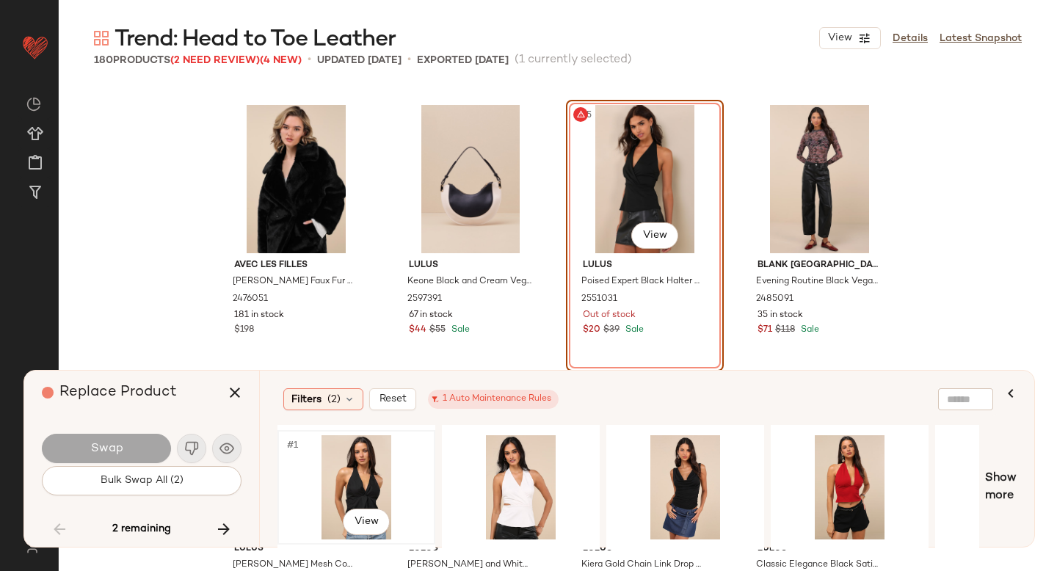
click at [346, 490] on div "#1 View" at bounding box center [357, 487] width 148 height 104
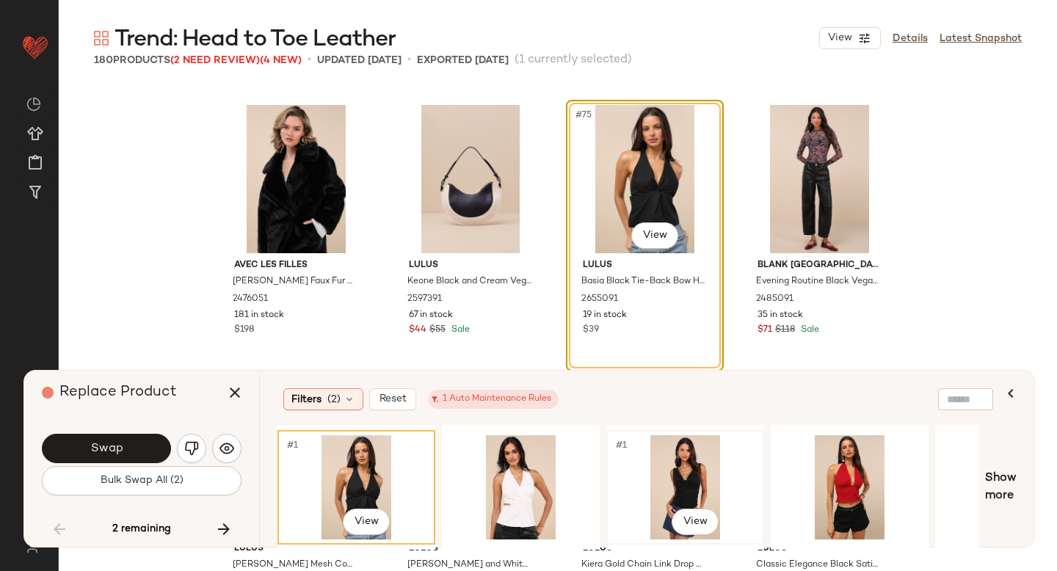
click at [690, 463] on div "#1 View" at bounding box center [685, 487] width 148 height 104
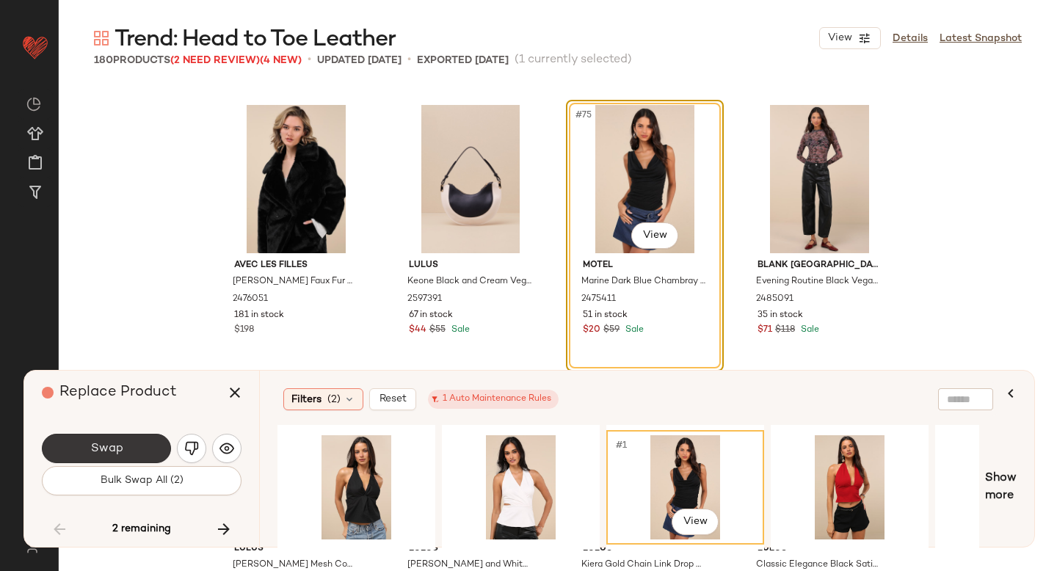
click at [146, 440] on button "Swap" at bounding box center [106, 448] width 129 height 29
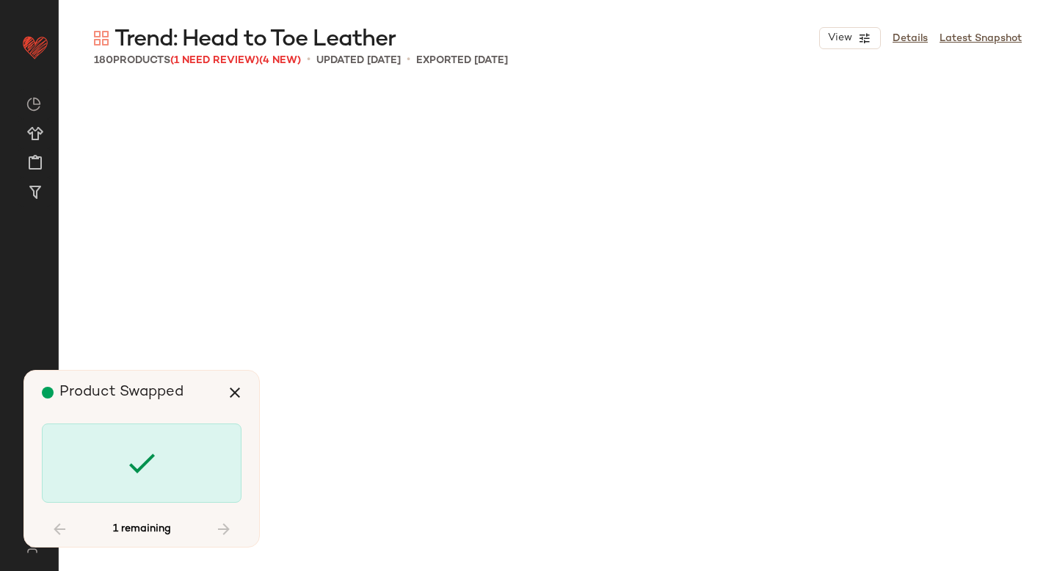
scroll to position [12183, 0]
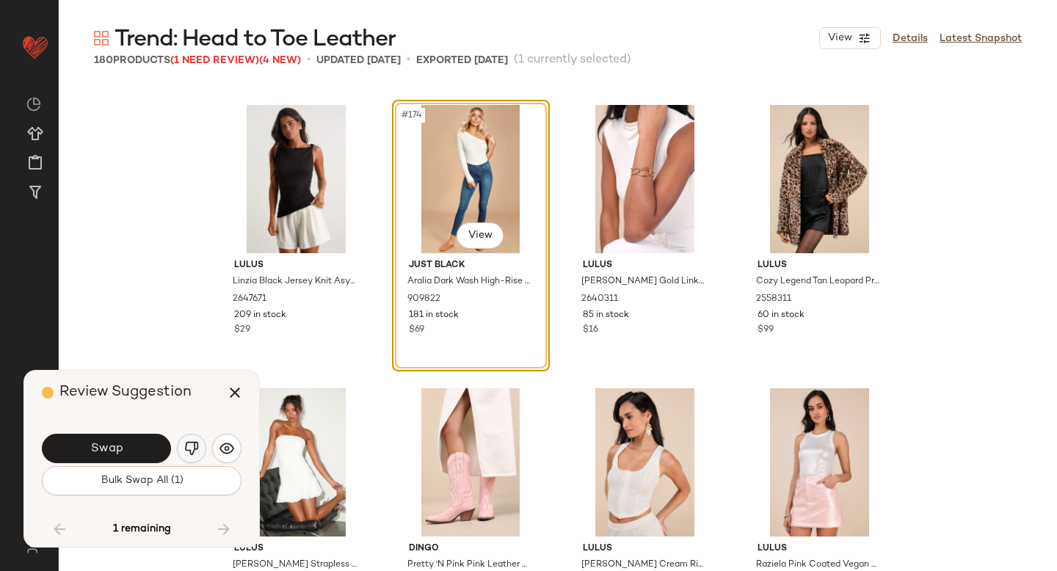
click at [197, 443] on img "button" at bounding box center [191, 448] width 15 height 15
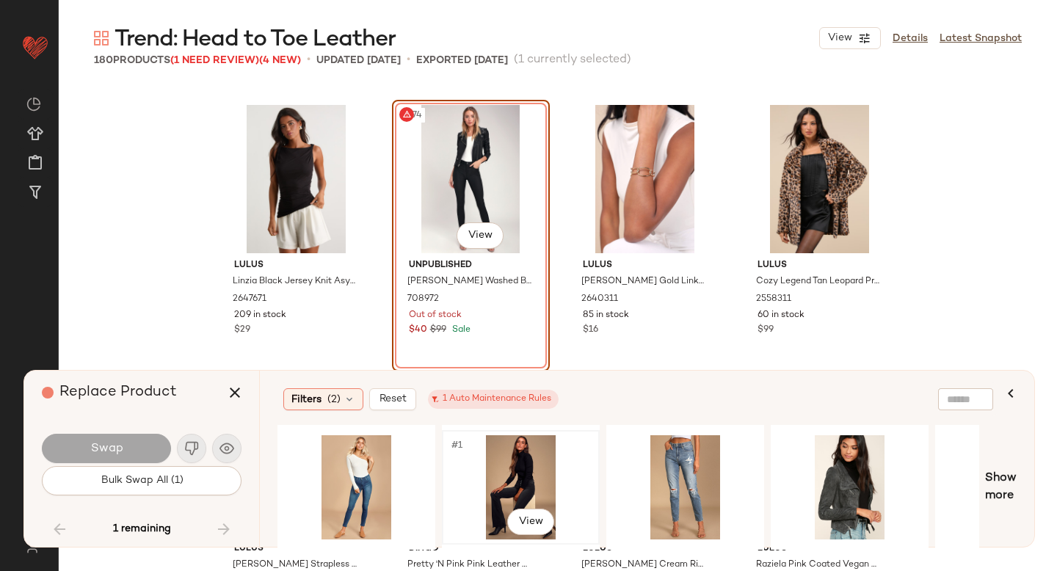
click at [528, 473] on div "#1 View" at bounding box center [521, 487] width 148 height 104
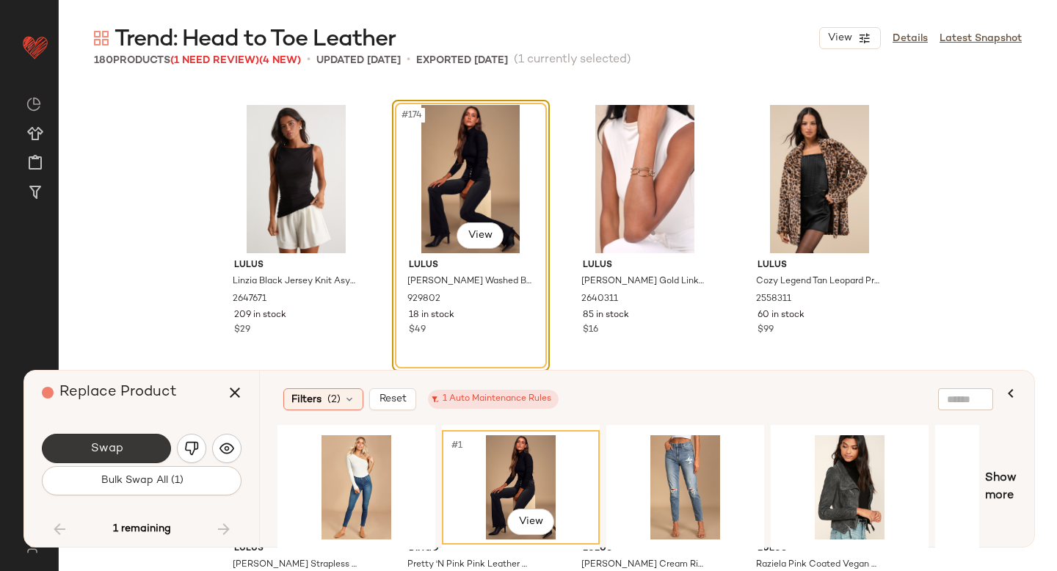
click at [81, 443] on button "Swap" at bounding box center [106, 448] width 129 height 29
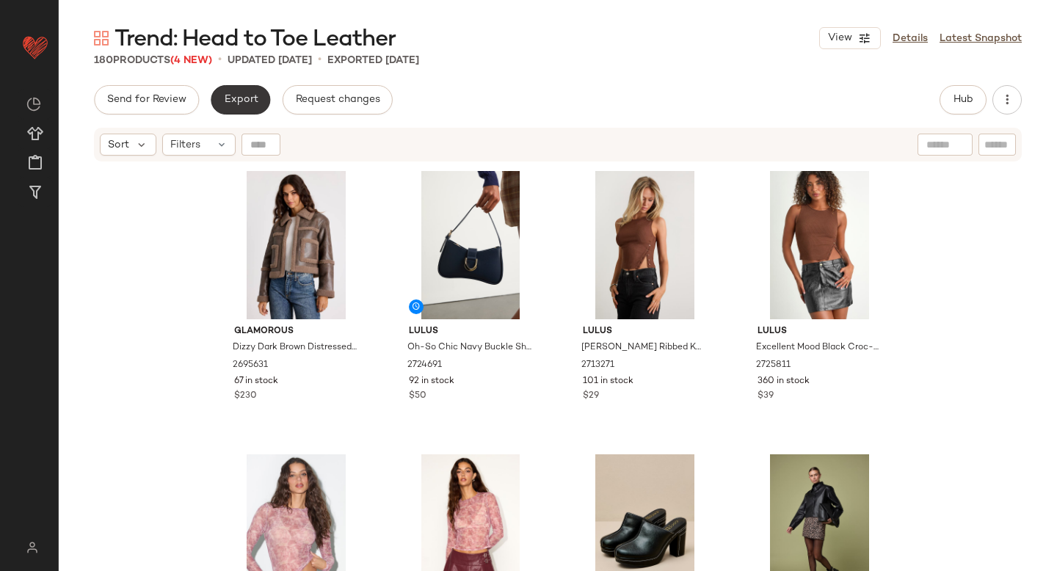
click at [240, 101] on span "Export" at bounding box center [240, 100] width 34 height 12
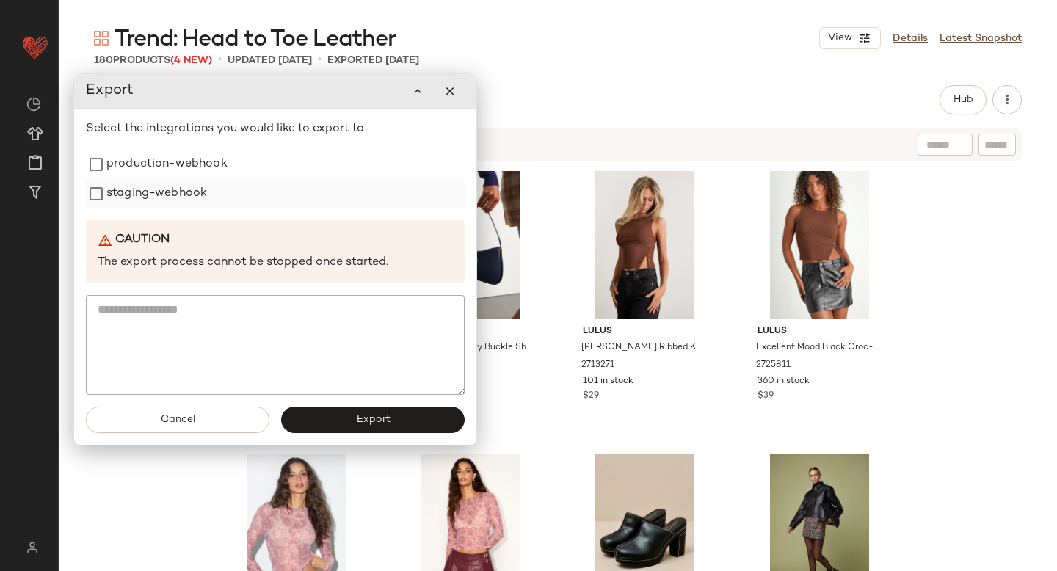
click at [163, 181] on label "staging-webhook" at bounding box center [156, 193] width 101 height 29
click at [157, 167] on label "production-webhook" at bounding box center [166, 164] width 121 height 29
click at [351, 412] on button "Export" at bounding box center [372, 420] width 183 height 26
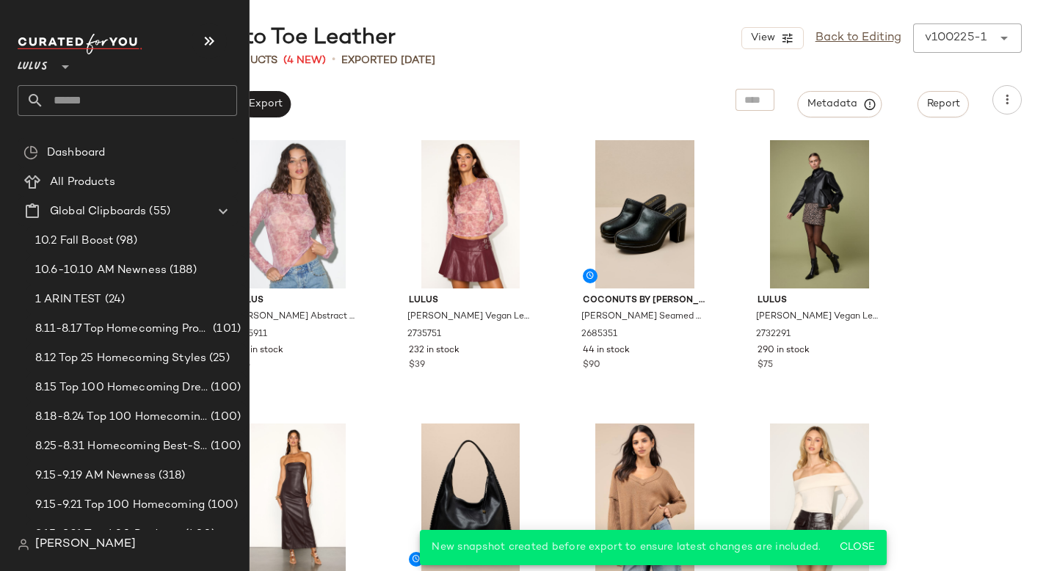
click at [69, 102] on input "text" at bounding box center [140, 100] width 193 height 31
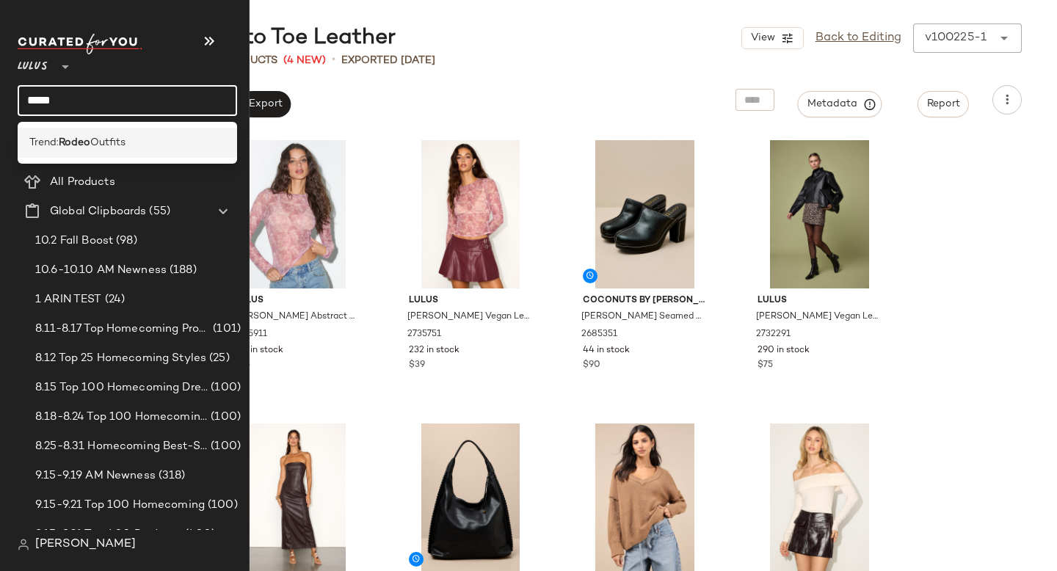
type input "*****"
click at [90, 140] on b "Rodeo" at bounding box center [75, 142] width 32 height 15
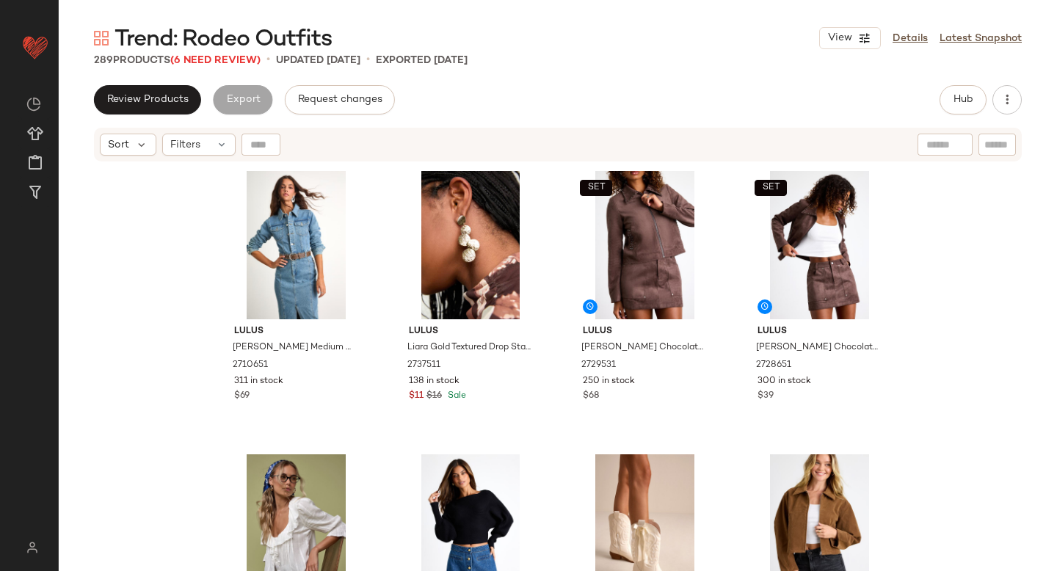
click at [432, 84] on div "Trend: Rodeo Outfits View Details Latest Snapshot 289 Products (6 Need Review) …" at bounding box center [558, 297] width 998 height 548
click at [208, 57] on span "(6 Need Review)" at bounding box center [215, 60] width 90 height 11
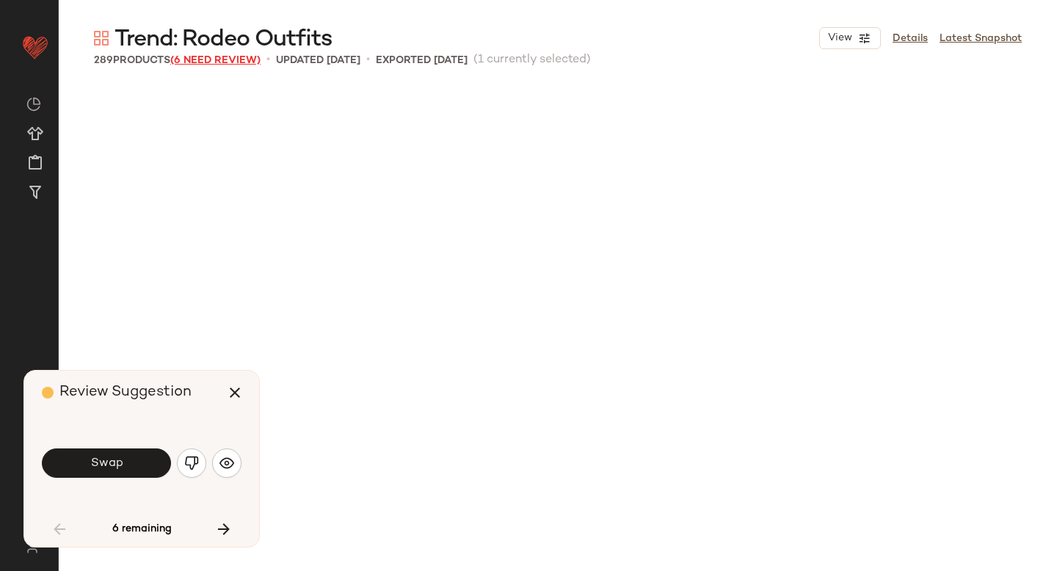
scroll to position [578, 0]
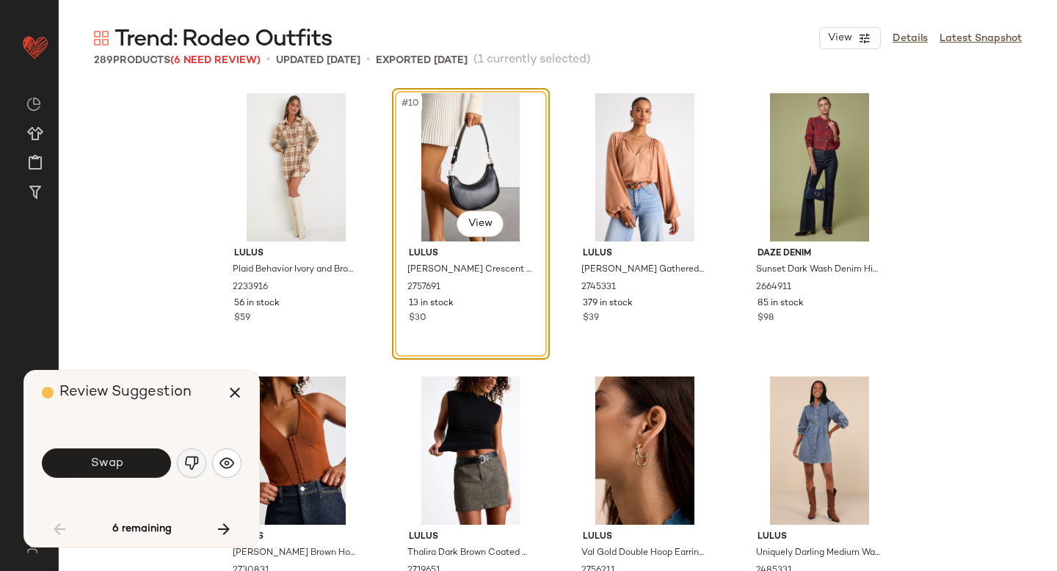
click at [193, 457] on img "button" at bounding box center [191, 463] width 15 height 15
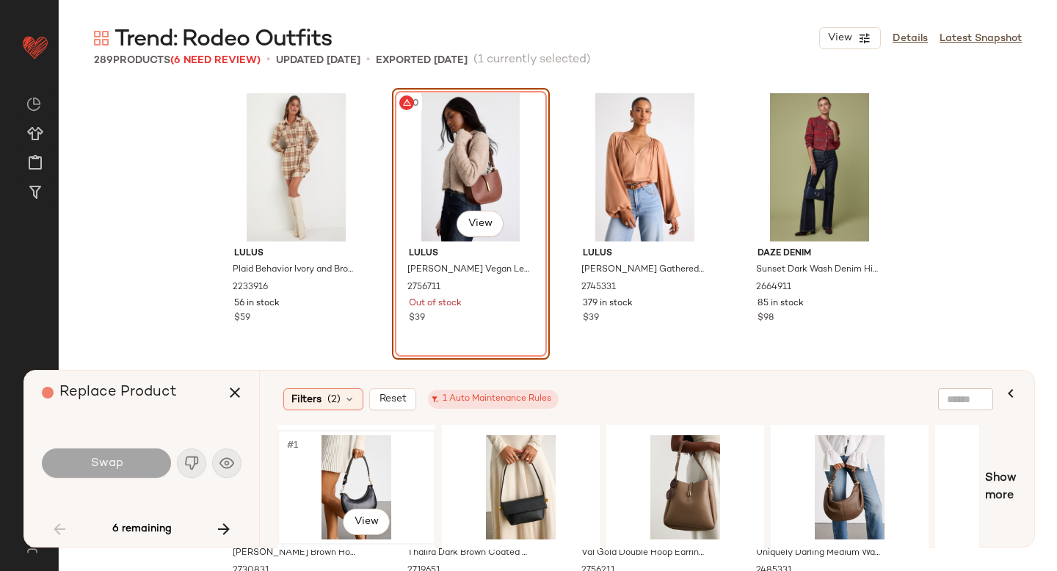
click at [362, 456] on div "#1 View" at bounding box center [357, 487] width 148 height 104
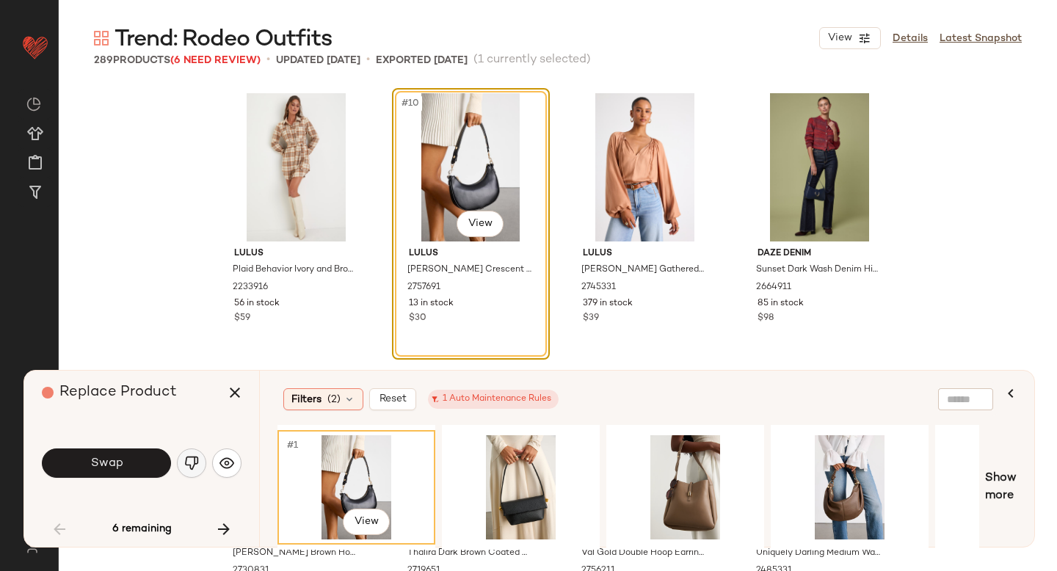
click at [190, 464] on img "button" at bounding box center [191, 463] width 15 height 15
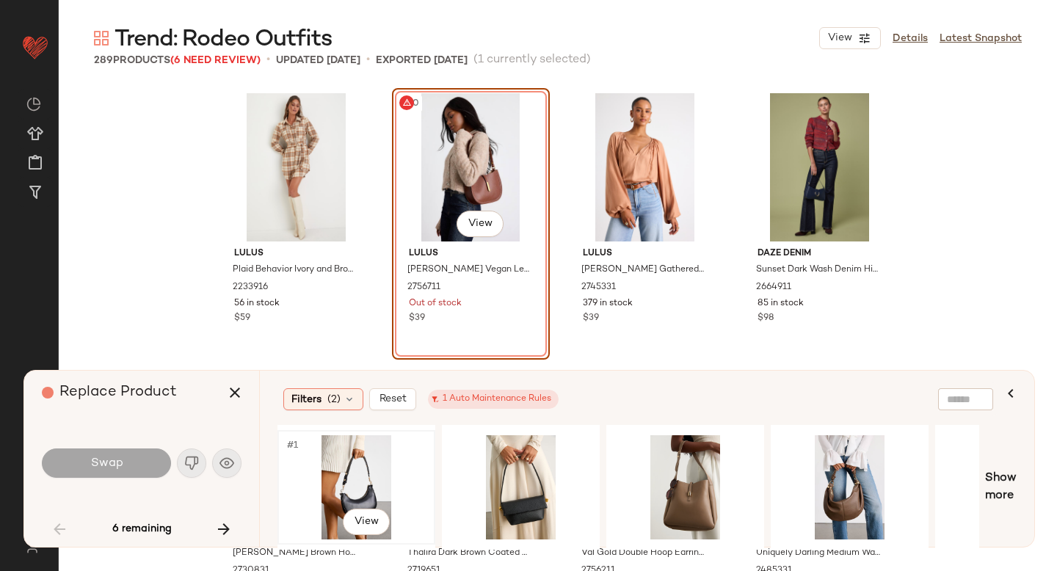
click at [369, 451] on div "#1 View" at bounding box center [357, 487] width 148 height 104
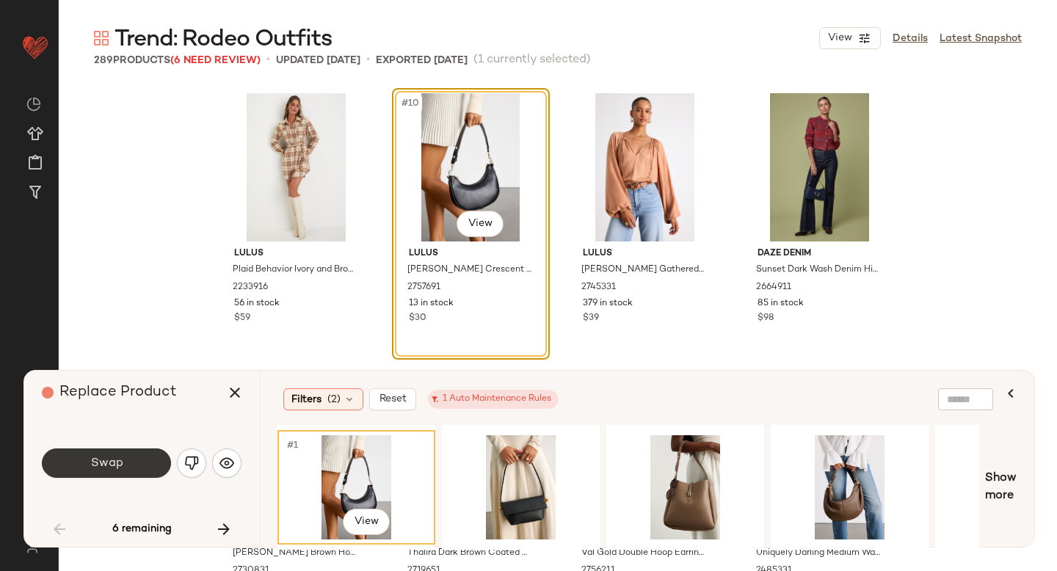
click at [117, 459] on span "Swap" at bounding box center [106, 464] width 33 height 14
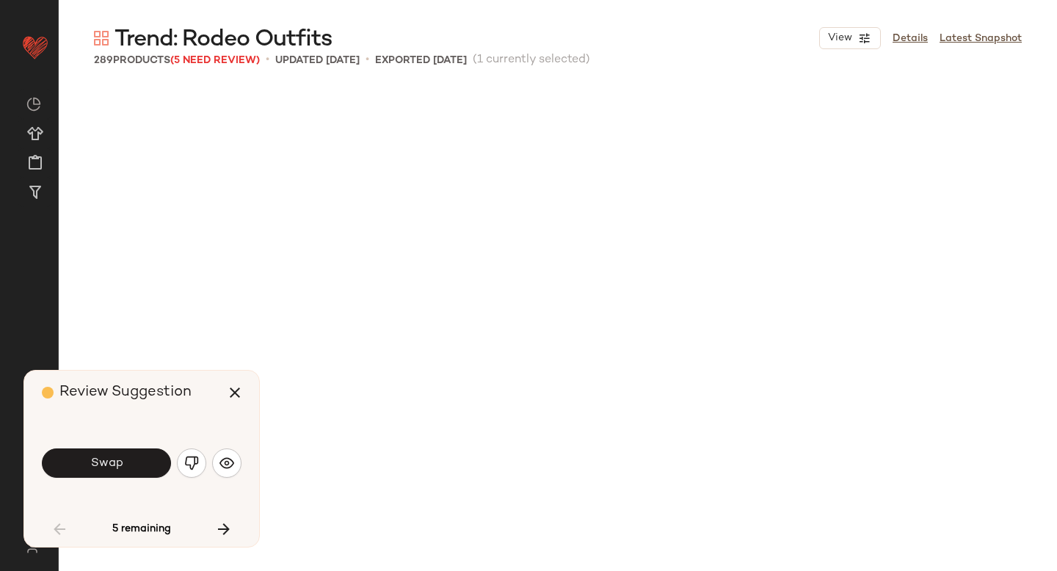
scroll to position [1417, 0]
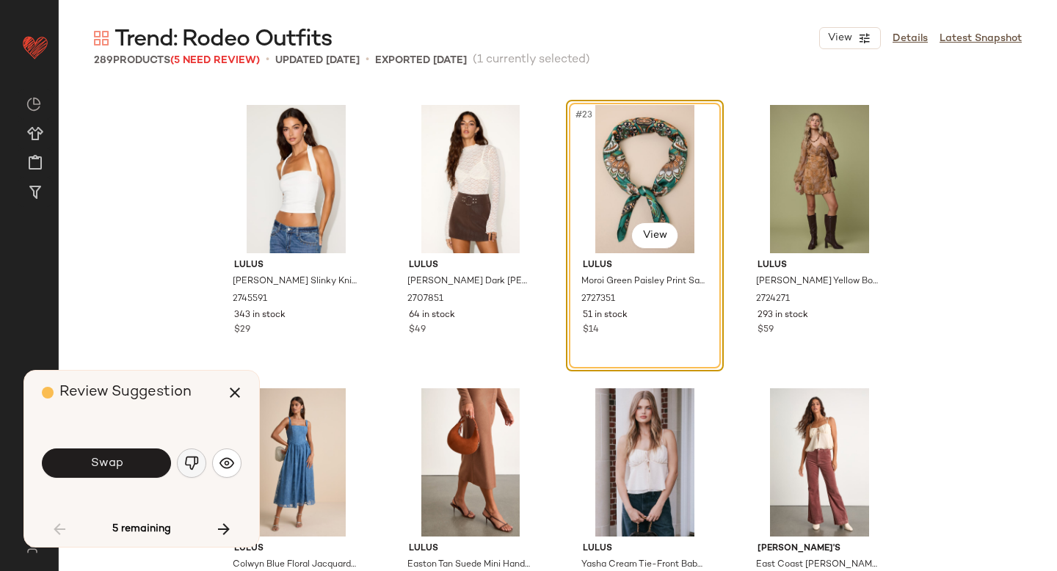
click at [191, 456] on img "button" at bounding box center [191, 463] width 15 height 15
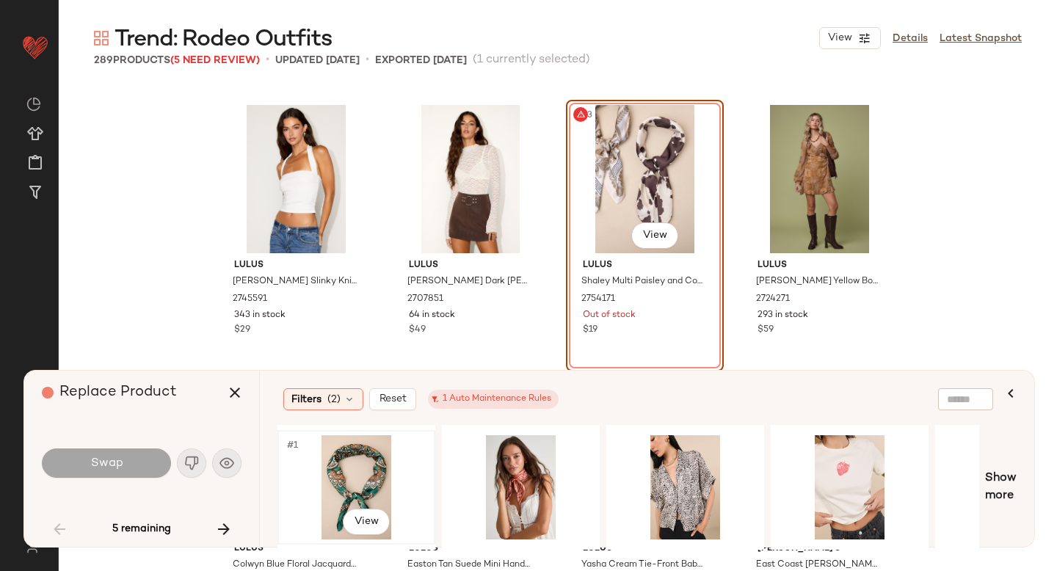
click at [370, 465] on div "#1 View" at bounding box center [357, 487] width 148 height 104
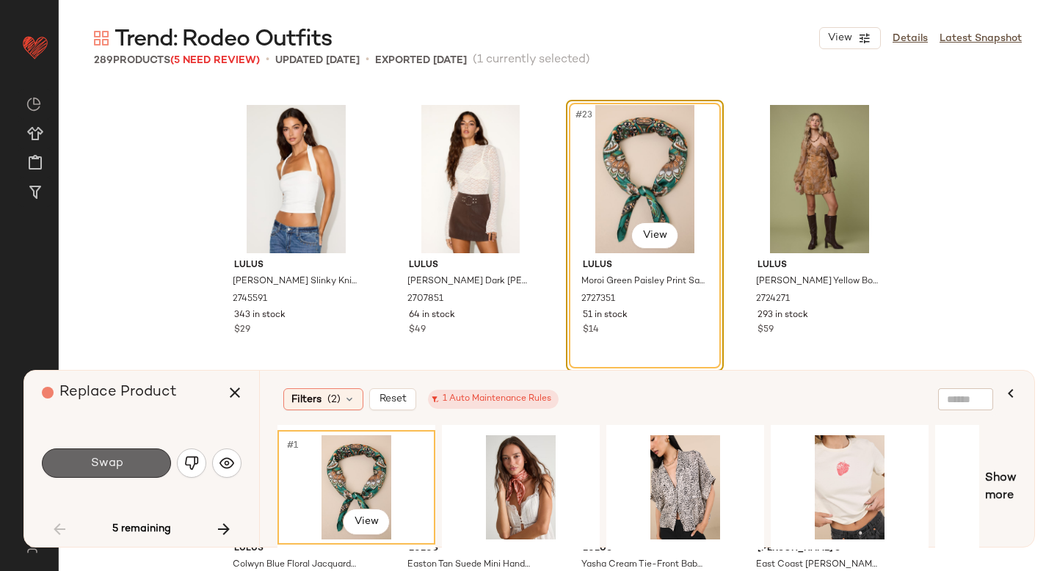
click at [120, 457] on span "Swap" at bounding box center [106, 464] width 33 height 14
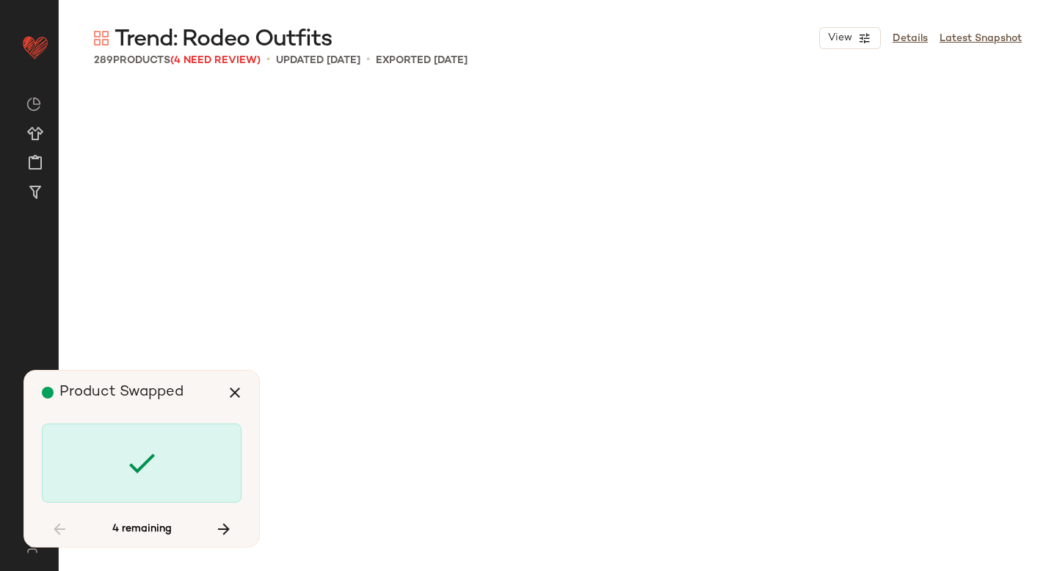
scroll to position [7650, 0]
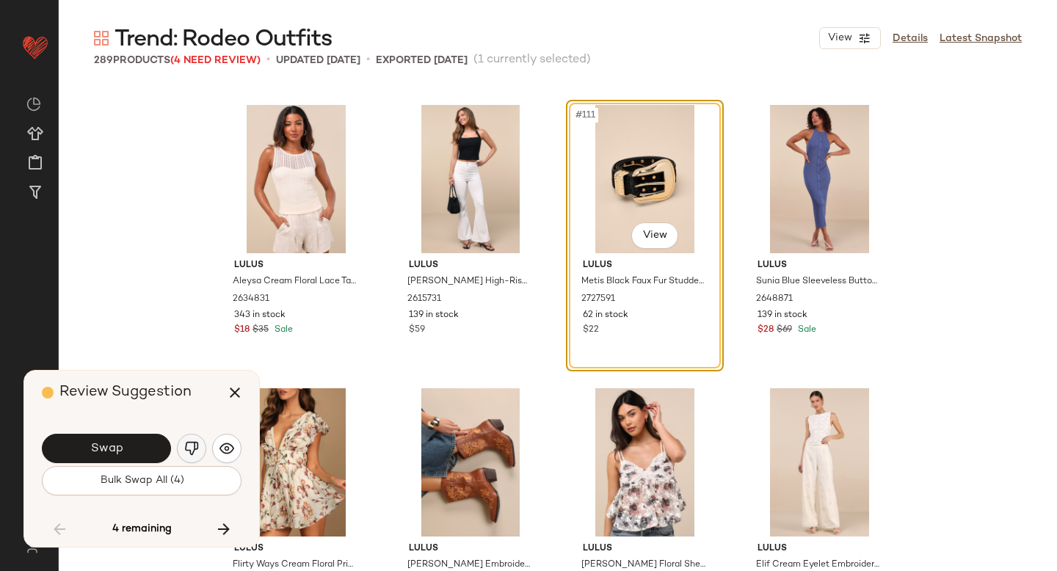
click at [195, 448] on img "button" at bounding box center [191, 448] width 15 height 15
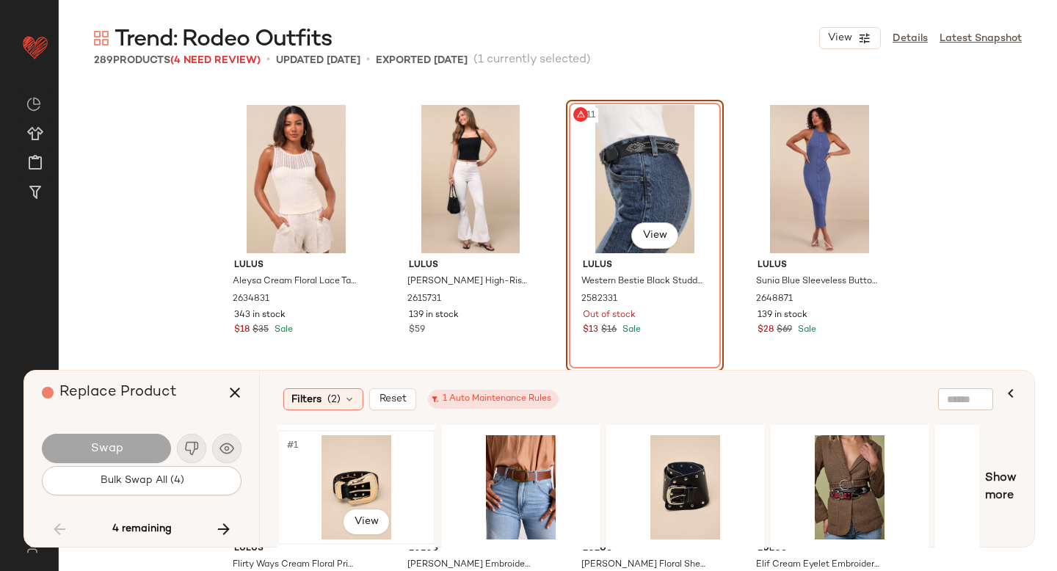
click at [355, 479] on div "#1 View" at bounding box center [357, 487] width 148 height 104
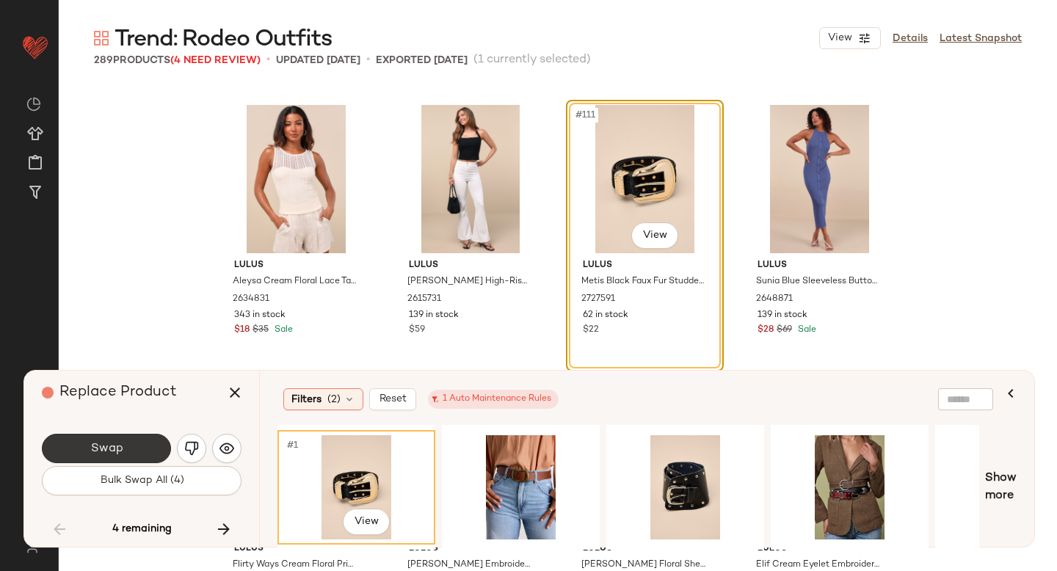
click at [139, 450] on button "Swap" at bounding box center [106, 448] width 129 height 29
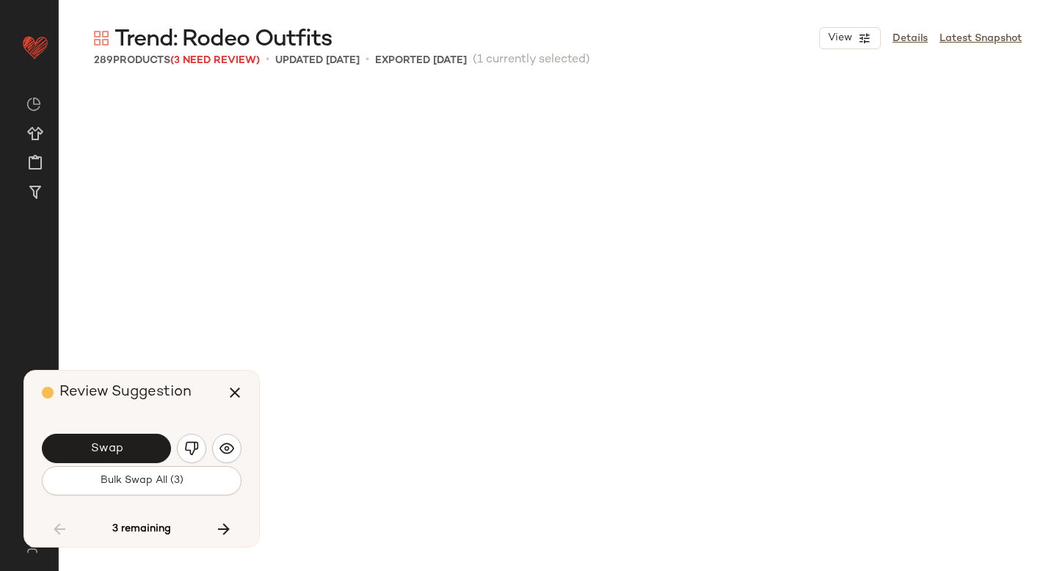
scroll to position [8216, 0]
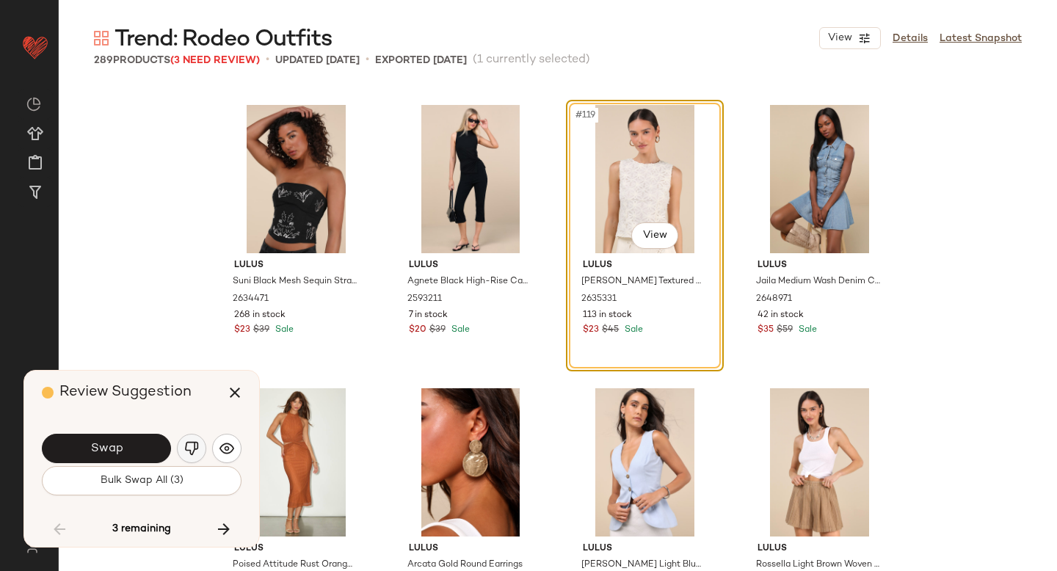
click at [192, 454] on img "button" at bounding box center [191, 448] width 15 height 15
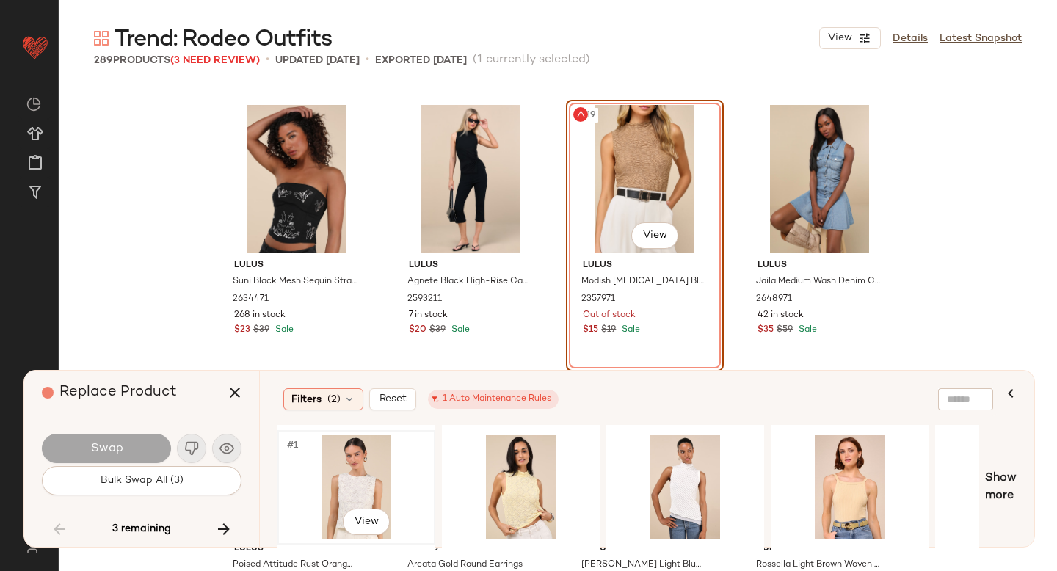
click at [314, 474] on div "#1 View" at bounding box center [357, 487] width 148 height 104
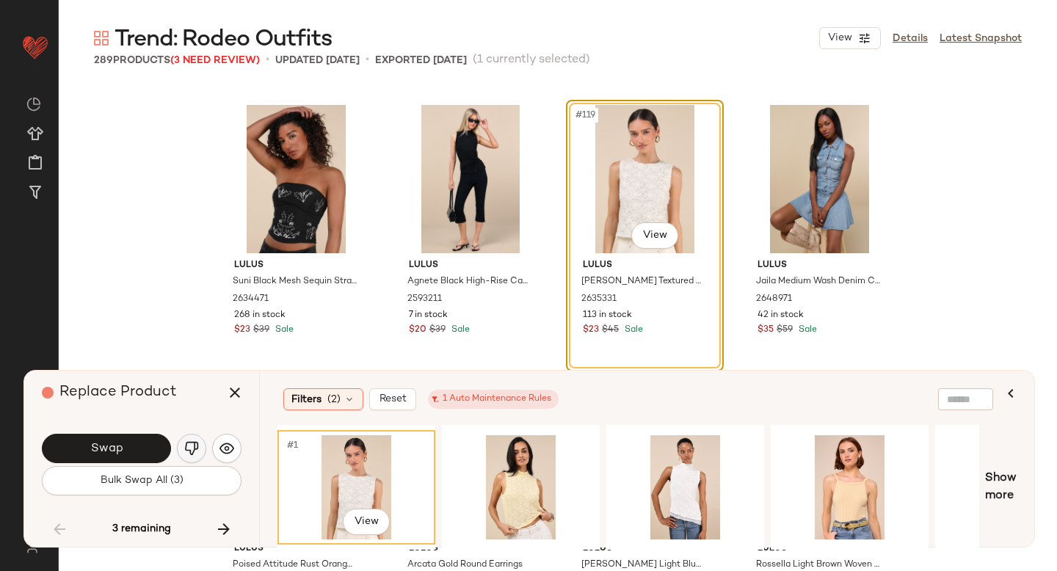
click at [196, 451] on img "button" at bounding box center [191, 448] width 15 height 15
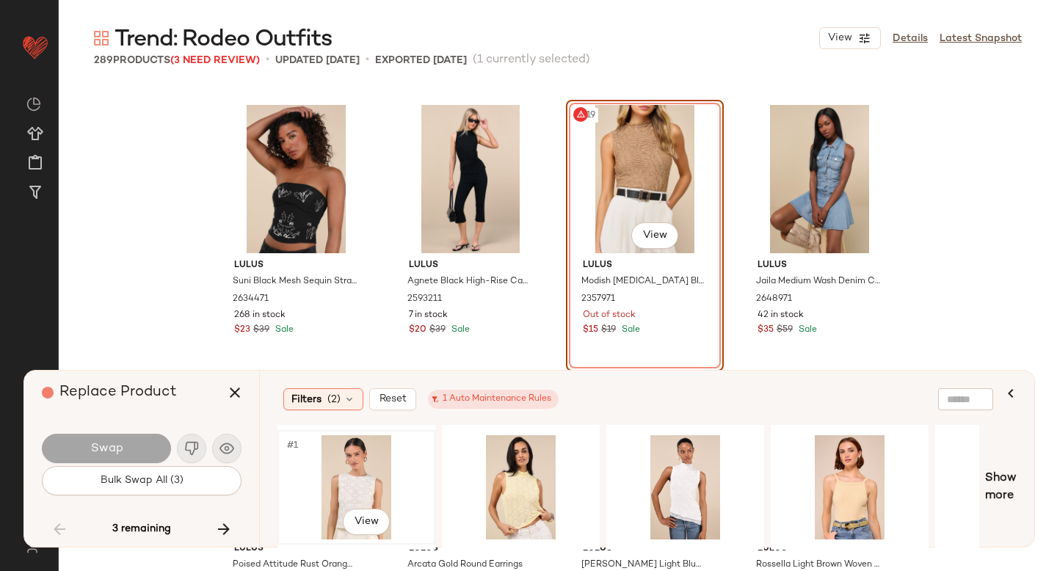
click at [371, 475] on div "#1 View" at bounding box center [357, 487] width 148 height 104
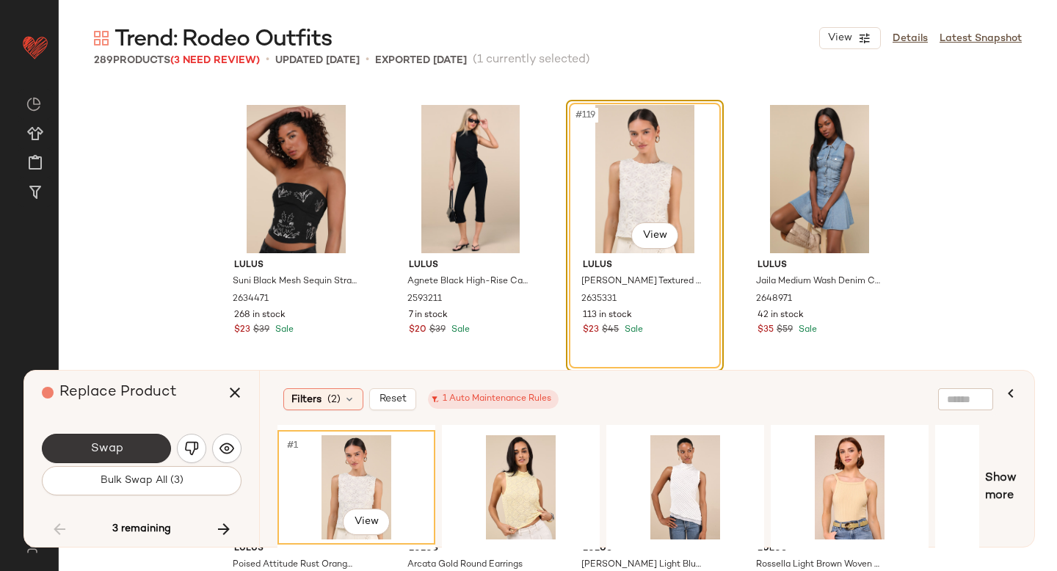
click at [90, 447] on span "Swap" at bounding box center [106, 449] width 33 height 14
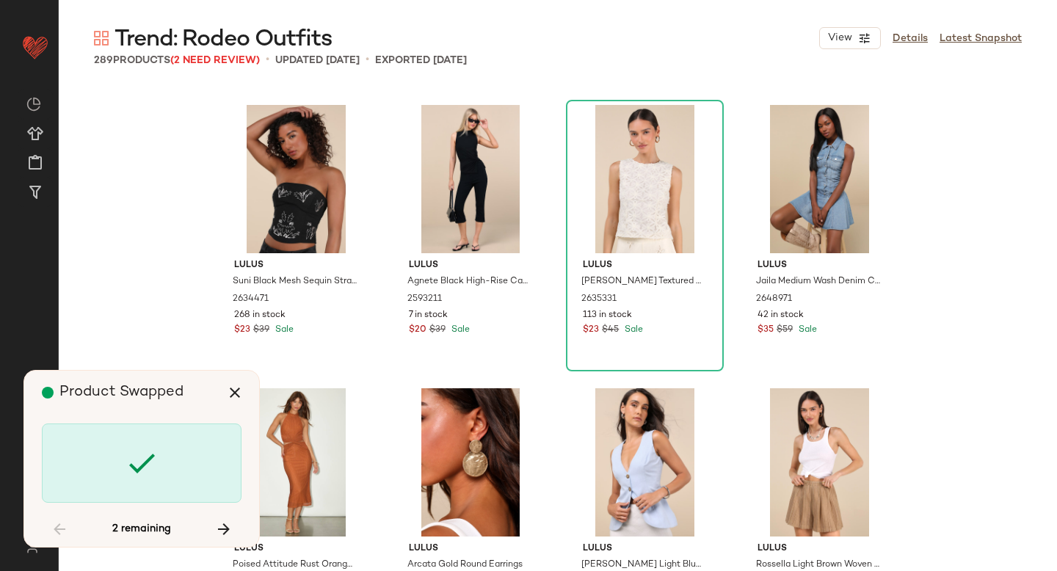
scroll to position [11899, 0]
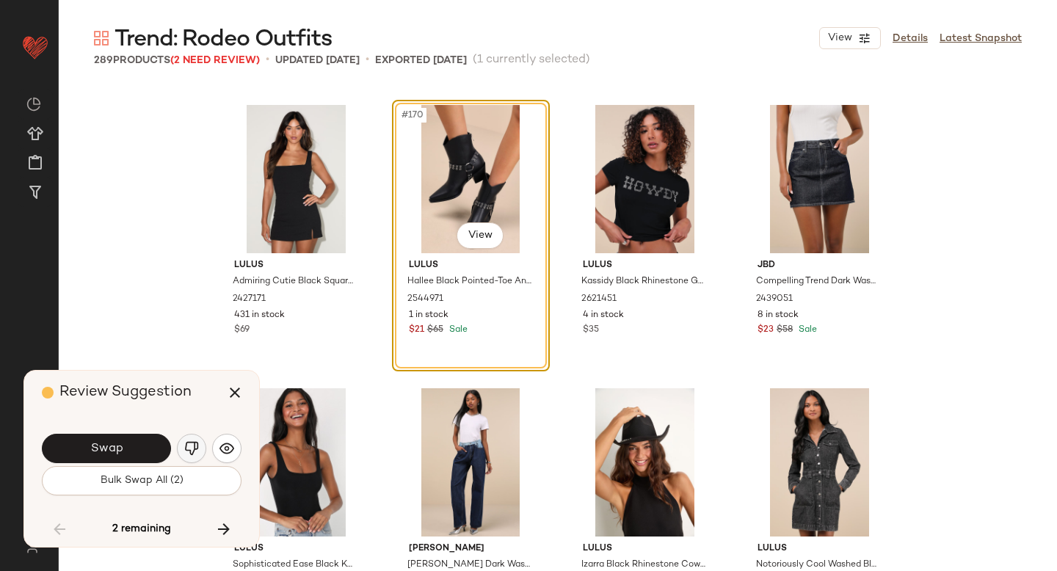
click at [194, 442] on img "button" at bounding box center [191, 448] width 15 height 15
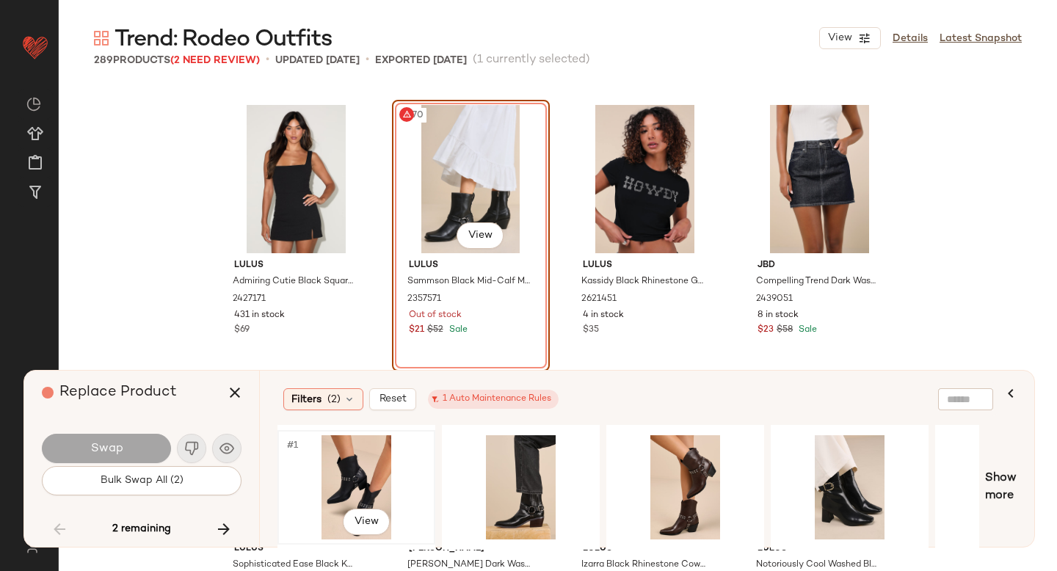
click at [344, 440] on div "#1 View" at bounding box center [357, 487] width 148 height 104
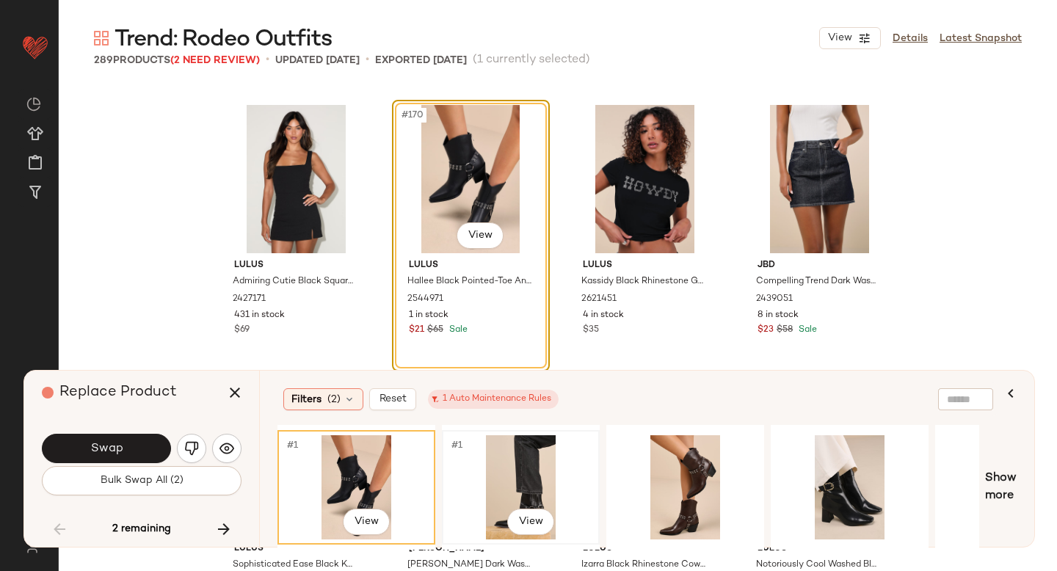
click at [524, 475] on div "#1 View" at bounding box center [521, 487] width 148 height 104
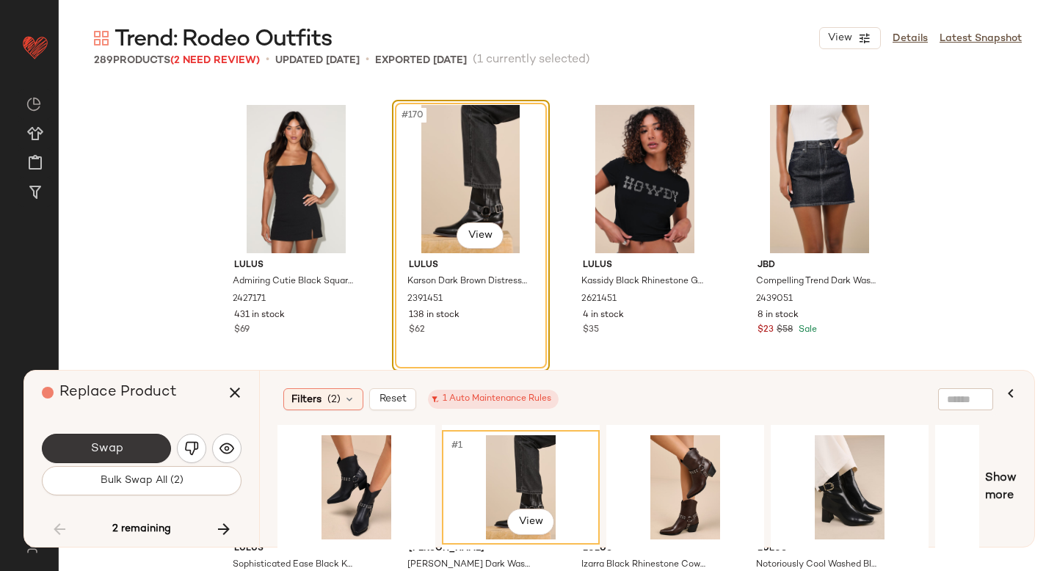
click at [142, 440] on button "Swap" at bounding box center [106, 448] width 129 height 29
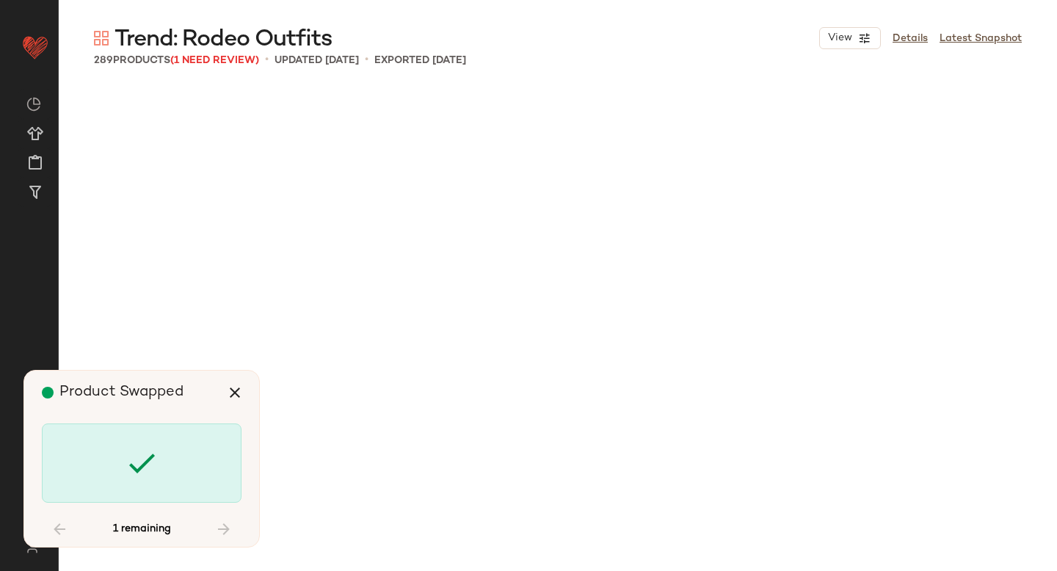
scroll to position [15582, 0]
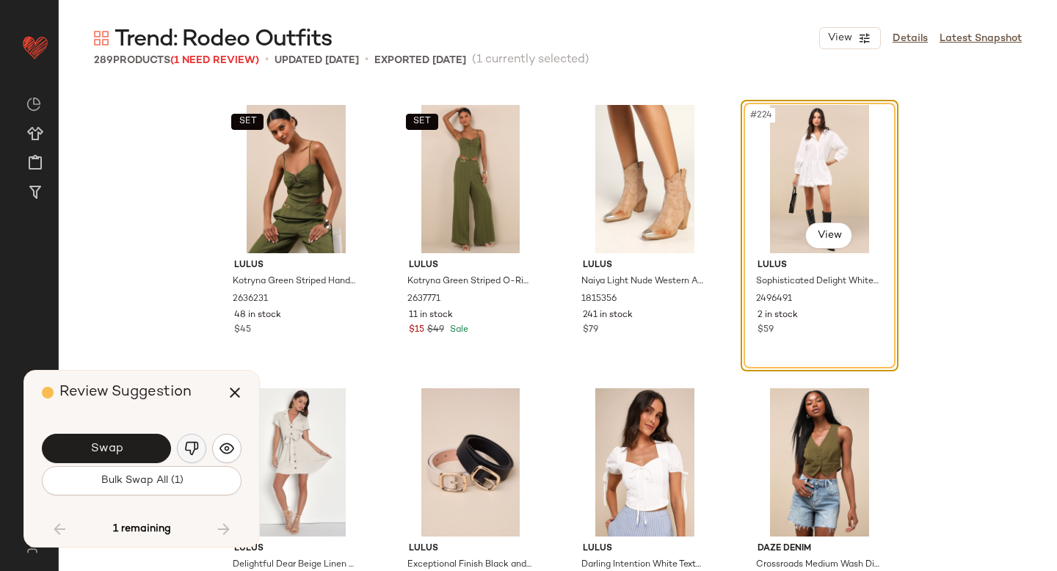
click at [204, 452] on button "button" at bounding box center [191, 448] width 29 height 29
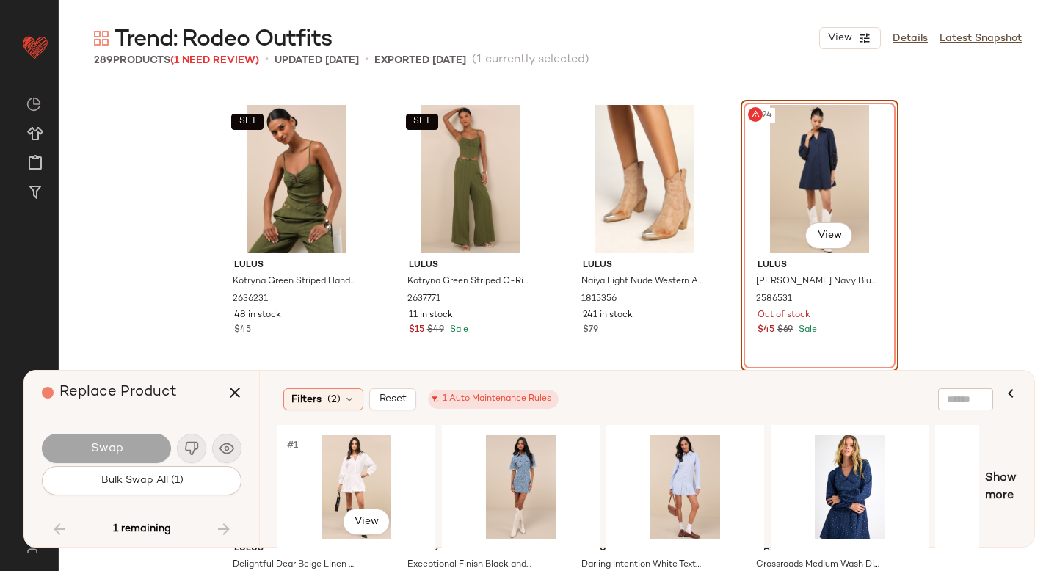
click at [308, 478] on div "#1 View" at bounding box center [357, 487] width 148 height 104
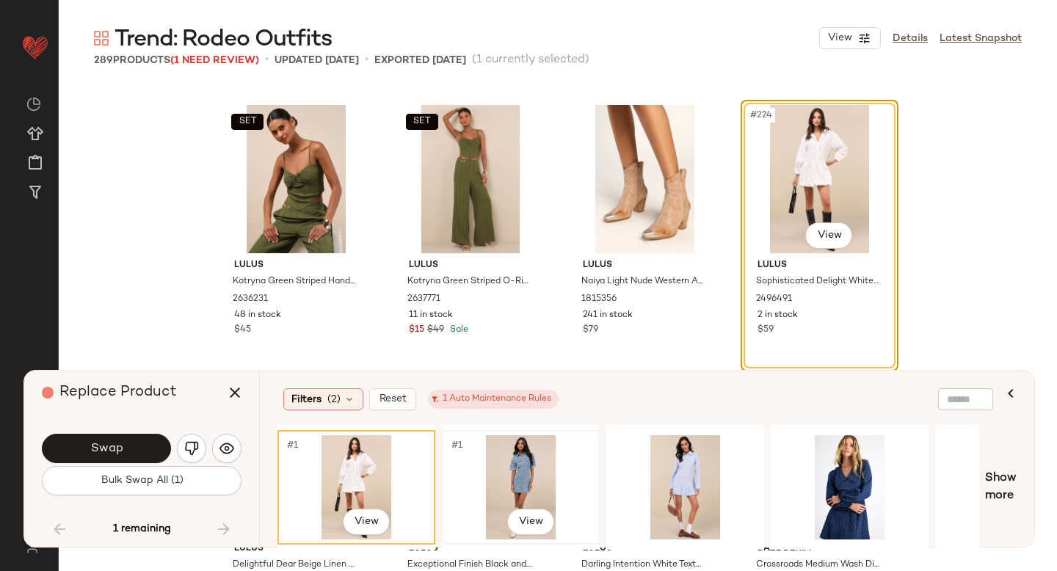
click at [542, 452] on div "#1 View" at bounding box center [521, 487] width 148 height 104
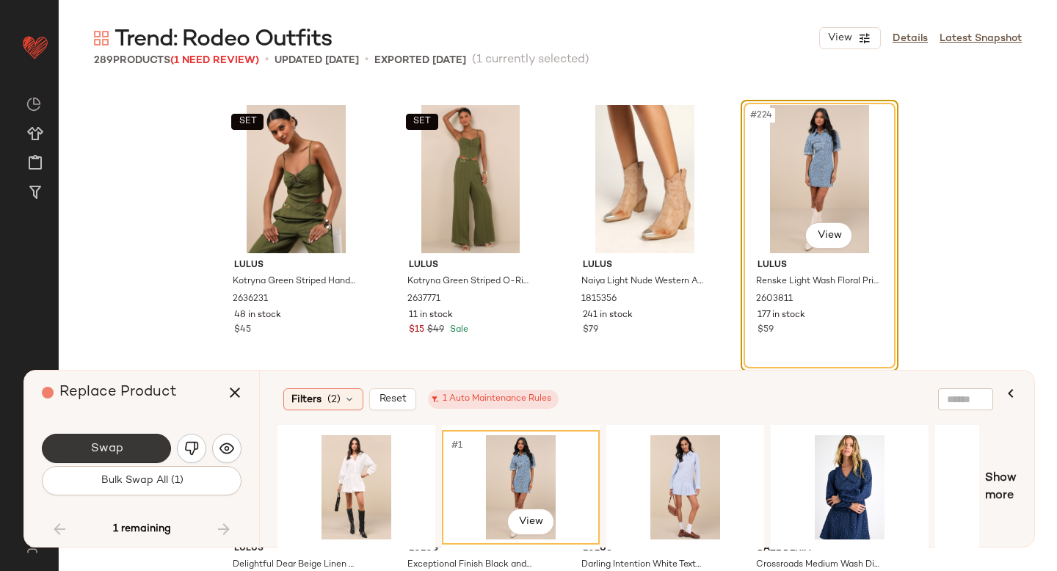
click at [129, 435] on button "Swap" at bounding box center [106, 448] width 129 height 29
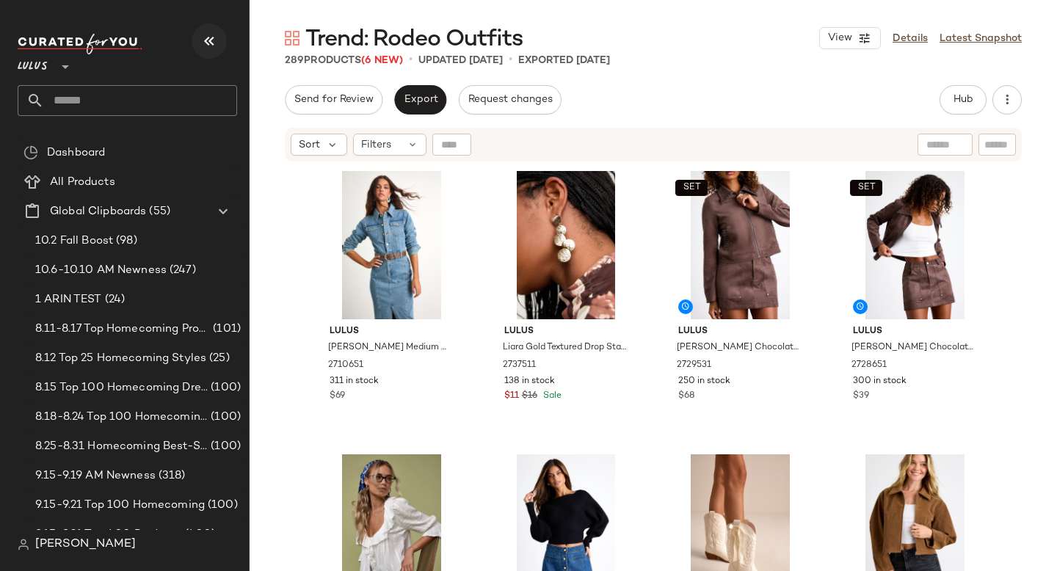
click at [205, 40] on icon "button" at bounding box center [209, 41] width 18 height 18
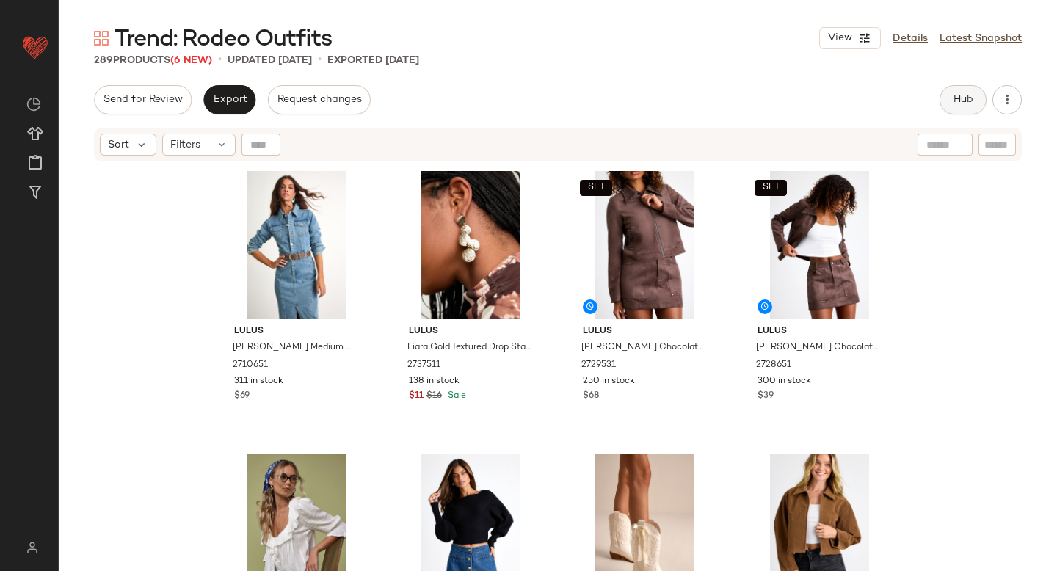
click at [971, 101] on span "Hub" at bounding box center [963, 100] width 21 height 12
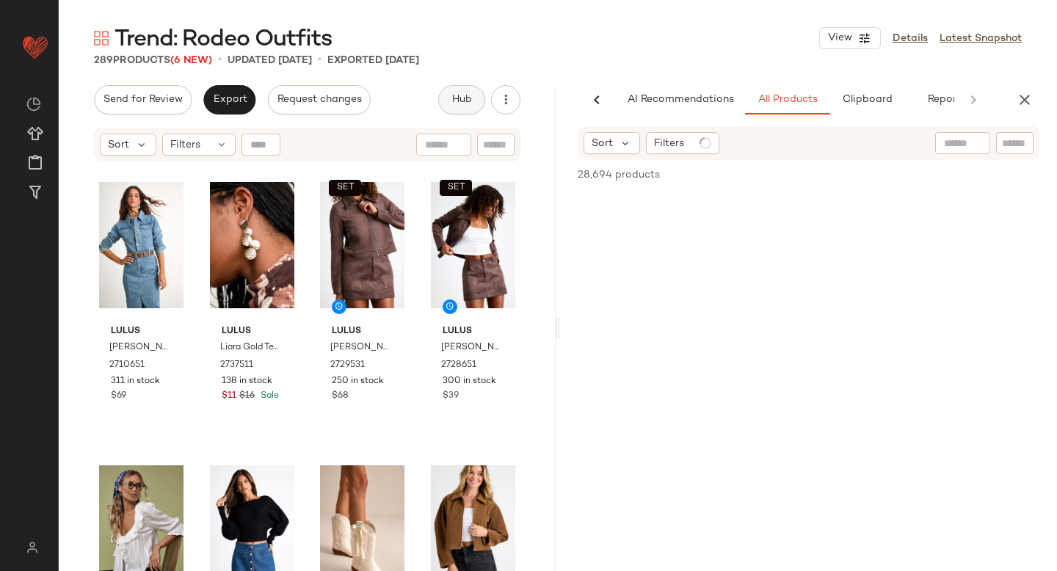
scroll to position [0, 34]
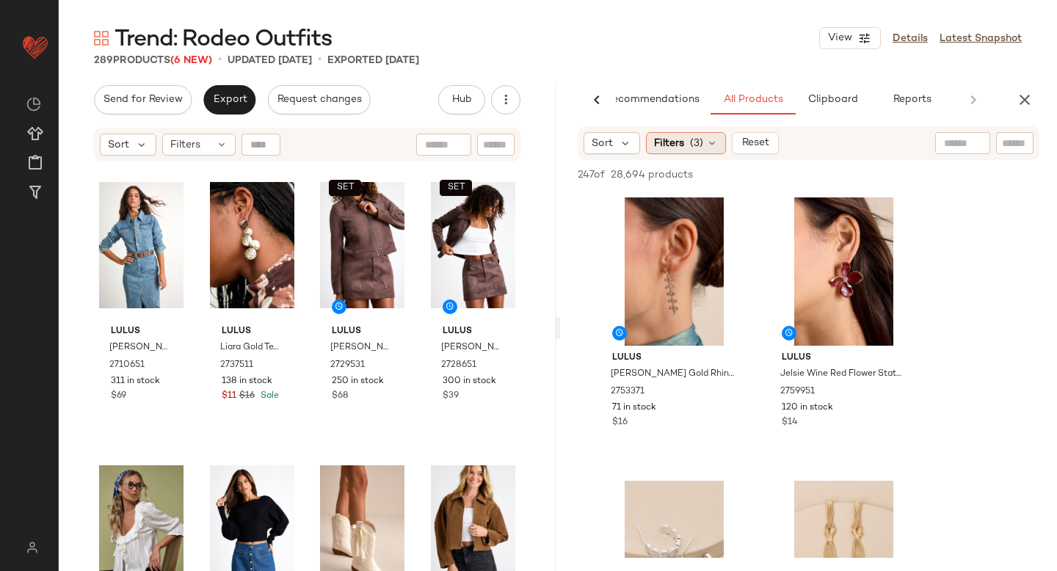
click at [690, 150] on span "(3)" at bounding box center [696, 143] width 13 height 15
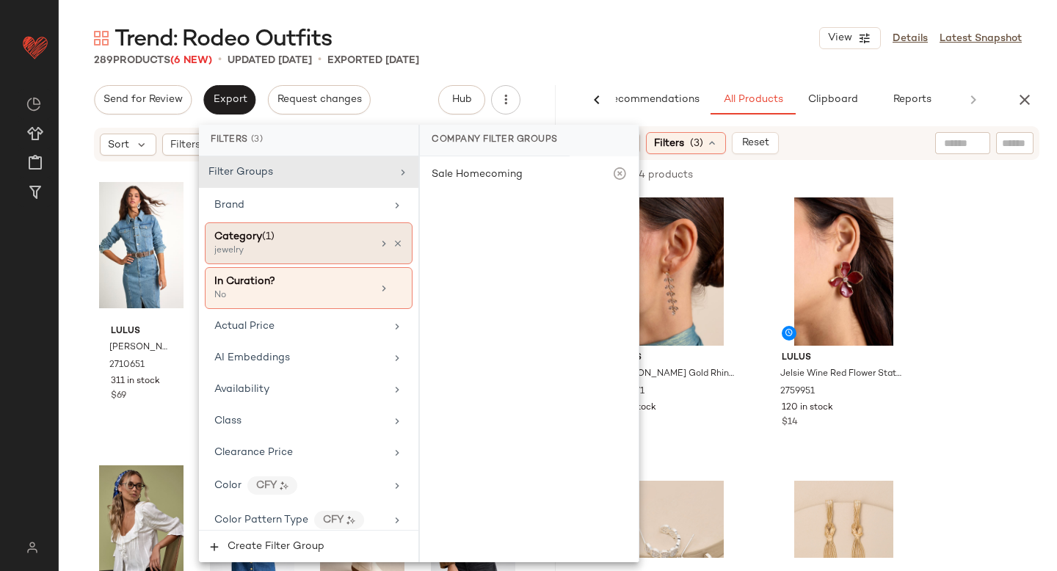
click at [322, 241] on div "Category (1)" at bounding box center [293, 236] width 158 height 15
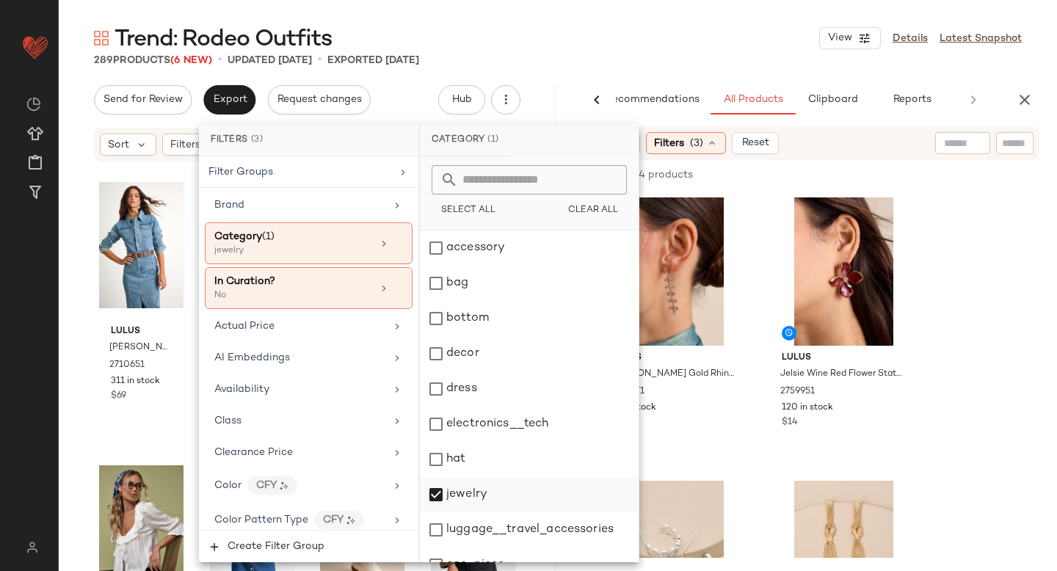
click at [437, 487] on div "jewelry" at bounding box center [529, 494] width 219 height 35
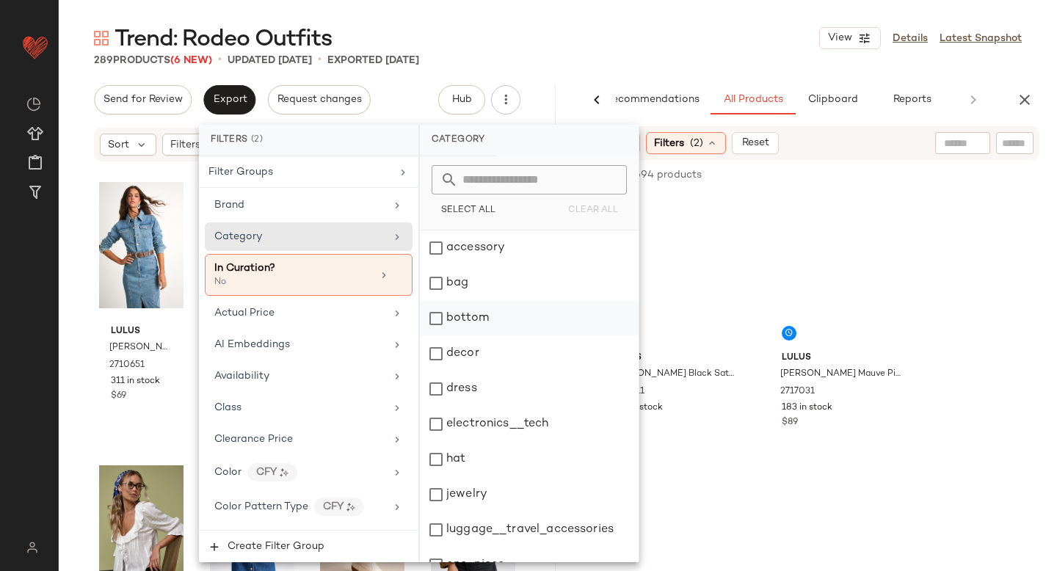
click at [438, 320] on div "bottom" at bounding box center [529, 318] width 219 height 35
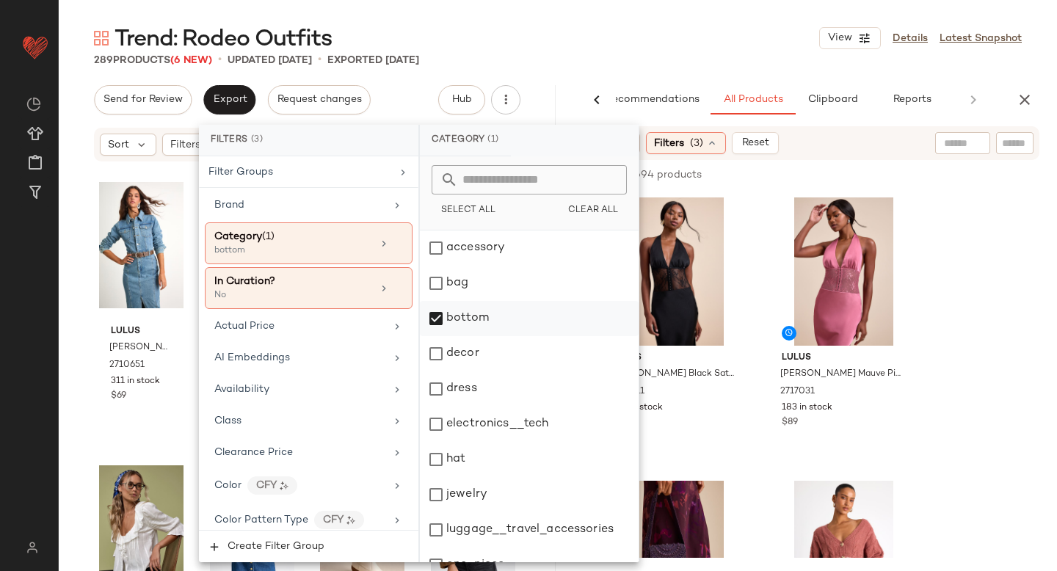
scroll to position [267, 0]
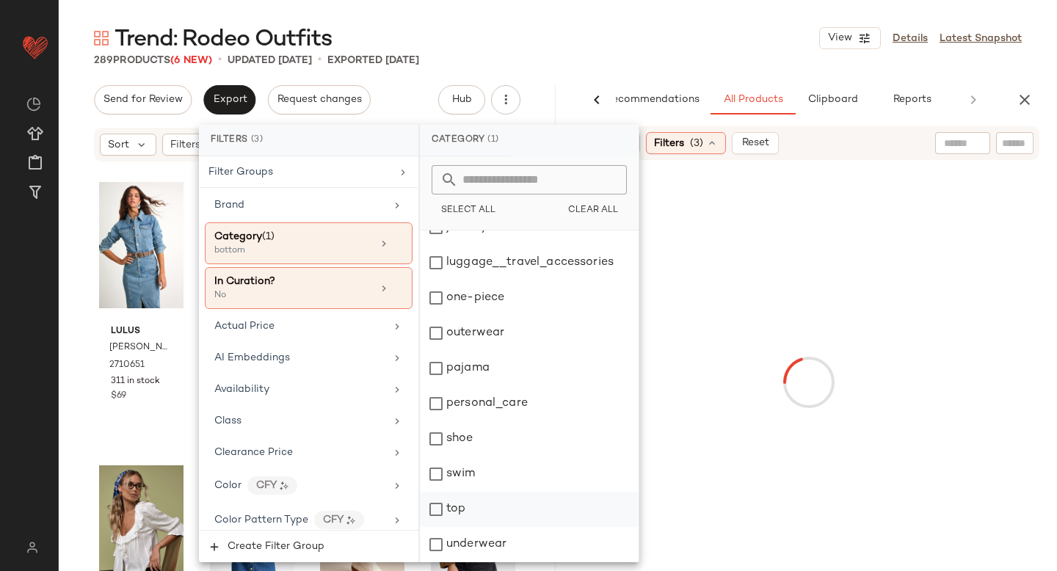
click at [437, 510] on div "top" at bounding box center [529, 509] width 219 height 35
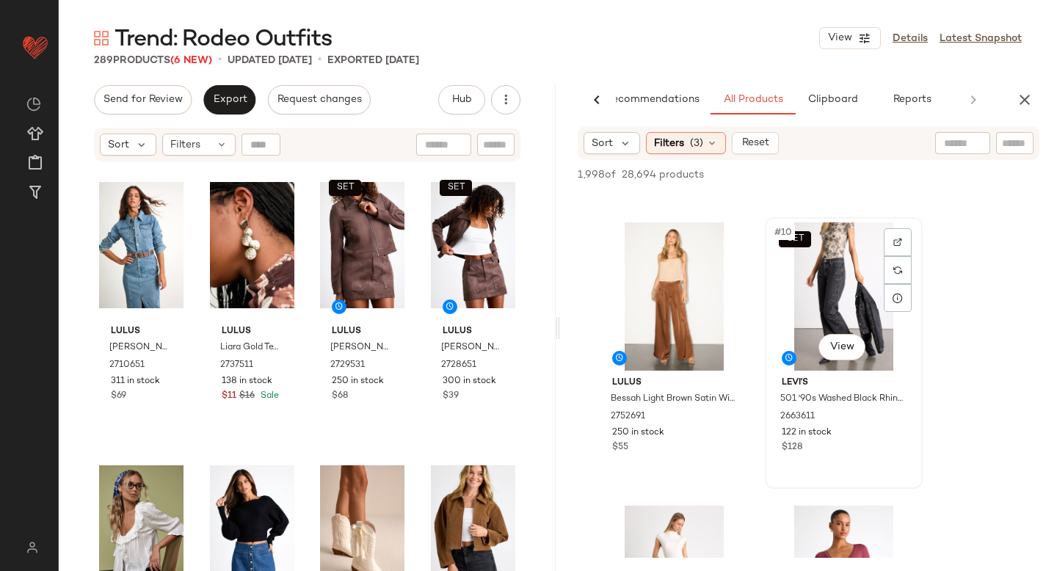
scroll to position [1094, 0]
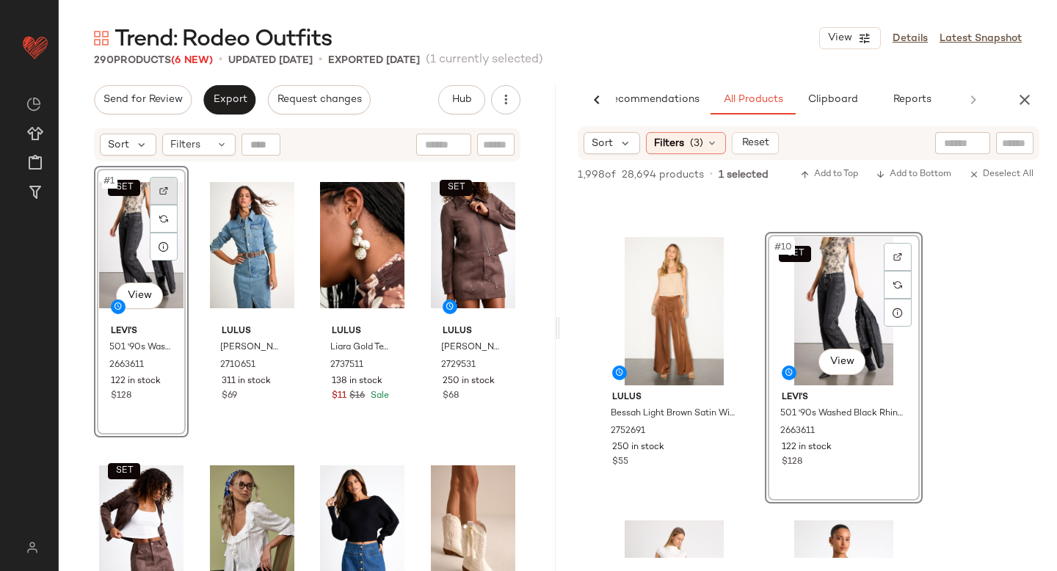
click at [162, 191] on img at bounding box center [163, 190] width 9 height 9
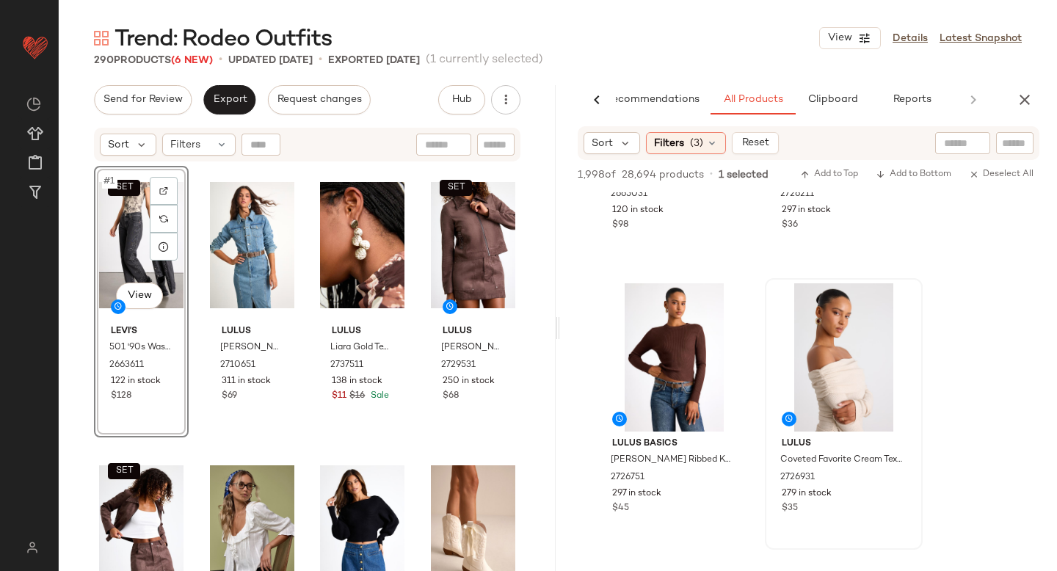
scroll to position [1592, 0]
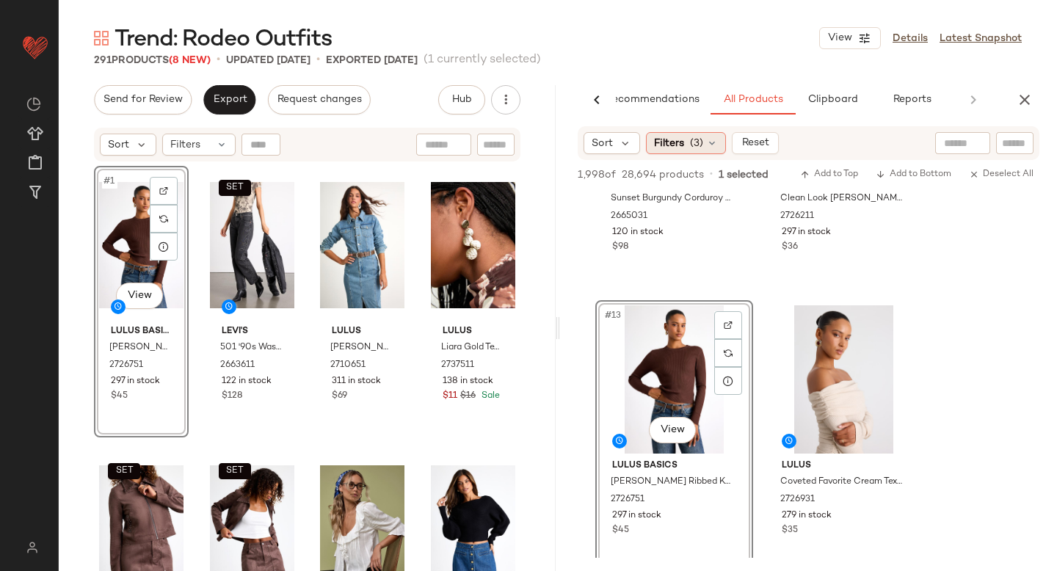
click at [669, 144] on span "Filters" at bounding box center [669, 143] width 30 height 15
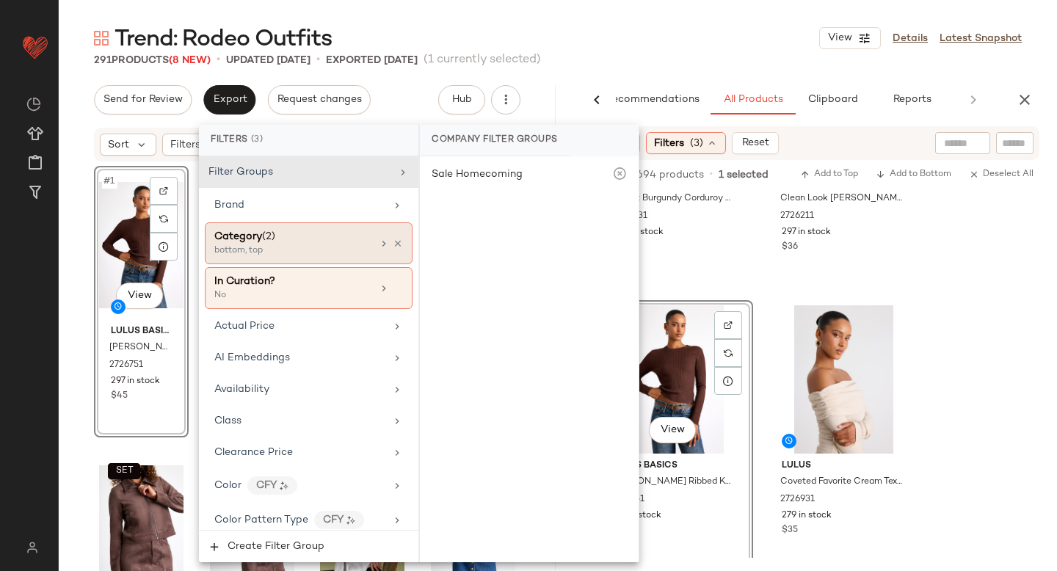
click at [318, 253] on div "bottom, top" at bounding box center [287, 250] width 147 height 13
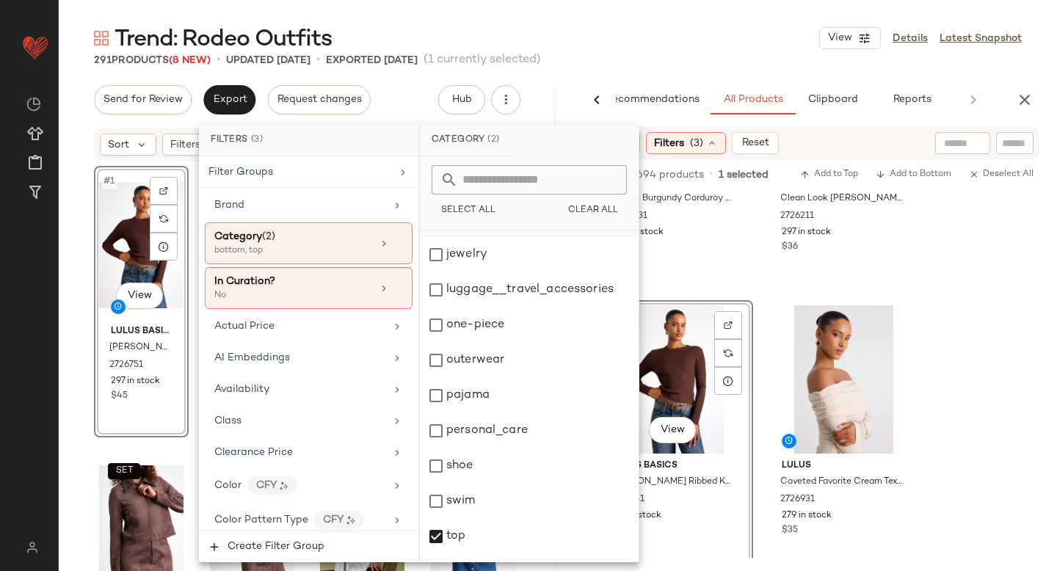
scroll to position [267, 0]
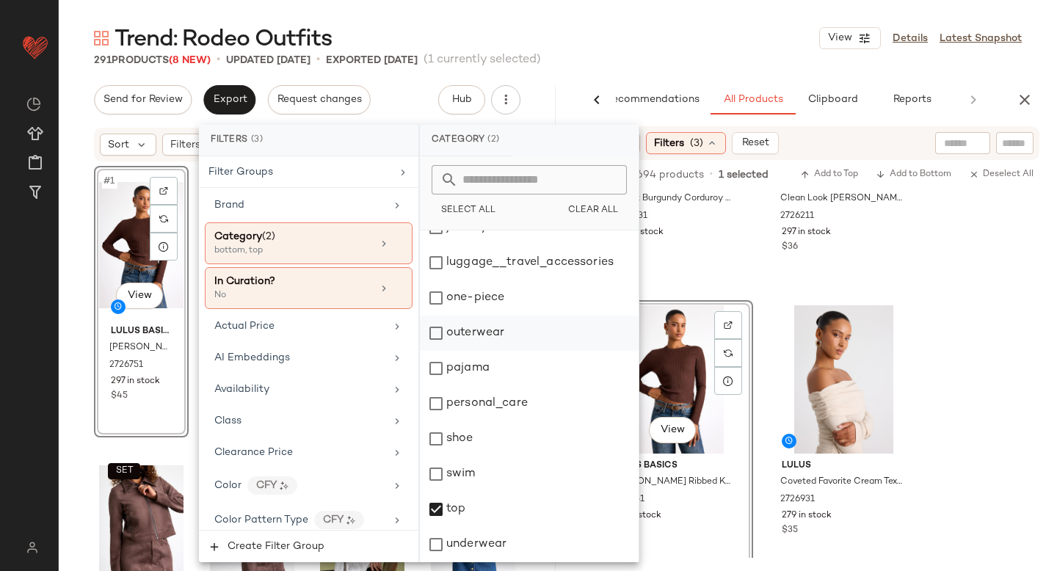
click at [435, 343] on div "outerwear" at bounding box center [529, 333] width 219 height 35
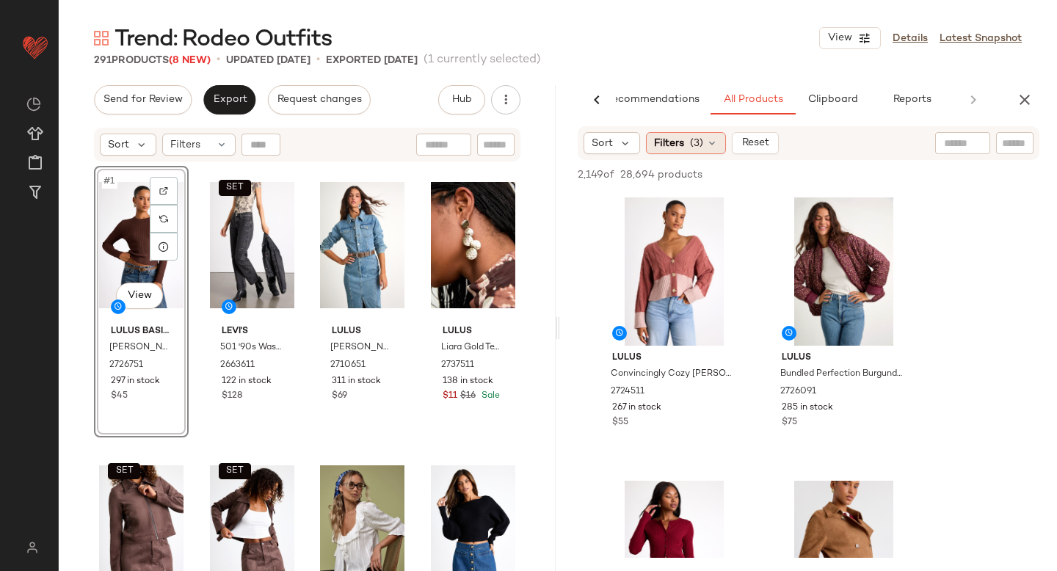
click at [698, 140] on span "(3)" at bounding box center [696, 143] width 13 height 15
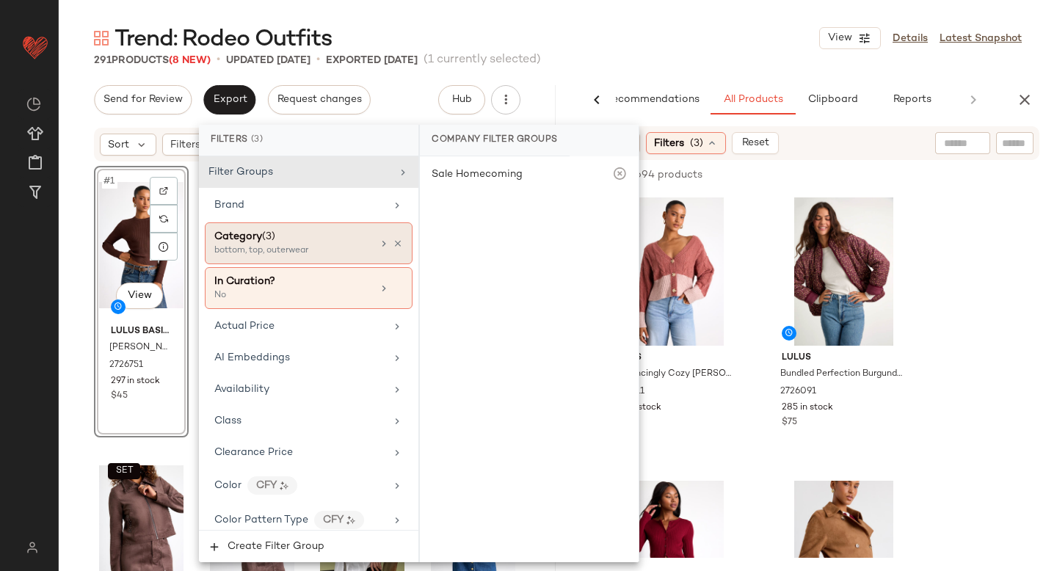
click at [363, 244] on div "Category (3)" at bounding box center [293, 236] width 158 height 15
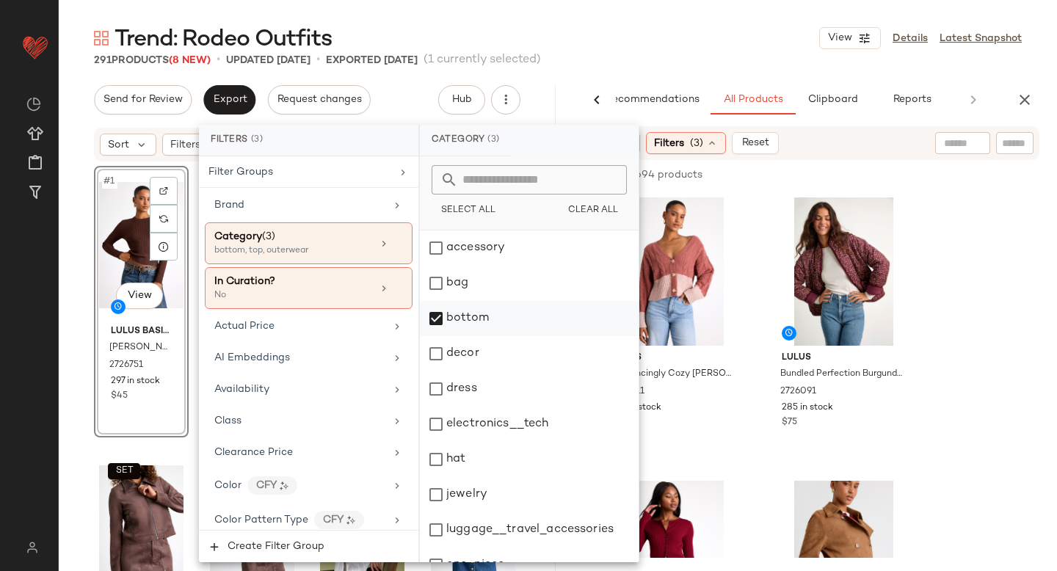
click at [443, 322] on div "bottom" at bounding box center [529, 318] width 219 height 35
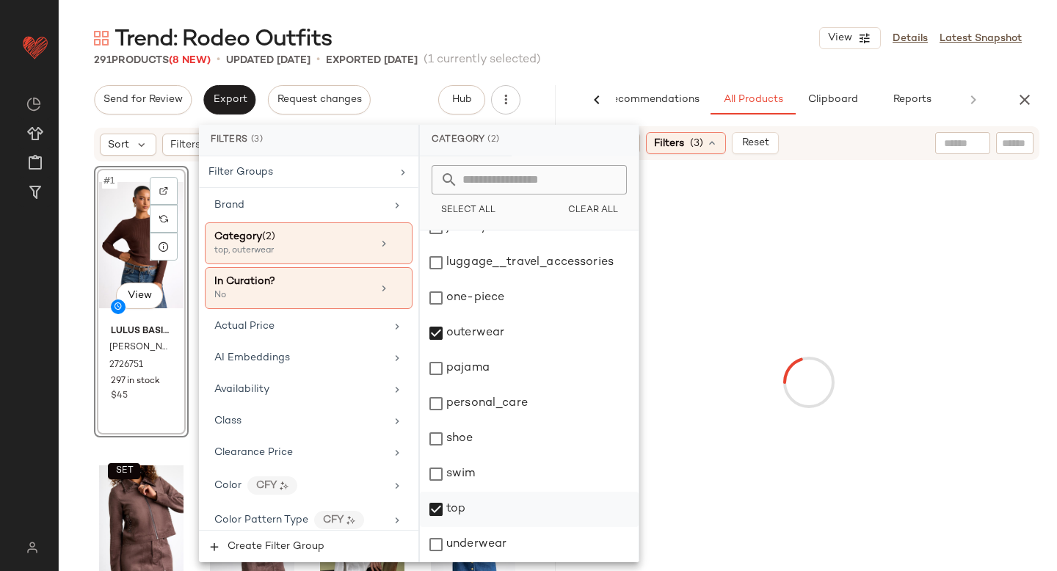
click at [435, 512] on div "top" at bounding box center [529, 509] width 219 height 35
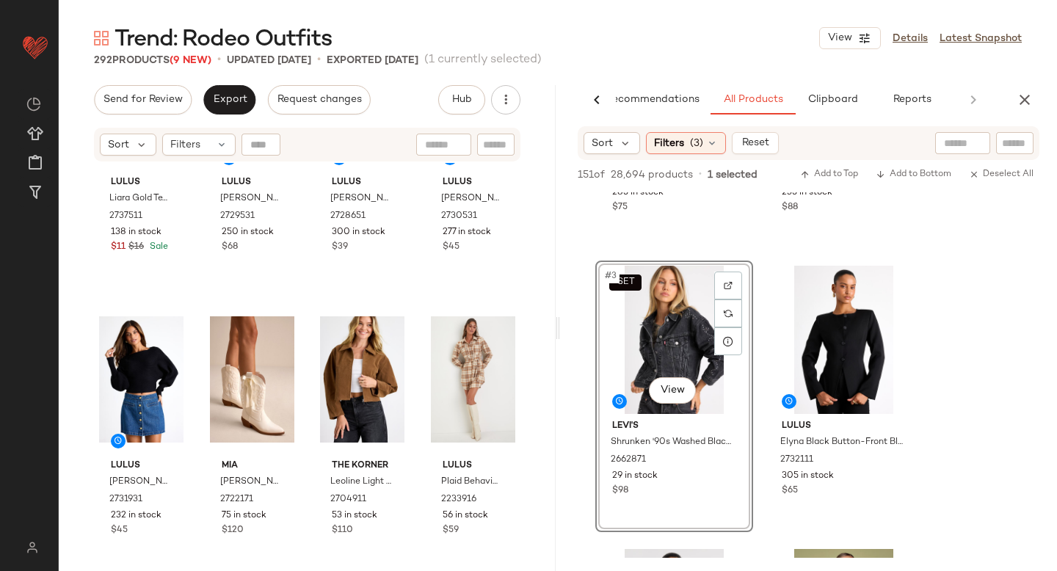
scroll to position [0, 0]
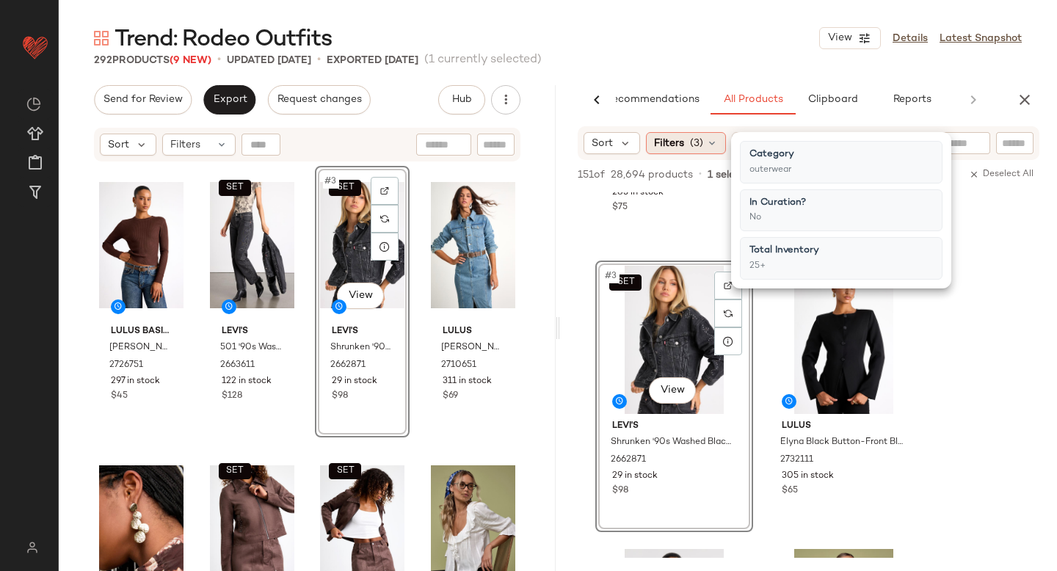
click at [718, 145] on div "Filters (3)" at bounding box center [686, 143] width 80 height 22
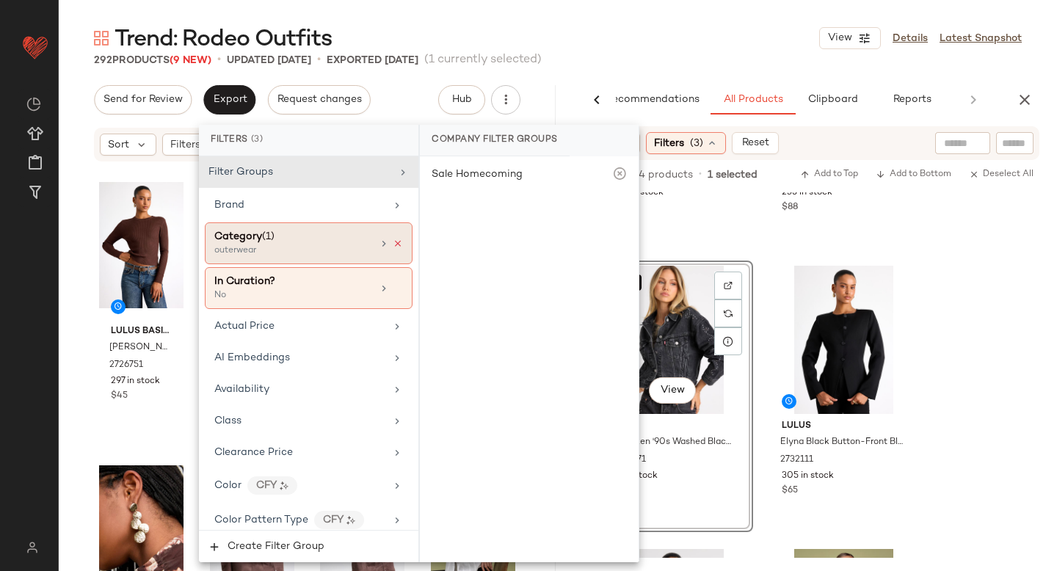
click at [393, 240] on icon at bounding box center [398, 244] width 10 height 10
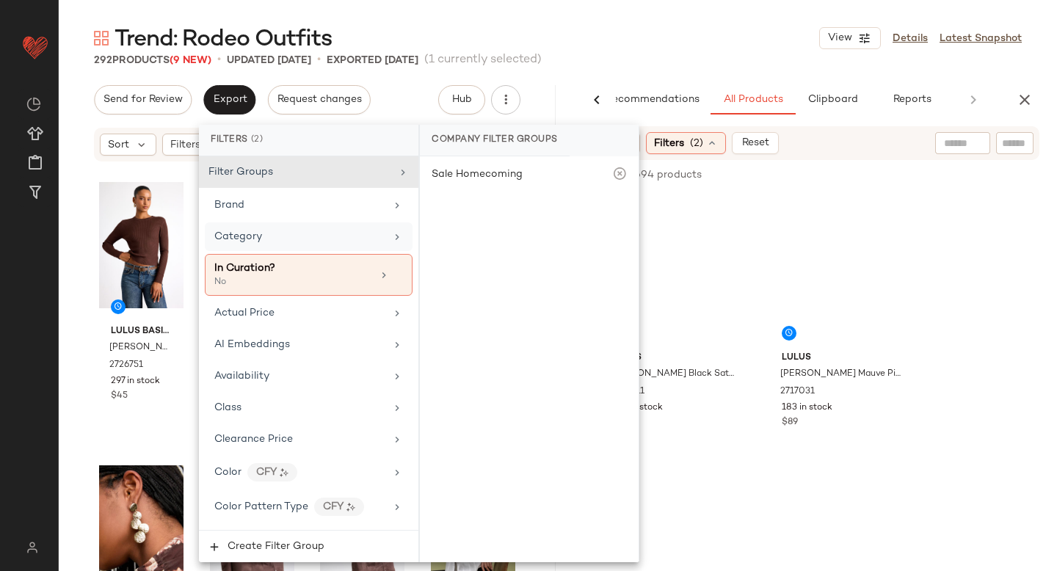
click at [319, 244] on div "Category" at bounding box center [309, 236] width 208 height 29
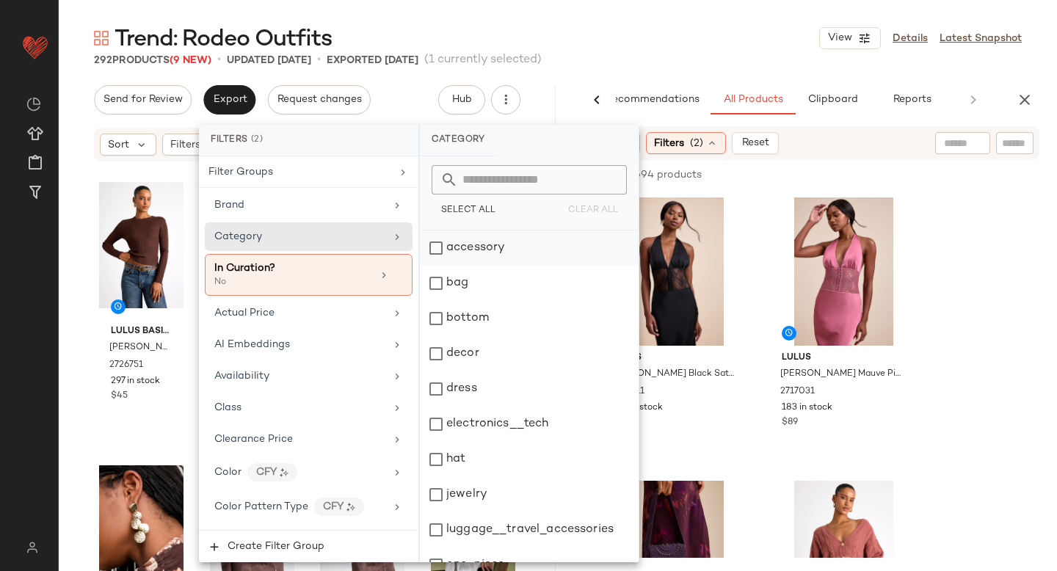
click at [432, 253] on div "accessory" at bounding box center [529, 247] width 219 height 35
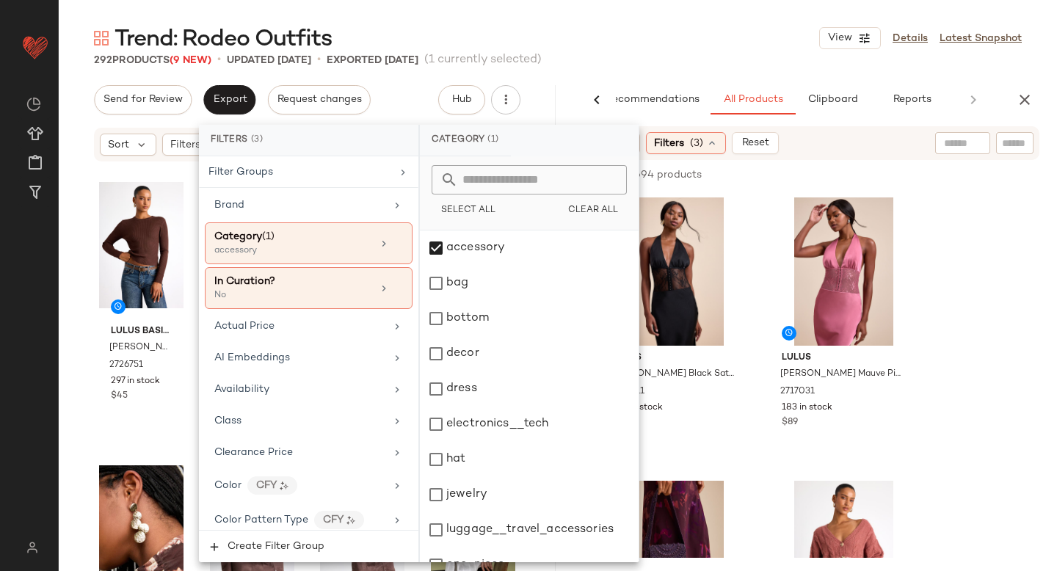
click at [1024, 149] on input "text" at bounding box center [1015, 143] width 26 height 15
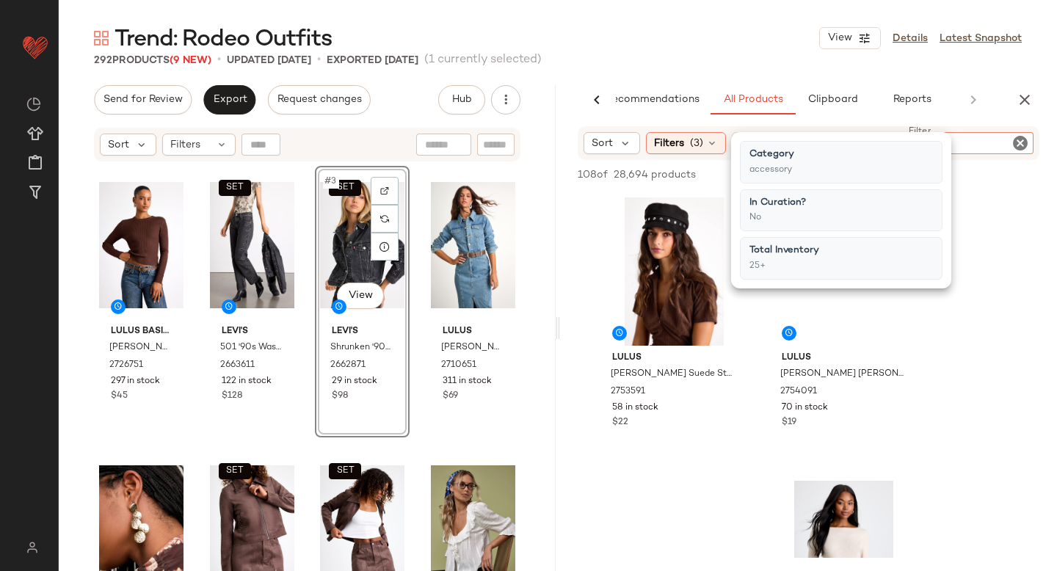
type input "****"
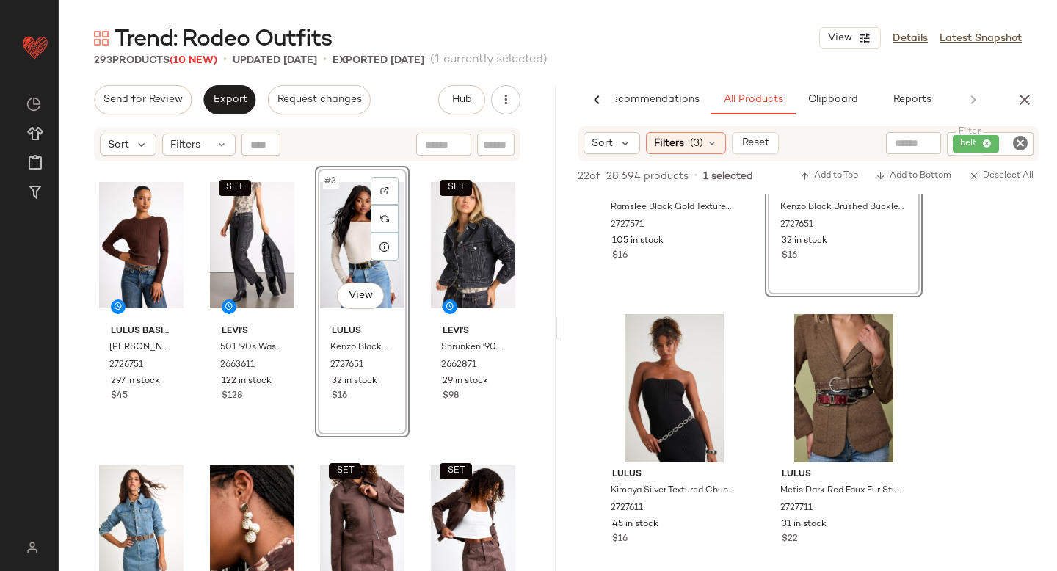
scroll to position [169, 0]
click at [1027, 97] on icon "button" at bounding box center [1025, 100] width 18 height 18
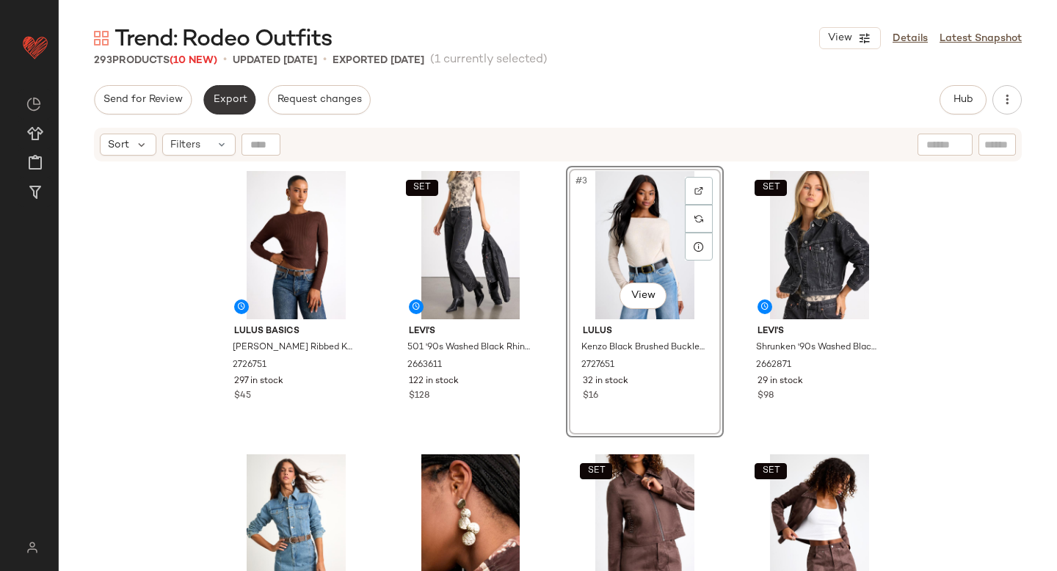
click at [228, 99] on span "Export" at bounding box center [229, 100] width 34 height 12
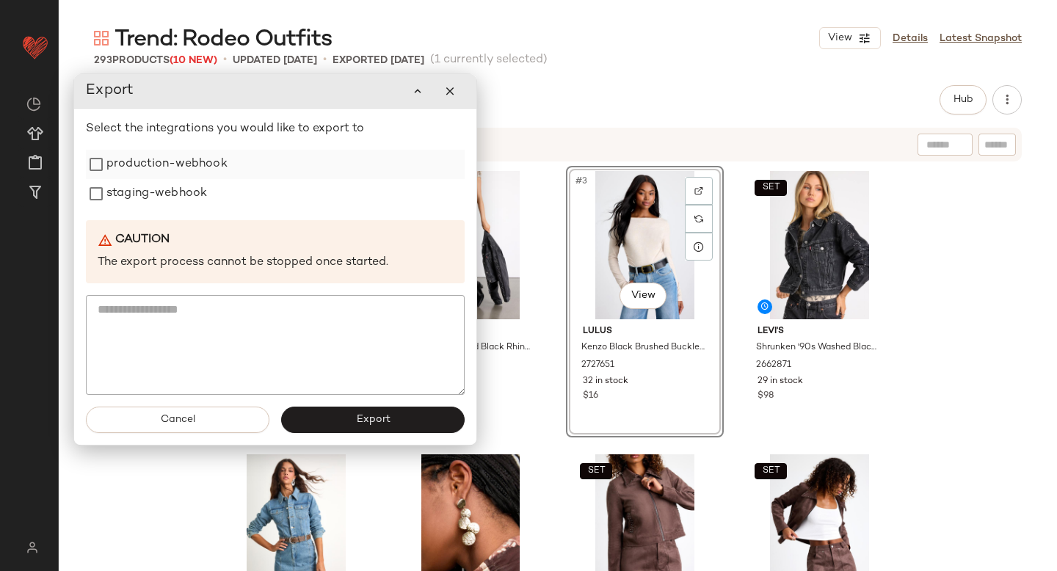
click at [177, 172] on label "production-webhook" at bounding box center [166, 164] width 121 height 29
click at [170, 199] on label "staging-webhook" at bounding box center [156, 193] width 101 height 29
click at [371, 421] on span "Export" at bounding box center [372, 420] width 34 height 12
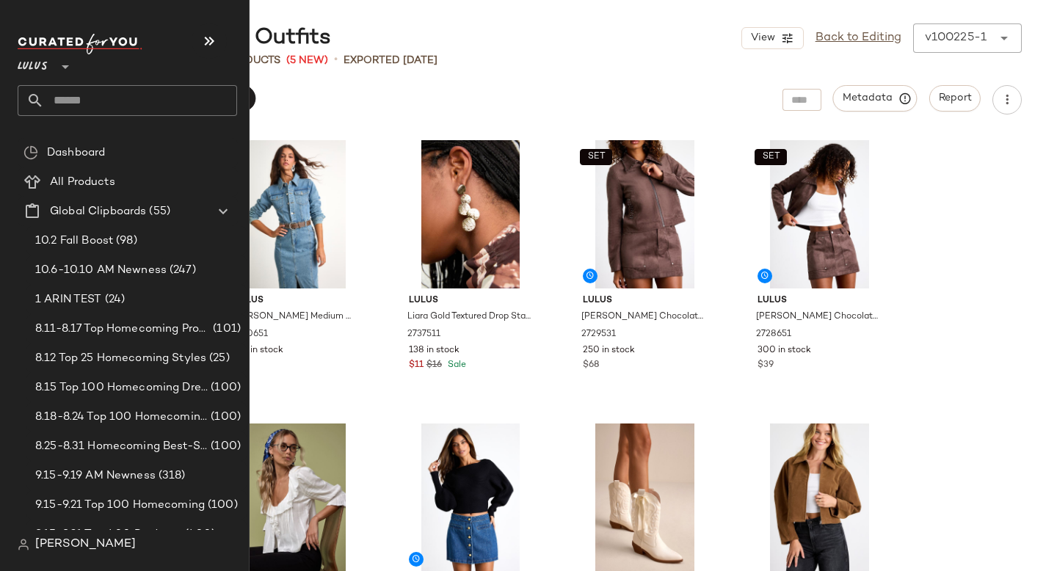
click at [79, 110] on input "text" at bounding box center [140, 100] width 193 height 31
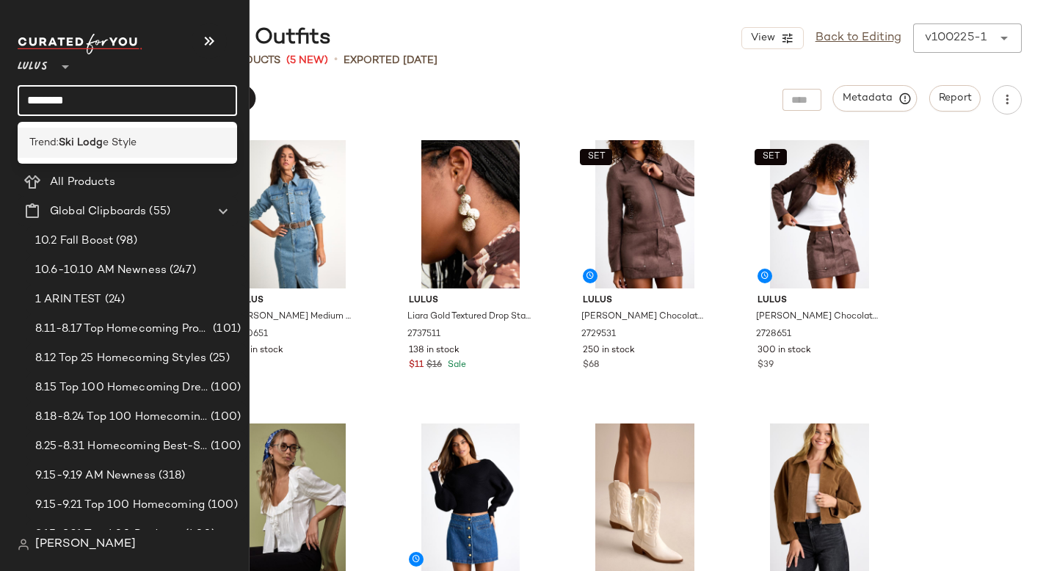
type input "********"
click at [125, 143] on span "e Style" at bounding box center [120, 142] width 34 height 15
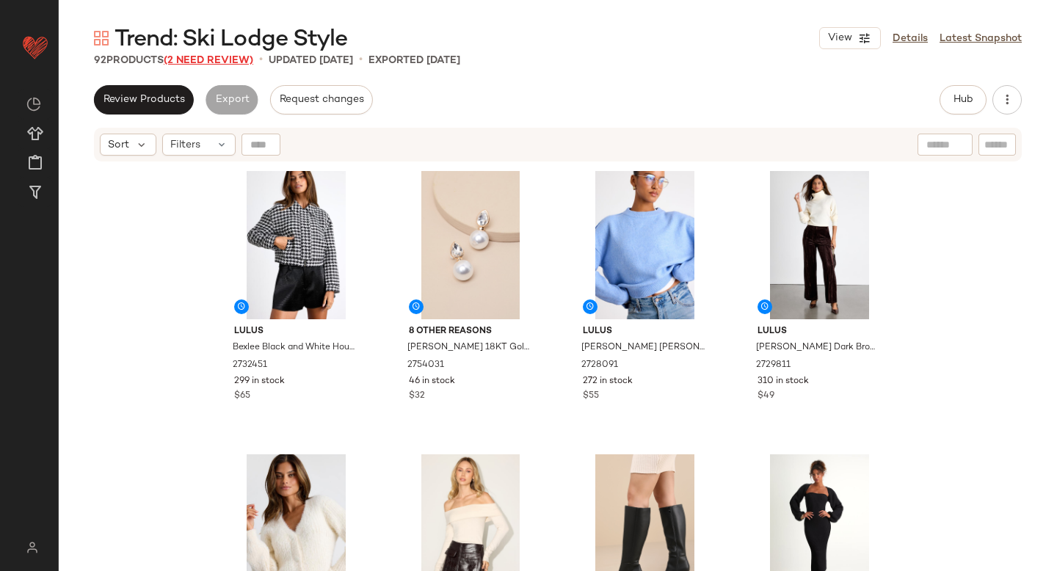
click at [202, 57] on span "(2 Need Review)" at bounding box center [209, 60] width 90 height 11
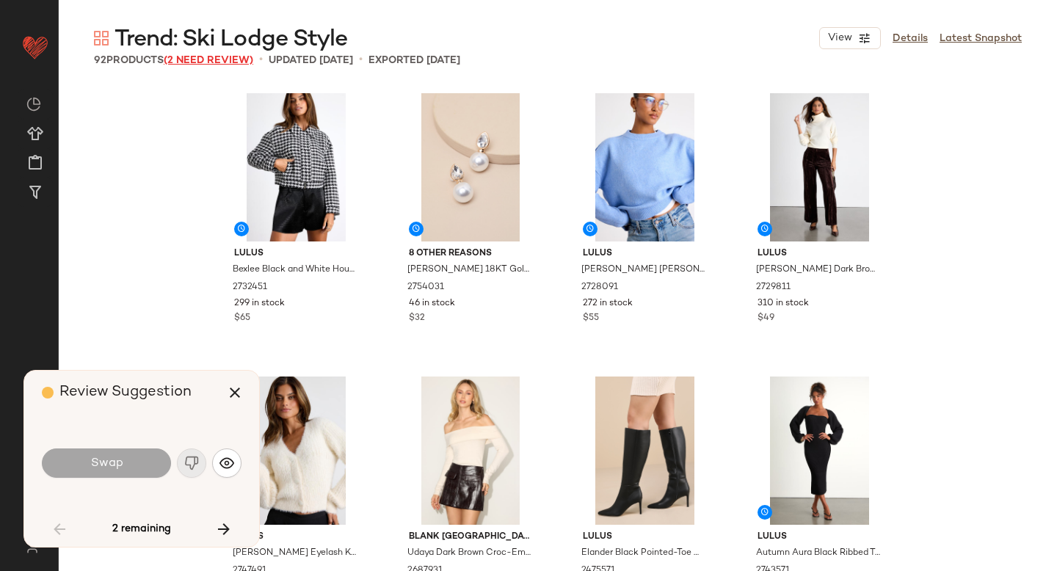
scroll to position [4816, 0]
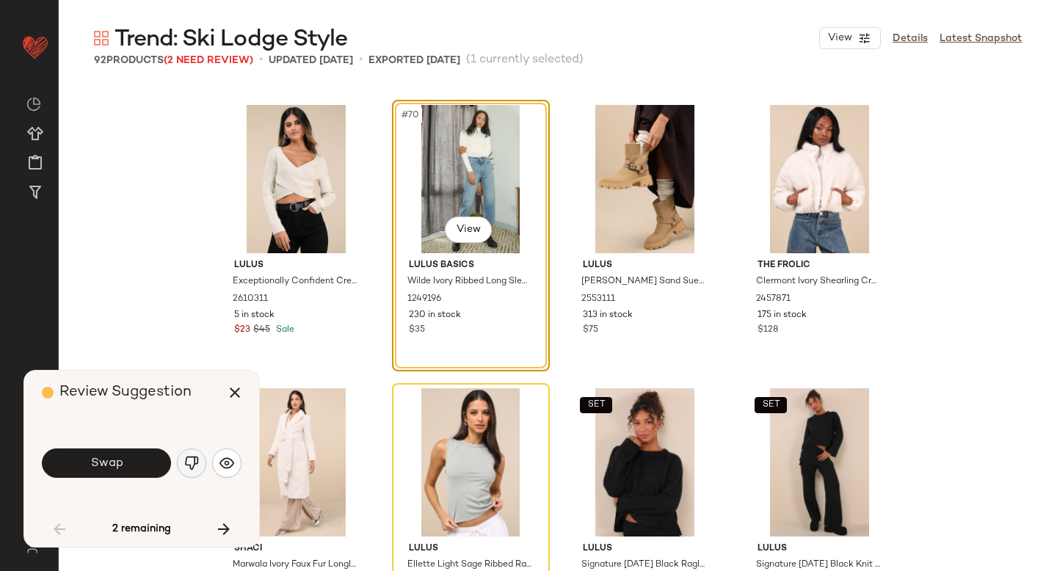
click at [189, 461] on img "button" at bounding box center [191, 463] width 15 height 15
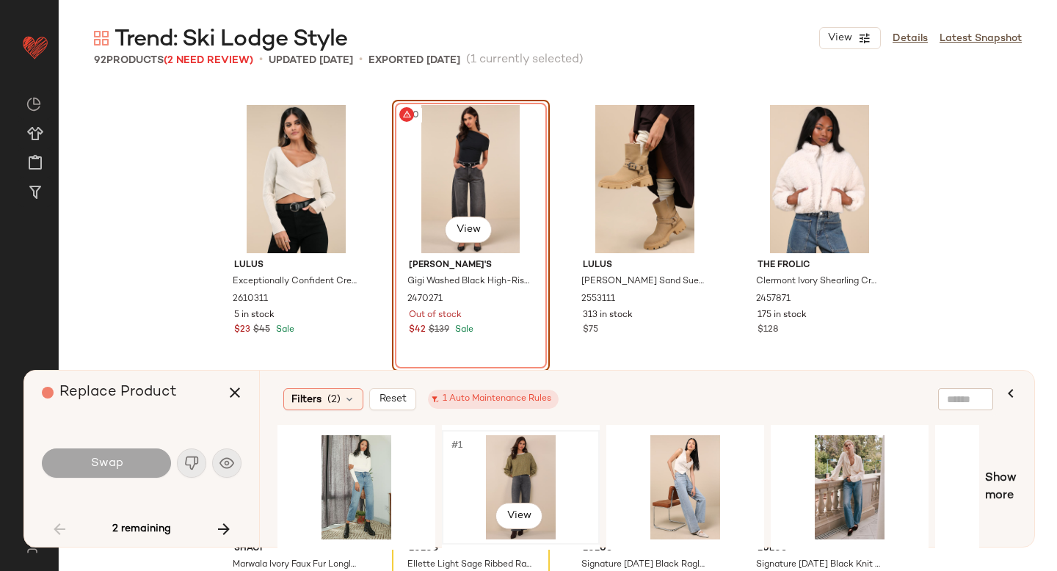
click at [542, 458] on div "#1 View" at bounding box center [521, 487] width 148 height 104
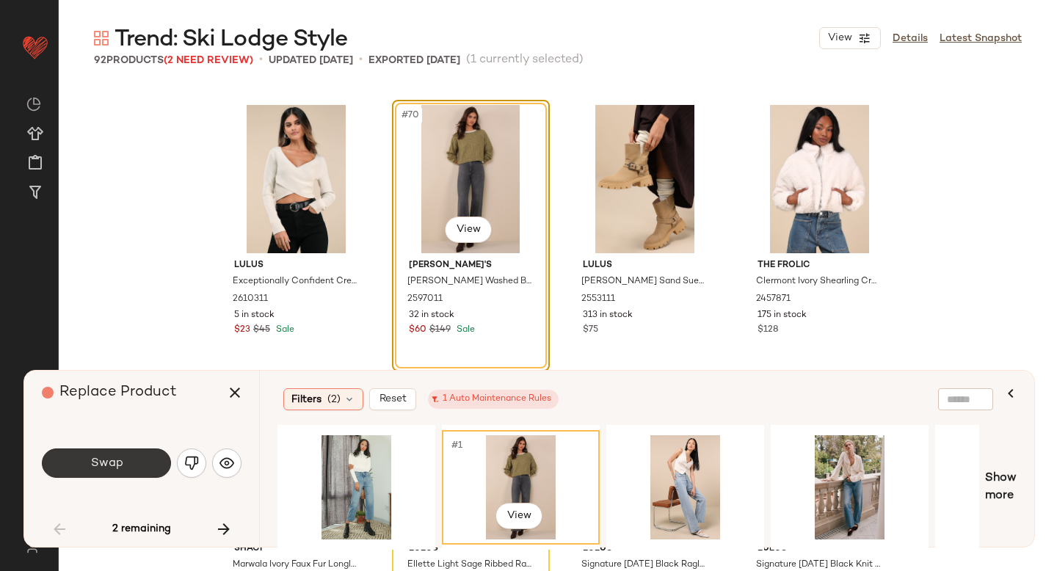
click at [129, 453] on button "Swap" at bounding box center [106, 462] width 129 height 29
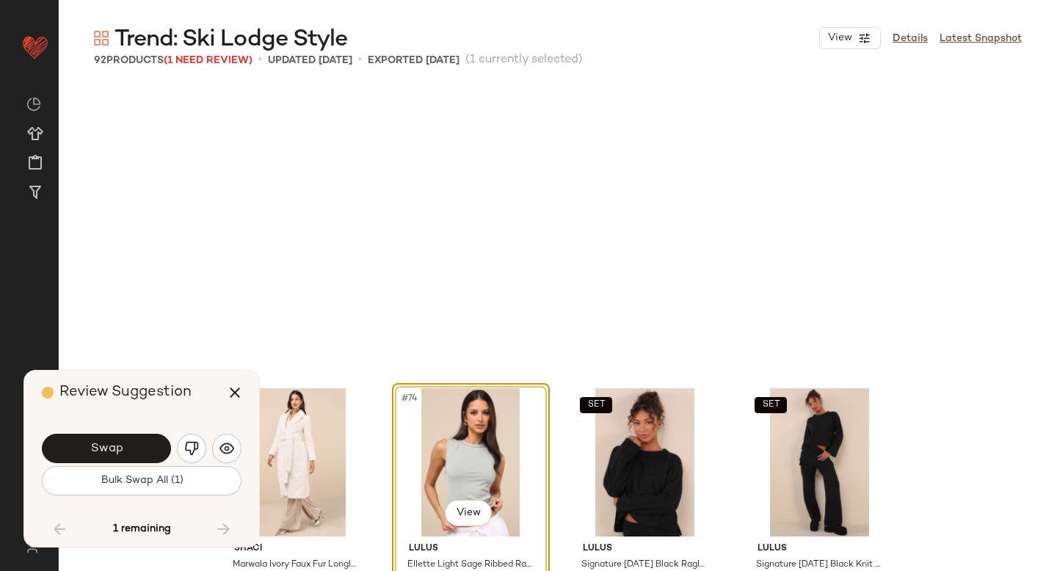
scroll to position [5100, 0]
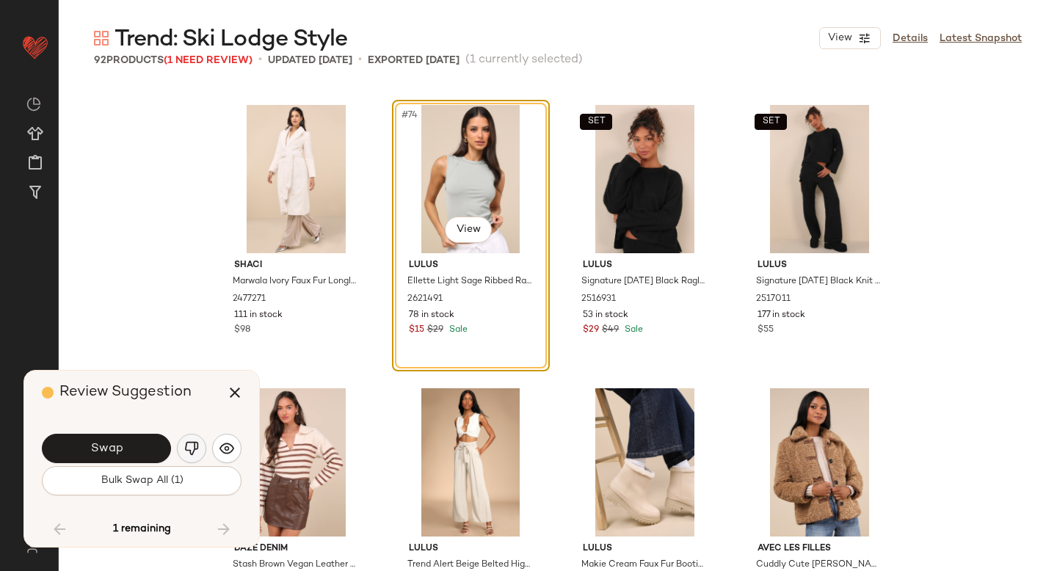
click at [186, 443] on img "button" at bounding box center [191, 448] width 15 height 15
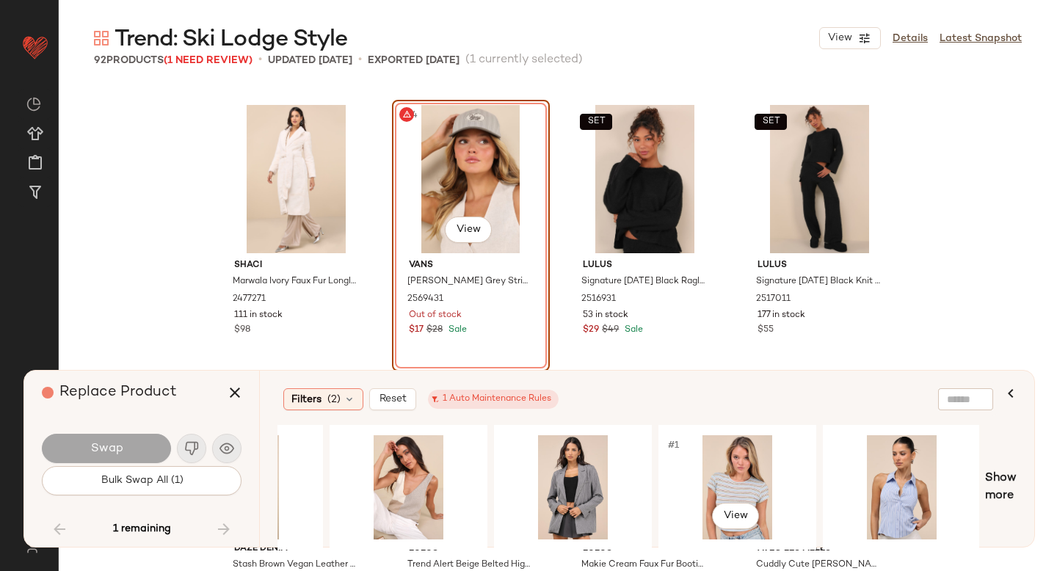
scroll to position [0, 0]
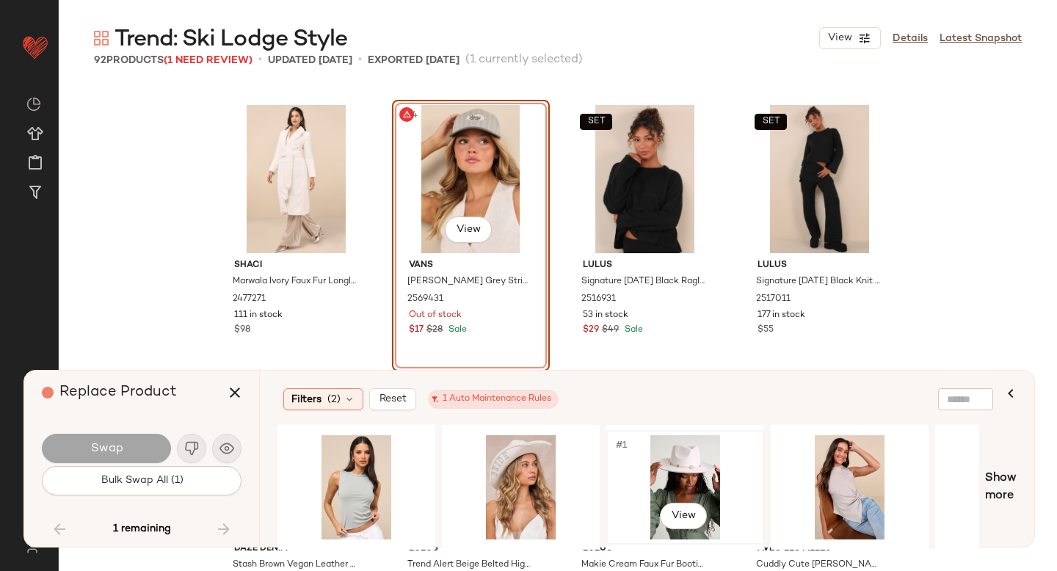
click at [633, 468] on div "#1 View" at bounding box center [685, 487] width 148 height 104
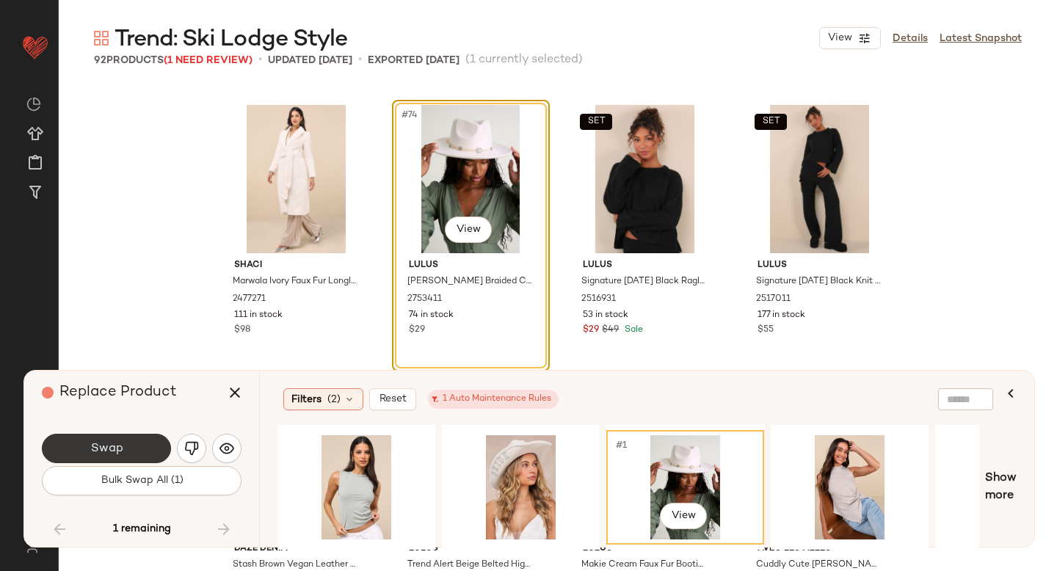
click at [71, 441] on button "Swap" at bounding box center [106, 448] width 129 height 29
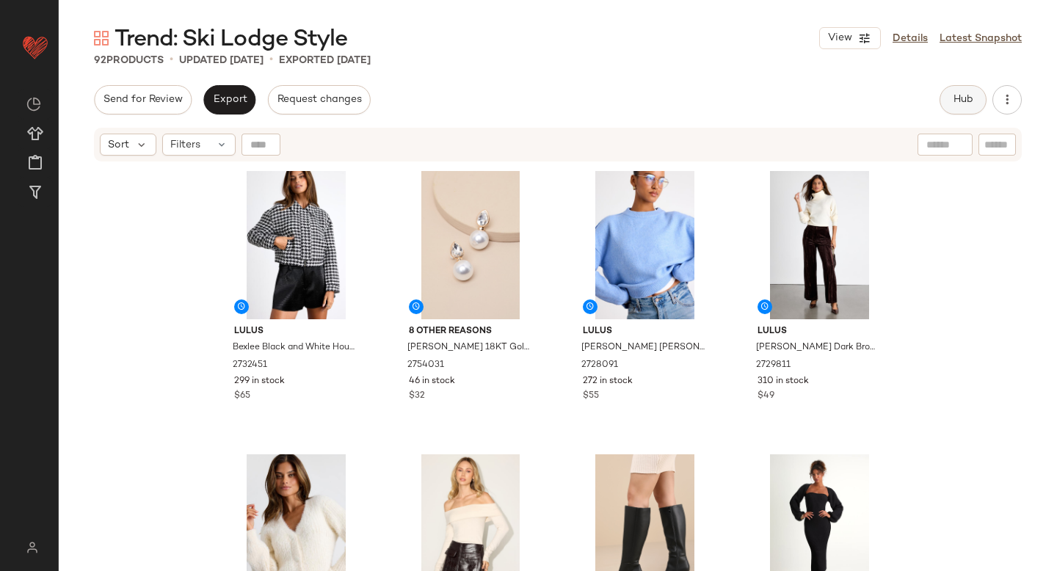
click at [962, 95] on span "Hub" at bounding box center [963, 100] width 21 height 12
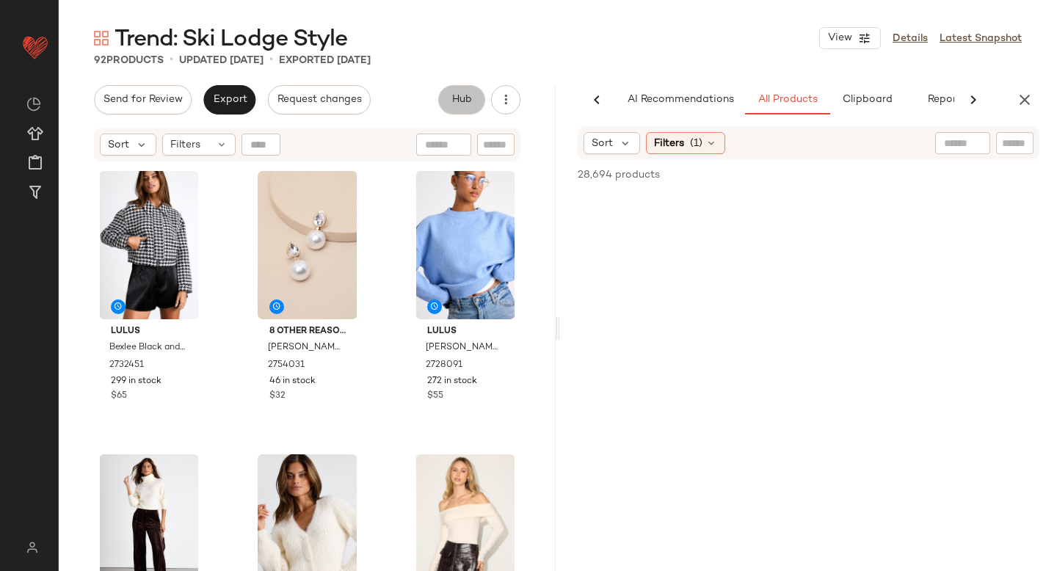
scroll to position [0, 34]
